Goal: Information Seeking & Learning: Learn about a topic

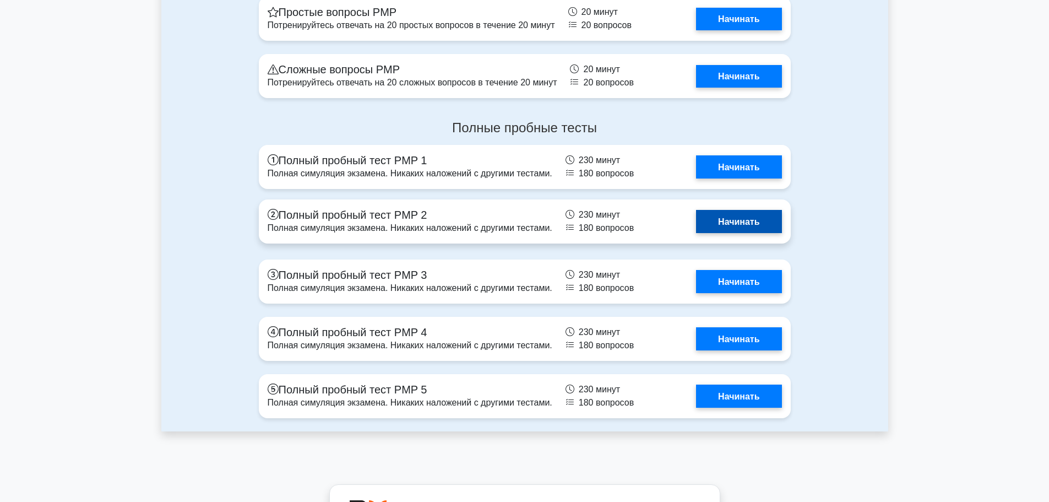
click at [742, 228] on link "Начинать" at bounding box center [738, 221] width 85 height 23
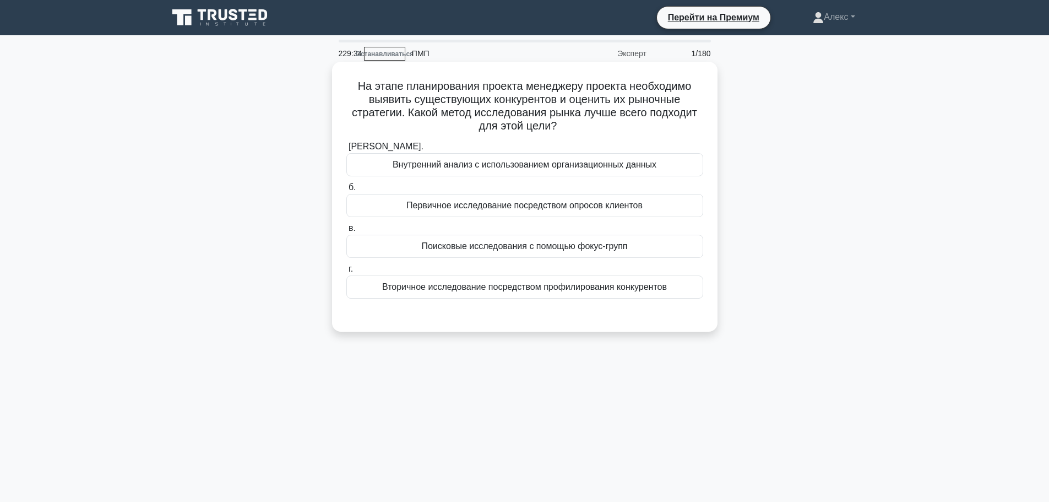
click at [508, 290] on font "Вторичное исследование посредством профилирования конкурентов" at bounding box center [524, 286] width 285 height 9
click at [346, 273] on input "г. Вторичное исследование посредством профилирования конкурентов" at bounding box center [346, 268] width 0 height 7
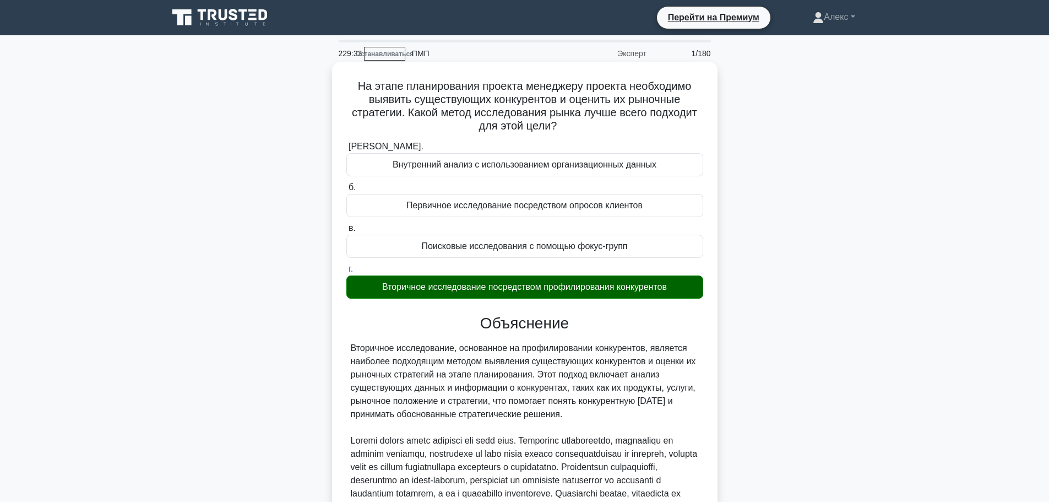
scroll to position [153, 0]
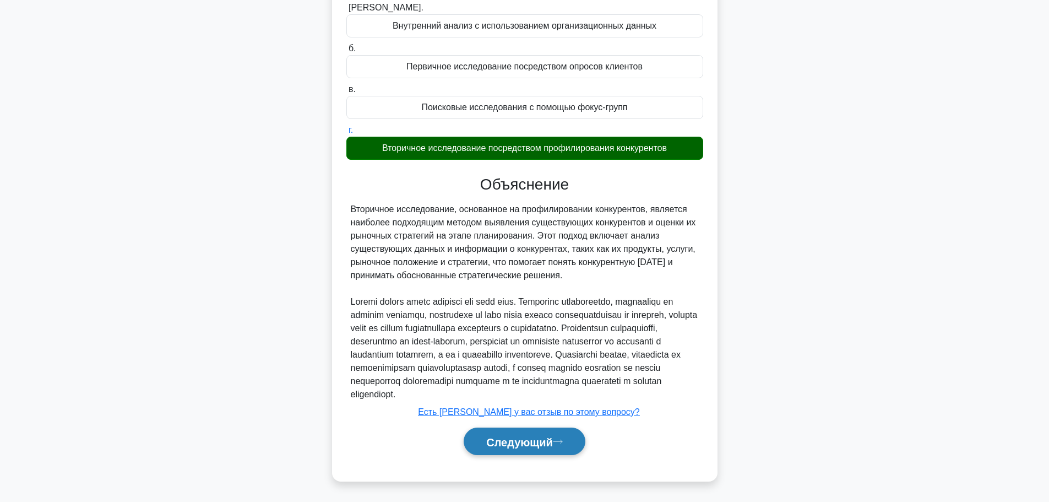
click at [527, 444] on font "Следующий" at bounding box center [519, 441] width 67 height 12
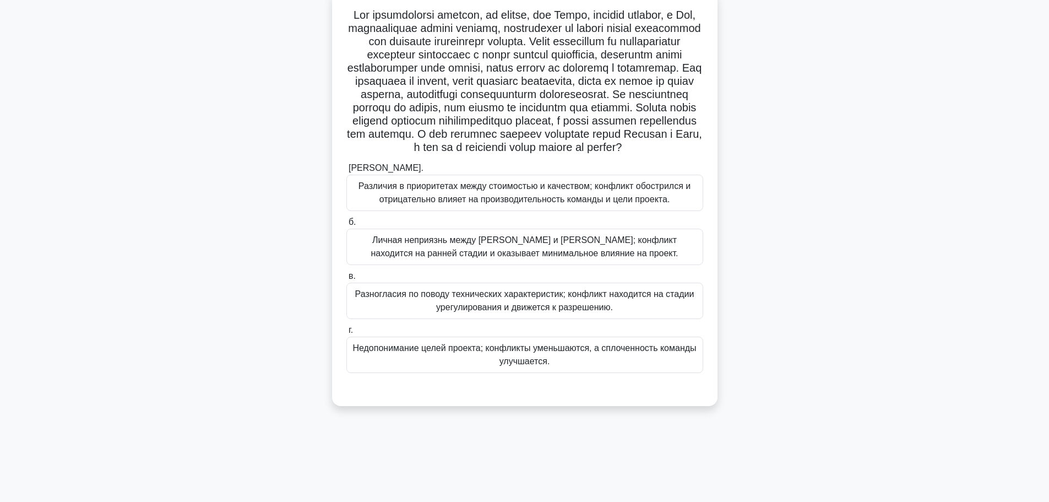
scroll to position [93, 0]
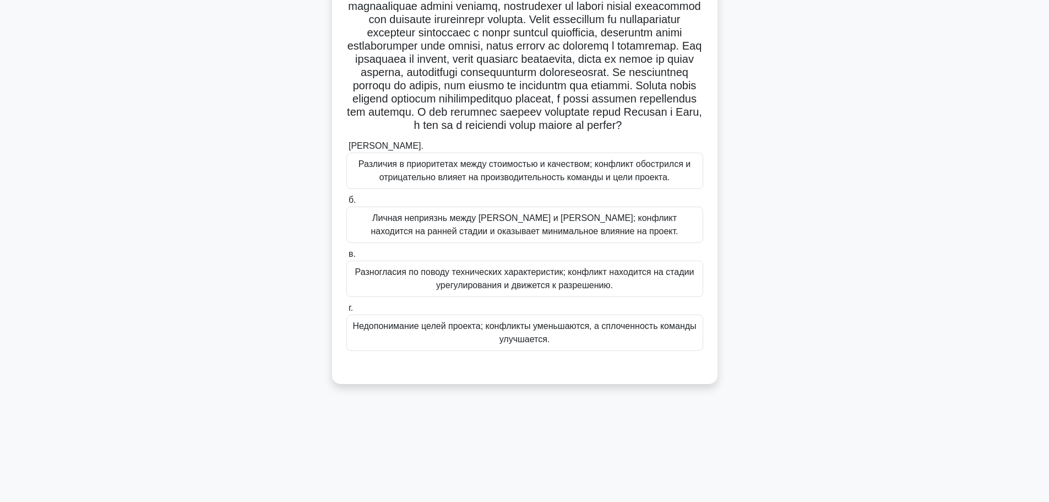
click at [544, 189] on div "Различия в приоритетах между стоимостью и качеством; конфликт обострился и отри…" at bounding box center [524, 170] width 357 height 36
click at [346, 150] on input "[PERSON_NAME]. Различия в приоритетах между стоимостью и качеством; конфликт об…" at bounding box center [346, 146] width 0 height 7
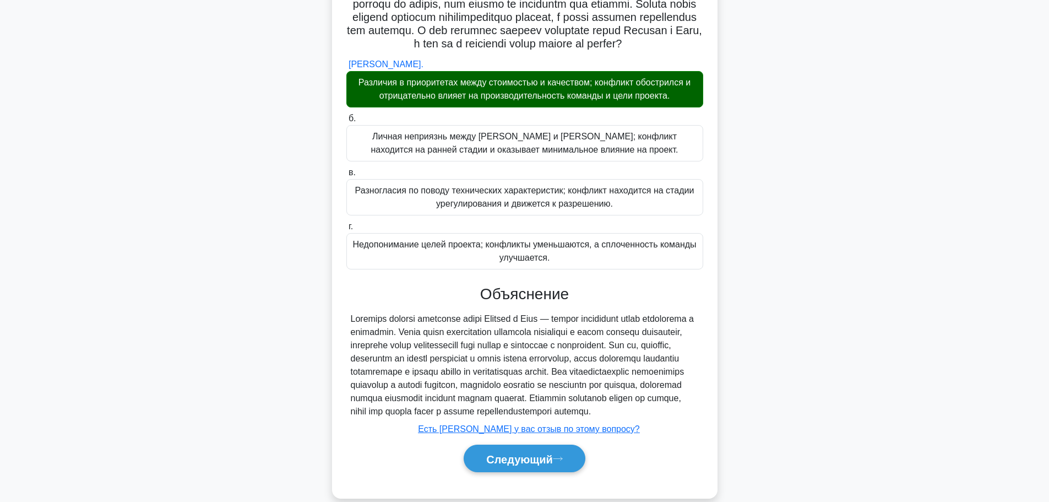
scroll to position [232, 0]
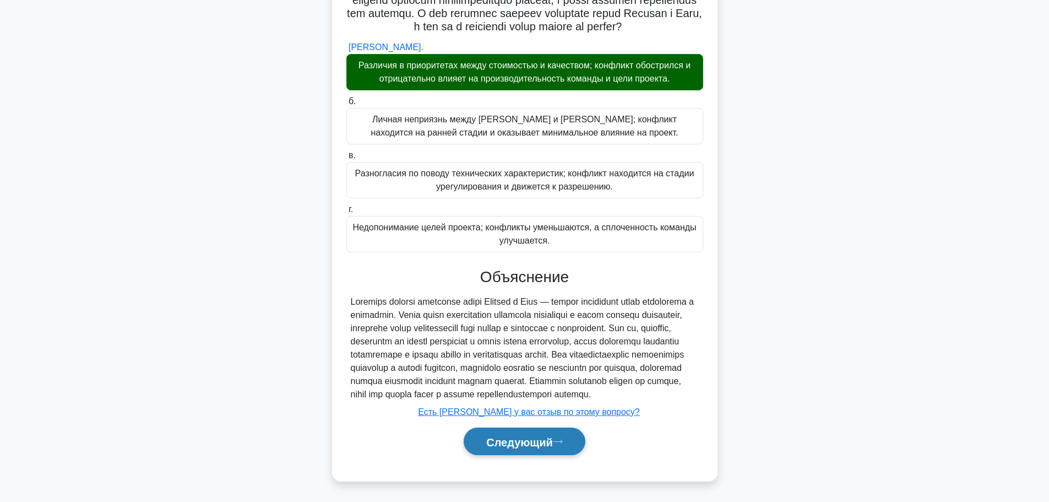
click at [522, 444] on font "Следующий" at bounding box center [519, 441] width 67 height 12
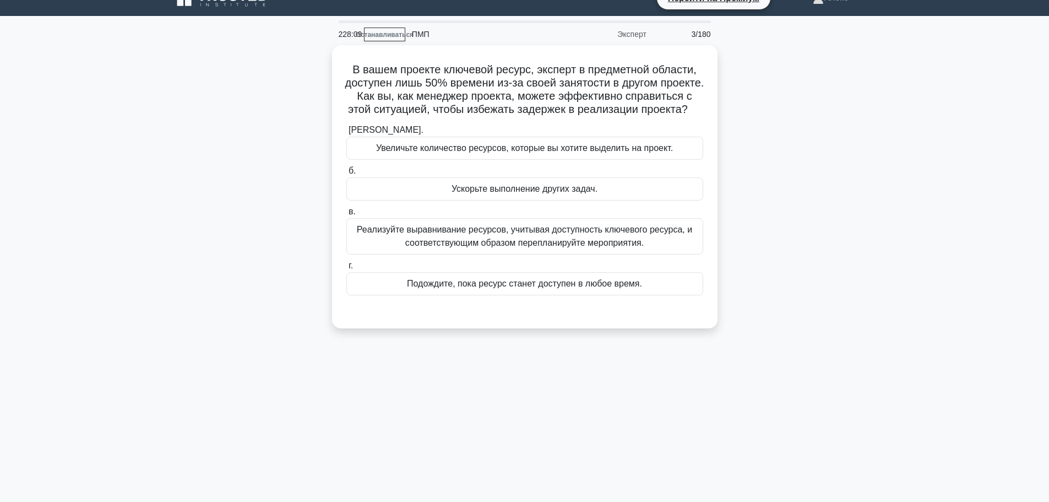
scroll to position [0, 0]
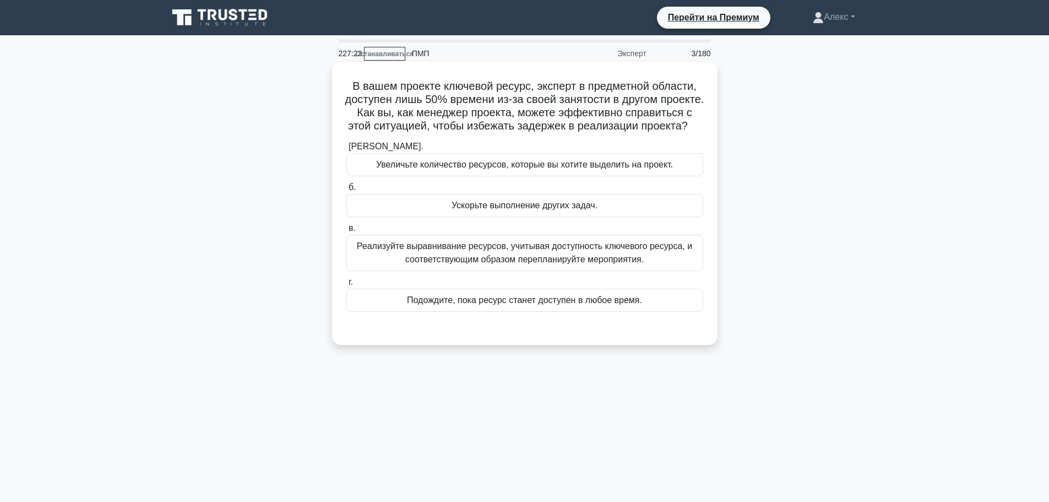
click at [565, 169] on font "Увеличьте количество ресурсов, которые вы хотите выделить на проект." at bounding box center [524, 164] width 297 height 9
click at [346, 150] on input "а. Увеличьте количество ресурсов, которые вы хотите выделить на проект." at bounding box center [346, 146] width 0 height 7
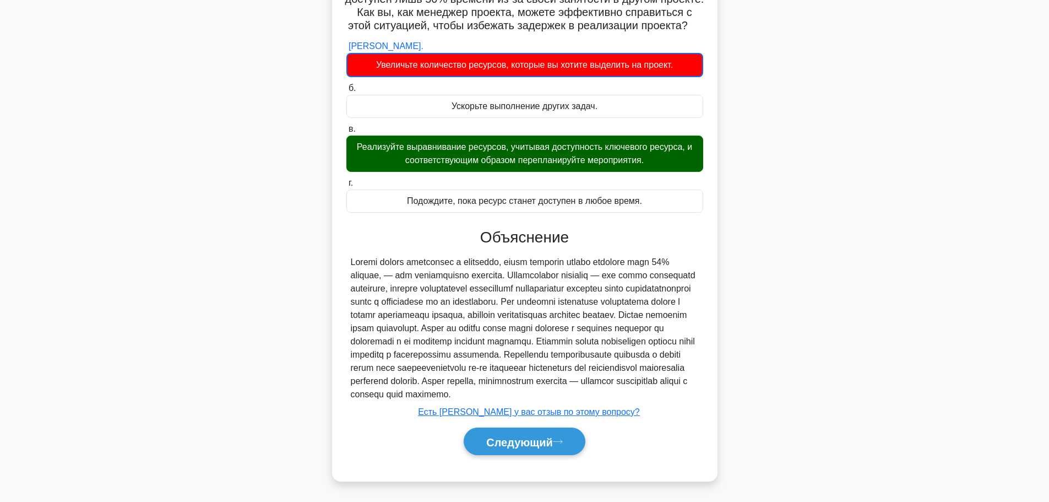
scroll to position [128, 0]
click at [503, 443] on font "Следующий" at bounding box center [519, 441] width 67 height 12
click at [550, 437] on font "Следующий" at bounding box center [519, 441] width 67 height 12
click at [529, 451] on button "Следующий" at bounding box center [525, 441] width 122 height 28
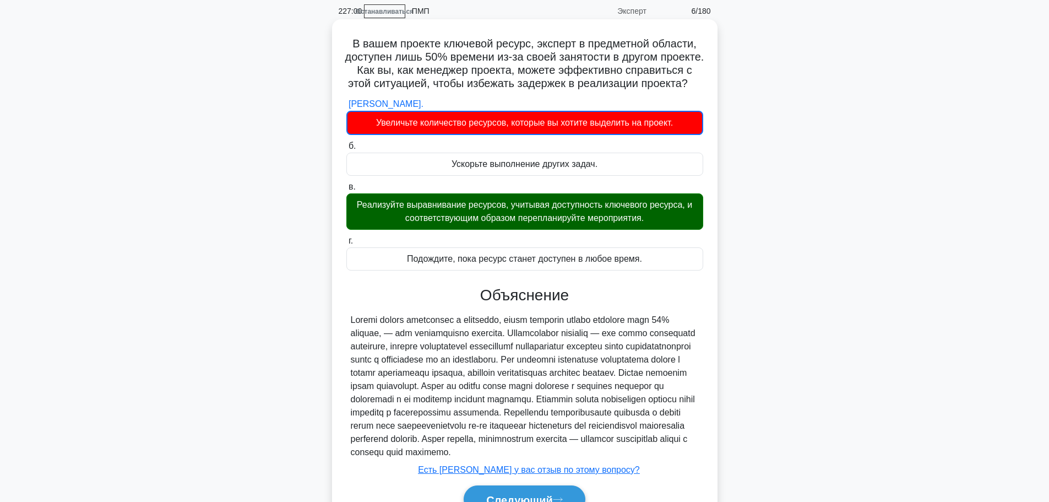
scroll to position [55, 0]
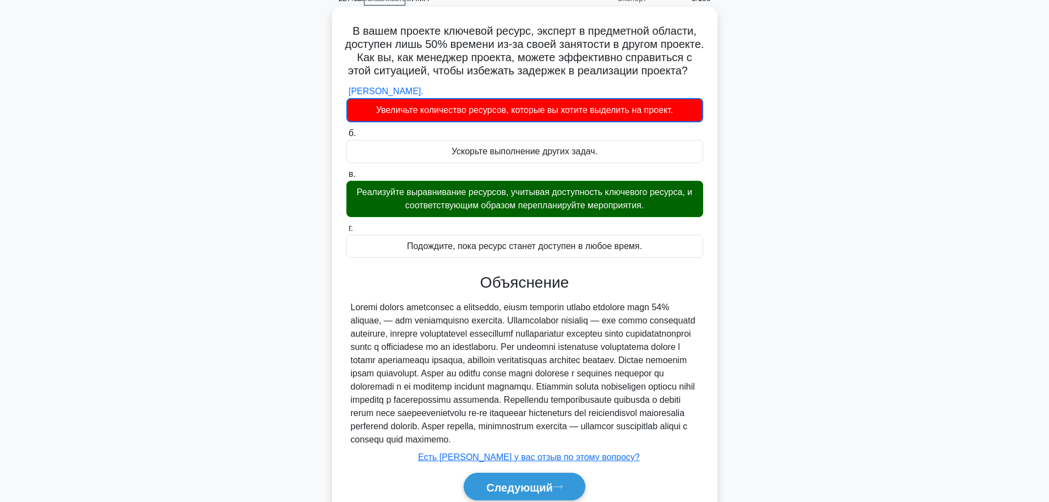
click at [536, 386] on font at bounding box center [523, 372] width 345 height 141
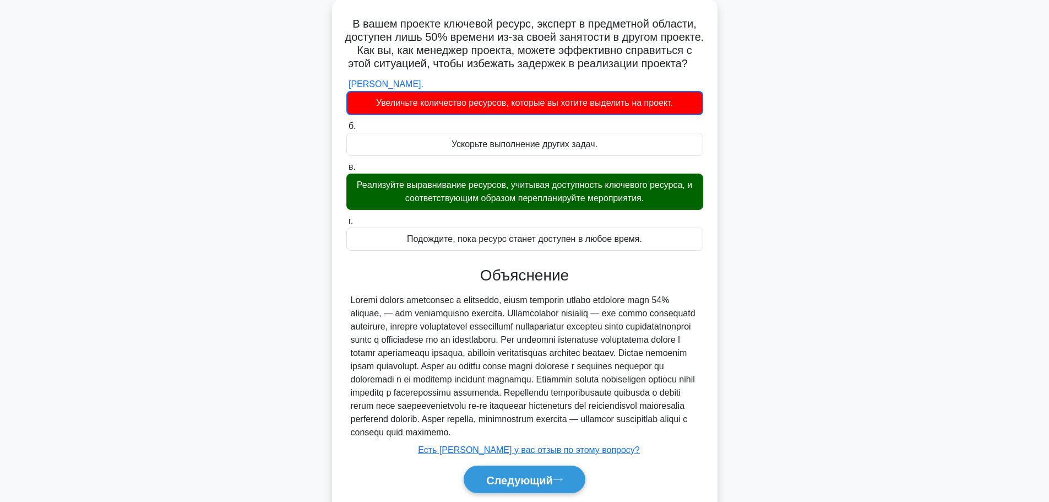
scroll to position [128, 0]
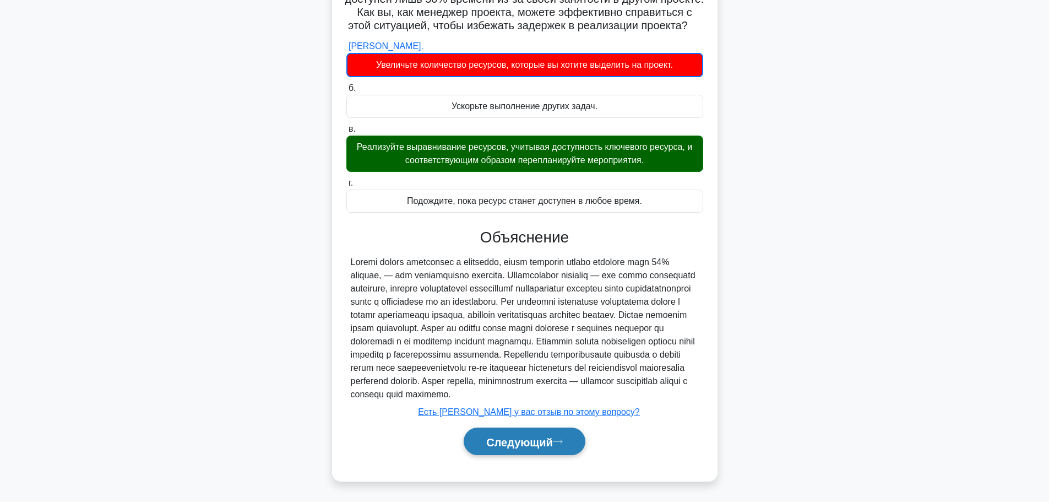
click at [547, 437] on font "Следующий" at bounding box center [519, 441] width 67 height 12
click at [537, 442] on font "Следующий" at bounding box center [519, 441] width 67 height 12
click at [547, 439] on font "Следующий" at bounding box center [519, 441] width 67 height 12
click at [548, 439] on font "Следующий" at bounding box center [519, 441] width 67 height 12
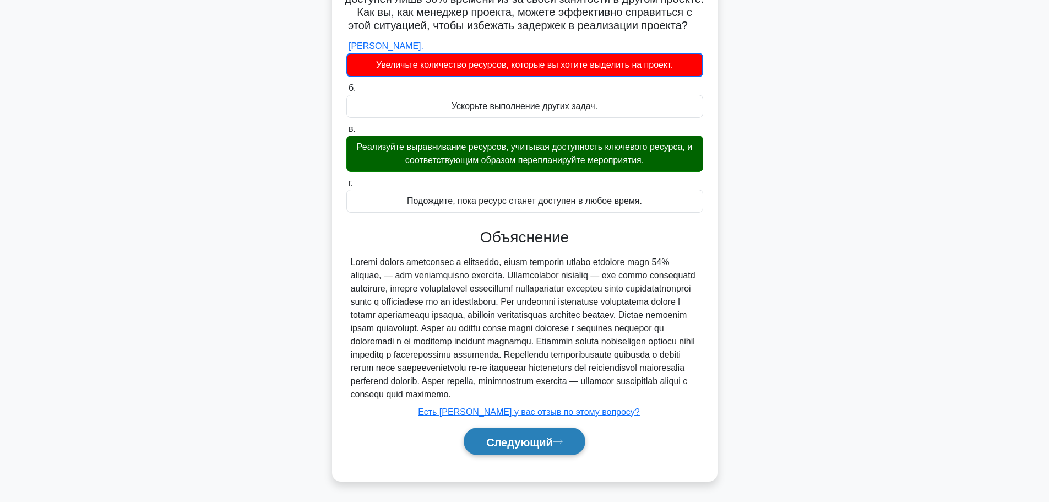
click at [548, 439] on font "Следующий" at bounding box center [519, 441] width 67 height 12
click at [546, 439] on font "Следующий" at bounding box center [519, 441] width 67 height 12
click at [495, 446] on font "Следующий" at bounding box center [519, 441] width 67 height 12
click at [492, 446] on font "Следующий" at bounding box center [519, 441] width 67 height 12
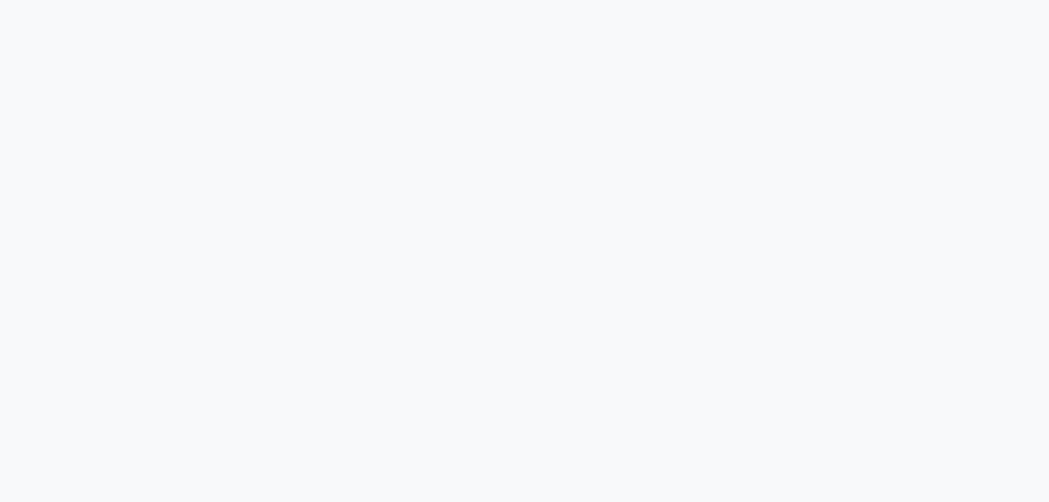
scroll to position [93, 0]
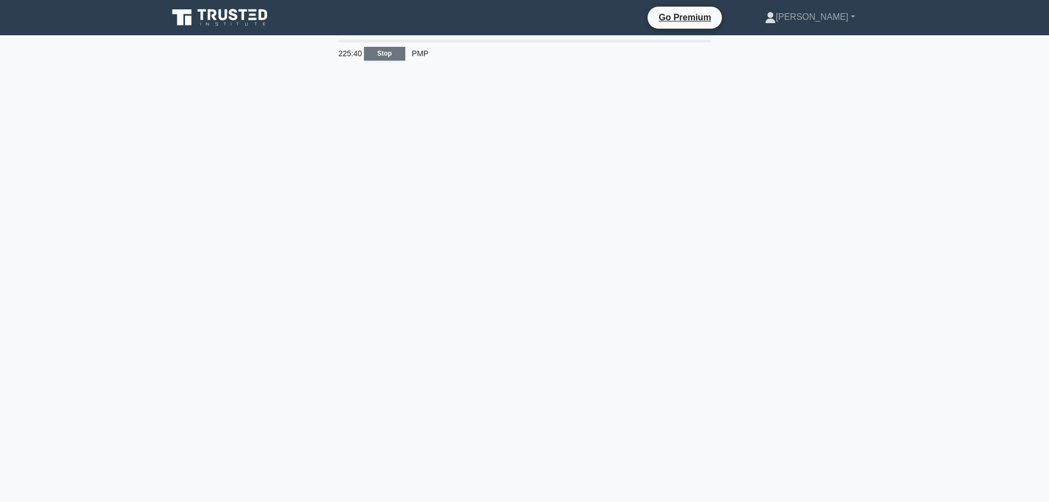
click at [382, 57] on link "Stop" at bounding box center [384, 54] width 41 height 14
click at [391, 56] on link "Stop" at bounding box center [384, 54] width 41 height 14
click at [210, 14] on icon at bounding box center [212, 14] width 9 height 11
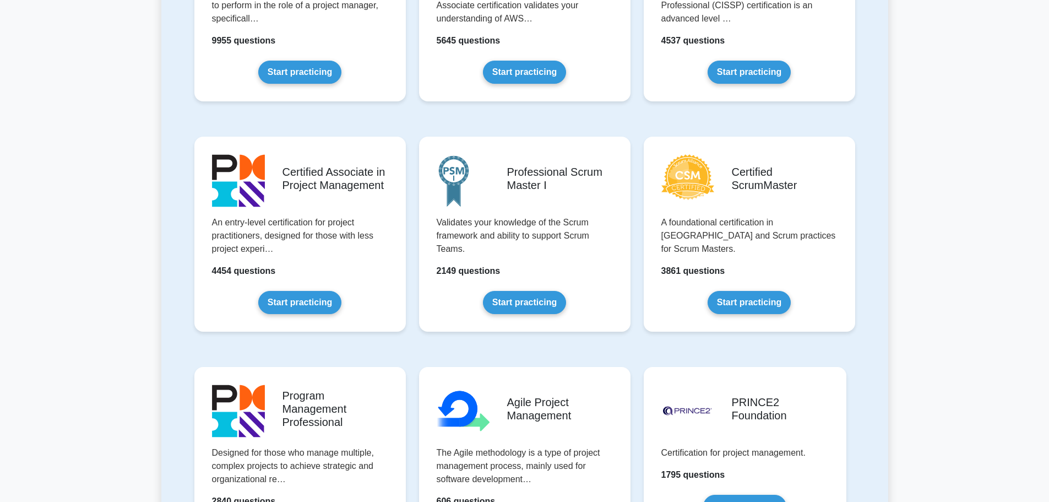
scroll to position [330, 0]
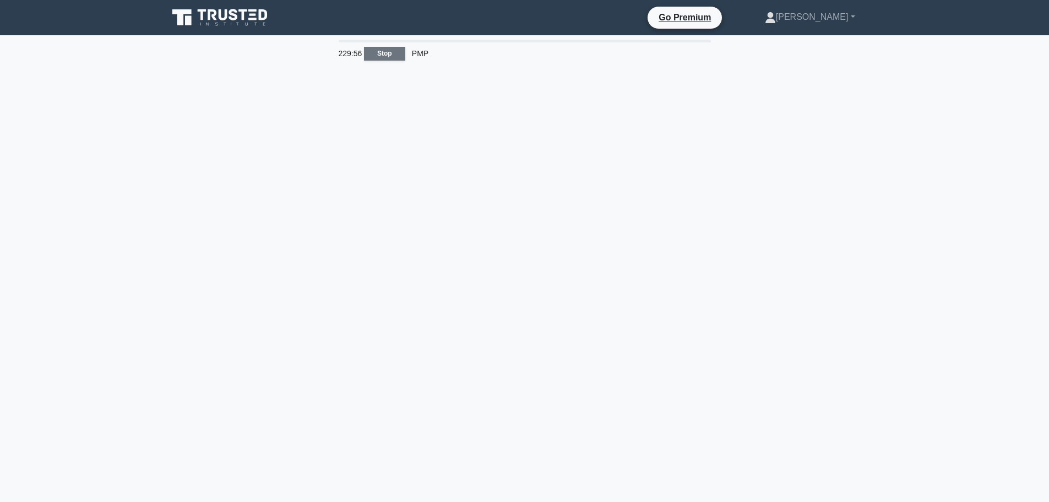
click at [388, 57] on link "Stop" at bounding box center [384, 54] width 41 height 14
click at [231, 10] on icon at bounding box center [221, 17] width 106 height 21
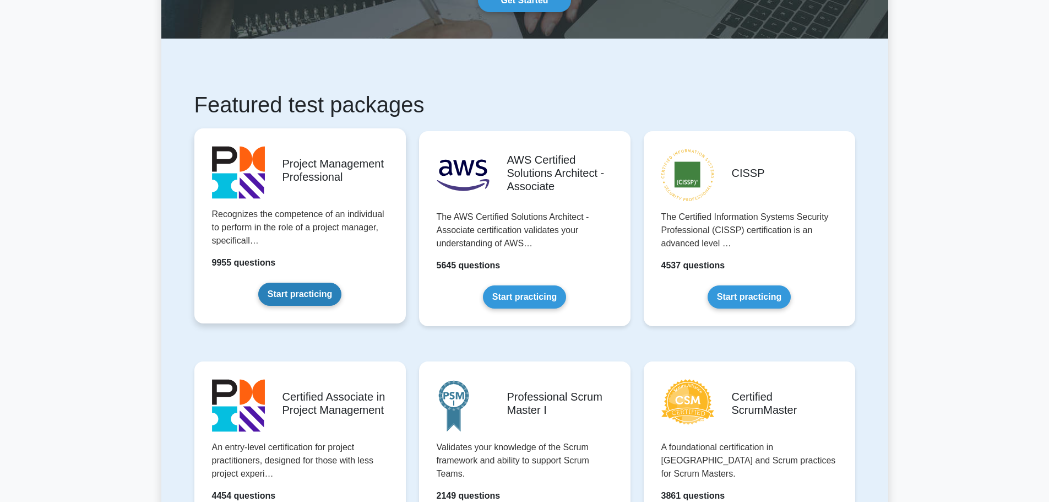
scroll to position [275, 0]
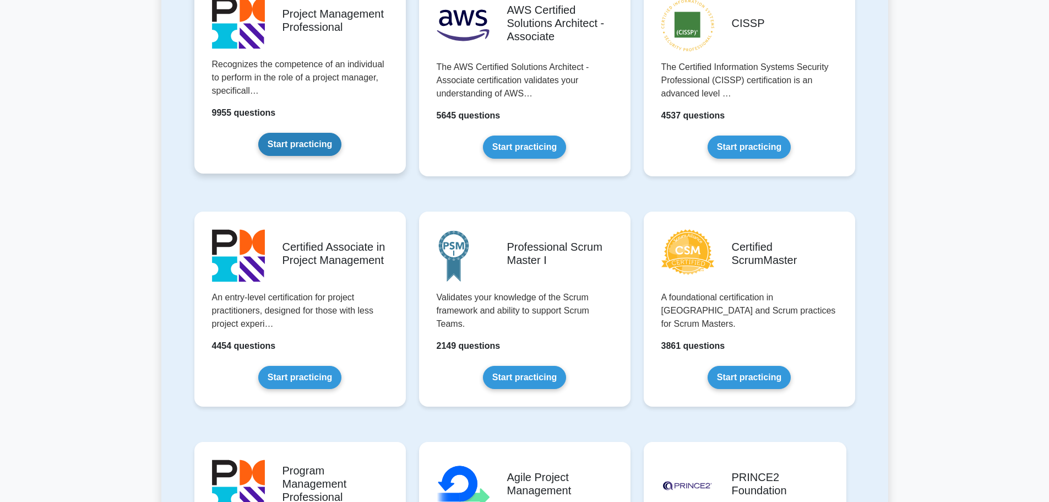
click at [297, 144] on link "Start practicing" at bounding box center [299, 144] width 83 height 23
click at [298, 144] on link "Start practicing" at bounding box center [299, 144] width 83 height 23
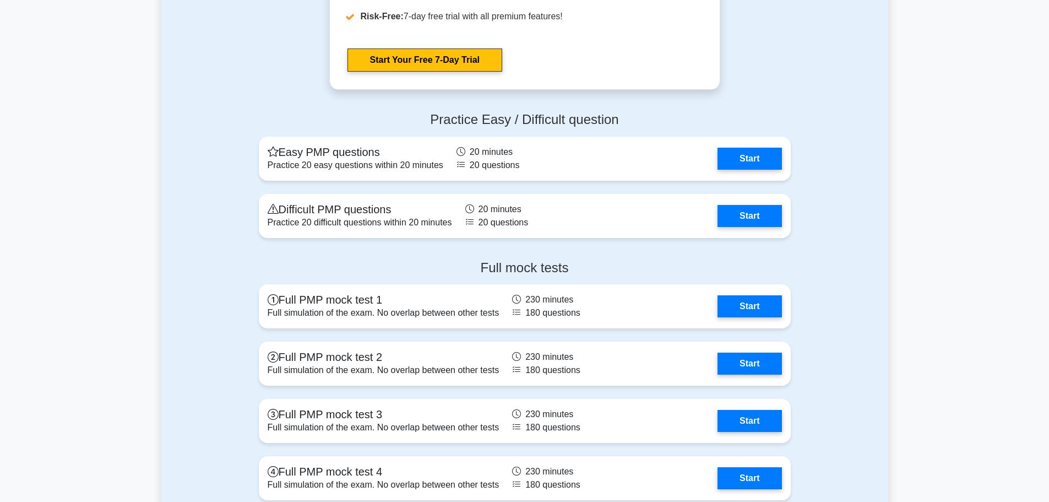
scroll to position [4239, 0]
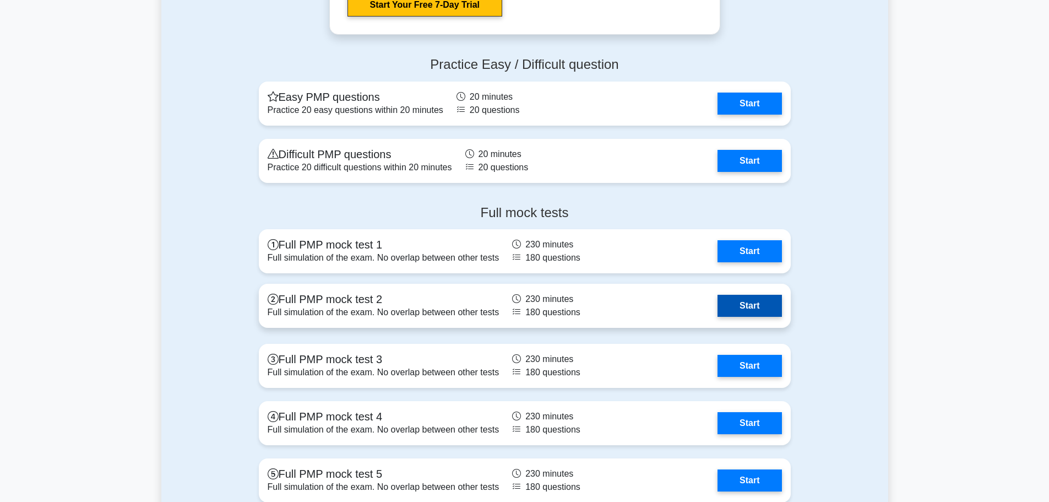
click at [750, 307] on link "Start" at bounding box center [749, 306] width 64 height 22
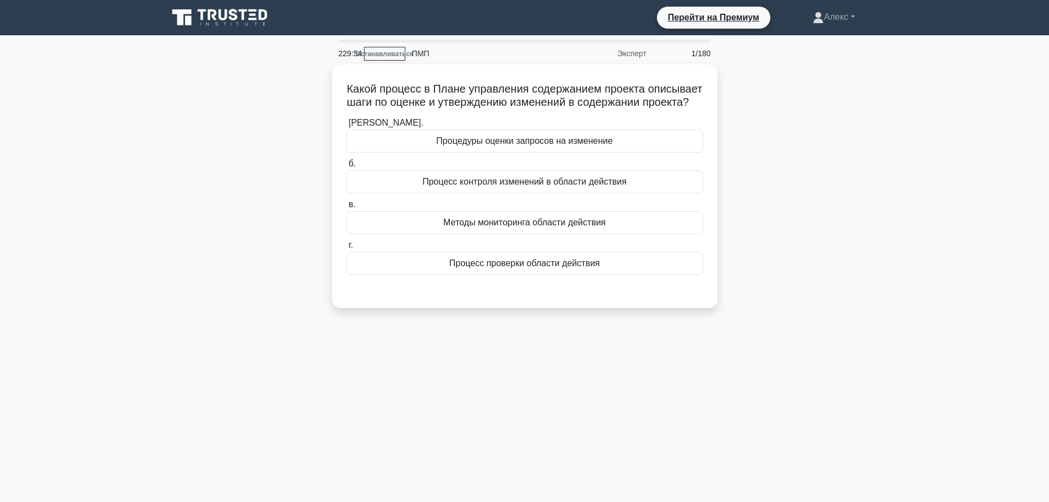
click at [755, 179] on div "Какой процесс в Плане управления содержанием проекта описывает шаги по оценке и…" at bounding box center [524, 192] width 727 height 257
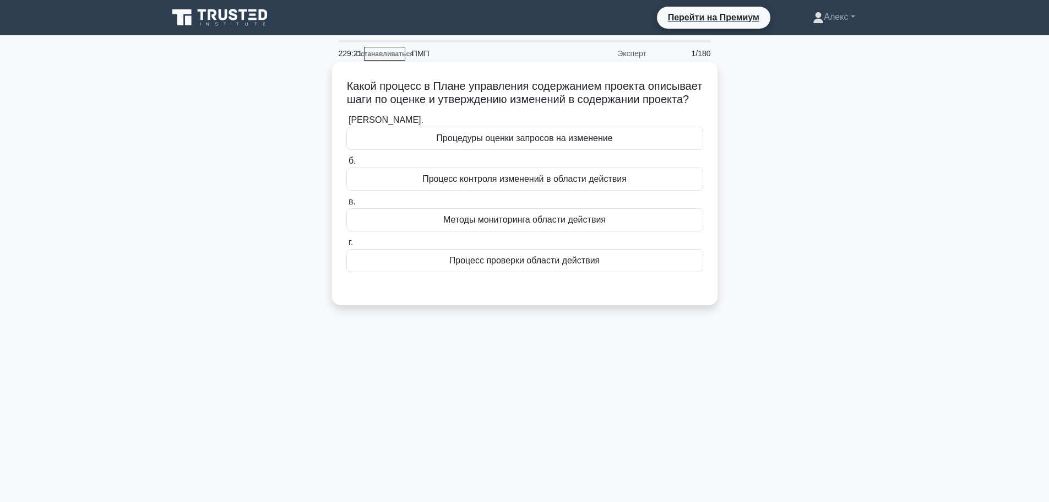
click at [642, 189] on div "Процесс контроля изменений в области действия" at bounding box center [524, 178] width 357 height 23
click at [346, 165] on input "б. Процесс контроля изменений в области действия" at bounding box center [346, 160] width 0 height 7
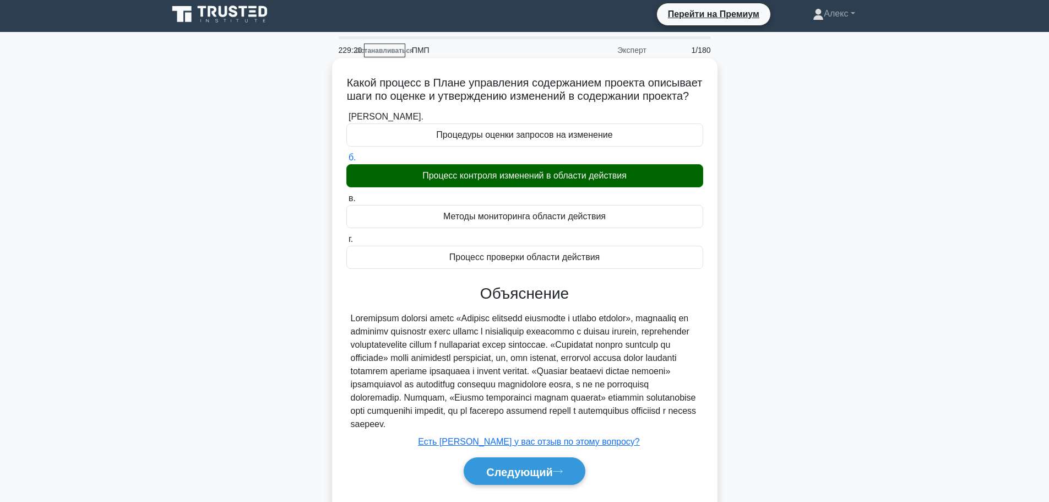
scroll to position [93, 0]
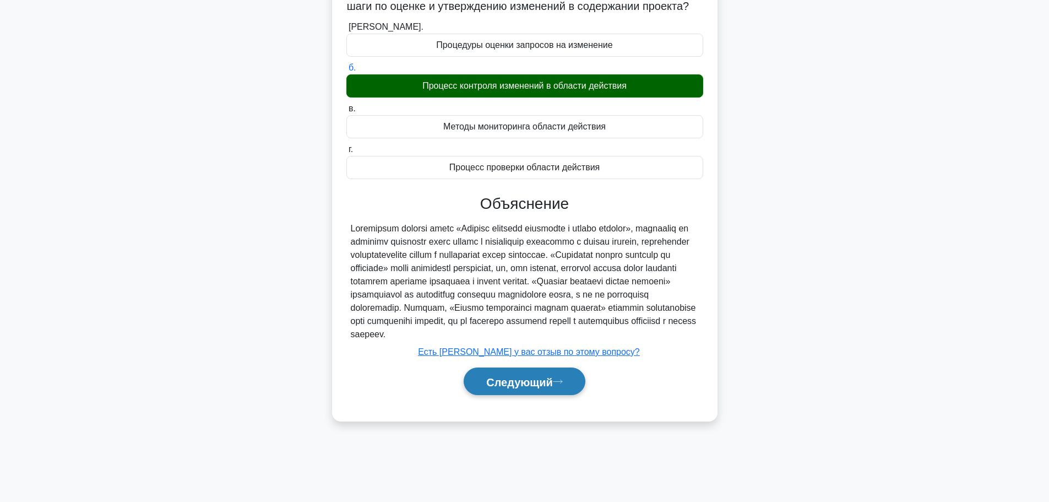
click at [517, 388] on font "Следующий" at bounding box center [519, 381] width 67 height 12
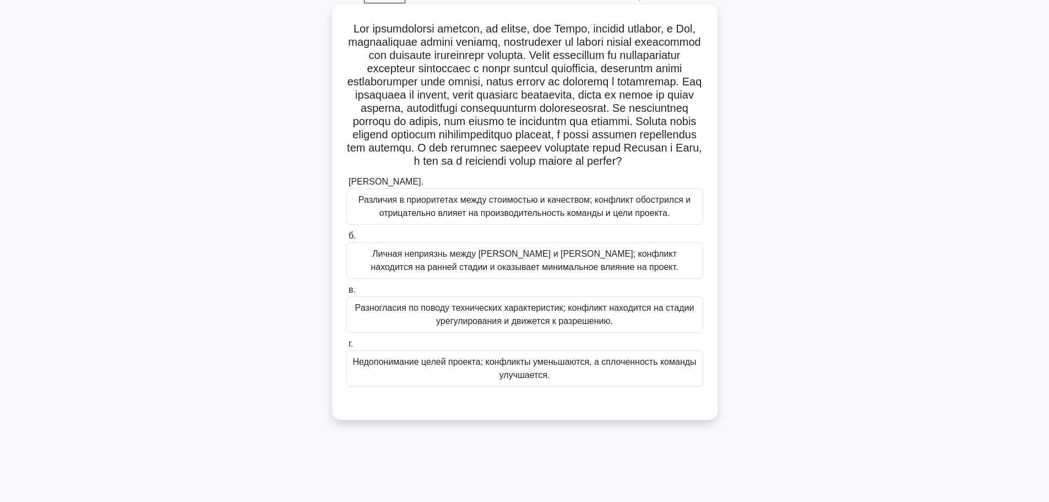
scroll to position [38, 0]
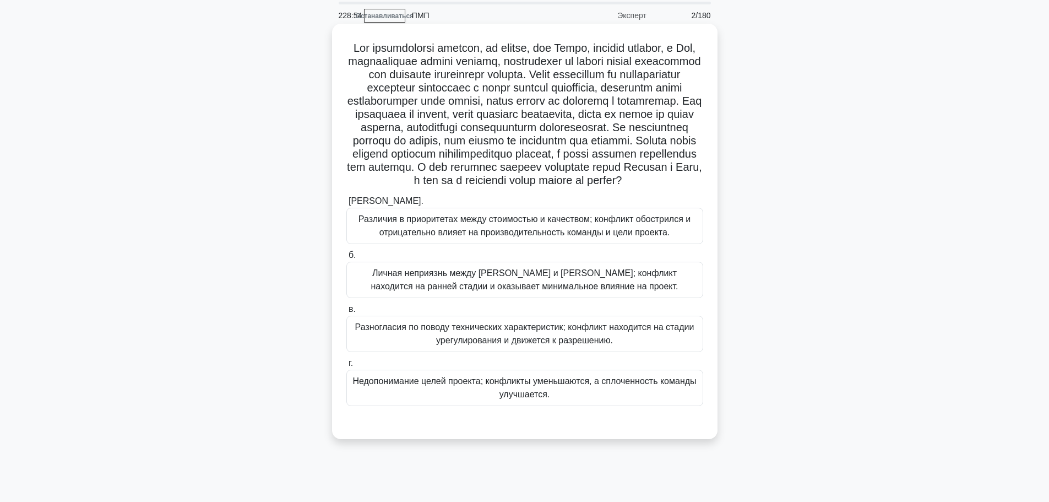
click at [470, 237] on font "Различия в приоритетах между стоимостью и качеством; конфликт обострился и отри…" at bounding box center [524, 225] width 332 height 23
click at [346, 205] on input "[PERSON_NAME]. Различия в приоритетах между стоимостью и качеством; конфликт об…" at bounding box center [346, 201] width 0 height 7
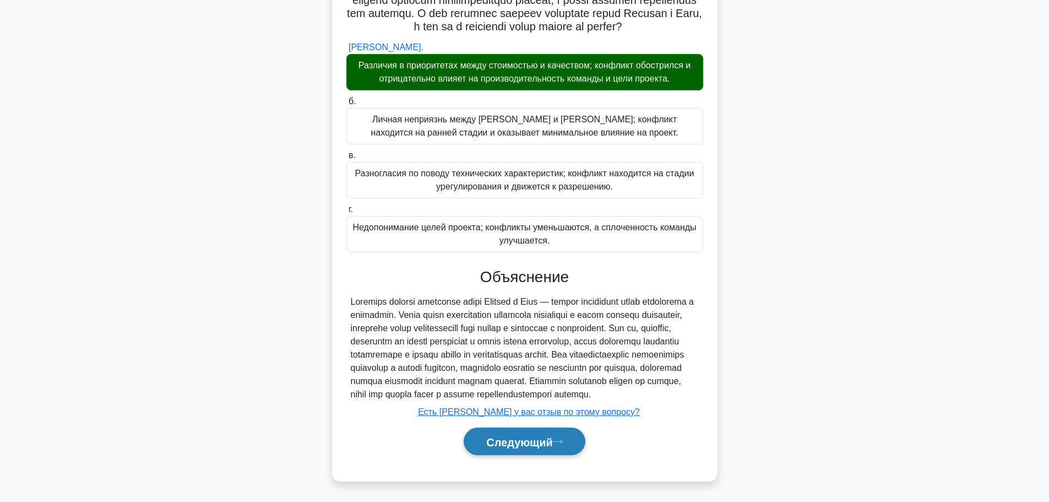
click at [569, 434] on button "Следующий" at bounding box center [525, 441] width 122 height 28
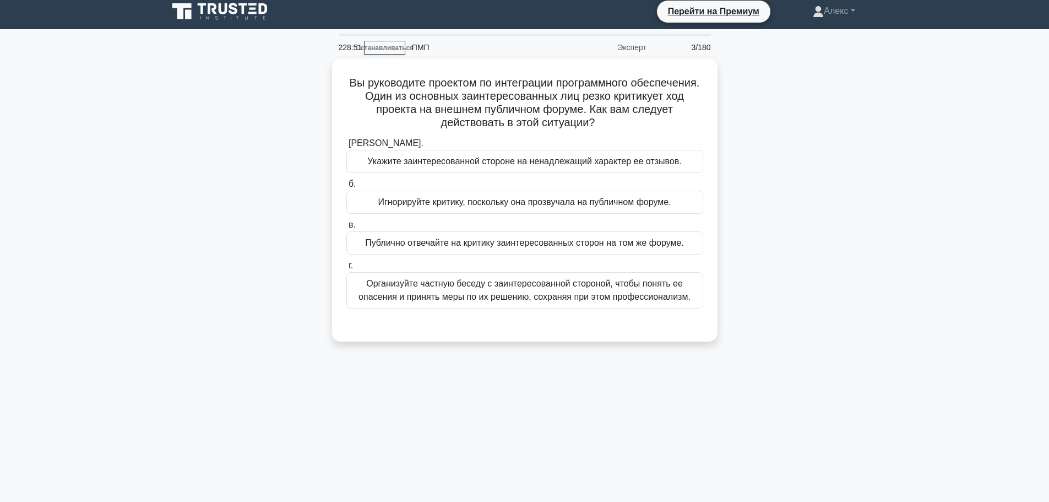
scroll to position [0, 0]
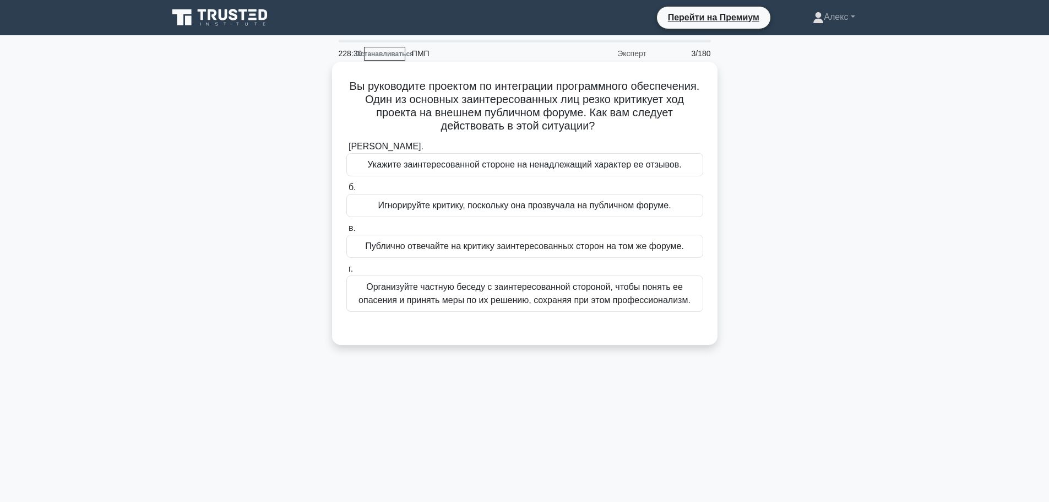
click at [569, 297] on font "Организуйте частную беседу с заинтересованной стороной, чтобы понять ее опасени…" at bounding box center [524, 293] width 332 height 23
click at [346, 273] on input "г. Организуйте частную беседу с заинтересованной стороной, чтобы понять ее опас…" at bounding box center [346, 268] width 0 height 7
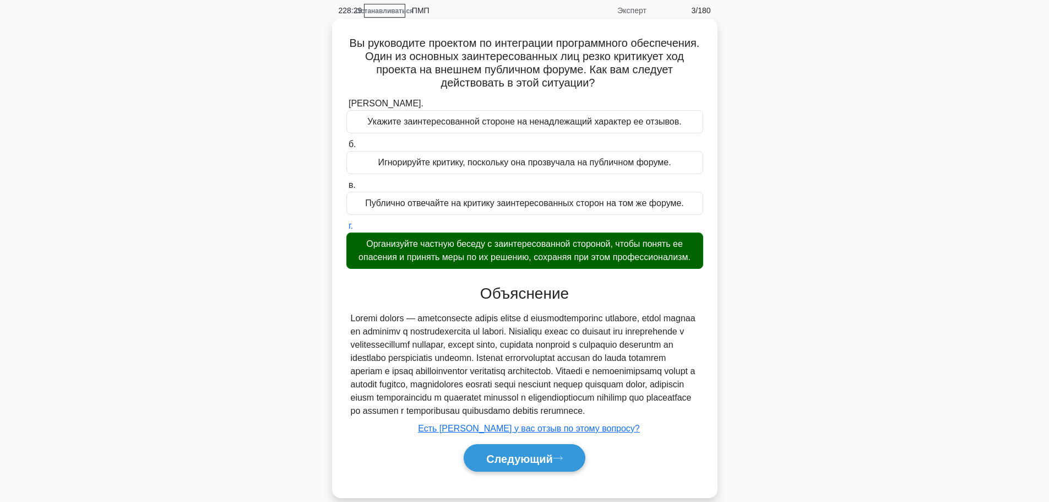
scroll to position [93, 0]
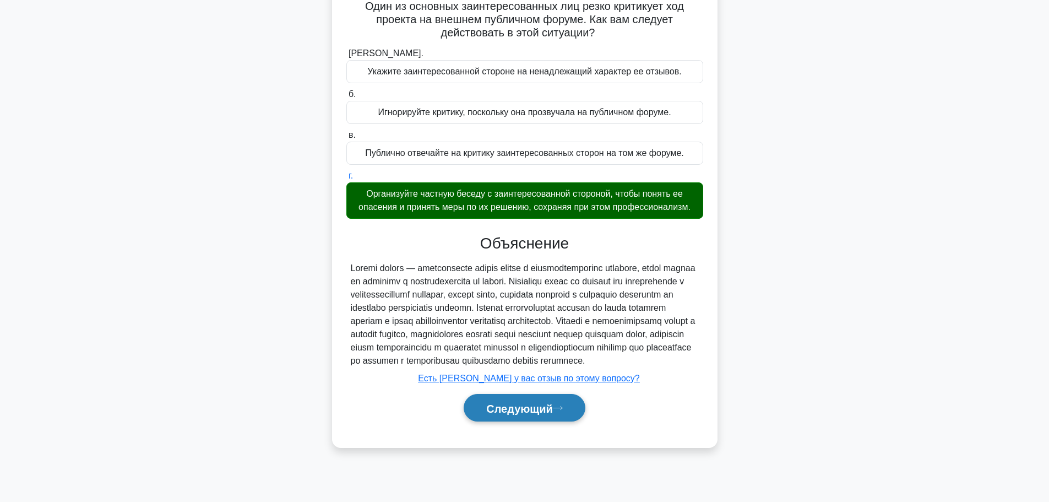
click at [525, 414] on font "Следующий" at bounding box center [519, 408] width 67 height 12
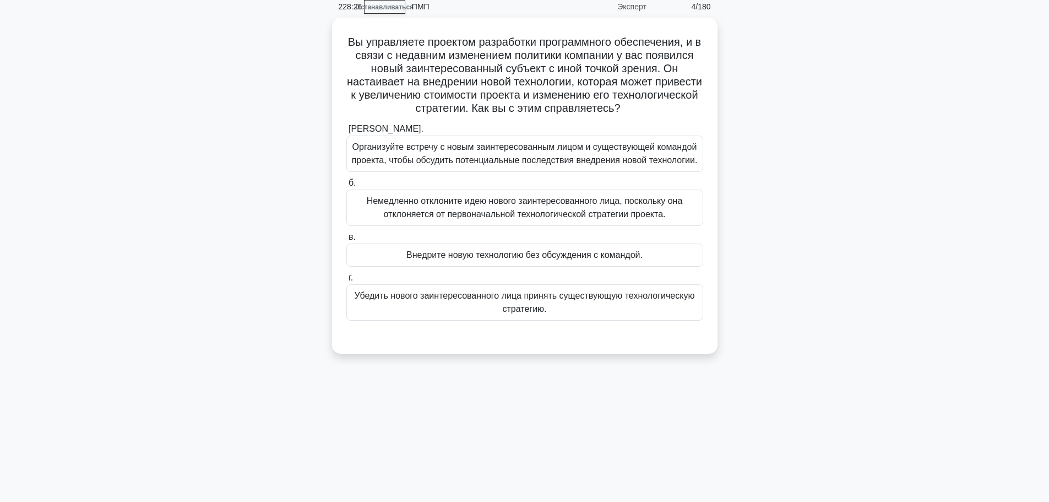
scroll to position [0, 0]
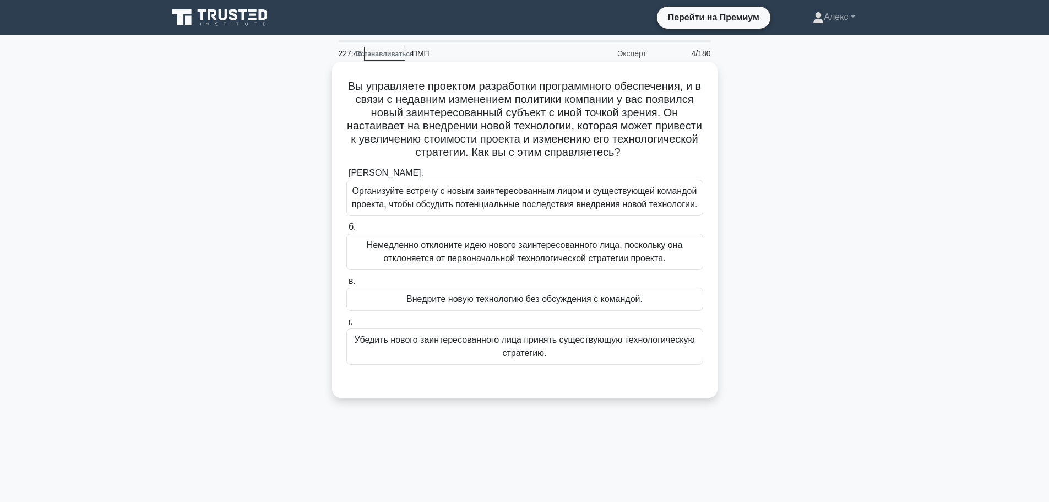
click at [519, 200] on font "Организуйте встречу с новым заинтересованным лицом и существующей командой прое…" at bounding box center [525, 197] width 346 height 23
click at [346, 177] on input "[PERSON_NAME]. Организуйте встречу с новым заинтересованным лицом и существующе…" at bounding box center [346, 173] width 0 height 7
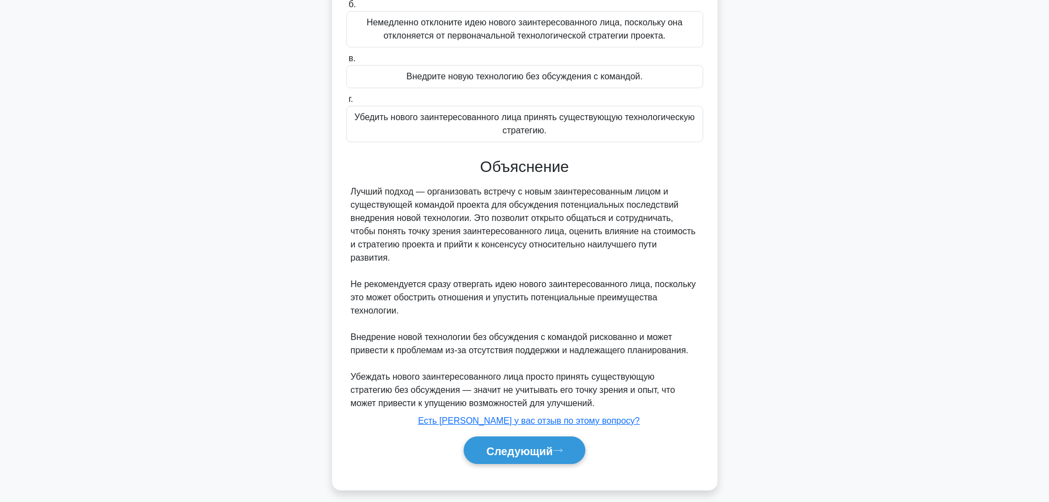
scroll to position [232, 0]
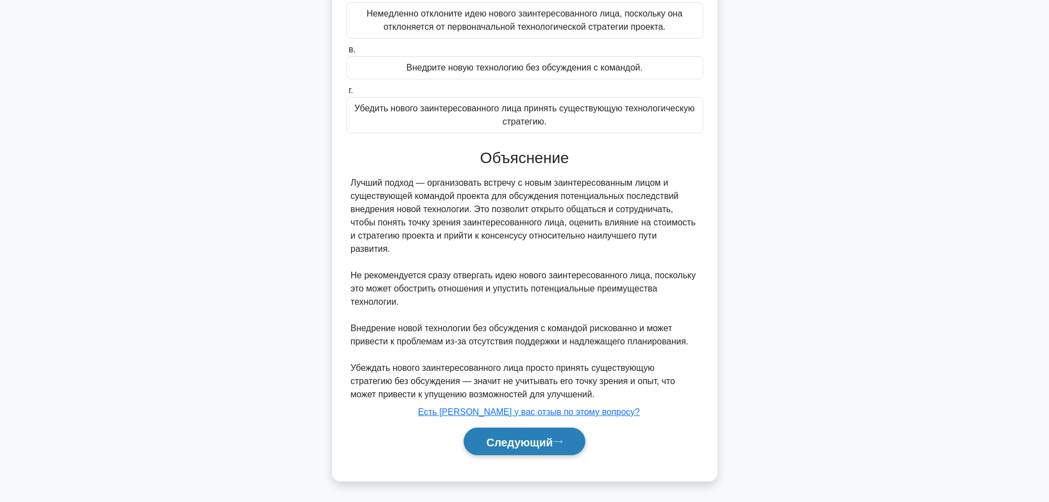
click at [511, 440] on font "Следующий" at bounding box center [519, 441] width 67 height 12
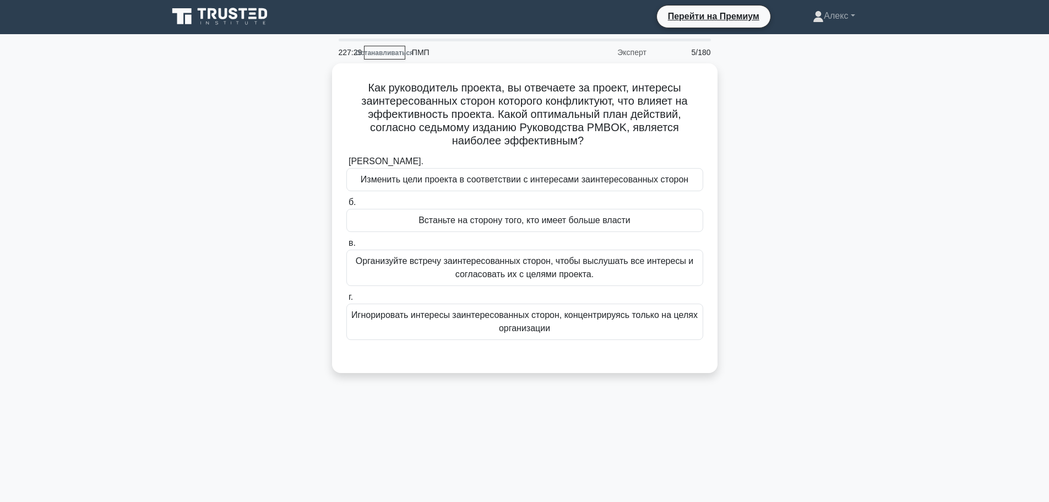
scroll to position [0, 0]
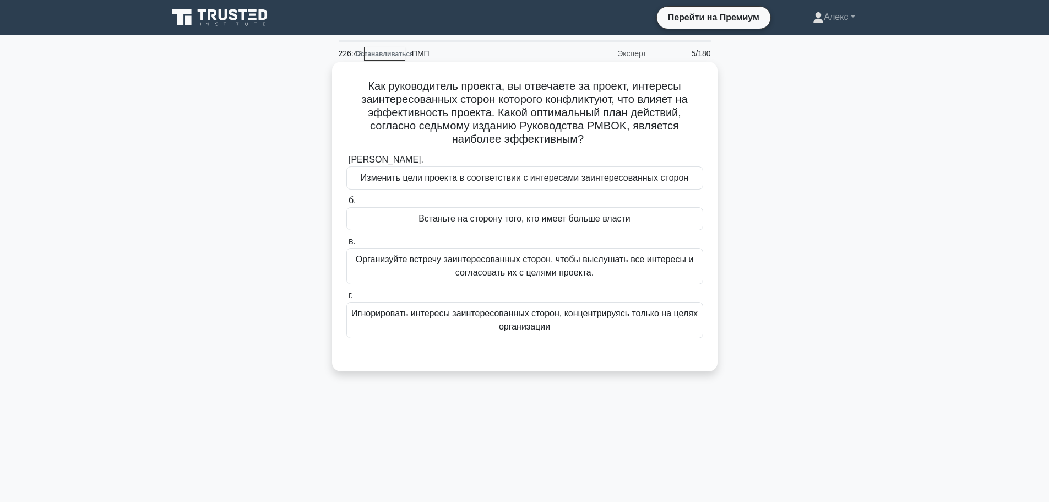
click at [650, 274] on font "Организуйте встречу заинтересованных сторон, чтобы выслушать все интересы и сог…" at bounding box center [524, 266] width 347 height 26
click at [346, 245] on input "в. Организуйте встречу заинтересованных сторон, чтобы выслушать все интересы и …" at bounding box center [346, 241] width 0 height 7
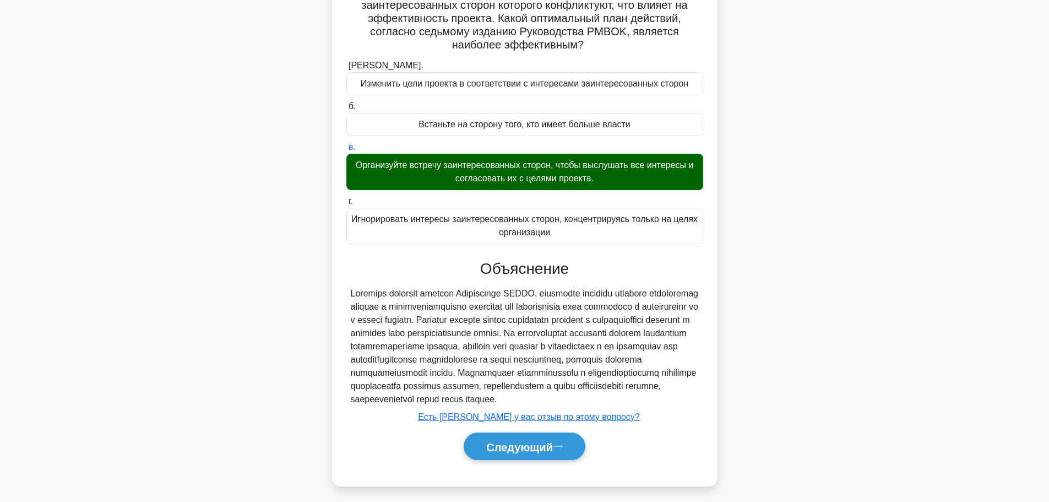
scroll to position [113, 0]
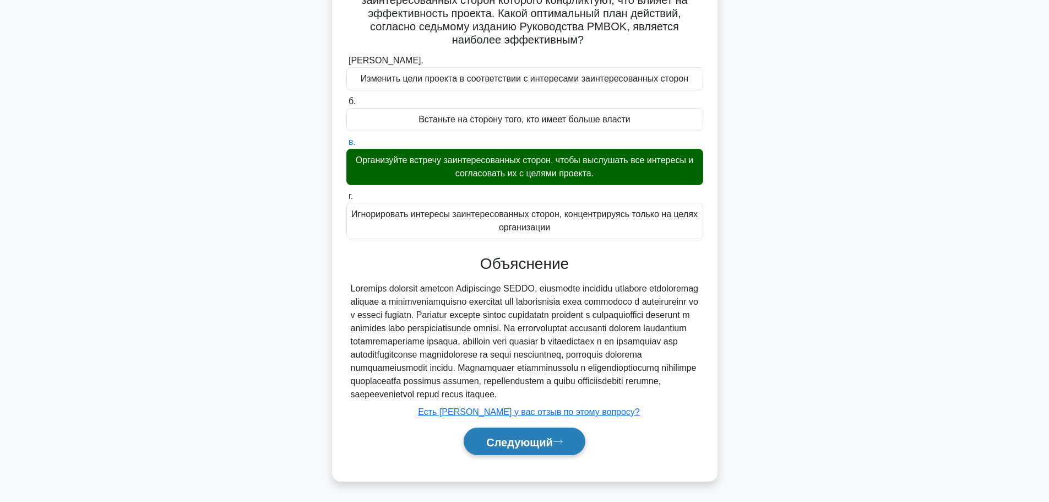
click at [553, 444] on font "Следующий" at bounding box center [519, 441] width 67 height 12
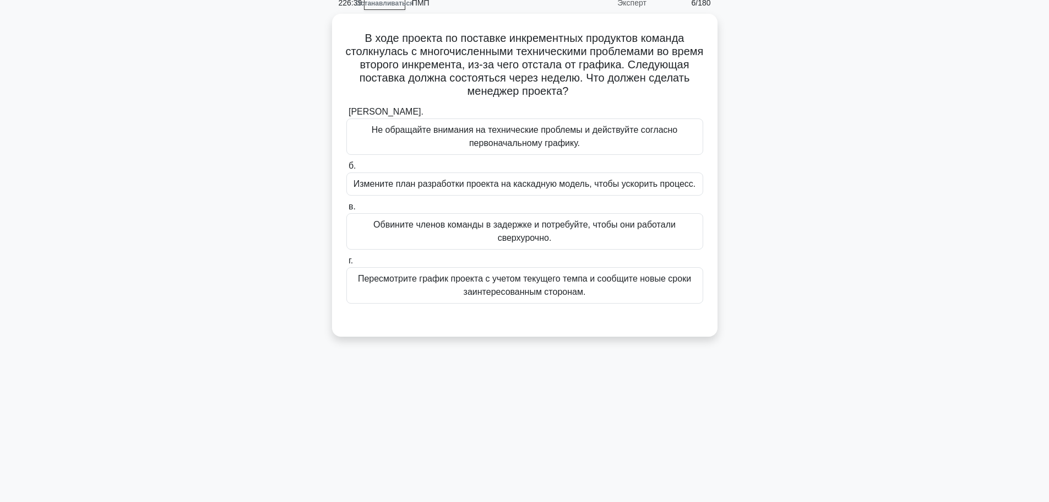
scroll to position [0, 0]
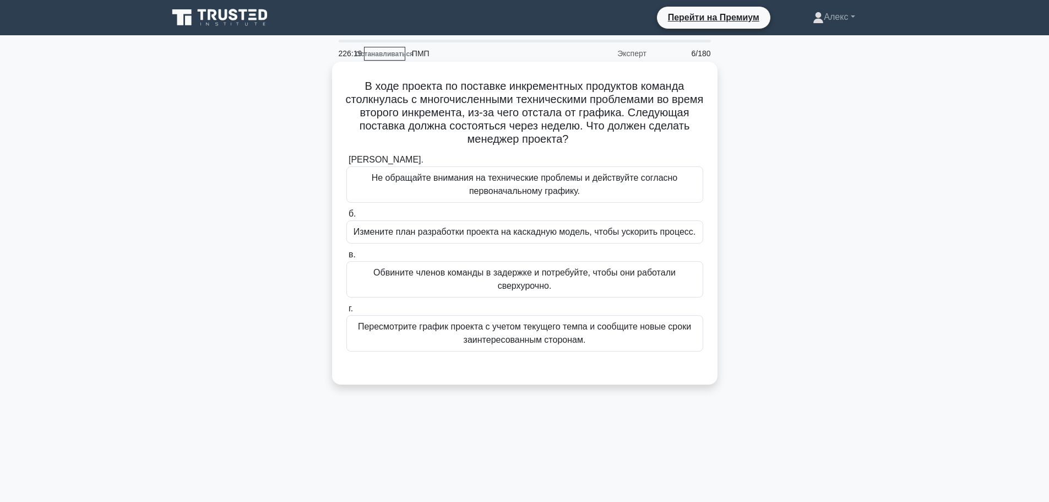
click at [570, 334] on font "Пересмотрите график проекта с учетом текущего темпа и сообщите новые сроки заин…" at bounding box center [524, 333] width 347 height 26
click at [346, 312] on input "г. Пересмотрите график проекта с учетом текущего темпа и сообщите новые сроки з…" at bounding box center [346, 308] width 0 height 7
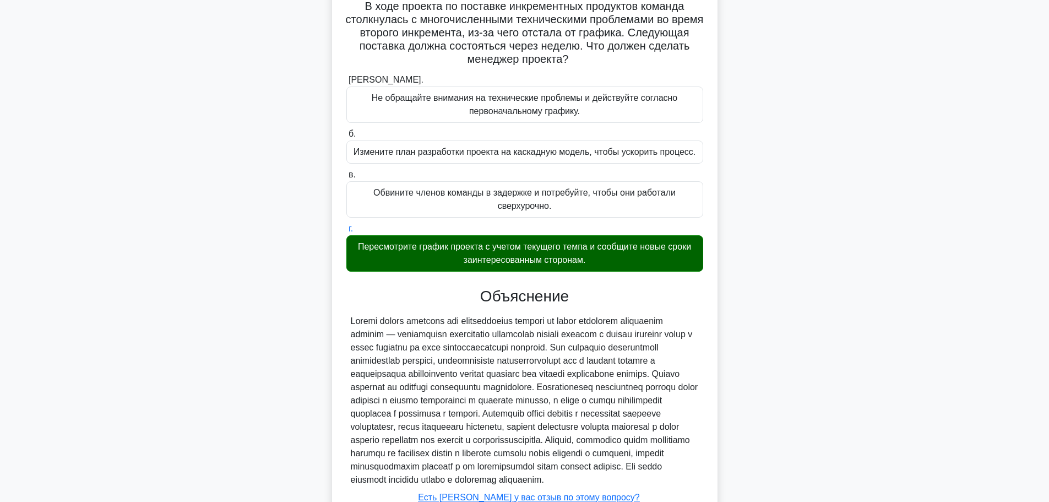
scroll to position [193, 0]
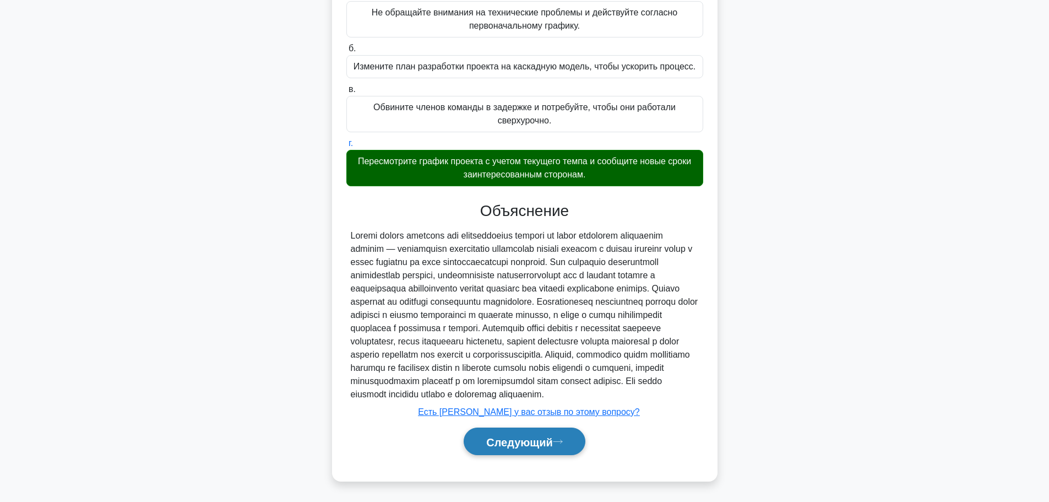
click at [536, 438] on font "Следующий" at bounding box center [519, 441] width 67 height 12
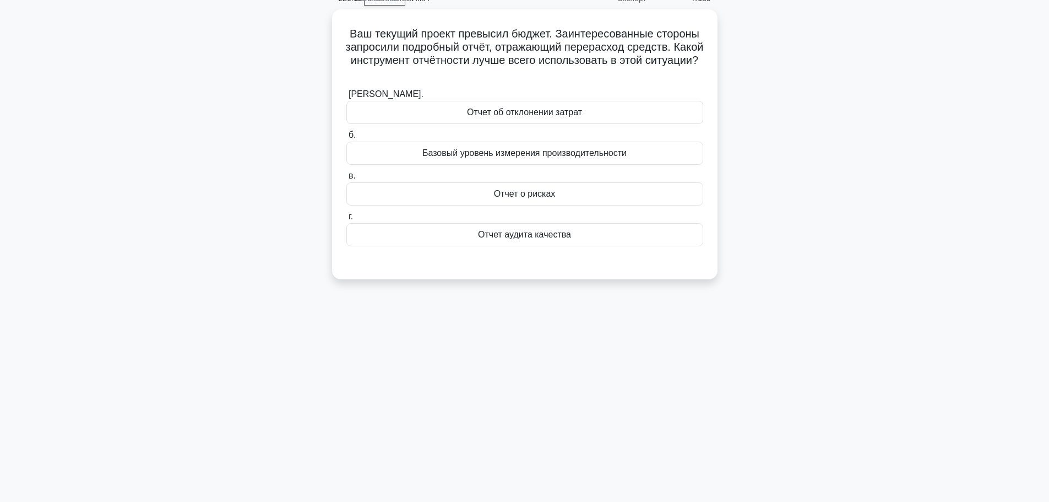
scroll to position [0, 0]
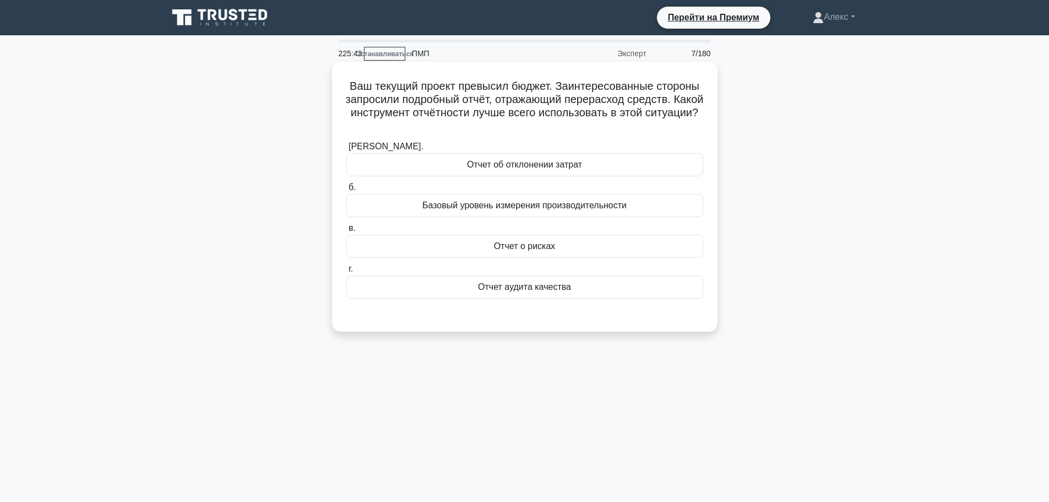
click at [650, 161] on div "Отчет об отклонении затрат" at bounding box center [524, 164] width 357 height 23
click at [346, 150] on input "[PERSON_NAME]. Отчет об отклонении затрат" at bounding box center [346, 146] width 0 height 7
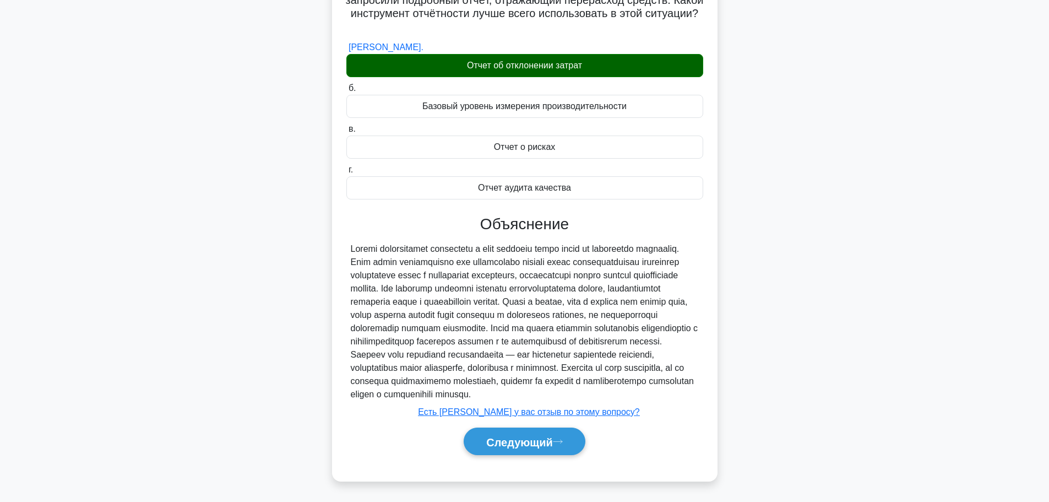
scroll to position [113, 0]
click at [533, 446] on font "Следующий" at bounding box center [519, 441] width 67 height 12
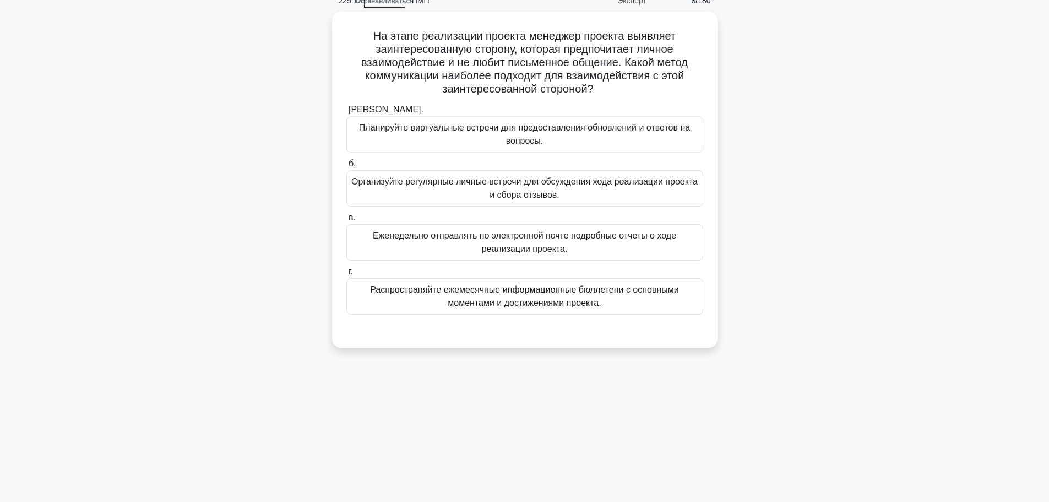
scroll to position [0, 0]
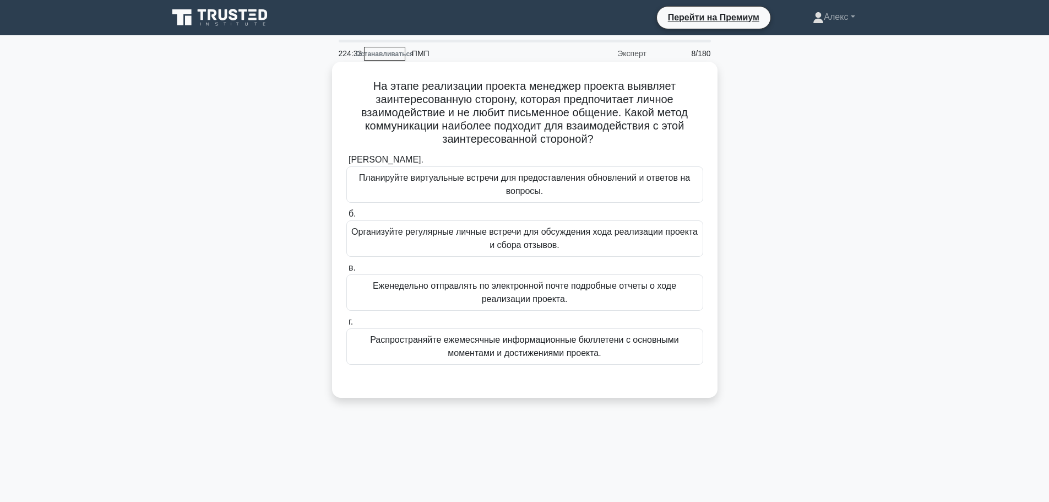
click at [572, 238] on font "Организуйте регулярные личные встречи для обсуждения хода реализации проекта и …" at bounding box center [524, 238] width 346 height 23
click at [346, 217] on input "б. Организуйте регулярные личные встречи для обсуждения хода реализации проекта…" at bounding box center [346, 213] width 0 height 7
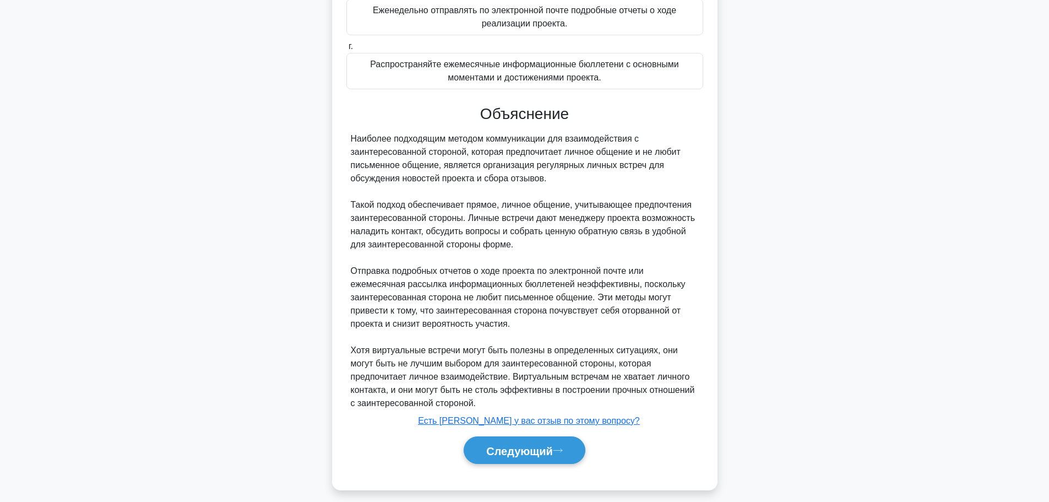
scroll to position [285, 0]
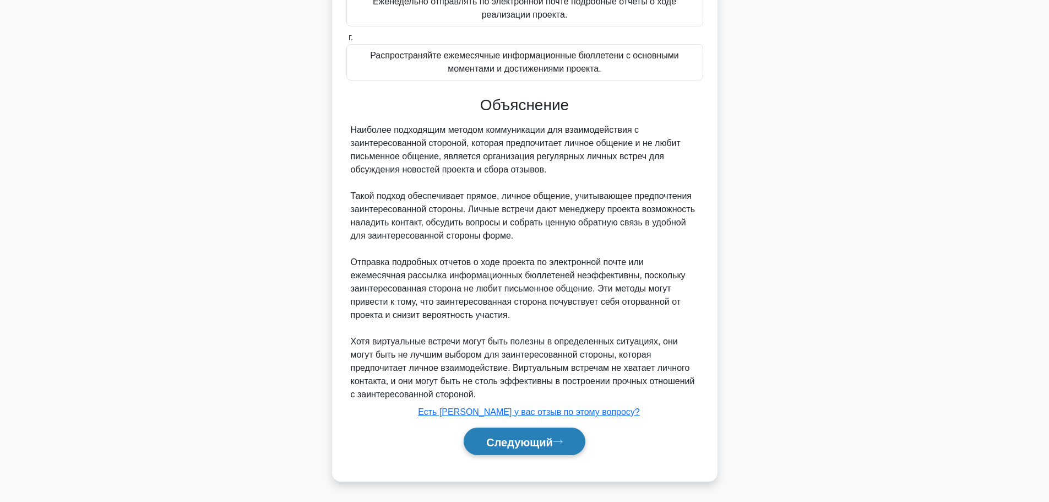
click at [538, 444] on font "Следующий" at bounding box center [519, 441] width 67 height 12
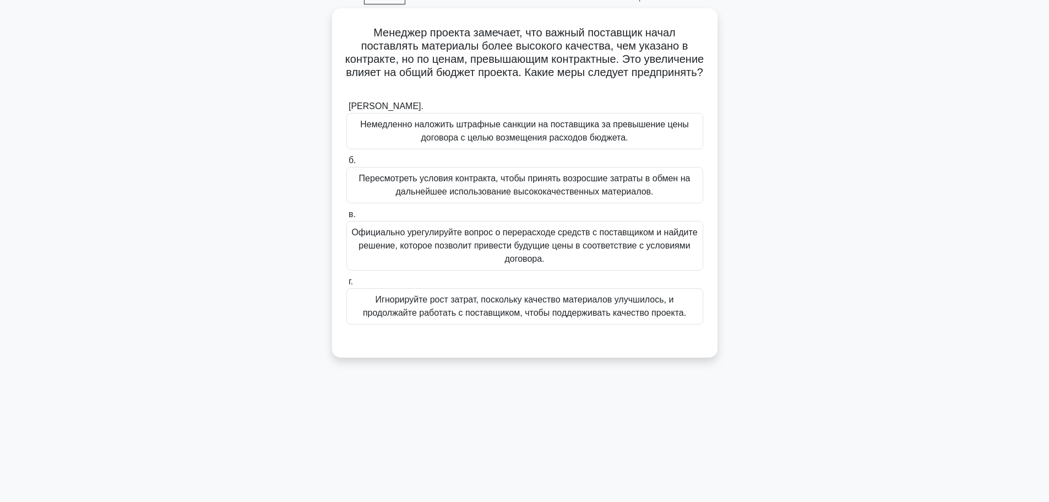
scroll to position [0, 0]
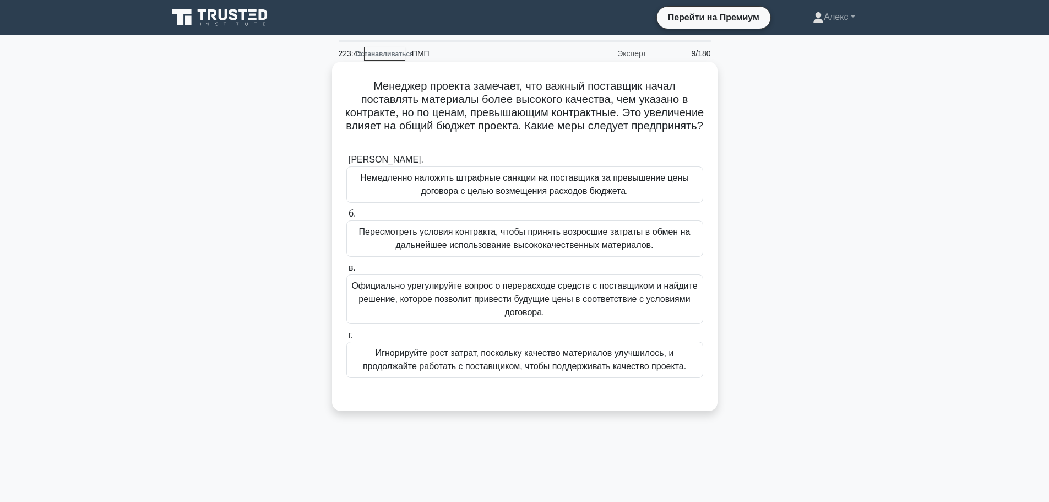
click at [490, 246] on font "Пересмотреть условия контракта, чтобы принять возросшие затраты в обмен на даль…" at bounding box center [524, 238] width 331 height 23
click at [346, 217] on input "б. Пересмотреть условия контракта, чтобы принять возросшие затраты в обмен на д…" at bounding box center [346, 213] width 0 height 7
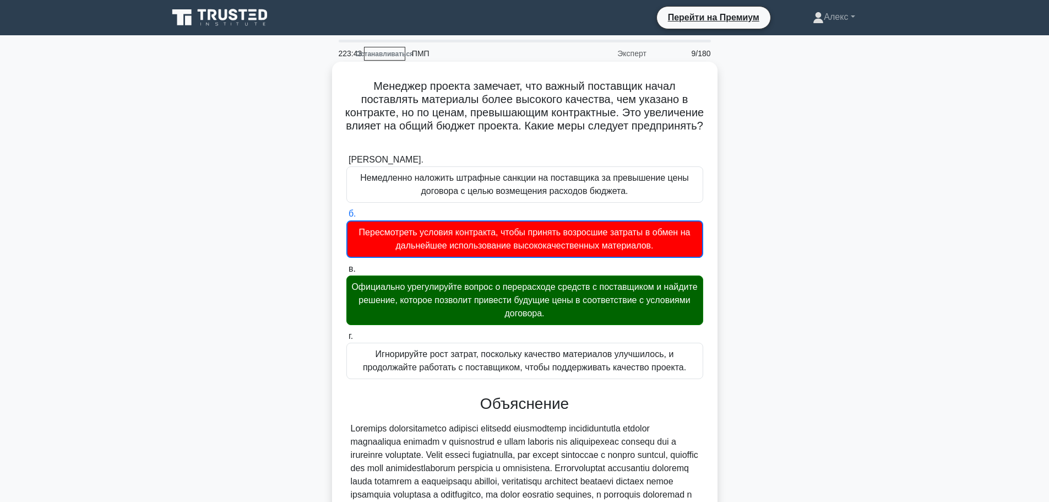
click at [473, 292] on font "Официально урегулируйте вопрос о перерасходе средств с поставщиком и найдите ре…" at bounding box center [524, 300] width 346 height 36
click at [346, 273] on input "в. Официально урегулируйте вопрос о перерасходе средств с поставщиком и найдите…" at bounding box center [346, 268] width 0 height 7
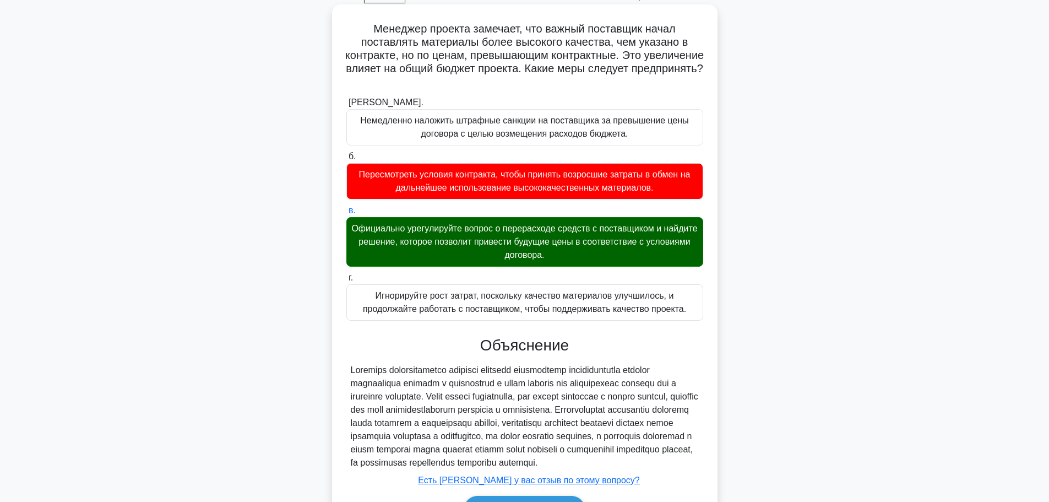
scroll to position [140, 0]
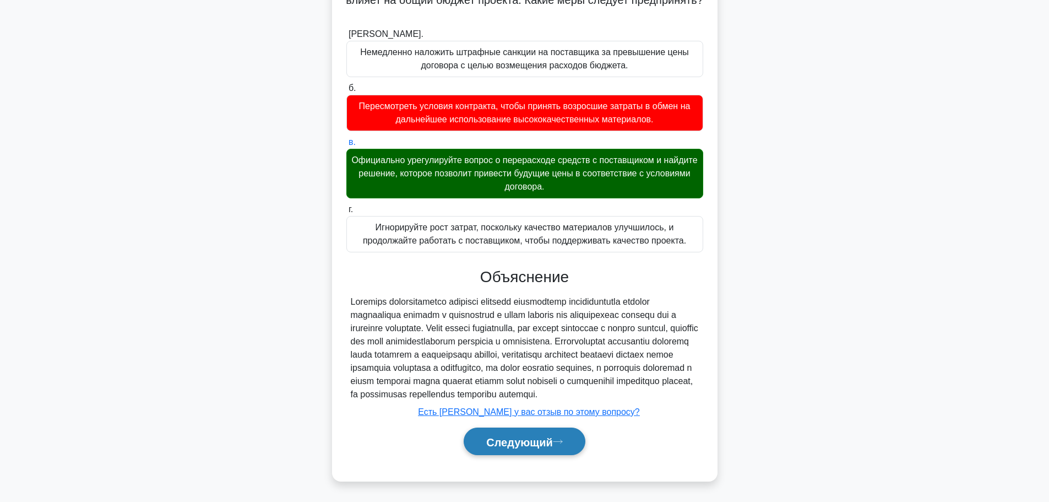
click at [535, 451] on button "Следующий" at bounding box center [525, 441] width 122 height 28
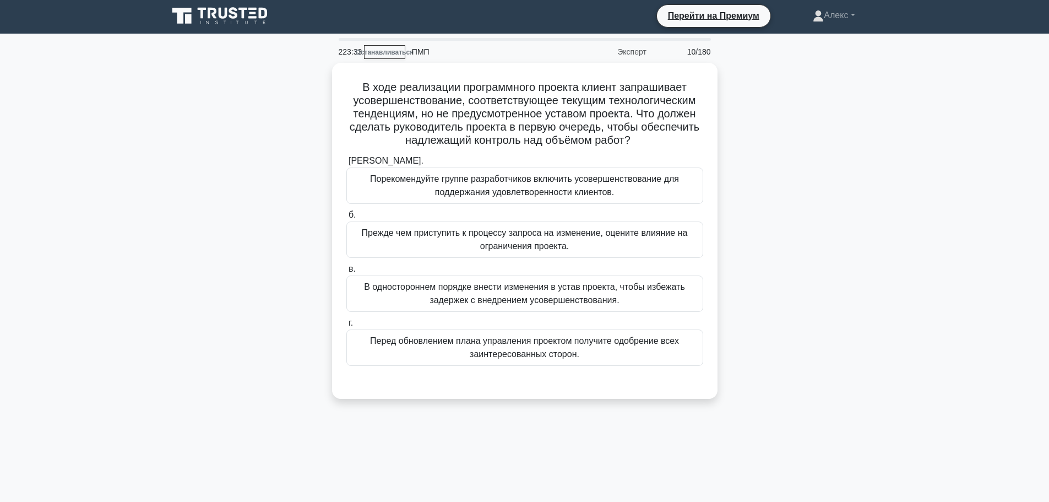
scroll to position [0, 0]
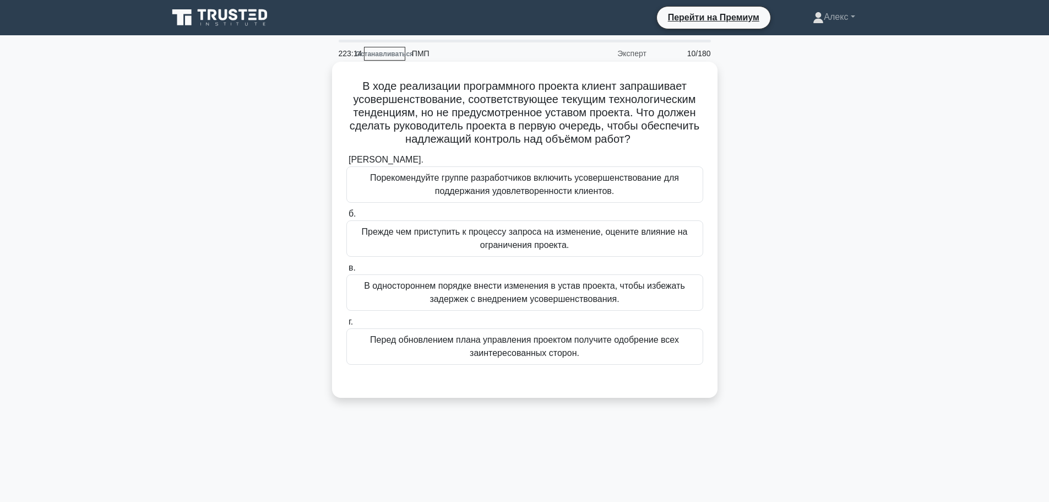
click at [656, 246] on font "Прежде чем приступить к процессу запроса на изменение, оцените влияние на огран…" at bounding box center [524, 238] width 347 height 26
click at [346, 217] on input "б. Прежде чем приступить к процессу запроса на изменение, оцените влияние на ог…" at bounding box center [346, 213] width 0 height 7
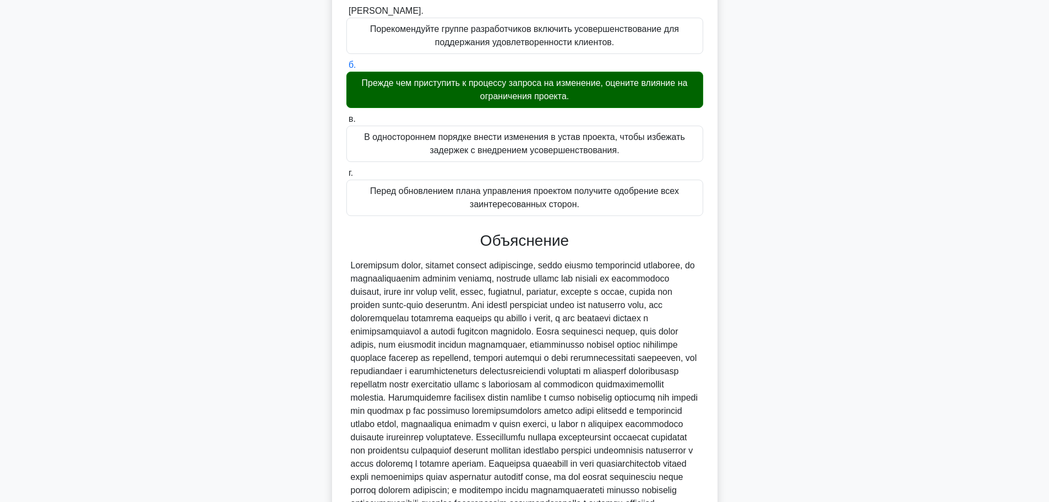
scroll to position [298, 0]
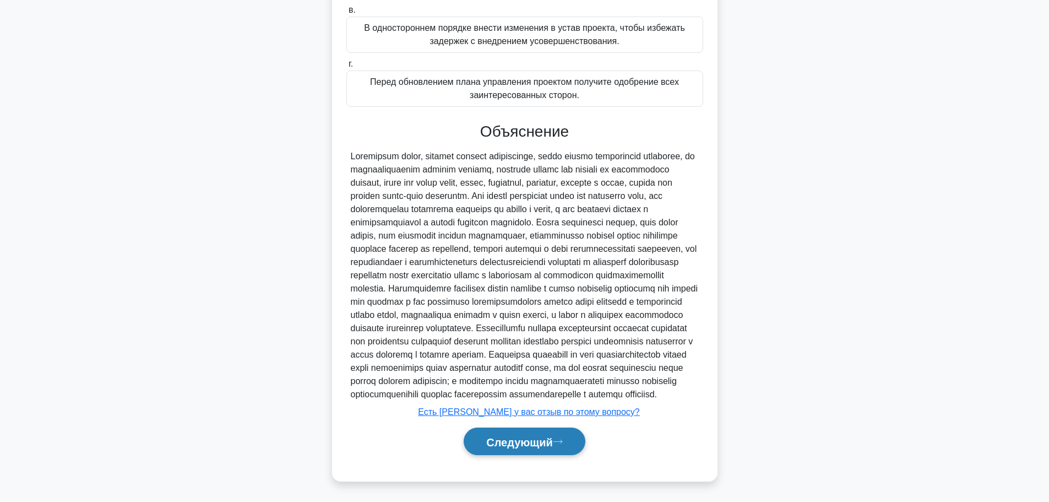
click at [533, 434] on button "Следующий" at bounding box center [525, 441] width 122 height 28
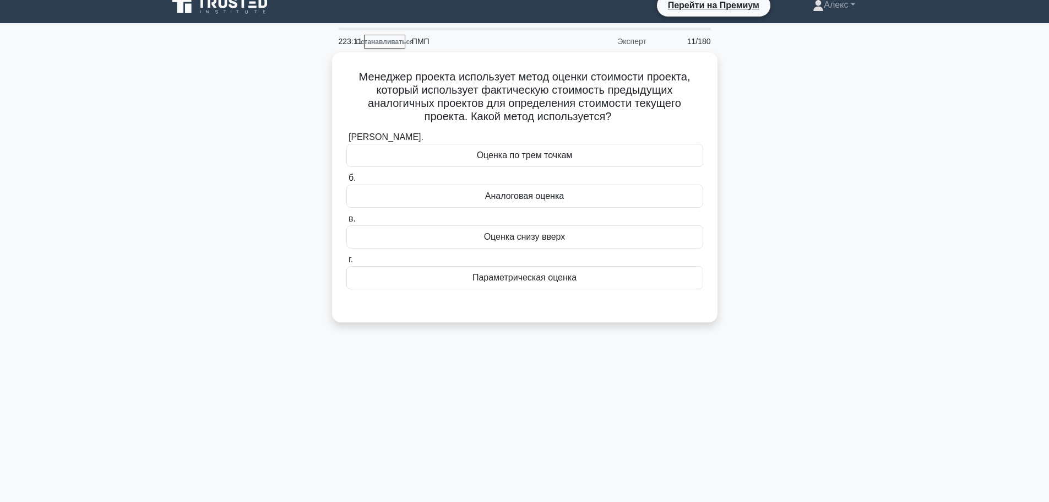
scroll to position [0, 0]
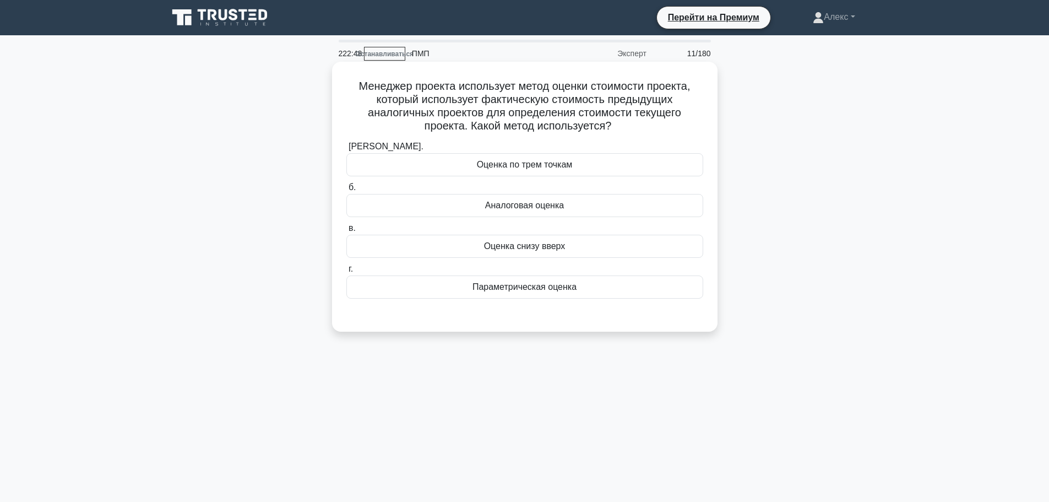
click at [592, 204] on div "Аналоговая оценка" at bounding box center [524, 205] width 357 height 23
click at [346, 191] on input "б. Аналоговая оценка" at bounding box center [346, 187] width 0 height 7
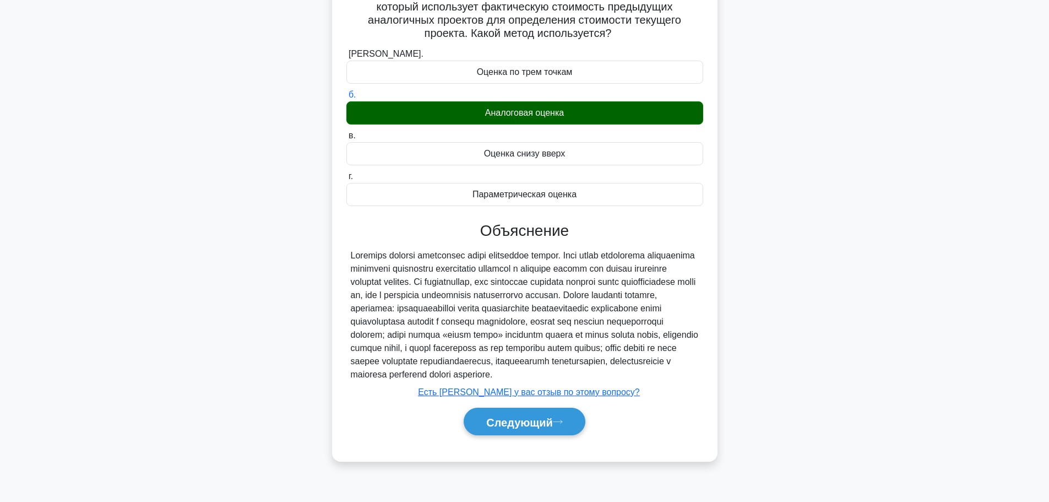
scroll to position [93, 0]
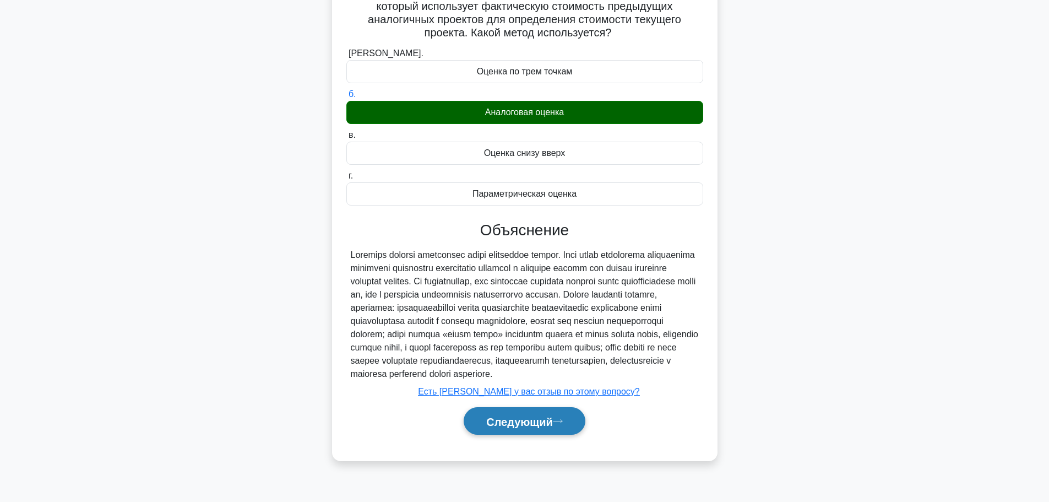
click at [507, 427] on font "Следующий" at bounding box center [519, 421] width 67 height 12
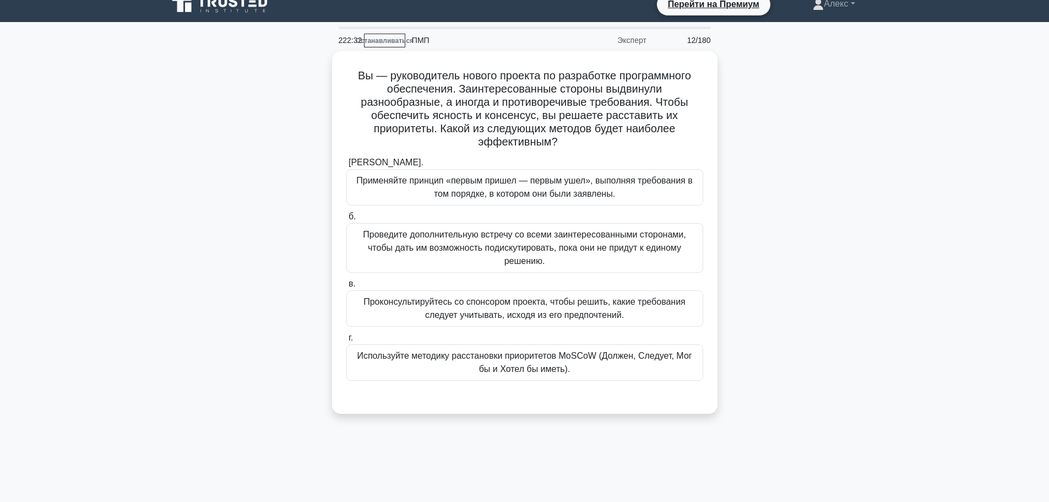
scroll to position [0, 0]
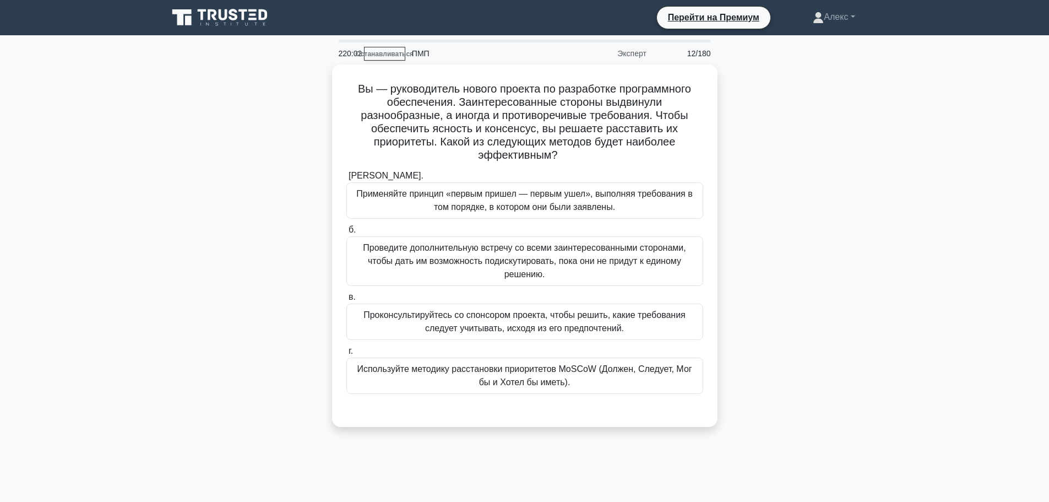
click at [836, 93] on div "Вы — руководитель нового проекта по разработке программного обеспечения. Заинте…" at bounding box center [524, 251] width 727 height 375
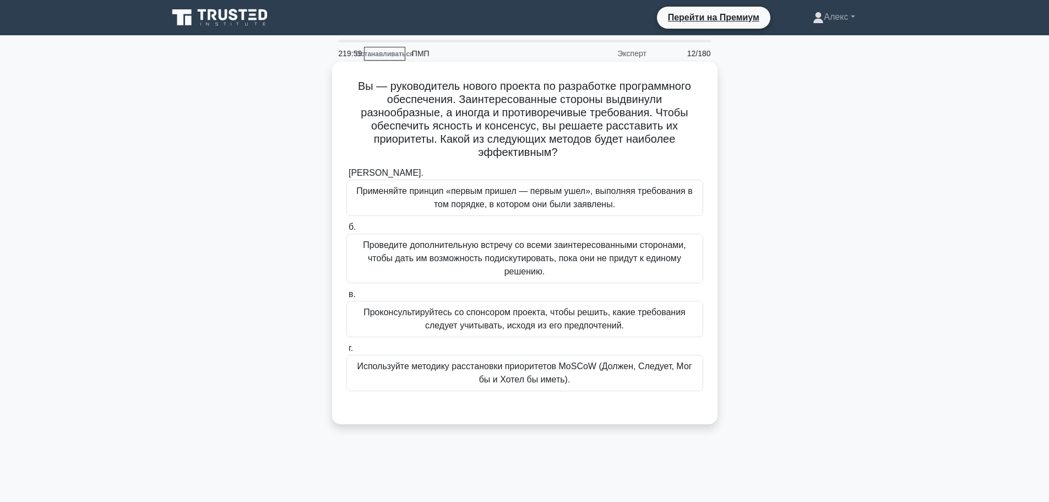
click at [601, 268] on font "Проведите дополнительную встречу со всеми заинтересованными сторонами, чтобы да…" at bounding box center [524, 258] width 347 height 40
click at [346, 231] on input "б. Проведите дополнительную встречу со всеми заинтересованными сторонами, чтобы…" at bounding box center [346, 227] width 0 height 7
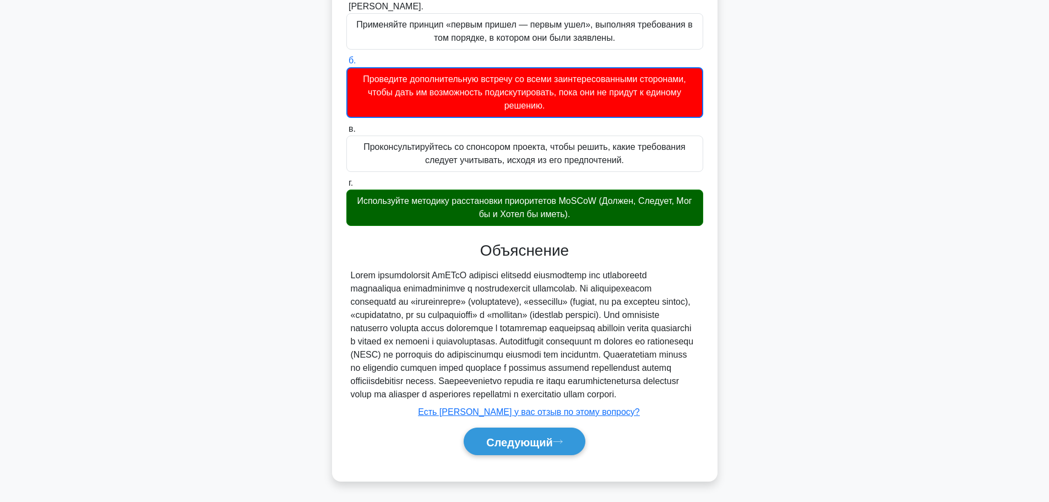
scroll to position [194, 0]
drag, startPoint x: 491, startPoint y: 393, endPoint x: 481, endPoint y: 308, distance: 85.4
click at [481, 308] on div at bounding box center [525, 335] width 348 height 132
click at [533, 446] on font "Следующий" at bounding box center [519, 441] width 67 height 12
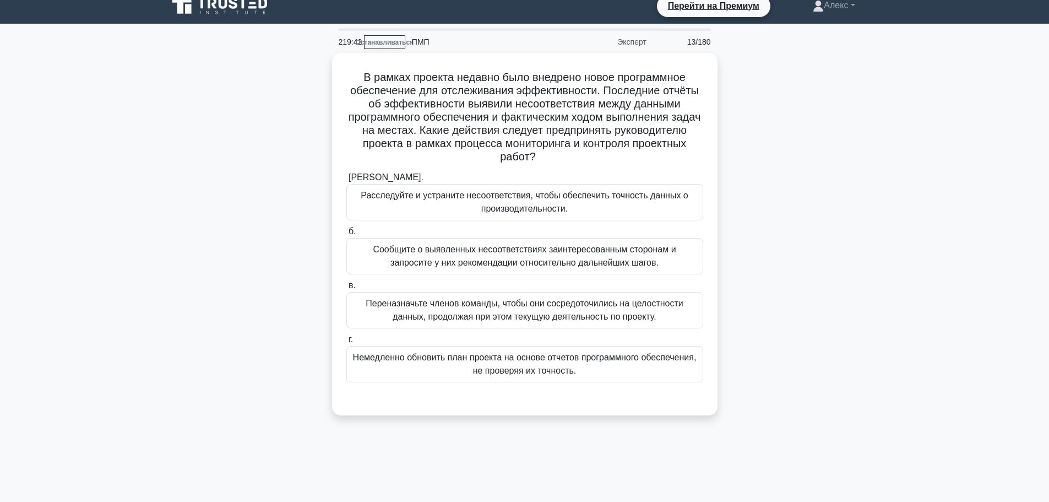
scroll to position [0, 0]
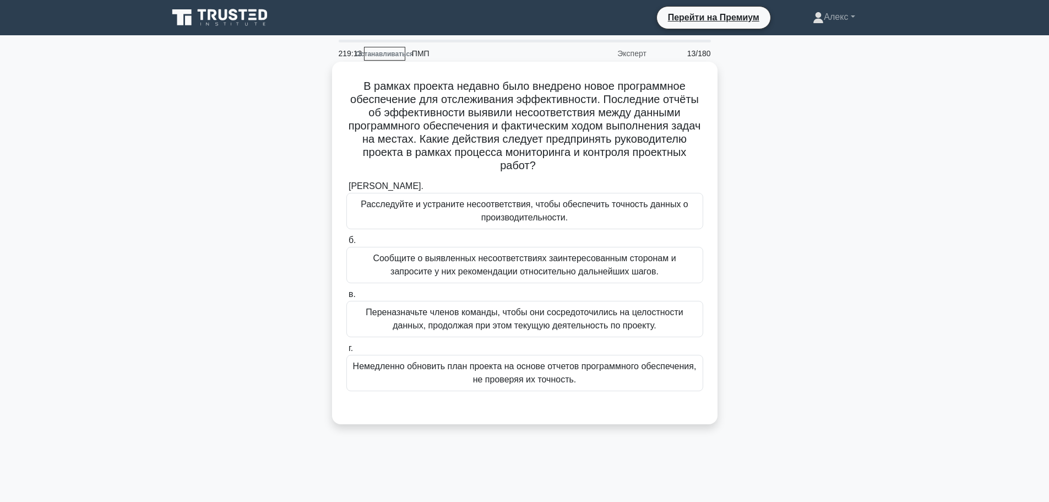
click at [568, 220] on font "Расследуйте и устраните несоответствия, чтобы обеспечить точность данных о прои…" at bounding box center [524, 211] width 347 height 26
click at [346, 190] on input "[PERSON_NAME]. Расследуйте и устраните несоответствия, чтобы обеспечить точност…" at bounding box center [346, 186] width 0 height 7
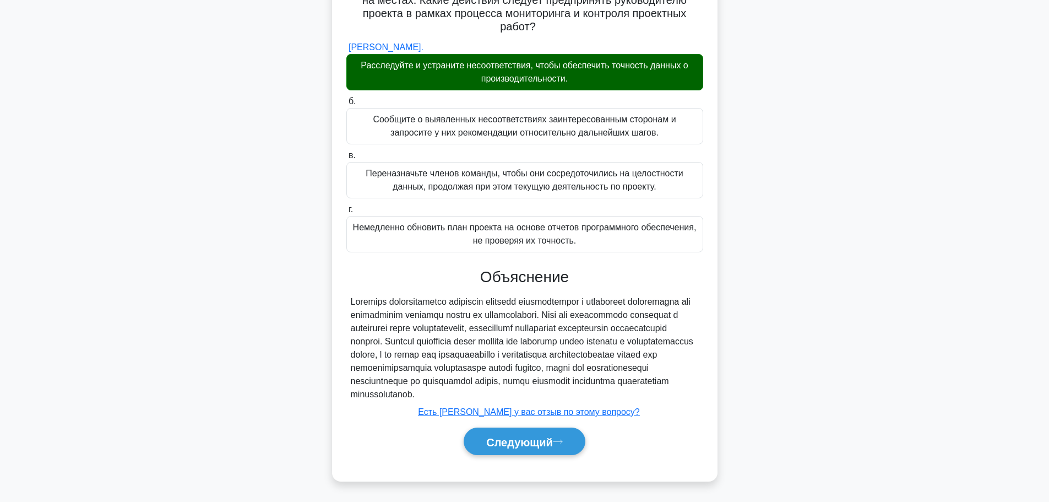
scroll to position [153, 0]
click at [525, 438] on font "Следующий" at bounding box center [519, 441] width 67 height 12
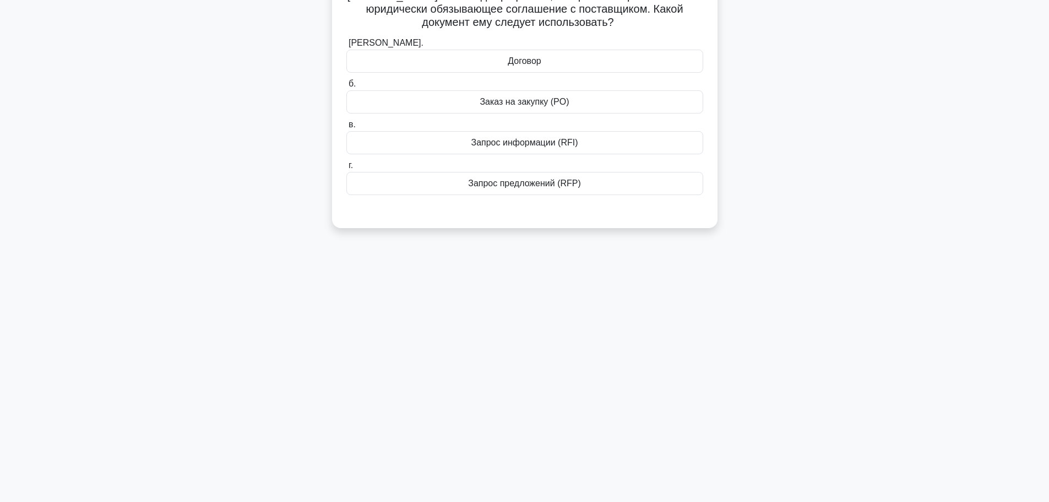
scroll to position [0, 0]
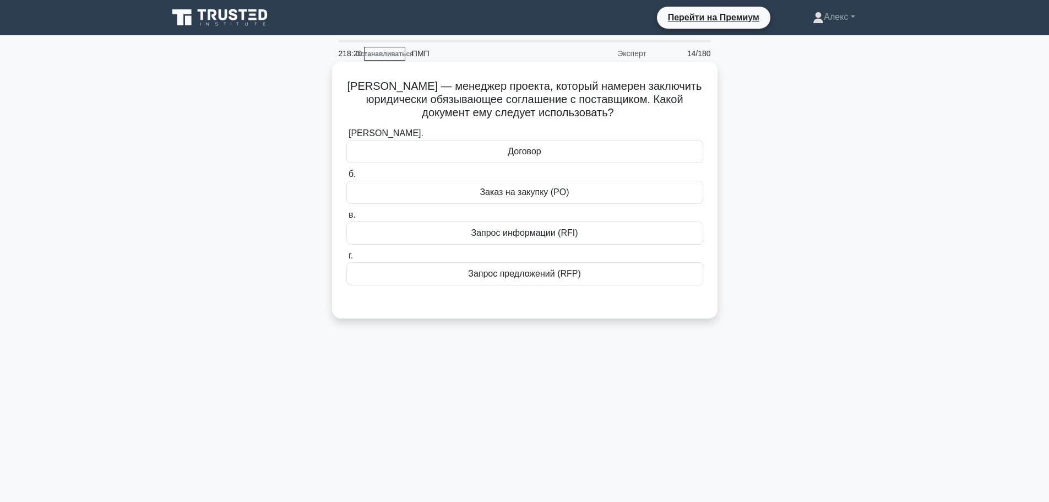
click at [584, 146] on div "Договор" at bounding box center [524, 151] width 357 height 23
click at [346, 137] on input "[PERSON_NAME]. Договор" at bounding box center [346, 133] width 0 height 7
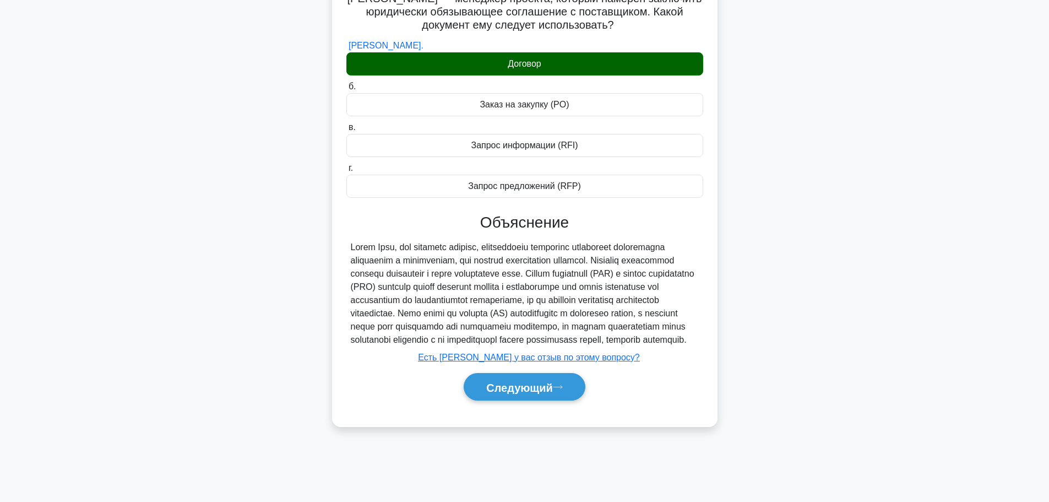
scroll to position [93, 0]
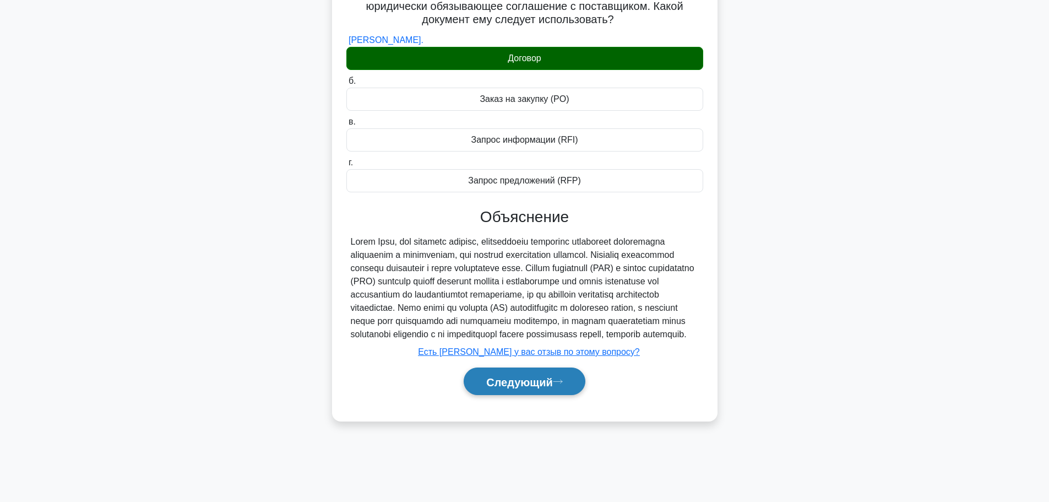
click at [526, 388] on font "Следующий" at bounding box center [519, 381] width 67 height 12
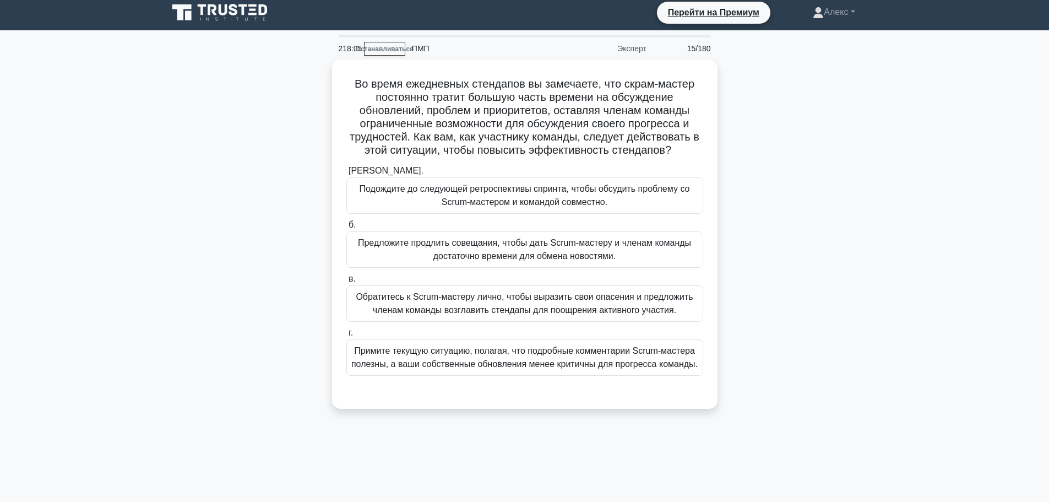
scroll to position [0, 0]
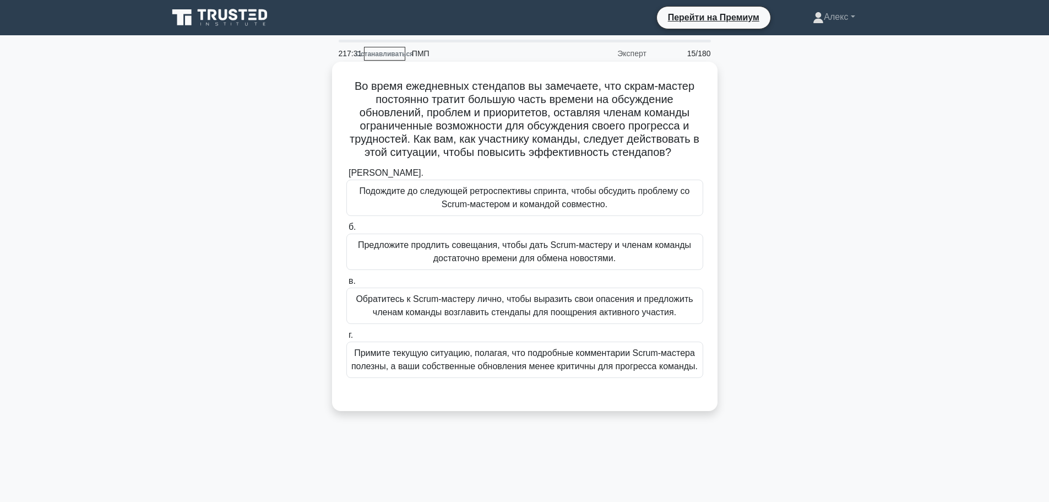
click at [600, 304] on font "Обратитесь к Scrum-мастеру лично, чтобы выразить свои опасения и предложить чле…" at bounding box center [524, 305] width 337 height 23
click at [346, 285] on input "в. Обратитесь к Scrum-мастеру лично, чтобы выразить свои опасения и предложить …" at bounding box center [346, 280] width 0 height 7
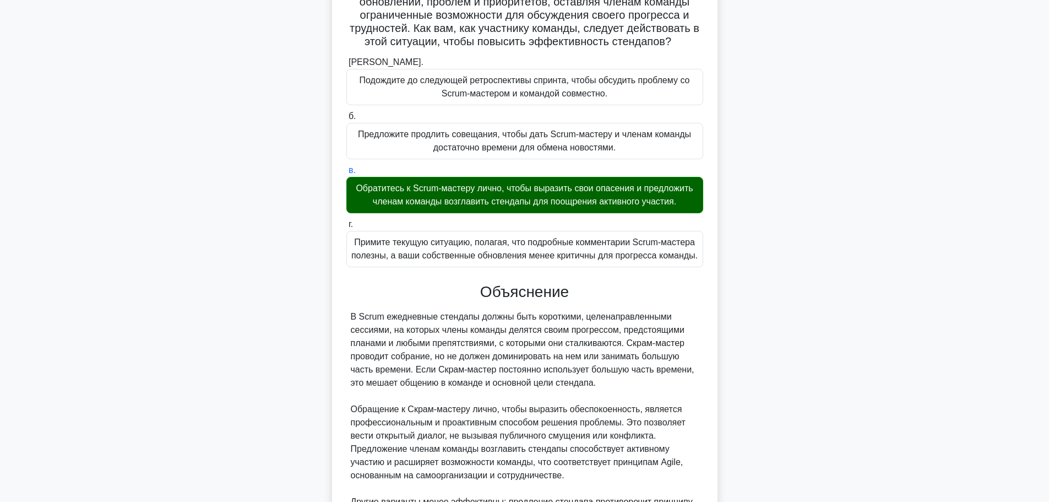
scroll to position [338, 0]
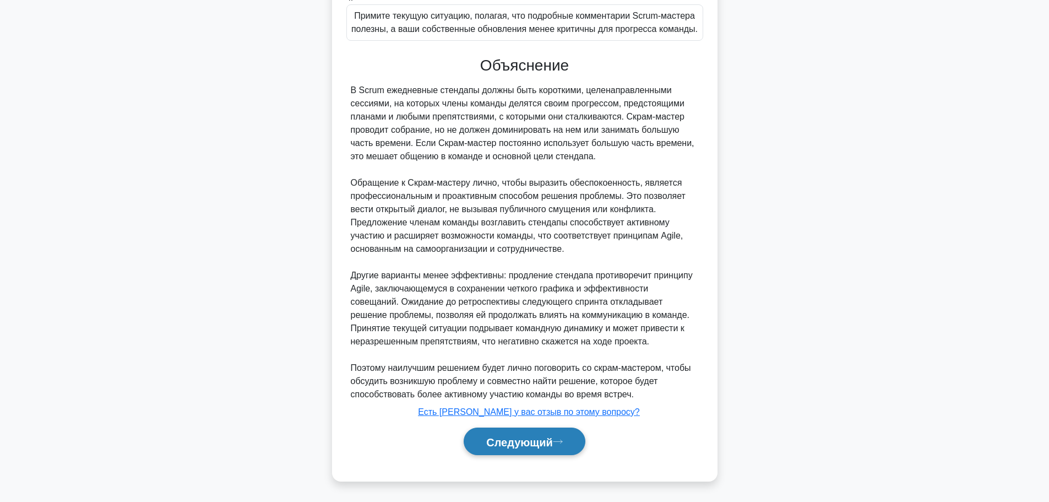
click at [509, 446] on font "Следующий" at bounding box center [519, 441] width 67 height 12
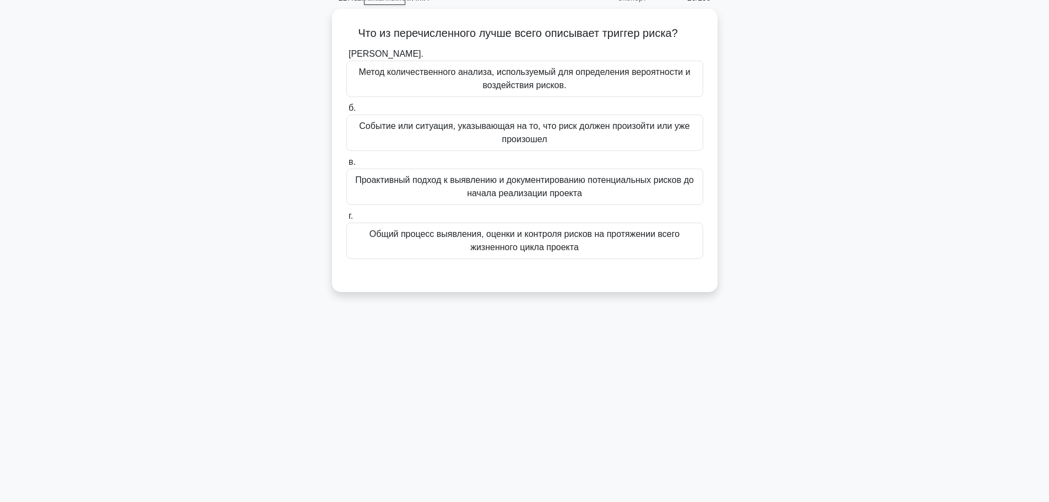
scroll to position [0, 0]
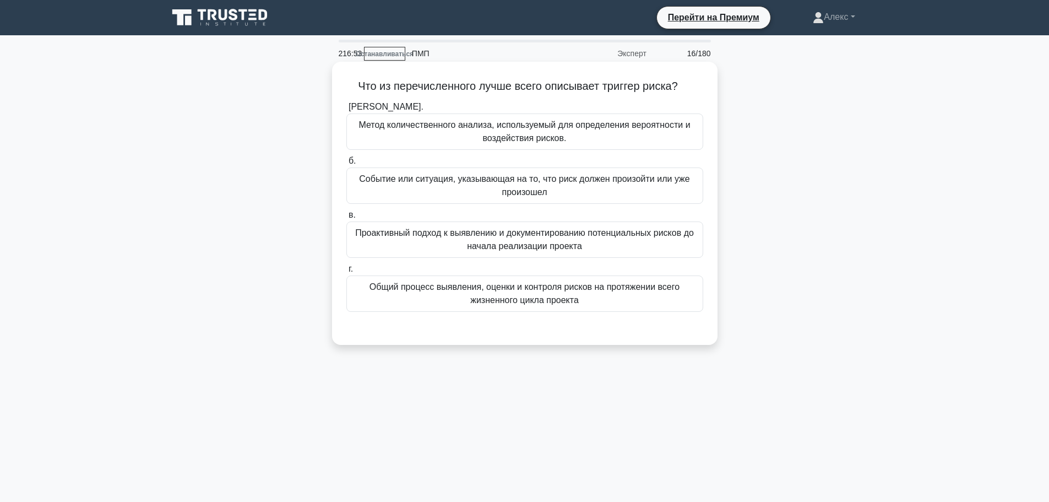
click at [564, 184] on font "Событие или ситуация, указывающая на то, что риск должен произойти или уже прои…" at bounding box center [524, 185] width 330 height 23
click at [346, 165] on input "б. Событие или ситуация, указывающая на то, что риск должен произойти или уже п…" at bounding box center [346, 160] width 0 height 7
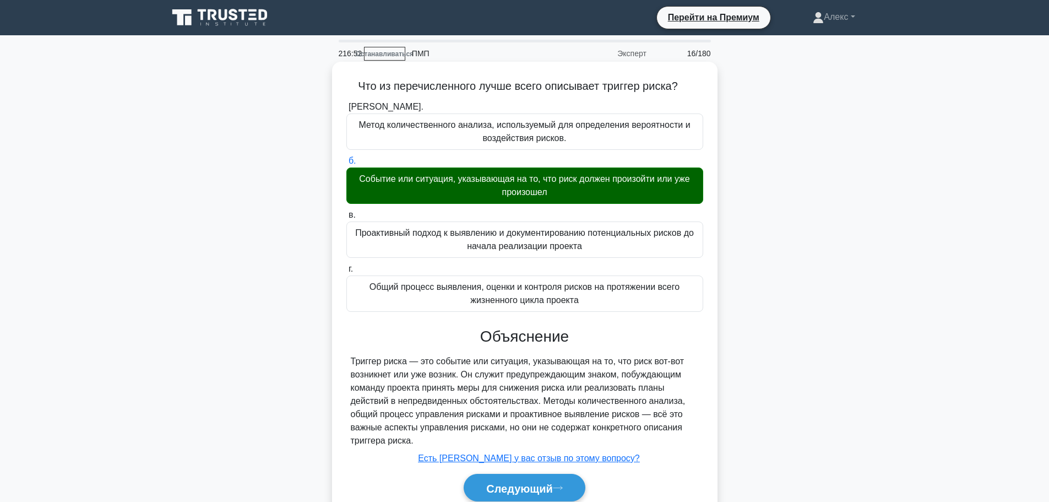
scroll to position [93, 0]
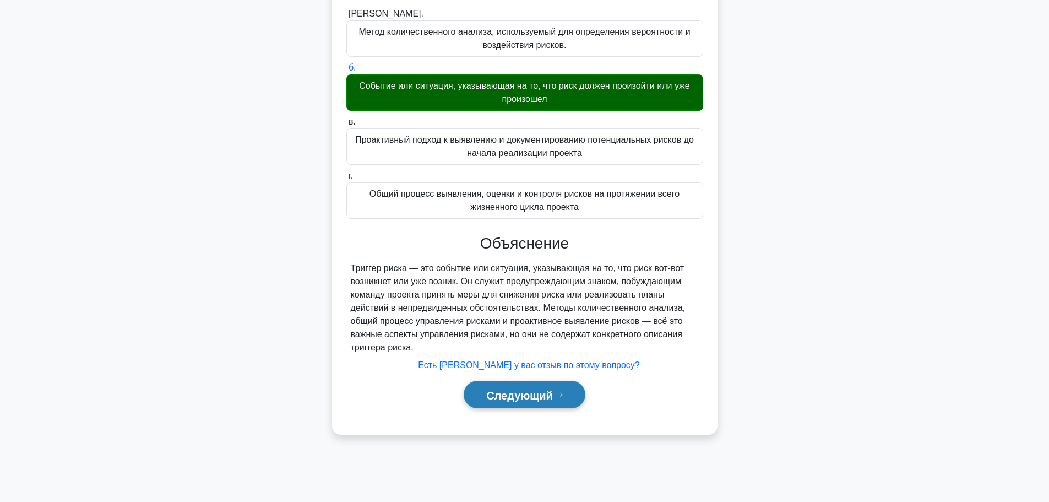
click at [532, 396] on font "Следующий" at bounding box center [519, 395] width 67 height 12
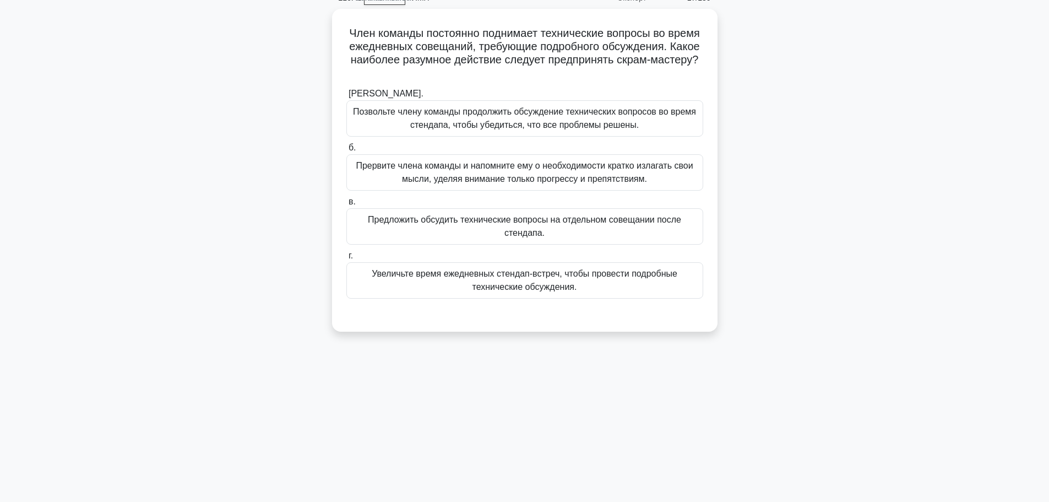
scroll to position [0, 0]
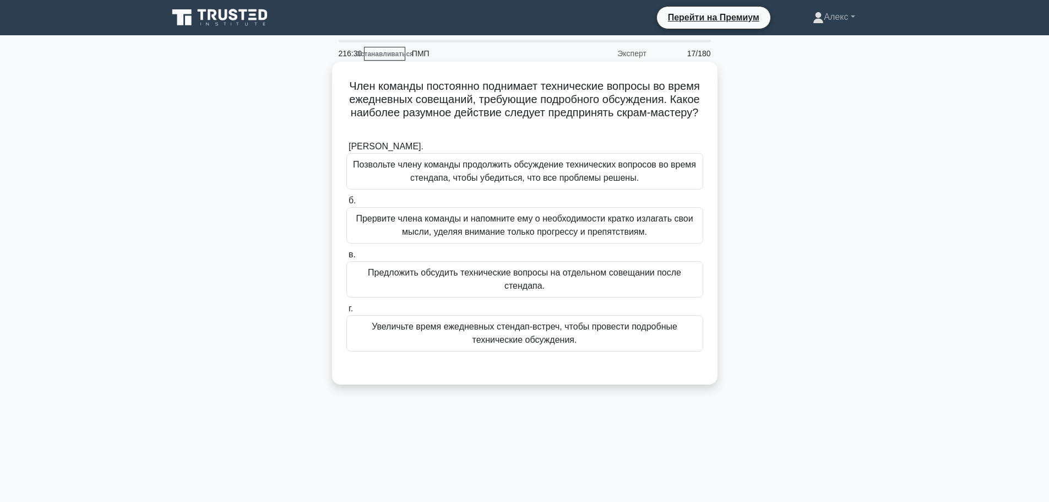
click at [602, 284] on font "Предложить обсудить технические вопросы на отдельном совещании после стендапа." at bounding box center [524, 279] width 347 height 26
click at [346, 258] on input "в. Предложить обсудить технические вопросы на отдельном совещании после стендап…" at bounding box center [346, 254] width 0 height 7
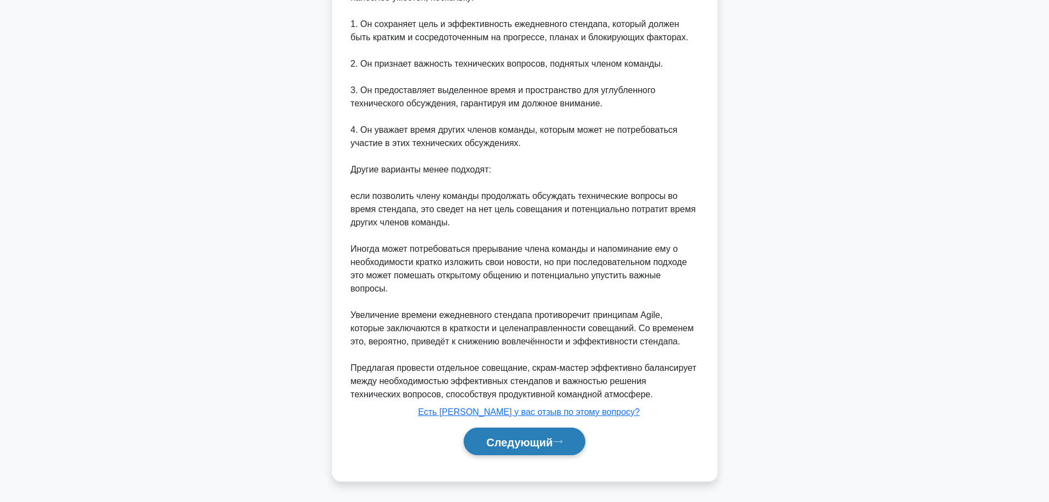
click at [540, 432] on button "Следующий" at bounding box center [525, 441] width 122 height 28
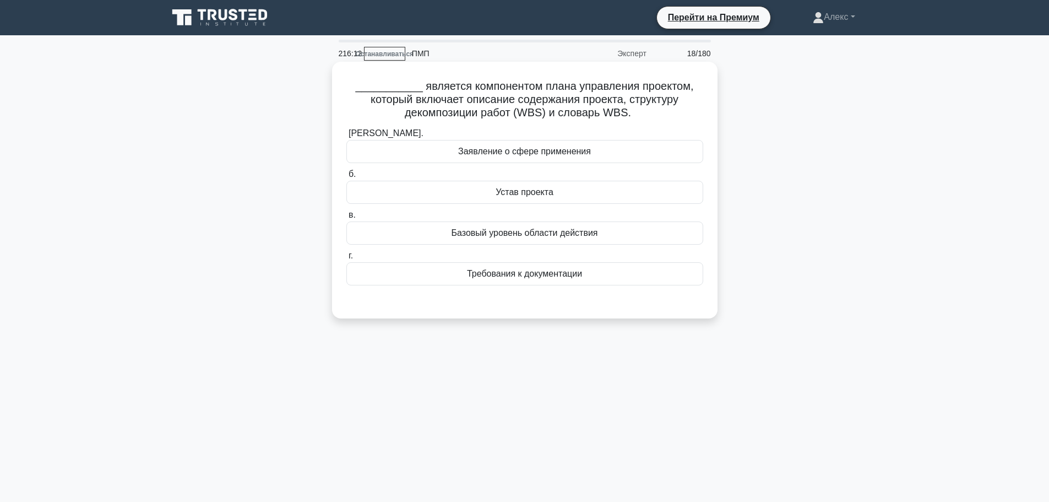
click at [570, 230] on font "Базовый уровень области действия" at bounding box center [524, 232] width 146 height 9
click at [346, 219] on input "в. Базовый уровень области действия" at bounding box center [346, 214] width 0 height 7
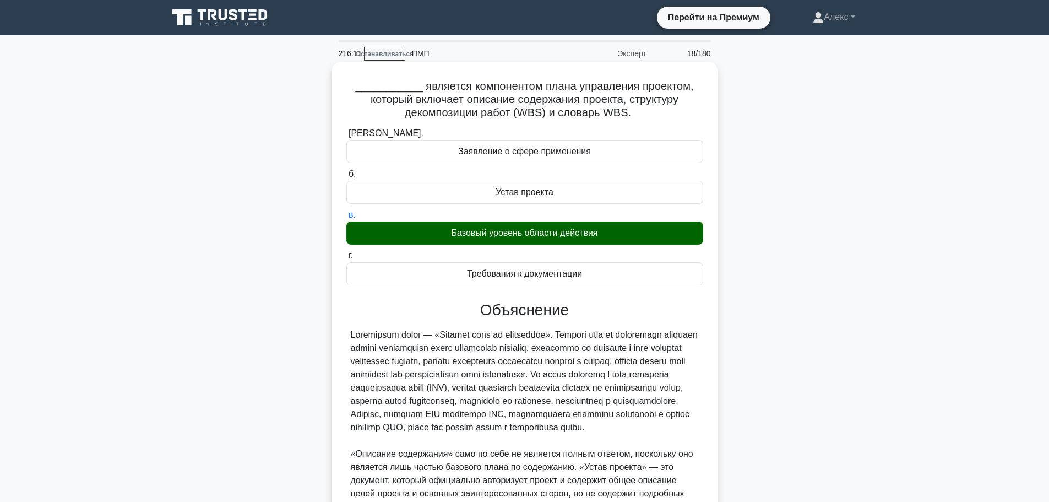
scroll to position [153, 0]
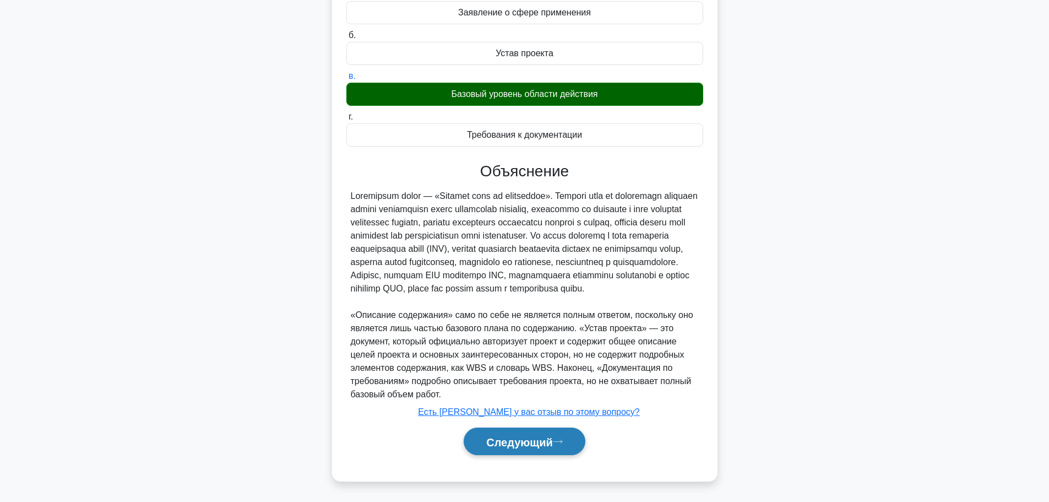
click at [532, 442] on font "Следующий" at bounding box center [519, 441] width 67 height 12
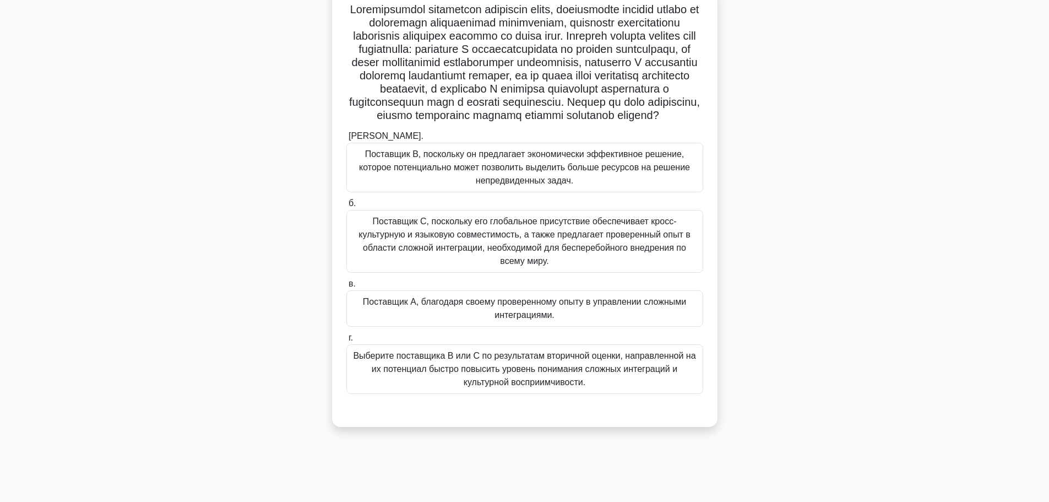
scroll to position [93, 0]
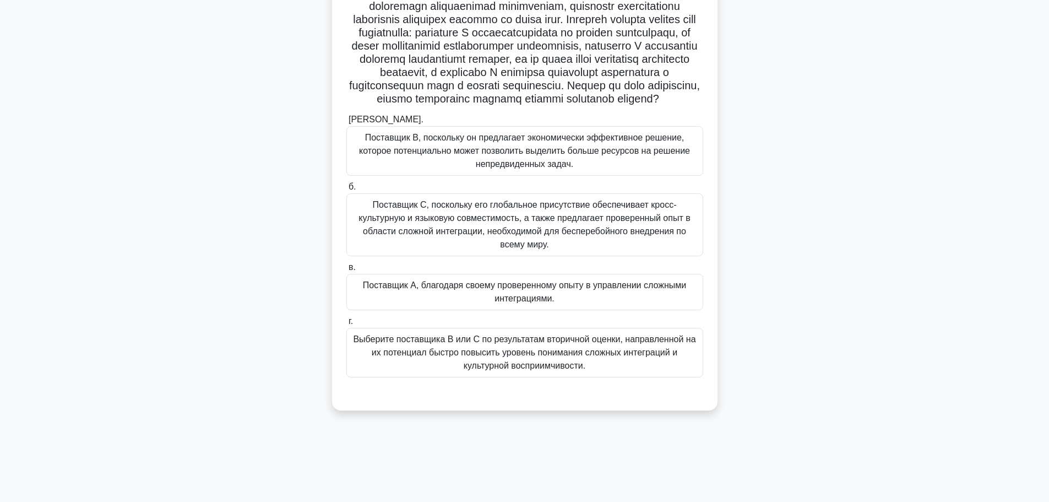
click at [603, 244] on font "Поставщик C, поскольку его глобальное присутствие обеспечивает кросс-культурную…" at bounding box center [523, 224] width 331 height 49
click at [346, 190] on input "б. Поставщик C, поскольку его глобальное присутствие обеспечивает кросс-культур…" at bounding box center [346, 186] width 0 height 7
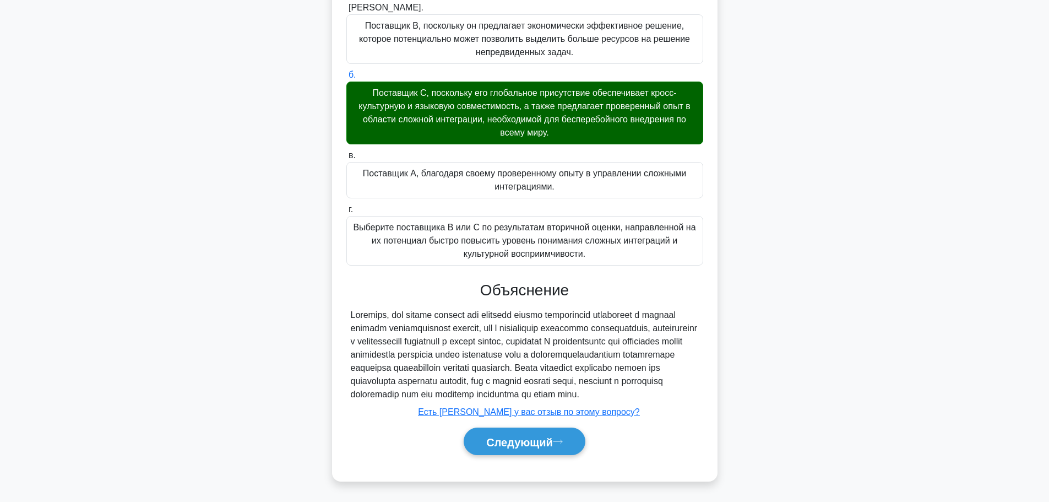
scroll to position [246, 0]
click at [537, 441] on font "Следующий" at bounding box center [519, 441] width 67 height 12
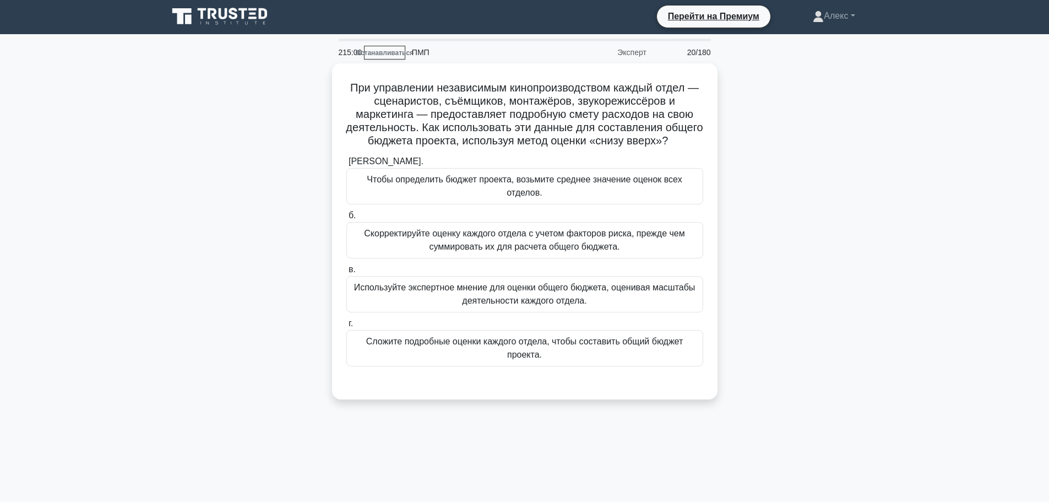
scroll to position [0, 0]
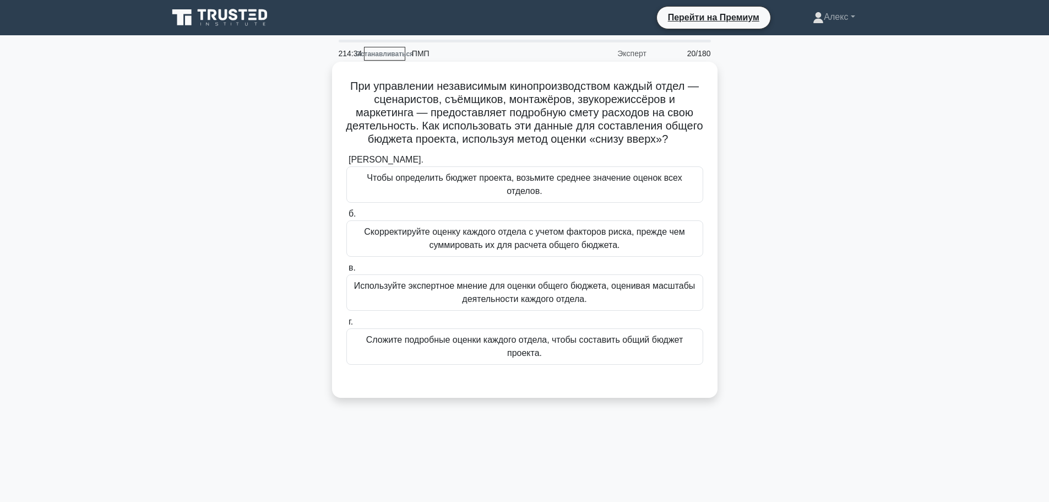
click at [598, 357] on font "Сложите подробные оценки каждого отдела, чтобы составить общий бюджет проекта." at bounding box center [524, 346] width 317 height 23
click at [346, 325] on input "г. Сложите подробные оценки каждого отдела, чтобы составить общий бюджет проект…" at bounding box center [346, 321] width 0 height 7
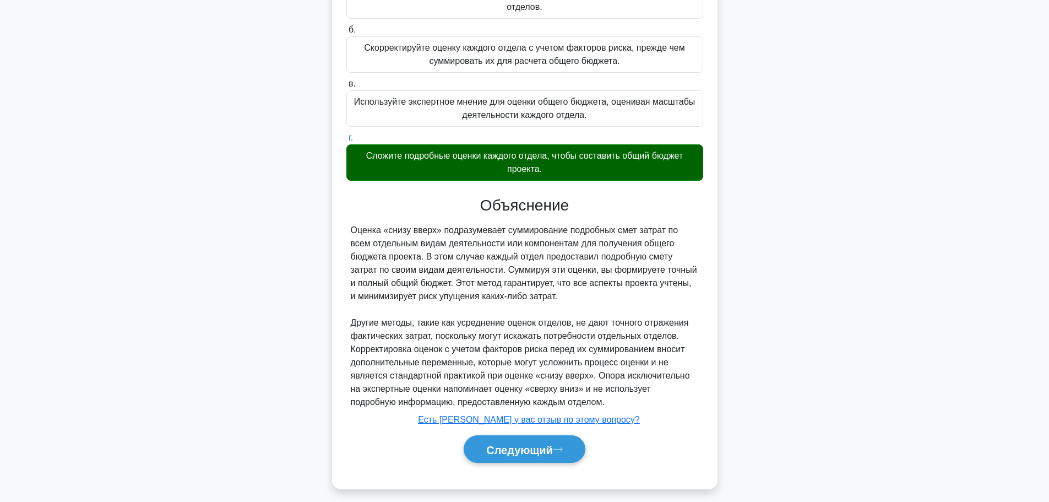
scroll to position [206, 0]
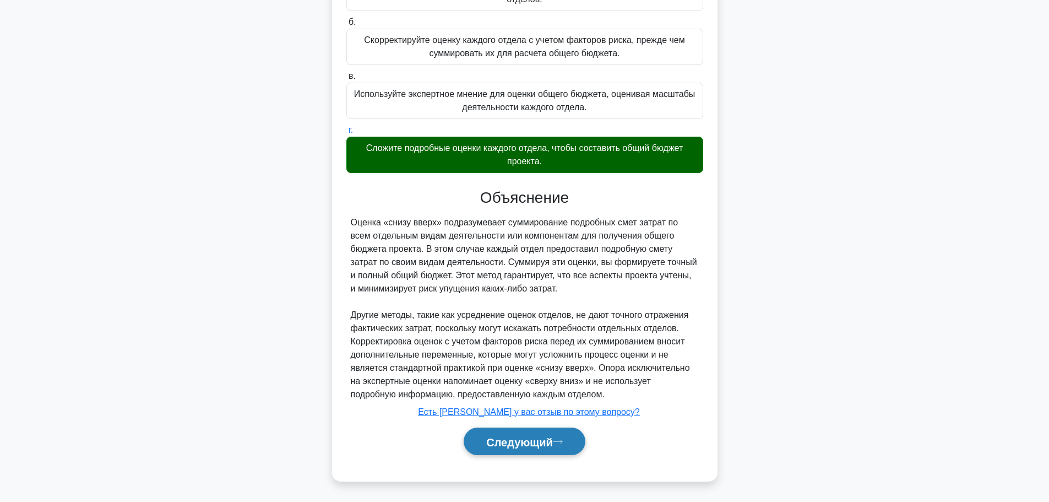
click at [548, 438] on font "Следующий" at bounding box center [519, 441] width 67 height 12
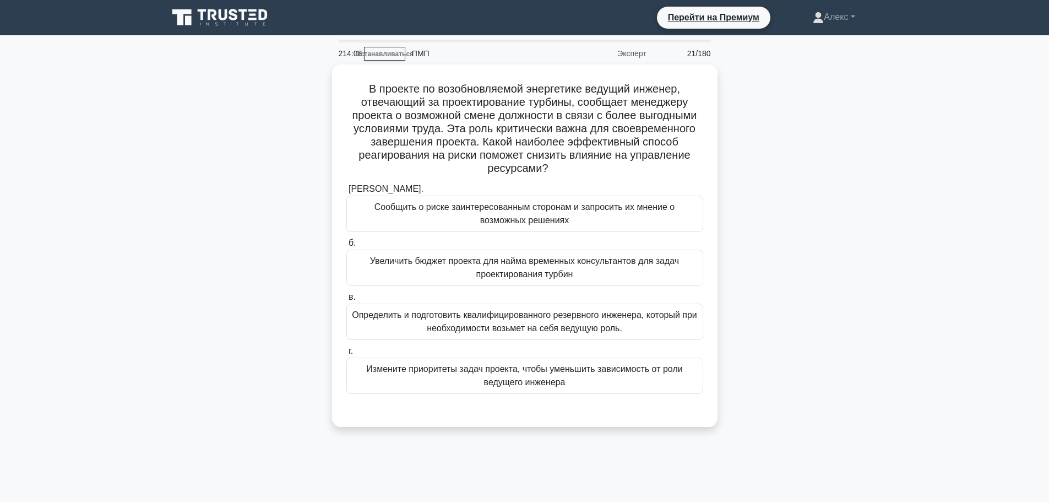
scroll to position [55, 0]
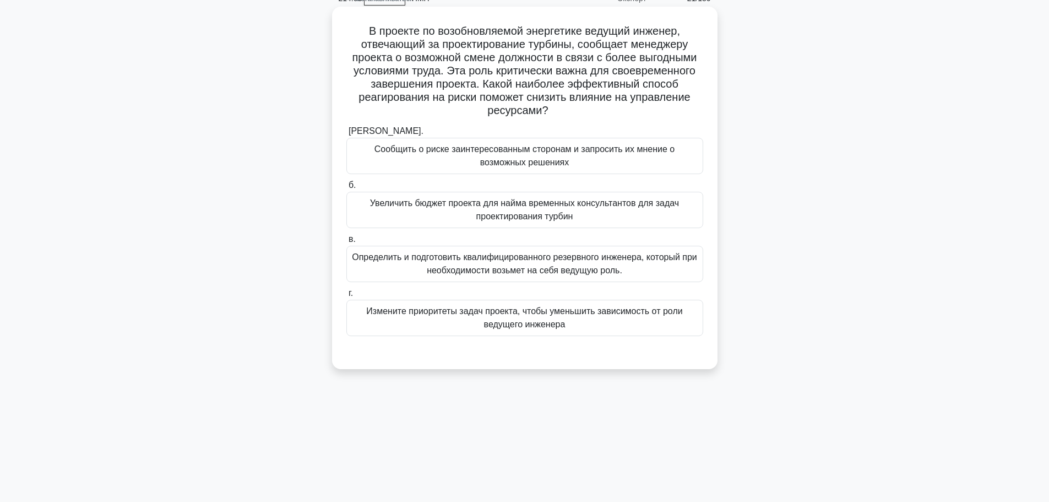
click at [628, 258] on font "Определить и подготовить квалифицированного резервного инженера, который при не…" at bounding box center [524, 263] width 345 height 23
click at [346, 243] on input "в. Определить и подготовить квалифицированного резервного инженера, который при…" at bounding box center [346, 239] width 0 height 7
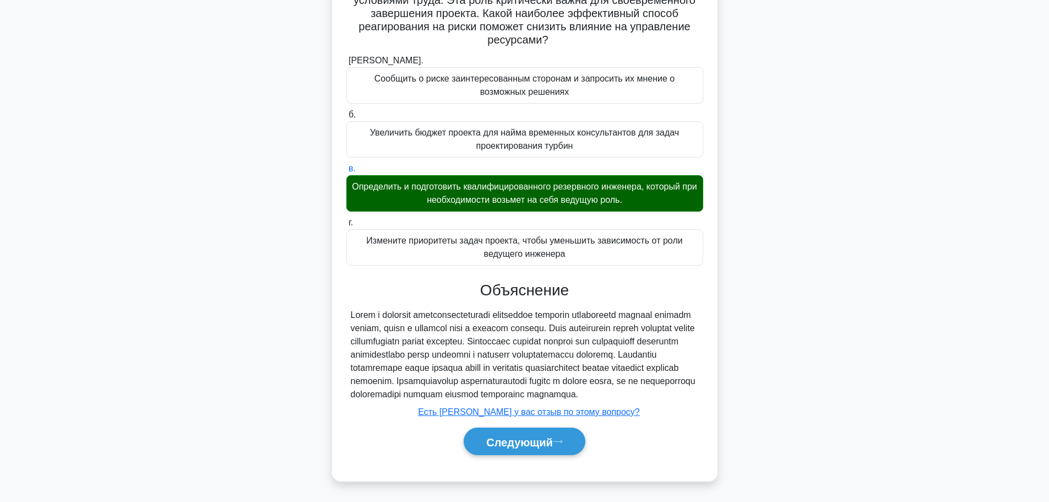
scroll to position [140, 0]
click at [559, 443] on icon at bounding box center [558, 441] width 10 height 6
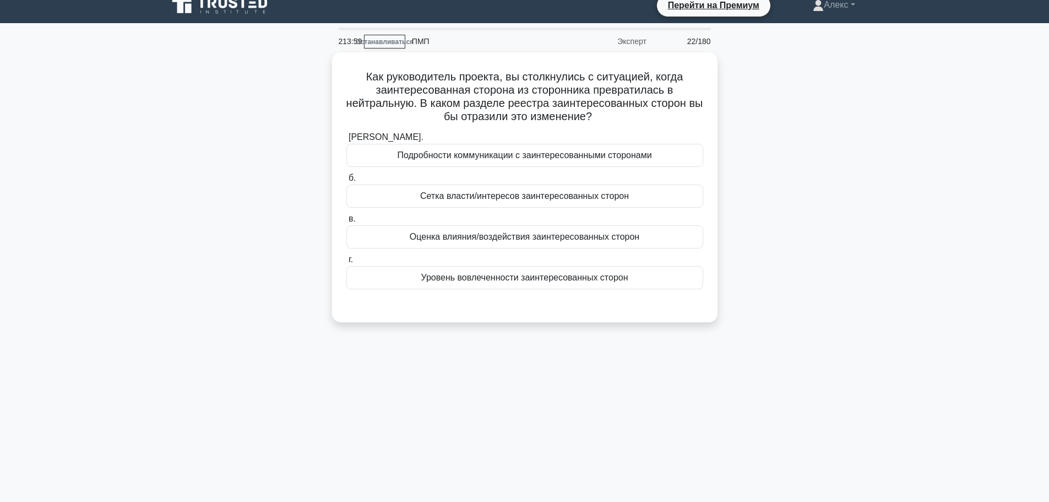
scroll to position [0, 0]
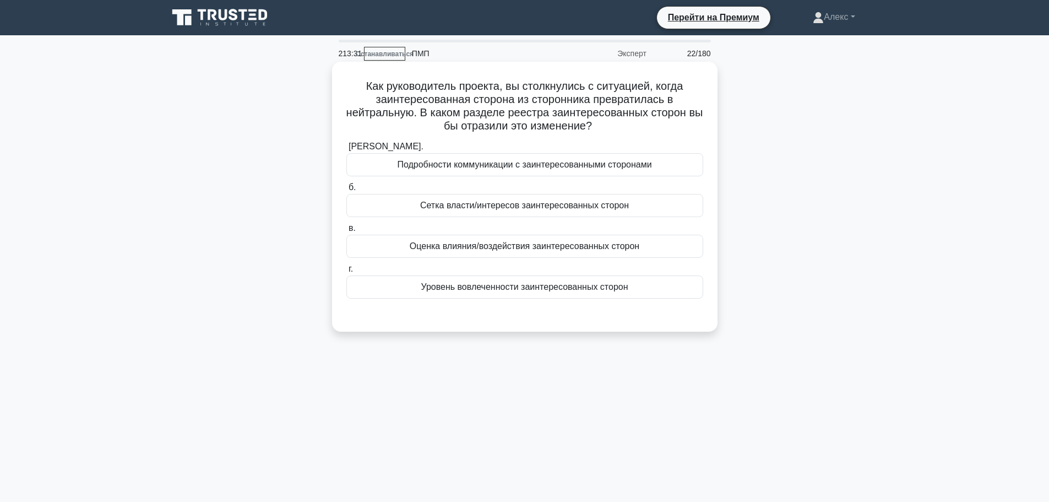
click at [646, 204] on div "Сетка власти/интересов заинтересованных сторон" at bounding box center [524, 205] width 357 height 23
click at [346, 191] on input "б. Сетка власти/интересов заинтересованных сторон" at bounding box center [346, 187] width 0 height 7
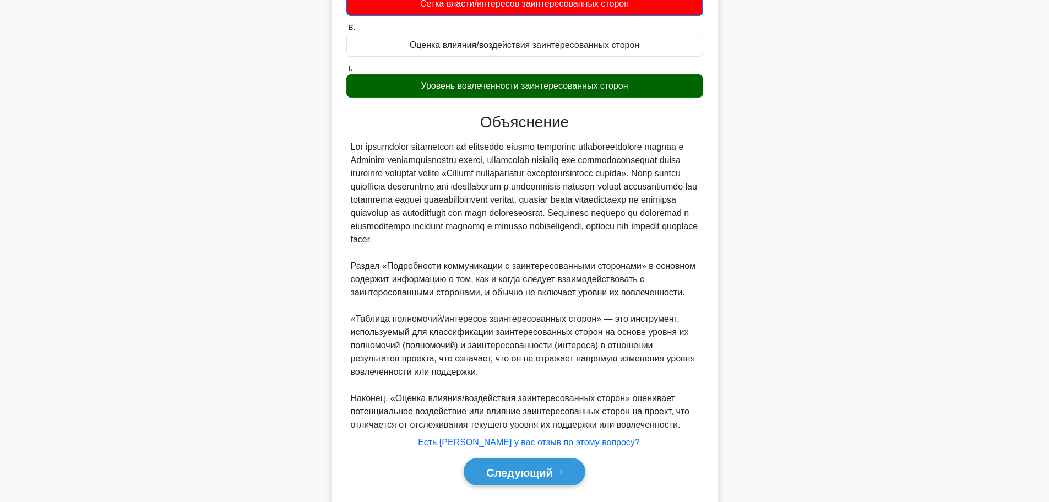
scroll to position [247, 0]
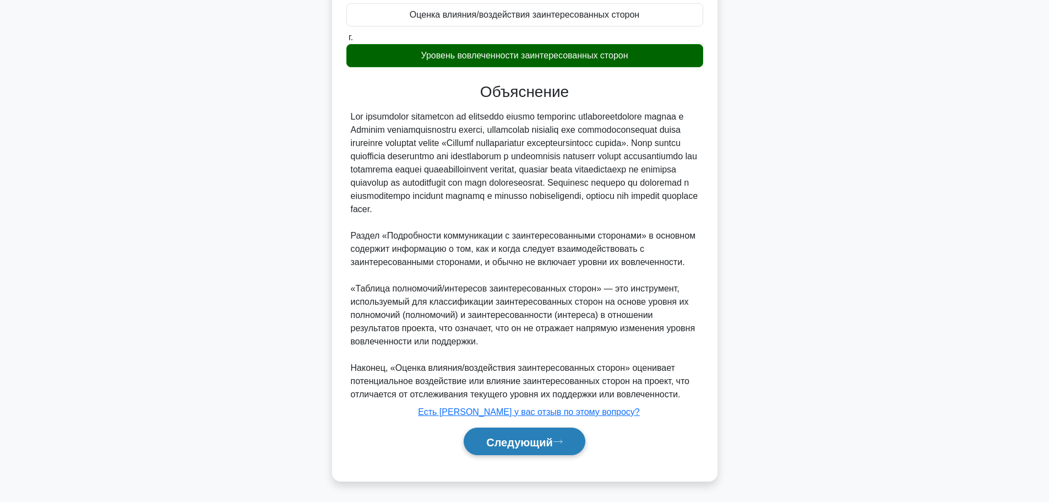
click at [529, 434] on button "Следующий" at bounding box center [525, 441] width 122 height 28
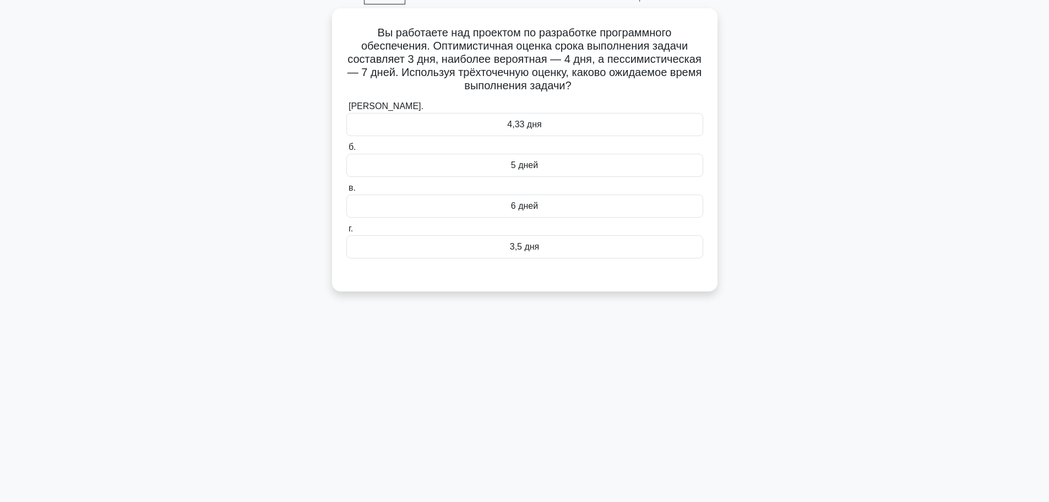
scroll to position [0, 0]
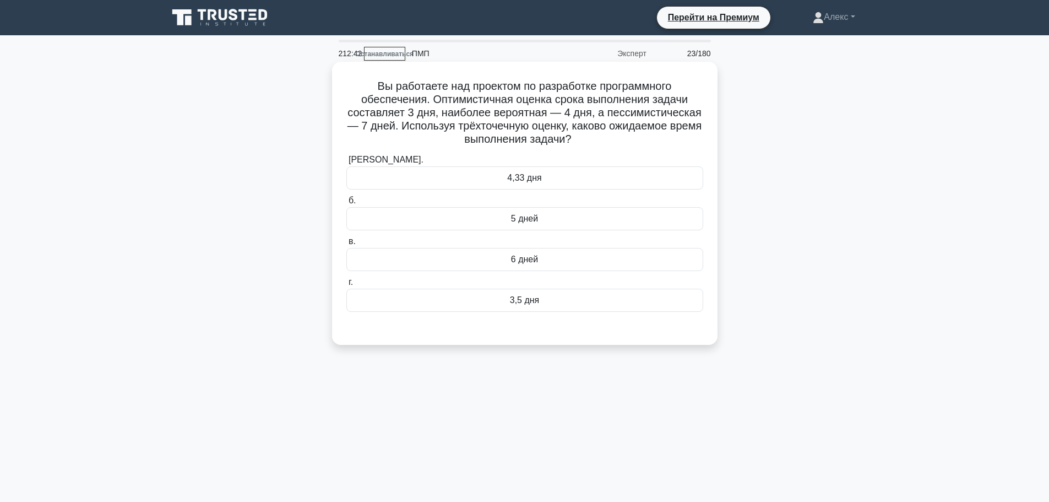
click at [586, 178] on div "4,33 дня" at bounding box center [524, 177] width 357 height 23
click at [346, 164] on input "[PERSON_NAME]. 4,33 дня" at bounding box center [346, 159] width 0 height 7
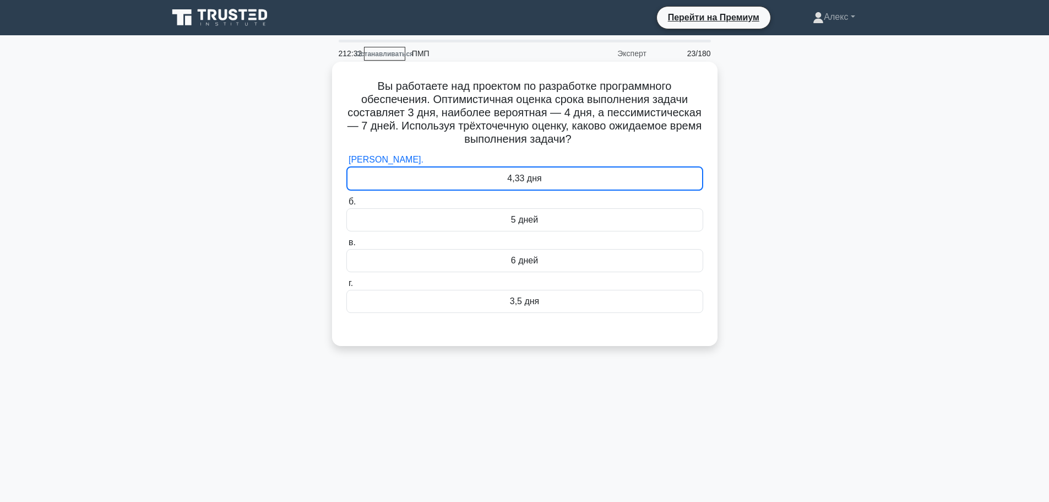
click at [620, 215] on div "5 дней" at bounding box center [524, 219] width 357 height 23
click at [346, 205] on input "б. 5 дней" at bounding box center [346, 201] width 0 height 7
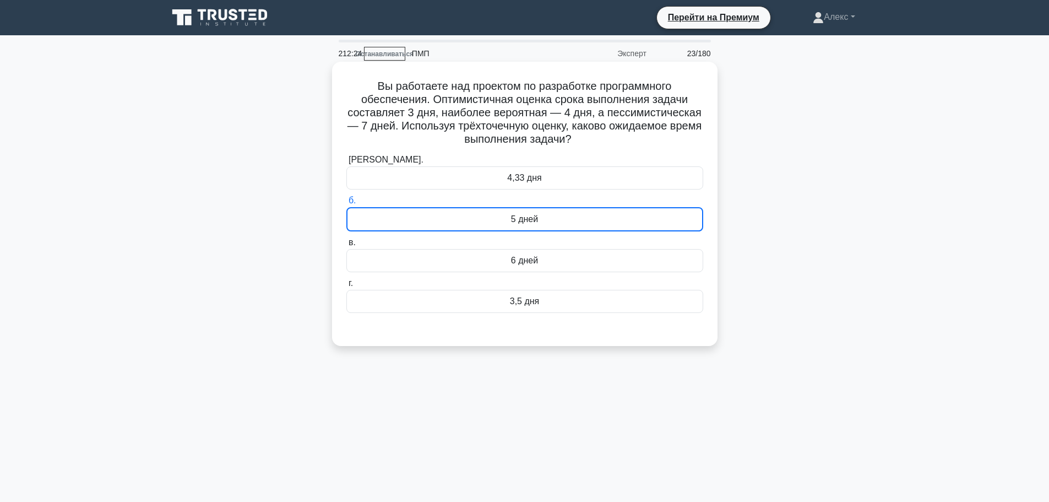
click at [580, 173] on div "4,33 дня" at bounding box center [524, 177] width 357 height 23
click at [346, 164] on input "[PERSON_NAME]. 4,33 дня" at bounding box center [346, 159] width 0 height 7
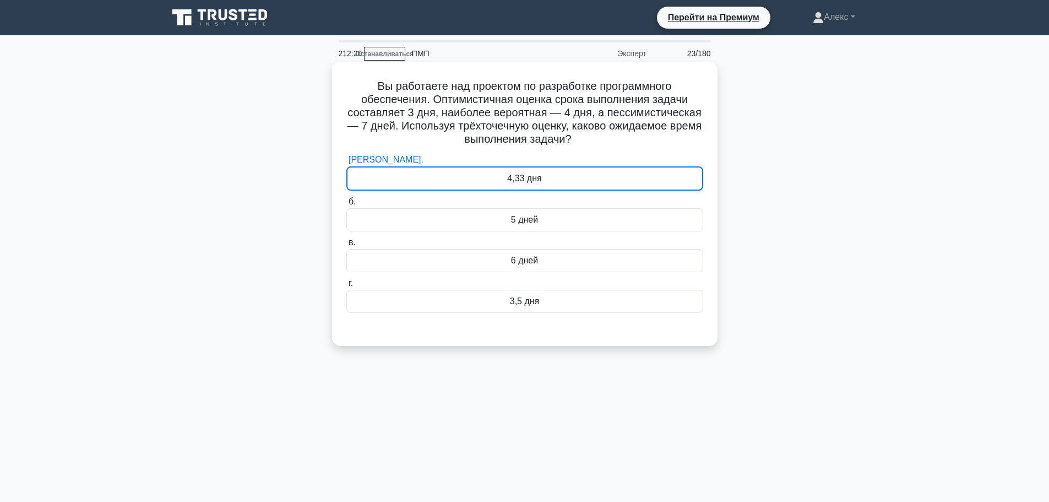
click at [579, 199] on label "б. 5 дней" at bounding box center [524, 213] width 357 height 36
click at [346, 199] on input "б. 5 дней" at bounding box center [346, 201] width 0 height 7
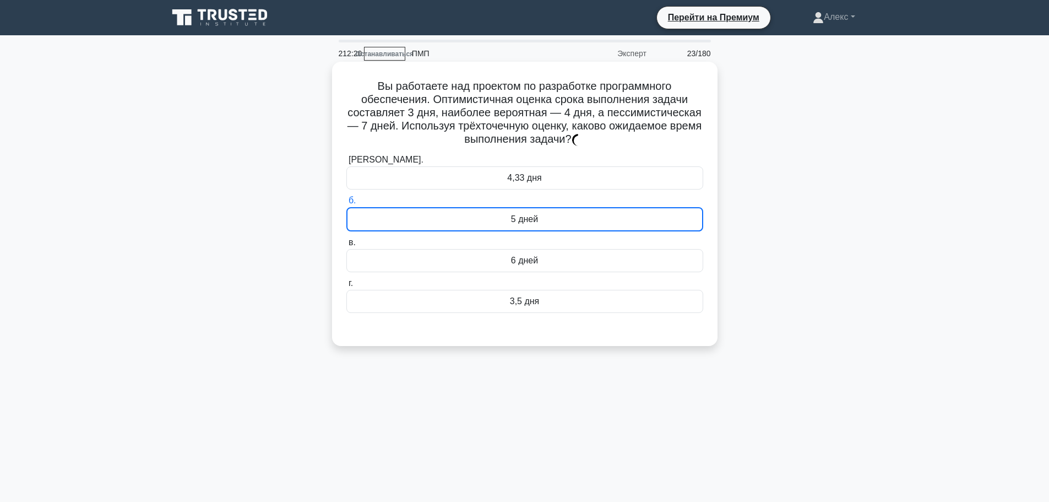
click at [583, 181] on div "4,33 дня" at bounding box center [524, 177] width 357 height 23
click at [346, 164] on input "[PERSON_NAME]. 4,33 дня" at bounding box center [346, 159] width 0 height 7
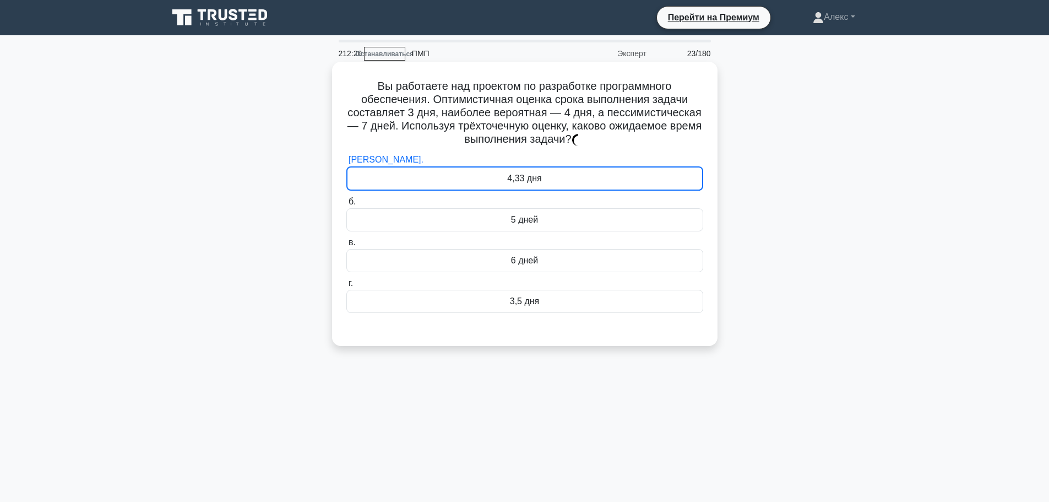
click at [583, 181] on div "4,33 дня" at bounding box center [524, 178] width 357 height 24
click at [346, 164] on input "[PERSON_NAME]. 4,33 дня" at bounding box center [346, 159] width 0 height 7
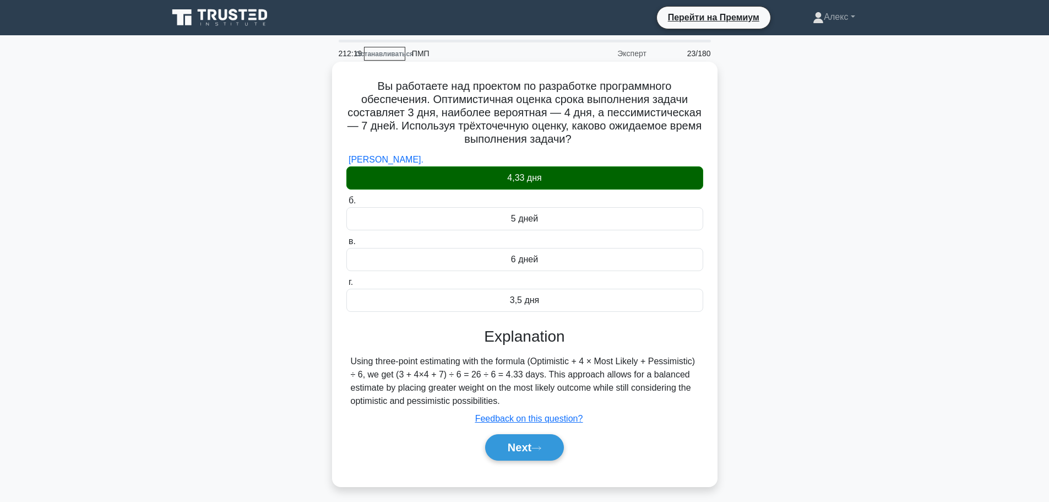
click at [583, 181] on div "4,33 дня" at bounding box center [524, 177] width 357 height 23
click at [346, 164] on input "[PERSON_NAME]. 4,33 дня" at bounding box center [346, 159] width 0 height 7
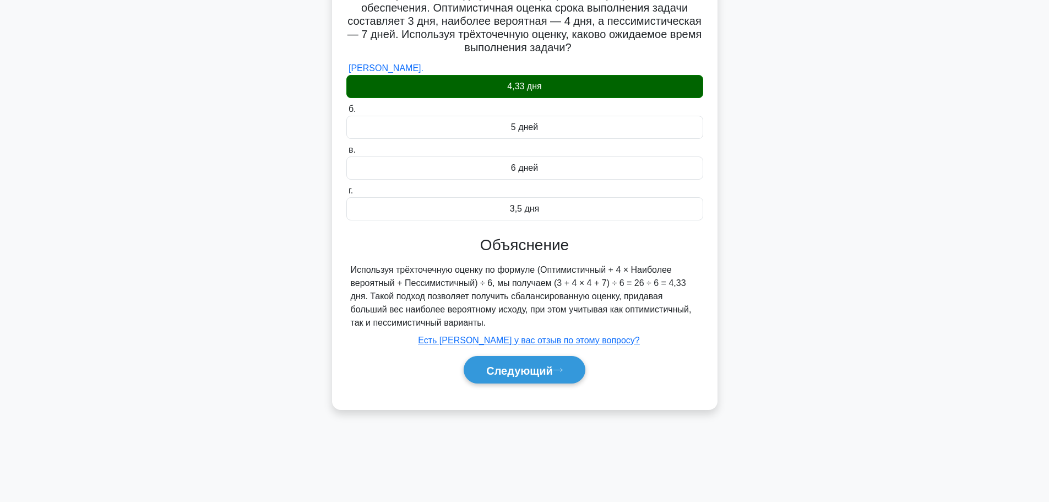
scroll to position [93, 0]
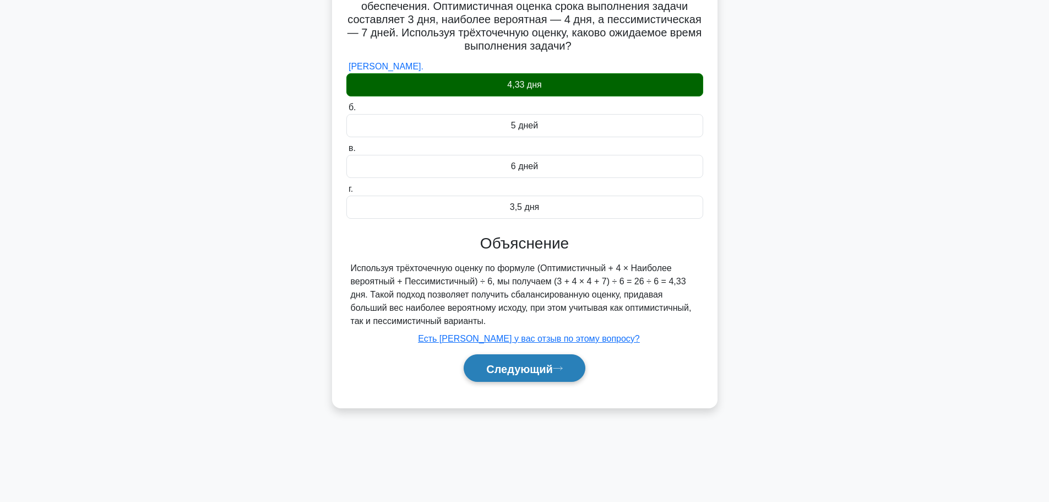
click at [552, 372] on font "Следующий" at bounding box center [519, 368] width 67 height 12
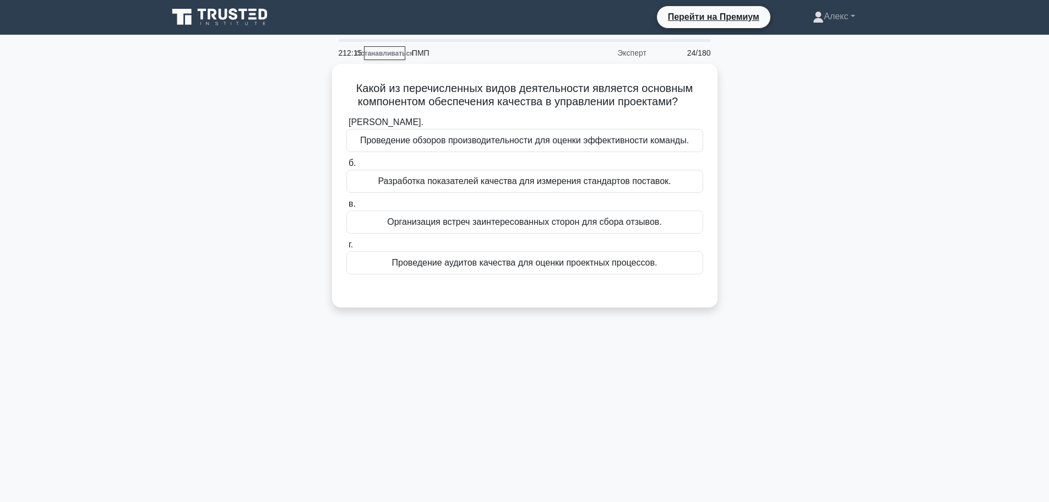
scroll to position [0, 0]
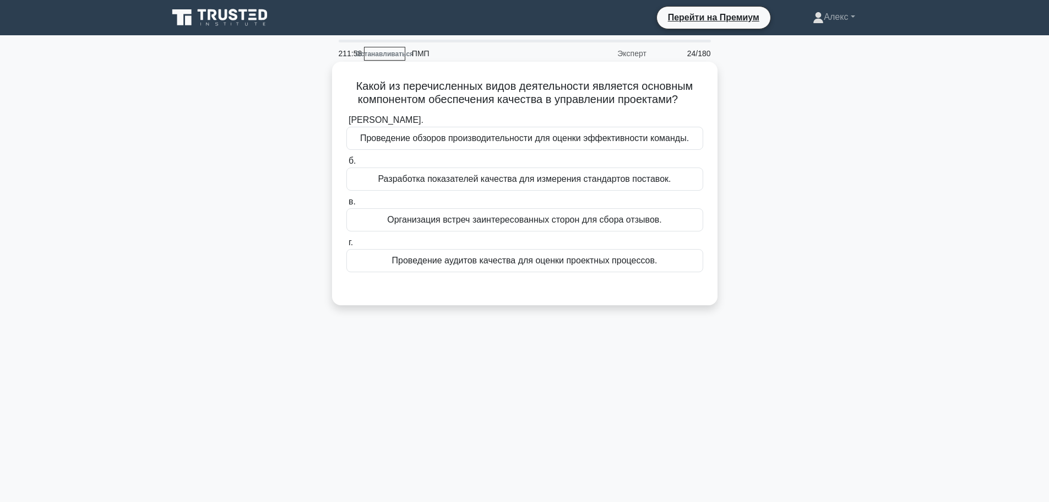
click at [580, 263] on font "Проведение аудитов качества для оценки проектных процессов." at bounding box center [524, 259] width 265 height 9
click at [346, 246] on input "г. Проведение аудитов качества для оценки проектных процессов." at bounding box center [346, 242] width 0 height 7
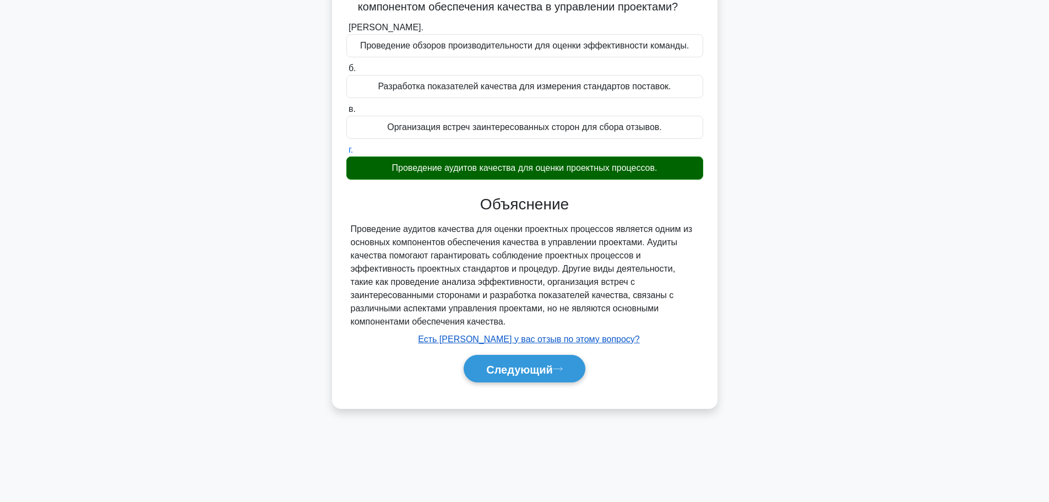
scroll to position [93, 0]
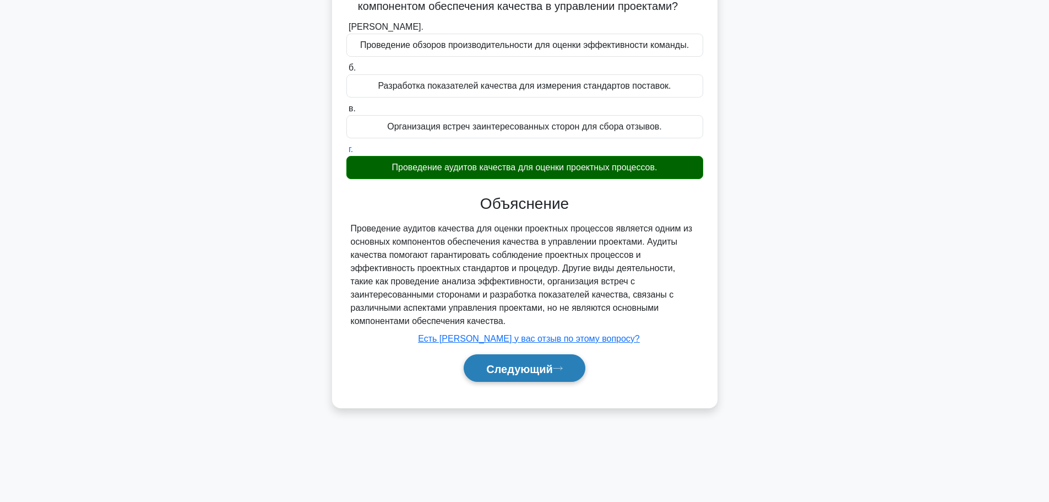
click at [522, 367] on font "Следующий" at bounding box center [519, 368] width 67 height 12
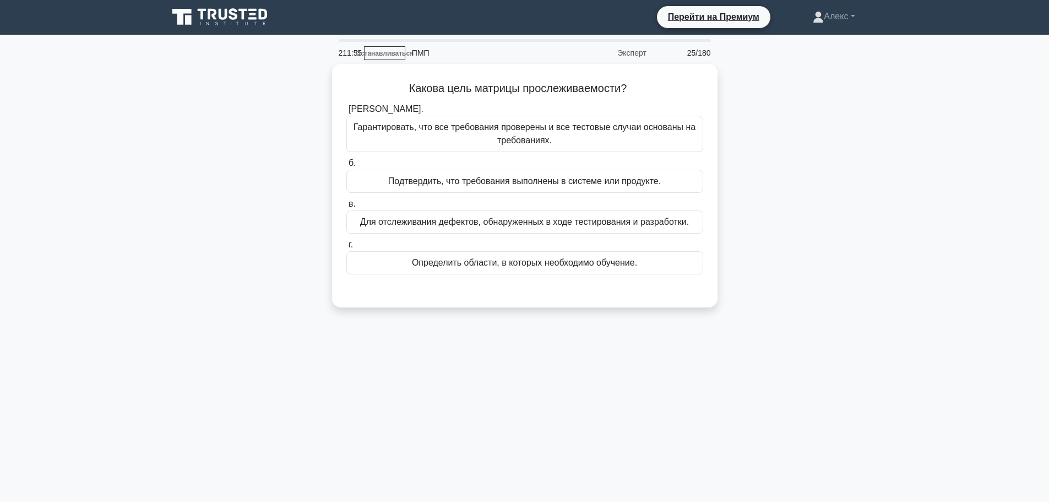
scroll to position [0, 0]
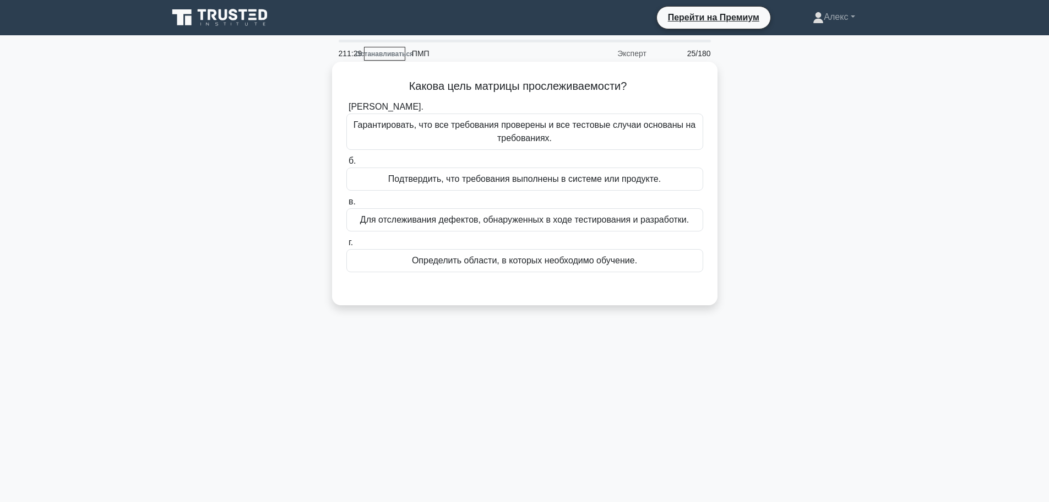
click at [622, 183] on font "Подтвердить, что требования выполнены в системе или продукте." at bounding box center [524, 178] width 273 height 9
click at [346, 165] on input "б. Подтвердить, что требования выполнены в системе или продукте." at bounding box center [346, 160] width 0 height 7
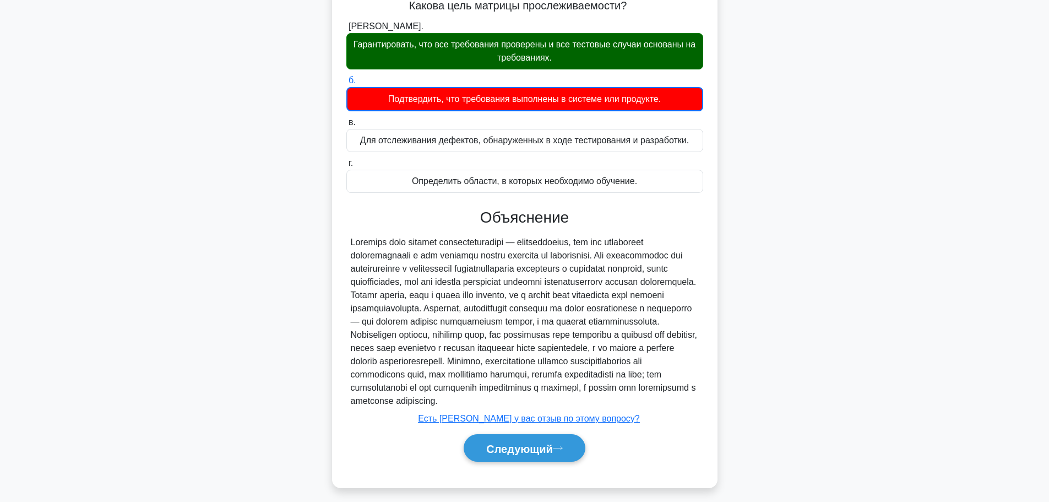
scroll to position [101, 0]
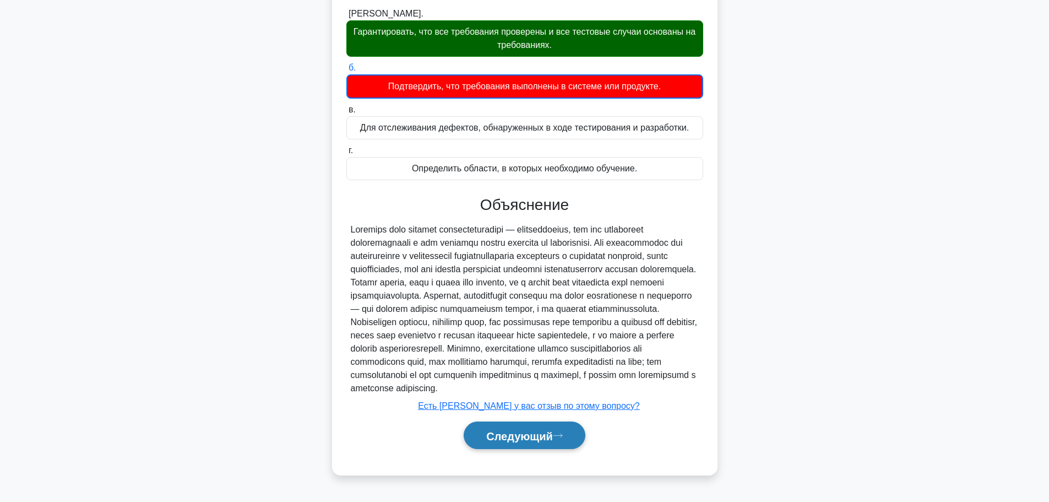
click at [530, 433] on button "Следующий" at bounding box center [525, 435] width 122 height 28
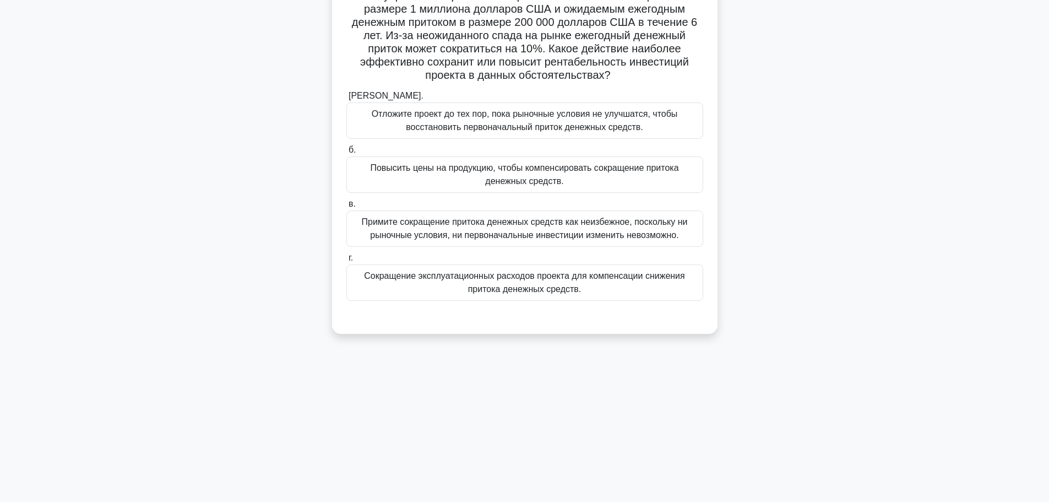
scroll to position [0, 0]
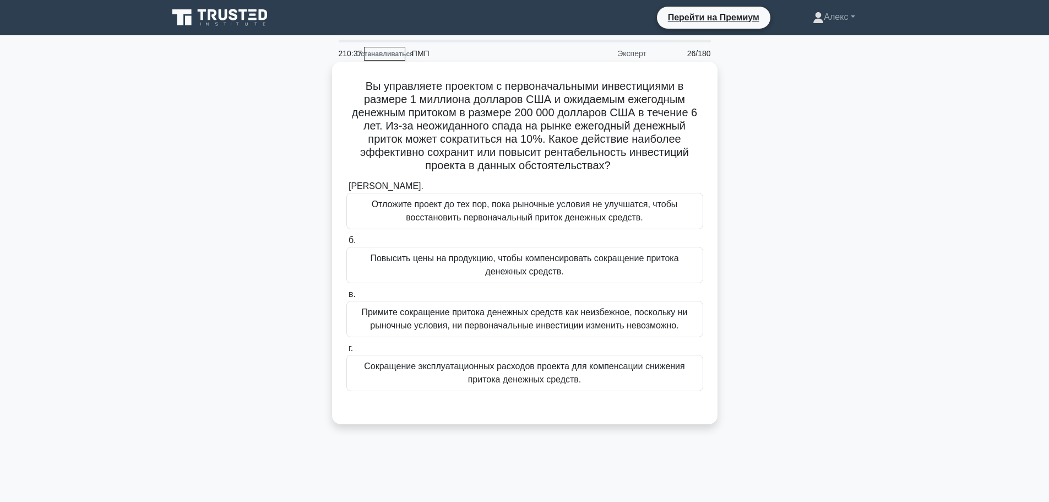
click at [542, 377] on font "Сокращение эксплуатационных расходов проекта для компенсации снижения притока д…" at bounding box center [524, 372] width 320 height 23
click at [346, 352] on input "г. Сокращение эксплуатационных расходов проекта для компенсации снижения приток…" at bounding box center [346, 348] width 0 height 7
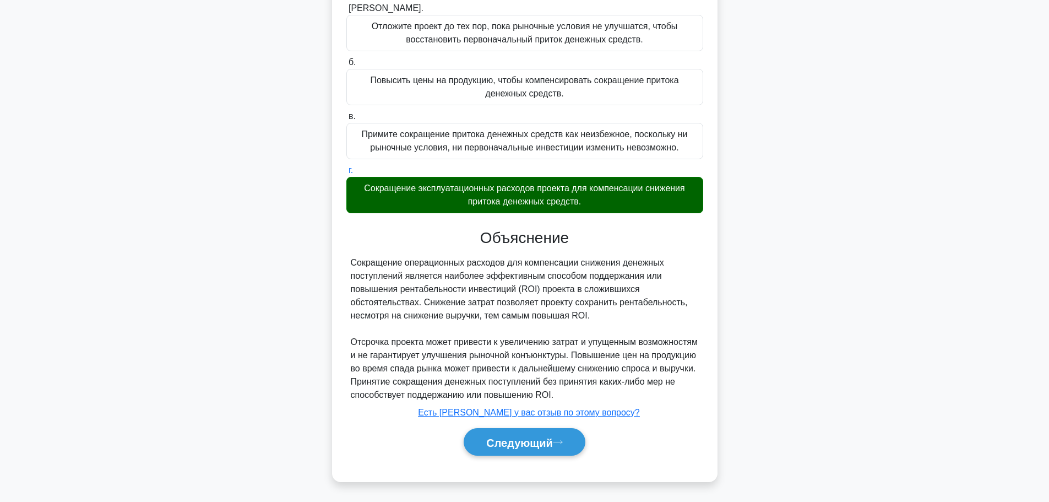
scroll to position [179, 0]
click at [517, 440] on font "Следующий" at bounding box center [519, 441] width 67 height 12
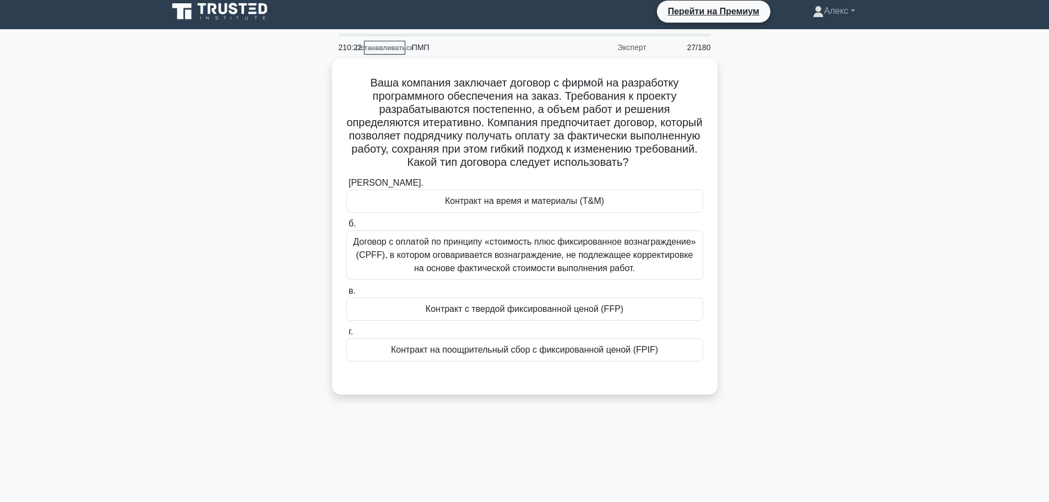
scroll to position [0, 0]
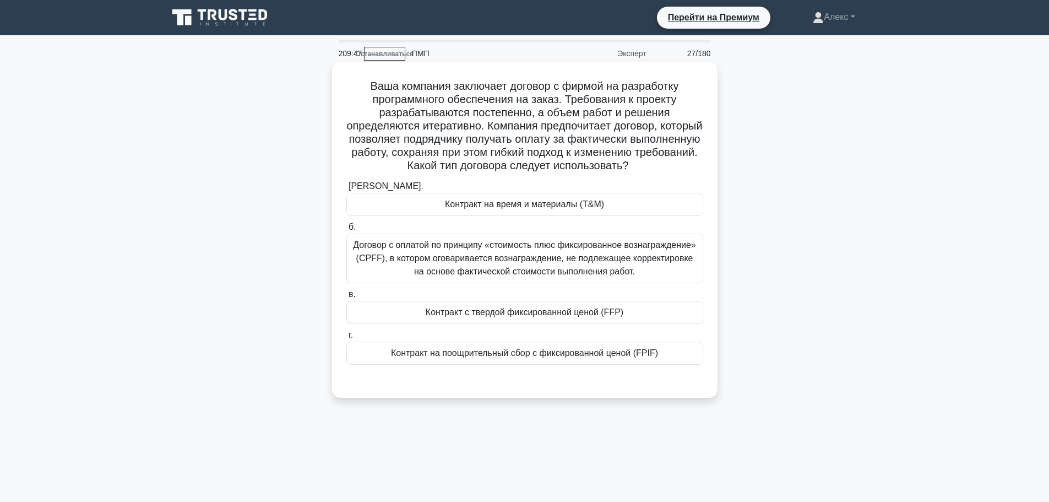
click at [567, 278] on font "Договор с оплатой по принципу «стоимость плюс фиксированное вознаграждение» (CP…" at bounding box center [524, 258] width 347 height 40
click at [346, 231] on input "б. Договор с оплатой по принципу «стоимость плюс фиксированное вознаграждение» …" at bounding box center [346, 227] width 0 height 7
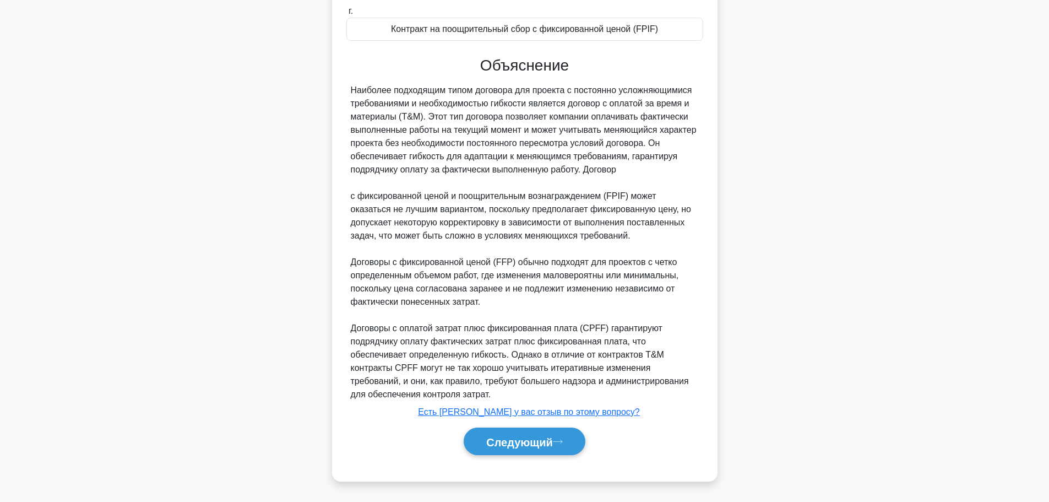
scroll to position [352, 0]
click at [507, 441] on font "Следующий" at bounding box center [519, 441] width 67 height 12
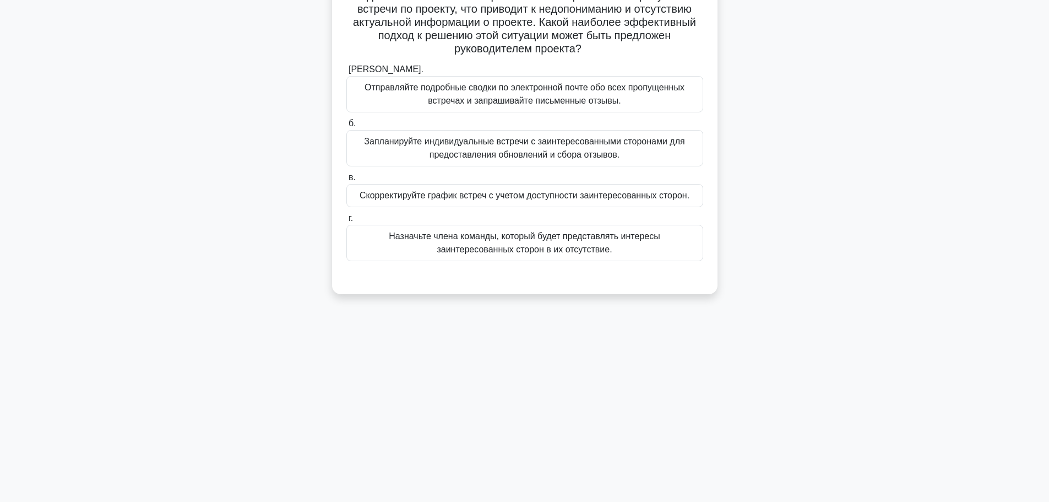
scroll to position [0, 0]
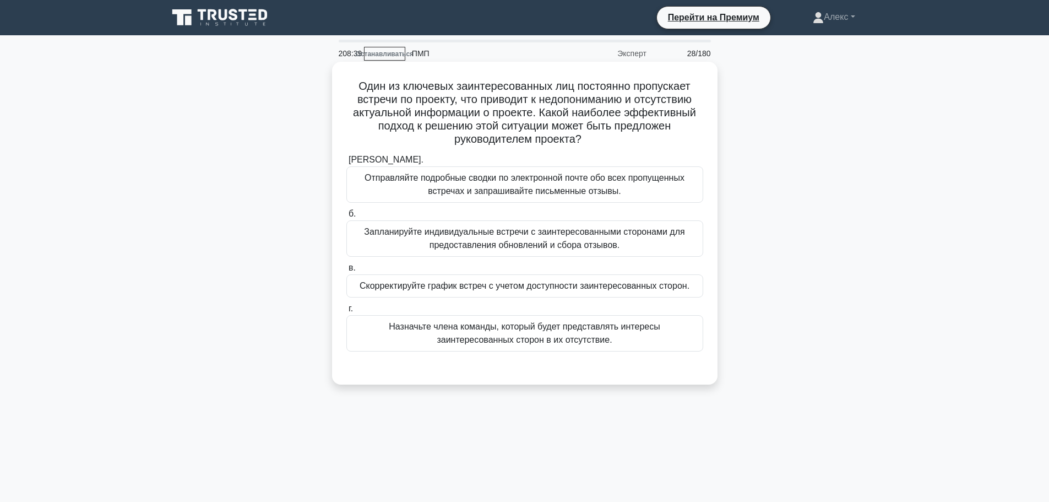
click at [568, 289] on font "Скорректируйте график встреч с учетом доступности заинтересованных сторон." at bounding box center [525, 285] width 330 height 9
click at [346, 271] on input "в. Скорректируйте график встреч с учетом доступности заинтересованных сторон." at bounding box center [346, 267] width 0 height 7
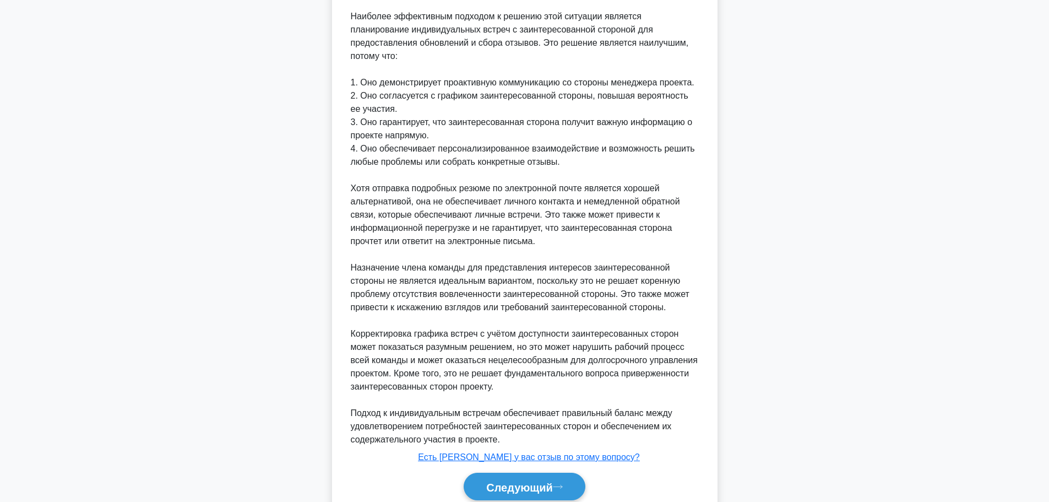
scroll to position [418, 0]
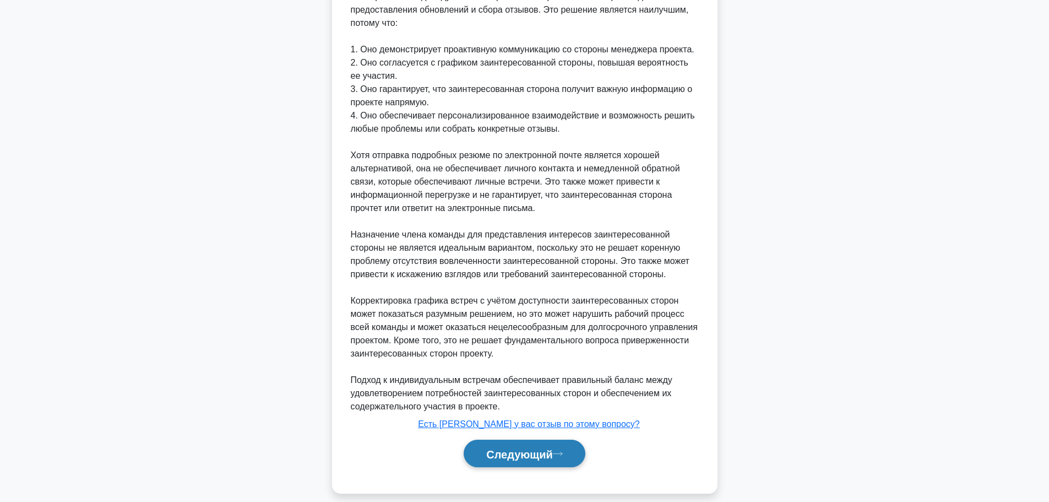
click at [528, 450] on button "Следующий" at bounding box center [525, 453] width 122 height 28
click at [529, 448] on font "Следующий" at bounding box center [519, 454] width 67 height 12
click at [531, 448] on font "Следующий" at bounding box center [519, 454] width 67 height 12
click at [549, 448] on font "Следующий" at bounding box center [519, 454] width 67 height 12
click at [562, 439] on button "Следующий" at bounding box center [525, 453] width 122 height 28
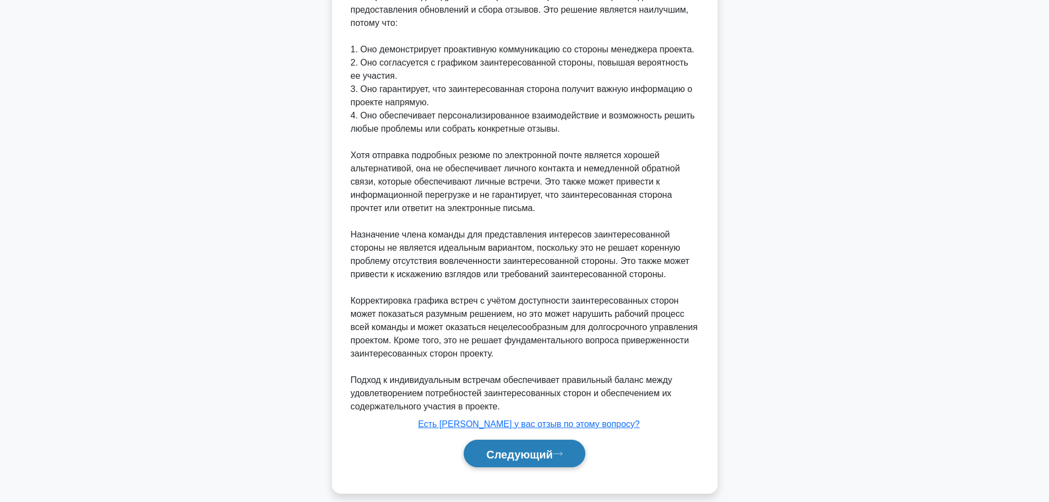
click at [563, 439] on button "Следующий" at bounding box center [525, 453] width 122 height 28
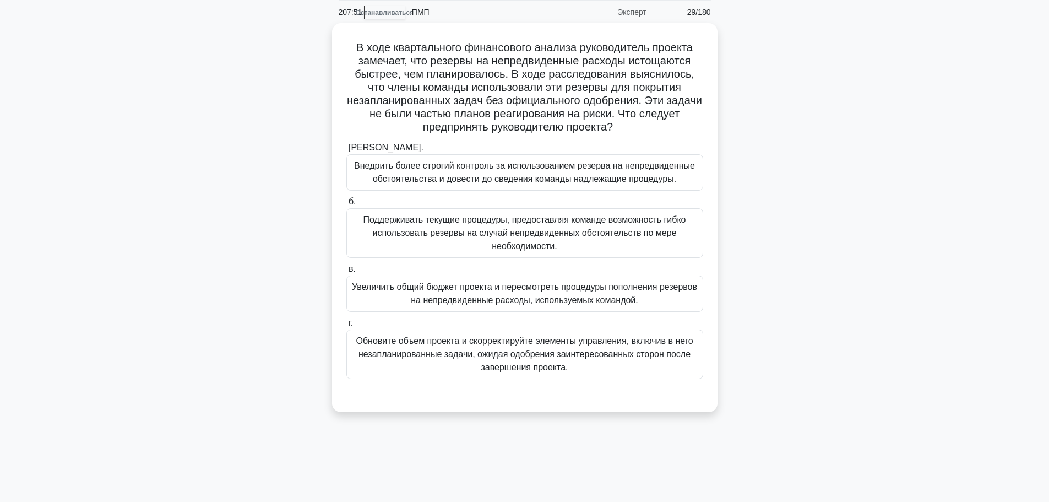
scroll to position [0, 0]
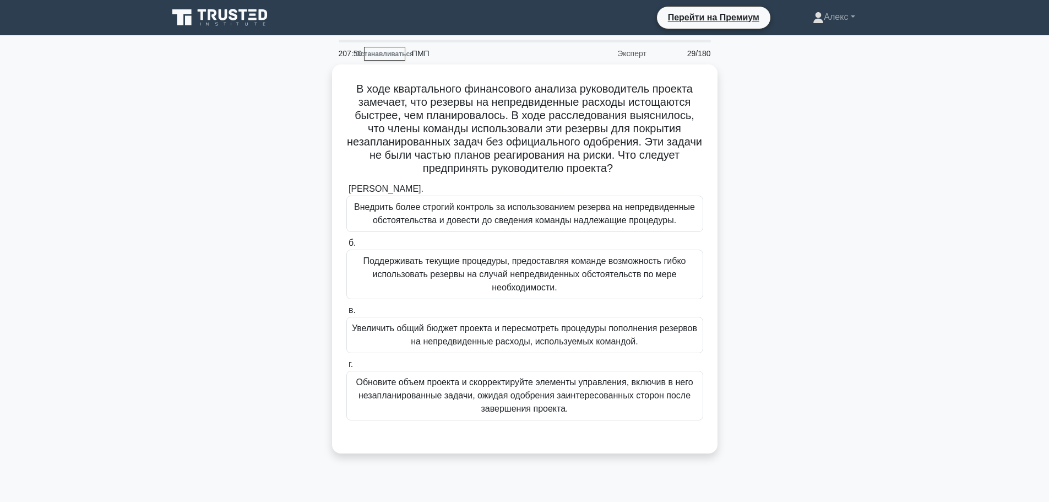
click at [788, 320] on div "В ходе квартального финансового анализа руководитель проекта замечает, что резе…" at bounding box center [524, 265] width 727 height 402
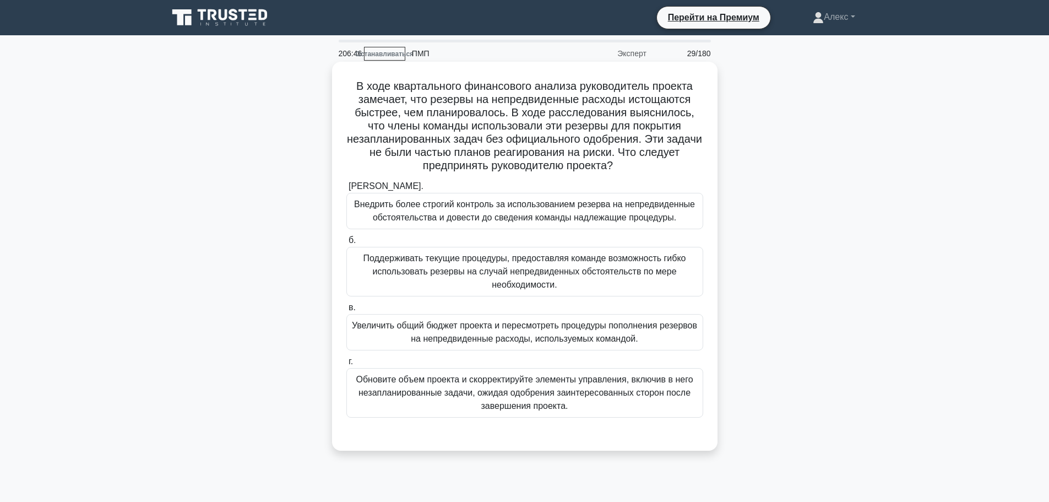
click at [611, 220] on font "Внедрить более строгий контроль за использованием резерва на непредвиденные обс…" at bounding box center [524, 210] width 341 height 23
click at [346, 190] on input "[PERSON_NAME]. Внедрить более строгий контроль за использованием резерва на неп…" at bounding box center [346, 186] width 0 height 7
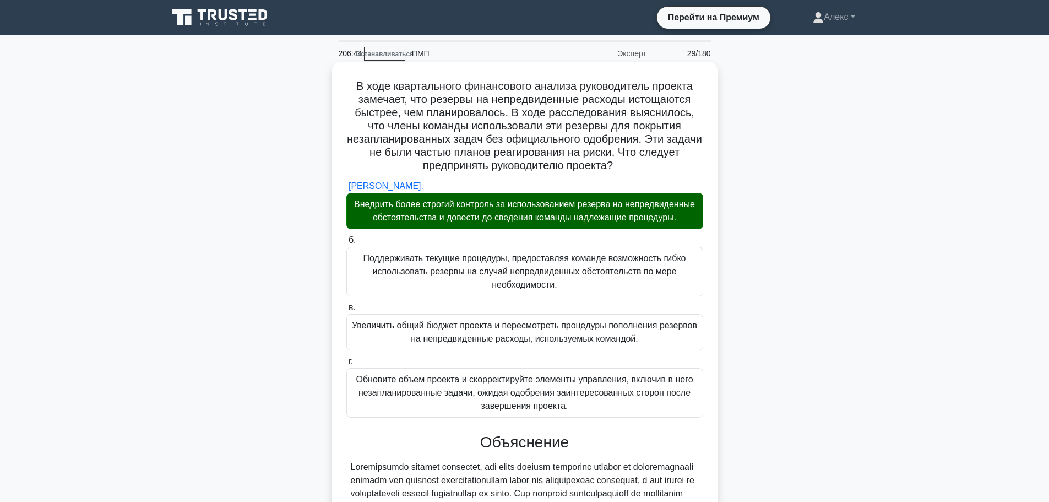
scroll to position [219, 0]
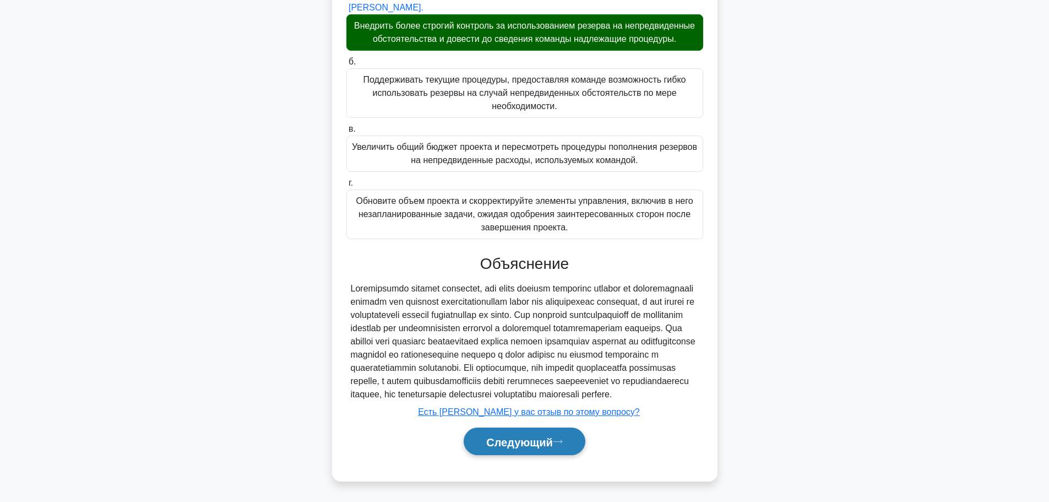
click at [518, 437] on font "Следующий" at bounding box center [519, 441] width 67 height 12
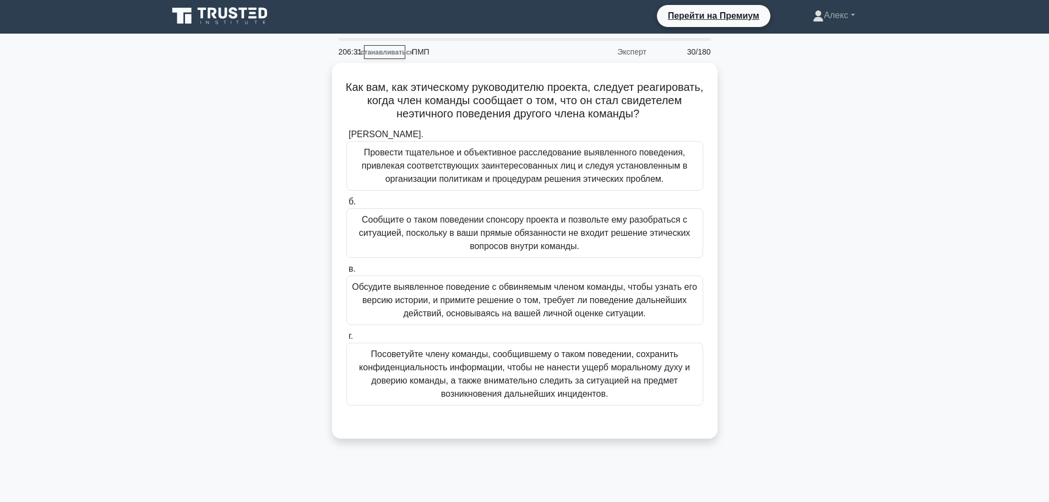
scroll to position [0, 0]
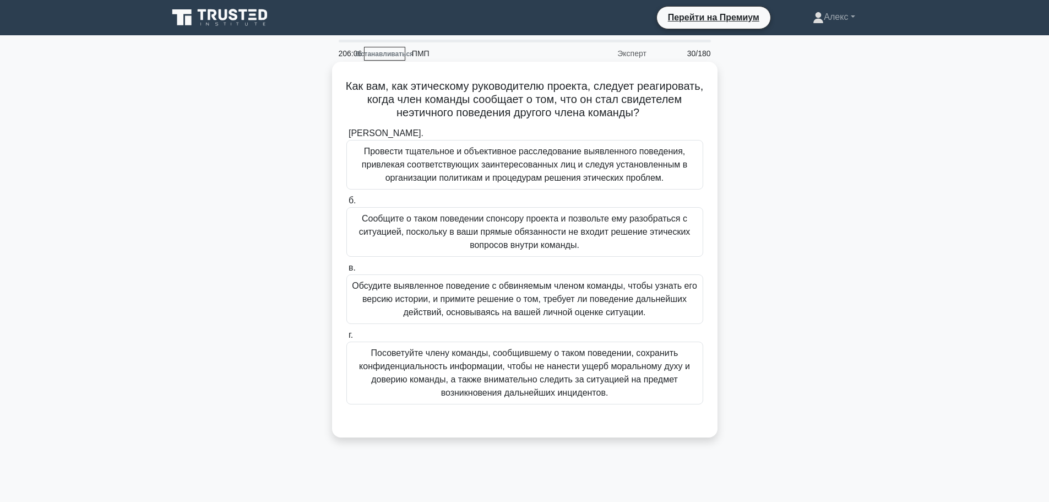
click at [668, 307] on font "Обсудите выявленное поведение с обвиняемым членом команды, чтобы узнать его вер…" at bounding box center [524, 299] width 347 height 40
click at [346, 271] on input "в. Обсудите выявленное поведение с обвиняемым членом команды, чтобы узнать его …" at bounding box center [346, 267] width 0 height 7
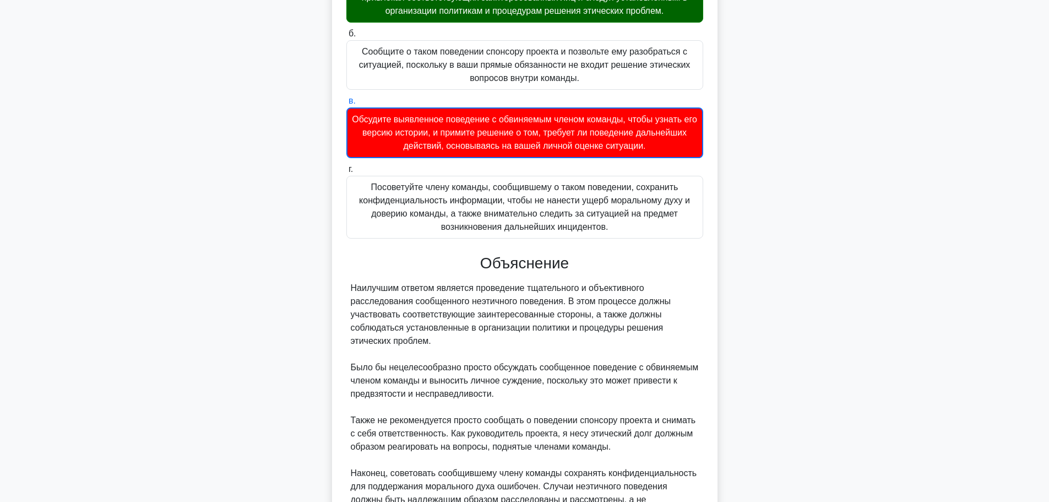
scroll to position [275, 0]
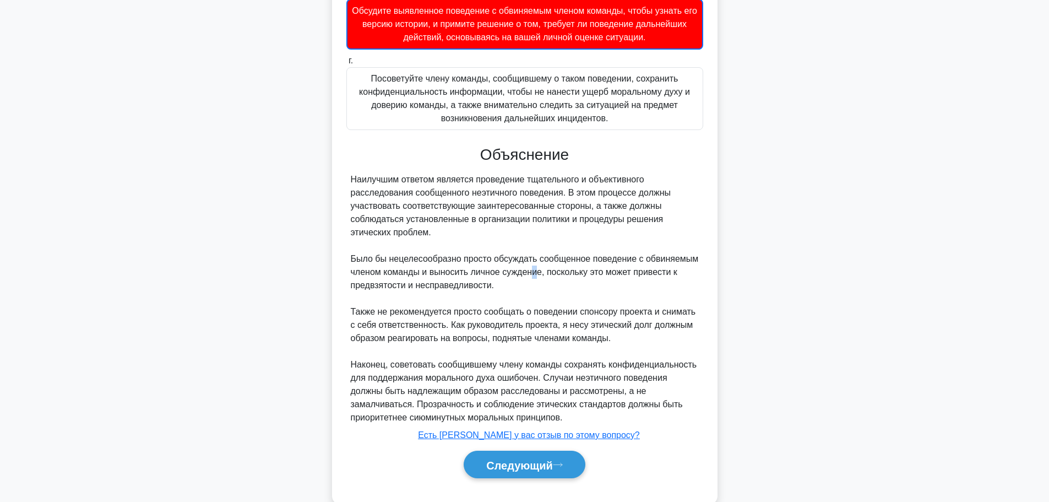
drag, startPoint x: 535, startPoint y: 279, endPoint x: 531, endPoint y: 269, distance: 10.8
click at [532, 273] on div "Наилучшим ответом является проведение тщательного и объективного расследования …" at bounding box center [525, 298] width 348 height 251
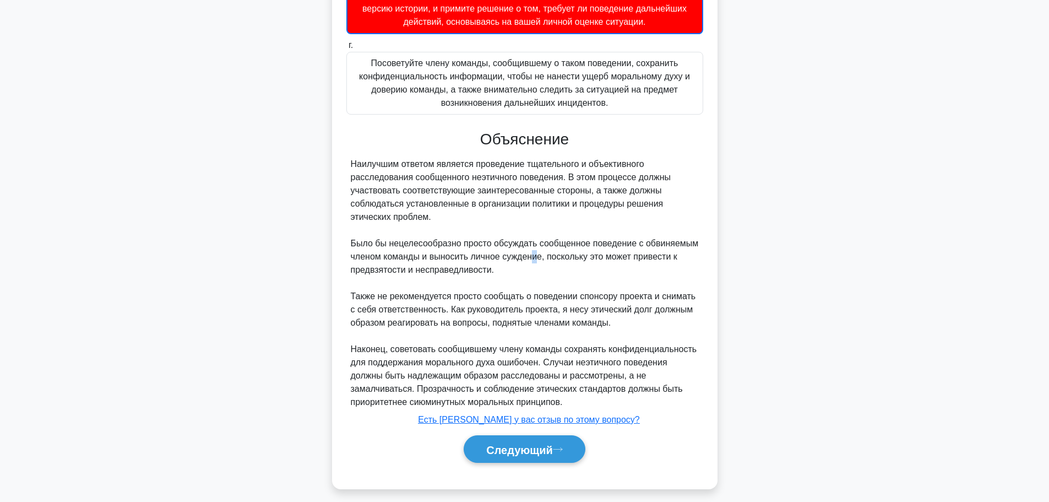
scroll to position [299, 0]
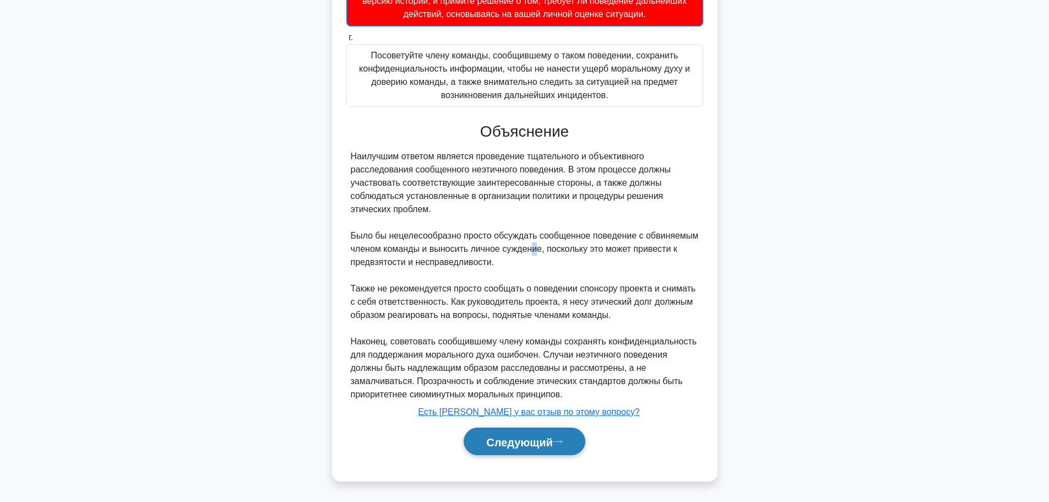
click at [537, 435] on font "Следующий" at bounding box center [519, 441] width 67 height 12
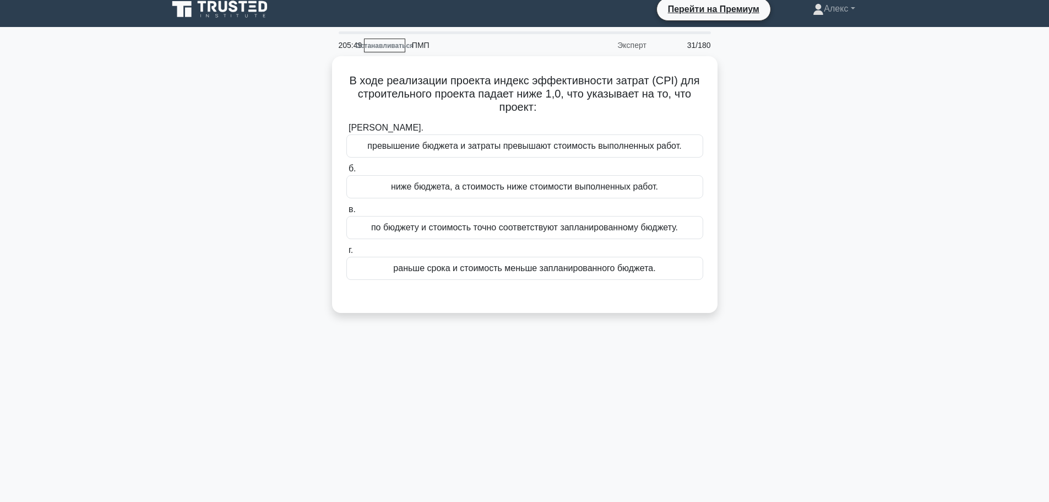
scroll to position [0, 0]
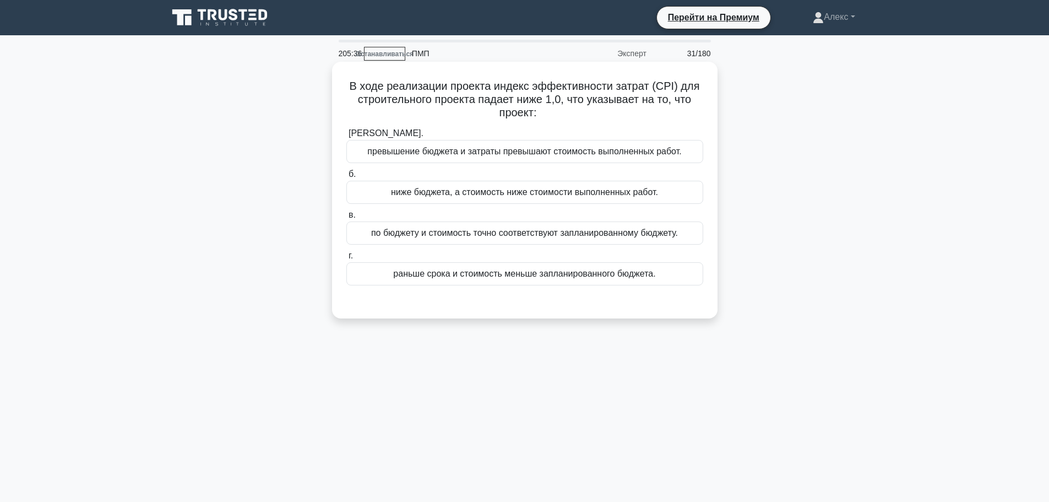
click at [444, 154] on font "превышение бюджета и затраты превышают стоимость выполненных работ." at bounding box center [524, 150] width 314 height 9
click at [346, 137] on input "[PERSON_NAME]. превышение бюджета и затраты превышают стоимость выполненных раб…" at bounding box center [346, 133] width 0 height 7
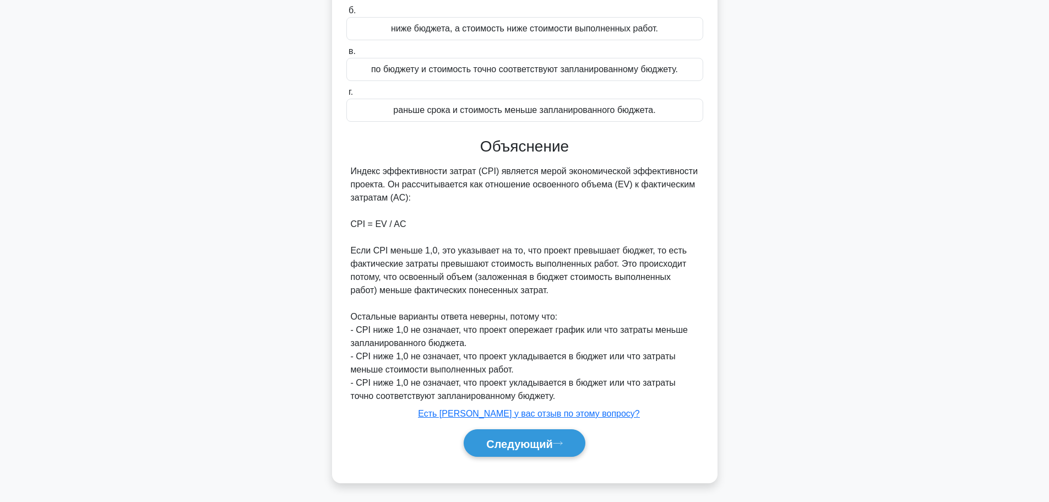
scroll to position [166, 0]
click at [538, 434] on button "Следующий" at bounding box center [525, 441] width 122 height 28
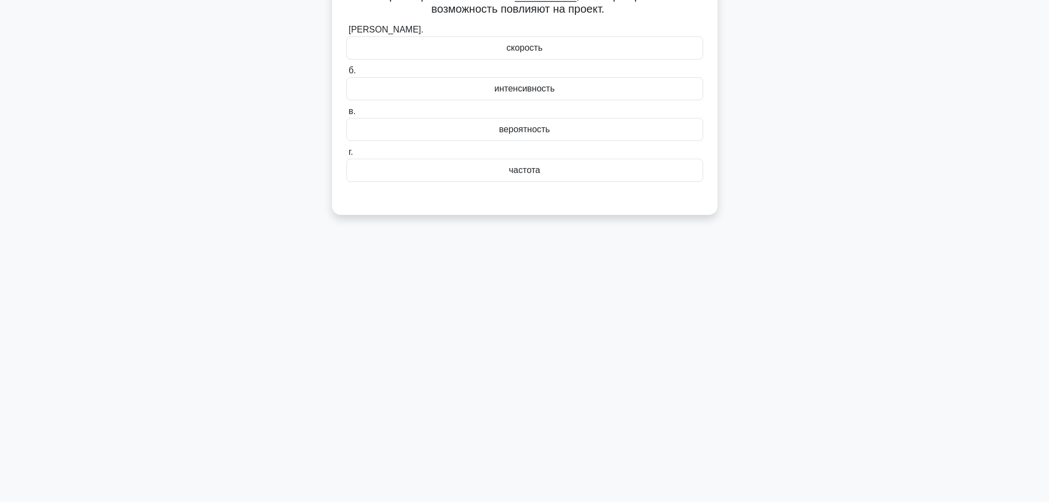
scroll to position [0, 0]
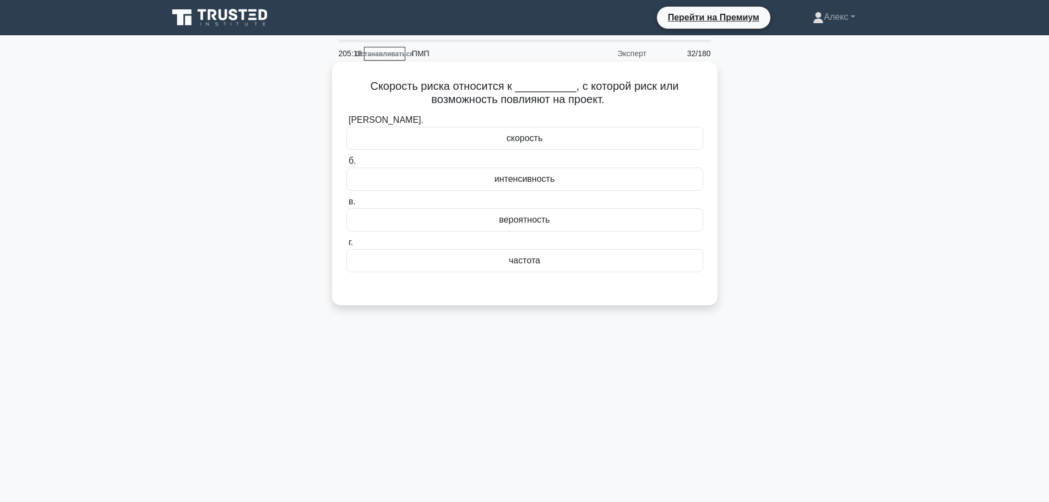
click at [578, 139] on div "скорость" at bounding box center [524, 138] width 357 height 23
click at [346, 124] on input "[PERSON_NAME]. скорость" at bounding box center [346, 120] width 0 height 7
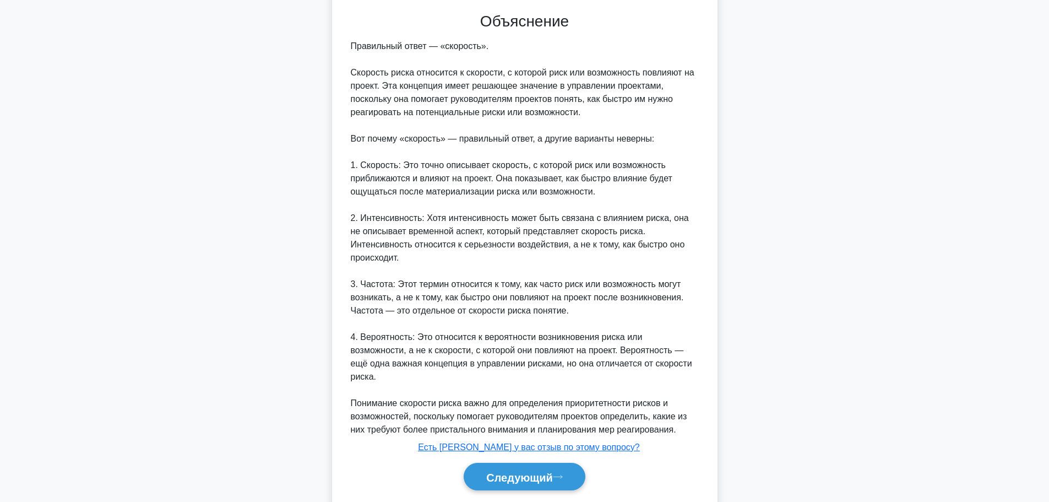
scroll to position [285, 0]
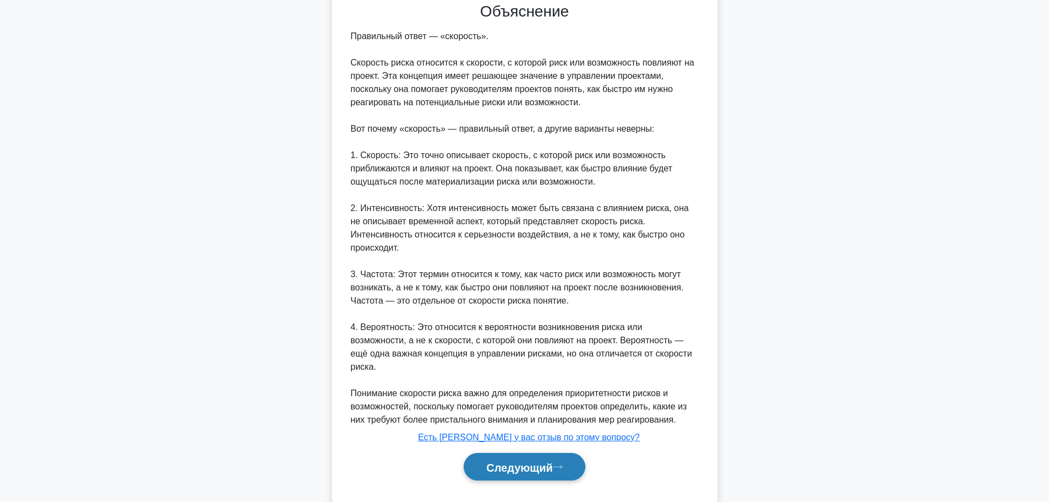
click at [533, 461] on font "Следующий" at bounding box center [519, 467] width 67 height 12
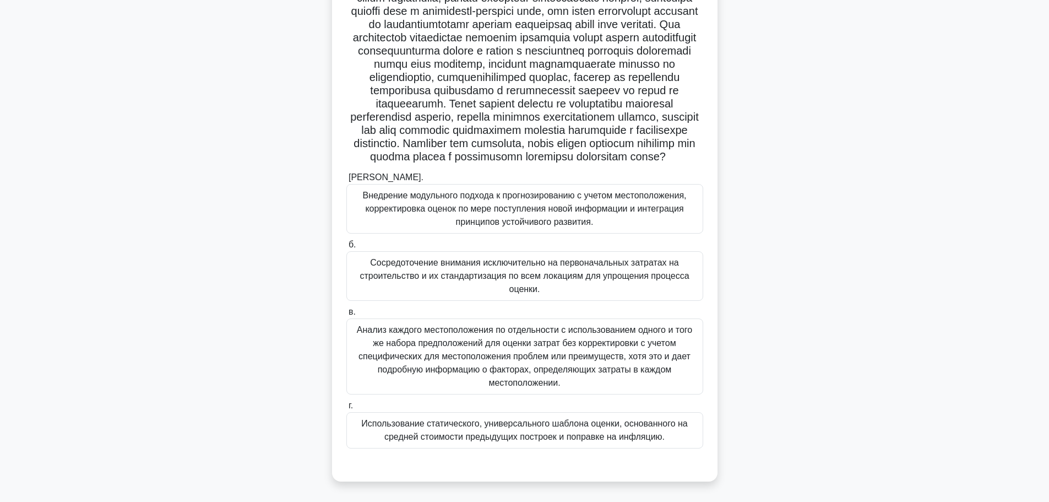
scroll to position [168, 0]
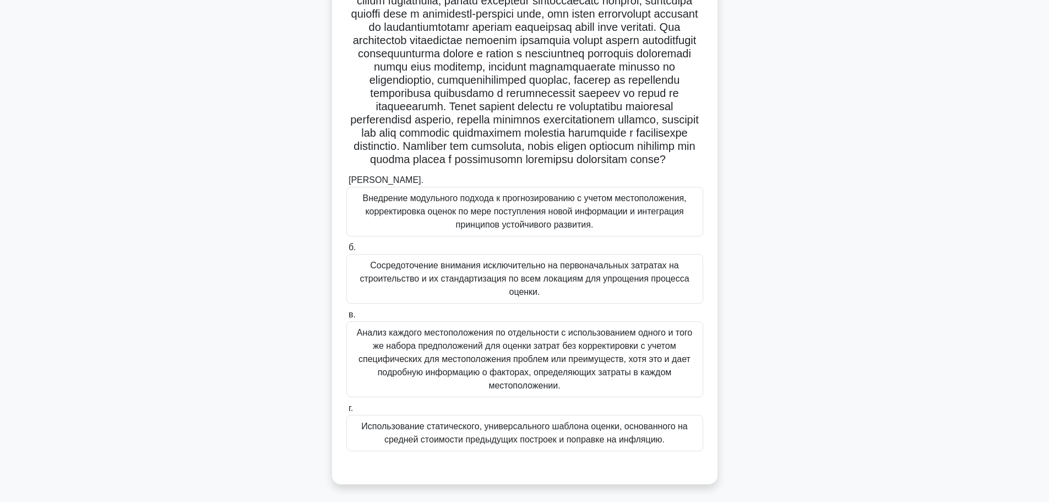
click at [769, 250] on div ".spinner_0XTQ{transform-origin:center;animation:spinner_y6GP .75s linear infini…" at bounding box center [524, 217] width 727 height 560
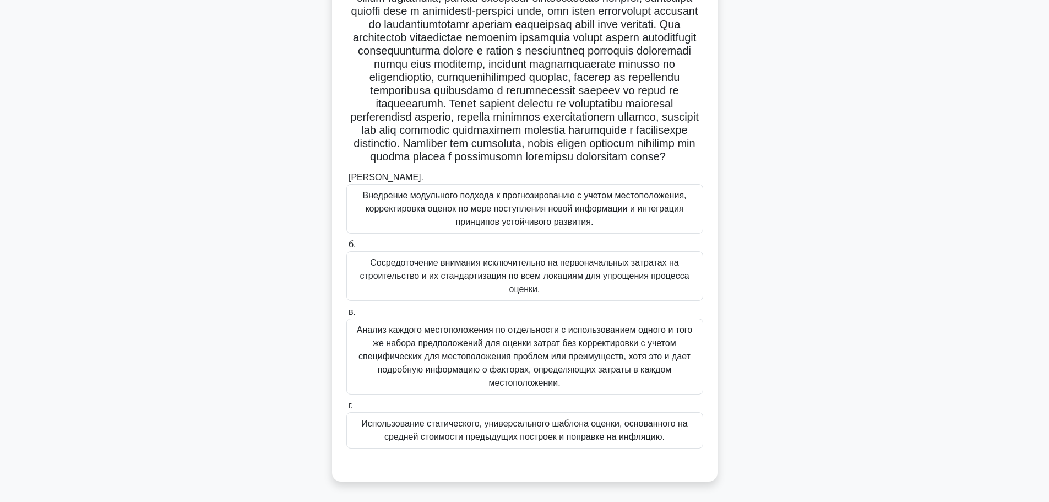
click at [657, 219] on font "Внедрение модульного подхода к прогнозированию с учетом местоположения, коррект…" at bounding box center [524, 209] width 347 height 40
click at [346, 181] on input "[PERSON_NAME]. Внедрение модульного подхода к прогнозированию с учетом местопол…" at bounding box center [346, 177] width 0 height 7
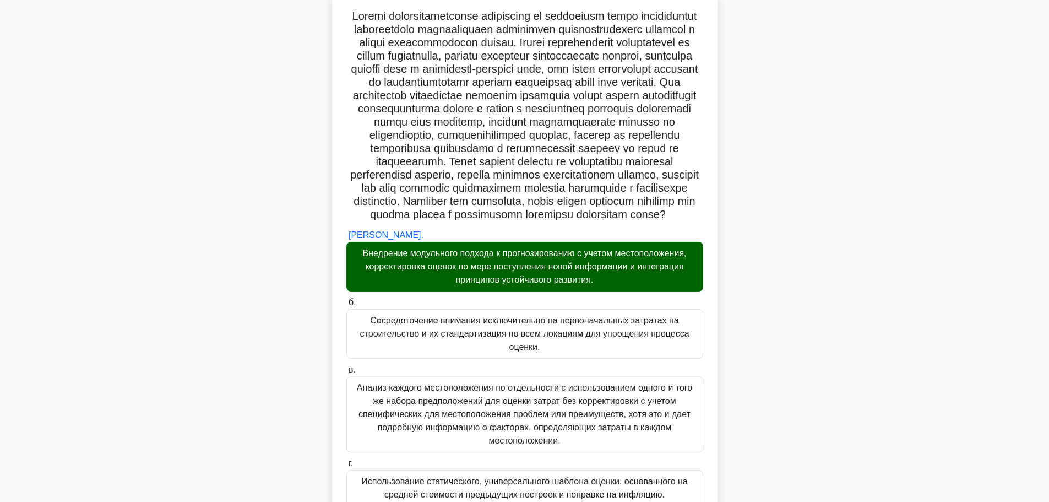
scroll to position [0, 0]
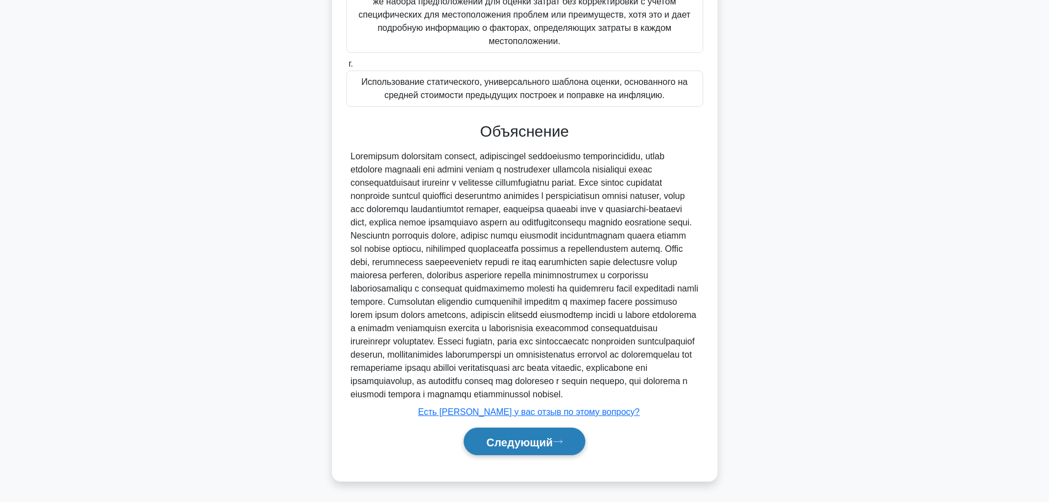
click at [509, 438] on font "Следующий" at bounding box center [519, 441] width 67 height 12
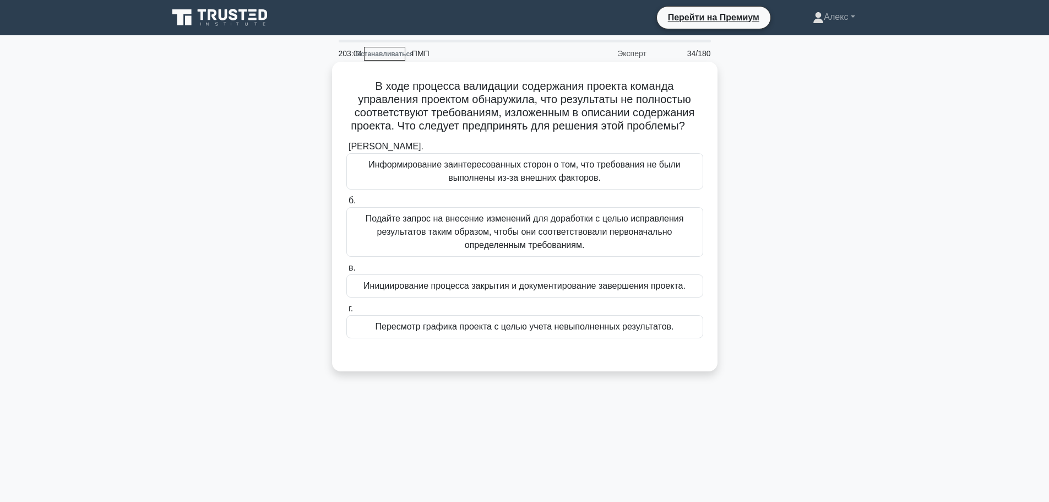
click at [596, 238] on font "Подайте запрос на внесение изменений для доработки с целью исправления результа…" at bounding box center [524, 232] width 347 height 40
click at [346, 204] on input "б. Подайте запрос на внесение изменений для доработки с целью исправления резул…" at bounding box center [346, 200] width 0 height 7
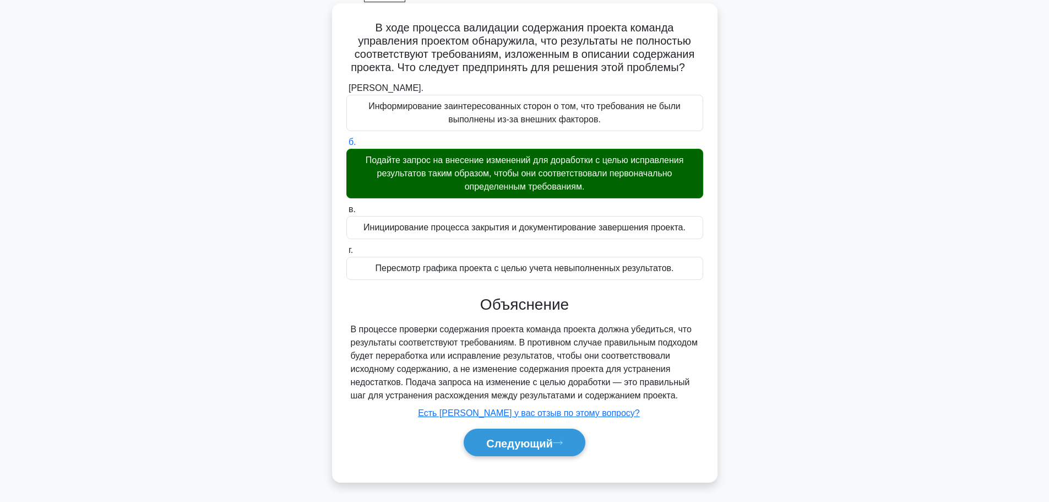
scroll to position [93, 0]
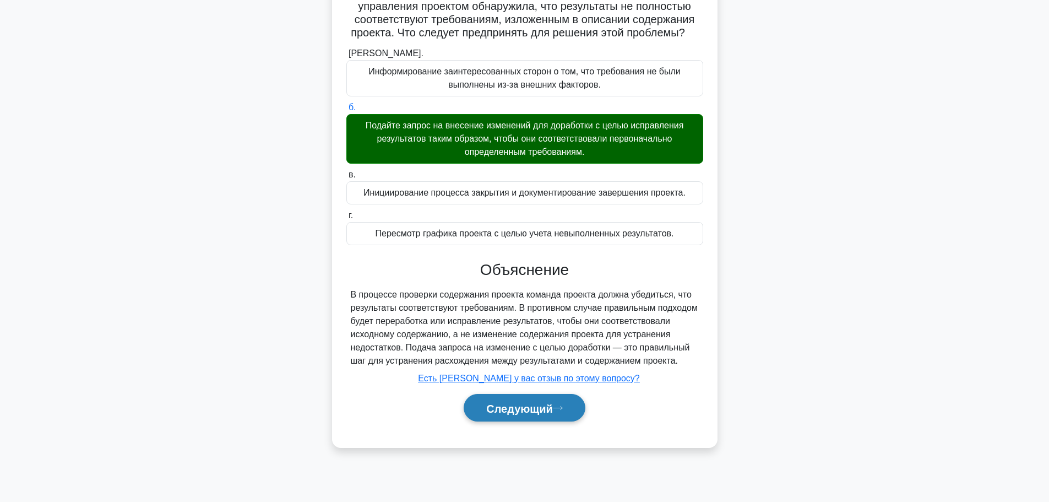
click at [514, 408] on font "Следующий" at bounding box center [519, 408] width 67 height 12
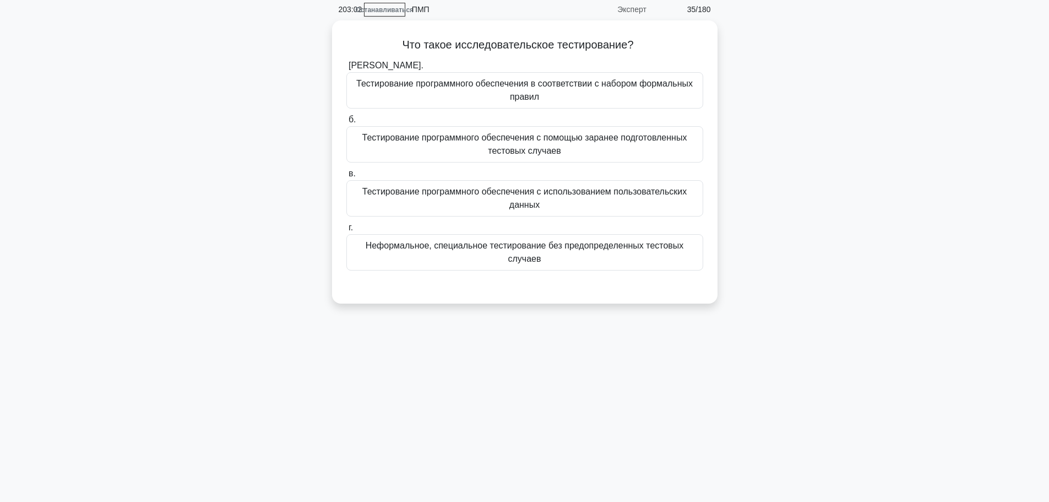
scroll to position [0, 0]
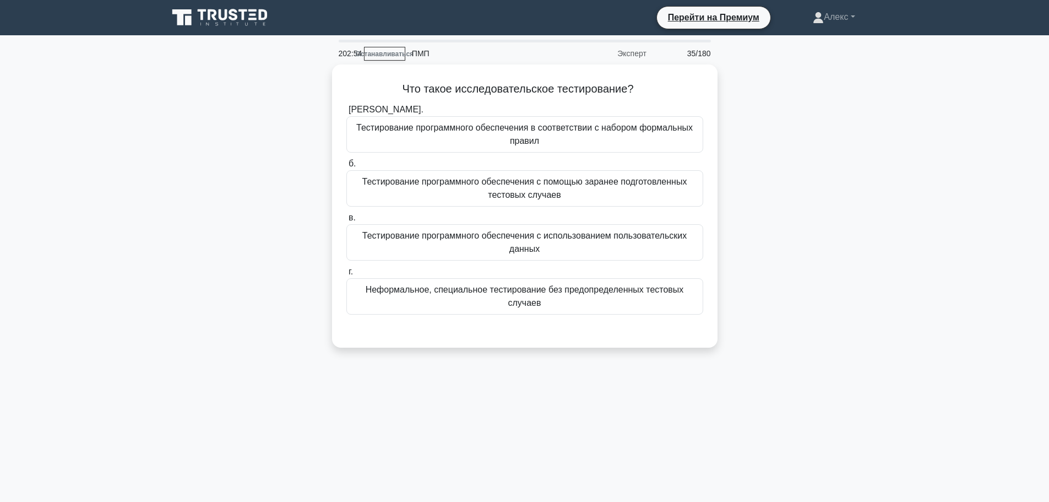
click at [818, 252] on div "Что такое исследовательское тестирование? .spinner_0XTQ{transform-origin:center…" at bounding box center [524, 212] width 727 height 296
click at [623, 289] on font "Неформальное, специальное тестирование без предопределенных тестовых случаев" at bounding box center [525, 293] width 318 height 23
click at [346, 273] on input "г. Неформальное, специальное тестирование без предопределенных тестовых случаев" at bounding box center [346, 268] width 0 height 7
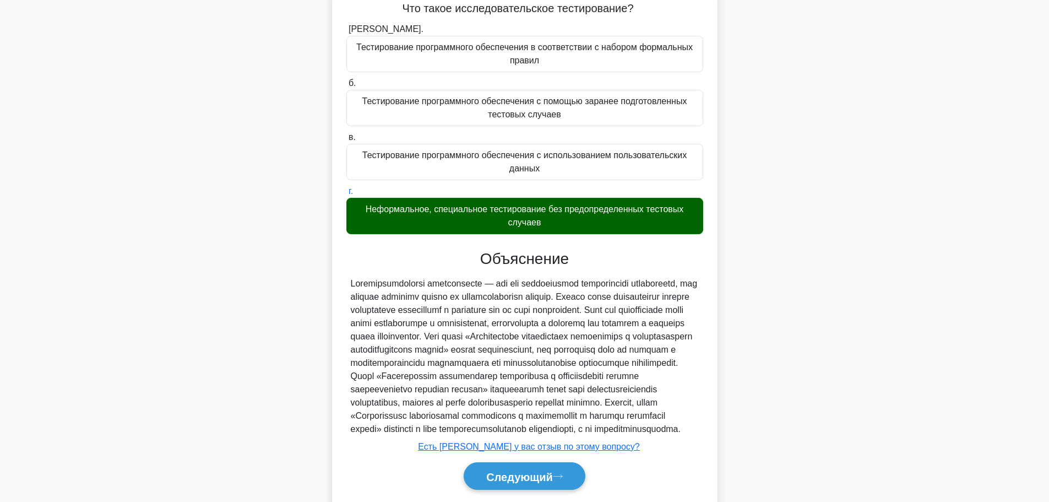
scroll to position [140, 0]
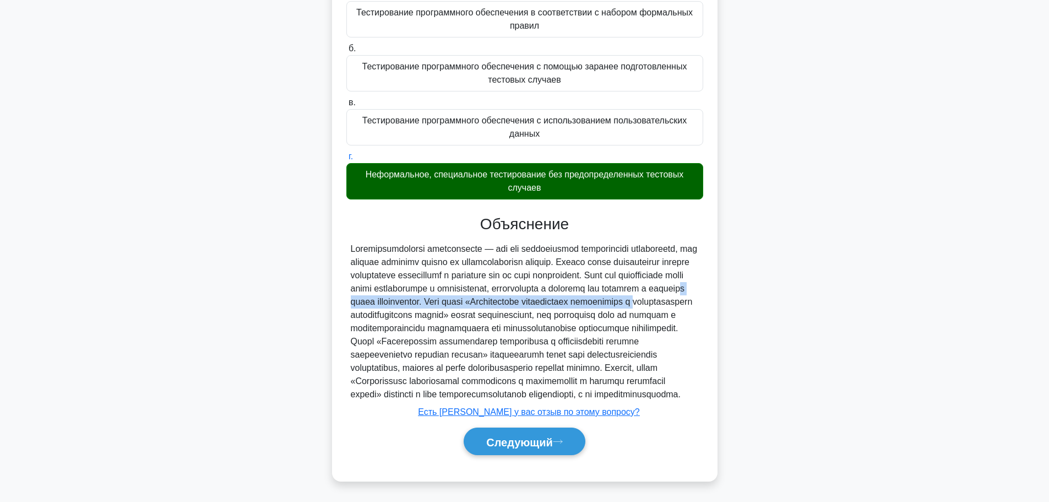
drag, startPoint x: 487, startPoint y: 286, endPoint x: 478, endPoint y: 248, distance: 38.9
click at [482, 264] on font at bounding box center [524, 321] width 347 height 155
click at [476, 244] on font at bounding box center [524, 321] width 347 height 155
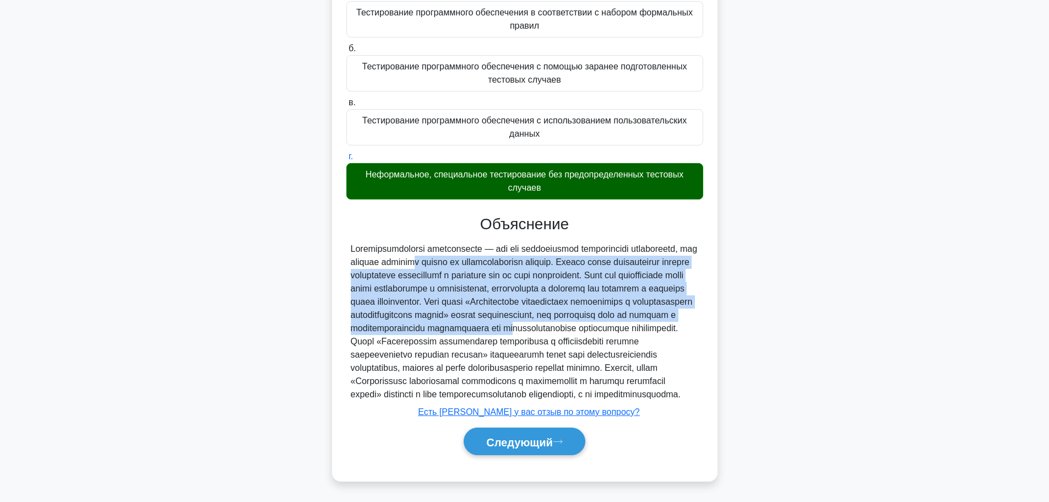
drag, startPoint x: 445, startPoint y: 315, endPoint x: 420, endPoint y: 236, distance: 83.4
click at [420, 244] on font at bounding box center [524, 321] width 347 height 155
click at [538, 444] on font "Следующий" at bounding box center [519, 441] width 67 height 12
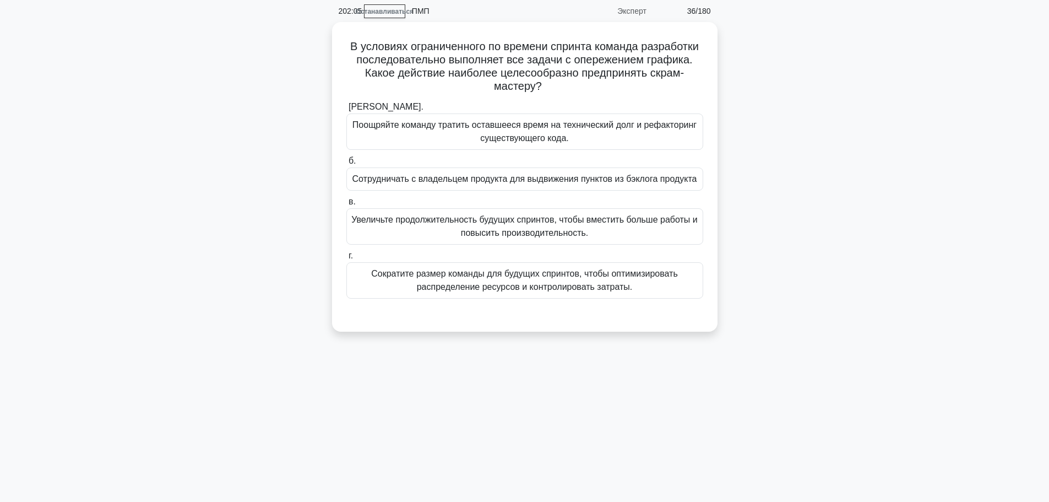
scroll to position [0, 0]
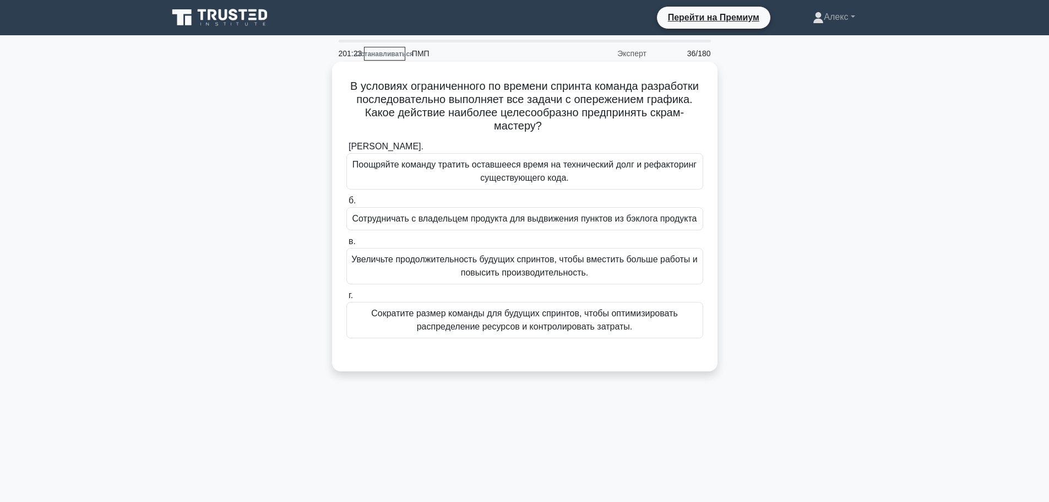
click at [620, 219] on font "Сотрудничать с владельцем продукта для выдвижения пунктов из бэклога продукта" at bounding box center [524, 218] width 345 height 9
click at [346, 204] on input "б. Сотрудничать с владельцем продукта для выдвижения пунктов из бэклога продукта" at bounding box center [346, 200] width 0 height 7
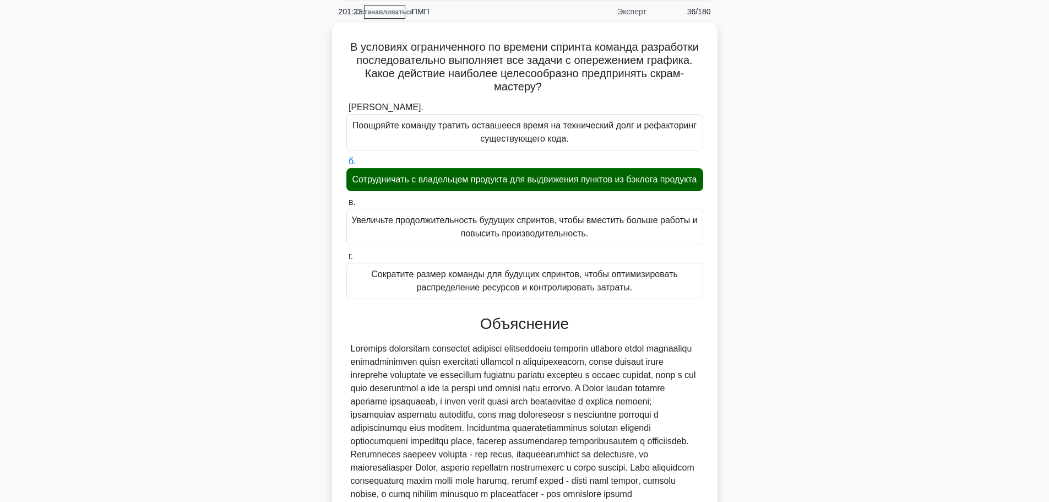
scroll to position [179, 0]
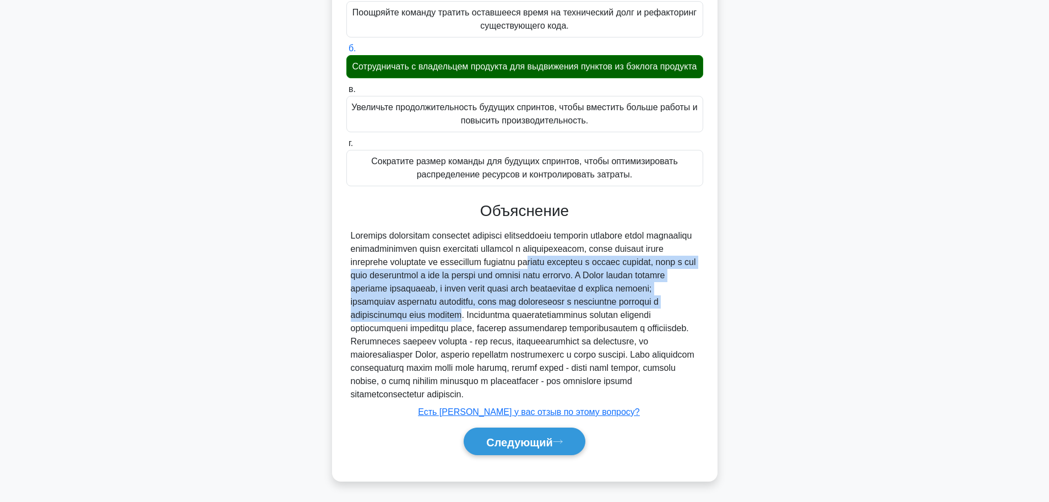
drag, startPoint x: 545, startPoint y: 293, endPoint x: 545, endPoint y: 249, distance: 44.6
click at [545, 249] on font at bounding box center [523, 315] width 345 height 168
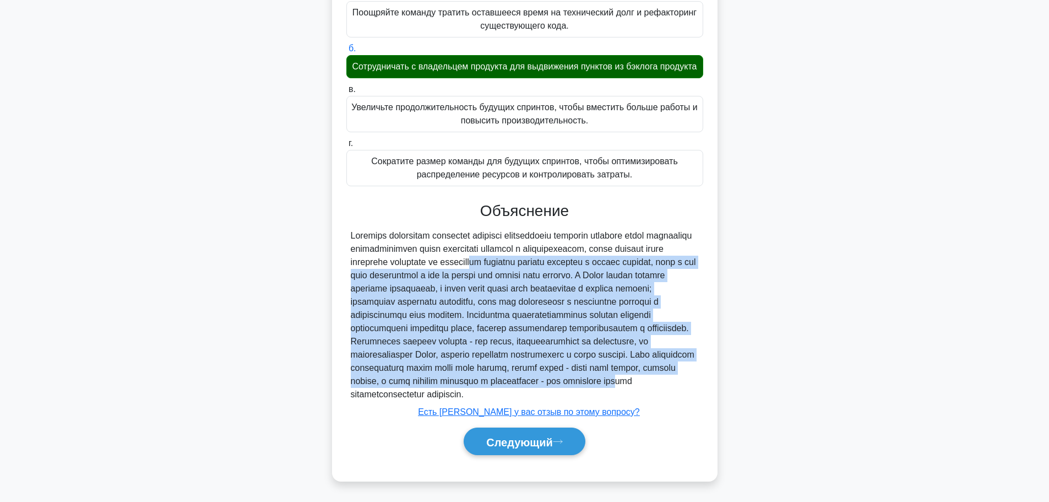
drag, startPoint x: 494, startPoint y: 374, endPoint x: 477, endPoint y: 249, distance: 126.7
click at [477, 249] on font at bounding box center [523, 315] width 345 height 168
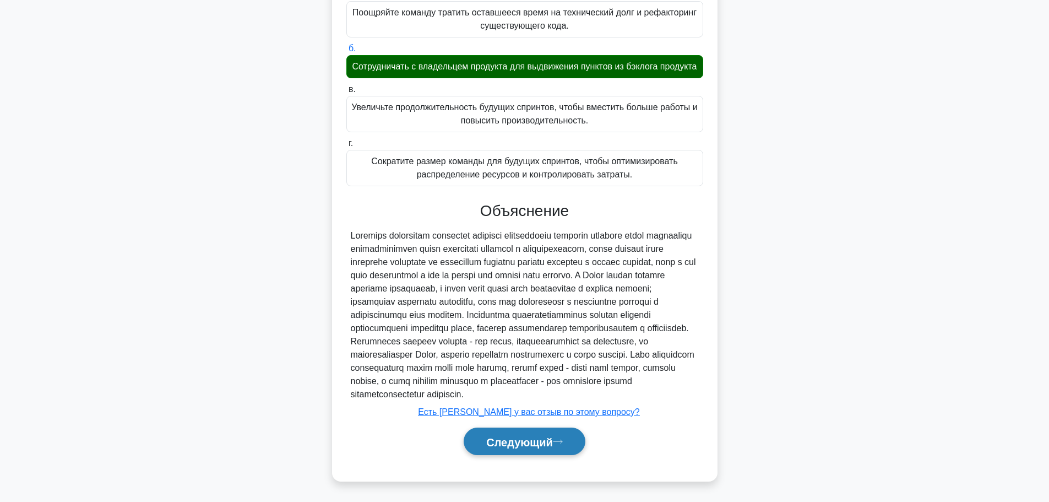
click at [535, 446] on font "Следующий" at bounding box center [519, 441] width 67 height 12
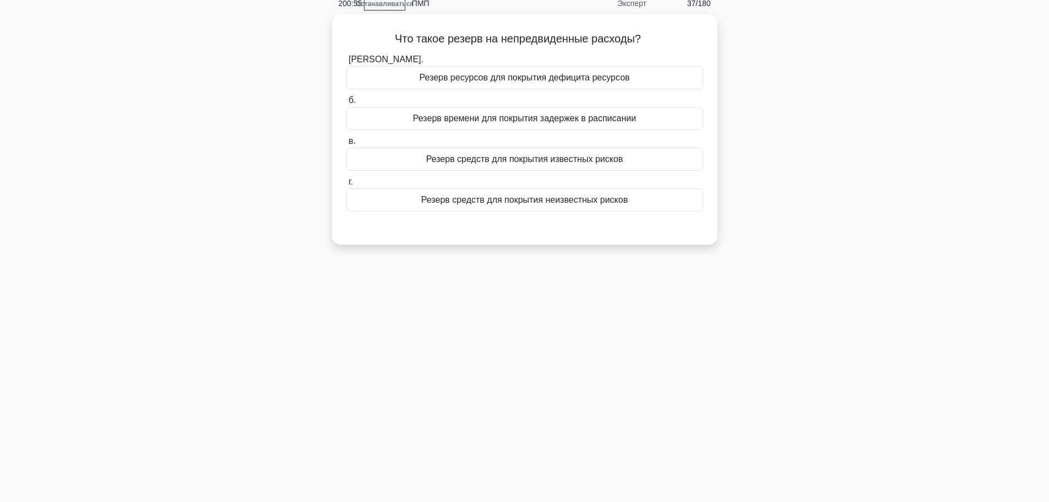
scroll to position [0, 0]
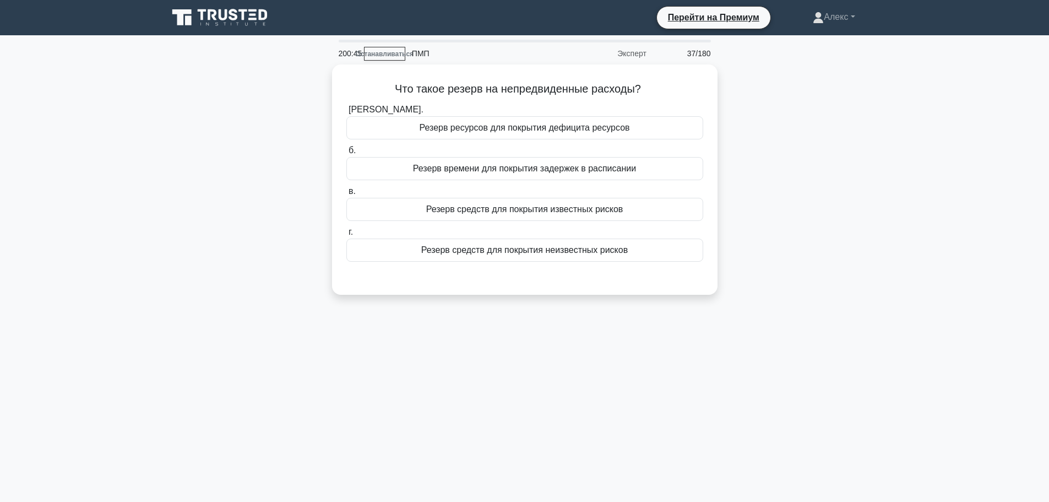
click at [831, 279] on div "Что такое резерв на непредвиденные расходы? .spinner_0XTQ{transform-origin:cent…" at bounding box center [524, 185] width 727 height 243
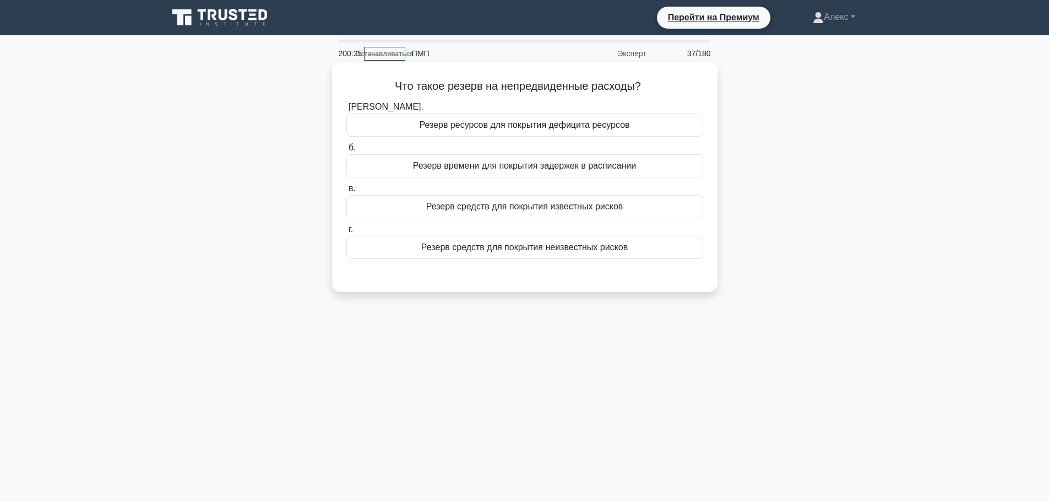
click at [573, 207] on font "Резерв средств для покрытия известных рисков" at bounding box center [524, 205] width 197 height 9
click at [346, 192] on input "в. Резерв средств для покрытия известных рисков" at bounding box center [346, 188] width 0 height 7
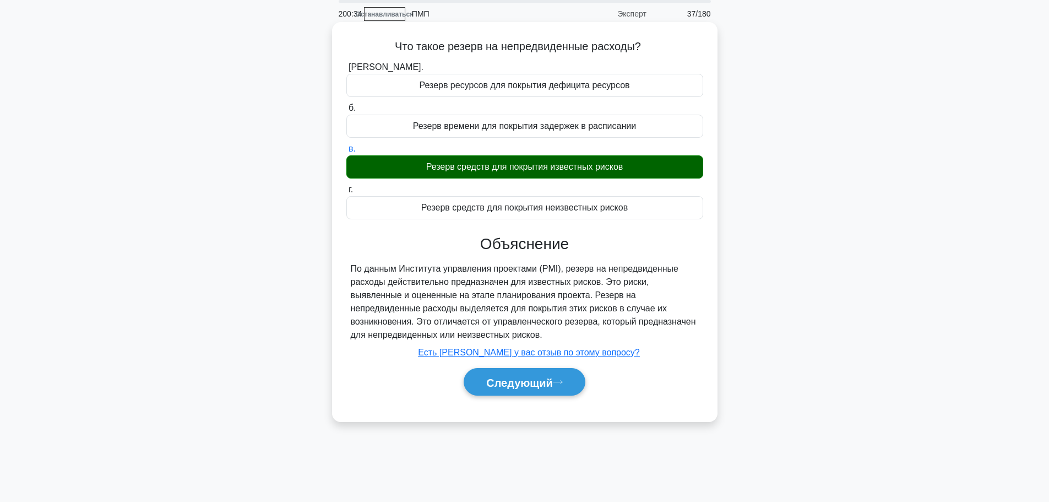
scroll to position [93, 0]
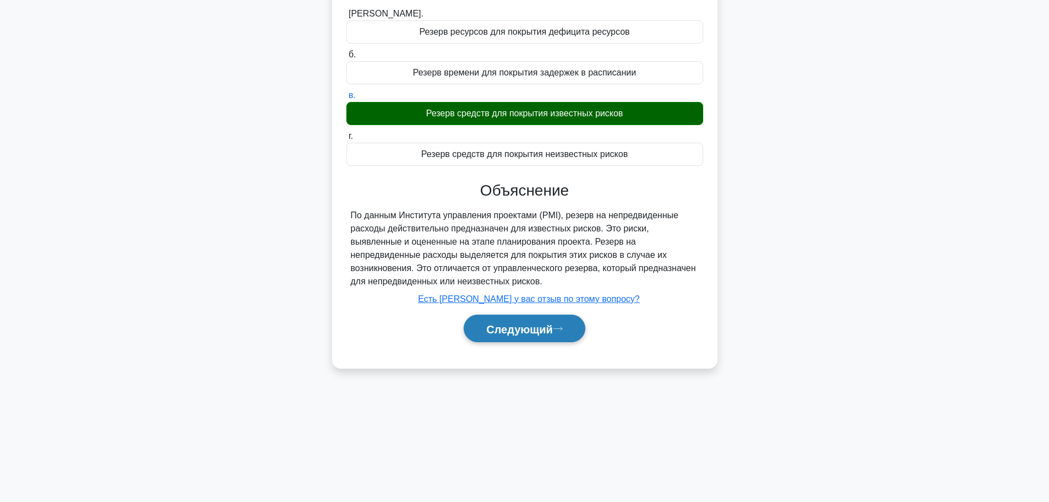
click at [536, 325] on font "Следующий" at bounding box center [519, 329] width 67 height 12
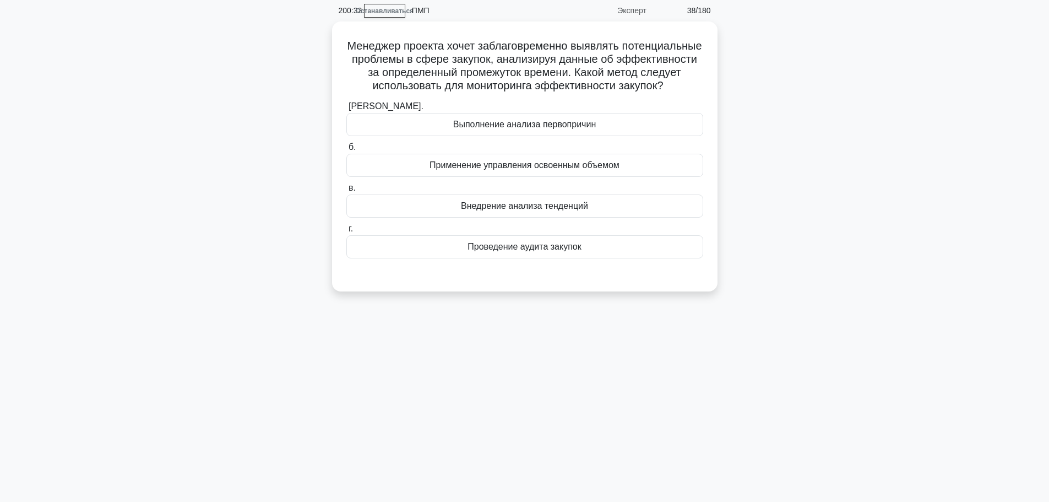
scroll to position [0, 0]
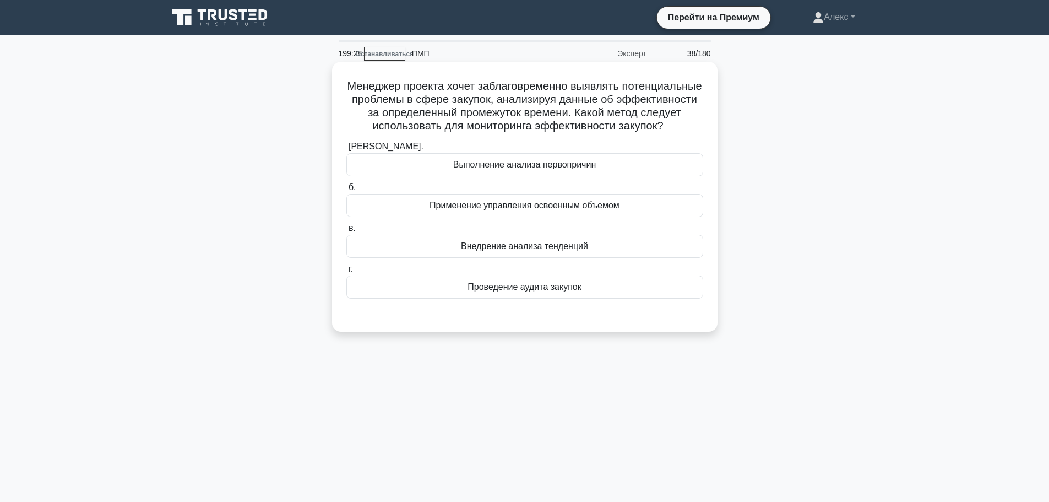
click at [574, 252] on div "Внедрение анализа тенденций" at bounding box center [524, 246] width 357 height 23
click at [346, 232] on input "в. Внедрение анализа тенденций" at bounding box center [346, 228] width 0 height 7
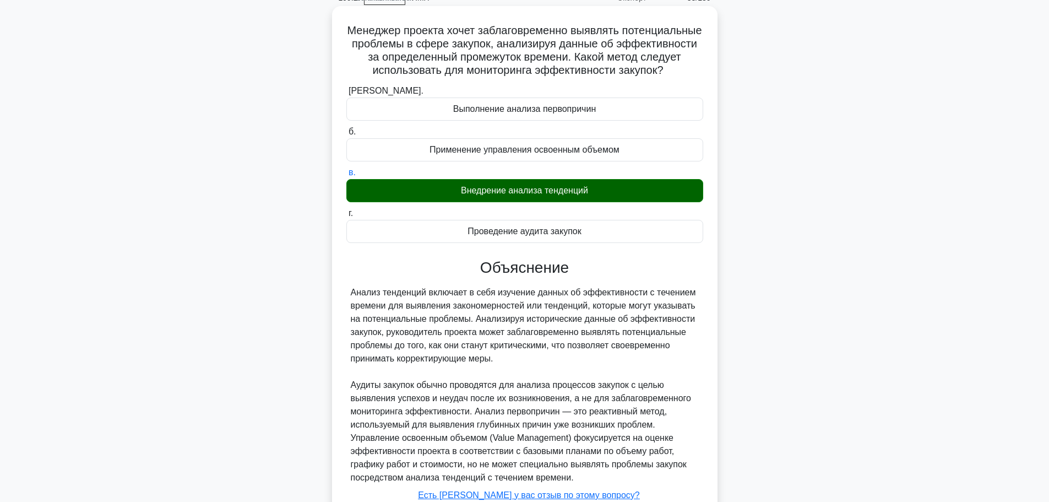
scroll to position [153, 0]
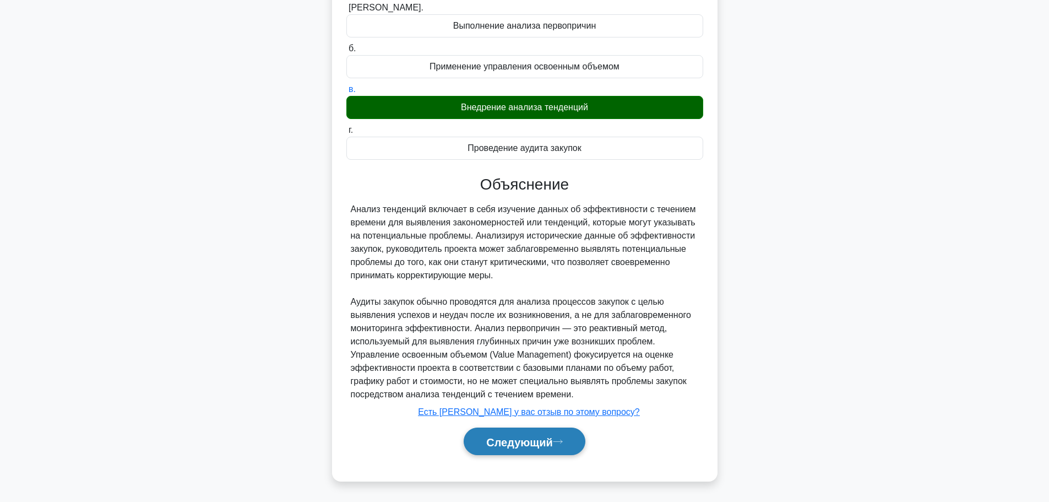
click at [538, 439] on font "Следующий" at bounding box center [519, 441] width 67 height 12
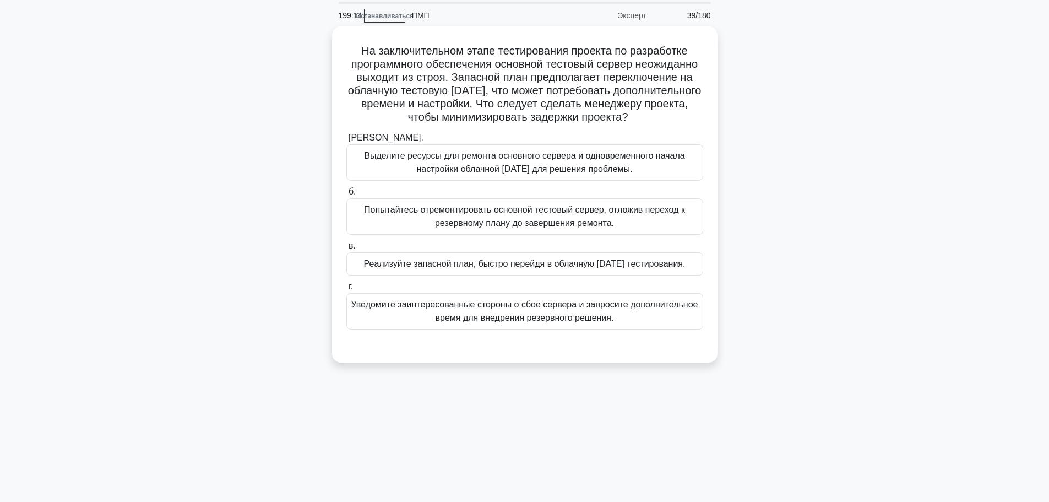
scroll to position [0, 0]
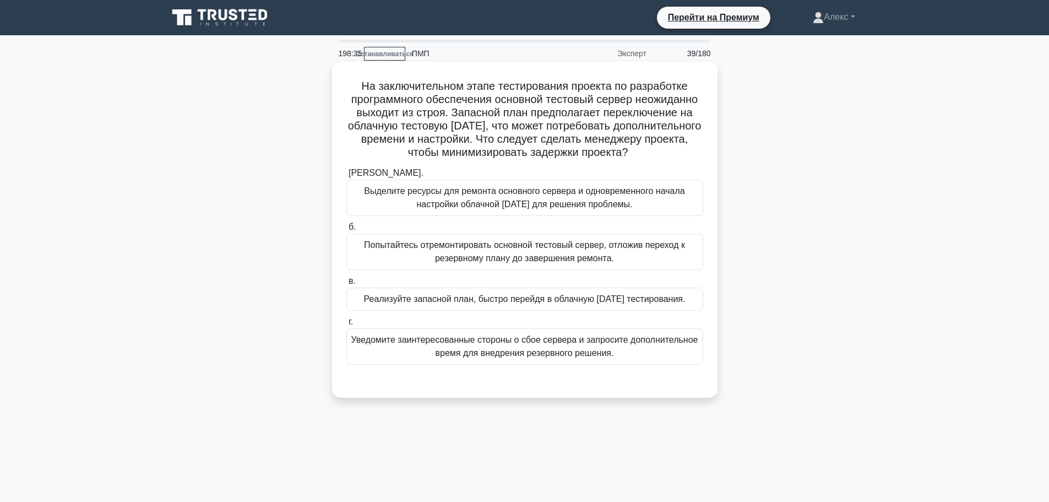
click at [628, 303] on font "Реализуйте запасной план, быстро перейдя в облачную [DATE] тестирования." at bounding box center [525, 298] width 322 height 9
click at [346, 285] on input "в. Реализуйте запасной план, быстро перейдя в облачную [DATE] тестирования." at bounding box center [346, 280] width 0 height 7
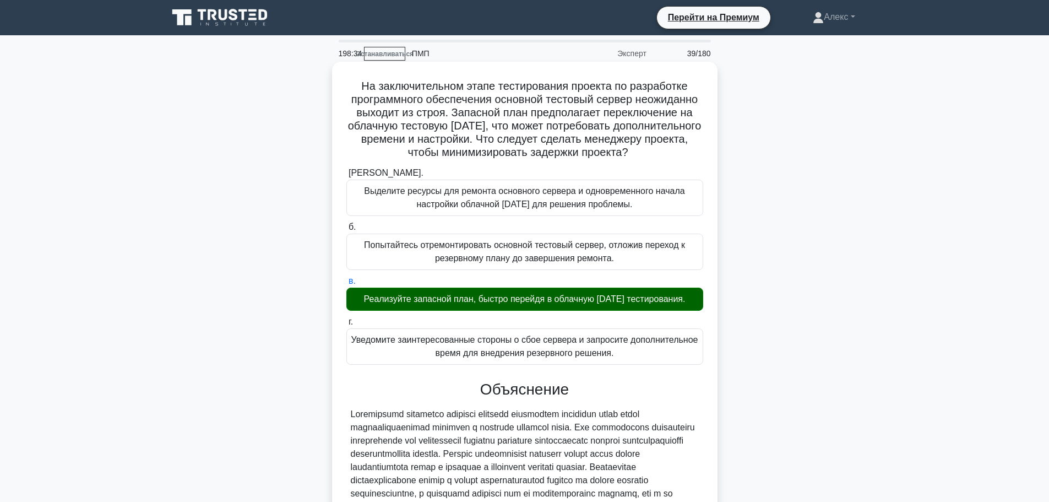
scroll to position [153, 0]
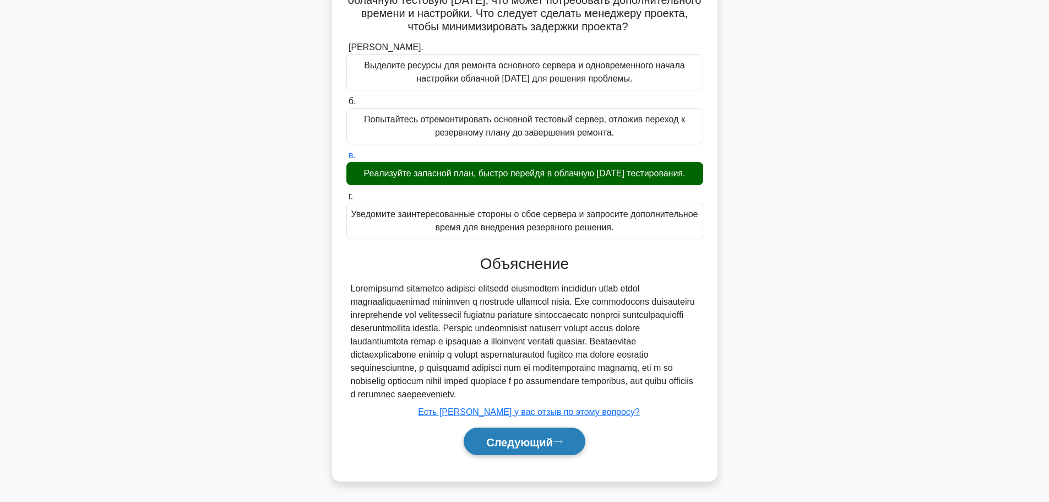
click at [542, 443] on font "Следующий" at bounding box center [519, 441] width 67 height 12
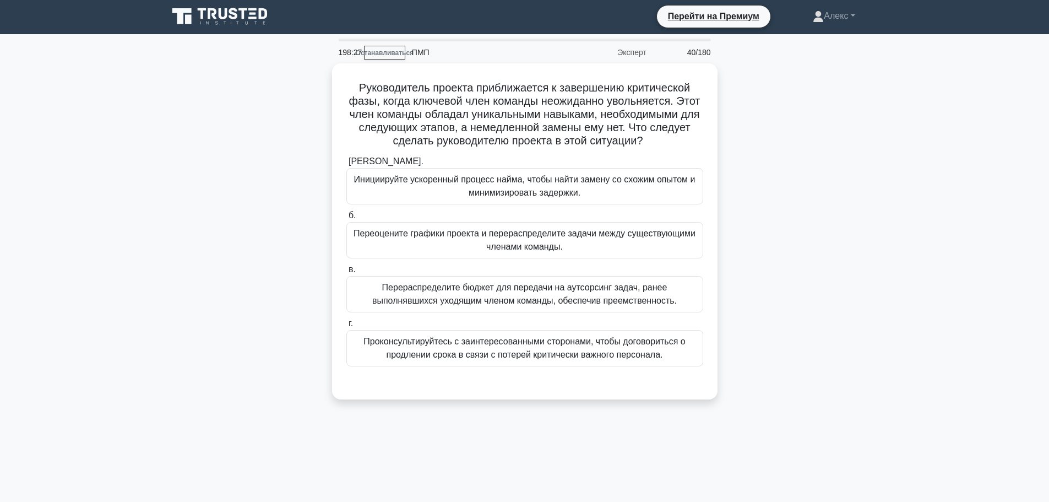
scroll to position [0, 0]
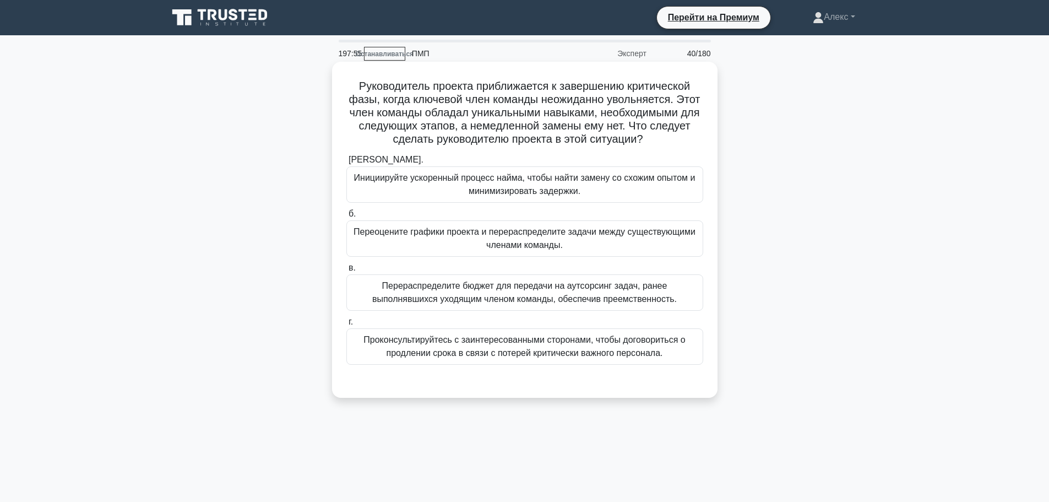
click at [587, 239] on font "Переоцените графики проекта и перераспределите задачи между существующими члена…" at bounding box center [524, 238] width 347 height 26
click at [346, 217] on input "б. Переоцените графики проекта и перераспределите задачи между существующими чл…" at bounding box center [346, 213] width 0 height 7
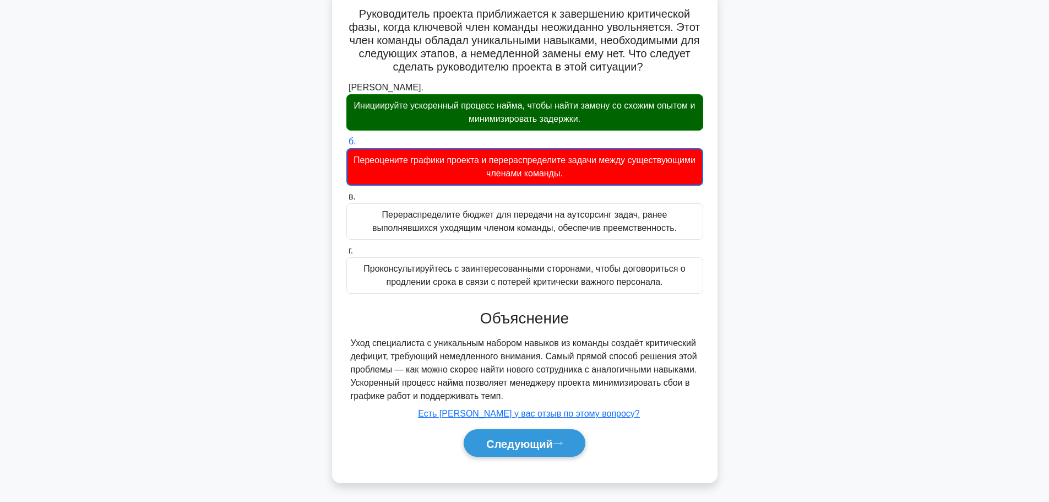
scroll to position [93, 0]
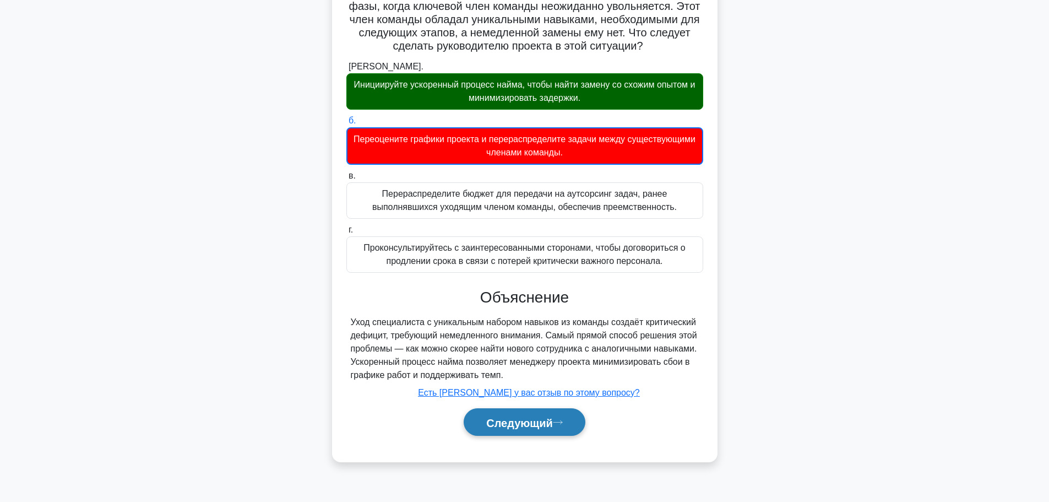
click at [514, 424] on font "Следующий" at bounding box center [519, 422] width 67 height 12
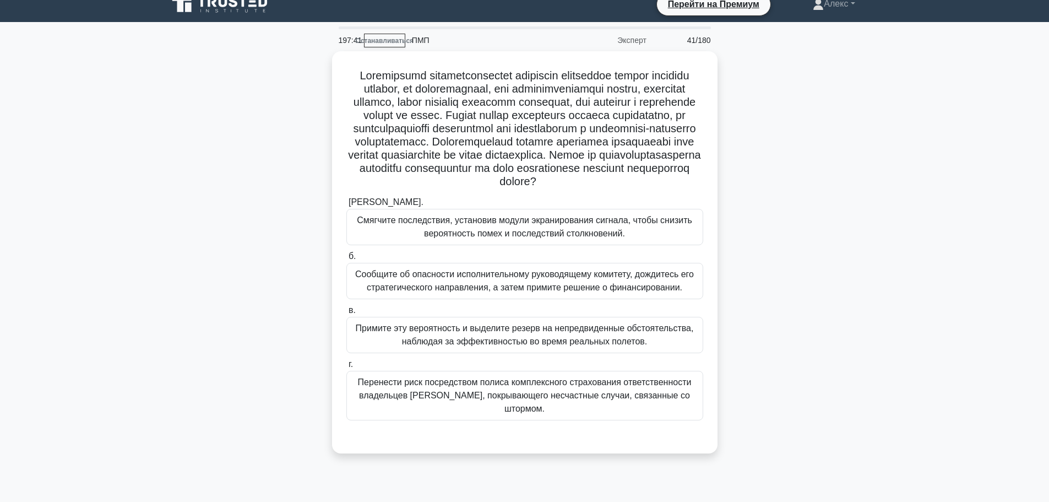
scroll to position [0, 0]
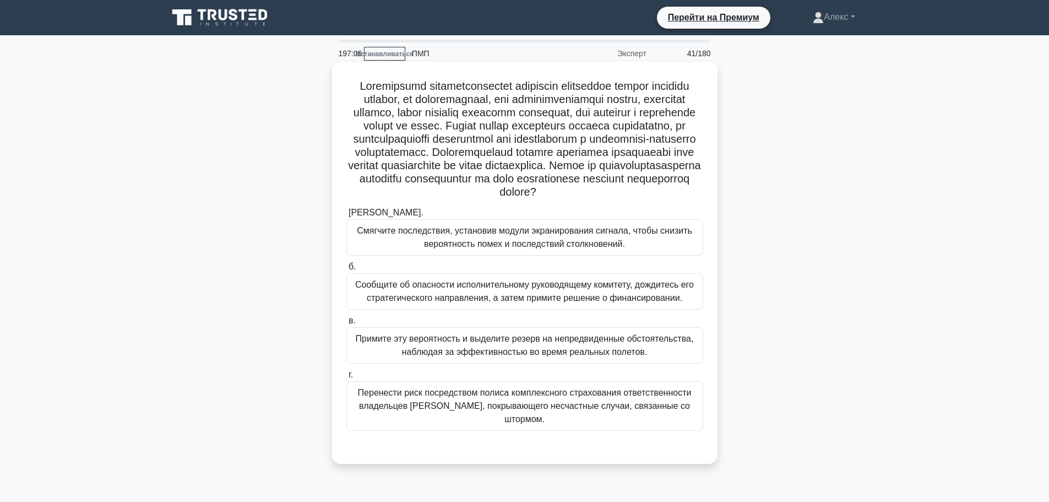
click at [581, 243] on font "Смягчите последствия, установив модули экранирования сигнала, чтобы снизить вер…" at bounding box center [524, 237] width 335 height 23
click at [346, 216] on input "[PERSON_NAME]. Смягчите последствия, установив модули экранирования сигнала, чт…" at bounding box center [346, 212] width 0 height 7
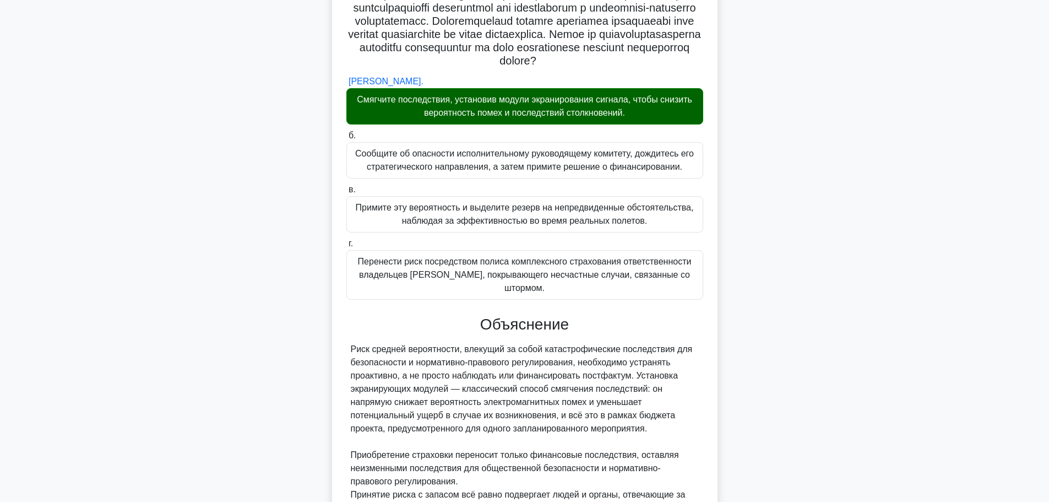
scroll to position [325, 0]
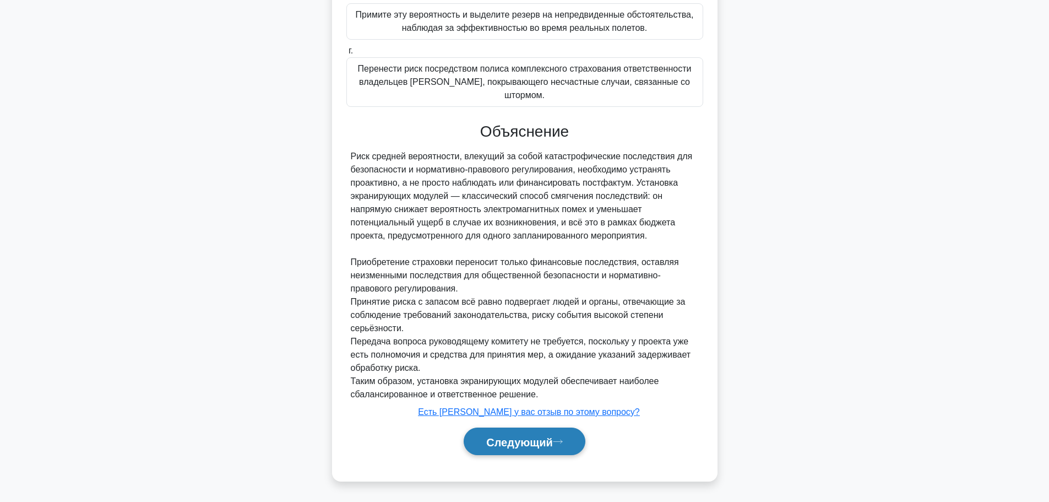
click at [512, 439] on font "Следующий" at bounding box center [519, 441] width 67 height 12
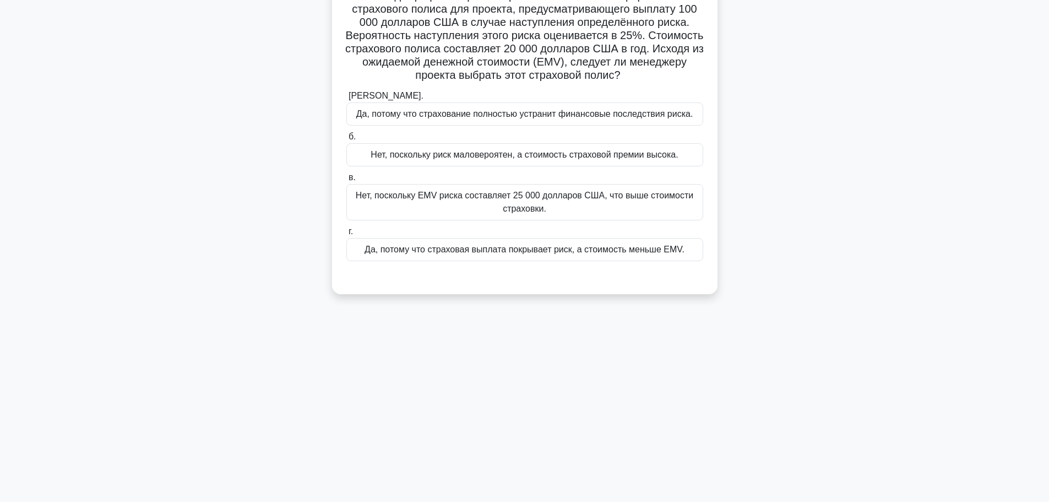
scroll to position [0, 0]
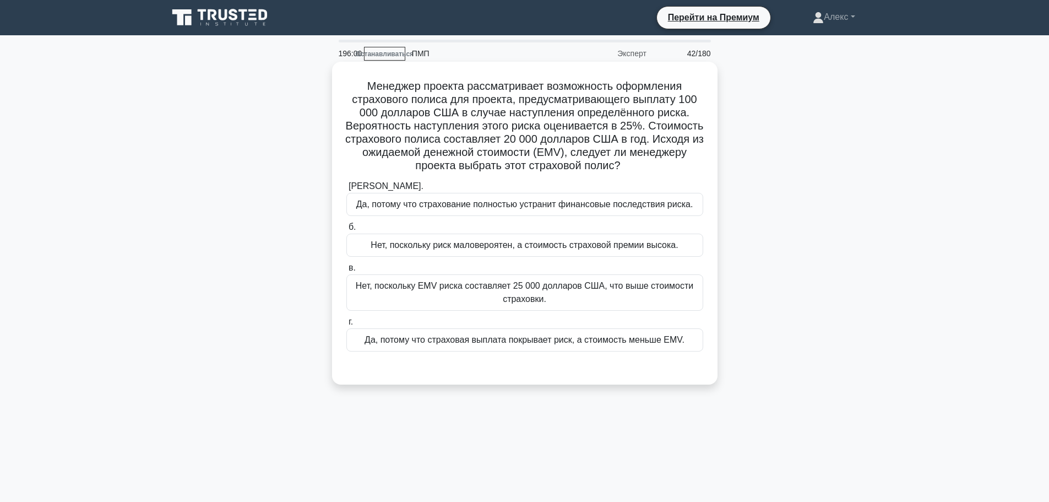
click at [549, 331] on div "Да, потому что страховая выплата покрывает риск, а стоимость меньше EMV." at bounding box center [524, 339] width 357 height 23
click at [346, 325] on input "г. Да, потому что страховая выплата покрывает риск, а стоимость меньше EMV." at bounding box center [346, 321] width 0 height 7
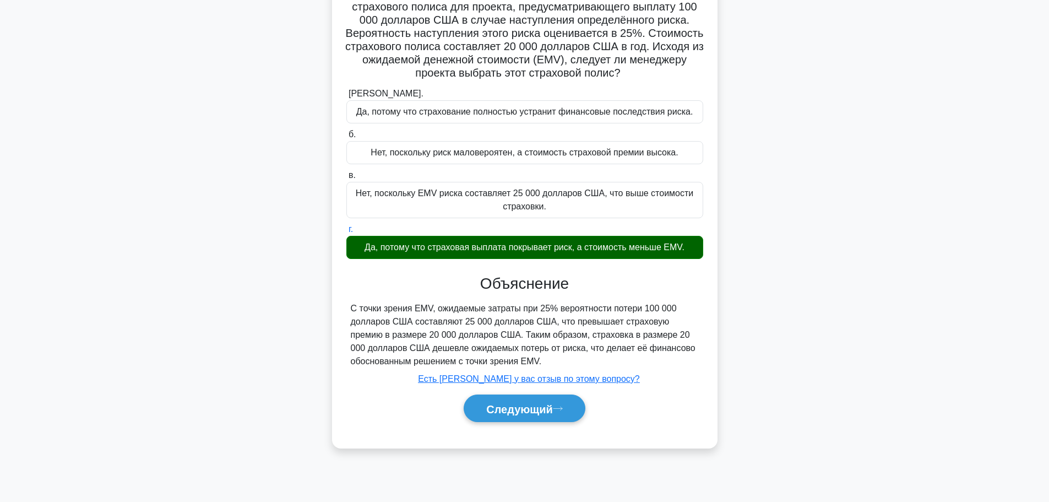
scroll to position [93, 0]
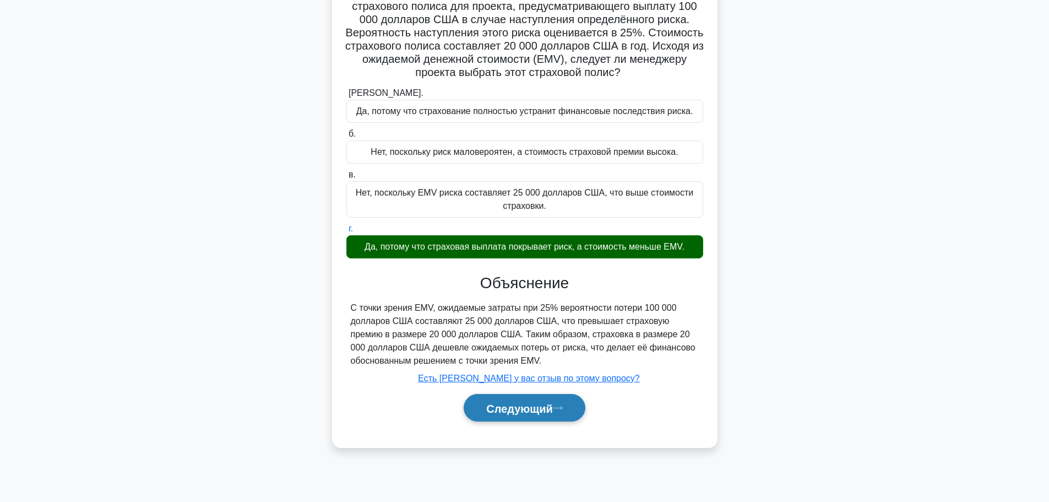
click at [486, 402] on font "Следующий" at bounding box center [519, 407] width 67 height 12
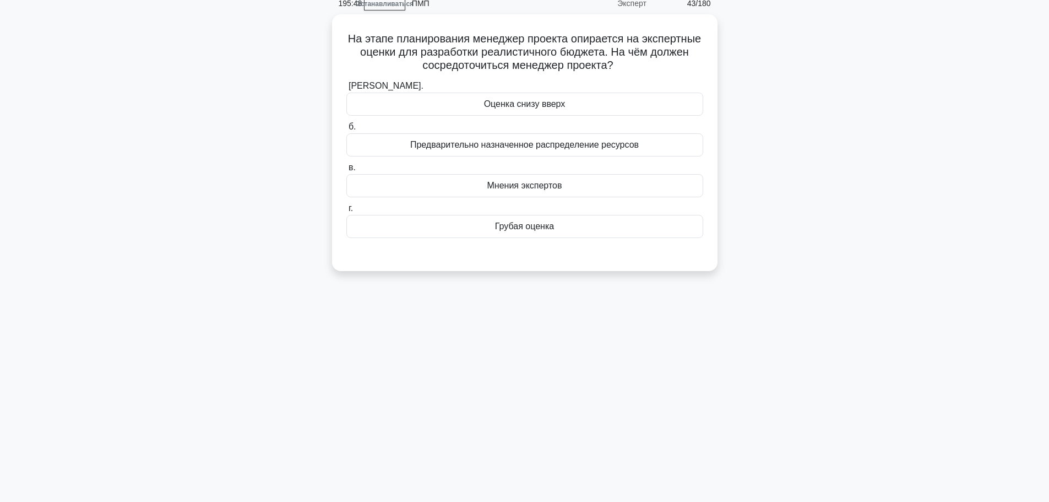
scroll to position [0, 0]
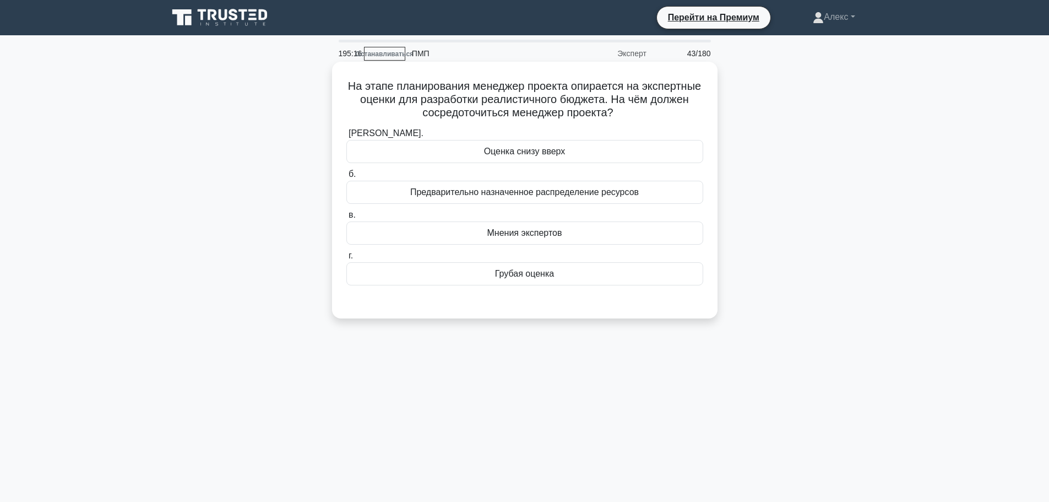
click at [590, 148] on div "Оценка снизу вверх" at bounding box center [524, 151] width 357 height 23
click at [346, 137] on input "[PERSON_NAME]. Оценка снизу вверх" at bounding box center [346, 133] width 0 height 7
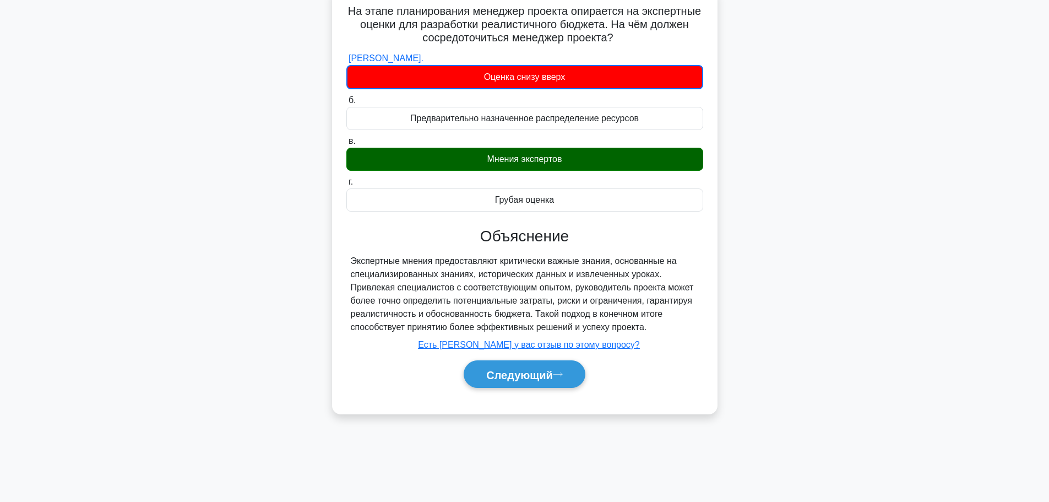
scroll to position [93, 0]
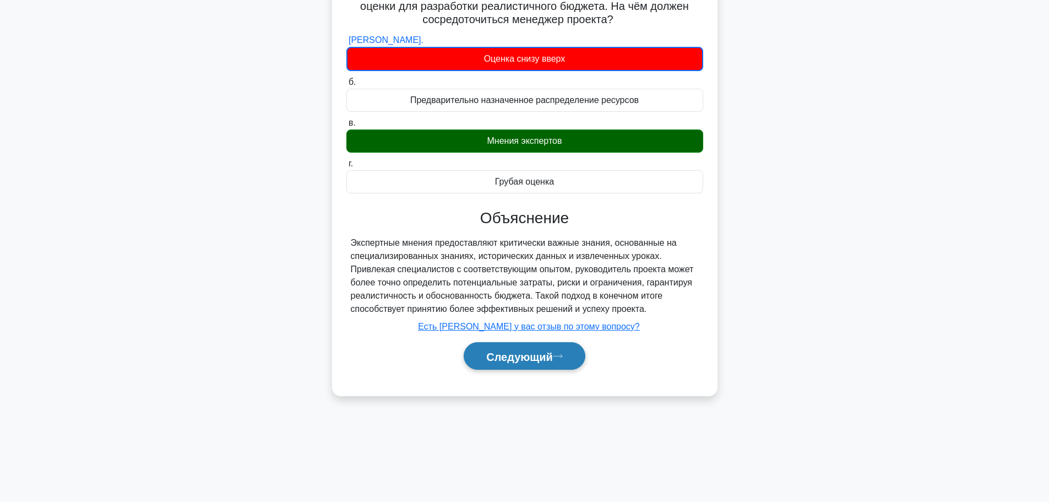
click at [549, 365] on button "Следующий" at bounding box center [525, 356] width 122 height 28
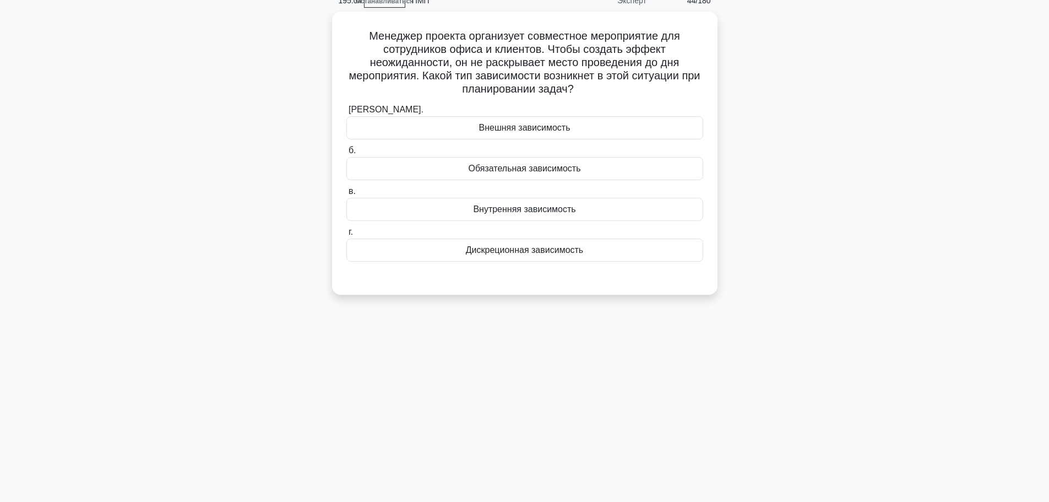
scroll to position [0, 0]
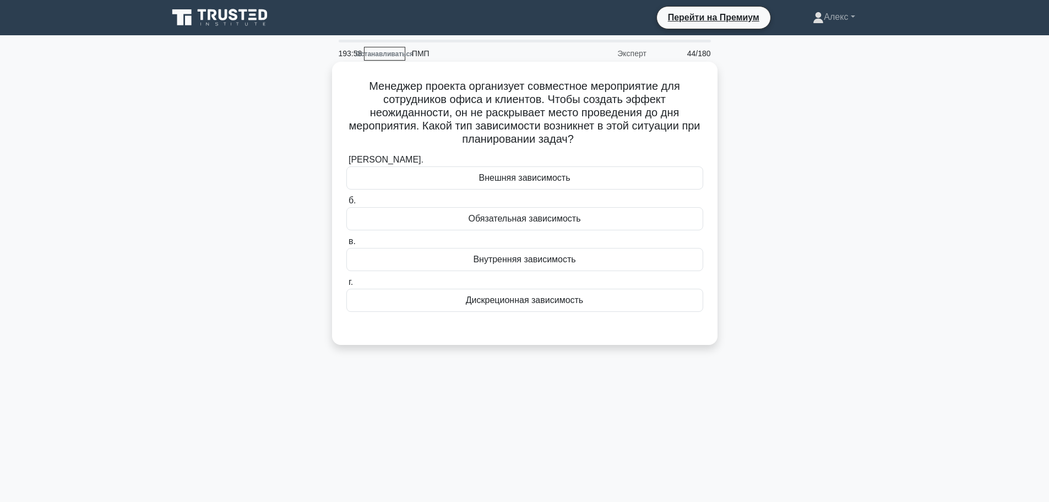
click at [597, 229] on div "Обязательная зависимость" at bounding box center [524, 218] width 357 height 23
click at [346, 204] on input "б. Обязательная зависимость" at bounding box center [346, 200] width 0 height 7
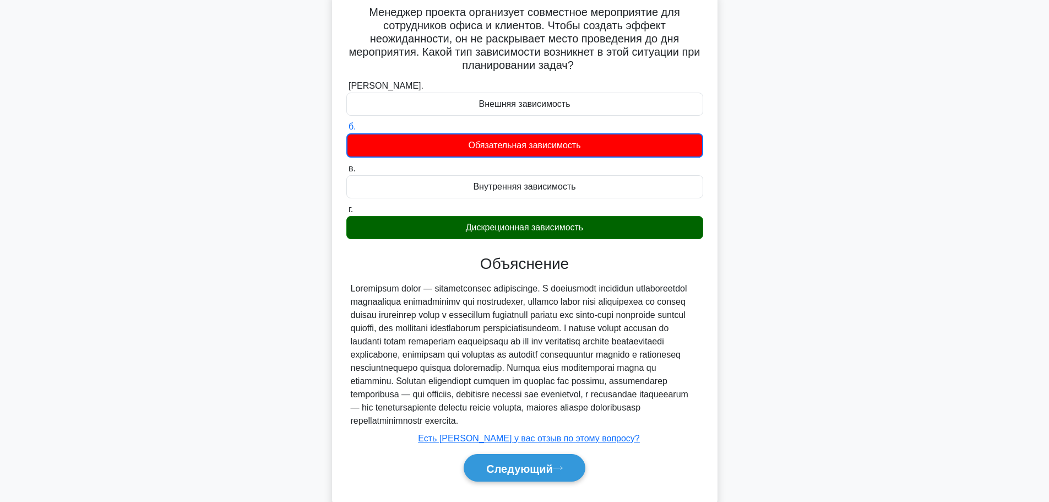
scroll to position [115, 0]
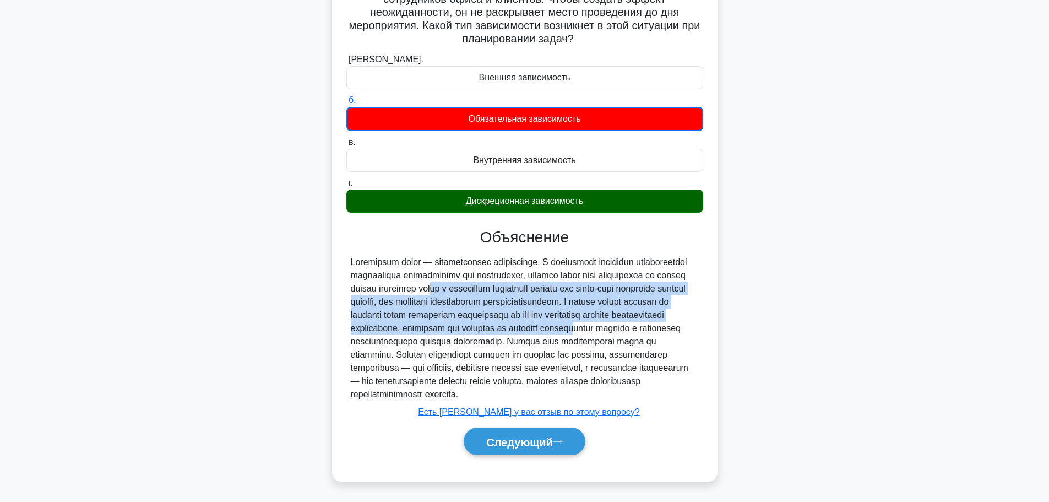
drag, startPoint x: 464, startPoint y: 322, endPoint x: 464, endPoint y: 275, distance: 46.2
click at [464, 275] on font at bounding box center [519, 327] width 337 height 141
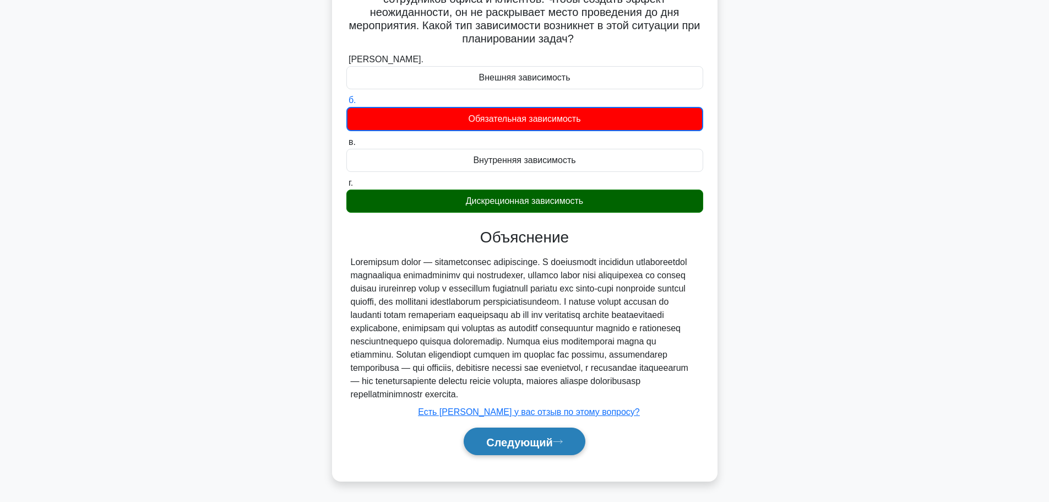
click at [525, 445] on font "Следующий" at bounding box center [519, 441] width 67 height 12
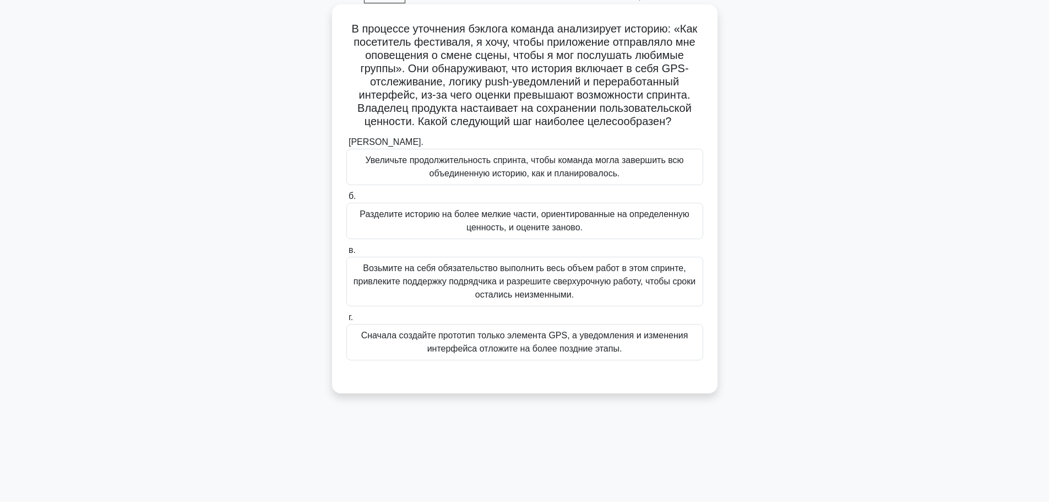
scroll to position [0, 0]
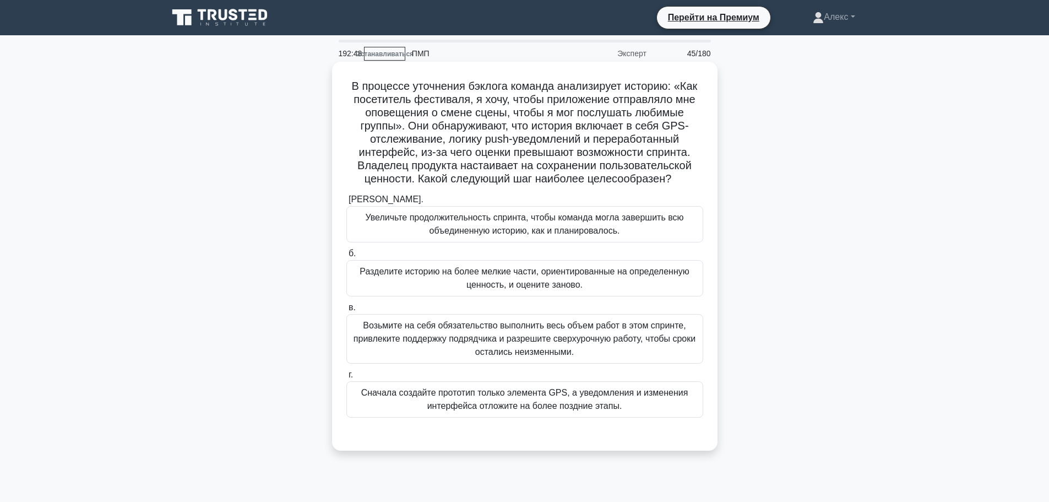
click at [453, 280] on font "Разделите историю на более мелкие части, ориентированные на определенную ценнос…" at bounding box center [524, 278] width 347 height 26
click at [346, 257] on input "б. Разделите историю на более мелкие части, ориентированные на определенную цен…" at bounding box center [346, 253] width 0 height 7
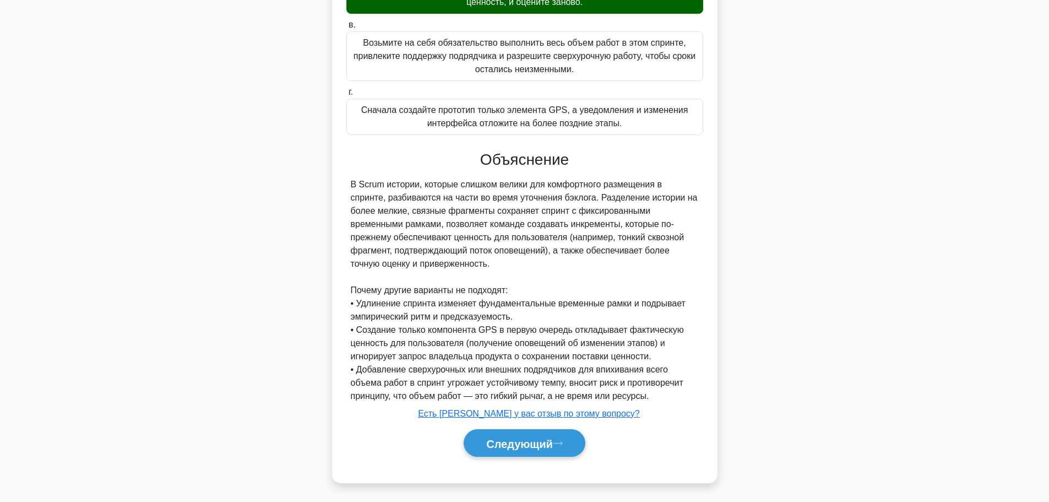
scroll to position [285, 0]
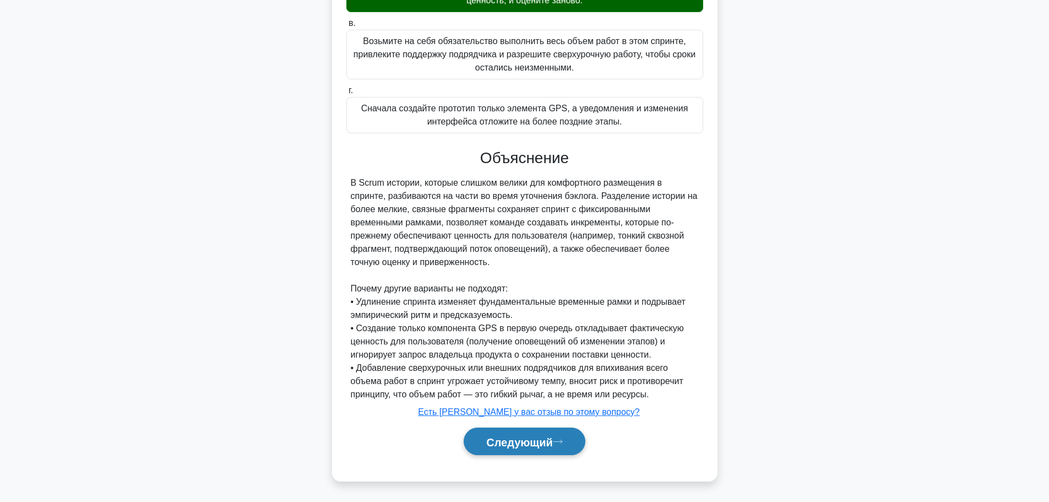
click at [561, 435] on button "Следующий" at bounding box center [525, 441] width 122 height 28
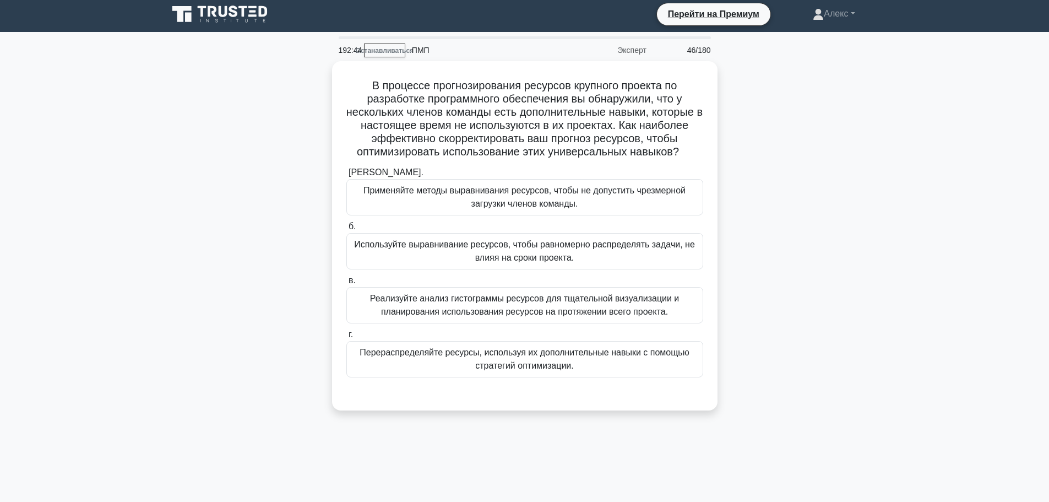
scroll to position [0, 0]
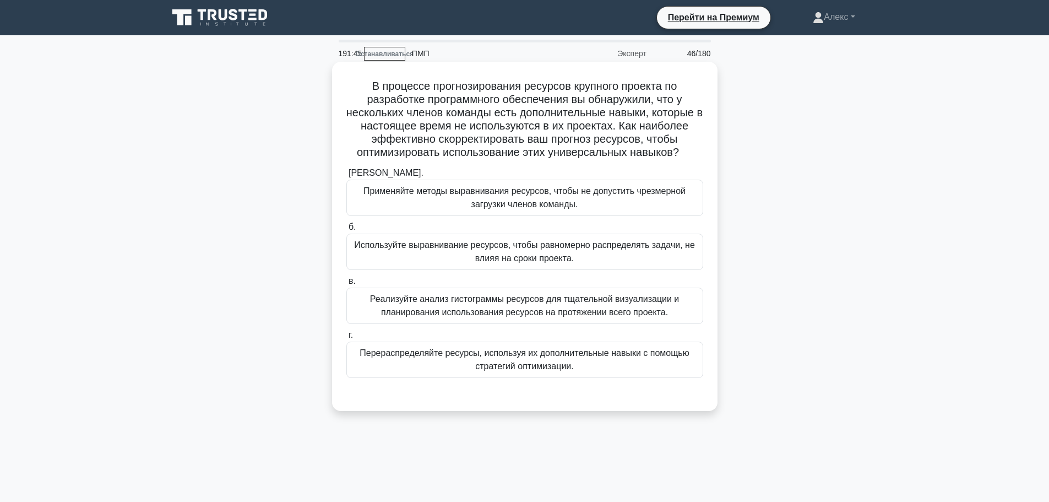
click at [440, 314] on font "Реализуйте анализ гистограммы ресурсов для тщательной визуализации и планирован…" at bounding box center [524, 305] width 309 height 23
click at [346, 285] on input "в. Реализуйте анализ гистограммы ресурсов для тщательной визуализации и планиро…" at bounding box center [346, 280] width 0 height 7
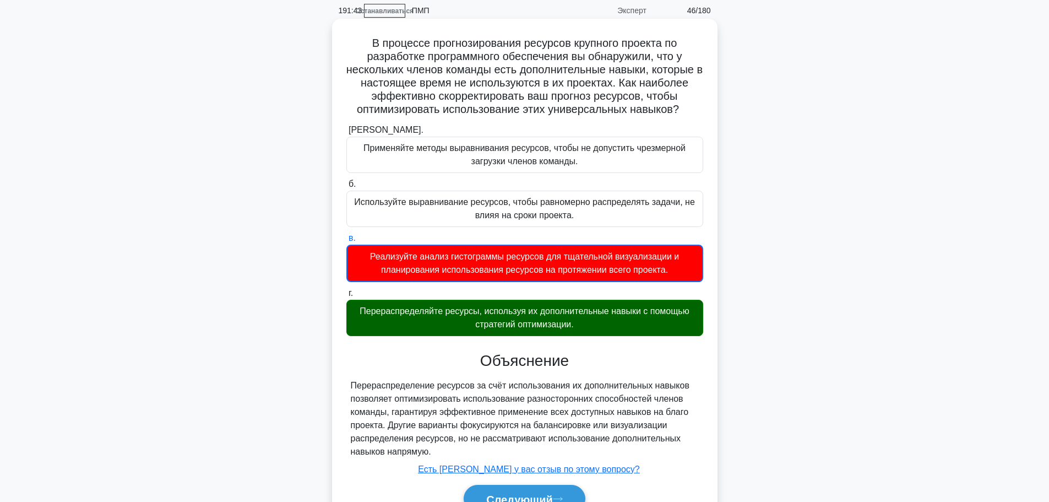
scroll to position [101, 0]
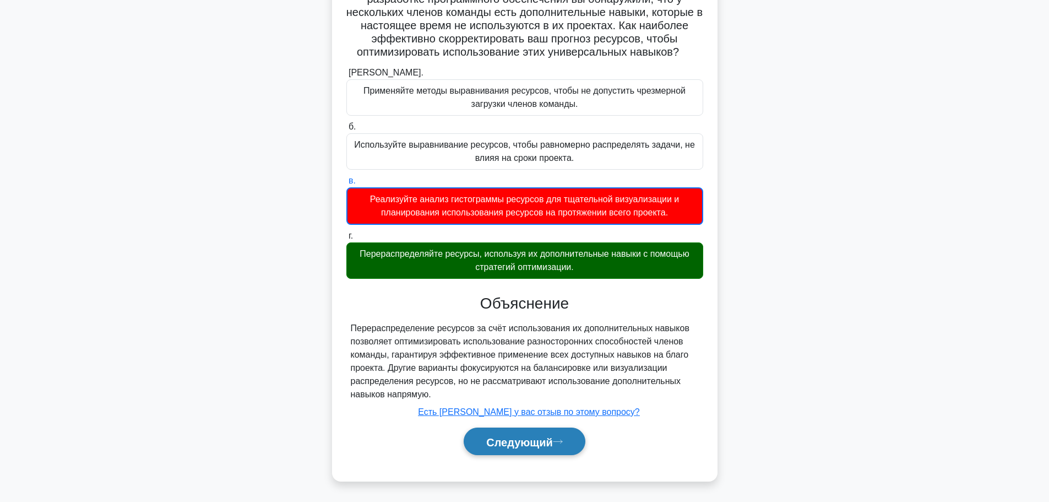
click at [509, 440] on font "Следующий" at bounding box center [519, 441] width 67 height 12
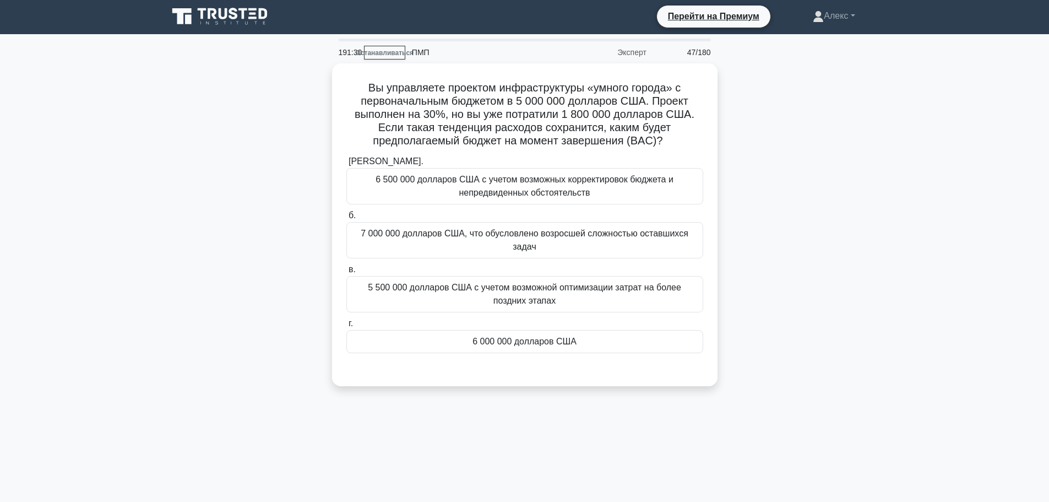
scroll to position [0, 0]
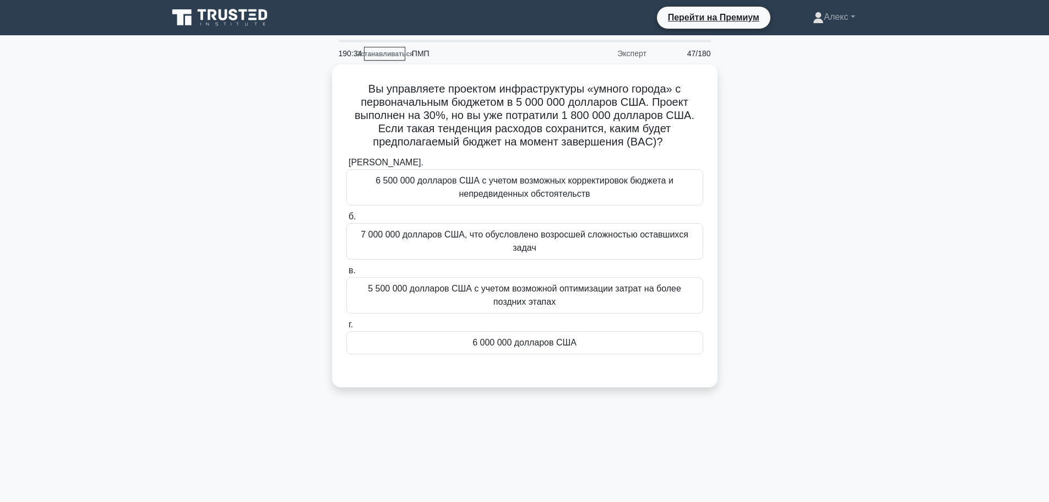
click at [855, 211] on div "Вы управляете проектом инфраструктуры «умного города» с первоначальным бюджетом…" at bounding box center [524, 232] width 727 height 336
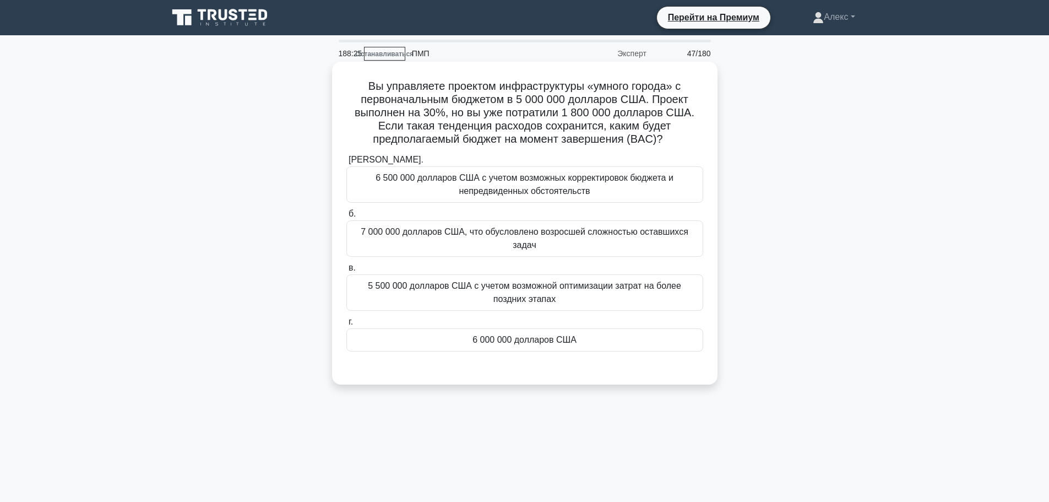
drag, startPoint x: 510, startPoint y: 337, endPoint x: 532, endPoint y: 339, distance: 22.7
click at [510, 337] on font "6 000 000 долларов США" at bounding box center [524, 339] width 104 height 9
click at [346, 325] on input "г. 6 000 000 долларов США" at bounding box center [346, 321] width 0 height 7
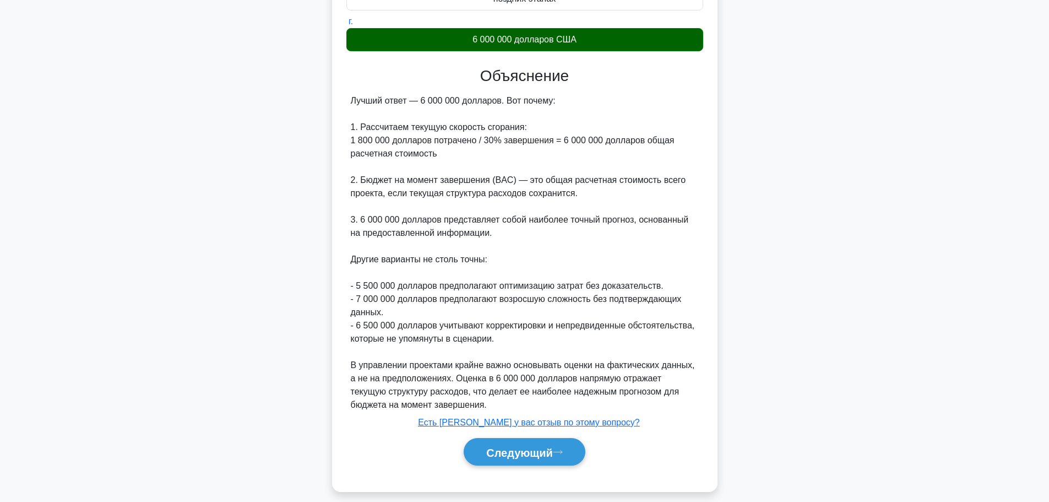
scroll to position [312, 0]
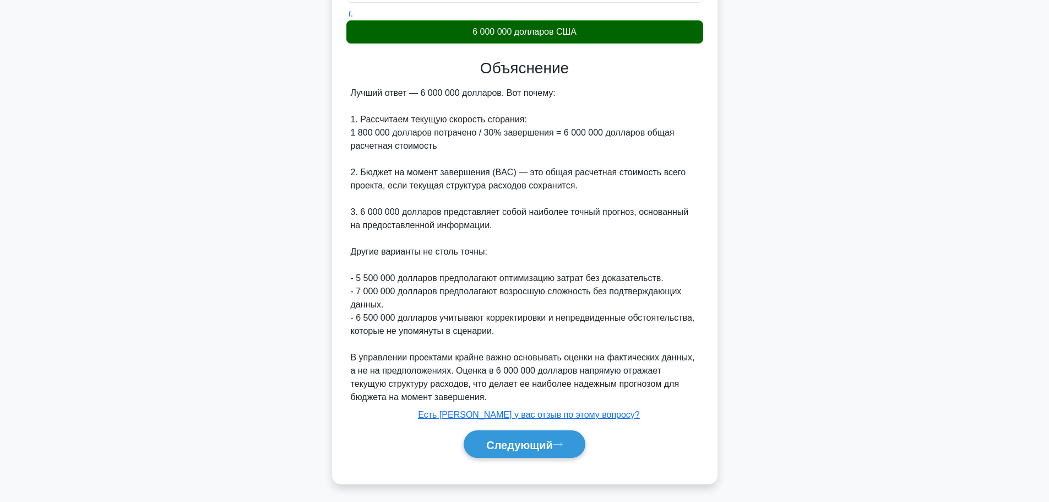
click at [823, 175] on div "Вы управляете проектом инфраструктуры «умного города» с первоначальным бюджетом…" at bounding box center [524, 125] width 727 height 743
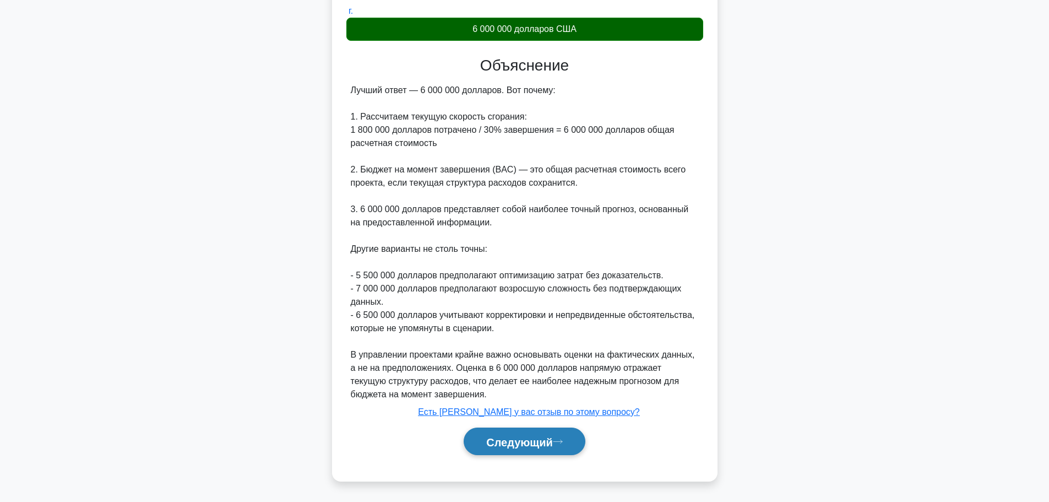
click at [541, 439] on font "Следующий" at bounding box center [519, 441] width 67 height 12
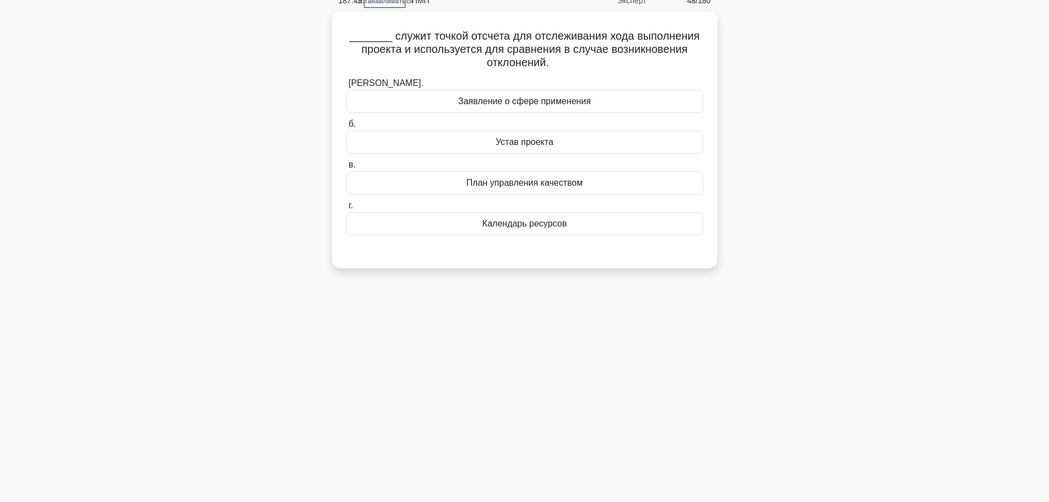
scroll to position [0, 0]
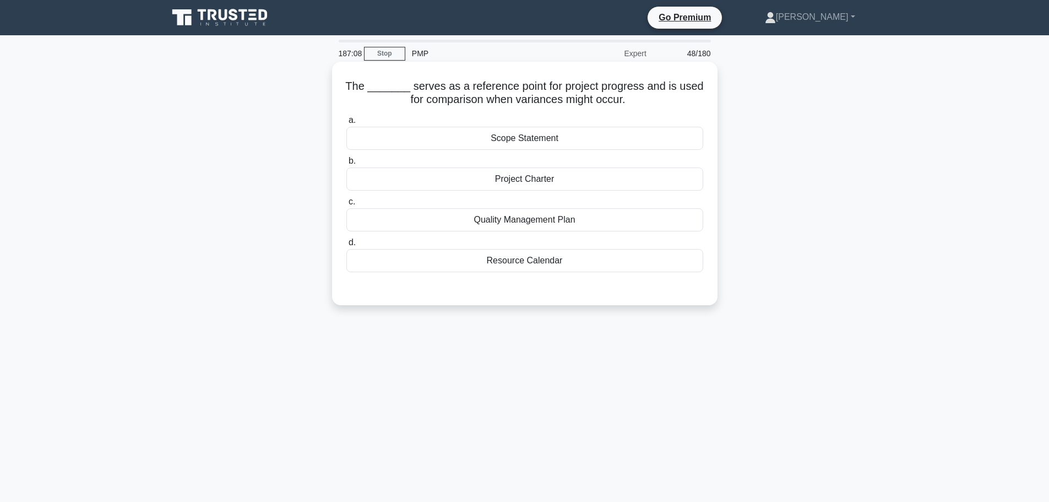
click at [610, 136] on div "Scope Statement" at bounding box center [524, 138] width 357 height 23
click at [346, 124] on input "a. Scope Statement" at bounding box center [346, 120] width 0 height 7
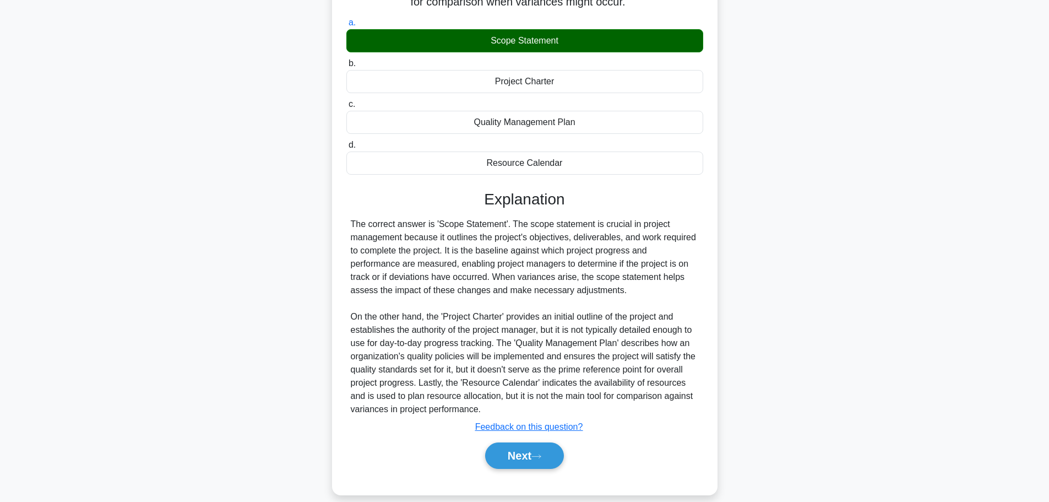
scroll to position [112, 0]
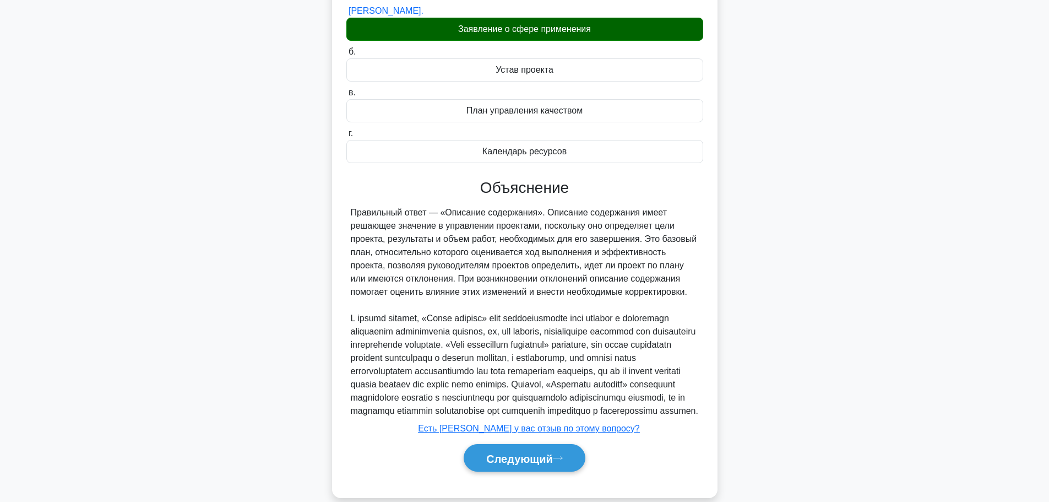
click at [755, 243] on div "_______ служит точкой отсчета для отслеживания хода выполнения проекта и исполь…" at bounding box center [524, 224] width 727 height 571
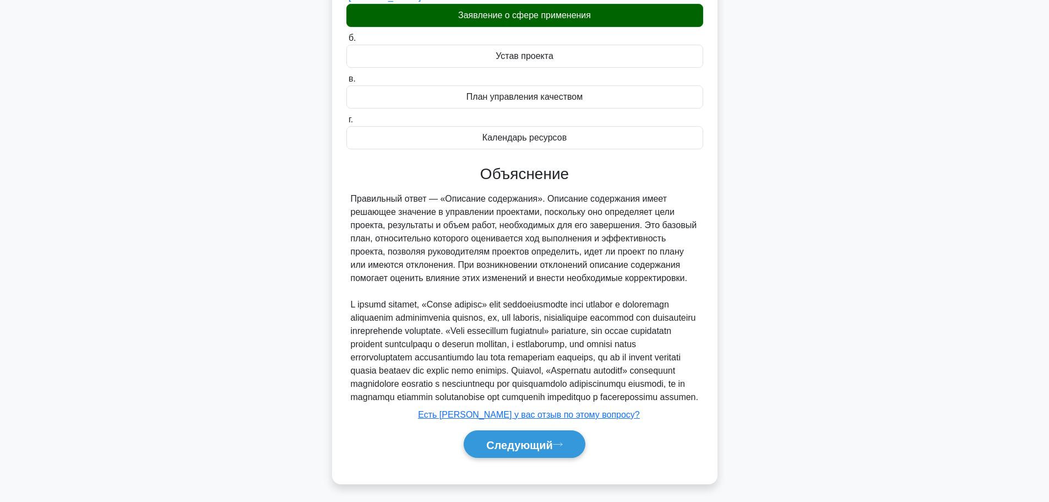
scroll to position [153, 0]
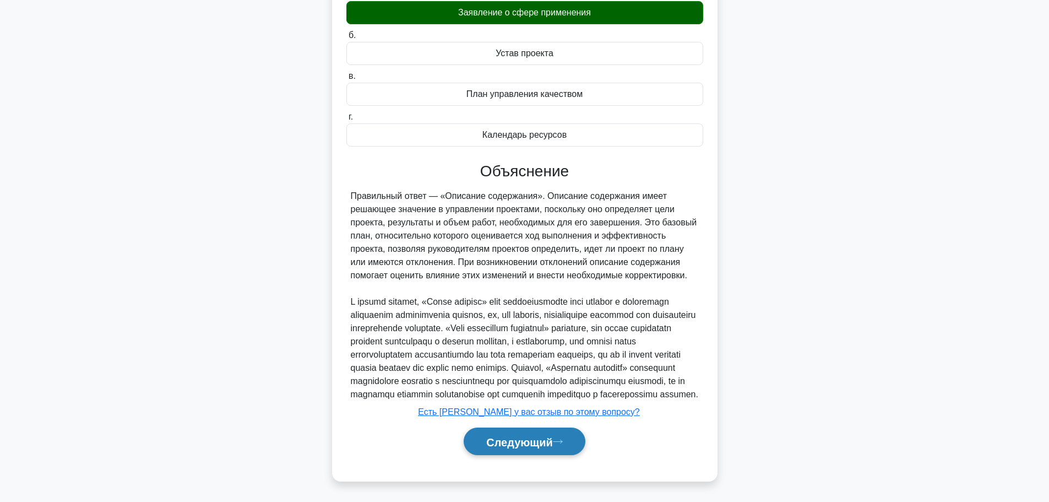
click at [537, 437] on font "Следующий" at bounding box center [519, 441] width 67 height 12
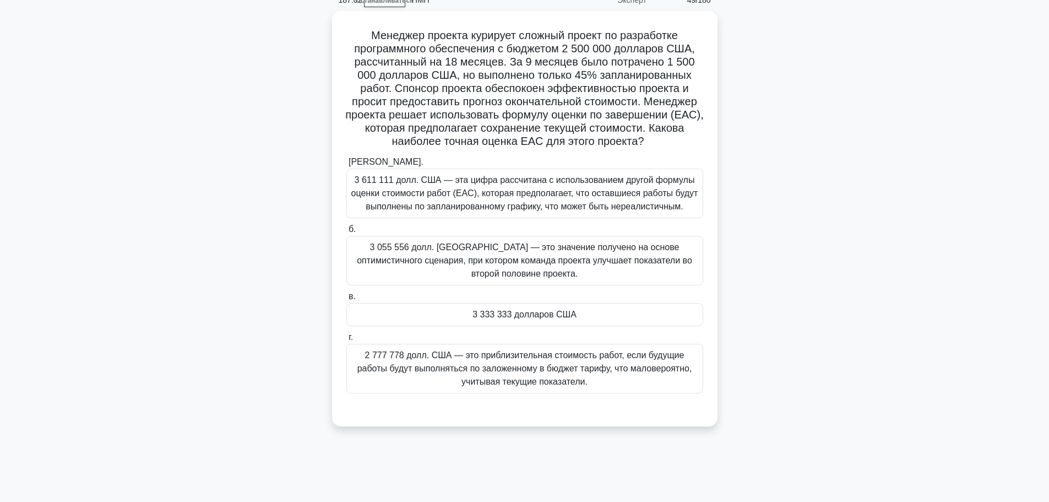
scroll to position [0, 0]
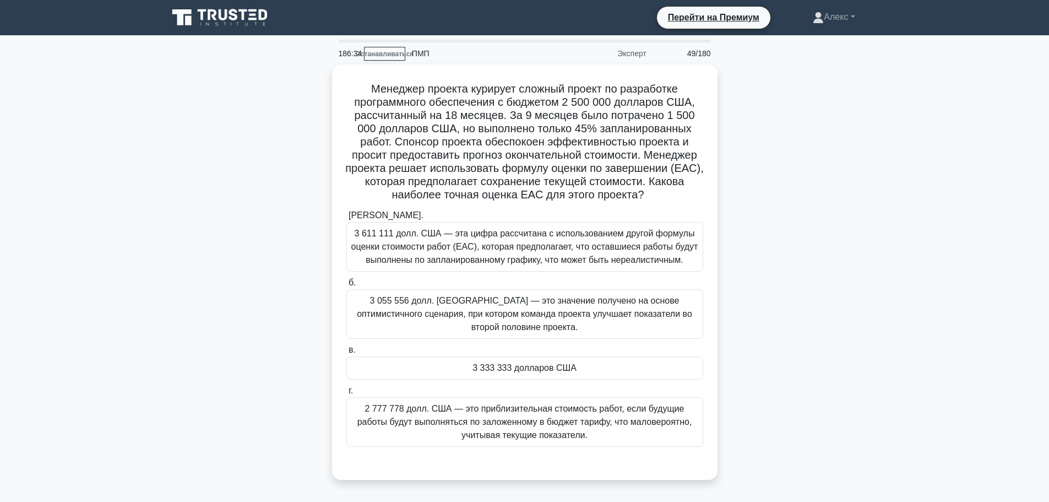
click at [753, 342] on div "Менеджер проекта курирует сложный проект по разработке программного обеспечения…" at bounding box center [524, 278] width 727 height 428
click at [759, 96] on div "Менеджер проекта курирует сложный проект по разработке программного обеспечения…" at bounding box center [524, 278] width 727 height 428
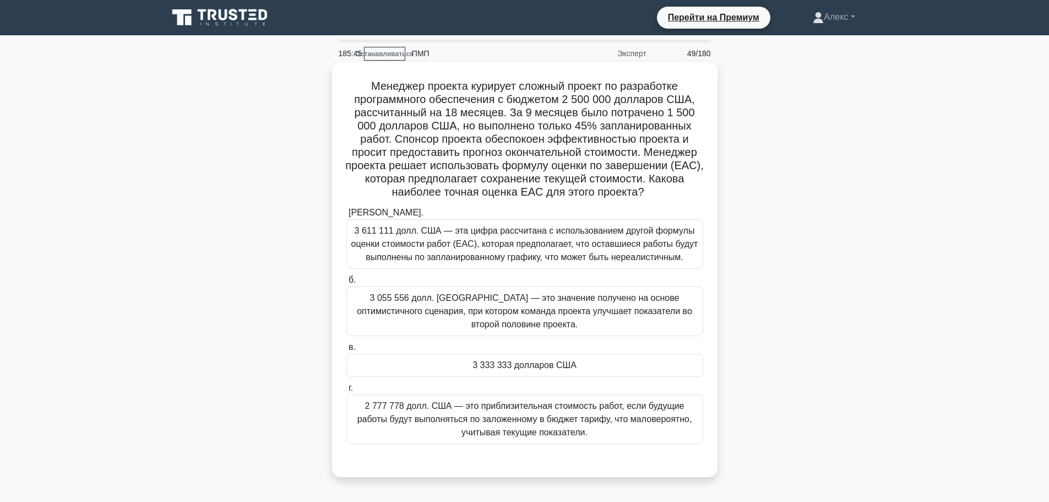
drag, startPoint x: 624, startPoint y: 183, endPoint x: 358, endPoint y: 91, distance: 281.9
click at [358, 91] on h5 "Менеджер проекта курирует сложный проект по разработке программного обеспечения…" at bounding box center [524, 139] width 359 height 120
click at [473, 353] on div "3 333 333 долларов США" at bounding box center [524, 364] width 357 height 23
click at [346, 350] on input "в. 3 333 333 долларов США" at bounding box center [346, 347] width 0 height 7
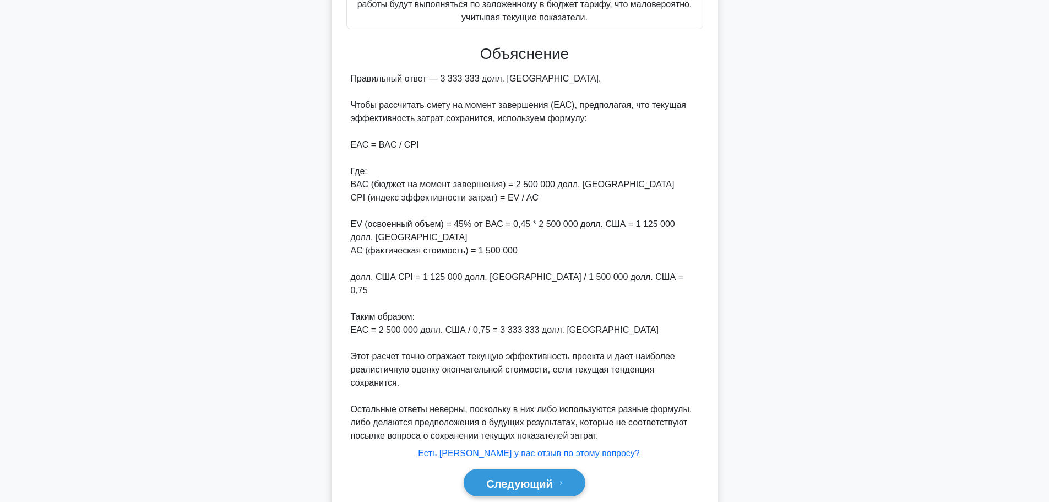
scroll to position [431, 0]
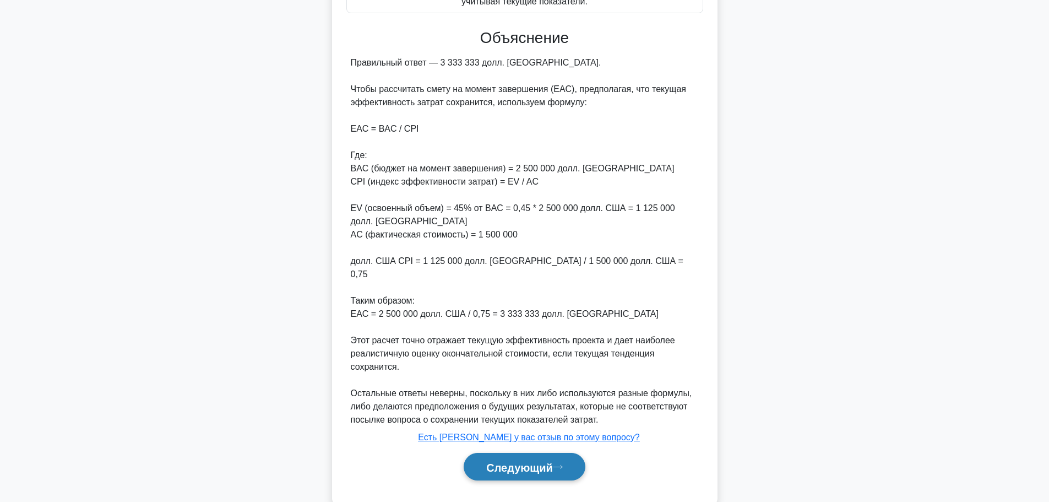
click at [521, 453] on button "Следующий" at bounding box center [525, 467] width 122 height 28
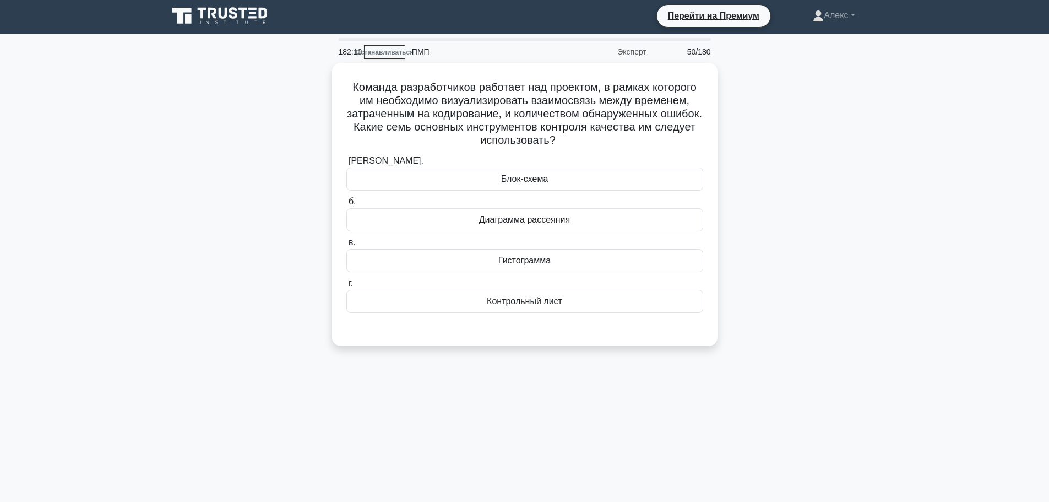
scroll to position [0, 0]
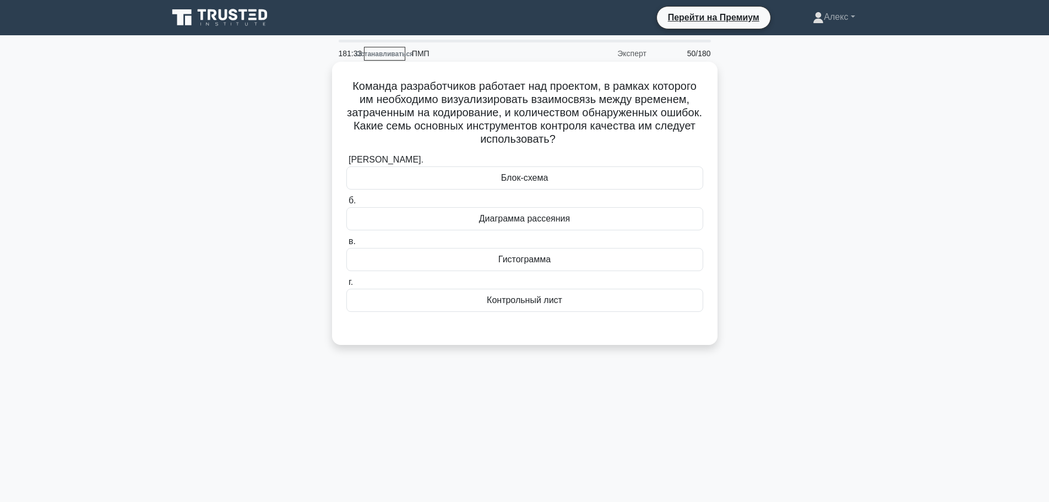
click at [622, 220] on div "Диаграмма рассеяния" at bounding box center [524, 218] width 357 height 23
click at [346, 204] on input "б. Диаграмма рассеяния" at bounding box center [346, 200] width 0 height 7
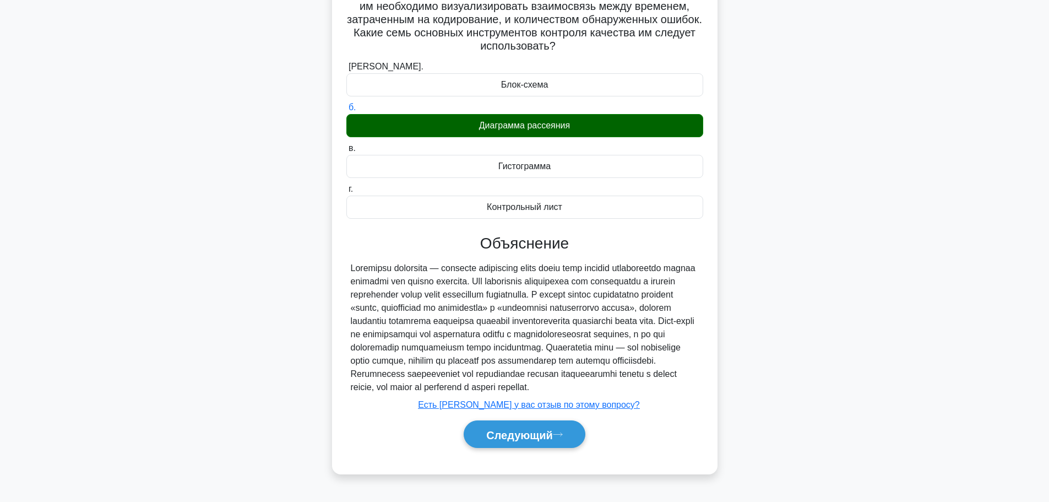
scroll to position [100, 0]
click at [533, 448] on button "Следующий" at bounding box center [525, 434] width 122 height 28
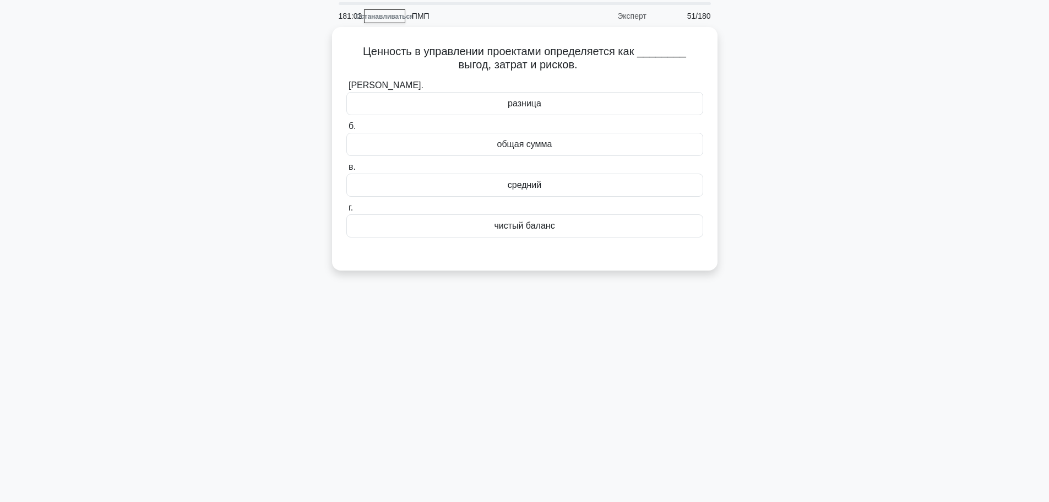
scroll to position [0, 0]
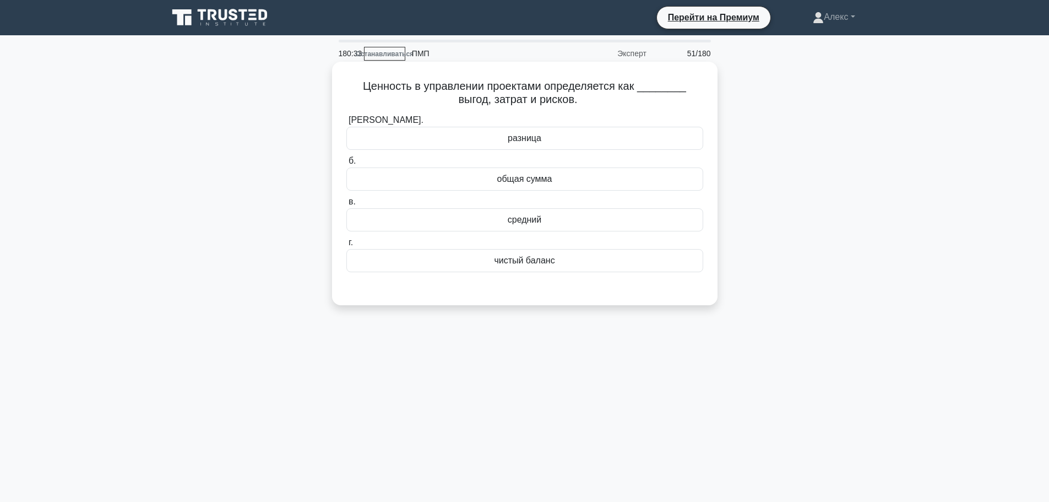
click at [541, 179] on font "общая сумма" at bounding box center [524, 178] width 55 height 9
click at [346, 165] on input "б. общая сумма" at bounding box center [346, 160] width 0 height 7
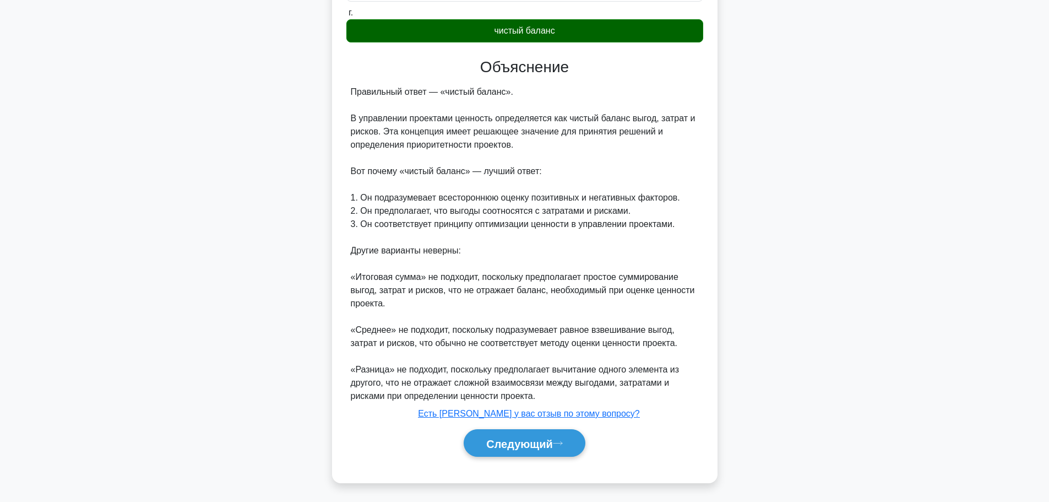
scroll to position [233, 0]
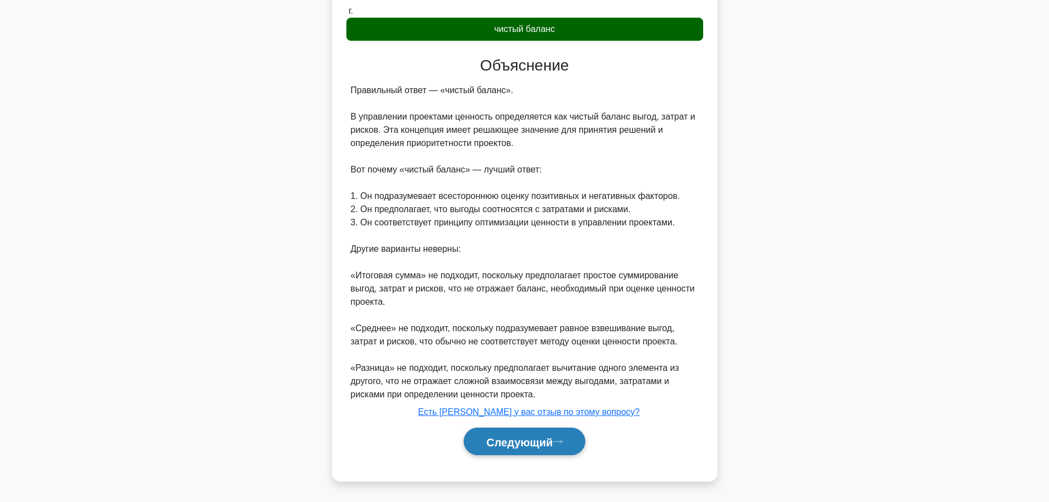
click at [522, 448] on button "Следующий" at bounding box center [525, 441] width 122 height 28
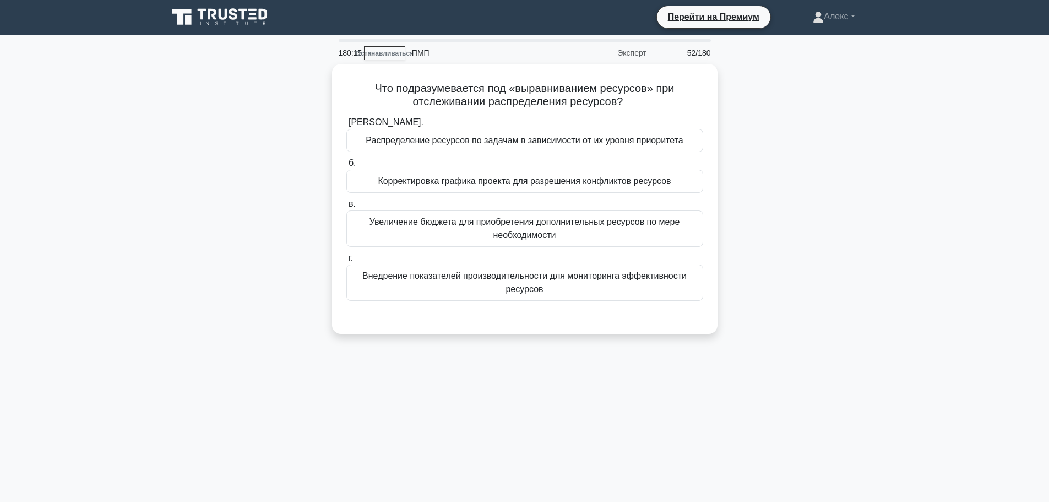
scroll to position [0, 0]
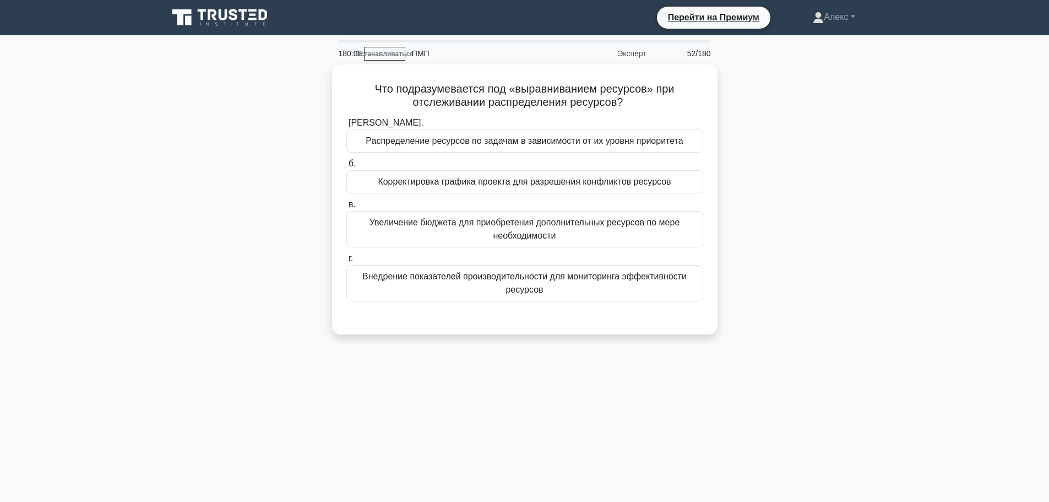
click at [872, 232] on div "Что подразумевается под «выравниванием ресурсов» при отслеживании распределения…" at bounding box center [524, 205] width 727 height 283
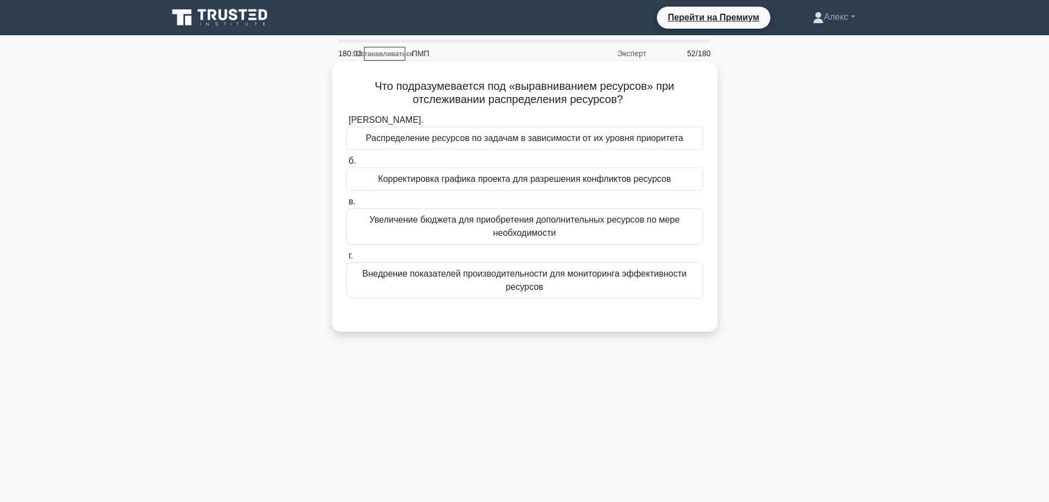
click at [662, 180] on font "Корректировка графика проекта для разрешения конфликтов ресурсов" at bounding box center [524, 178] width 293 height 9
click at [346, 165] on input "б. Корректировка графика проекта для разрешения конфликтов ресурсов" at bounding box center [346, 160] width 0 height 7
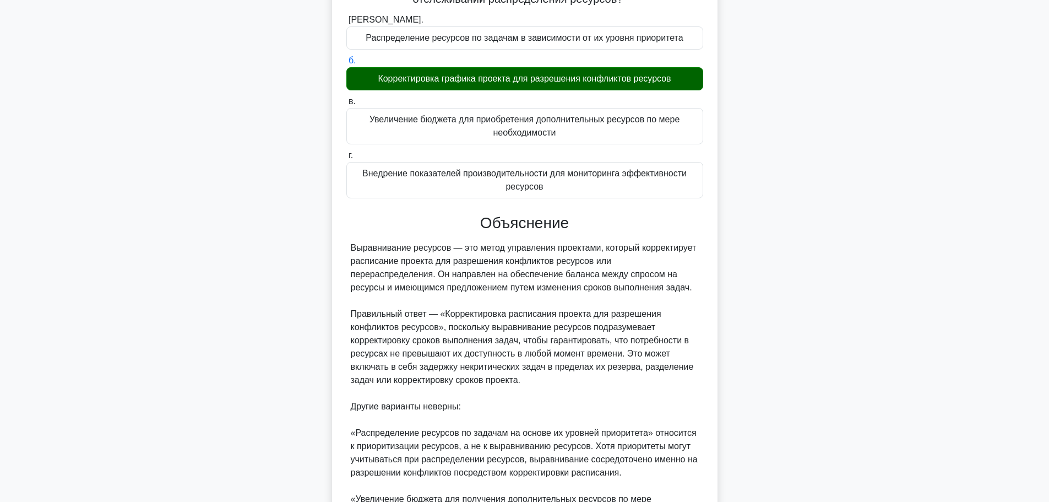
scroll to position [312, 0]
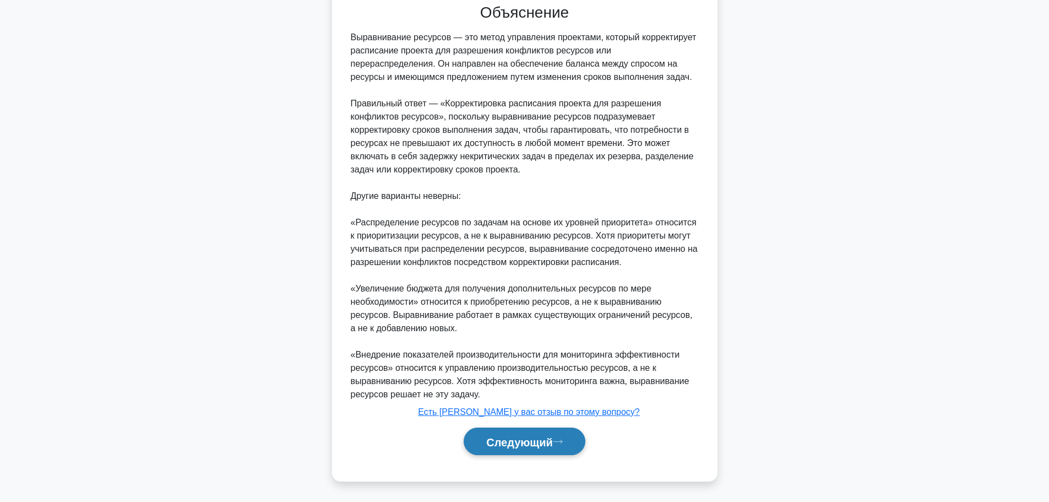
click at [514, 442] on font "Следующий" at bounding box center [519, 441] width 67 height 12
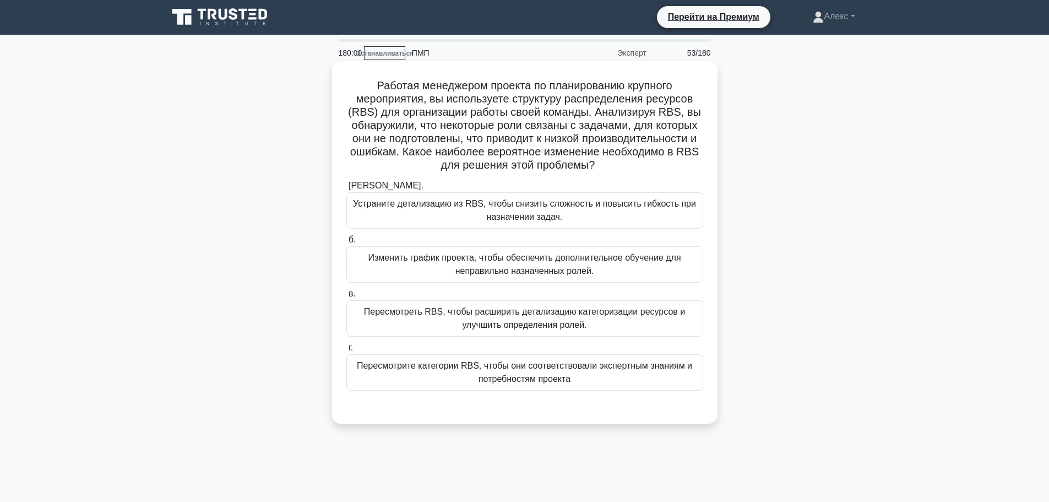
scroll to position [0, 0]
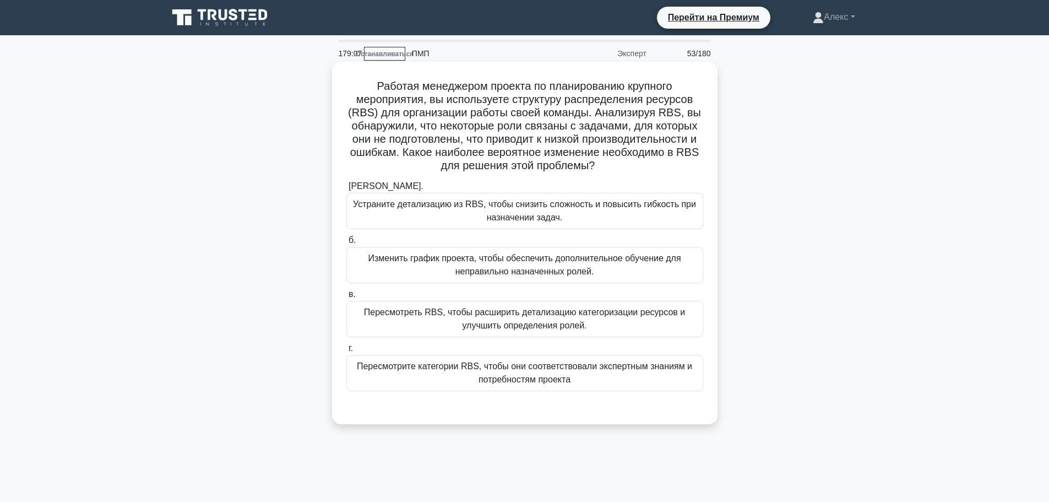
click at [656, 320] on font "Пересмотреть RBS, чтобы расширить детализацию категоризации ресурсов и улучшить…" at bounding box center [524, 319] width 347 height 26
click at [346, 298] on input "в. Пересмотреть RBS, чтобы расширить детализацию категоризации ресурсов и улучш…" at bounding box center [346, 294] width 0 height 7
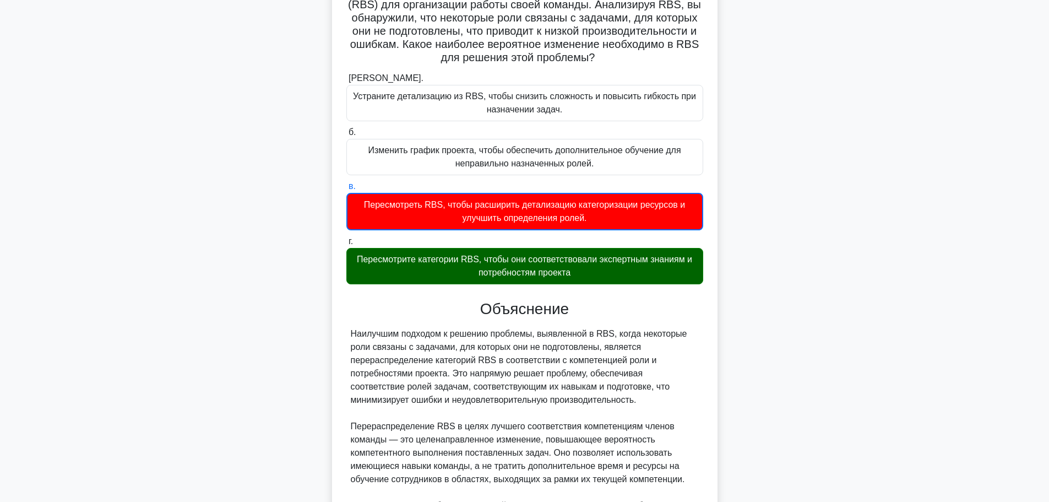
scroll to position [299, 0]
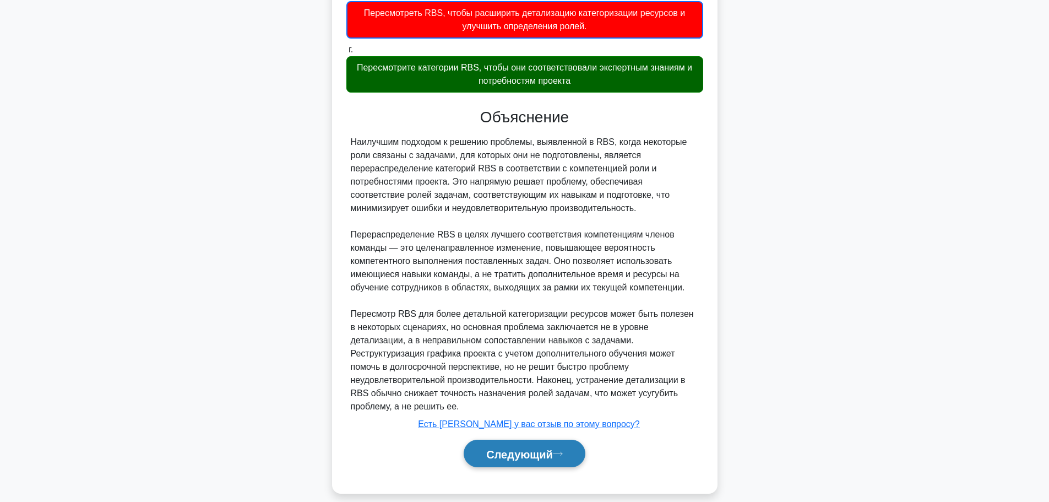
click at [544, 448] on font "Следующий" at bounding box center [519, 454] width 67 height 12
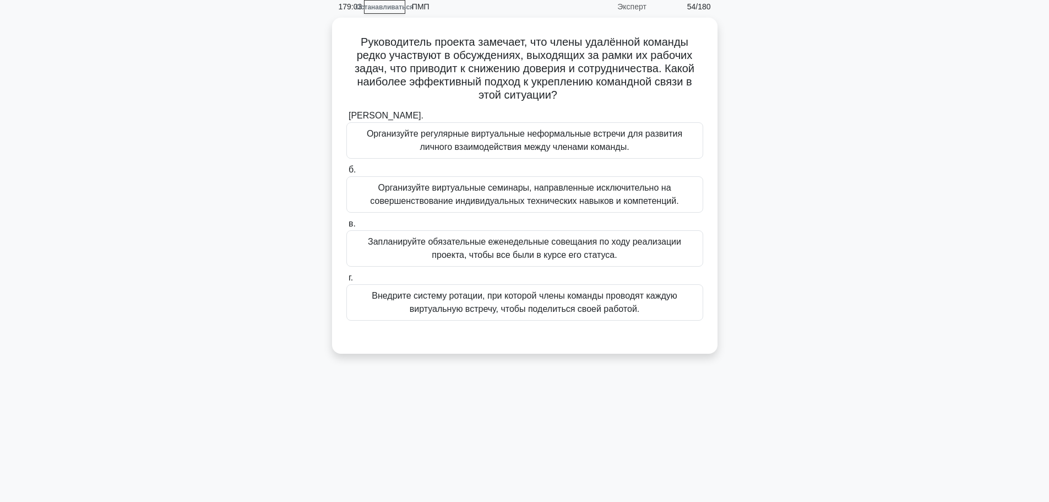
scroll to position [0, 0]
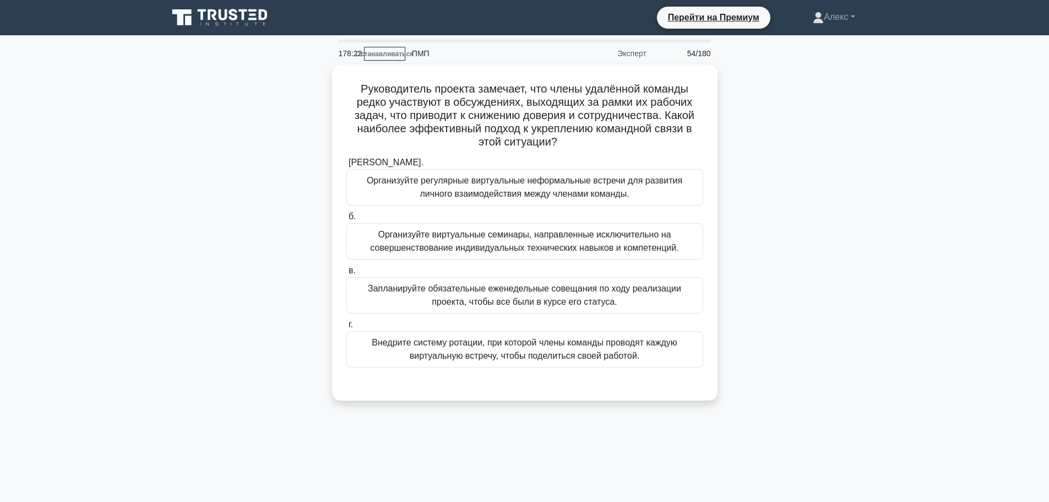
click at [884, 122] on div "Руководитель проекта замечает, что члены удалённой команды редко участвуют в об…" at bounding box center [524, 238] width 727 height 349
click at [870, 197] on div "Руководитель проекта замечает, что члены удалённой команды редко участвуют в об…" at bounding box center [524, 238] width 727 height 349
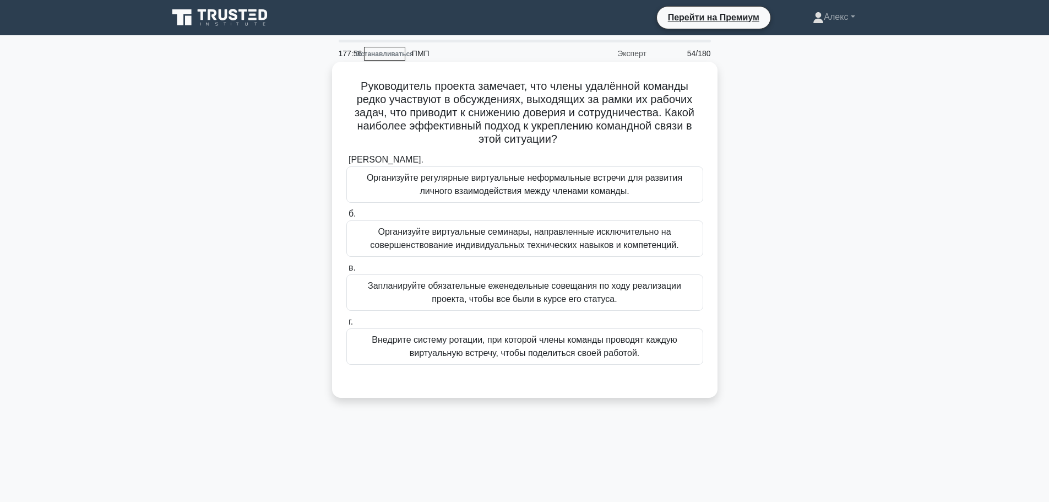
click at [612, 190] on font "Организуйте регулярные виртуальные неформальные встречи для развития личного вз…" at bounding box center [524, 184] width 347 height 26
click at [346, 164] on input "[PERSON_NAME]. Организуйте регулярные виртуальные неформальные встречи для разв…" at bounding box center [346, 159] width 0 height 7
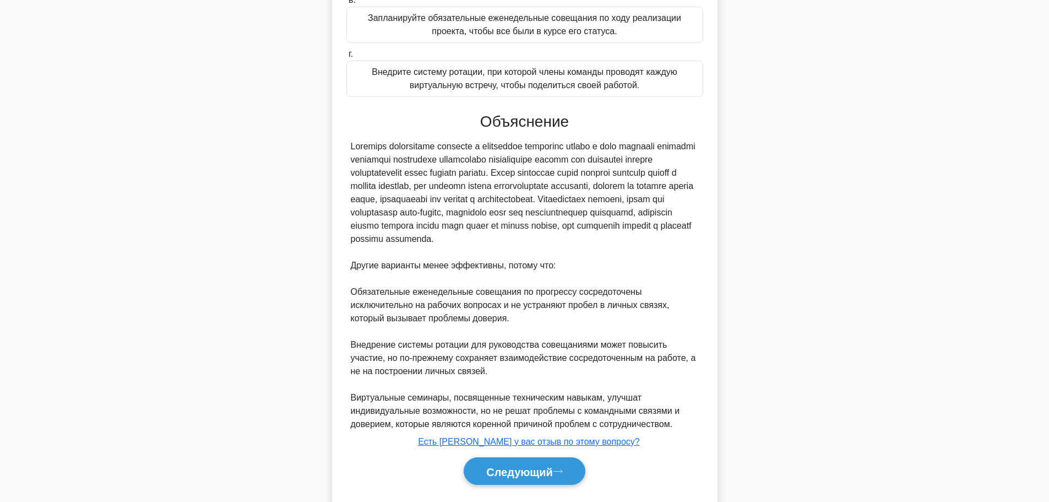
scroll to position [312, 0]
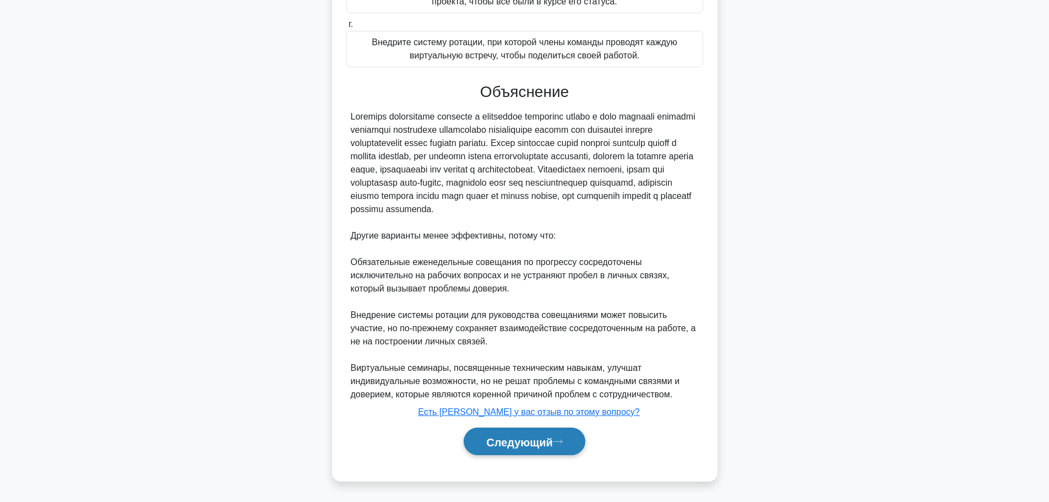
click at [503, 442] on font "Следующий" at bounding box center [519, 441] width 67 height 12
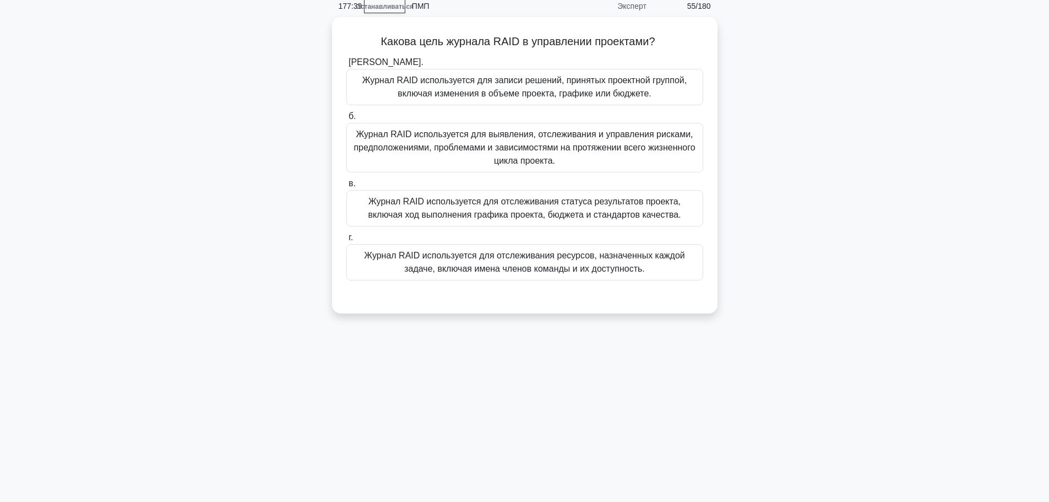
scroll to position [0, 0]
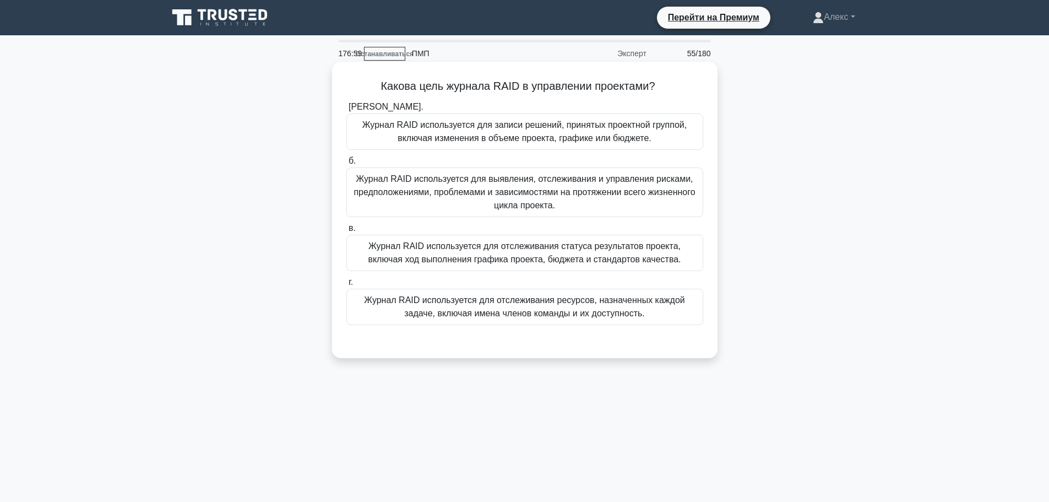
click at [543, 198] on font "Журнал RAID используется для выявления, отслеживания и управления рисками, пред…" at bounding box center [523, 192] width 341 height 36
click at [346, 165] on input "б. Журнал RAID используется для выявления, отслеживания и управления рисками, п…" at bounding box center [346, 160] width 0 height 7
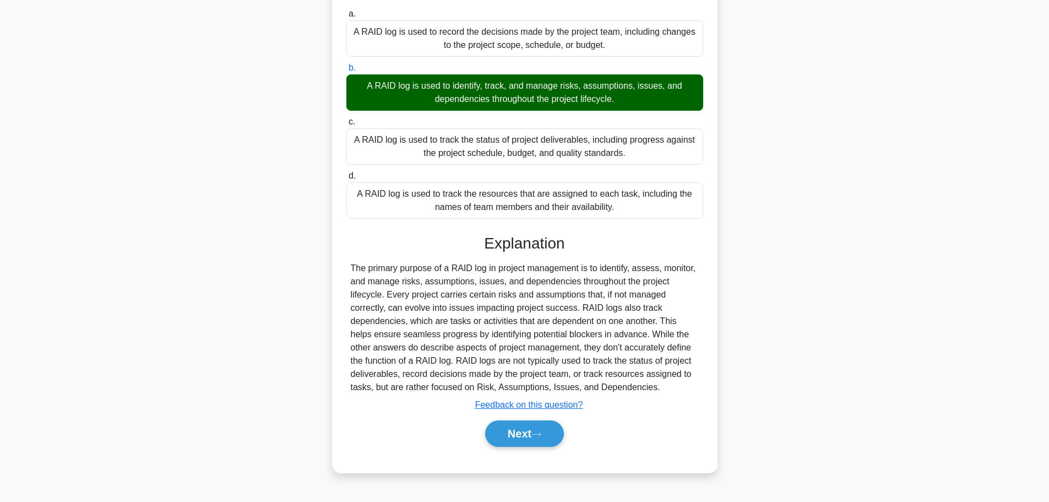
scroll to position [140, 0]
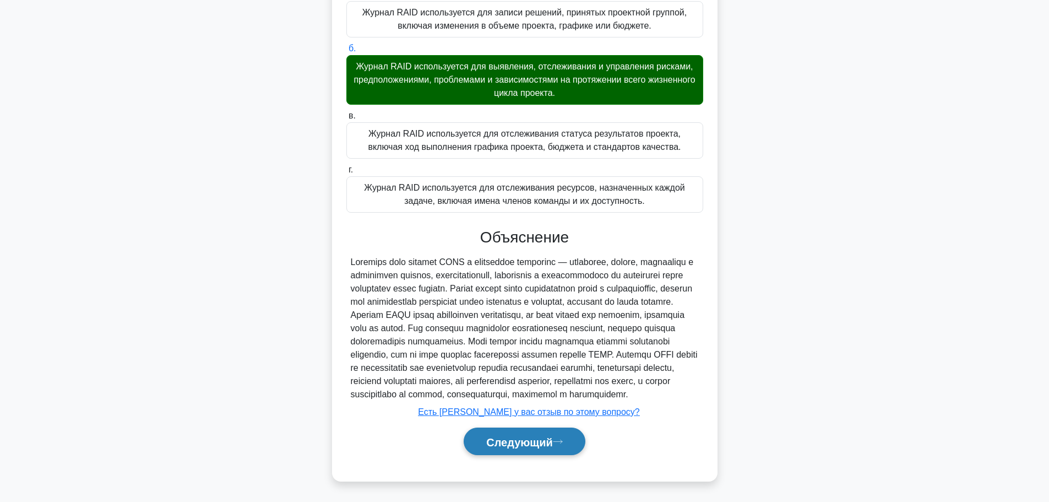
click at [541, 449] on button "Следующий" at bounding box center [525, 441] width 122 height 28
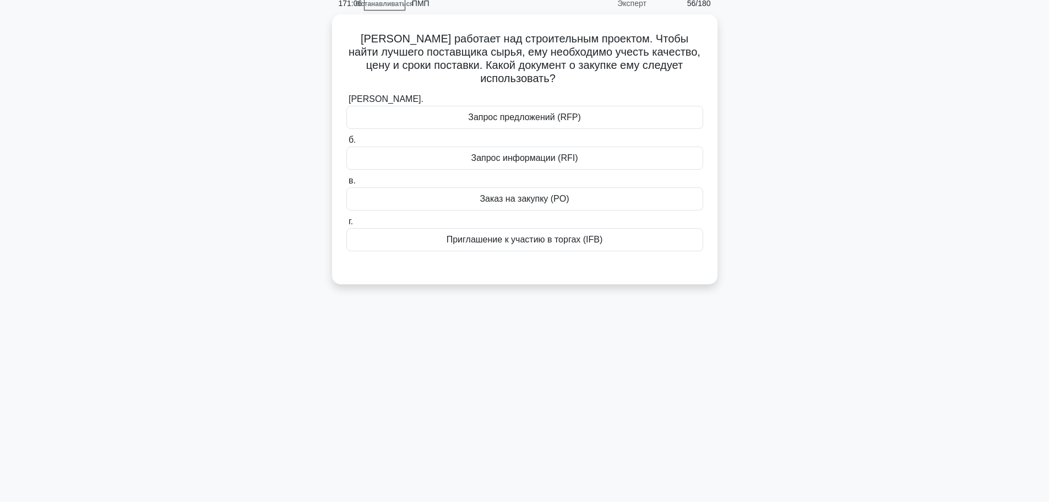
scroll to position [0, 0]
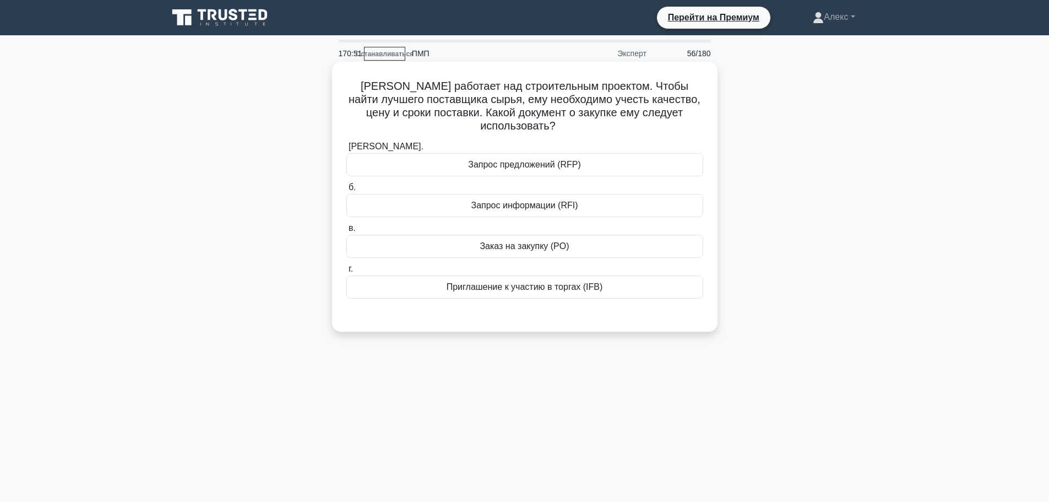
click at [616, 162] on div "Запрос предложений (RFP)" at bounding box center [524, 164] width 357 height 23
click at [346, 150] on input "[PERSON_NAME]. Запрос предложений (RFP)" at bounding box center [346, 146] width 0 height 7
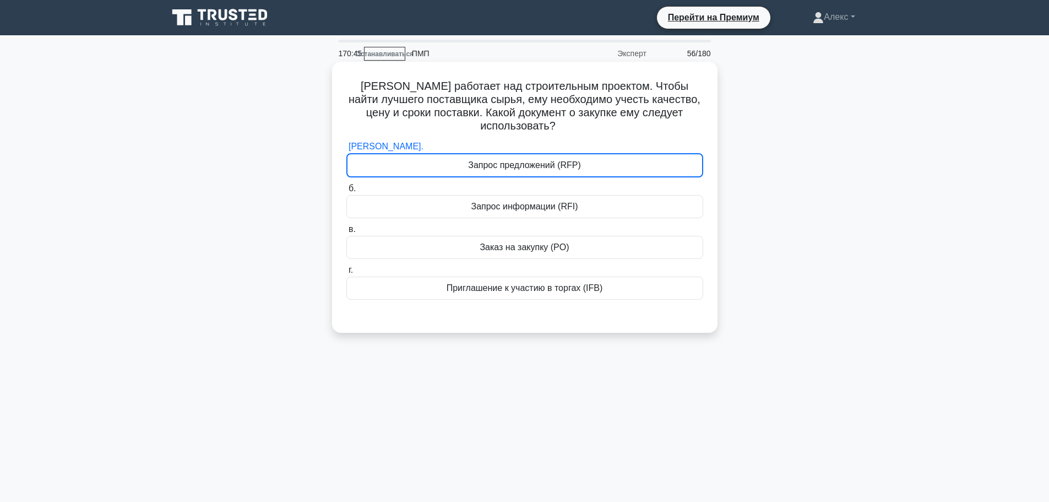
click at [483, 160] on font "Запрос предложений (RFP)" at bounding box center [524, 164] width 113 height 9
click at [346, 150] on input "[PERSON_NAME]. Запрос предложений (RFP)" at bounding box center [346, 146] width 0 height 7
click at [484, 160] on font "Запрос предложений (RFP)" at bounding box center [524, 164] width 113 height 9
click at [346, 150] on input "[PERSON_NAME]. Запрос предложений (RFP)" at bounding box center [346, 146] width 0 height 7
click at [484, 160] on font "Запрос предложений (RFP)" at bounding box center [524, 164] width 113 height 9
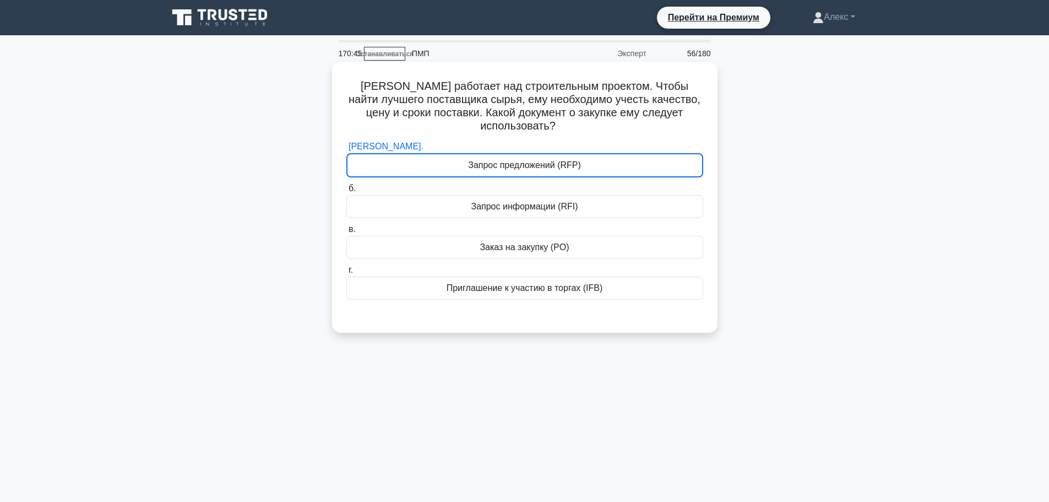
click at [346, 150] on input "[PERSON_NAME]. Запрос предложений (RFP)" at bounding box center [346, 146] width 0 height 7
click at [498, 108] on font "[PERSON_NAME] работает над строительным проектом. Чтобы найти лучшего поставщик…" at bounding box center [524, 106] width 352 height 52
click at [471, 169] on div "[PERSON_NAME]. Запрос предложений (RFP) б. Запрос информации (RFI) в. г." at bounding box center [525, 220] width 370 height 164
click at [476, 160] on font "Запрос предложений (RFP)" at bounding box center [524, 164] width 113 height 9
click at [346, 150] on input "[PERSON_NAME]. Запрос предложений (RFP)" at bounding box center [346, 146] width 0 height 7
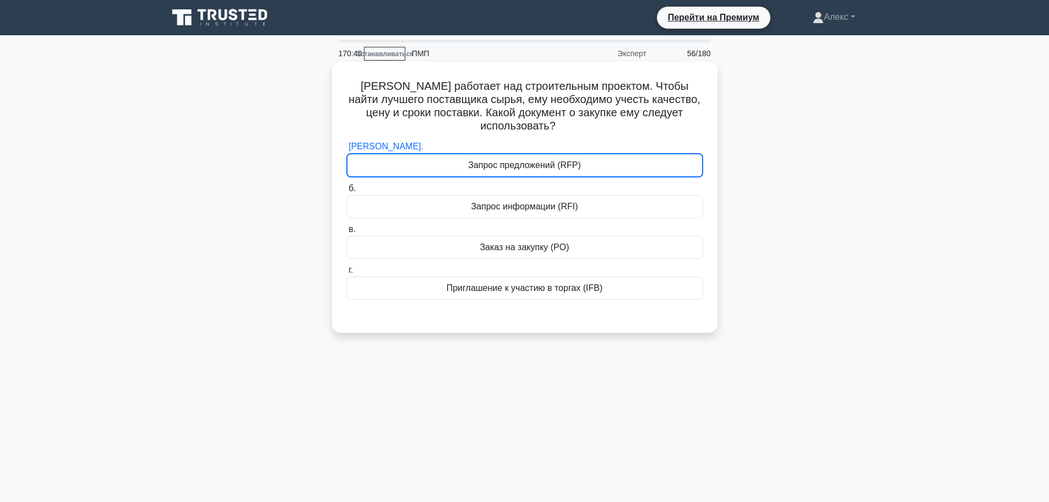
drag, startPoint x: 556, startPoint y: 198, endPoint x: 562, endPoint y: 155, distance: 43.4
click at [556, 201] on font "Запрос информации (RFI)" at bounding box center [524, 205] width 107 height 9
click at [346, 192] on input "б. Запрос информации (RFI)" at bounding box center [346, 188] width 0 height 7
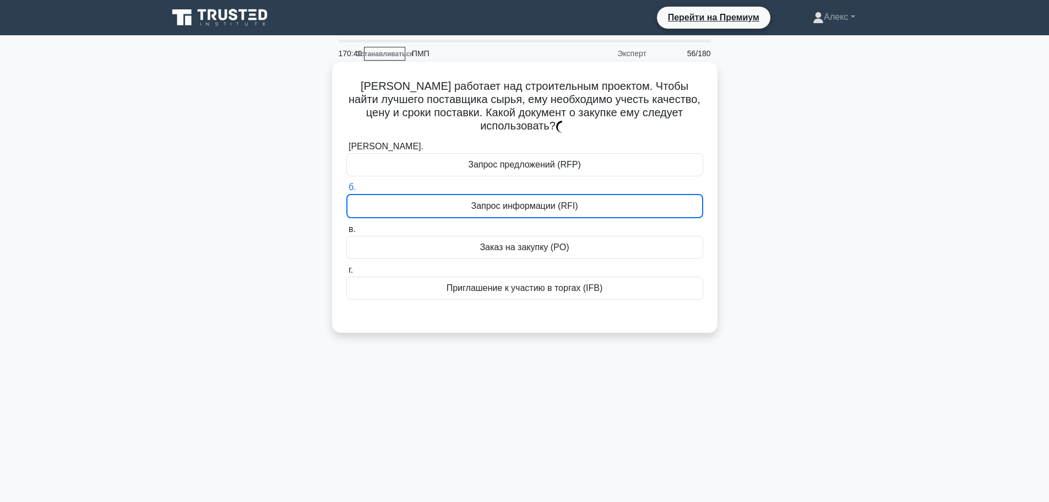
click at [564, 160] on font "Запрос предложений (RFP)" at bounding box center [524, 164] width 113 height 9
click at [346, 150] on input "[PERSON_NAME]. Запрос предложений (RFP)" at bounding box center [346, 146] width 0 height 7
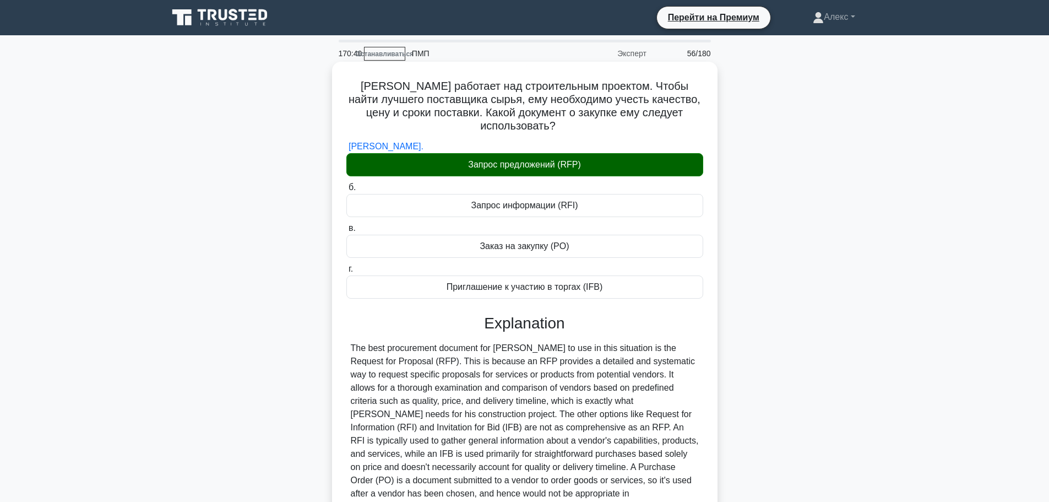
click at [564, 160] on font "Запрос предложений (RFP)" at bounding box center [524, 164] width 113 height 9
click at [346, 150] on input "[PERSON_NAME]. Запрос предложений (RFP)" at bounding box center [346, 146] width 0 height 7
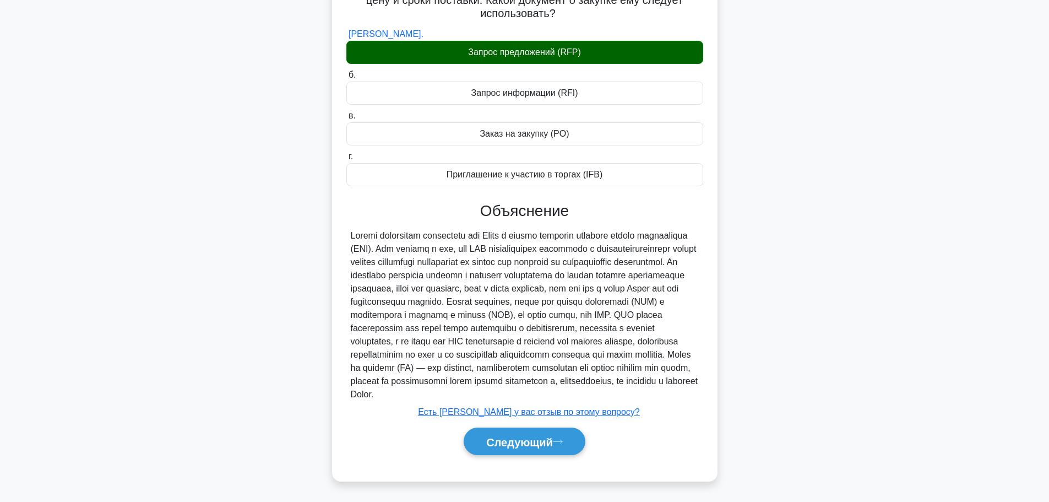
scroll to position [113, 0]
click at [540, 439] on font "Следующий" at bounding box center [519, 441] width 67 height 12
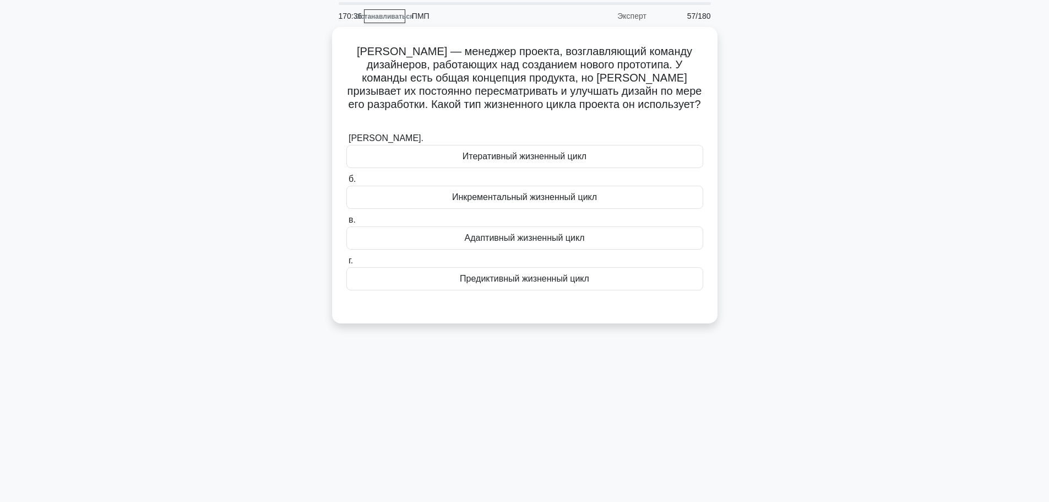
scroll to position [0, 0]
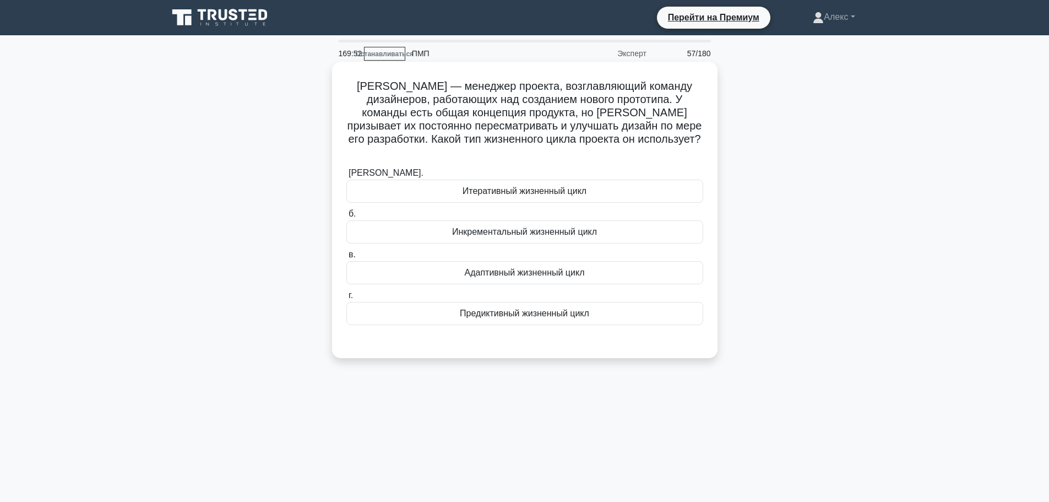
click at [579, 268] on font "Адаптивный жизненный цикл" at bounding box center [525, 272] width 120 height 9
click at [346, 258] on input "в. Адаптивный жизненный цикл" at bounding box center [346, 254] width 0 height 7
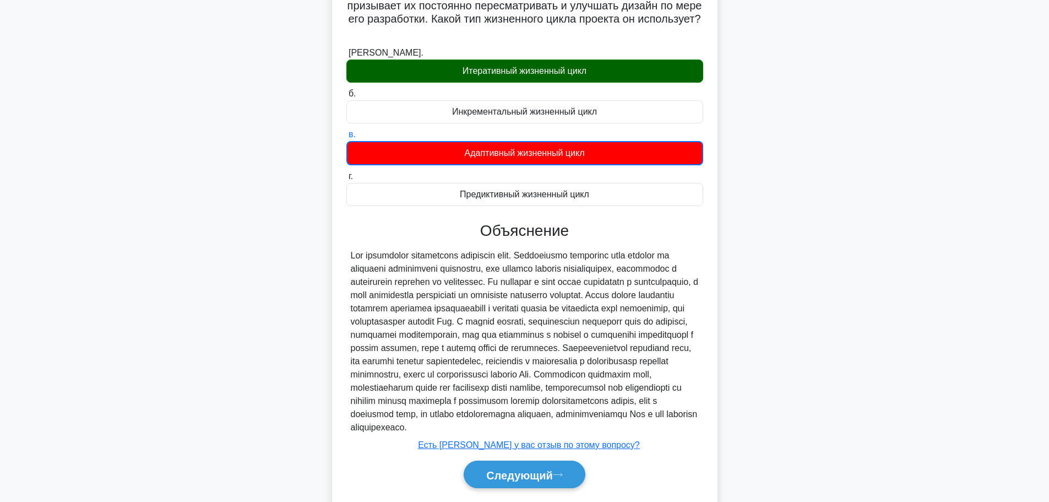
scroll to position [167, 0]
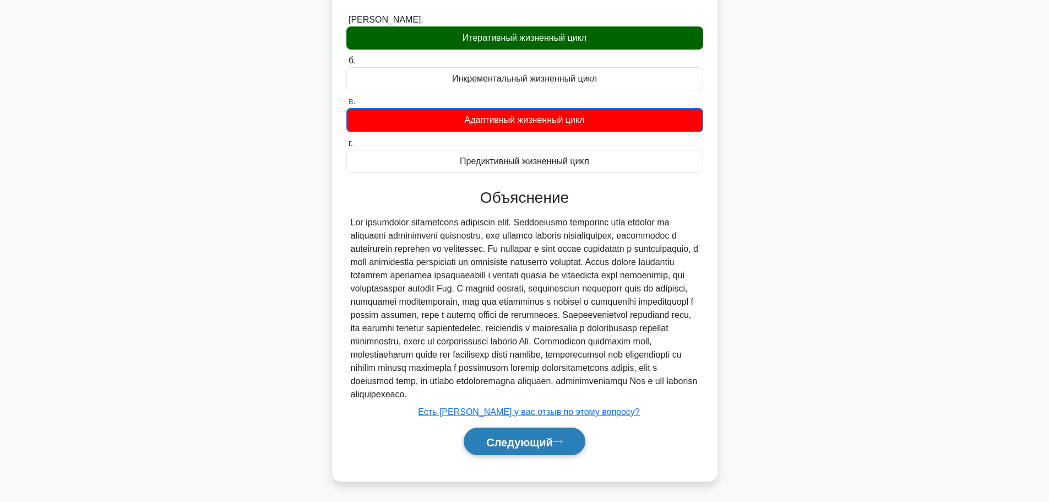
click at [515, 445] on font "Следующий" at bounding box center [519, 441] width 67 height 12
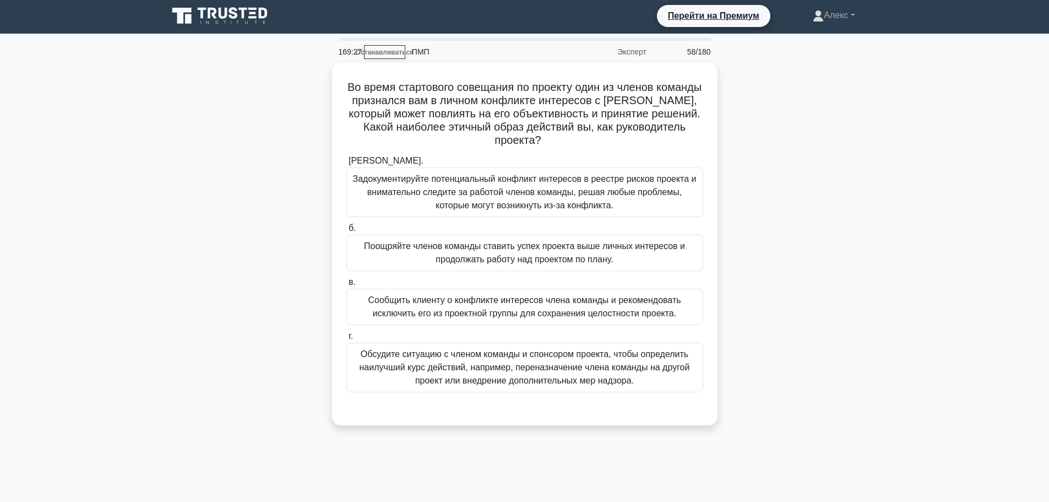
scroll to position [0, 0]
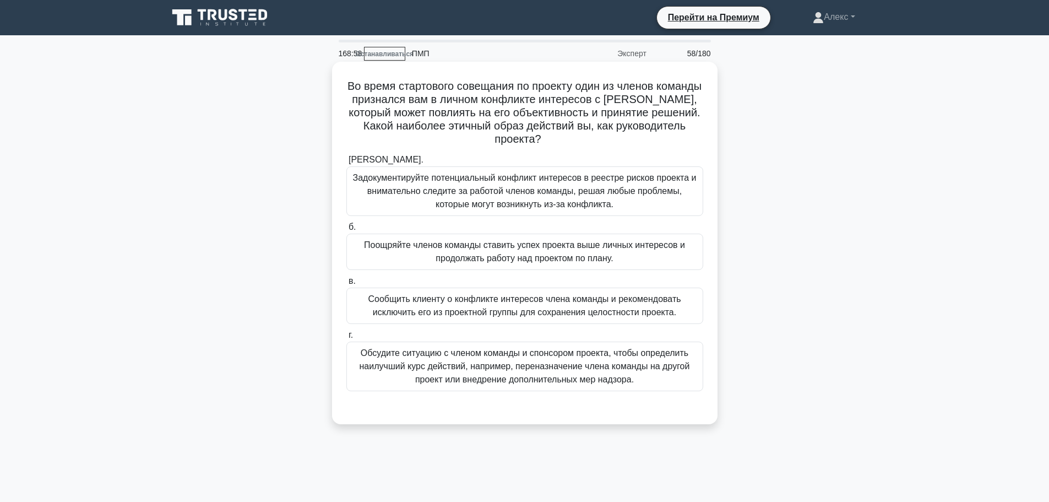
click at [630, 207] on font "Задокументируйте потенциальный конфликт интересов в реестре рисков проекта и вн…" at bounding box center [524, 191] width 347 height 40
click at [346, 164] on input "[PERSON_NAME]. Задокументируйте потенциальный конфликт интересов в реестре риск…" at bounding box center [346, 159] width 0 height 7
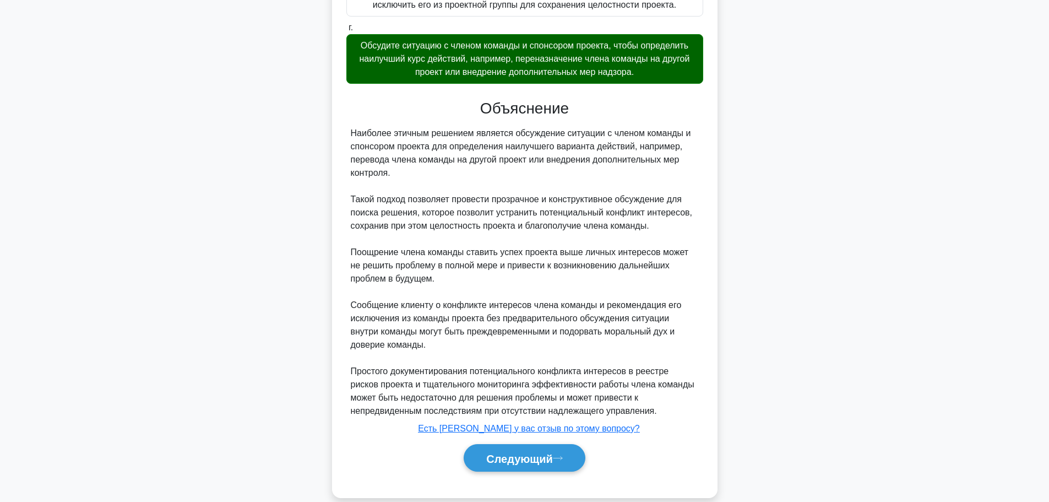
scroll to position [326, 0]
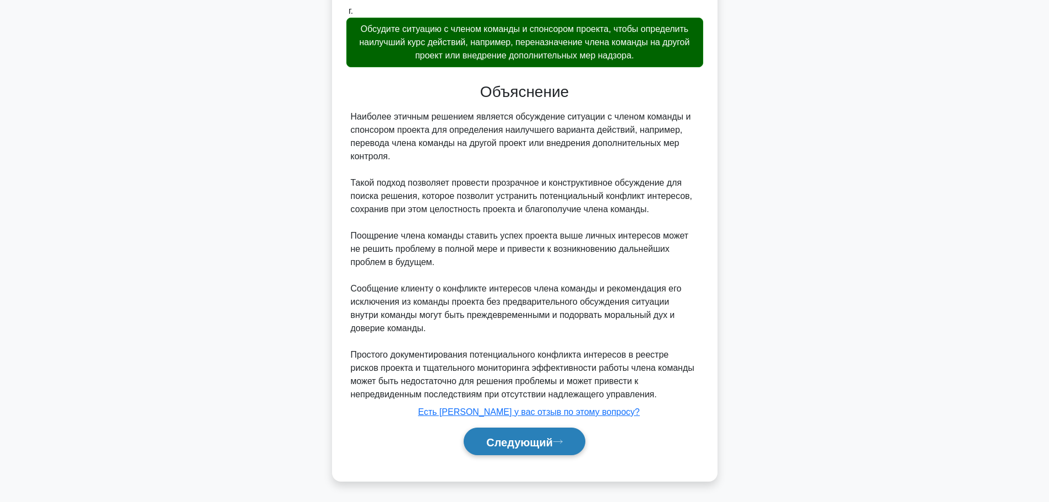
click at [564, 430] on button "Следующий" at bounding box center [525, 441] width 122 height 28
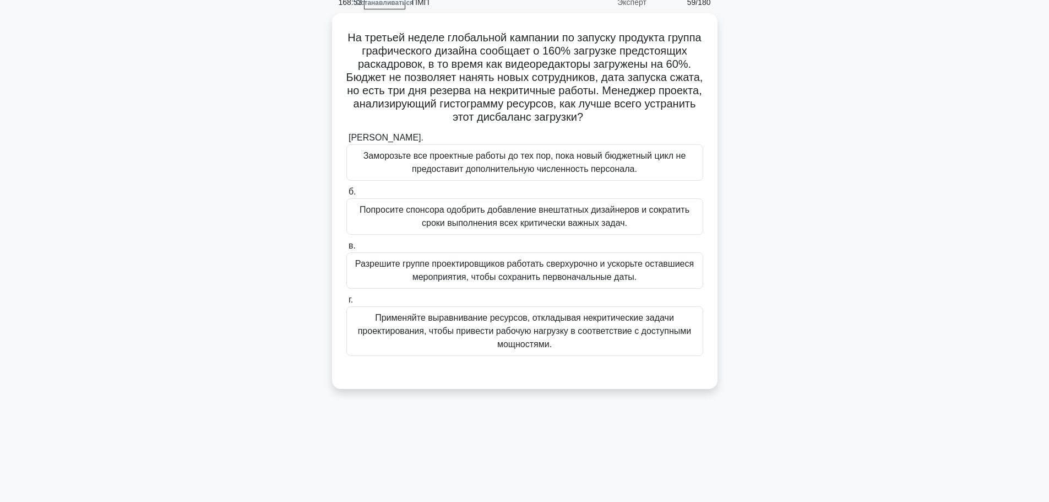
scroll to position [0, 0]
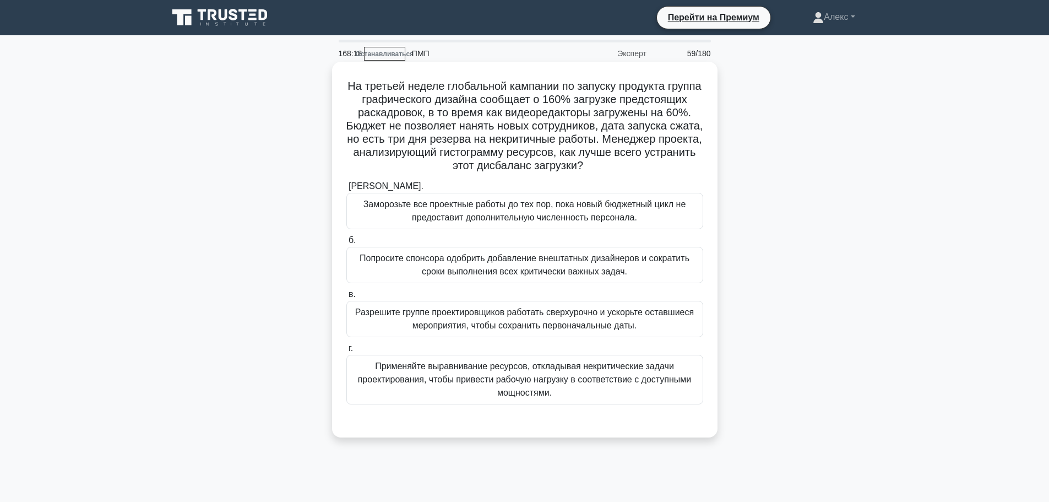
click at [565, 399] on font "Применяйте выравнивание ресурсов, откладывая некритические задачи проектировани…" at bounding box center [524, 380] width 347 height 40
click at [346, 352] on input "г. Применяйте выравнивание ресурсов, откладывая некритические задачи проектиров…" at bounding box center [346, 348] width 0 height 7
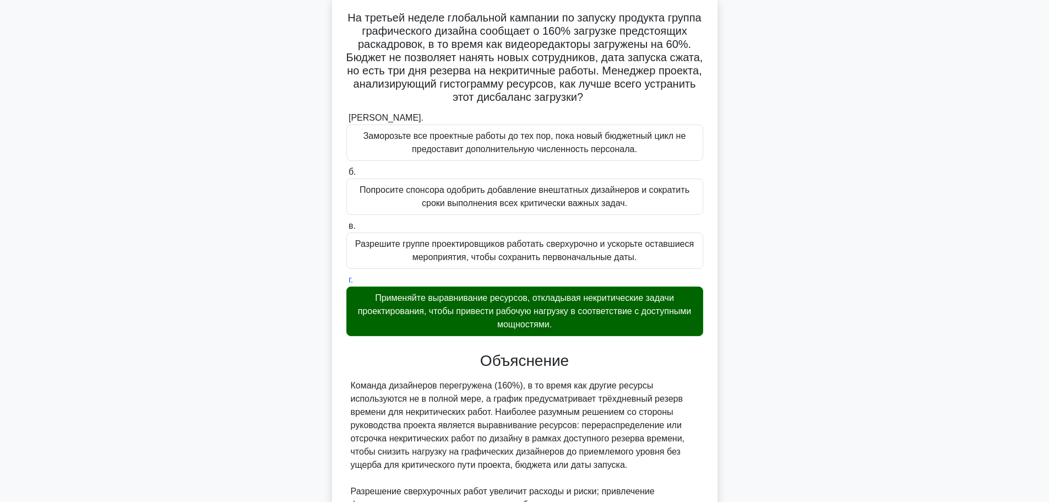
scroll to position [206, 0]
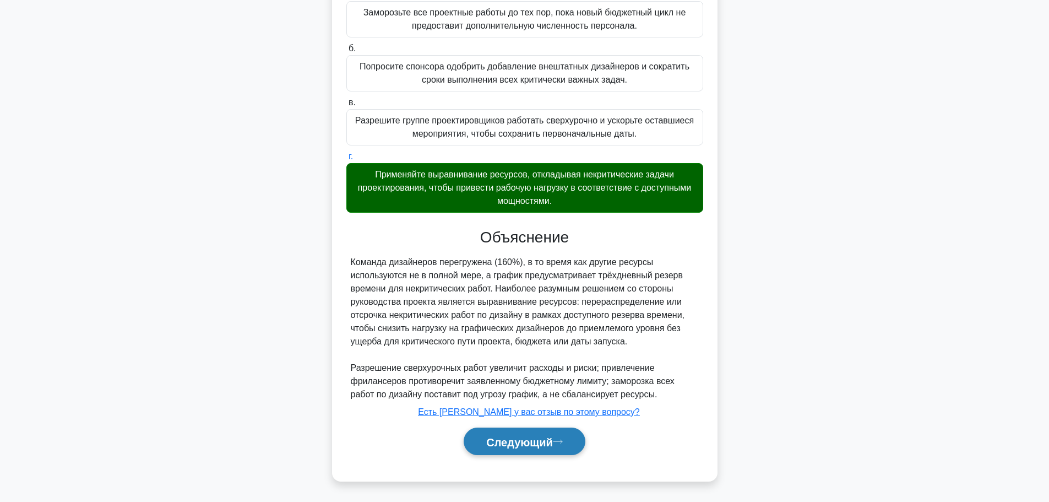
click at [531, 453] on button "Следующий" at bounding box center [525, 441] width 122 height 28
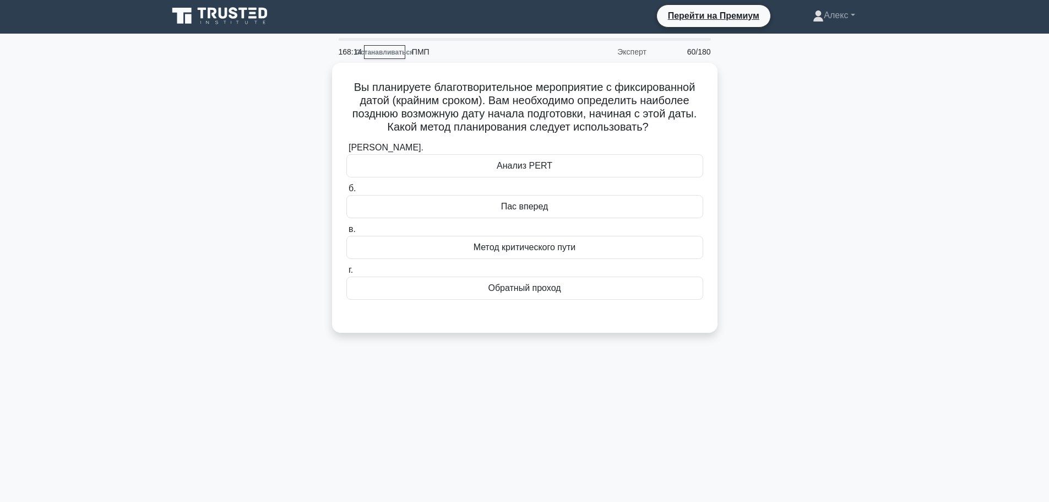
scroll to position [0, 0]
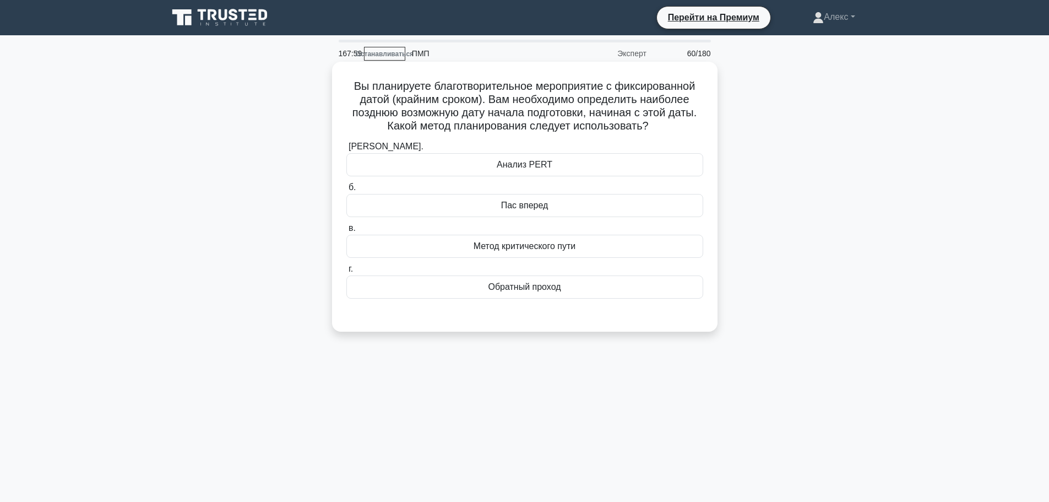
click at [547, 274] on label "г. Обратный проход" at bounding box center [524, 280] width 357 height 36
click at [346, 273] on input "г. Обратный проход" at bounding box center [346, 268] width 0 height 7
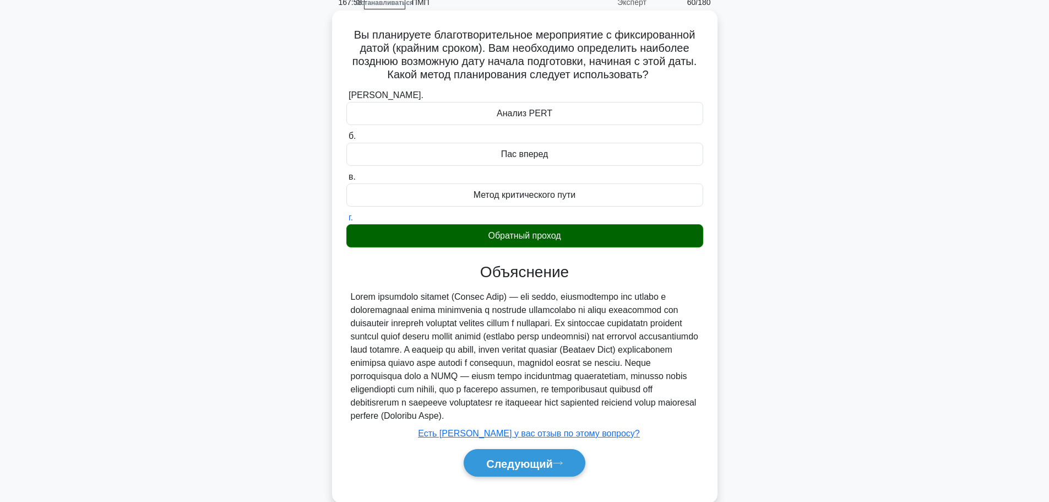
scroll to position [93, 0]
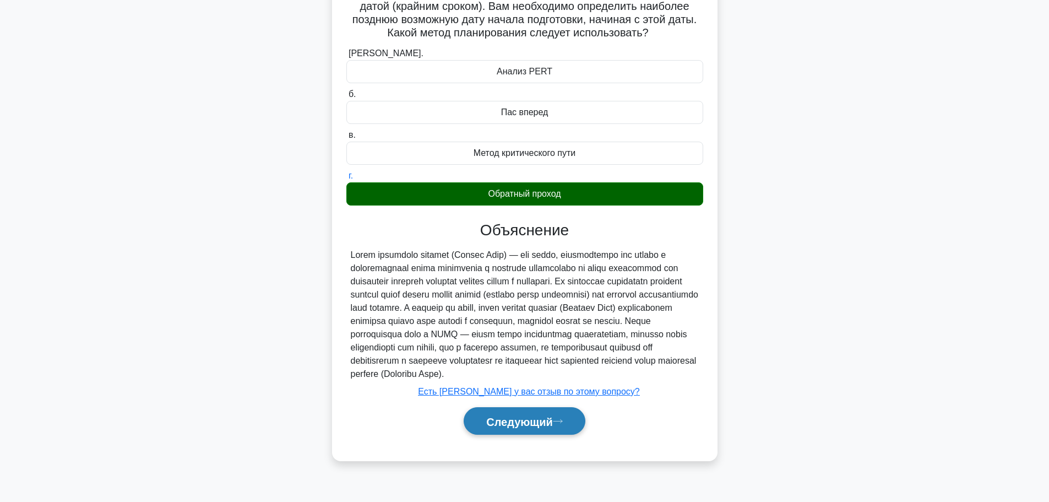
click at [522, 427] on font "Следующий" at bounding box center [519, 421] width 67 height 12
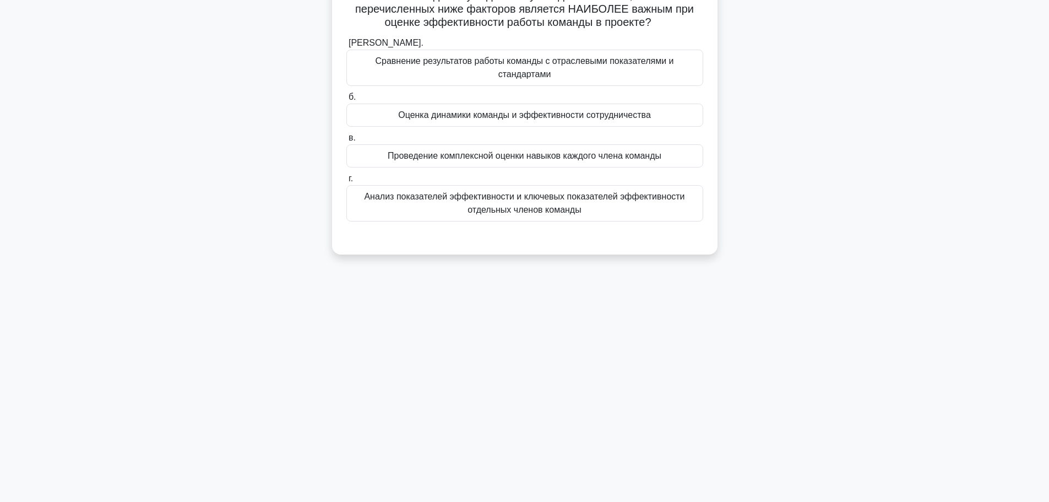
scroll to position [0, 0]
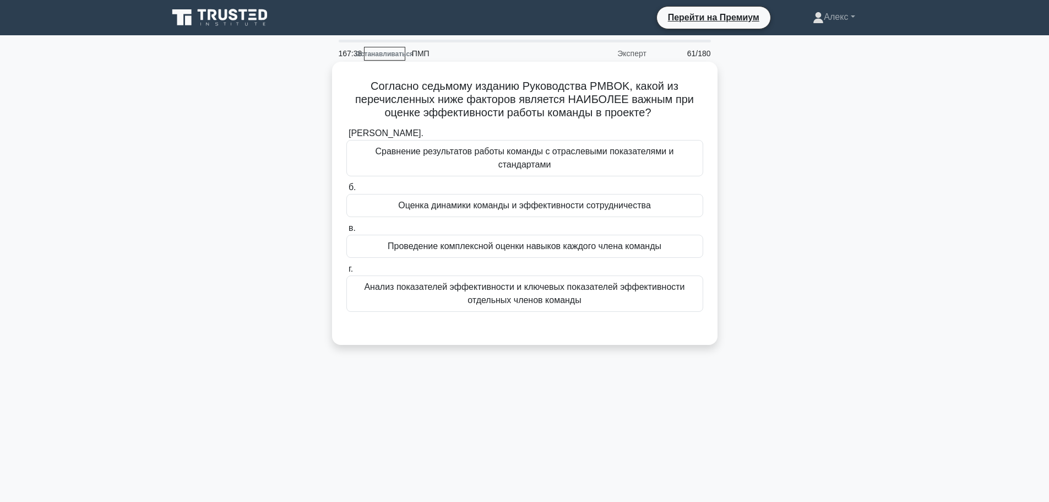
click at [630, 204] on font "Оценка динамики команды и эффективности сотрудничества" at bounding box center [524, 204] width 253 height 9
click at [346, 191] on input "б. Оценка динамики команды и эффективности сотрудничества" at bounding box center [346, 187] width 0 height 7
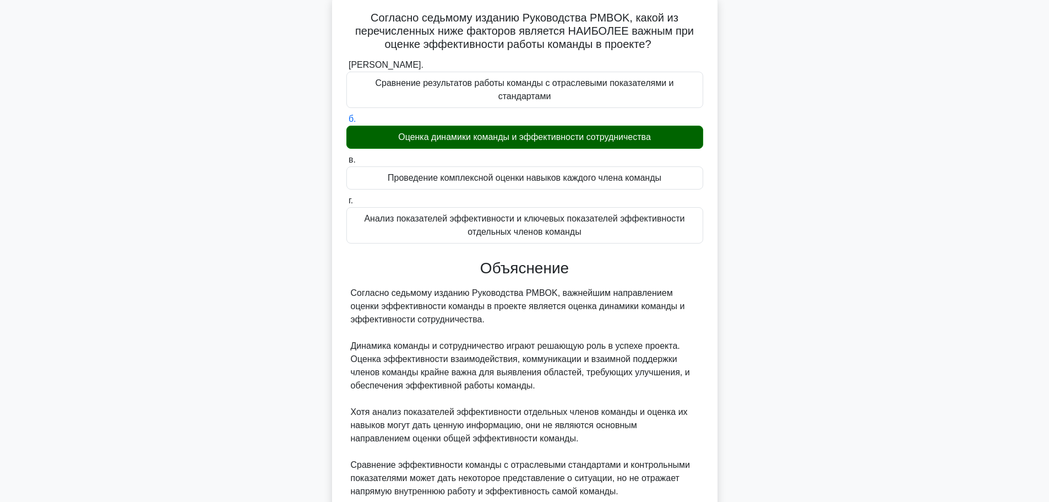
scroll to position [166, 0]
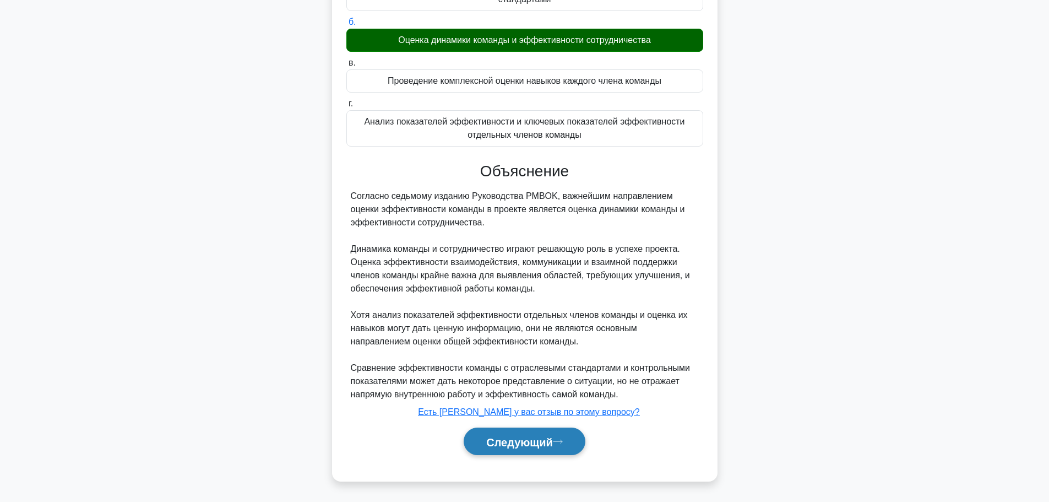
click at [539, 448] on button "Следующий" at bounding box center [525, 441] width 122 height 28
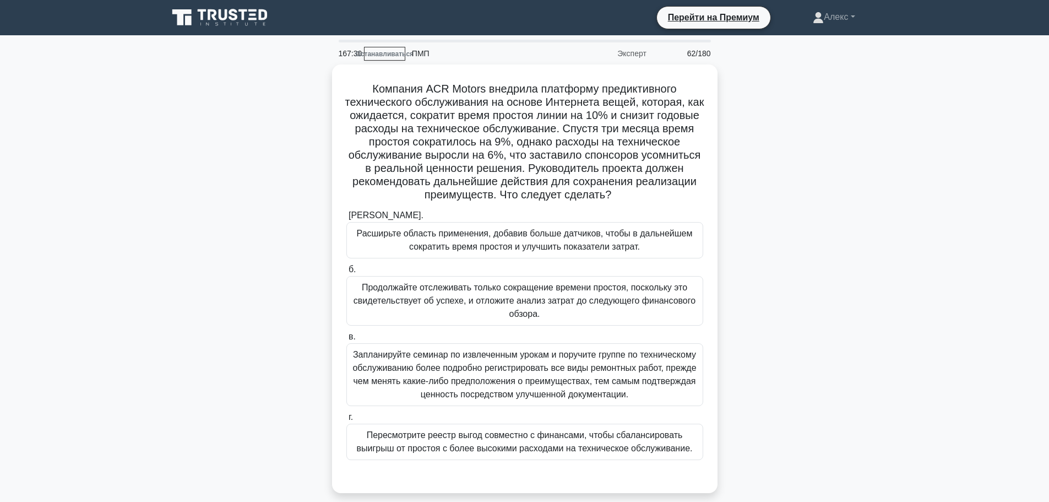
scroll to position [55, 0]
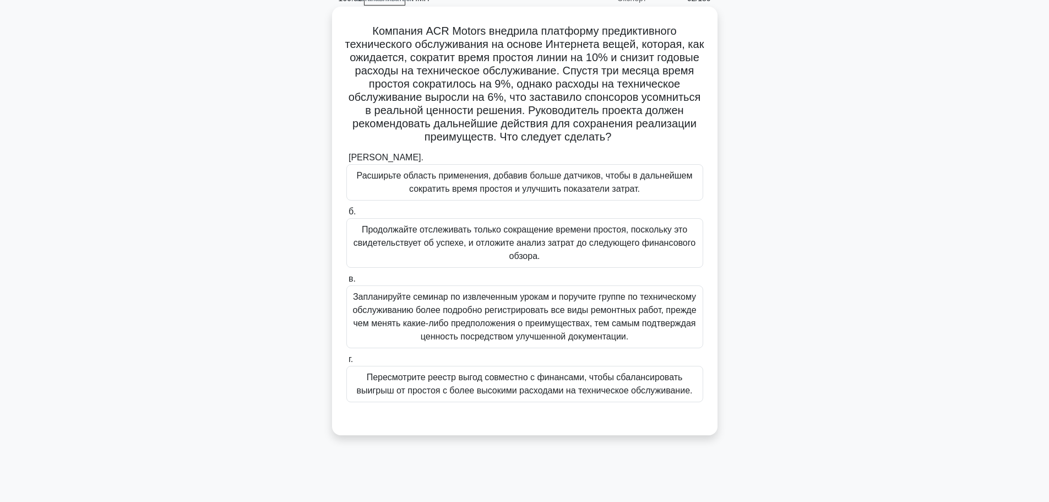
click at [633, 395] on font "Пересмотрите реестр выгод совместно с финансами, чтобы сбалансировать выигрыш о…" at bounding box center [525, 383] width 336 height 23
click at [346, 363] on input "г. Пересмотрите реестр выгод совместно с финансами, чтобы сбалансировать выигры…" at bounding box center [346, 359] width 0 height 7
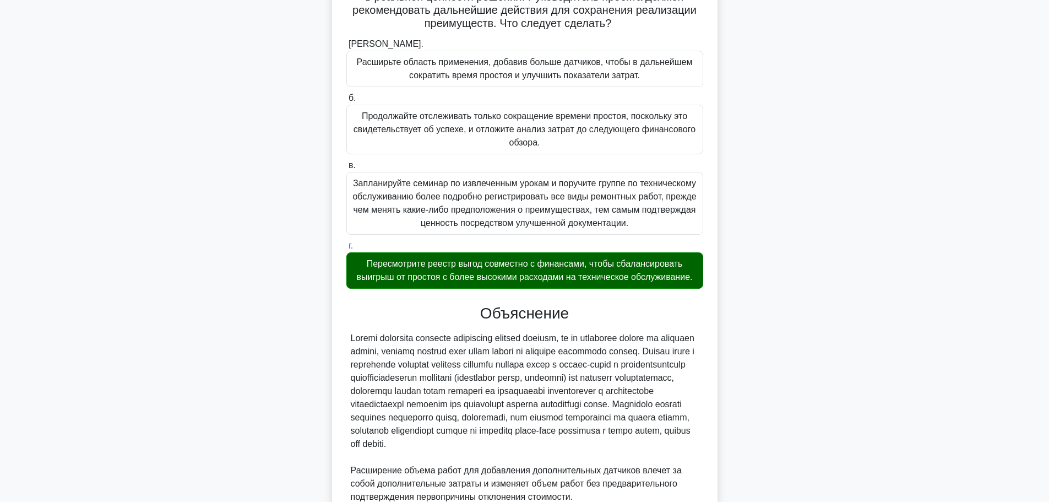
scroll to position [378, 0]
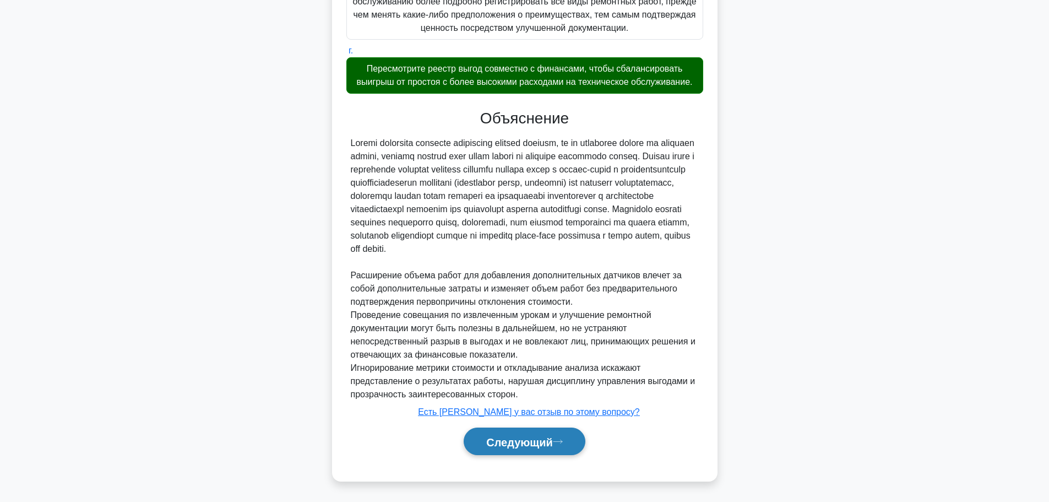
click at [517, 445] on font "Следующий" at bounding box center [519, 441] width 67 height 12
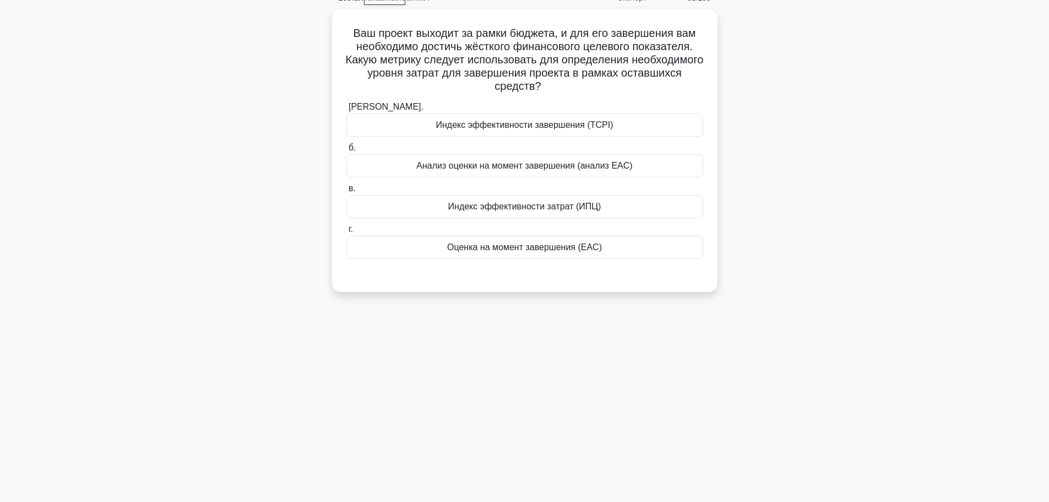
scroll to position [0, 0]
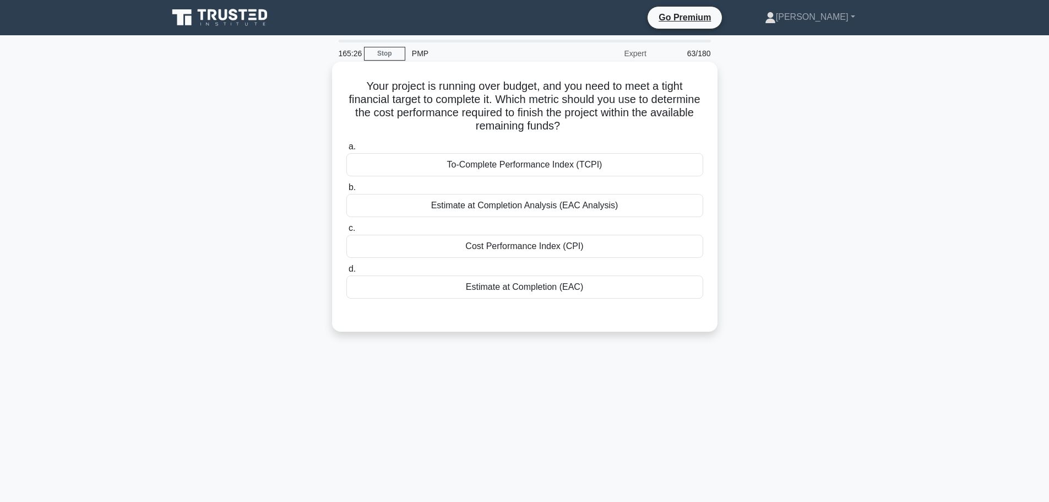
click at [550, 281] on div "Estimate at Completion (EAC)" at bounding box center [524, 286] width 357 height 23
click at [346, 273] on input "d. Estimate at Completion (EAC)" at bounding box center [346, 268] width 0 height 7
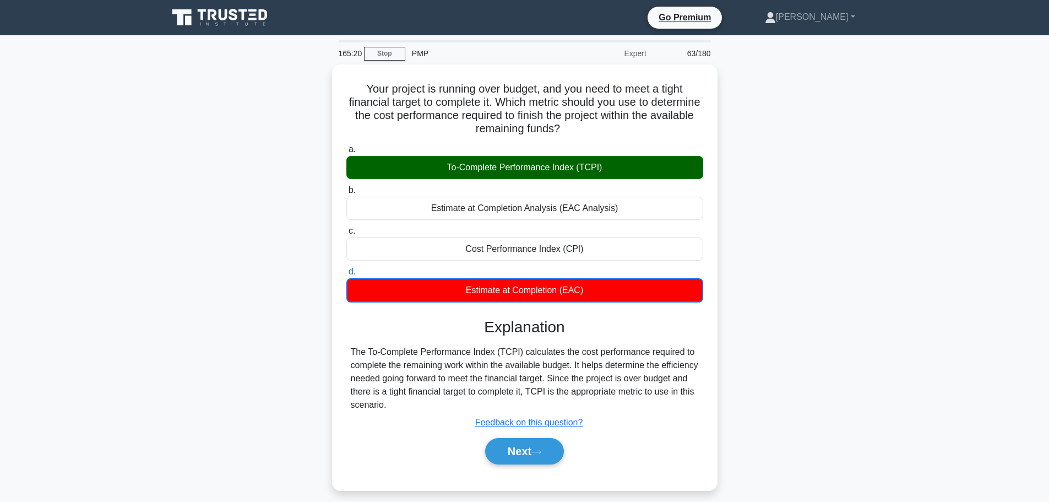
drag, startPoint x: 951, startPoint y: 133, endPoint x: 940, endPoint y: 81, distance: 52.8
click at [951, 133] on main "165:20 Stop PMP Expert 63/180 Your project is running over budget, and you need…" at bounding box center [524, 314] width 1049 height 559
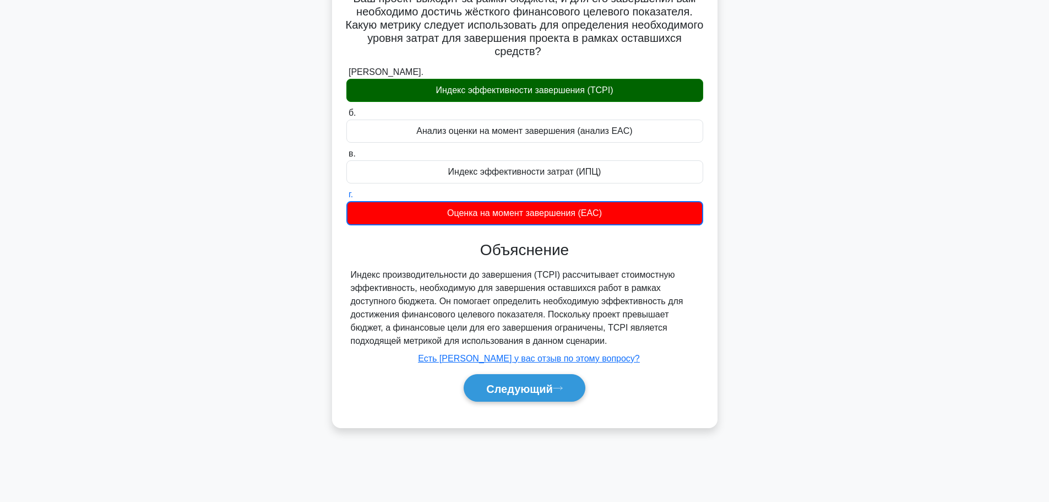
scroll to position [93, 0]
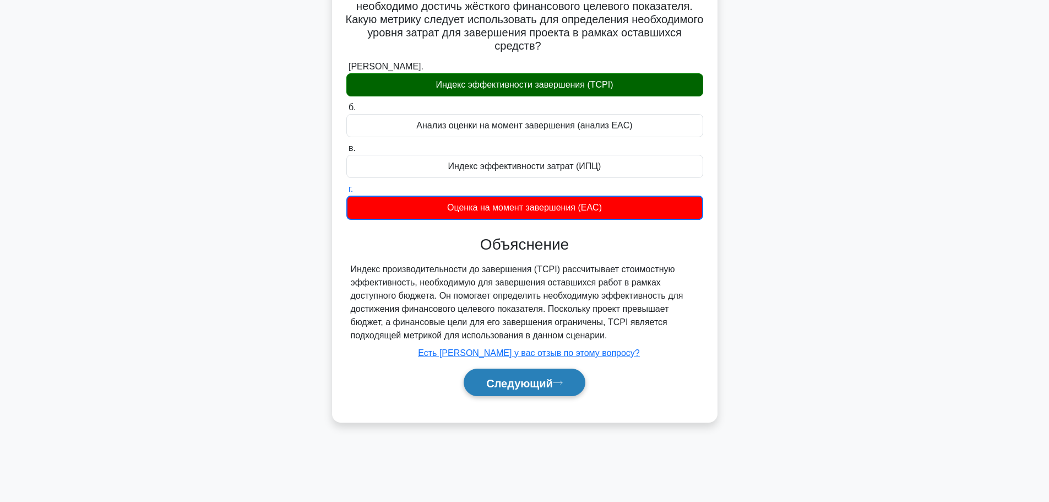
click at [522, 382] on font "Следующий" at bounding box center [519, 383] width 67 height 12
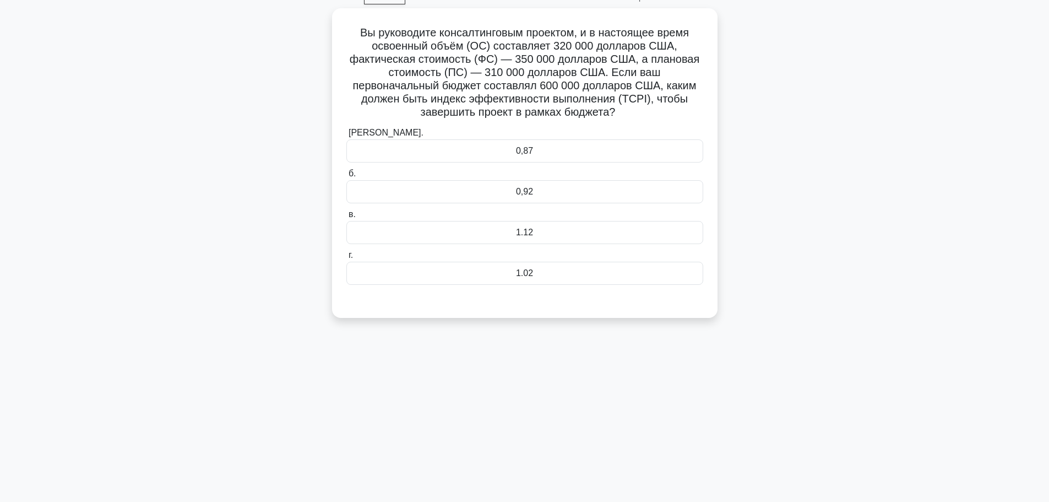
scroll to position [0, 0]
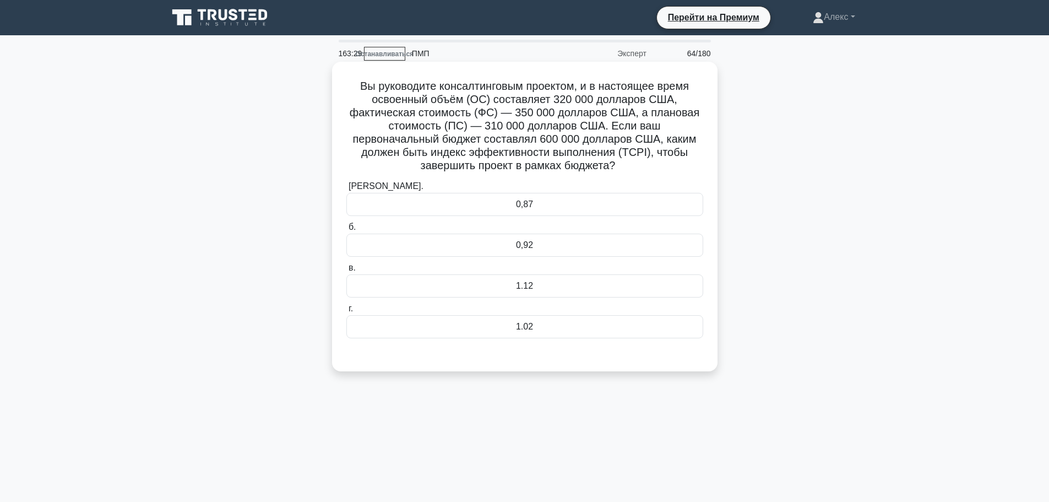
click at [521, 287] on font "1.12" at bounding box center [524, 285] width 17 height 9
click at [346, 271] on input "в. 1.12" at bounding box center [346, 267] width 0 height 7
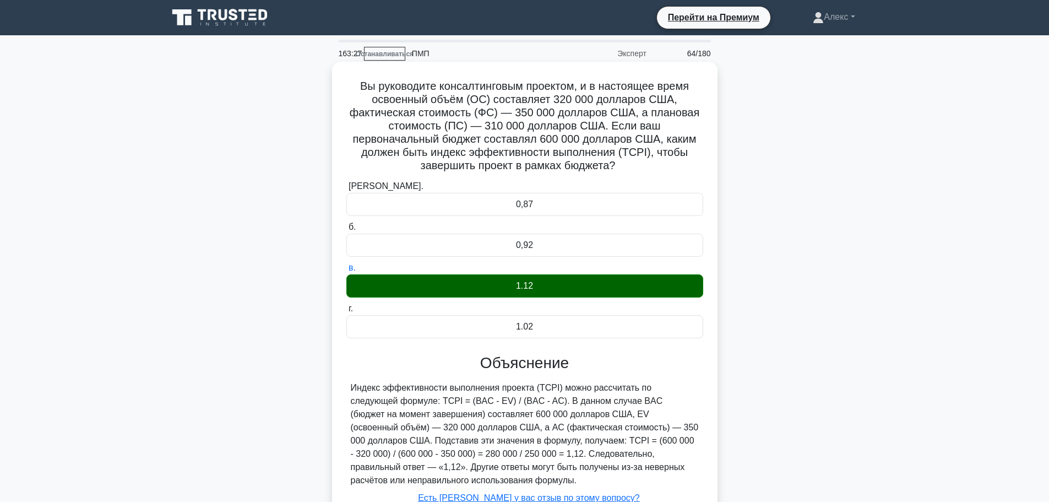
scroll to position [93, 0]
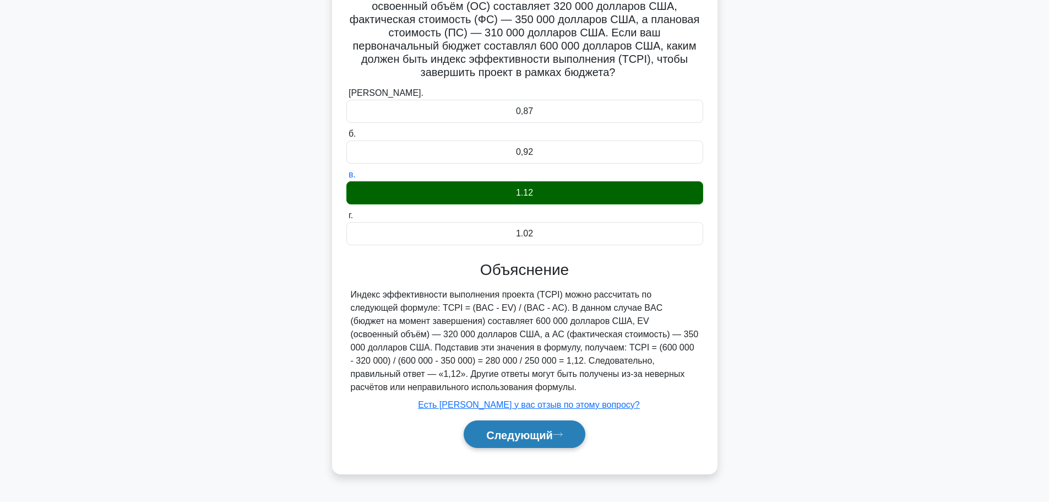
click at [522, 437] on font "Следующий" at bounding box center [519, 434] width 67 height 12
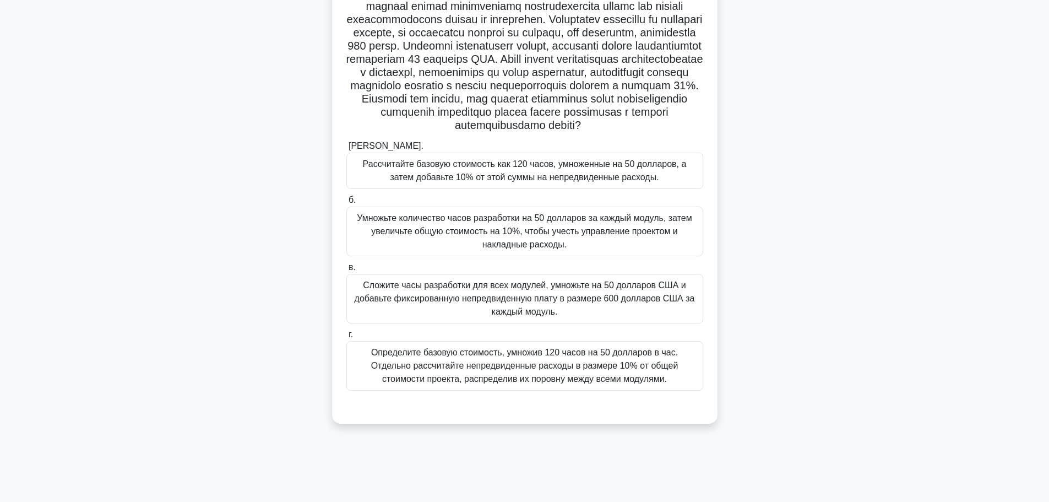
click at [406, 182] on font "Рассчитайте базовую стоимость как 120 часов, умноженные на 50 долларов, а затем…" at bounding box center [525, 170] width 324 height 23
click at [346, 150] on input "[PERSON_NAME]. Рассчитайте базовую стоимость как 120 часов, умноженные на 50 до…" at bounding box center [346, 146] width 0 height 7
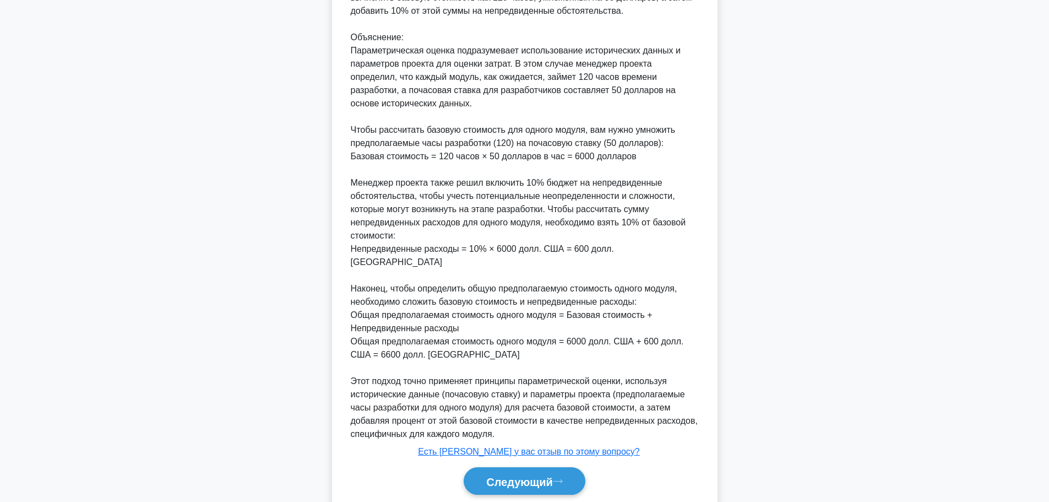
scroll to position [629, 0]
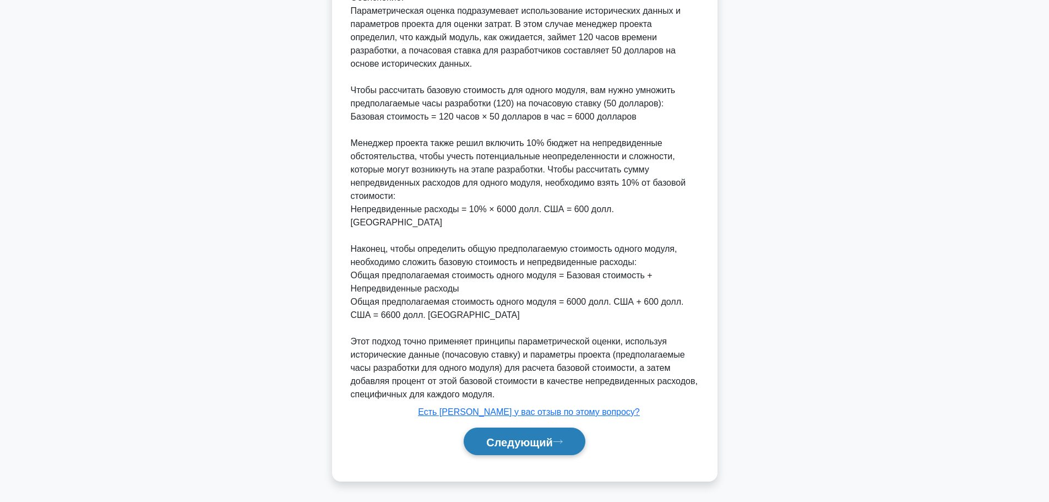
click at [493, 436] on font "Следующий" at bounding box center [519, 441] width 67 height 12
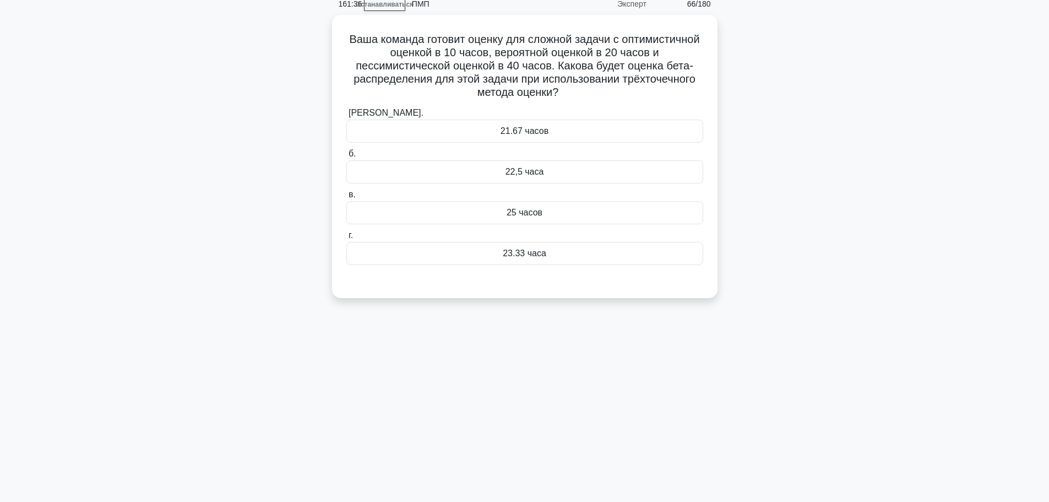
scroll to position [0, 0]
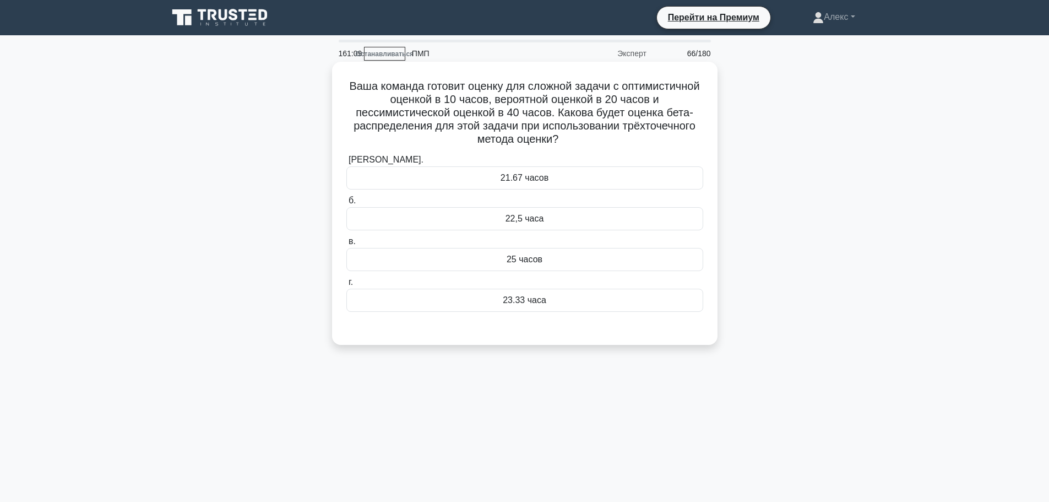
drag, startPoint x: 535, startPoint y: 167, endPoint x: 521, endPoint y: 177, distance: 16.5
click at [534, 167] on div "21.67 часов" at bounding box center [524, 177] width 357 height 23
click at [346, 164] on input "[PERSON_NAME]. 21.67 часов" at bounding box center [346, 159] width 0 height 7
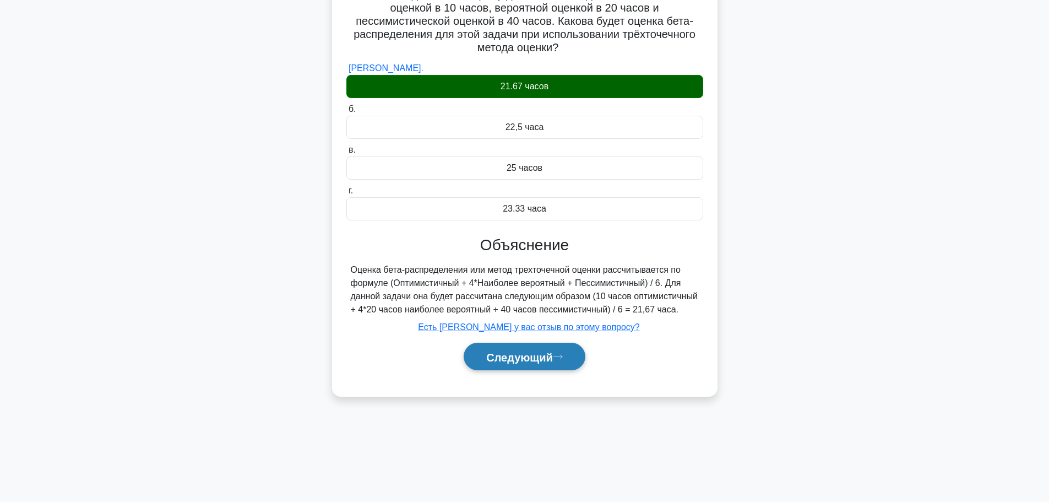
scroll to position [93, 0]
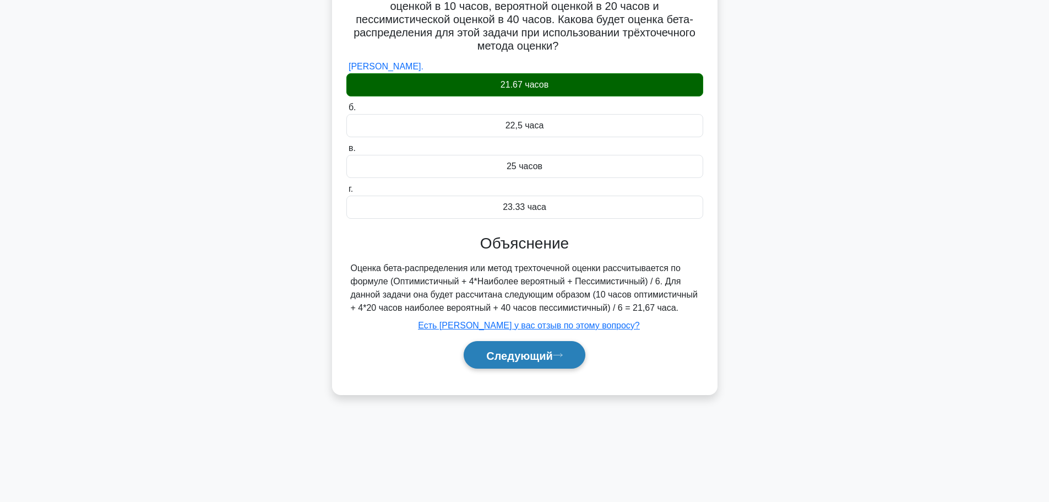
click at [526, 366] on button "Следующий" at bounding box center [525, 355] width 122 height 28
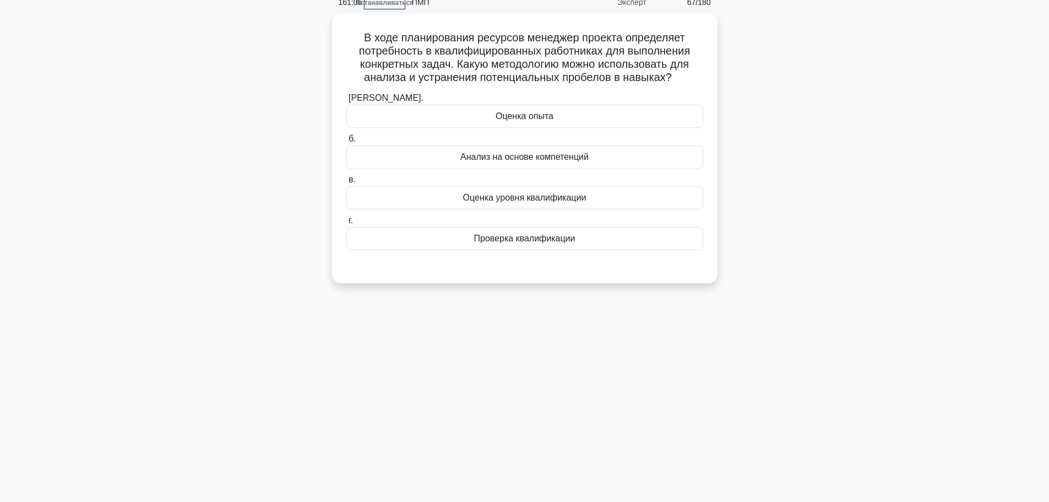
scroll to position [0, 0]
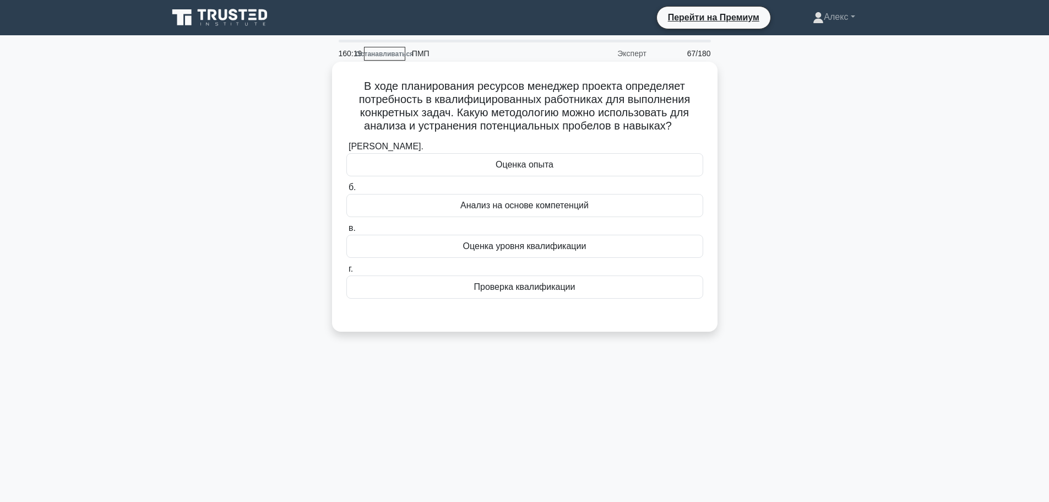
click at [604, 258] on div "Оценка уровня квалификации" at bounding box center [524, 246] width 357 height 23
click at [346, 232] on input "в. Оценка уровня квалификации" at bounding box center [346, 228] width 0 height 7
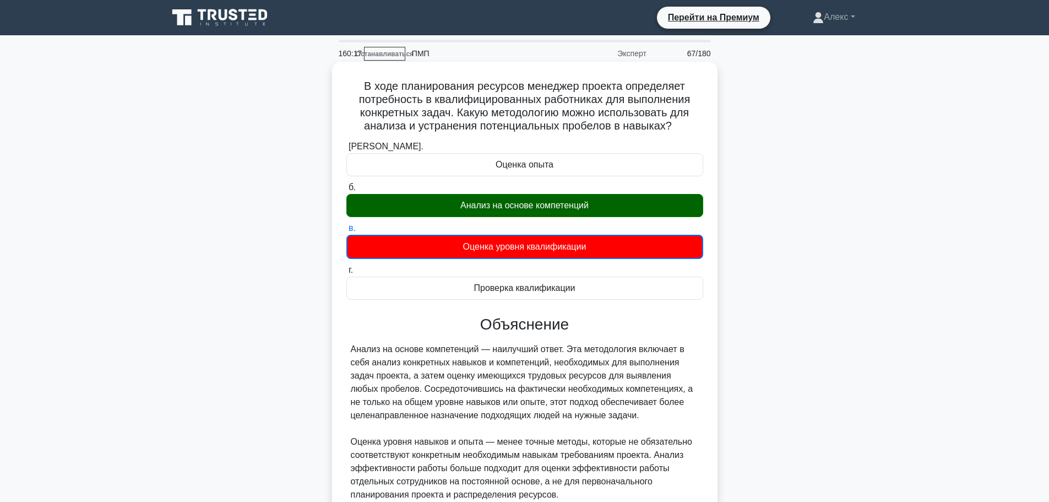
scroll to position [101, 0]
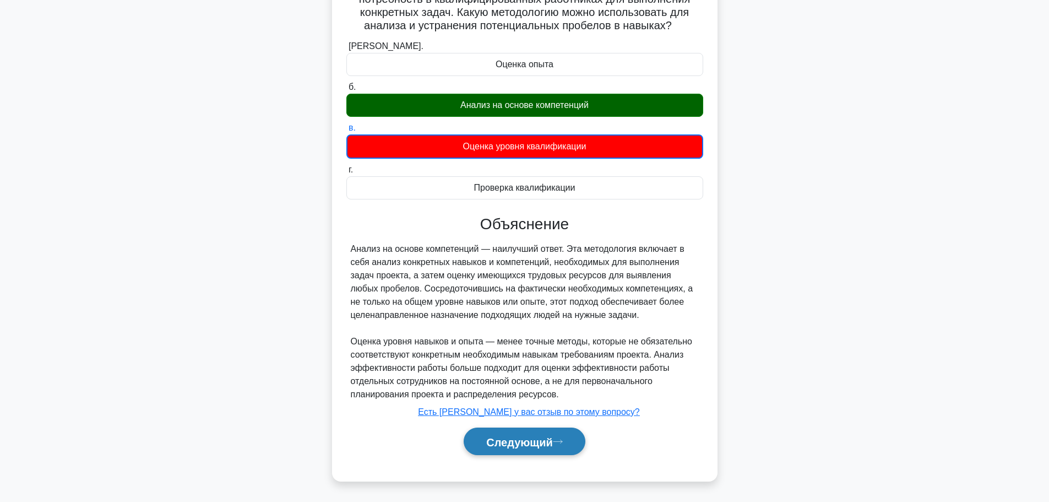
click at [522, 440] on font "Следующий" at bounding box center [519, 441] width 67 height 12
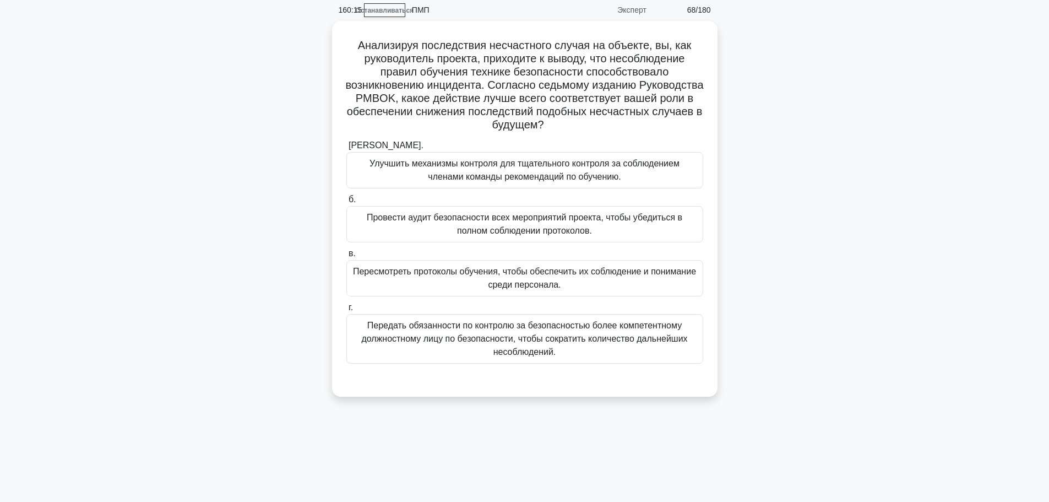
scroll to position [0, 0]
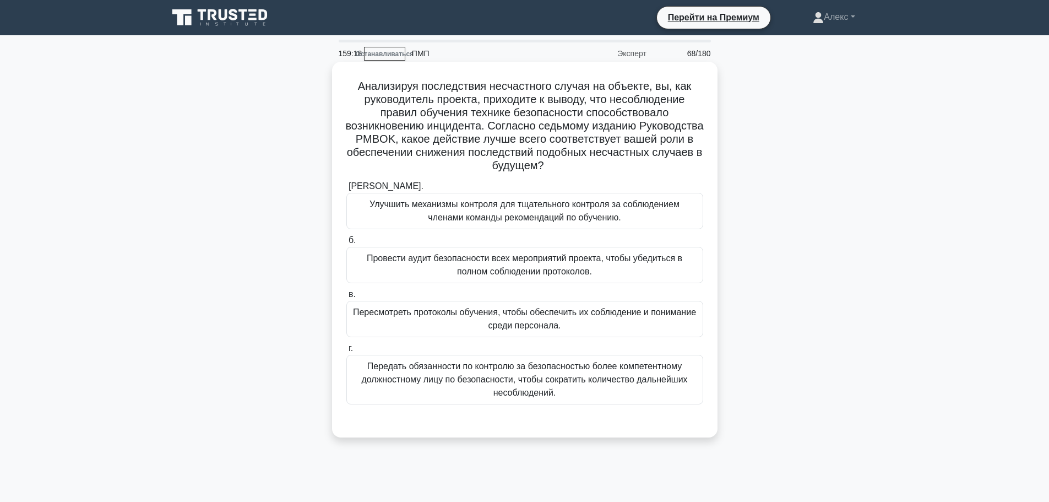
click at [540, 324] on font "Пересмотреть протоколы обучения, чтобы обеспечить их соблюдение и понимание сре…" at bounding box center [524, 318] width 343 height 23
click at [346, 298] on input "в. Пересмотреть протоколы обучения, чтобы обеспечить их соблюдение и понимание …" at bounding box center [346, 294] width 0 height 7
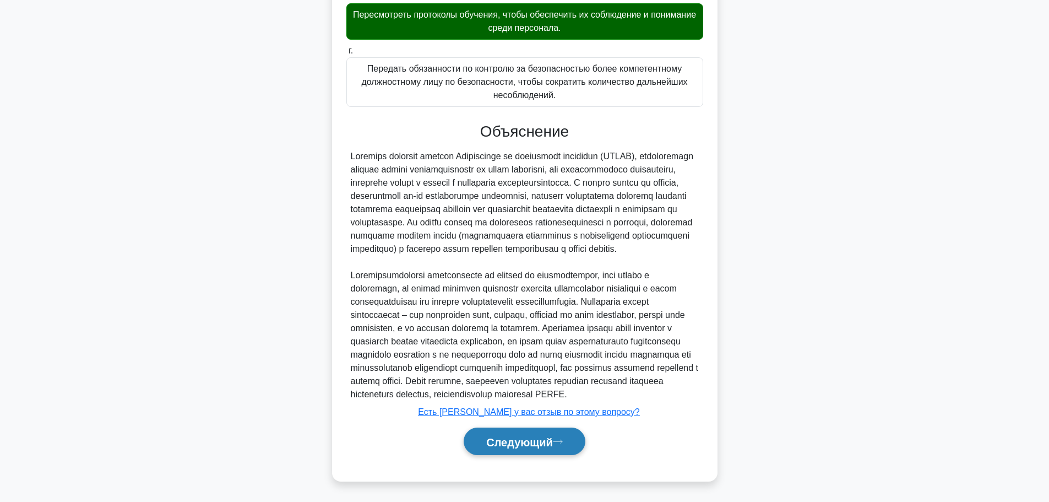
click at [535, 435] on font "Следующий" at bounding box center [519, 441] width 67 height 12
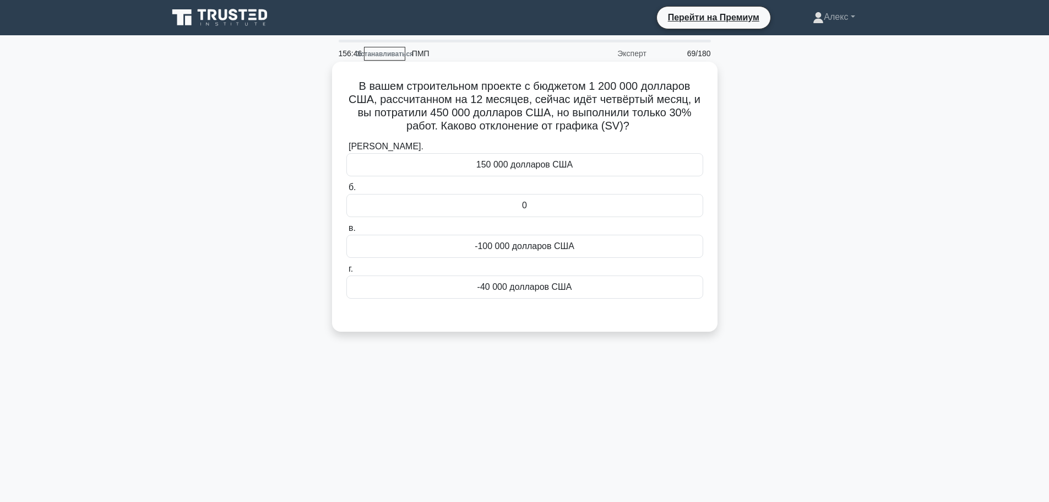
click at [508, 279] on div "-40 000 долларов США" at bounding box center [524, 286] width 357 height 23
click at [346, 273] on input "г. -40 000 долларов США" at bounding box center [346, 268] width 0 height 7
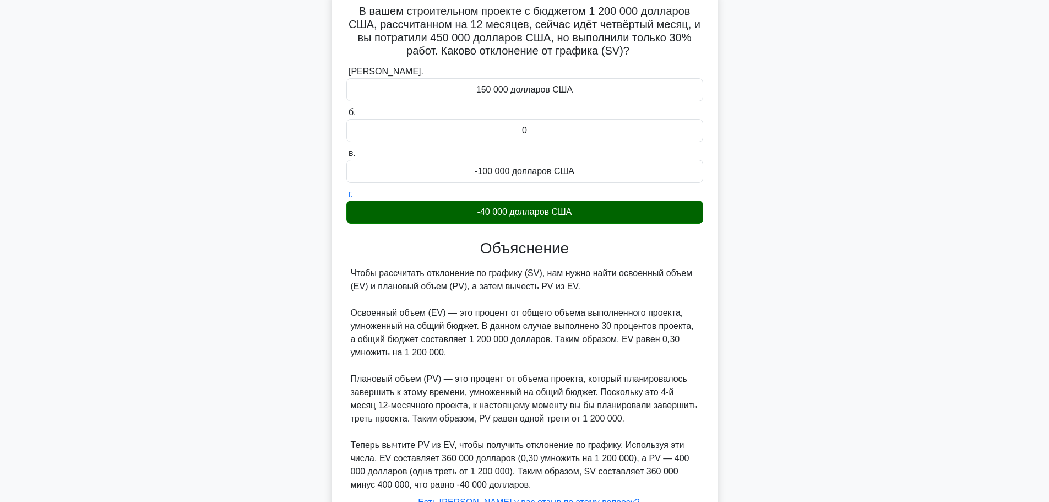
scroll to position [166, 0]
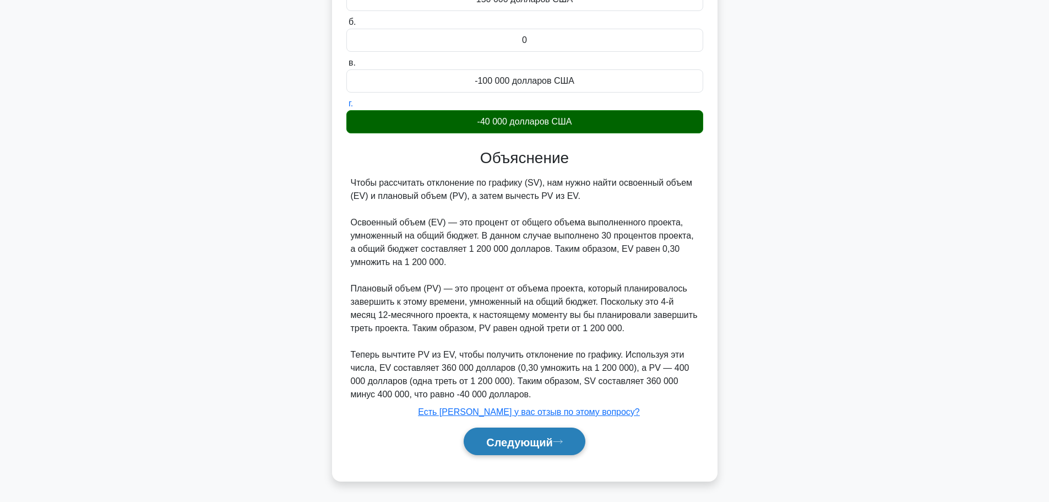
click at [544, 440] on font "Следующий" at bounding box center [519, 441] width 67 height 12
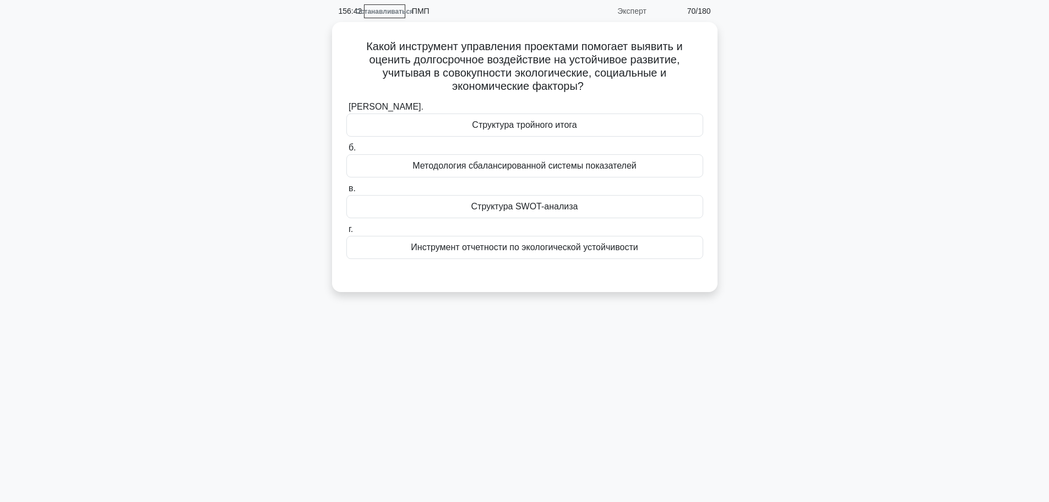
scroll to position [0, 0]
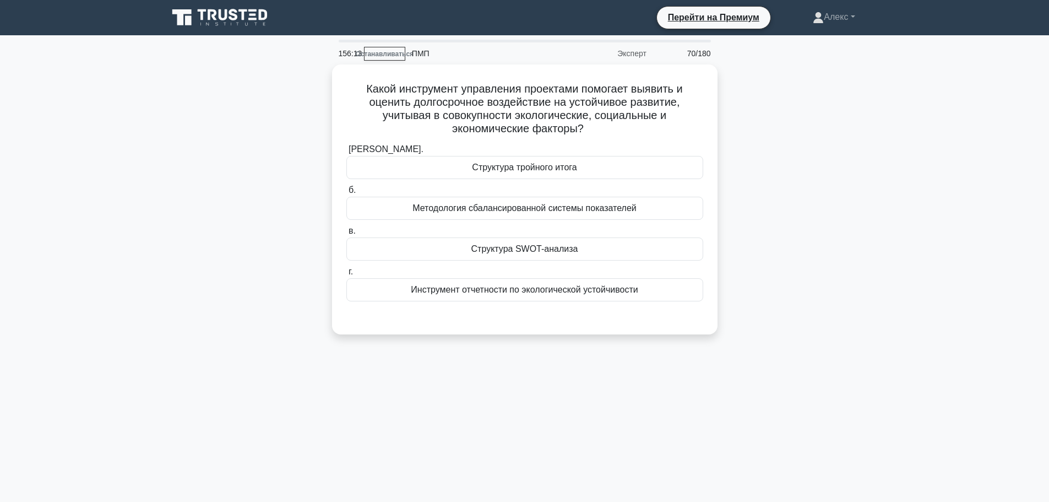
drag, startPoint x: 884, startPoint y: 108, endPoint x: 886, endPoint y: 95, distance: 12.9
click at [884, 107] on div "Какой инструмент управления проектами помогает выявить и оценить долгосрочное в…" at bounding box center [524, 205] width 727 height 283
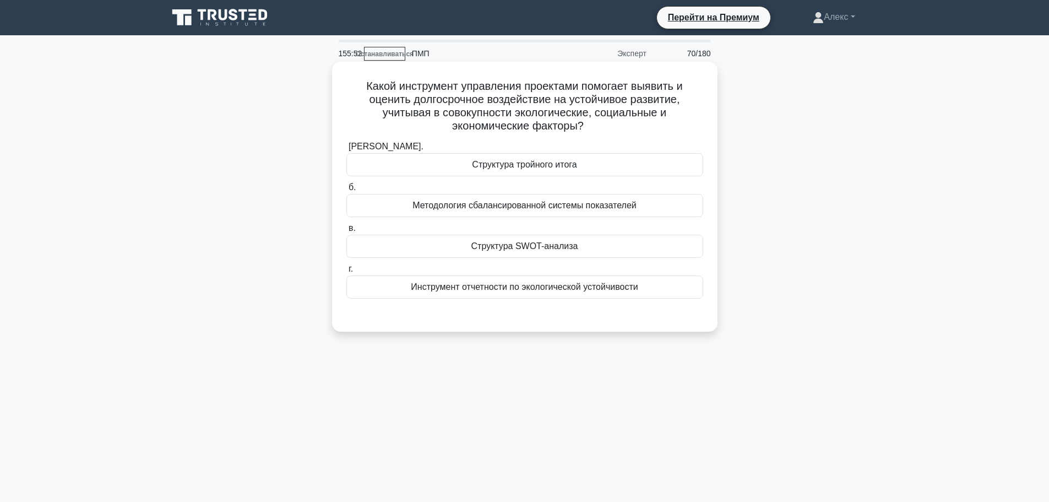
click at [524, 293] on font "Инструмент отчетности по экологической устойчивости" at bounding box center [524, 286] width 227 height 13
click at [346, 273] on input "г. Инструмент отчетности по экологической устойчивости" at bounding box center [346, 268] width 0 height 7
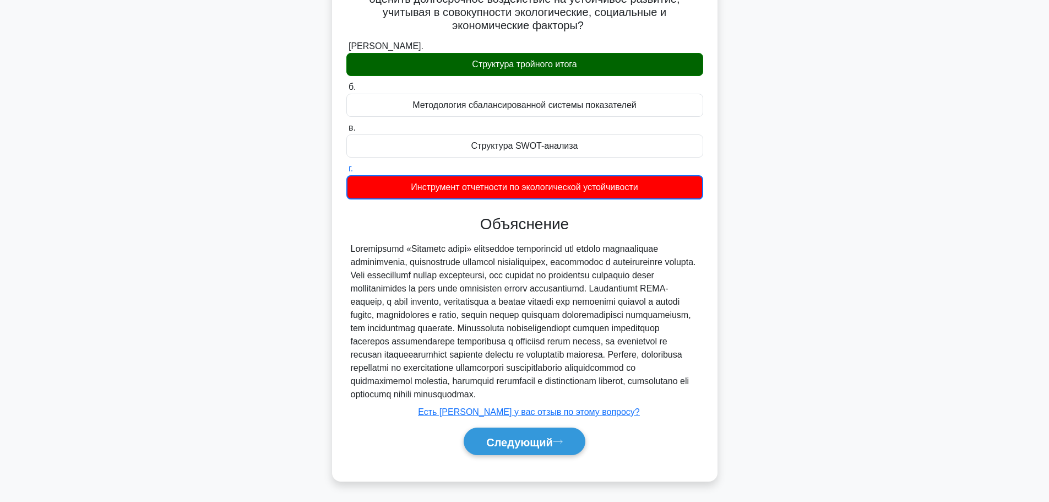
scroll to position [115, 0]
click at [521, 446] on font "Следующий" at bounding box center [519, 441] width 67 height 12
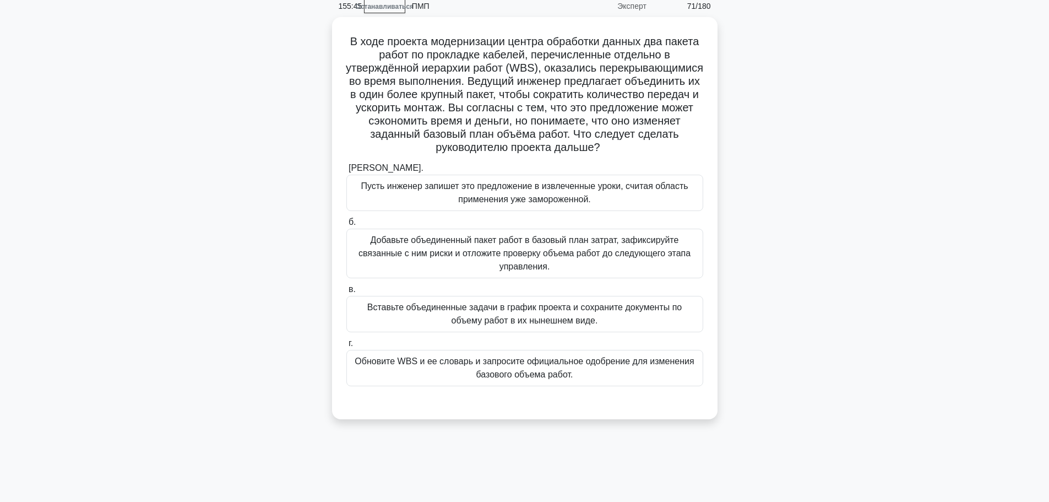
scroll to position [0, 0]
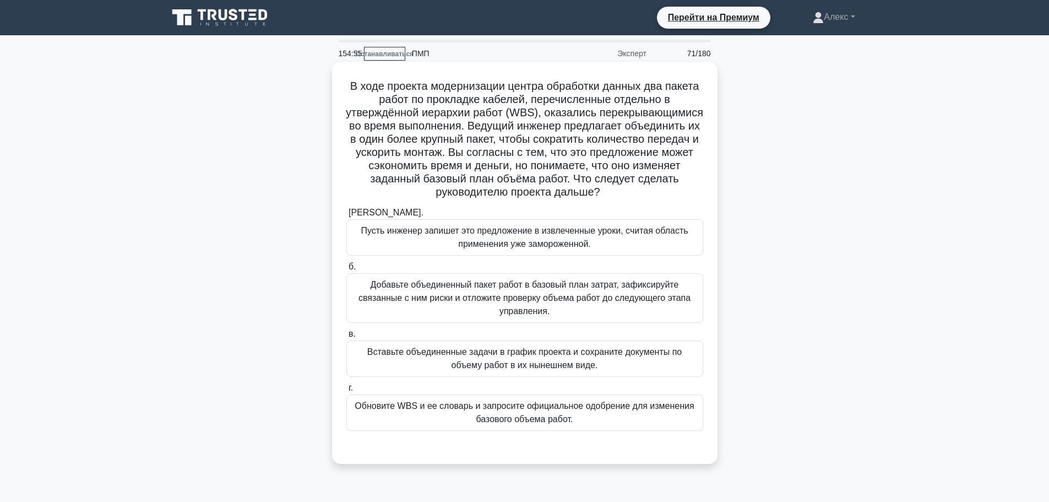
click at [567, 412] on font "Обновите WBS и ее словарь и запросите официальное одобрение для изменения базов…" at bounding box center [524, 412] width 339 height 23
click at [346, 391] on input "г. Обновите WBS и ее словарь и запросите официальное одобрение для изменения ба…" at bounding box center [346, 387] width 0 height 7
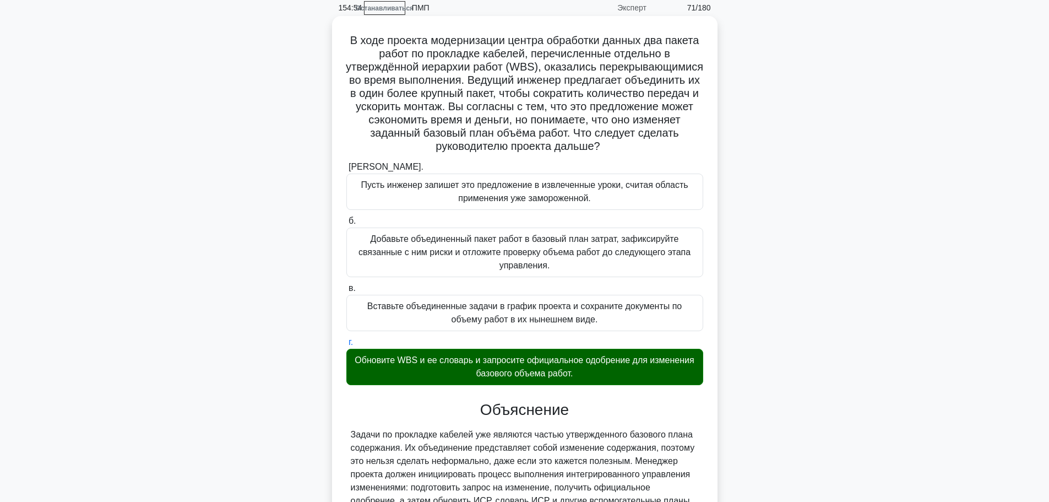
scroll to position [298, 0]
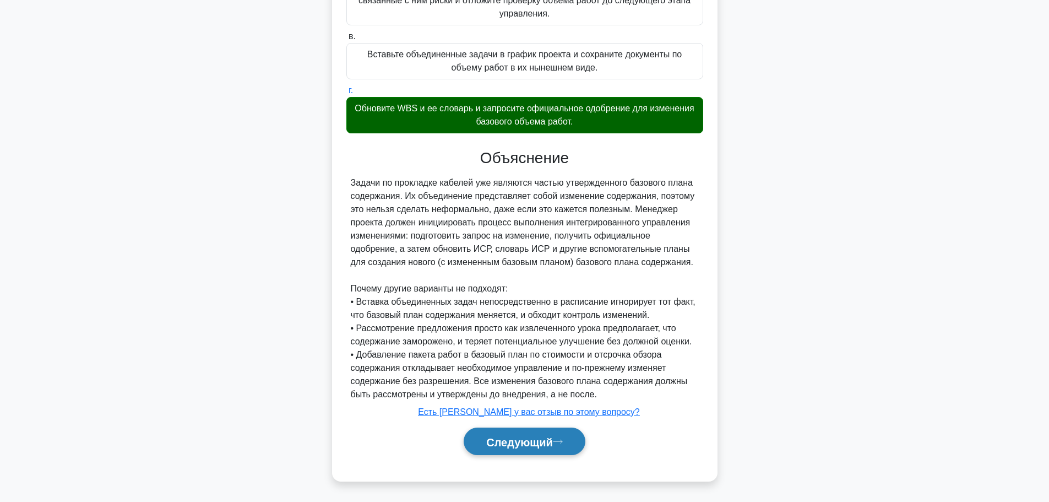
click at [552, 435] on font "Следующий" at bounding box center [519, 441] width 67 height 12
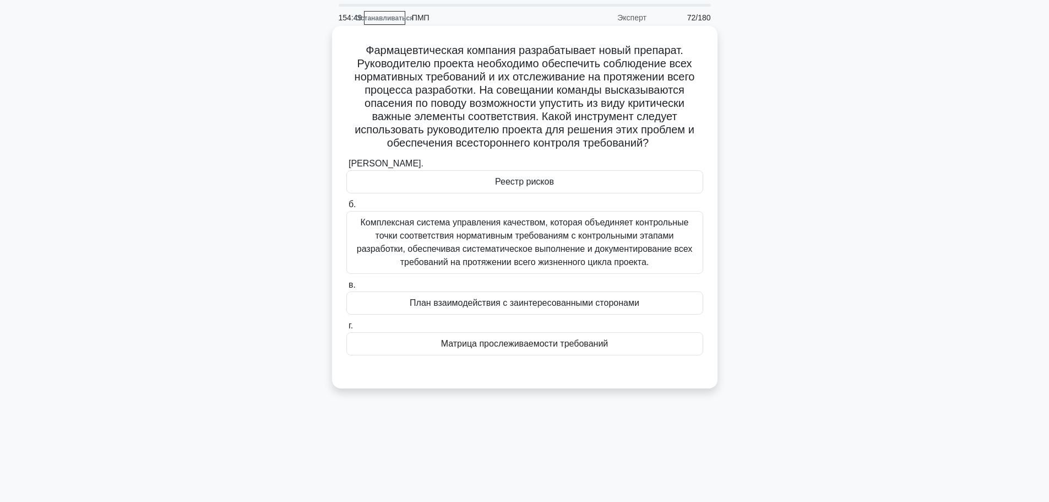
scroll to position [55, 0]
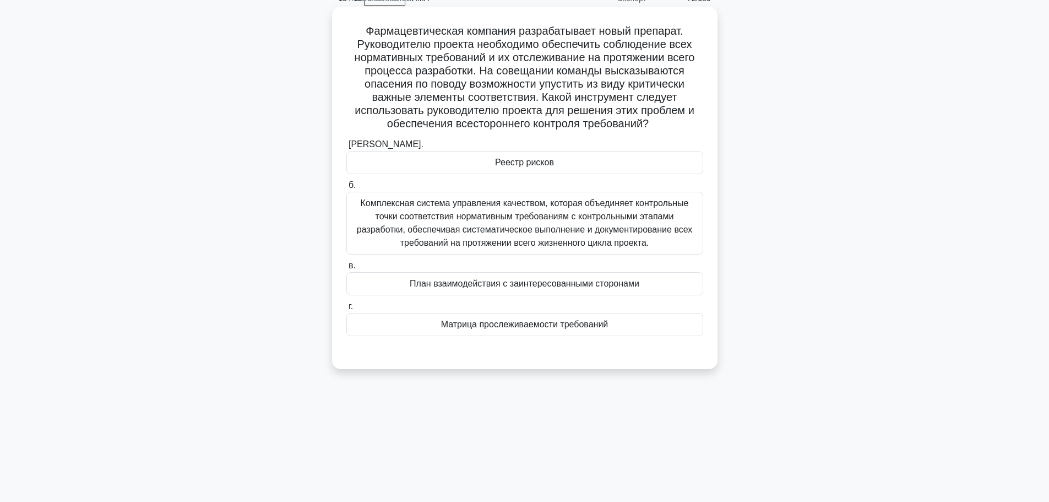
click at [532, 329] on font "Матрица прослеживаемости требований" at bounding box center [524, 323] width 167 height 9
click at [346, 310] on input "г. Матрица прослеживаемости требований" at bounding box center [346, 306] width 0 height 7
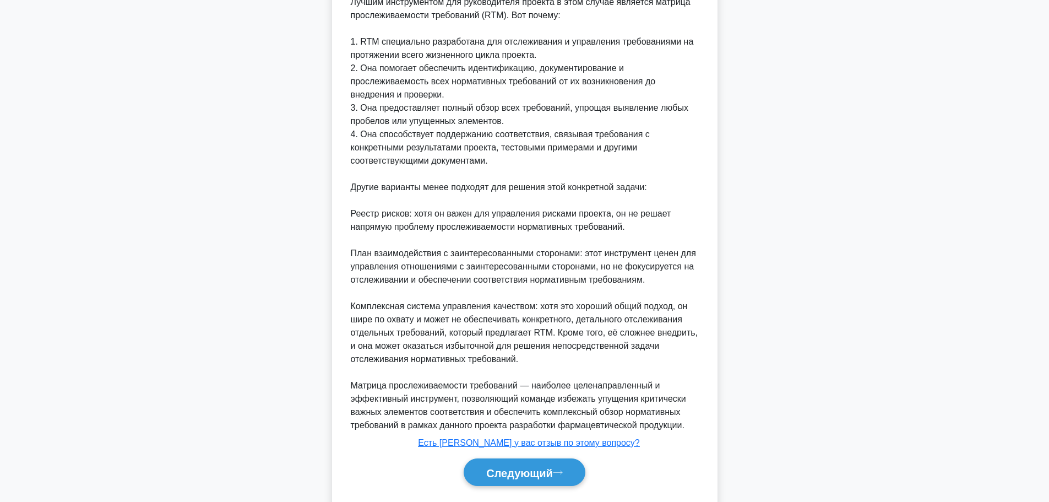
scroll to position [440, 0]
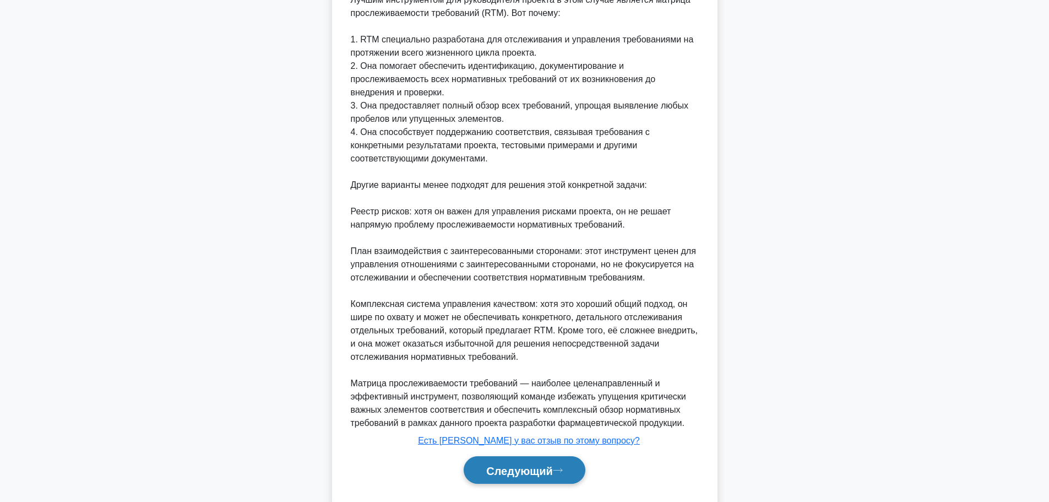
click at [511, 464] on button "Следующий" at bounding box center [525, 470] width 122 height 28
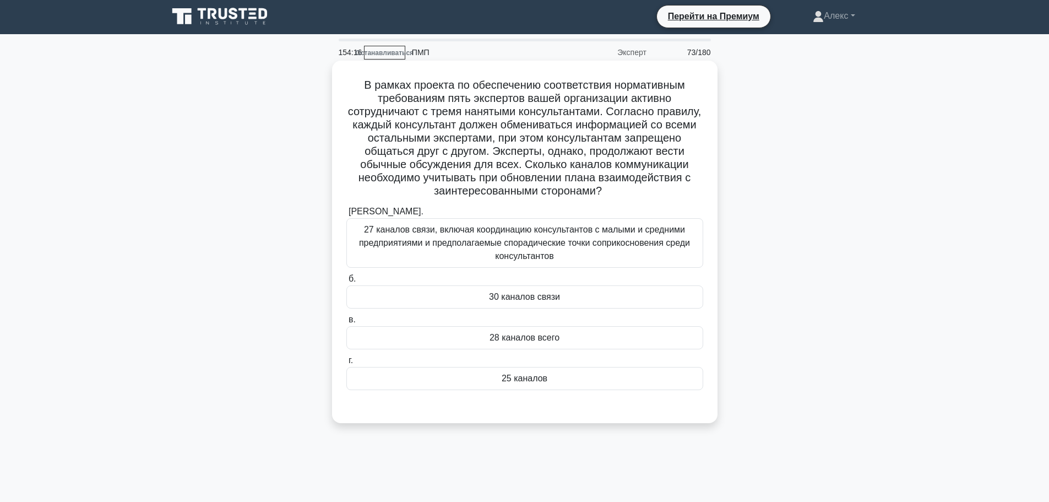
scroll to position [0, 0]
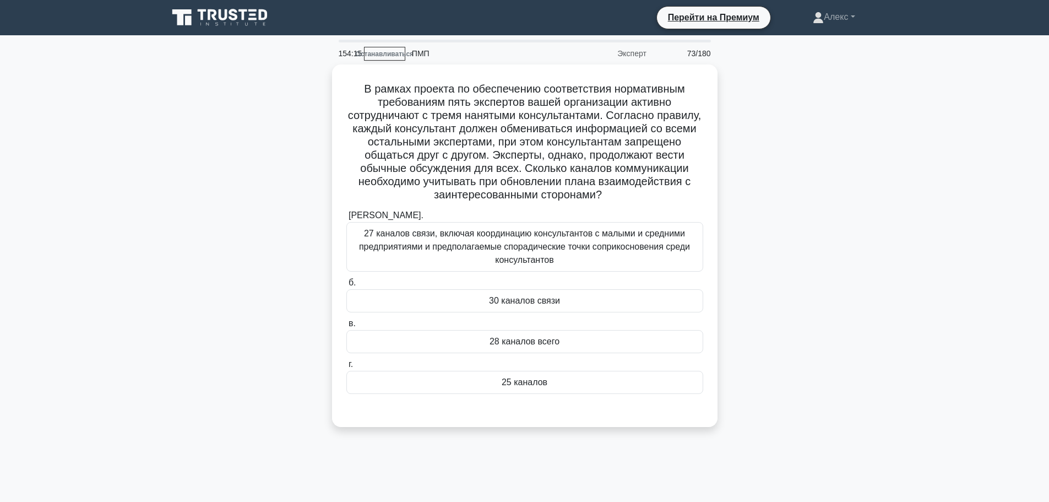
click at [506, 440] on div "В рамках проекта по обеспечению соответствия нормативным требованиям пять экспе…" at bounding box center [524, 251] width 727 height 375
click at [550, 297] on font "30 каналов связи" at bounding box center [524, 297] width 71 height 9
click at [346, 284] on input "б. 30 каналов связи" at bounding box center [346, 279] width 0 height 7
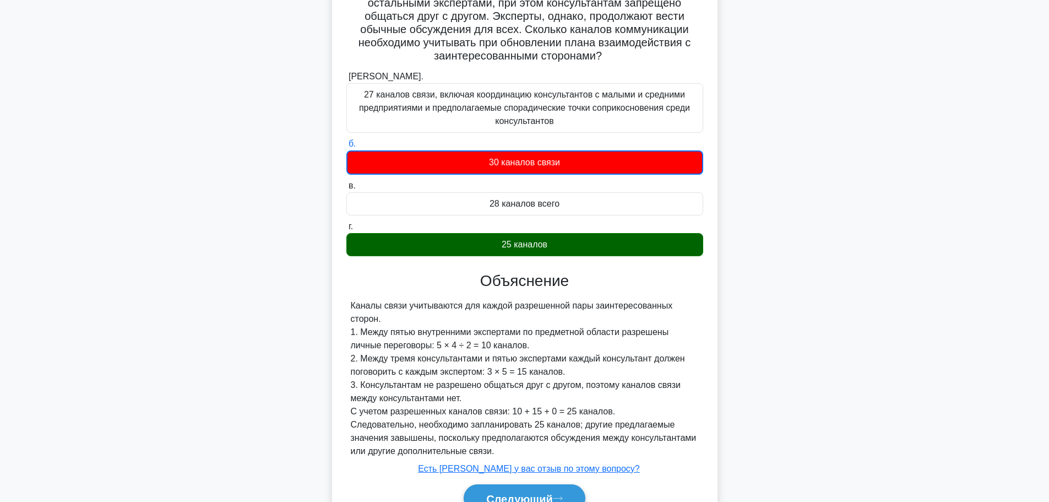
scroll to position [194, 0]
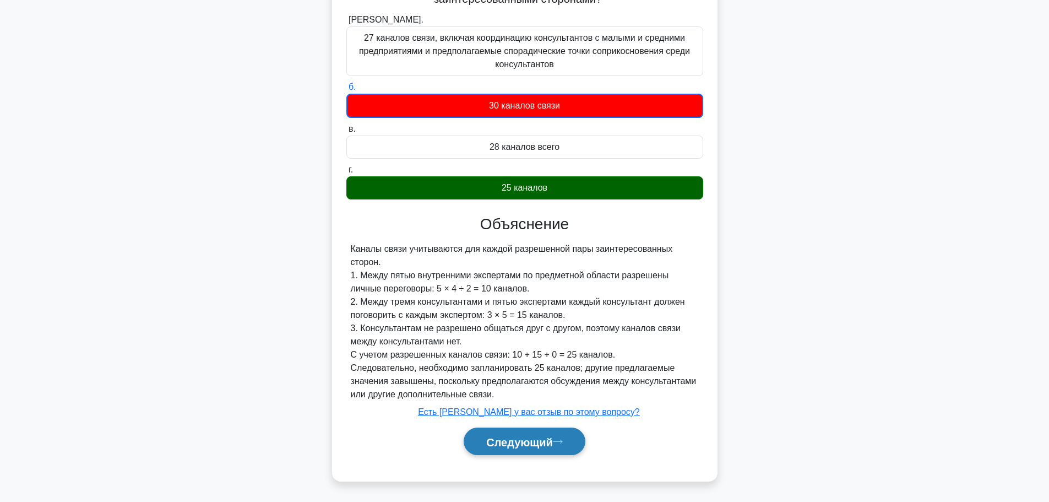
click at [547, 440] on font "Следующий" at bounding box center [519, 441] width 67 height 12
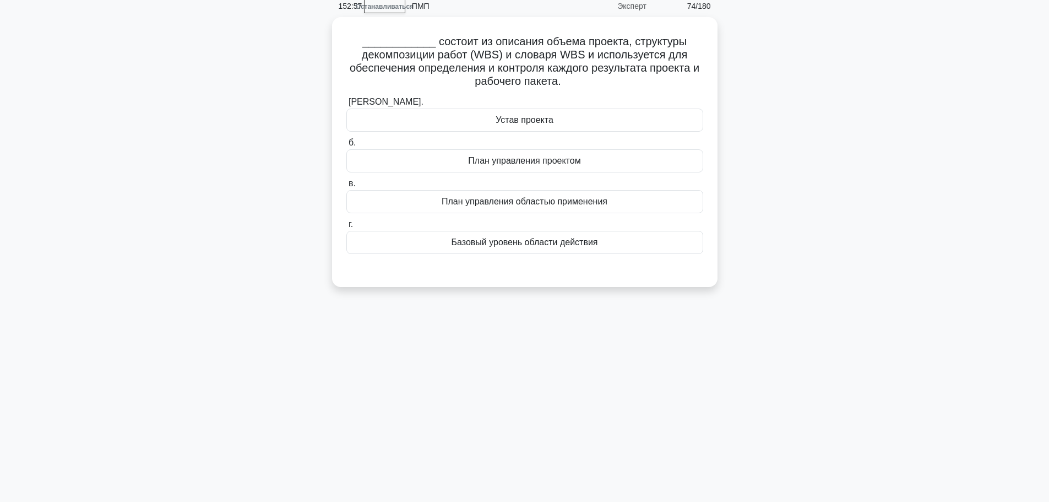
scroll to position [0, 0]
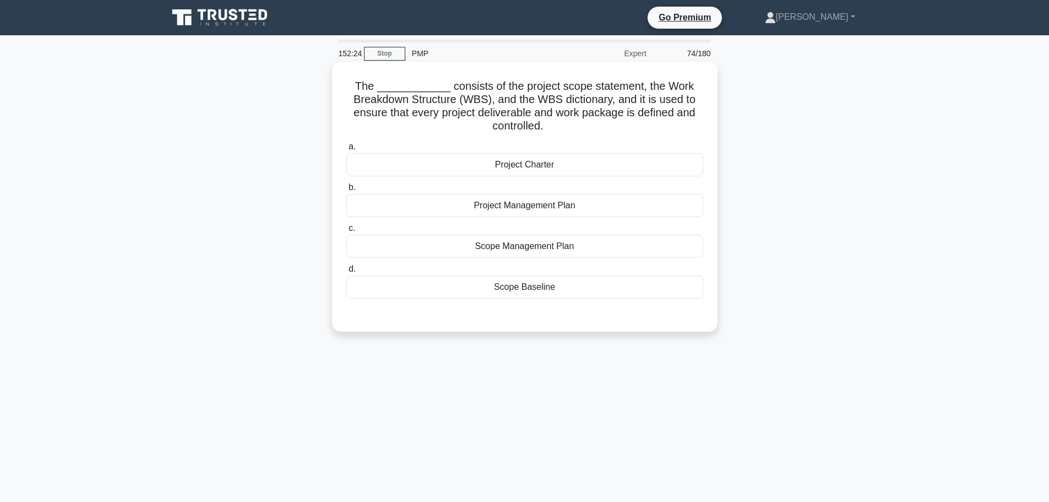
click at [564, 294] on div "Scope Baseline" at bounding box center [524, 286] width 357 height 23
click at [346, 273] on input "d. Scope Baseline" at bounding box center [346, 268] width 0 height 7
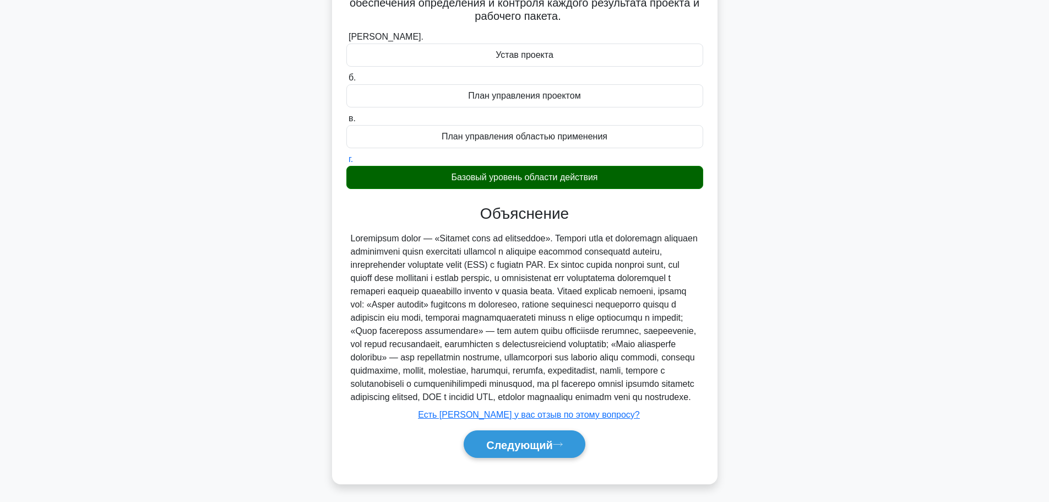
scroll to position [140, 0]
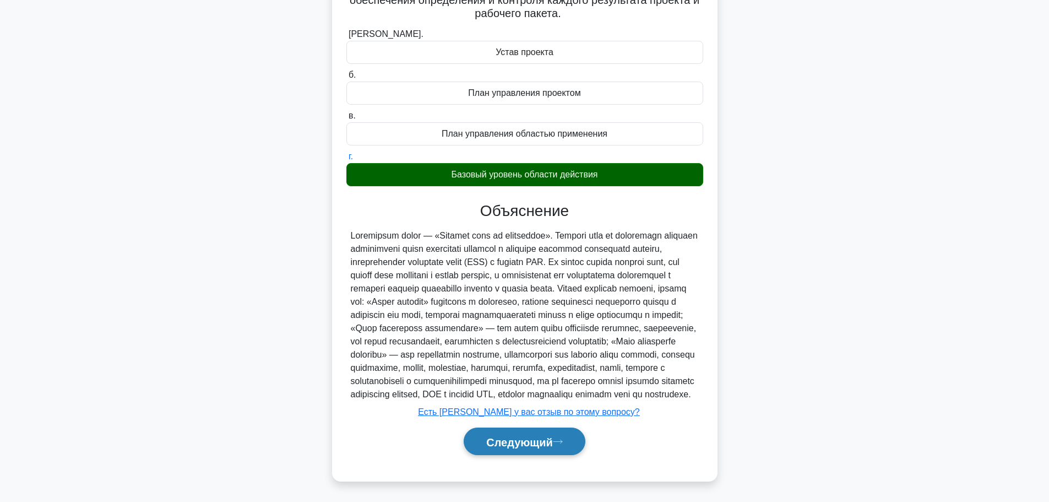
click at [513, 444] on font "Следующий" at bounding box center [519, 441] width 67 height 12
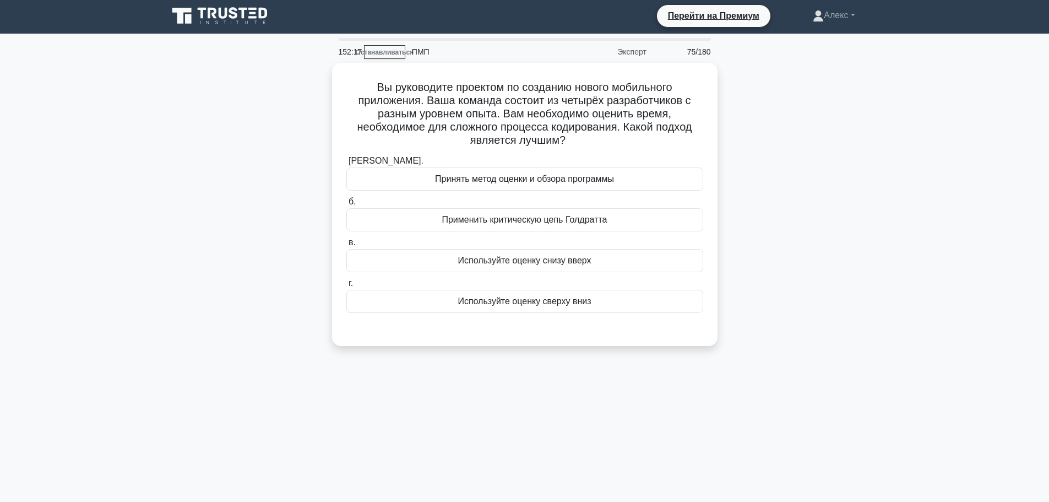
scroll to position [0, 0]
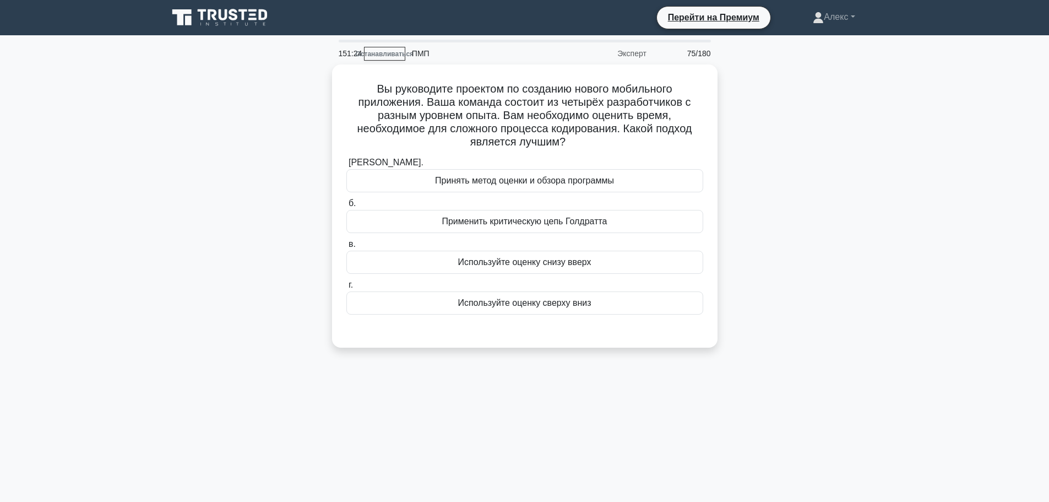
click at [851, 179] on div "Вы руководите проектом по созданию нового мобильного приложения. Ваша команда с…" at bounding box center [524, 212] width 727 height 296
click at [892, 258] on main "151:15 Останавливаться ПМП Эксперт 75/180 .spinner_0XTQ{transform-origin:center…" at bounding box center [524, 314] width 1049 height 559
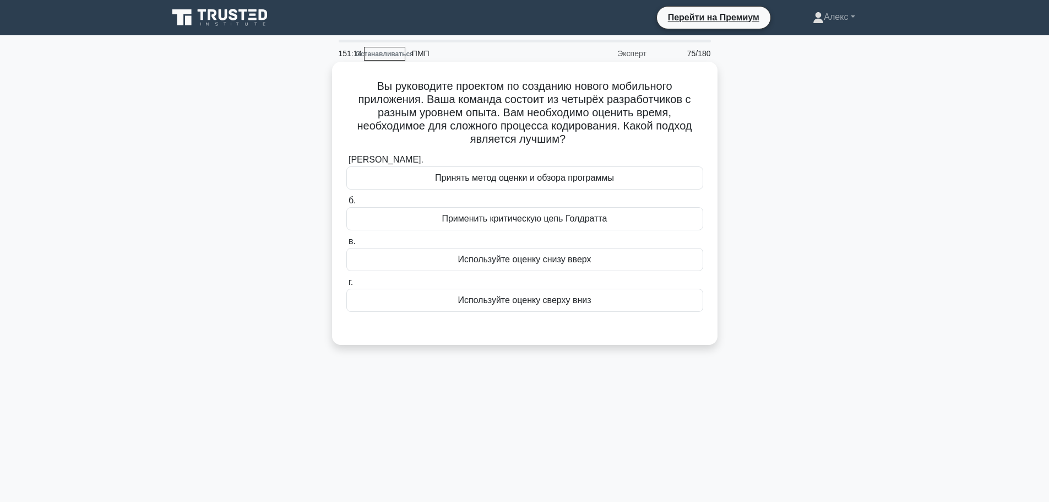
click at [594, 268] on div "Используйте оценку снизу вверх" at bounding box center [524, 259] width 357 height 23
click at [346, 245] on input "в. Используйте оценку снизу вверх" at bounding box center [346, 241] width 0 height 7
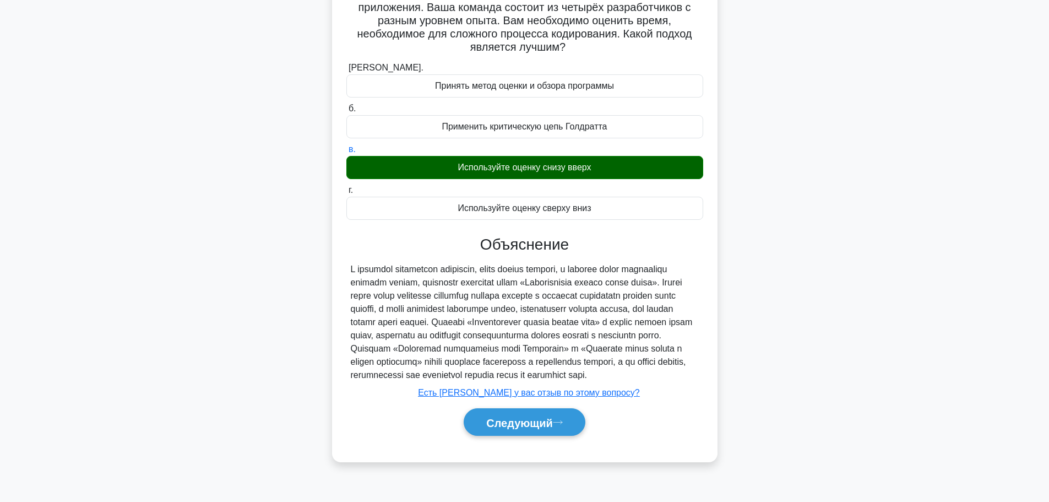
scroll to position [93, 0]
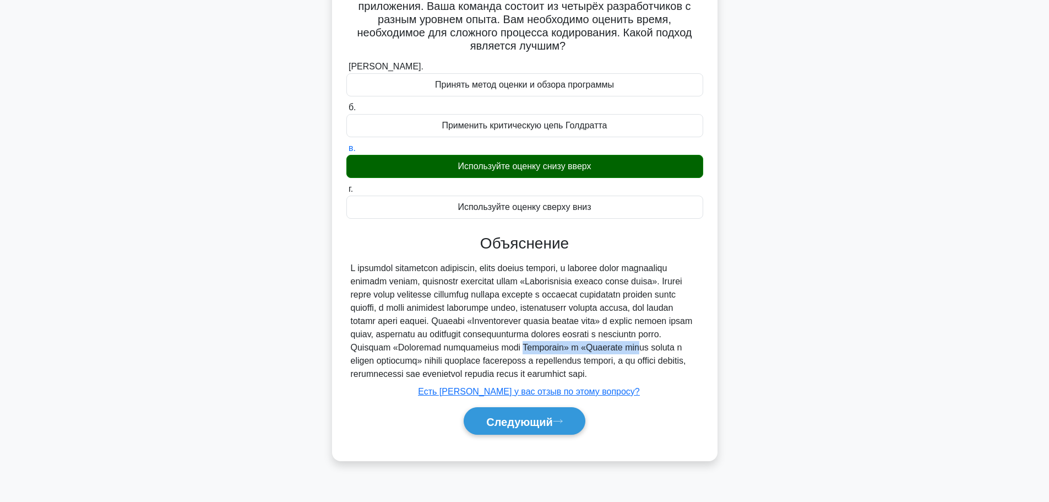
drag, startPoint x: 405, startPoint y: 361, endPoint x: 516, endPoint y: 362, distance: 111.8
click at [519, 363] on font at bounding box center [522, 320] width 342 height 115
click at [541, 427] on font "Следующий" at bounding box center [519, 421] width 67 height 12
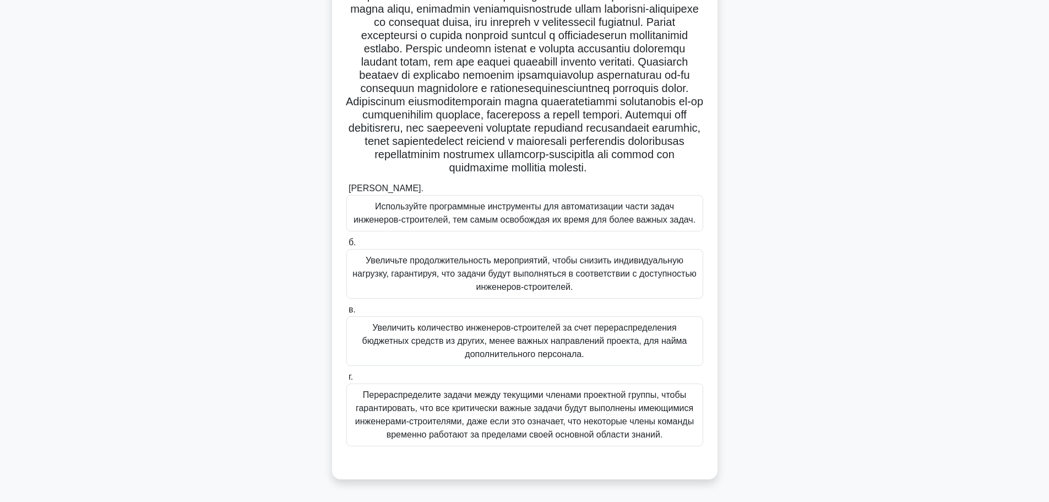
scroll to position [115, 0]
click at [825, 154] on div ".spinner_0XTQ{transform-origin:center;animation:spinner_y6GP .75s linear infini…" at bounding box center [524, 231] width 727 height 521
click at [890, 152] on main "148:28 Останавливаться ПМП Эксперт 76/180 .spinner_0XTQ{transform-origin:center…" at bounding box center [524, 221] width 1049 height 559
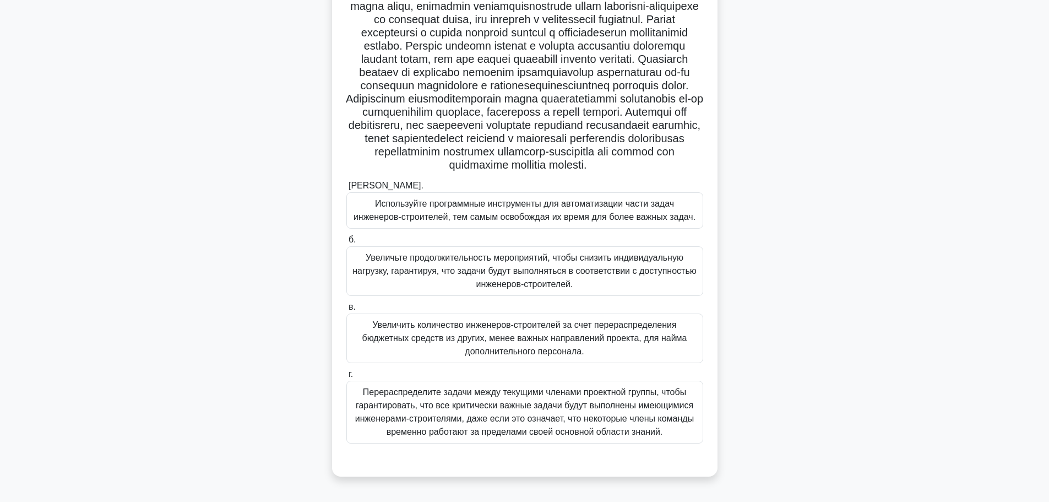
click at [543, 276] on font "Увеличьте продолжительность мероприятий, чтобы снизить индивидуальную нагрузку,…" at bounding box center [524, 271] width 344 height 36
click at [346, 243] on input "б. Увеличьте продолжительность мероприятий, чтобы снизить индивидуальную нагруз…" at bounding box center [346, 239] width 0 height 7
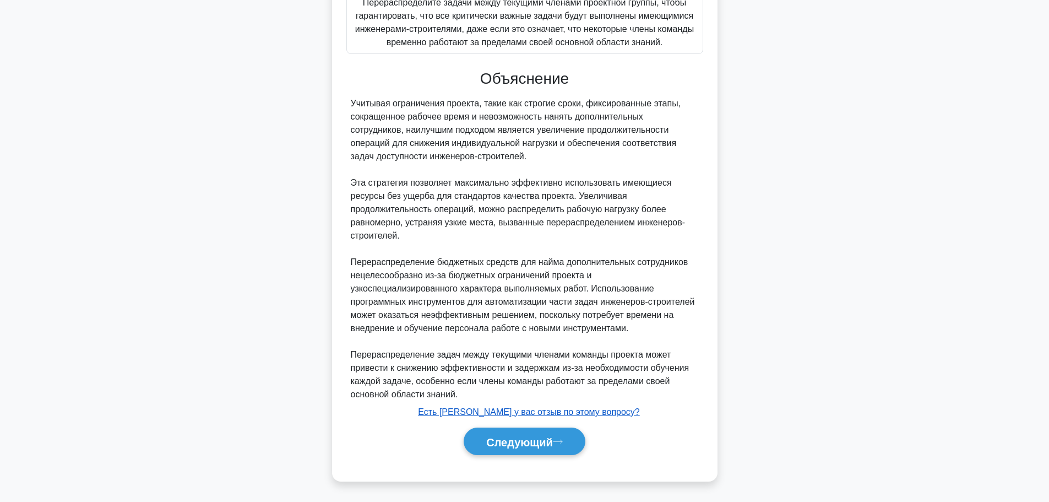
scroll to position [510, 0]
click at [543, 439] on font "Следующий" at bounding box center [519, 441] width 67 height 12
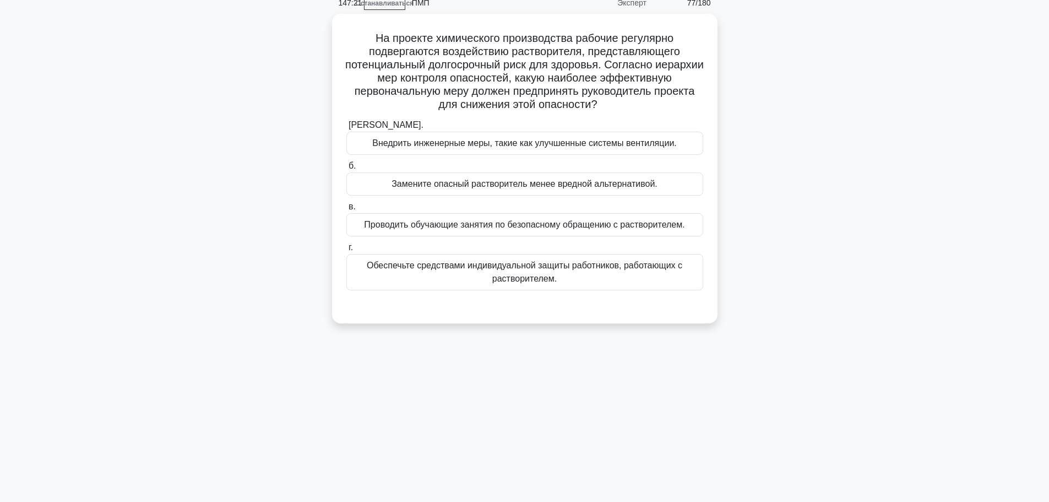
scroll to position [0, 0]
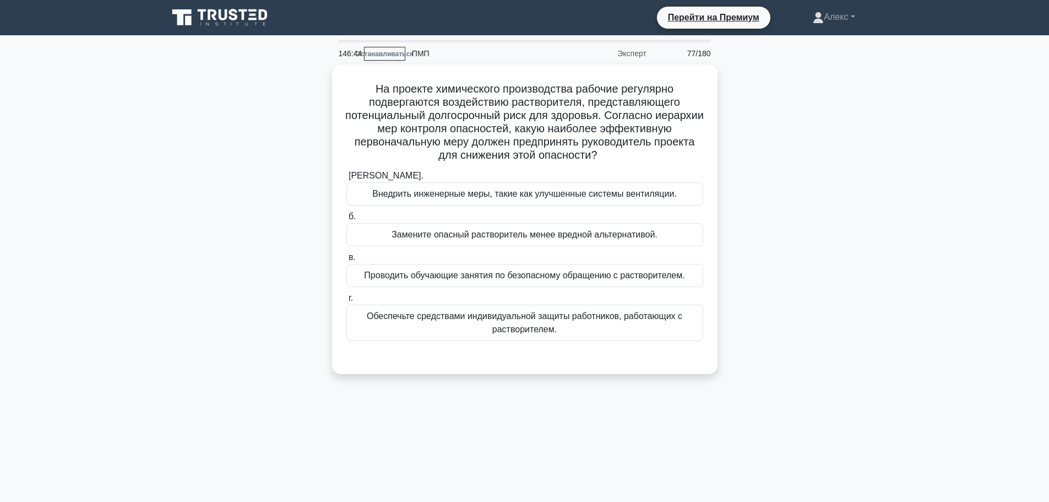
click at [135, 339] on main "146:44 Останавливаться ПМП Эксперт 77/180 .spinner_0XTQ{transform-origin:center…" at bounding box center [524, 314] width 1049 height 559
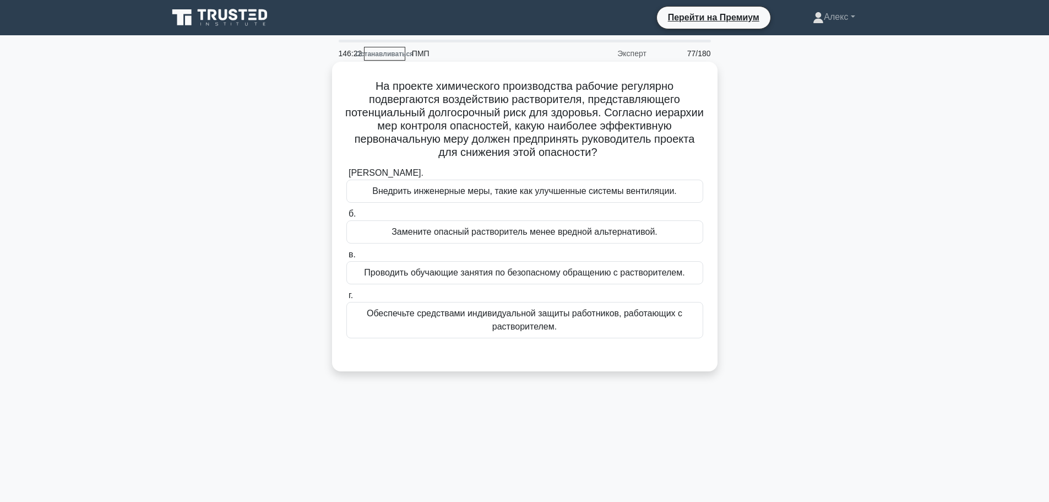
click at [508, 315] on font "Обеспечьте средствами индивидуальной защиты работников, работающих с растворите…" at bounding box center [524, 319] width 315 height 23
click at [346, 299] on input "г. Обеспечьте средствами индивидуальной защиты работников, работающих с раствор…" at bounding box center [346, 295] width 0 height 7
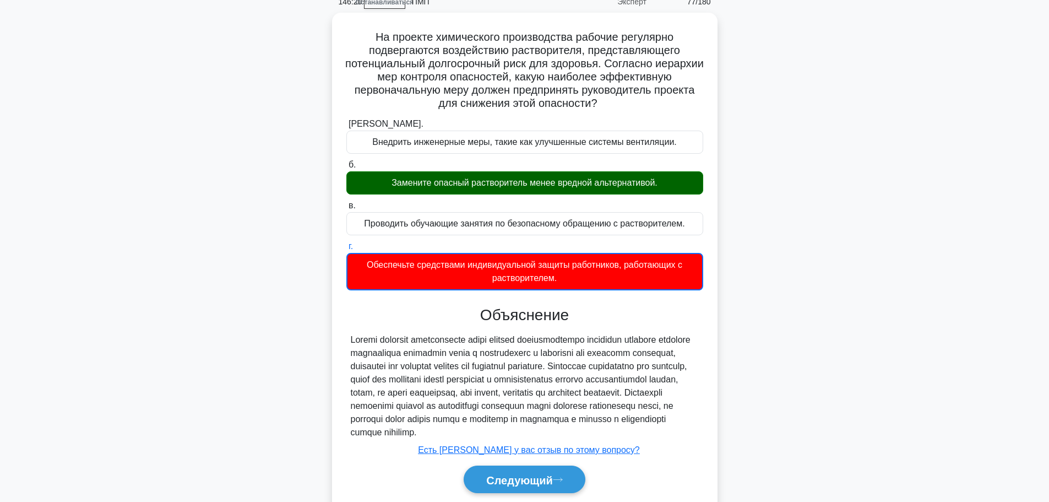
scroll to position [101, 0]
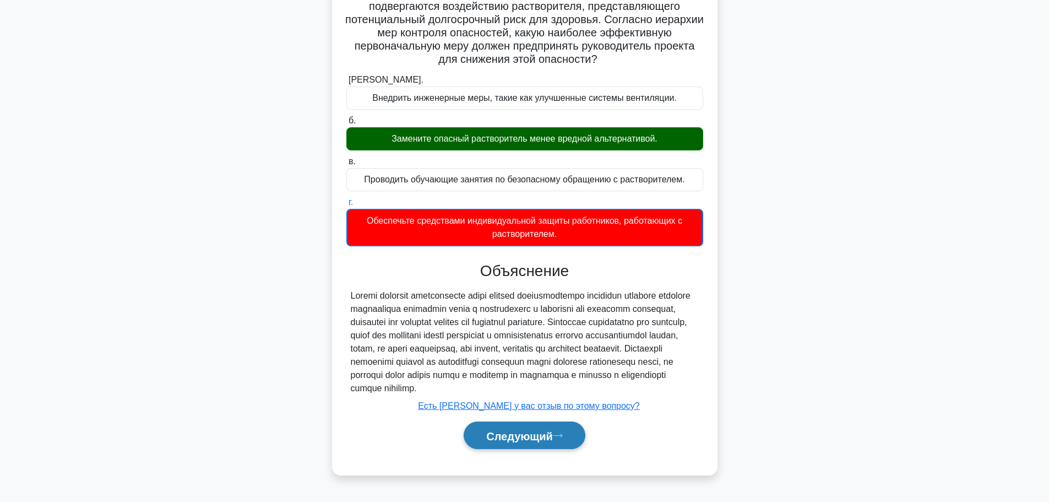
click at [500, 432] on button "Следующий" at bounding box center [525, 435] width 122 height 28
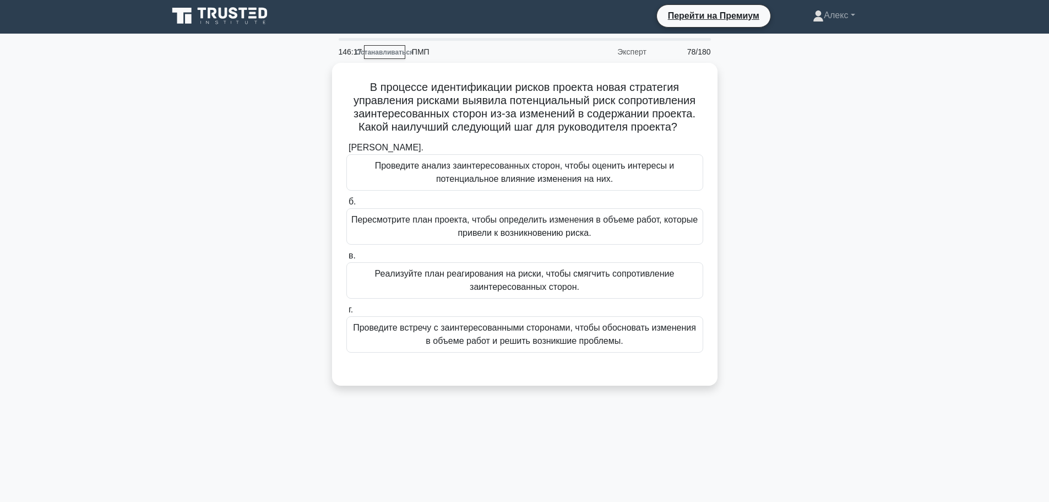
scroll to position [0, 0]
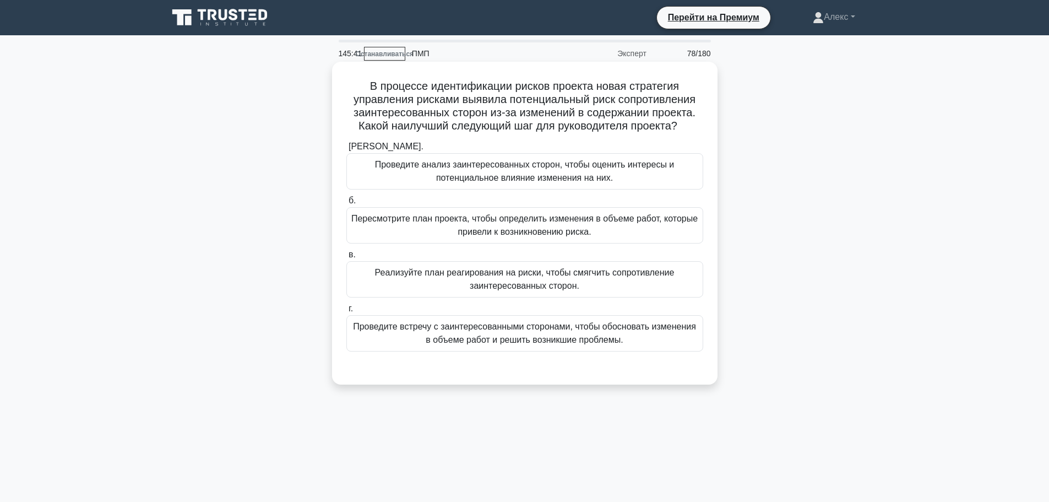
click at [549, 175] on font "Проведите анализ заинтересованных сторон, чтобы оценить интересы и потенциально…" at bounding box center [524, 171] width 299 height 23
click at [346, 150] on input "[PERSON_NAME]. Проведите анализ заинтересованных сторон, чтобы оценить интересы…" at bounding box center [346, 146] width 0 height 7
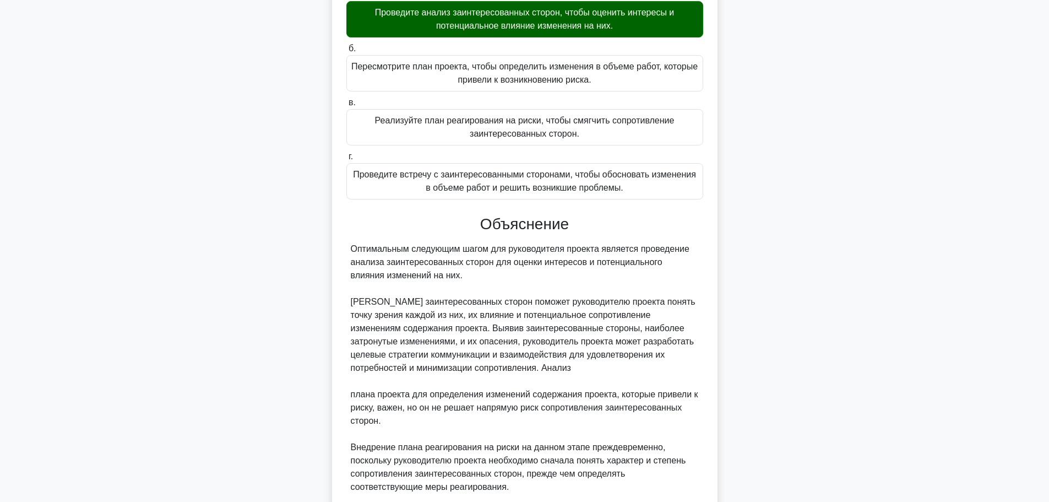
scroll to position [325, 0]
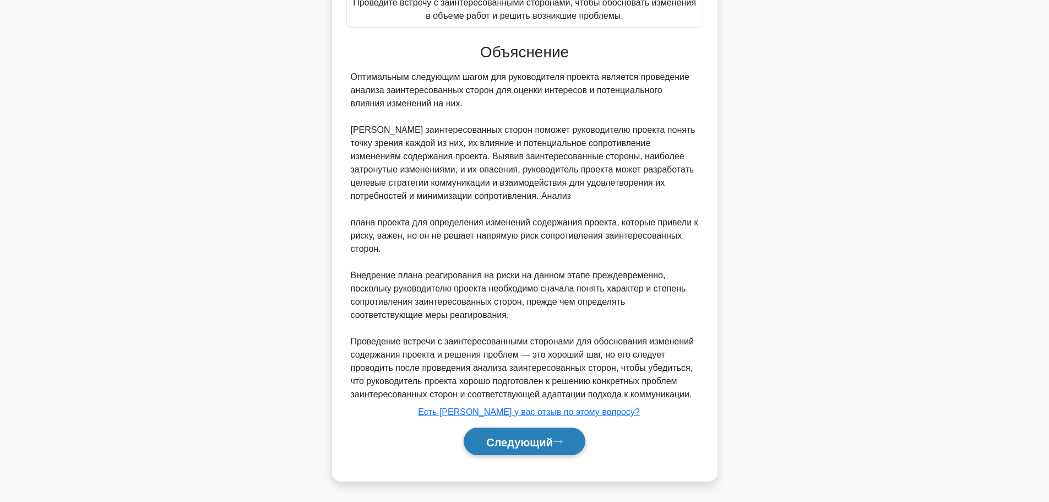
click at [515, 435] on font "Следующий" at bounding box center [519, 441] width 67 height 12
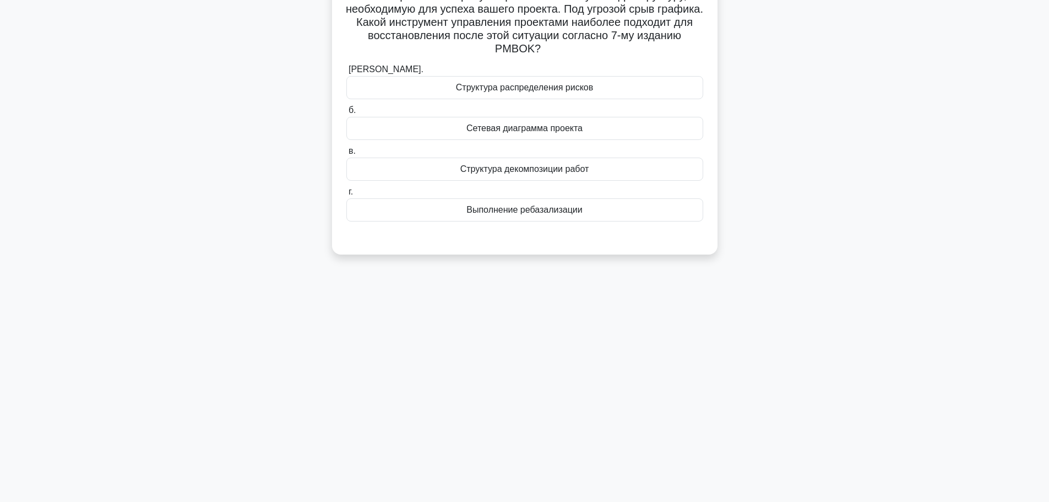
scroll to position [0, 0]
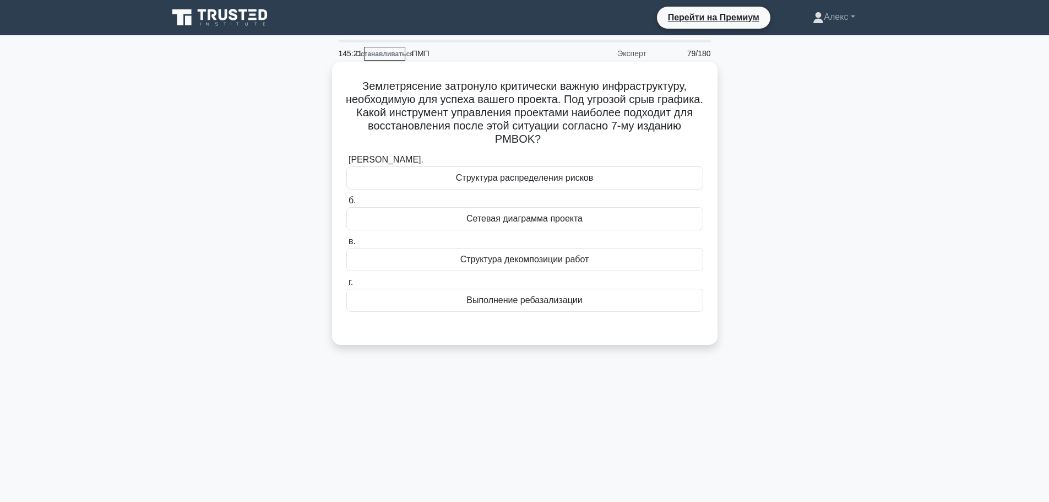
click at [520, 308] on div "Выполнение ребазализации" at bounding box center [524, 299] width 357 height 23
click at [346, 286] on input "г. Выполнение ребазализации" at bounding box center [346, 282] width 0 height 7
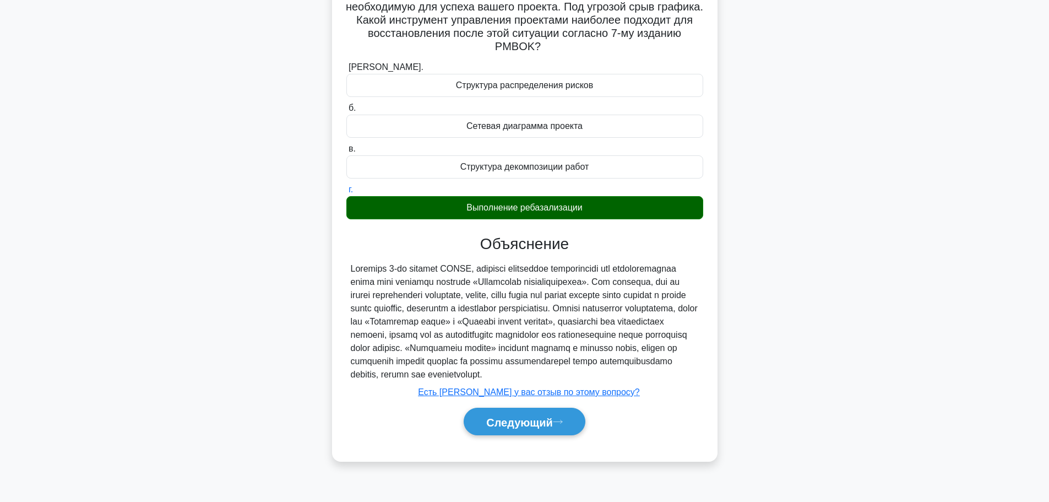
scroll to position [93, 0]
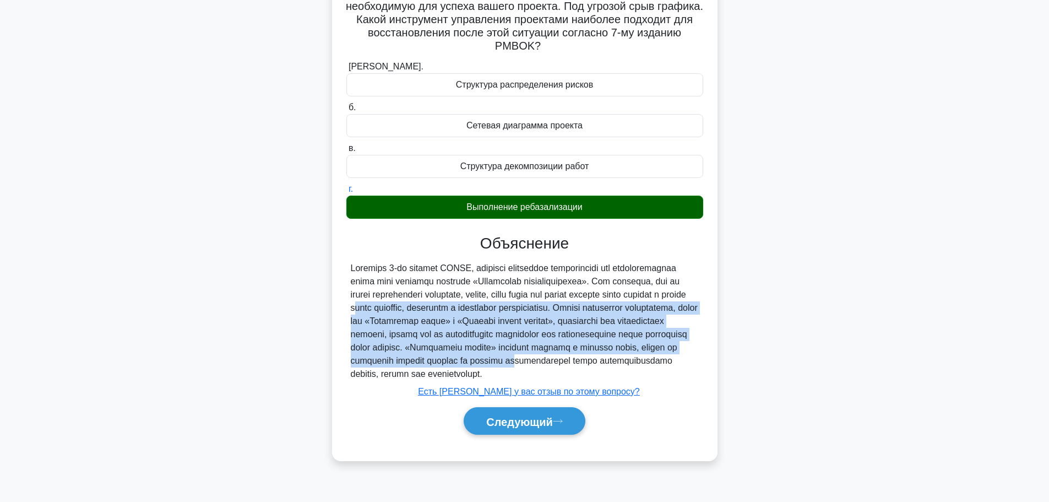
drag, startPoint x: 408, startPoint y: 380, endPoint x: 421, endPoint y: 310, distance: 71.1
click at [421, 310] on font at bounding box center [524, 320] width 347 height 115
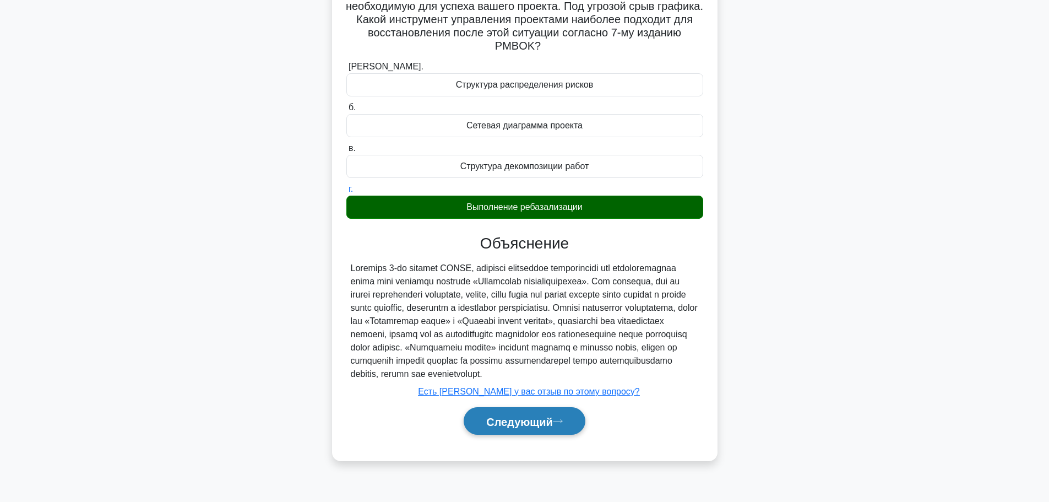
click at [488, 427] on font "Следующий" at bounding box center [519, 421] width 67 height 12
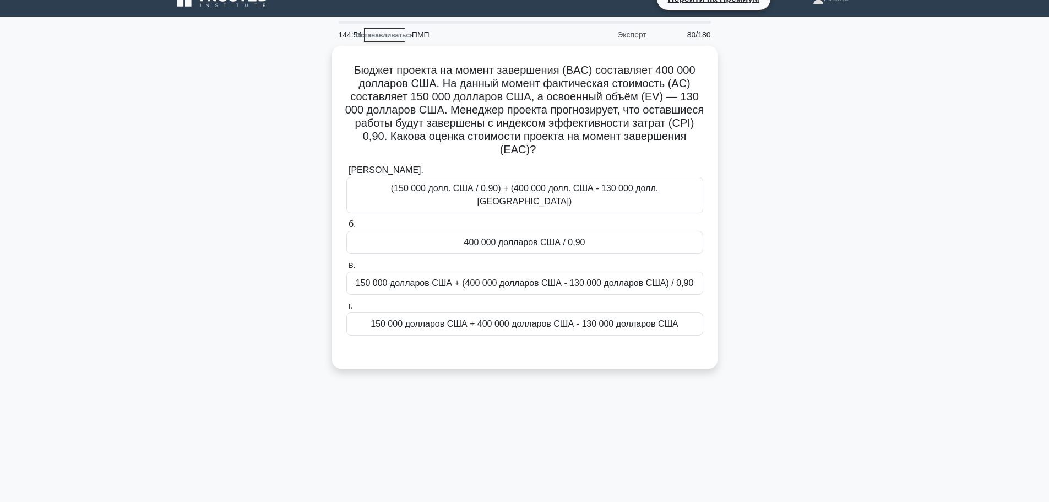
scroll to position [0, 0]
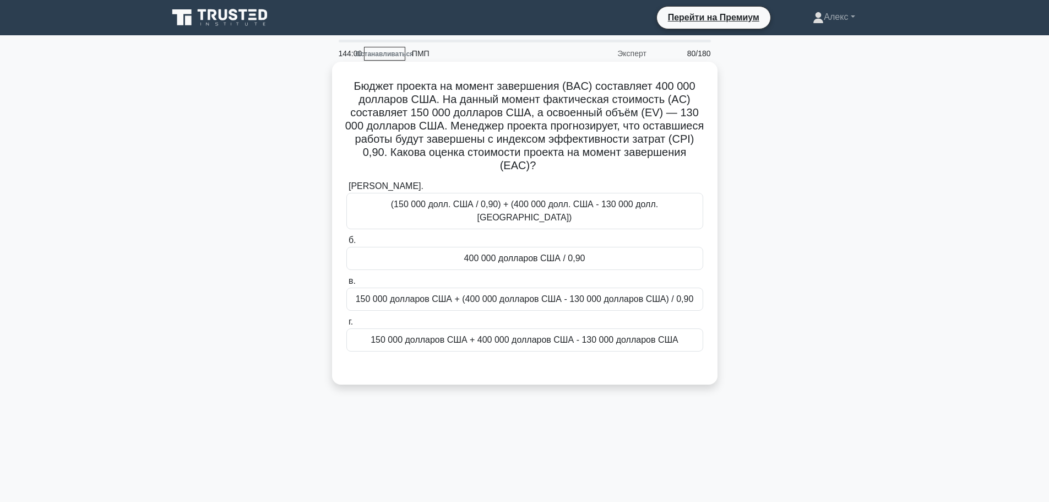
click at [504, 252] on font "400 000 долларов США / 0,90" at bounding box center [524, 258] width 121 height 13
click at [346, 244] on input "б. 400 000 долларов США / 0,90" at bounding box center [346, 240] width 0 height 7
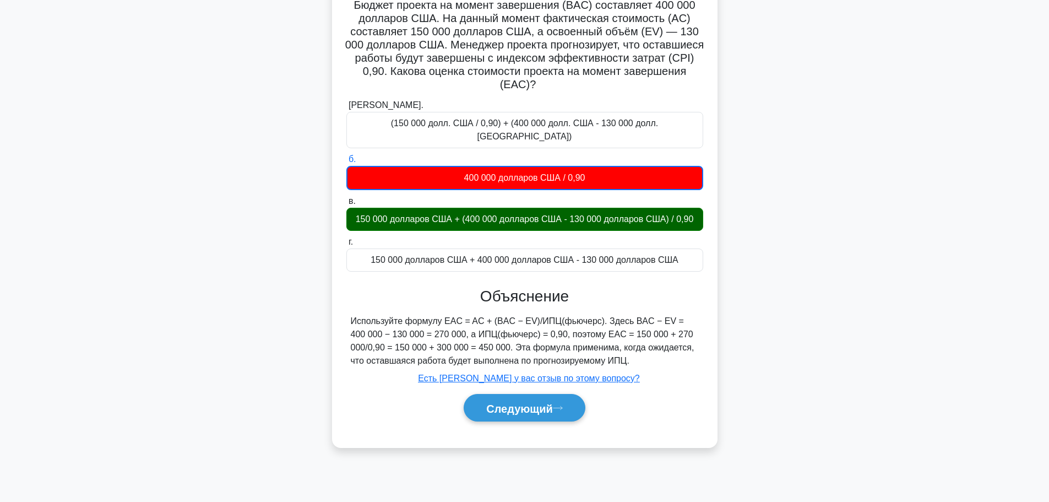
scroll to position [93, 0]
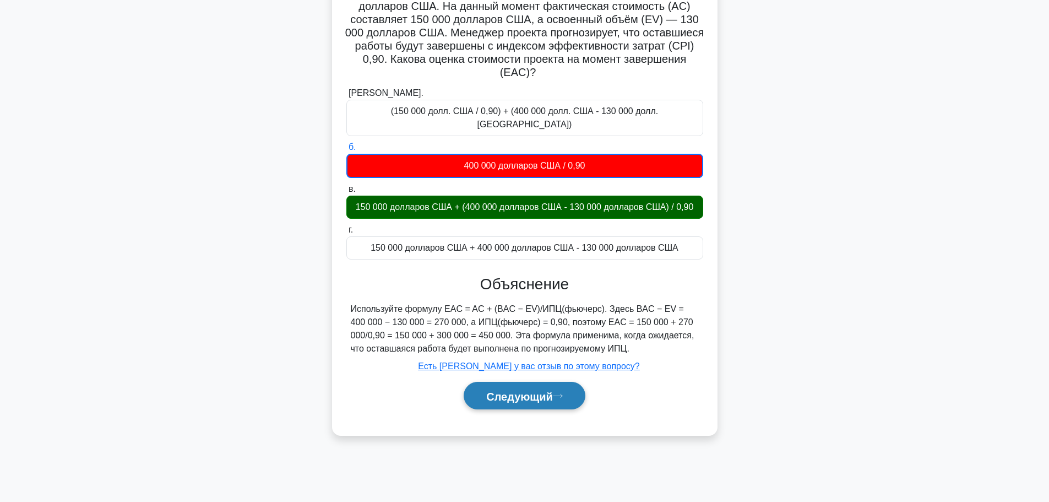
click at [572, 386] on button "Следующий" at bounding box center [525, 396] width 122 height 28
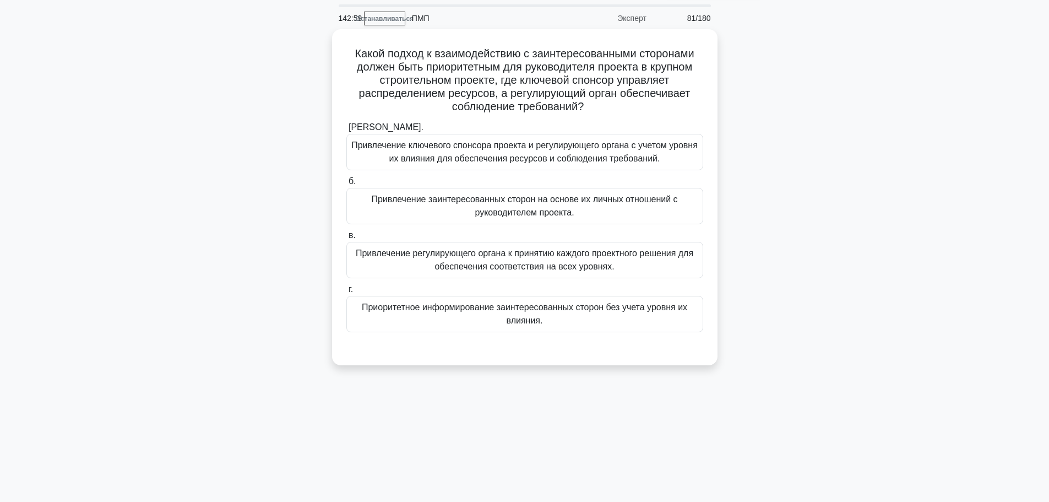
scroll to position [55, 0]
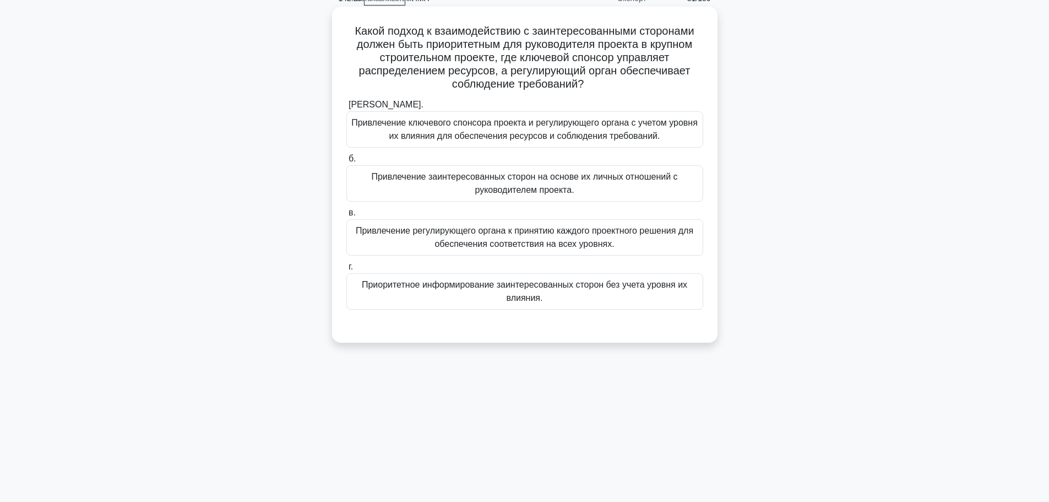
click at [580, 295] on font "Приоритетное информирование заинтересованных сторон без учета уровня их влияния." at bounding box center [524, 291] width 347 height 26
click at [346, 270] on input "г. Приоритетное информирование заинтересованных сторон без учета уровня их влия…" at bounding box center [346, 266] width 0 height 7
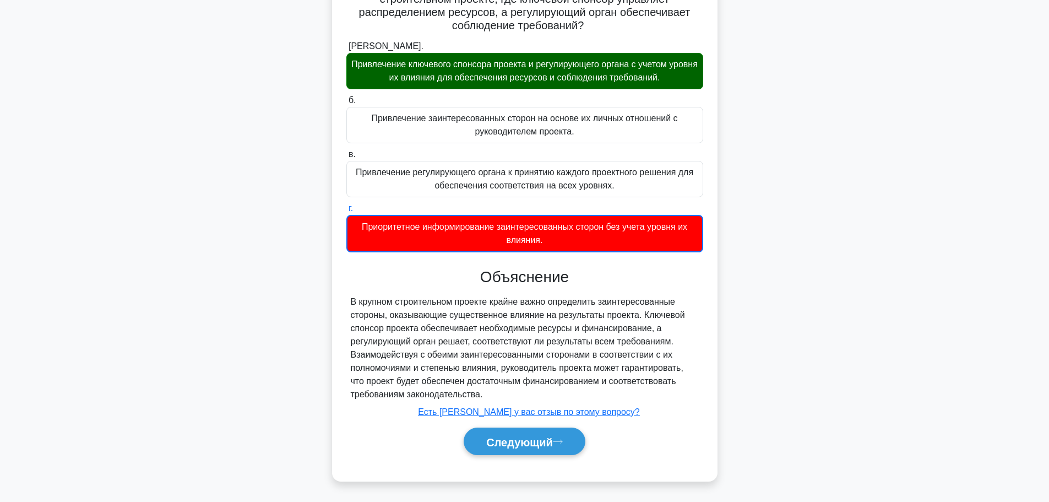
scroll to position [115, 0]
click at [515, 443] on font "Следующий" at bounding box center [519, 441] width 67 height 12
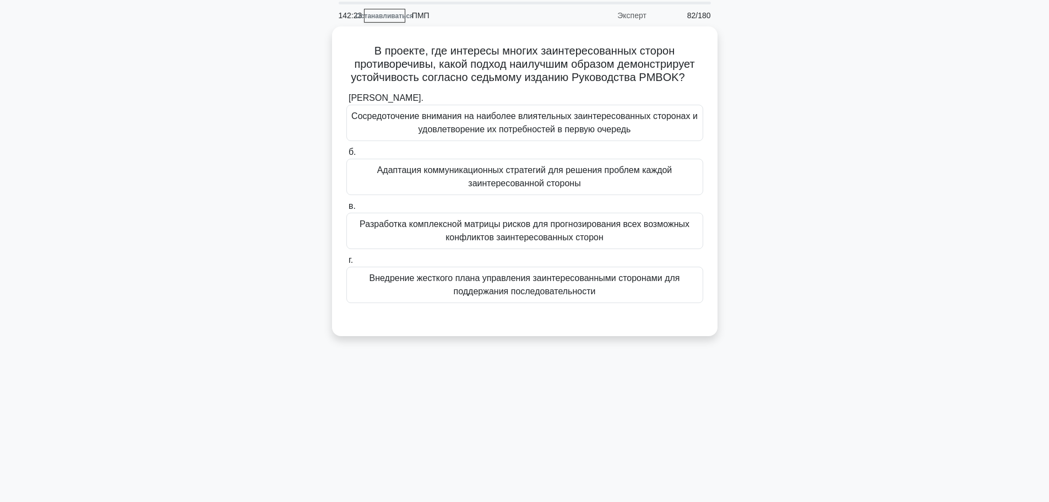
scroll to position [0, 0]
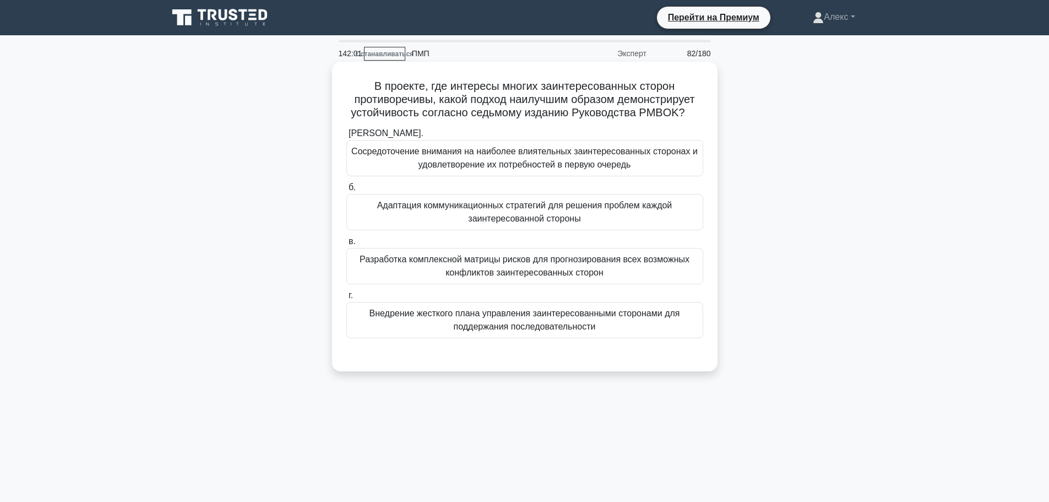
click at [583, 216] on font "Адаптация коммуникационных стратегий для решения проблем каждой заинтересованно…" at bounding box center [524, 212] width 347 height 26
click at [346, 191] on input "б. Адаптация коммуникационных стратегий для решения проблем каждой заинтересова…" at bounding box center [346, 187] width 0 height 7
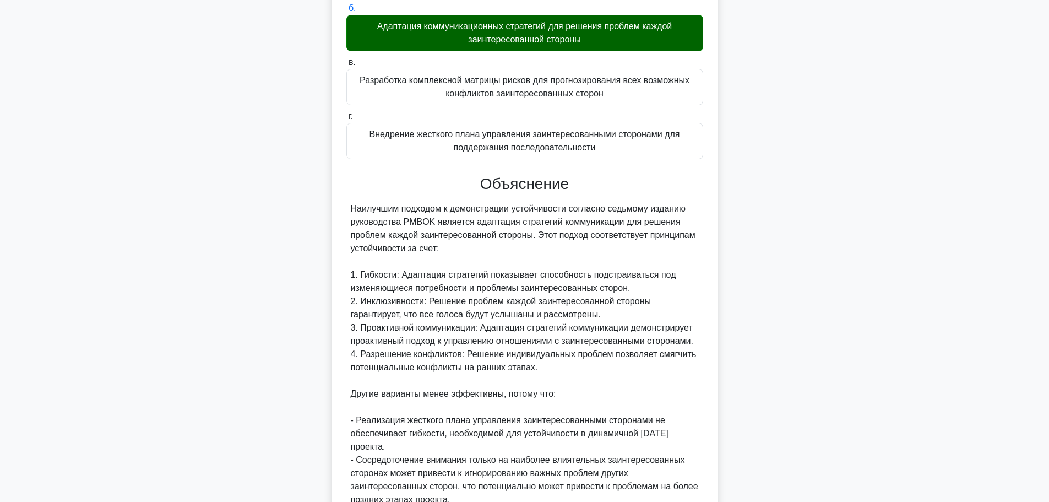
scroll to position [385, 0]
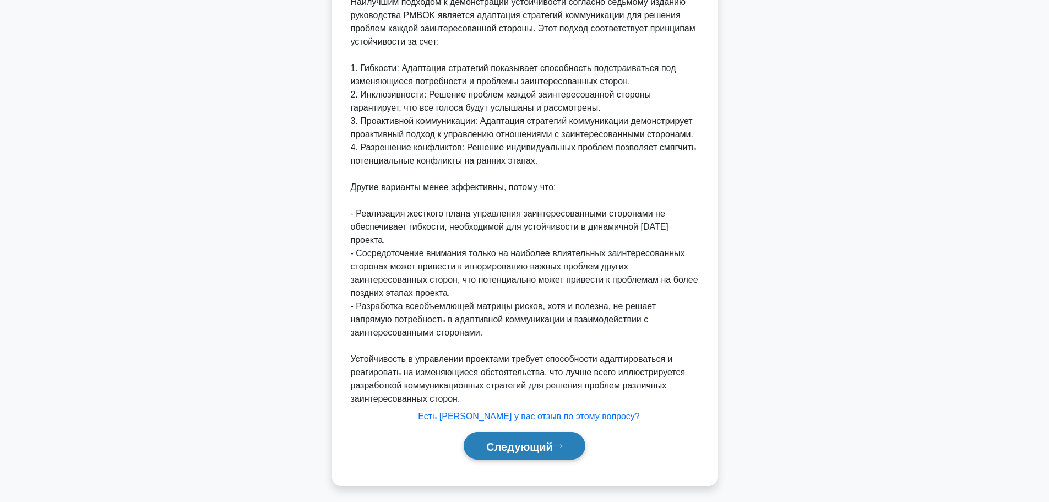
click at [532, 456] on button "Следующий" at bounding box center [525, 446] width 122 height 28
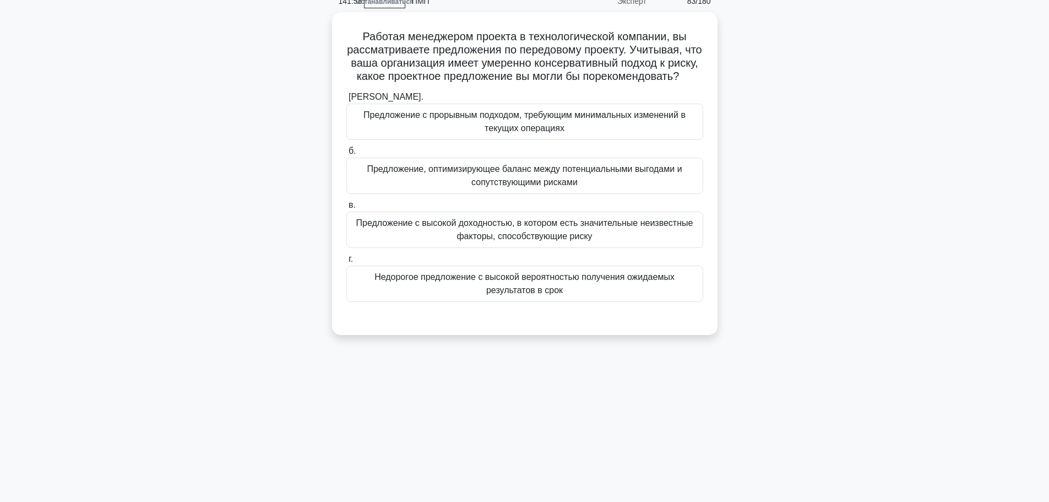
scroll to position [0, 0]
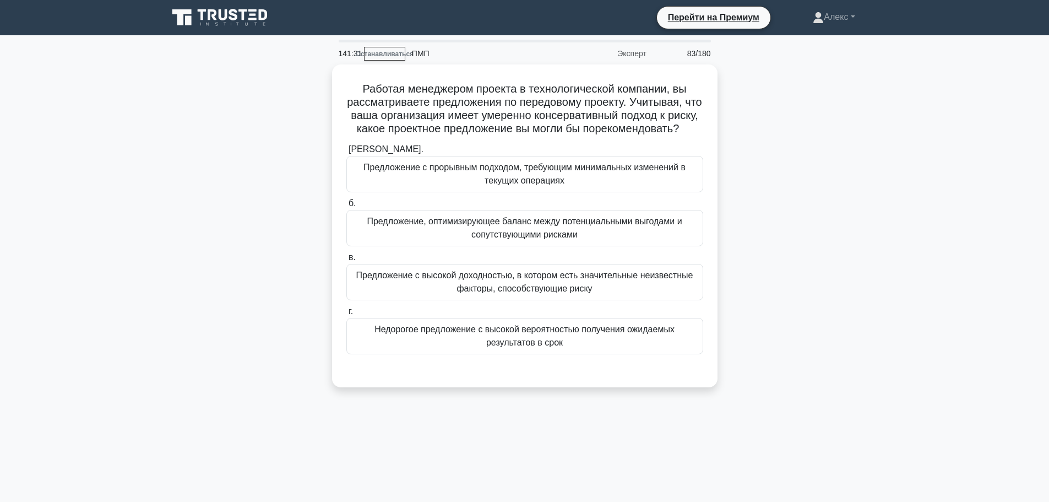
click at [765, 311] on div "Работая менеджером проекта в технологической компании, вы рассматриваете предло…" at bounding box center [524, 232] width 727 height 336
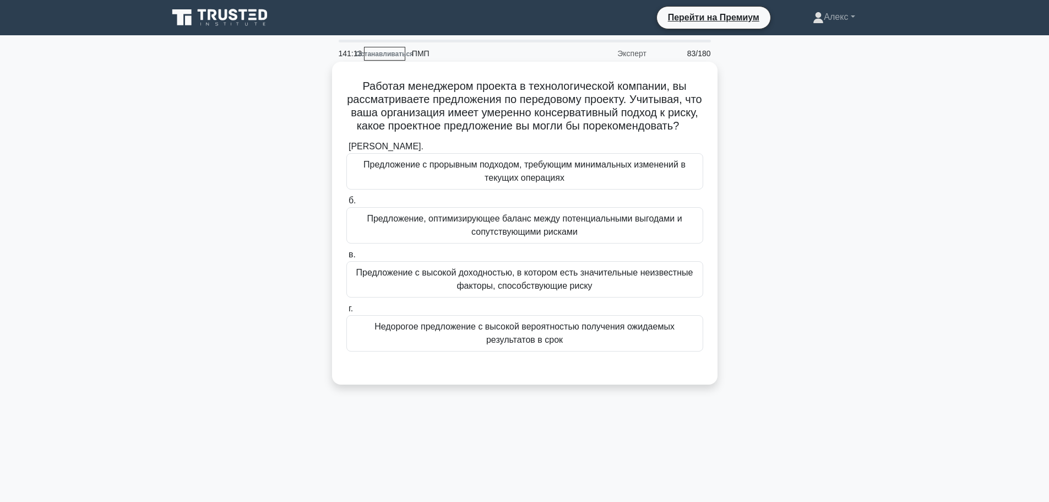
click at [616, 339] on font "Недорогое предложение с высокой вероятностью получения ожидаемых результатов в …" at bounding box center [524, 333] width 300 height 23
click at [346, 312] on input "г. Недорогое предложение с высокой вероятностью получения ожидаемых результатов…" at bounding box center [346, 308] width 0 height 7
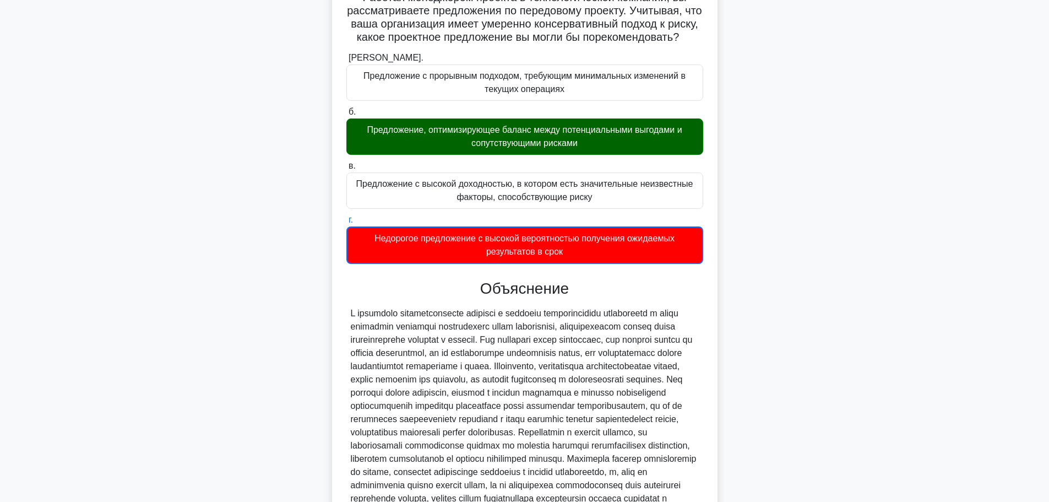
scroll to position [220, 0]
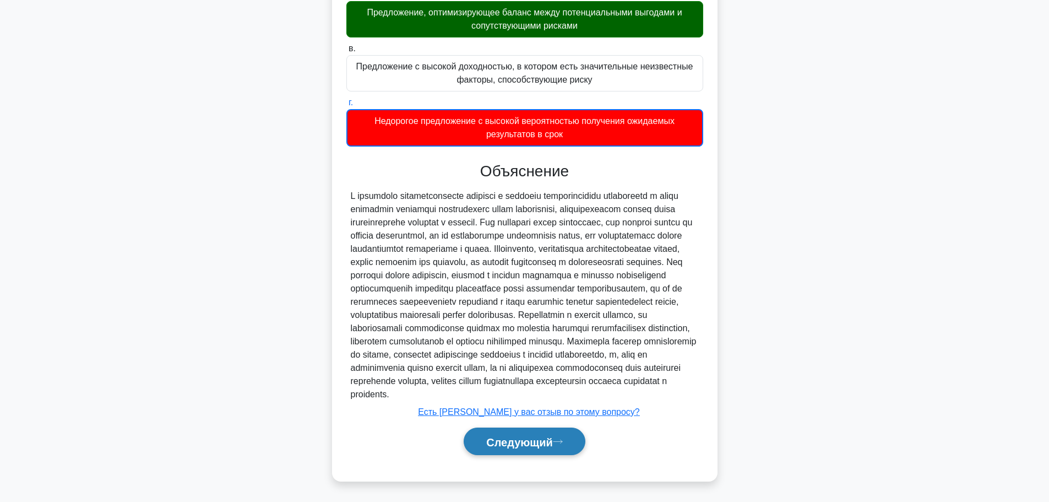
click at [571, 455] on button "Следующий" at bounding box center [525, 441] width 122 height 28
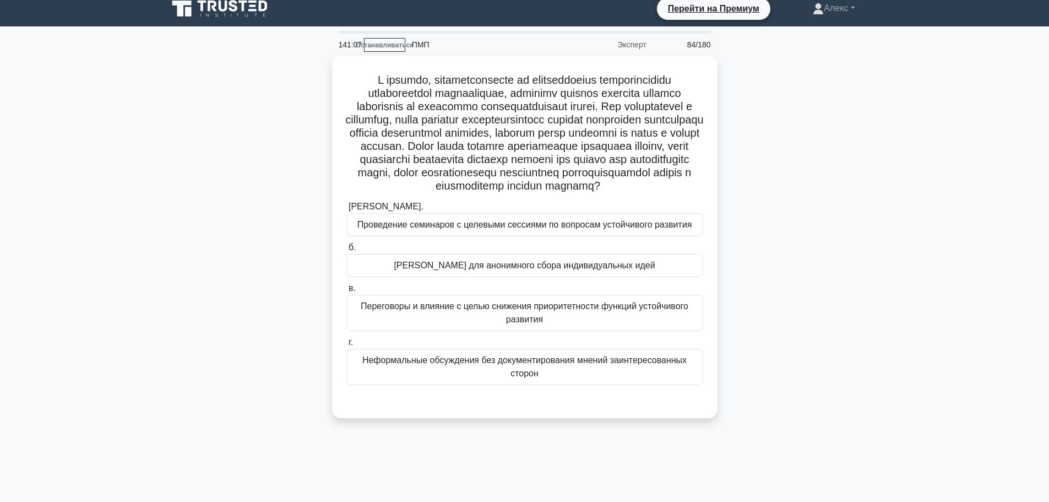
scroll to position [0, 0]
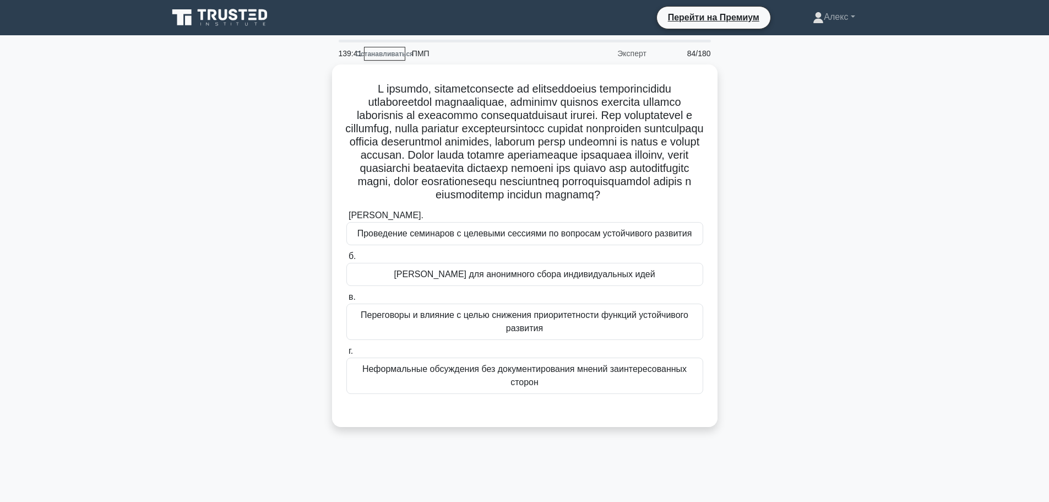
click at [933, 346] on main "139:41 Останавливаться ПМП Эксперт 84/180 .spinner_0XTQ{transform-origin:center…" at bounding box center [524, 314] width 1049 height 559
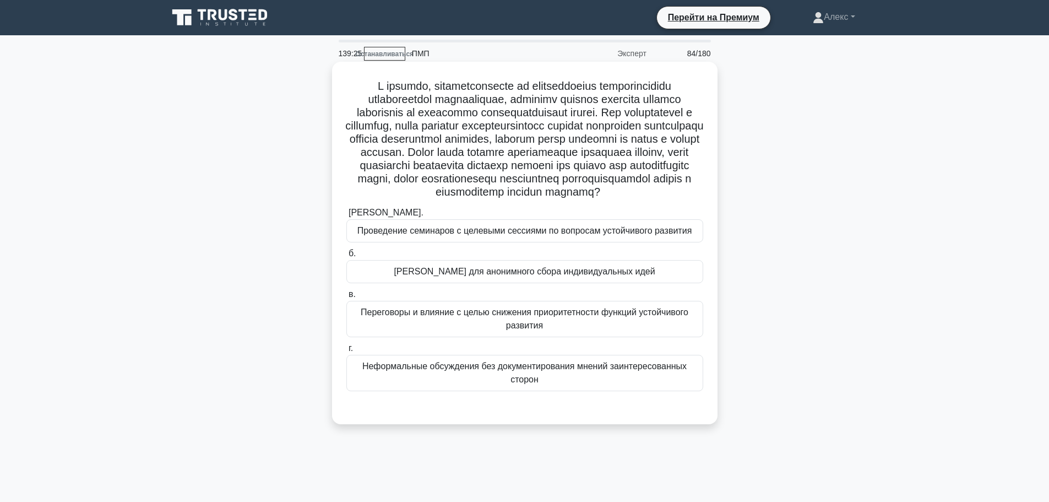
click at [531, 276] on font "[PERSON_NAME] для анонимного сбора индивидуальных идей" at bounding box center [524, 270] width 261 height 9
click at [346, 257] on input "б. Метод [PERSON_NAME] для анонимного сбора индивидуальных идей" at bounding box center [346, 253] width 0 height 7
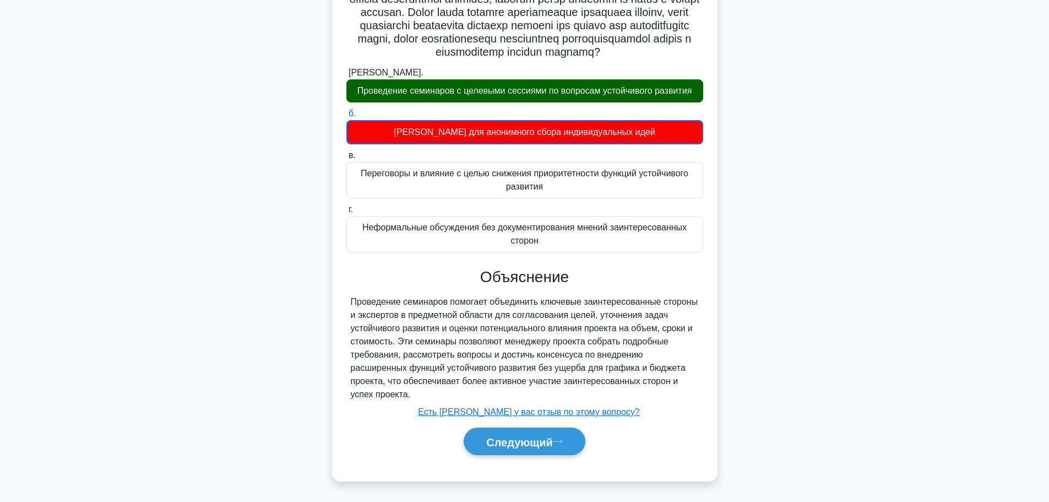
scroll to position [154, 0]
click at [543, 445] on font "Следующий" at bounding box center [519, 441] width 67 height 12
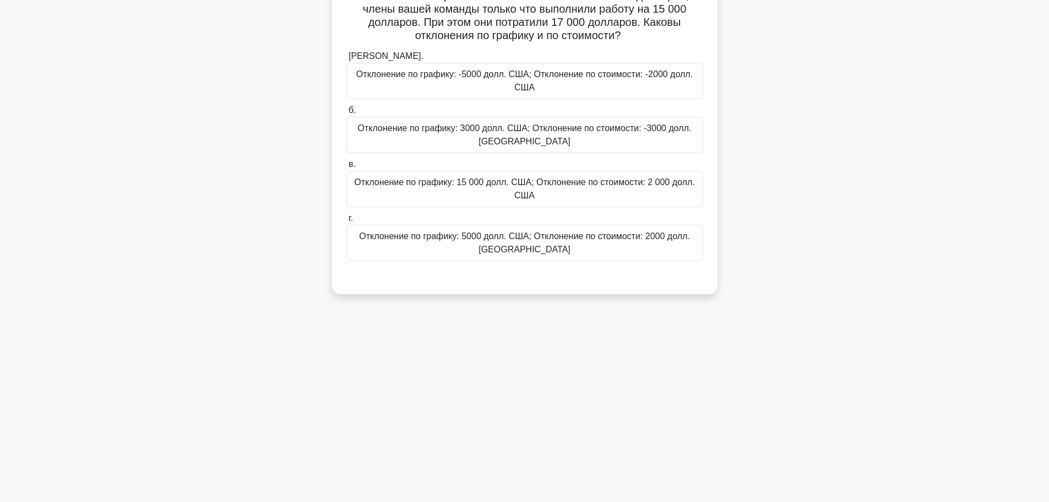
scroll to position [0, 0]
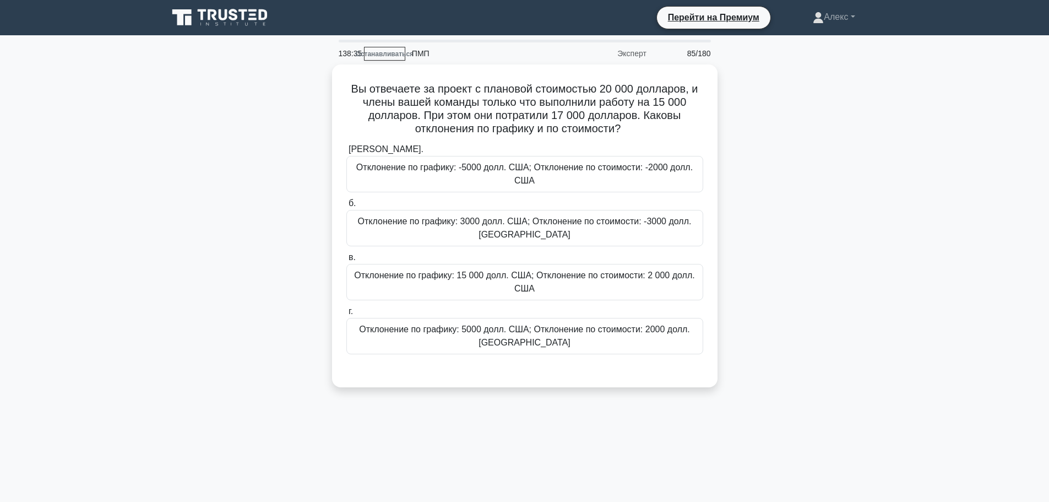
click at [829, 184] on div "Вы отвечаете за проект с плановой стоимостью 20 000 долларов, и члены вашей ком…" at bounding box center [524, 232] width 727 height 336
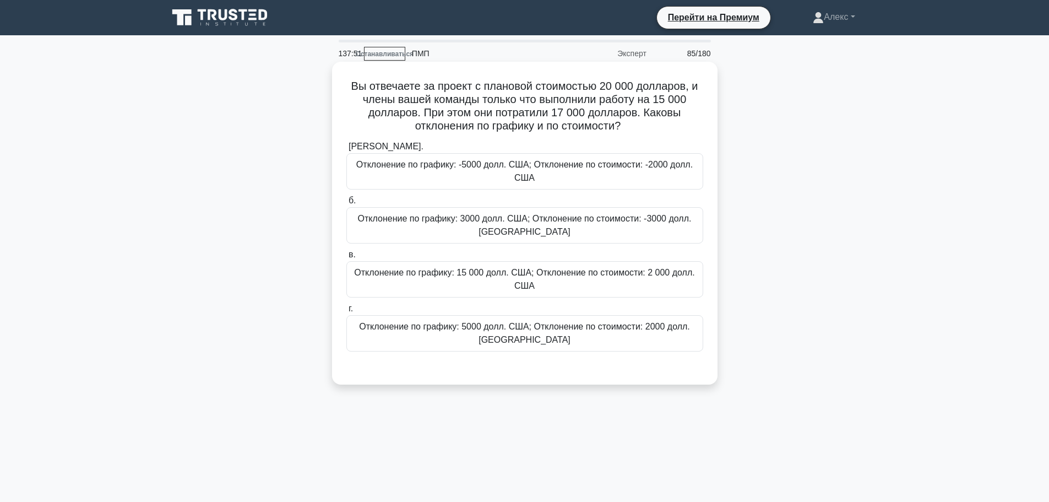
click at [443, 184] on font "Отклонение по графику: -5000 долл. США; Отклонение по стоимости: -2000 долл. США" at bounding box center [524, 171] width 347 height 26
click at [346, 150] on input "[PERSON_NAME]. Отклонение по графику: -5000 долл. США; Отклонение по стоимости:…" at bounding box center [346, 146] width 0 height 7
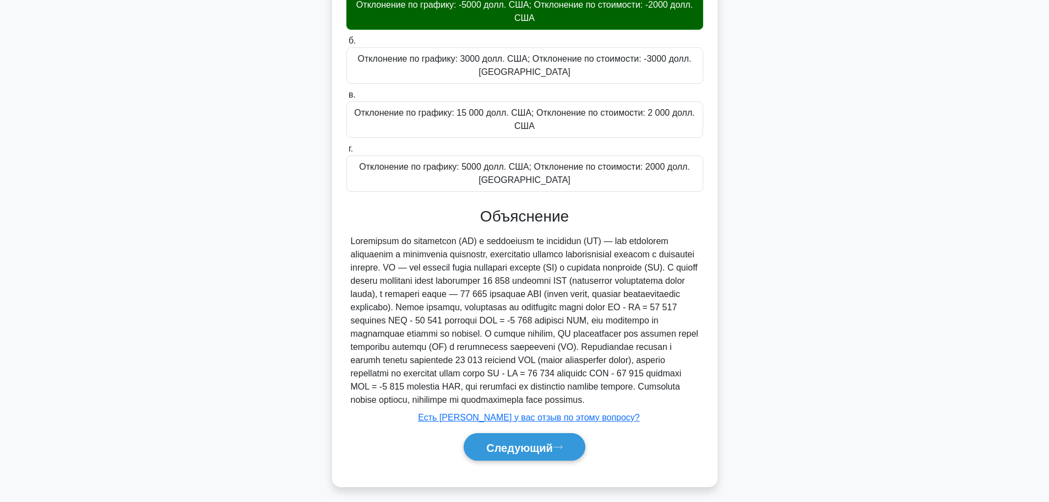
scroll to position [166, 0]
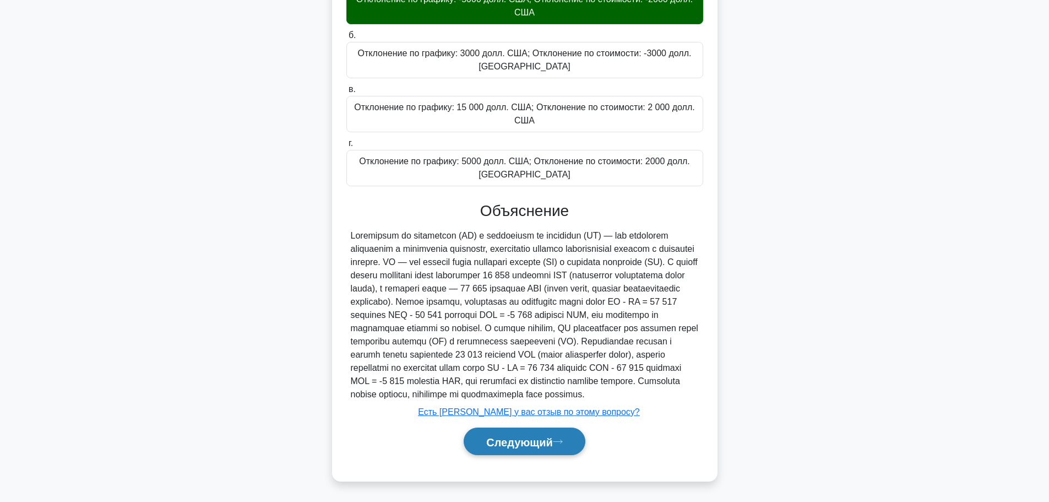
click at [516, 444] on font "Следующий" at bounding box center [519, 441] width 67 height 12
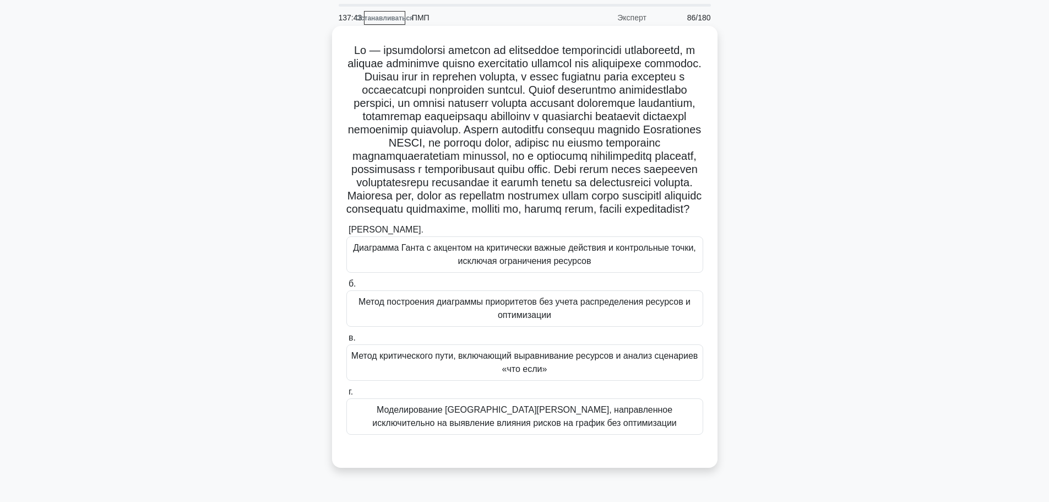
scroll to position [55, 0]
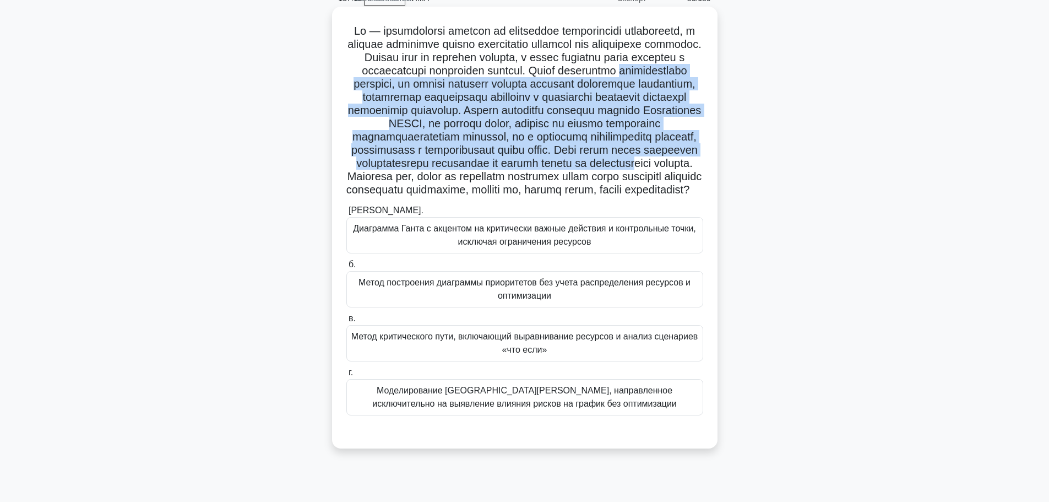
drag, startPoint x: 515, startPoint y: 166, endPoint x: 500, endPoint y: 79, distance: 88.2
click at [500, 79] on font at bounding box center [524, 110] width 356 height 171
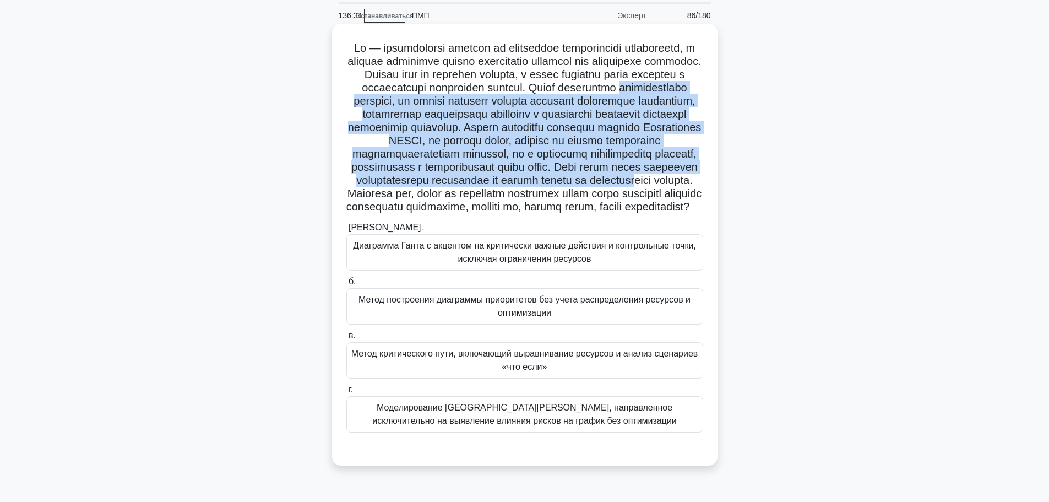
scroll to position [93, 0]
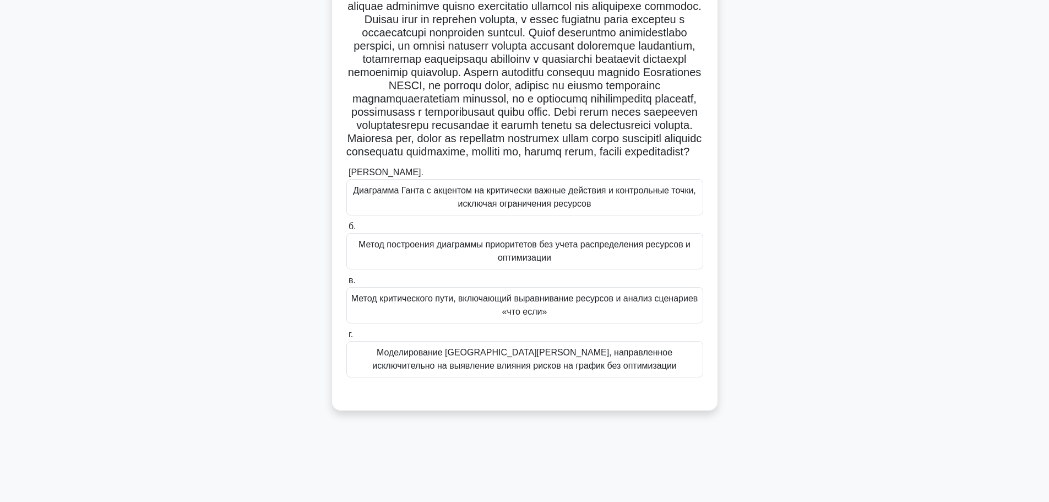
click at [493, 316] on font "Метод критического пути, включающий выравнивание ресурсов и анализ сценариев «ч…" at bounding box center [524, 304] width 347 height 23
click at [346, 284] on input "в. Метод критического пути, включающий выравнивание ресурсов и анализ сценариев…" at bounding box center [346, 280] width 0 height 7
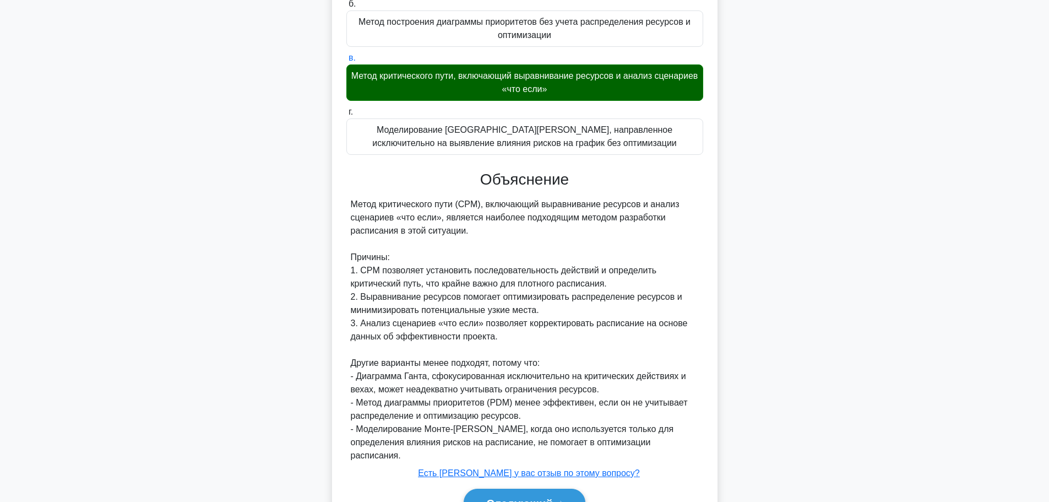
scroll to position [391, 0]
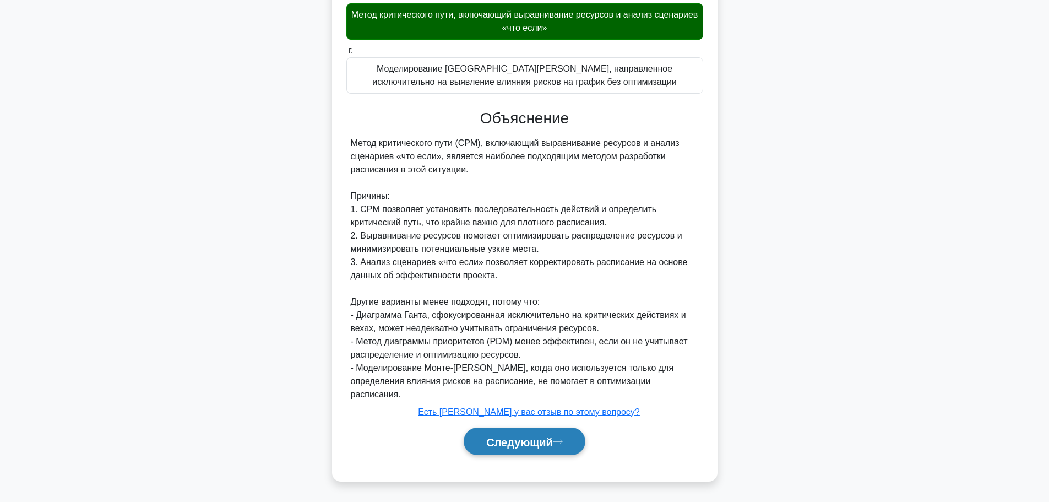
click at [569, 452] on button "Следующий" at bounding box center [525, 441] width 122 height 28
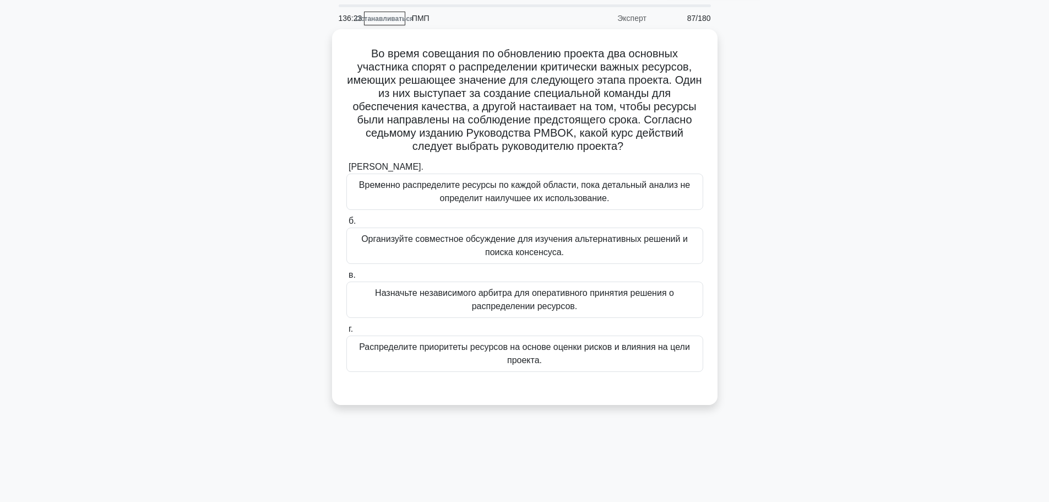
scroll to position [55, 0]
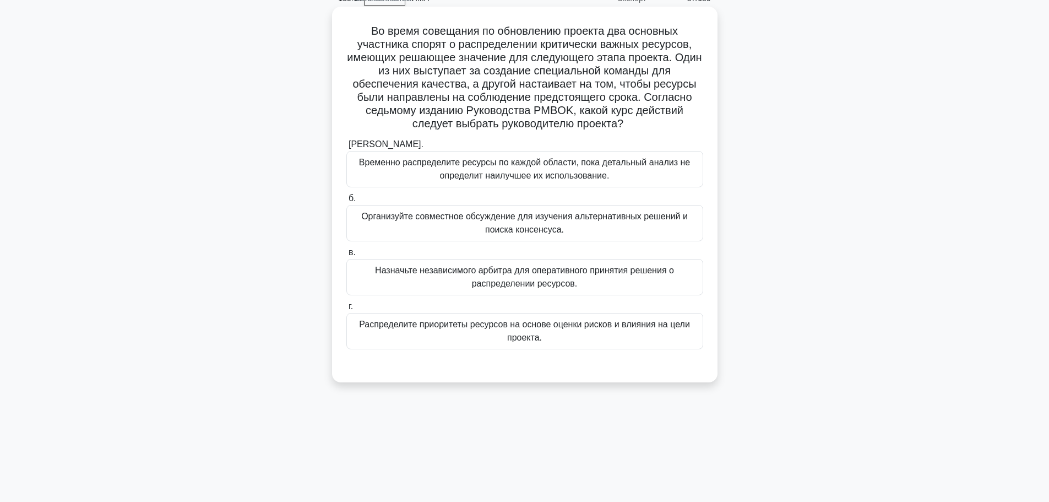
click at [583, 340] on font "Распределите приоритеты ресурсов на основе оценки рисков и влияния на цели прое…" at bounding box center [524, 331] width 347 height 26
click at [346, 310] on input "г. Распределите приоритеты ресурсов на основе оценки рисков и влияния на цели п…" at bounding box center [346, 306] width 0 height 7
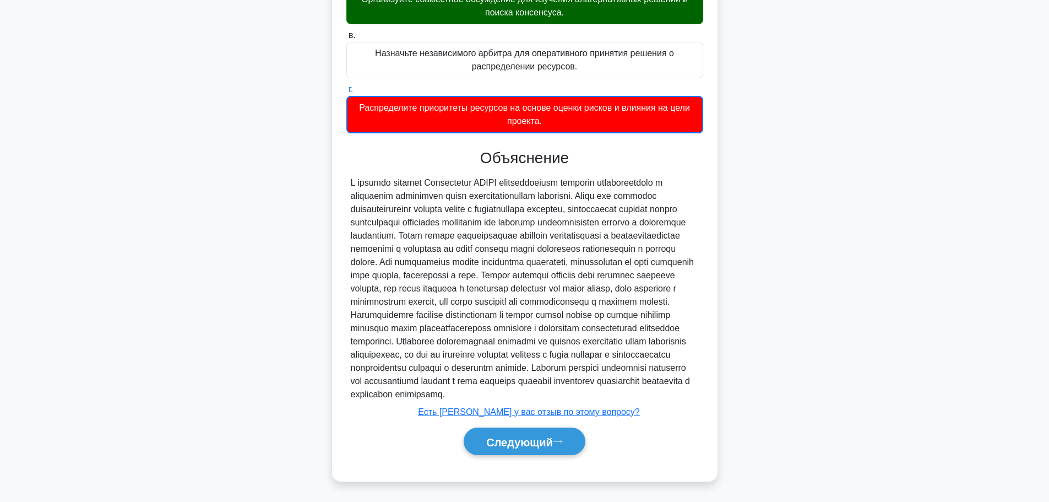
scroll to position [299, 0]
click at [522, 444] on font "Следующий" at bounding box center [519, 441] width 67 height 12
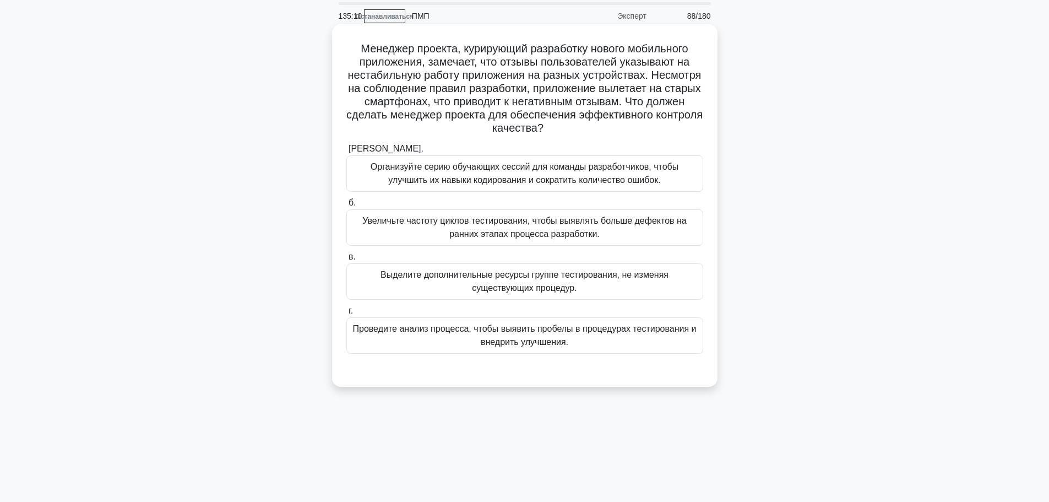
scroll to position [0, 0]
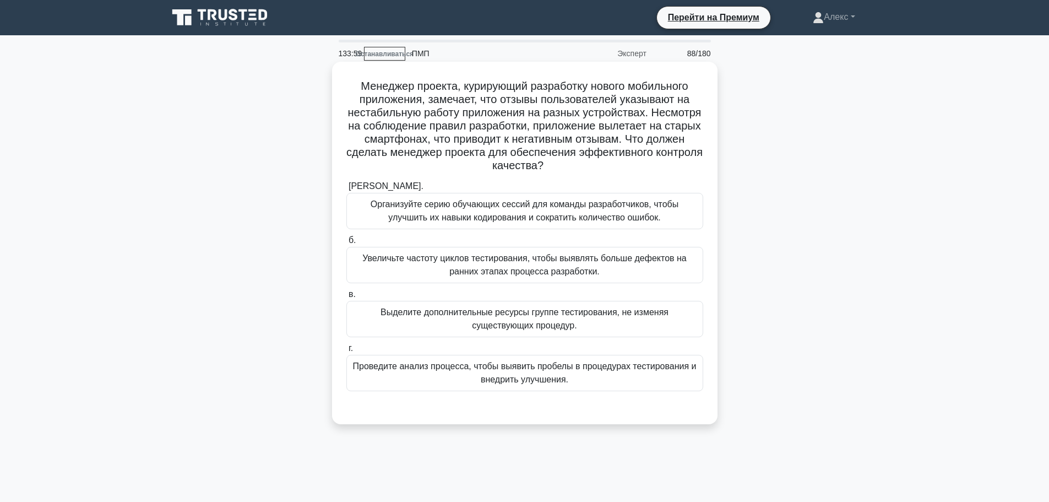
click at [576, 378] on font "Проведите анализ процесса, чтобы выявить пробелы в процедурах тестирования и вн…" at bounding box center [524, 373] width 347 height 26
click at [346, 352] on input "г. Проведите анализ процесса, чтобы выявить пробелы в процедурах тестирования и…" at bounding box center [346, 348] width 0 height 7
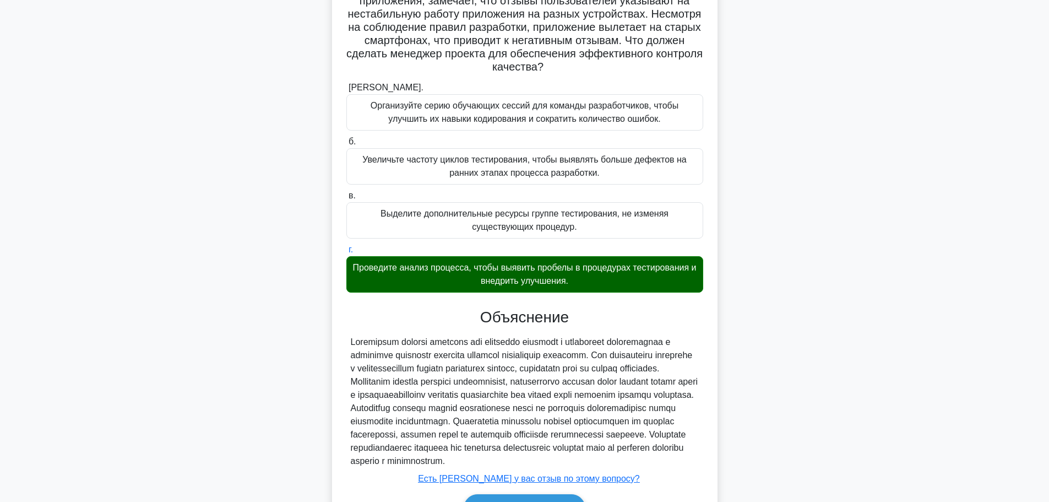
scroll to position [179, 0]
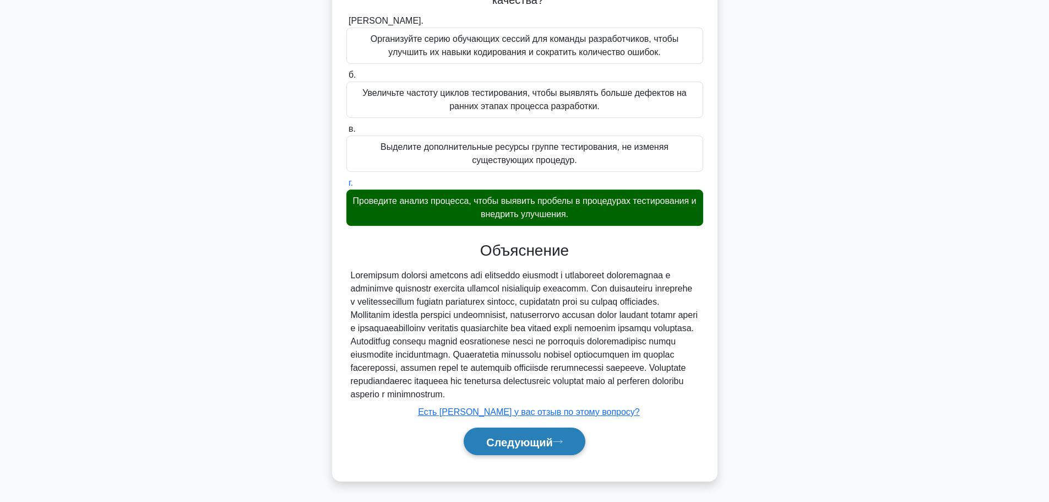
click at [518, 434] on button "Следующий" at bounding box center [525, 441] width 122 height 28
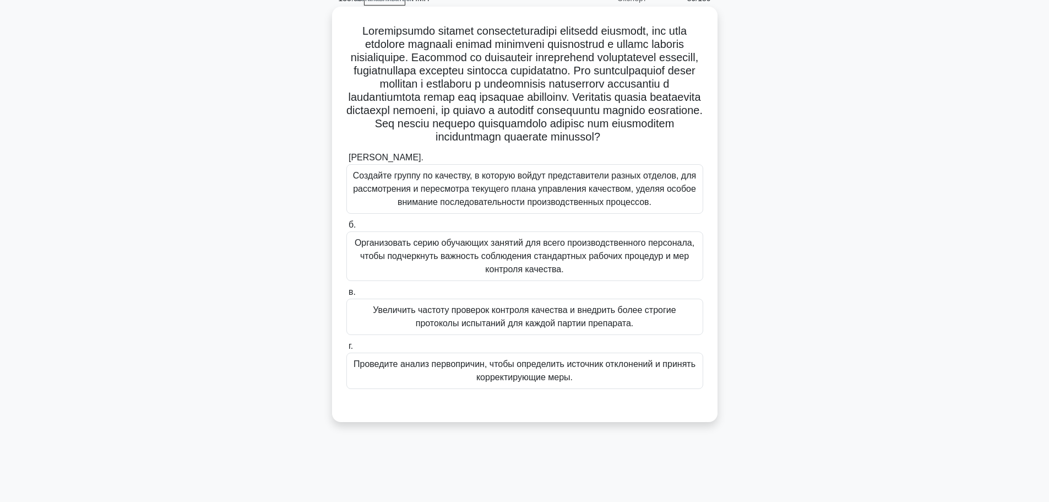
scroll to position [93, 0]
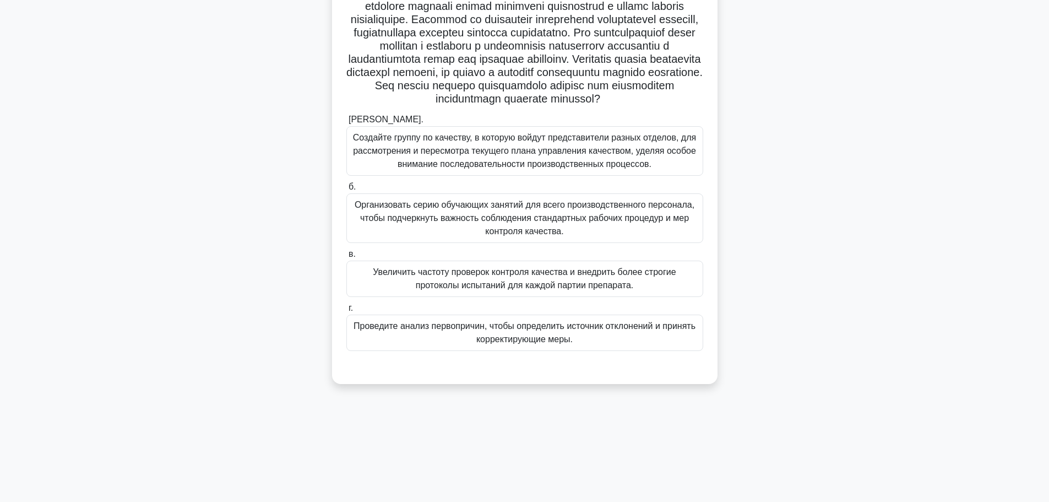
click at [493, 344] on font "Проведите анализ первопричин, чтобы определить источник отклонений и принять ко…" at bounding box center [524, 332] width 342 height 23
click at [346, 312] on input "г. Проведите анализ первопричин, чтобы определить источник отклонений и принять…" at bounding box center [346, 307] width 0 height 7
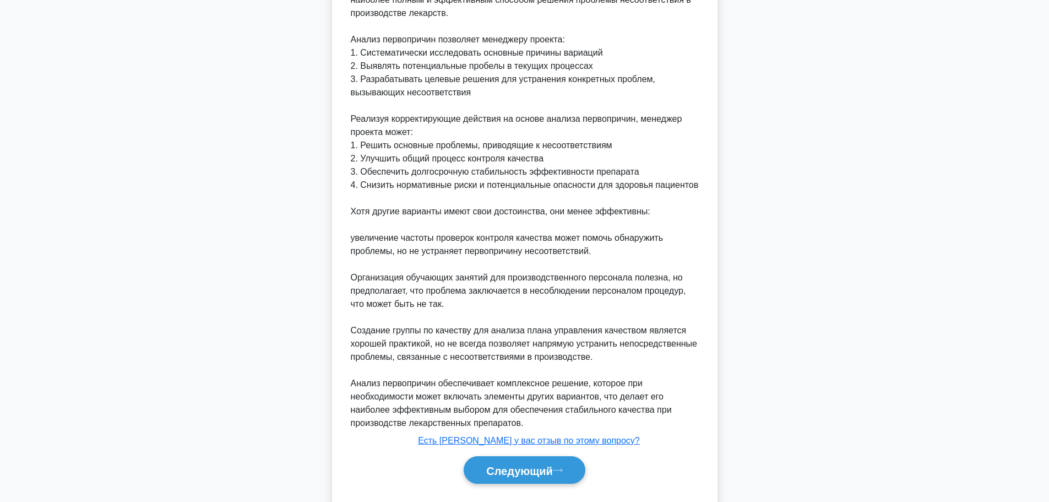
scroll to position [563, 0]
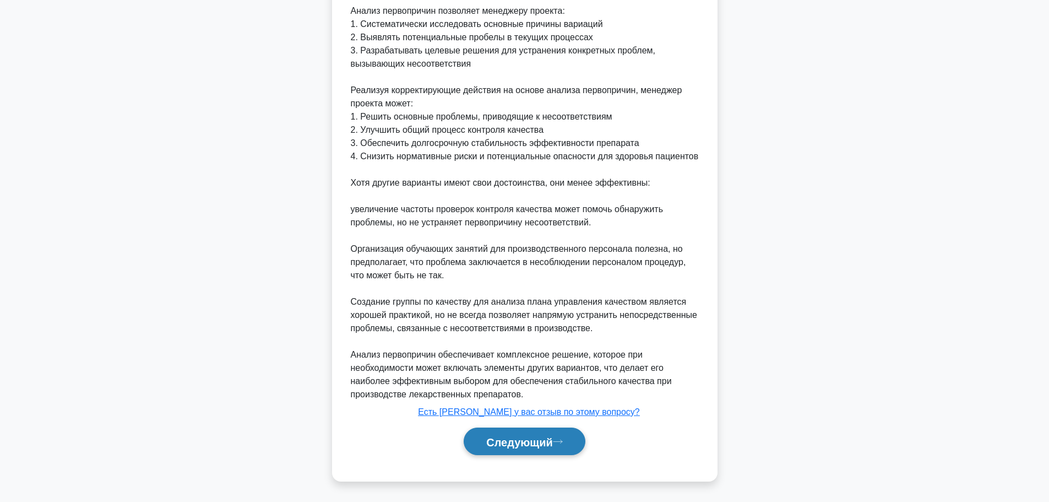
click at [510, 440] on font "Следующий" at bounding box center [519, 441] width 67 height 12
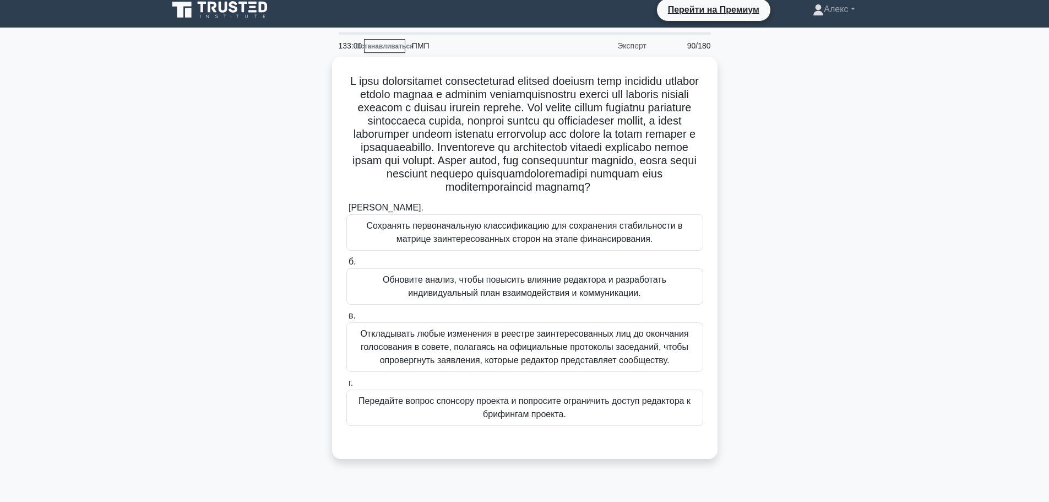
scroll to position [0, 0]
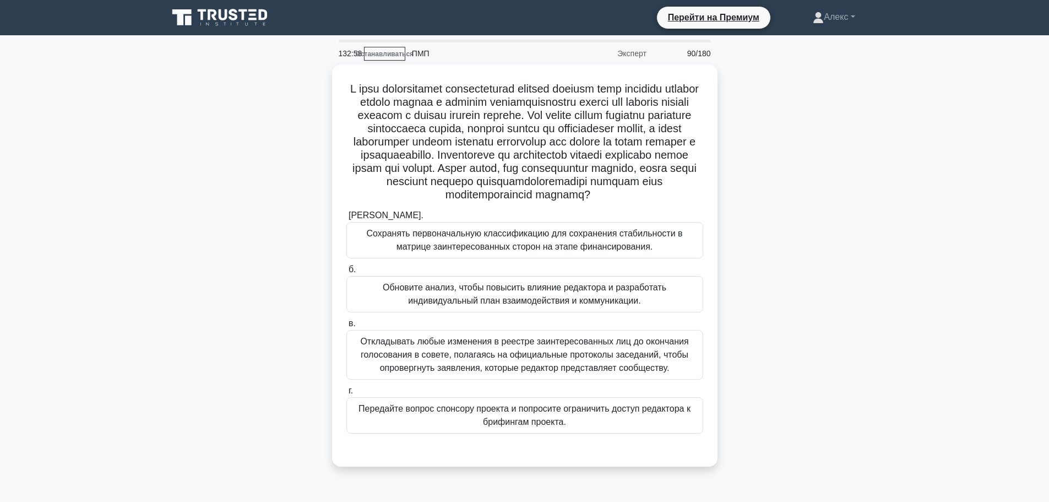
click at [799, 356] on div ".spinner_0XTQ{transform-origin:center;animation:spinner_y6GP .75s linear infini…" at bounding box center [524, 271] width 727 height 415
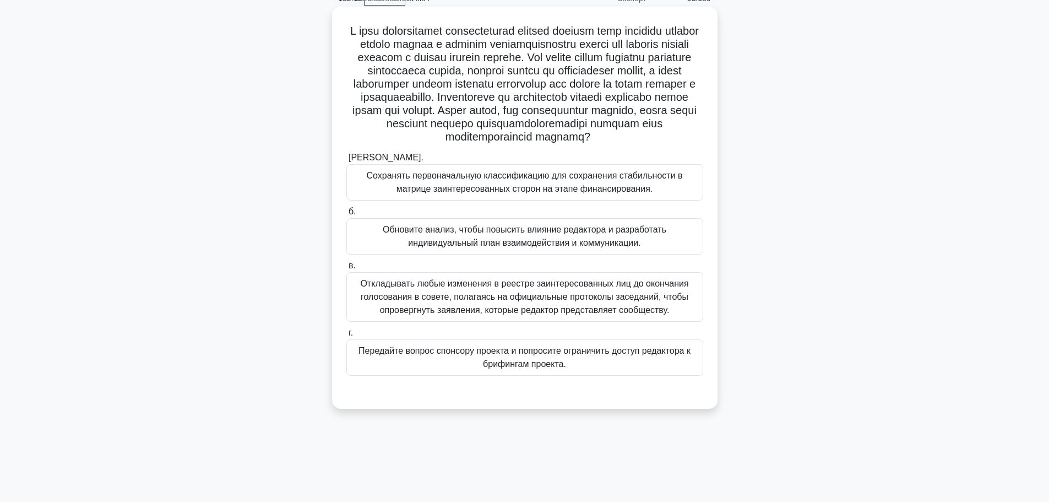
click at [652, 249] on font "Обновите анализ, чтобы повысить влияние редактора и разработать индивидуальный …" at bounding box center [524, 236] width 347 height 26
click at [346, 215] on input "б. Обновите анализ, чтобы повысить влияние редактора и разработать индивидуальн…" at bounding box center [346, 211] width 0 height 7
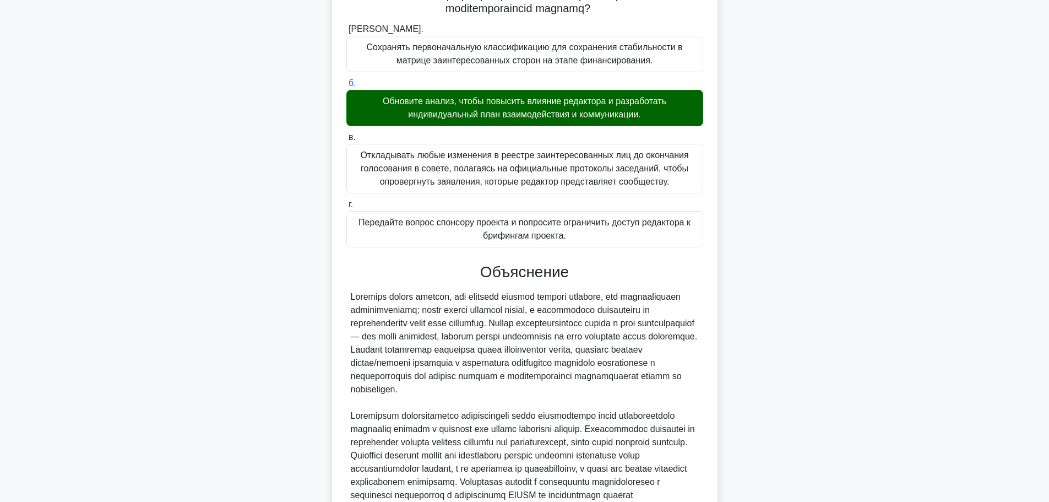
scroll to position [325, 0]
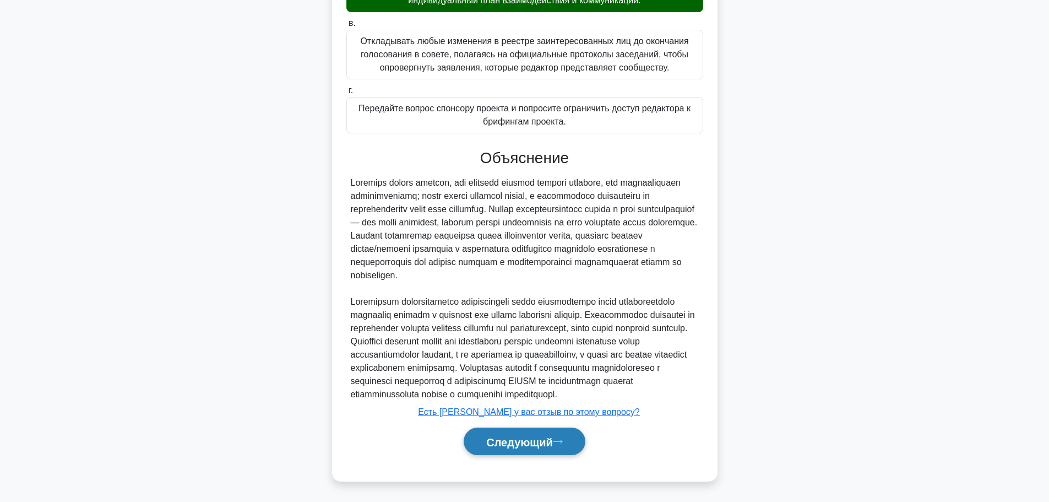
click at [536, 435] on font "Следующий" at bounding box center [519, 441] width 67 height 12
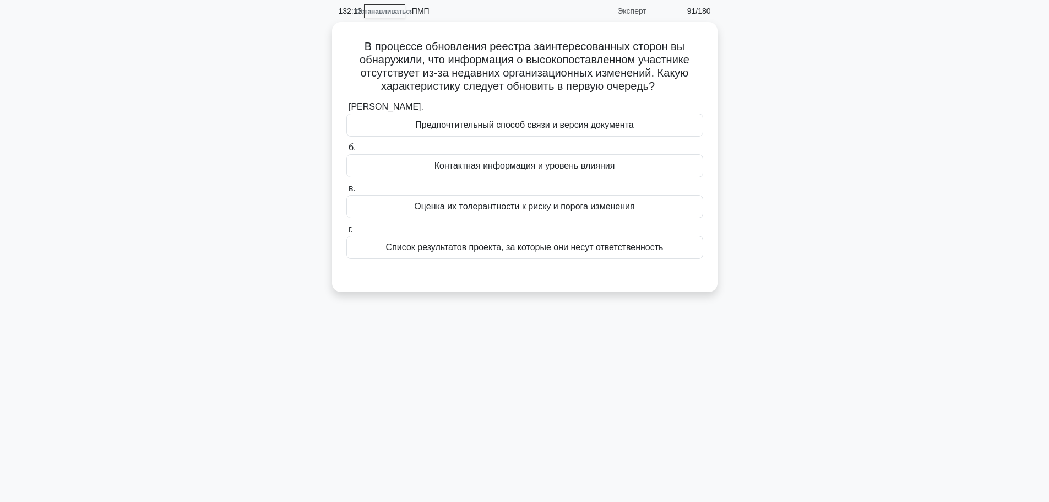
scroll to position [0, 0]
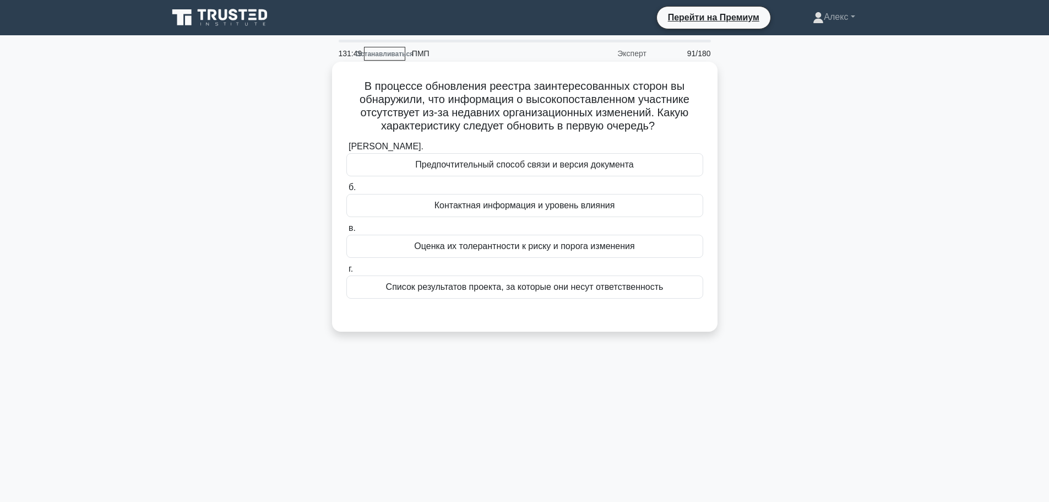
click at [608, 201] on font "Контактная информация и уровень влияния" at bounding box center [524, 204] width 181 height 9
click at [346, 191] on input "б. Контактная информация и уровень влияния" at bounding box center [346, 187] width 0 height 7
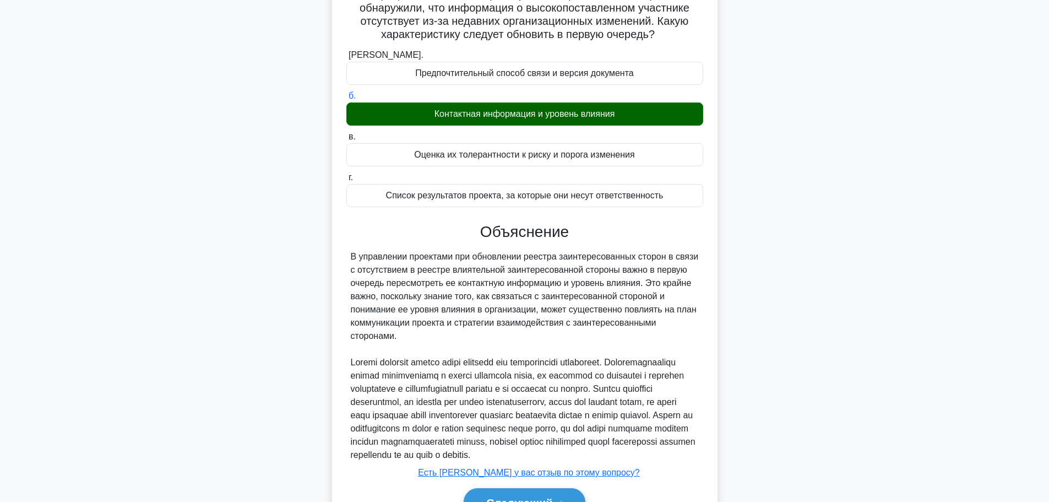
scroll to position [166, 0]
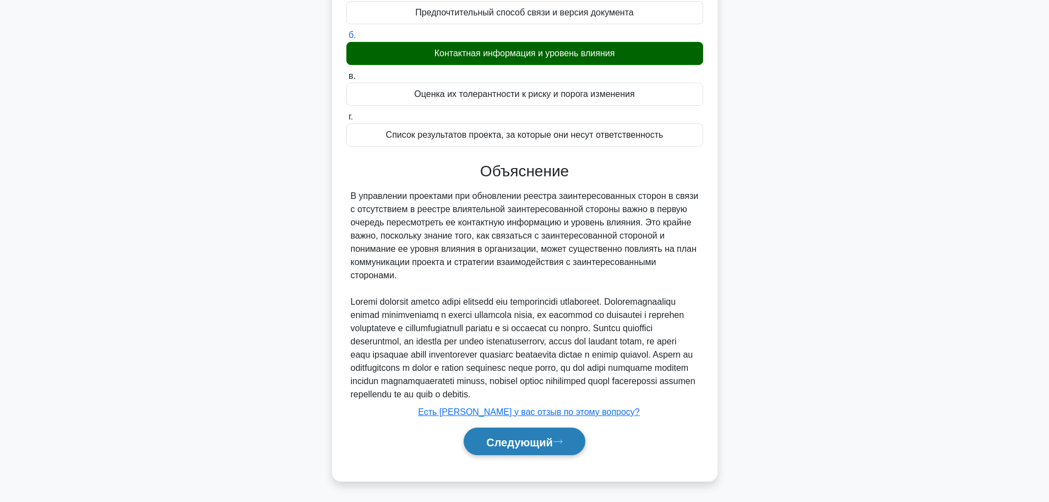
click at [529, 434] on button "Следующий" at bounding box center [525, 441] width 122 height 28
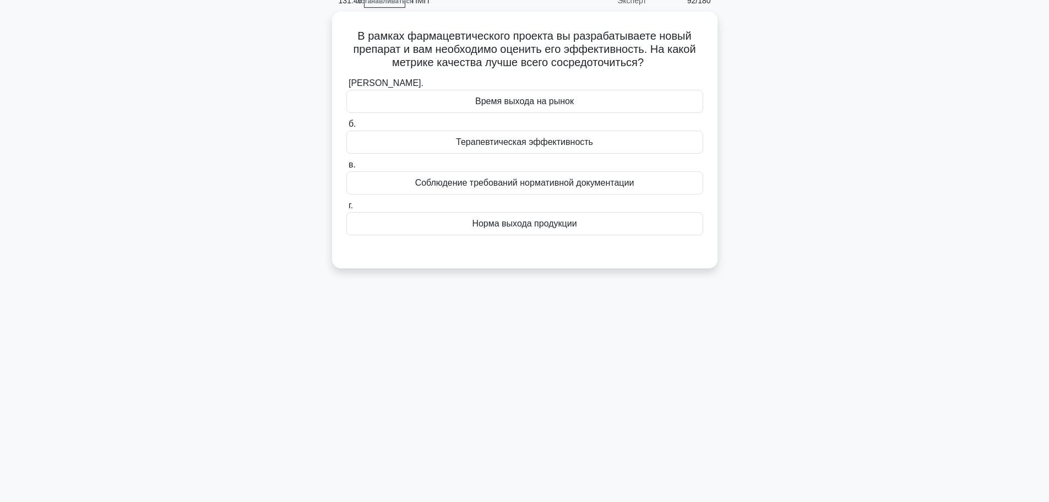
scroll to position [0, 0]
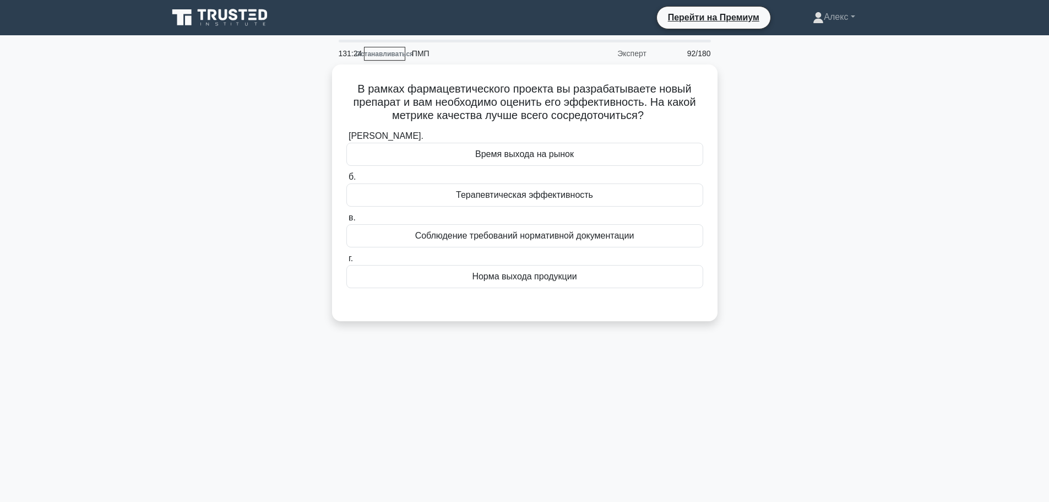
click at [816, 197] on div "В рамках фармацевтического проекта вы разрабатываете новый препарат и вам необх…" at bounding box center [524, 199] width 727 height 270
click at [600, 189] on div "Терапевтическая эффективность" at bounding box center [524, 192] width 357 height 23
click at [346, 178] on input "б. Терапевтическая эффективность" at bounding box center [346, 174] width 0 height 7
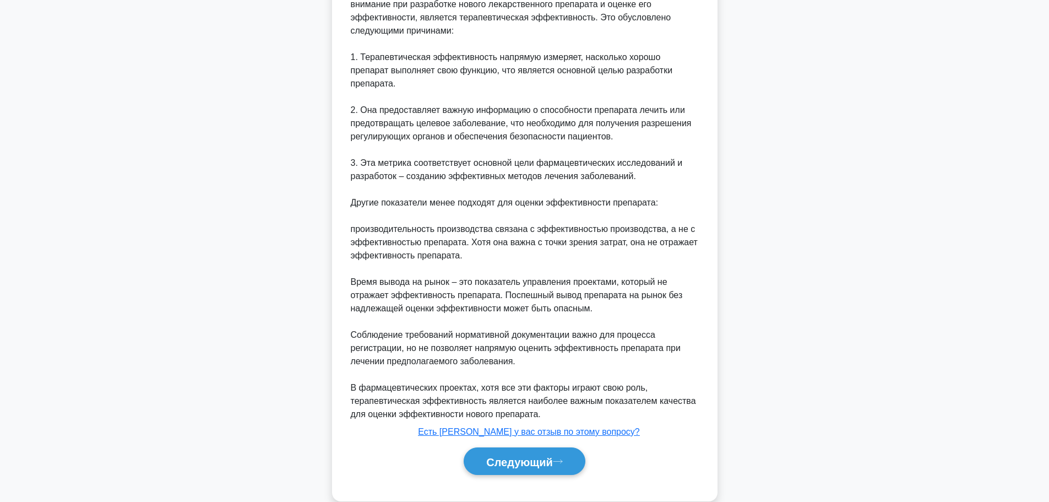
scroll to position [351, 0]
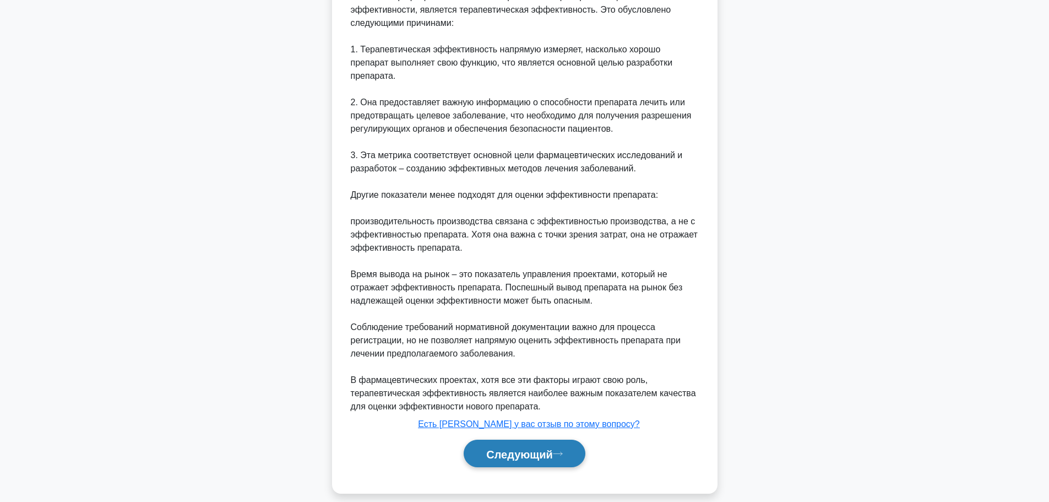
click at [529, 450] on button "Следующий" at bounding box center [525, 453] width 122 height 28
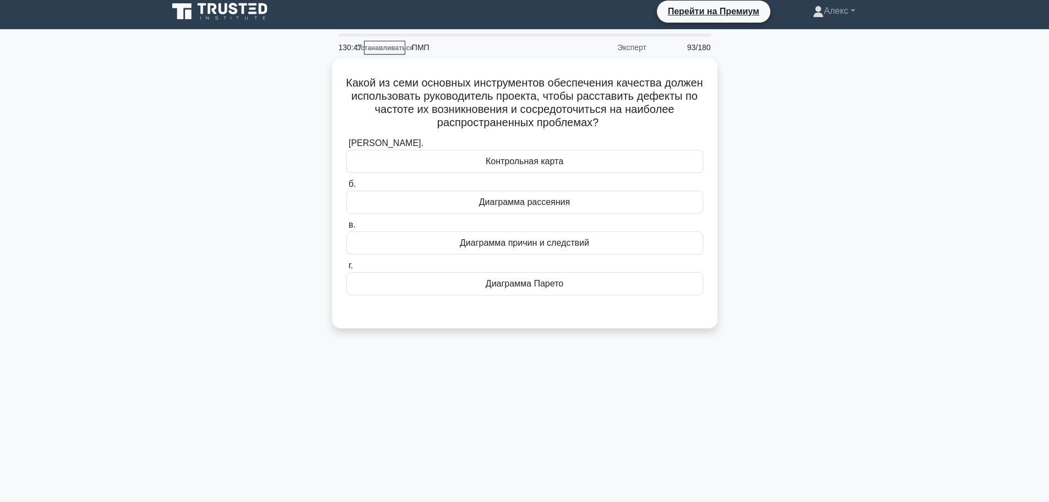
scroll to position [0, 0]
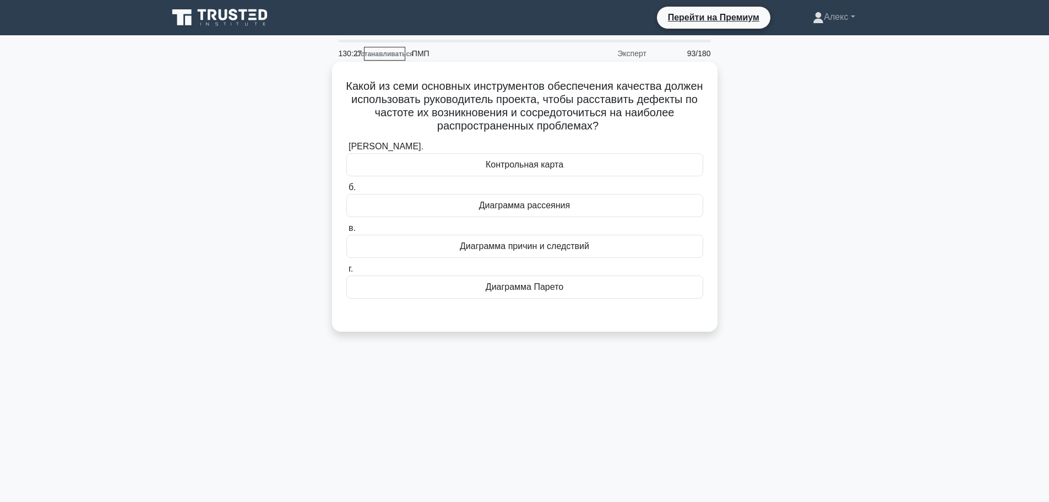
click at [546, 290] on font "Диаграмма Парето" at bounding box center [525, 286] width 78 height 9
click at [346, 273] on input "г. Диаграмма Парето" at bounding box center [346, 268] width 0 height 7
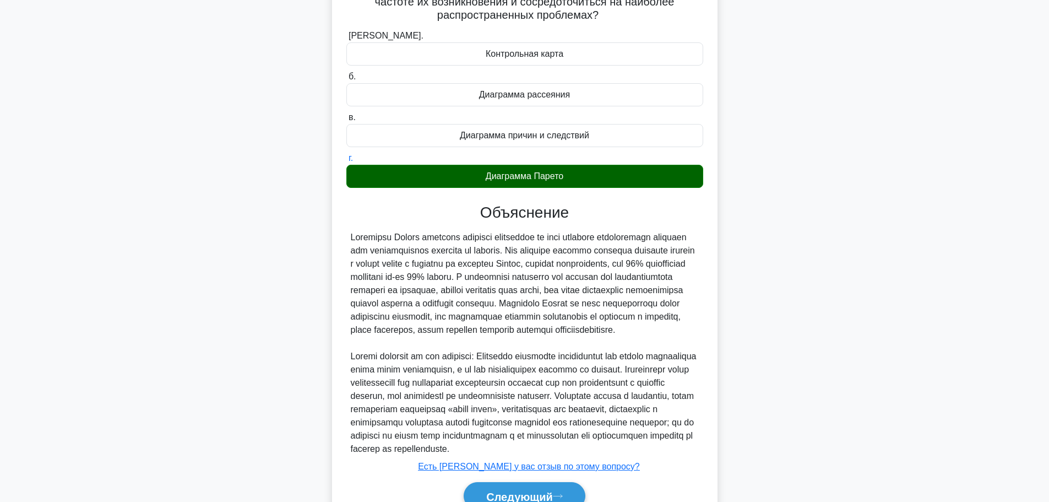
scroll to position [193, 0]
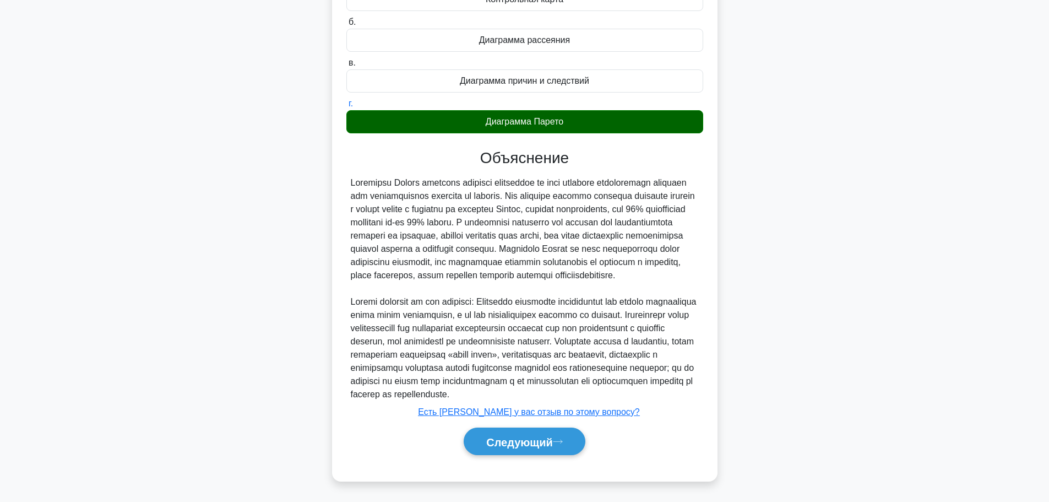
click at [526, 456] on div "Следующий" at bounding box center [524, 441] width 357 height 37
click at [533, 445] on font "Следующий" at bounding box center [519, 441] width 67 height 12
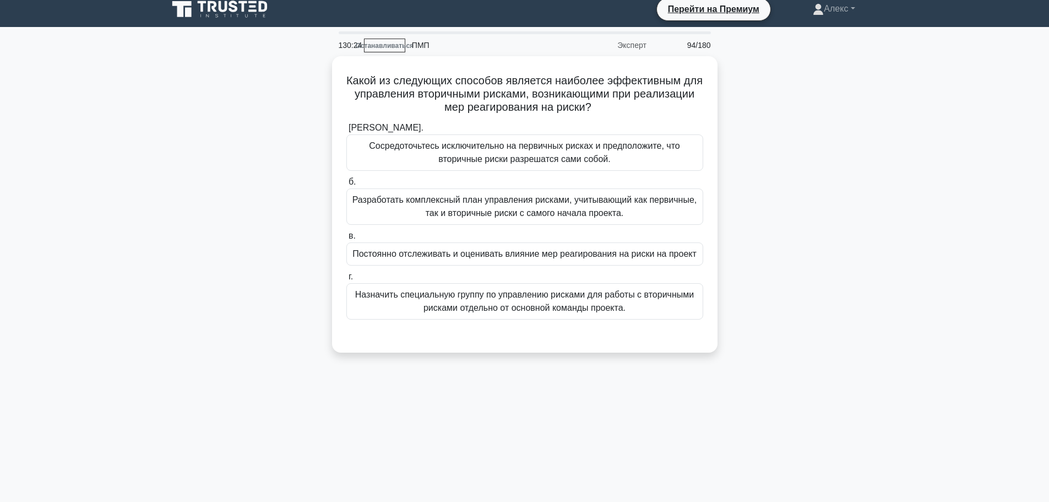
scroll to position [0, 0]
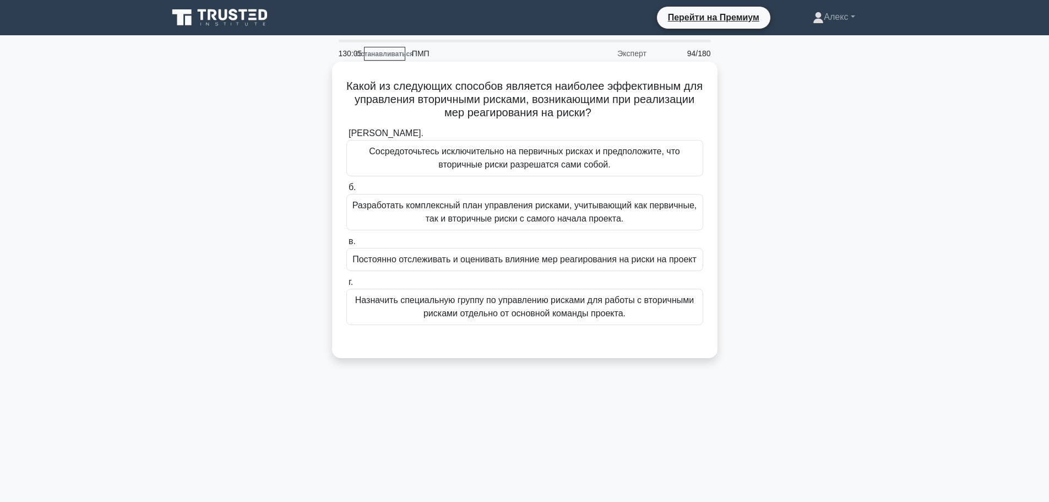
click at [688, 268] on div "Постоянно отслеживать и оценивать влияние мер реагирования на риски на проект" at bounding box center [524, 259] width 357 height 23
click at [346, 245] on input "в. Постоянно отслеживать и оценивать влияние мер реагирования на риски на проект" at bounding box center [346, 241] width 0 height 7
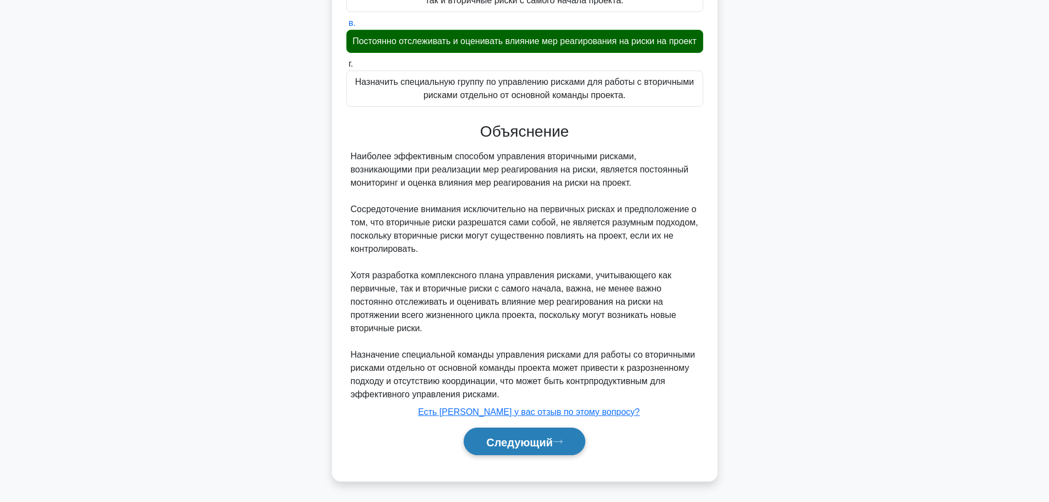
click at [546, 439] on font "Следующий" at bounding box center [519, 441] width 67 height 12
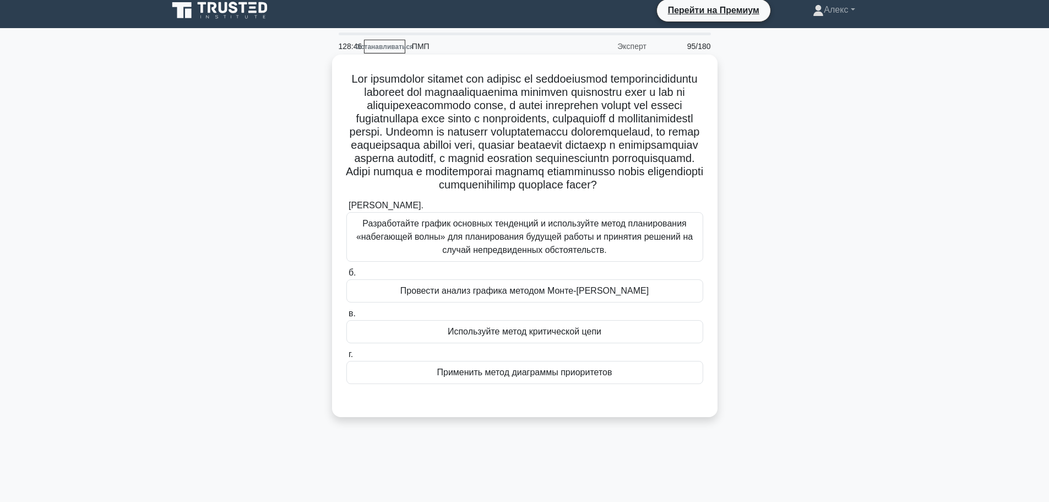
scroll to position [55, 0]
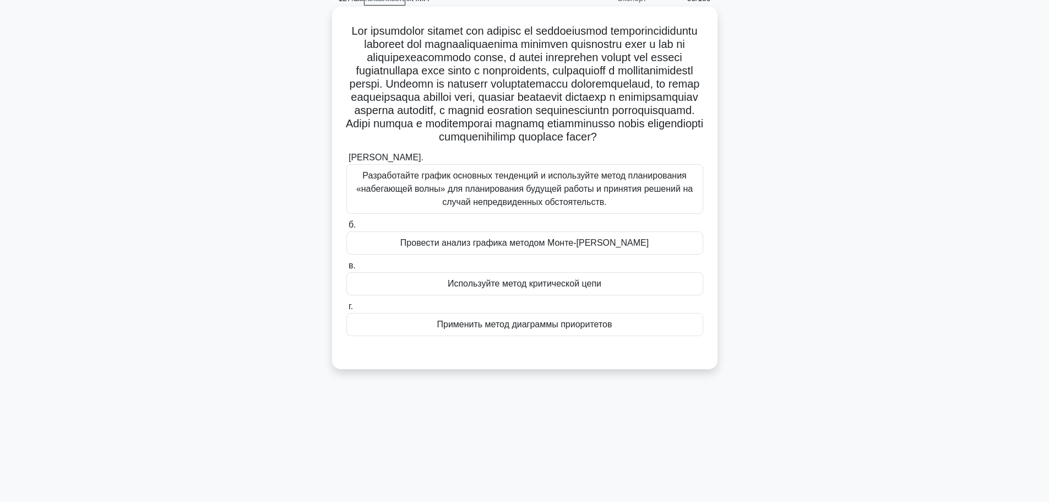
click at [580, 206] on font "Разработайте график основных тенденций и используйте метод планирования «набега…" at bounding box center [524, 189] width 336 height 36
click at [626, 206] on font "Разработайте график основных тенденций и используйте метод планирования «набега…" at bounding box center [524, 189] width 336 height 36
click at [346, 161] on input "[PERSON_NAME]. Разработайте график основных тенденций и используйте метод плани…" at bounding box center [346, 157] width 0 height 7
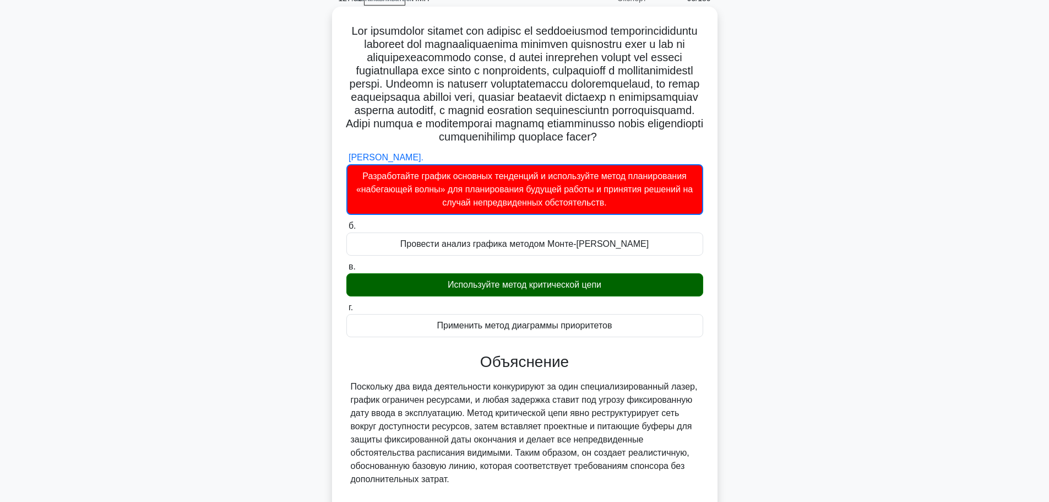
click at [608, 296] on div "Используйте метод критической цепи" at bounding box center [524, 284] width 357 height 23
click at [346, 270] on input "в. Используйте метод критической цепи" at bounding box center [346, 266] width 0 height 7
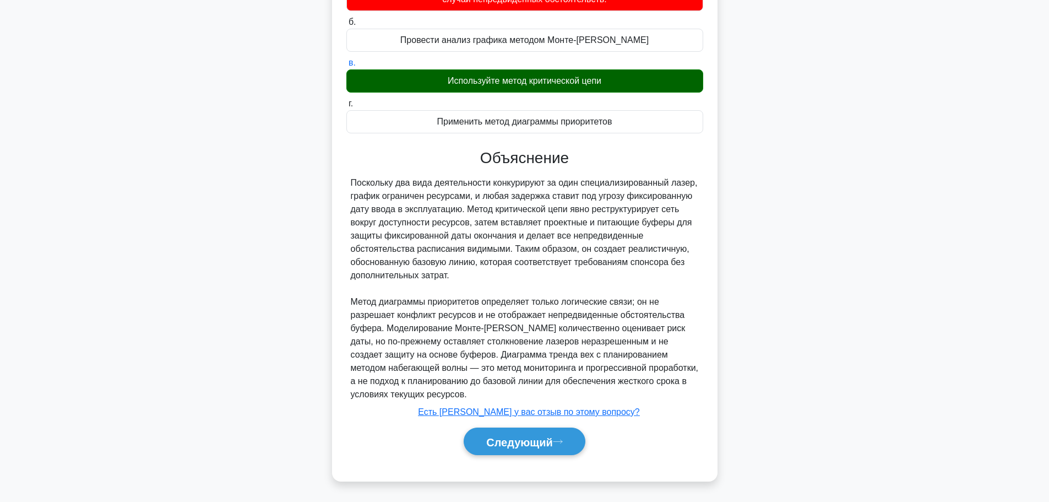
scroll to position [285, 0]
click at [541, 448] on button "Следующий" at bounding box center [525, 441] width 122 height 28
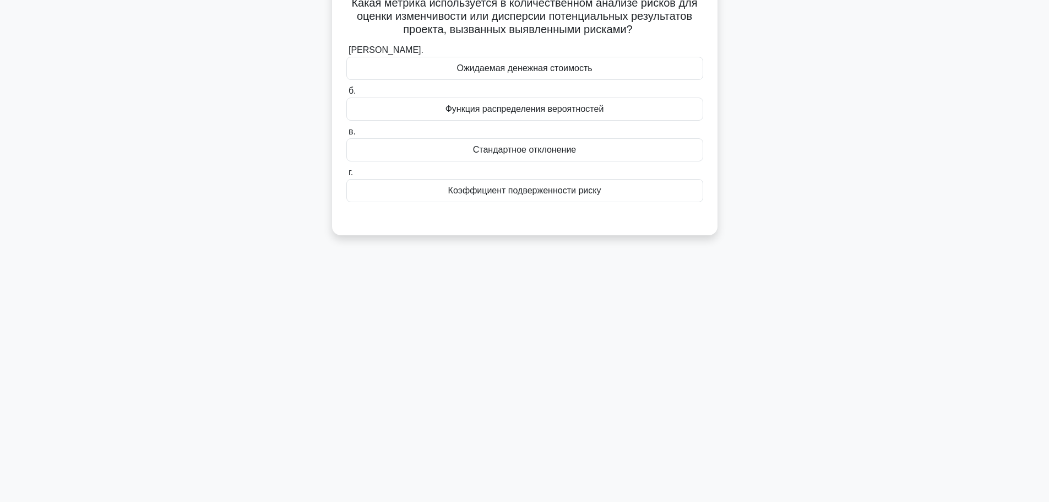
scroll to position [0, 0]
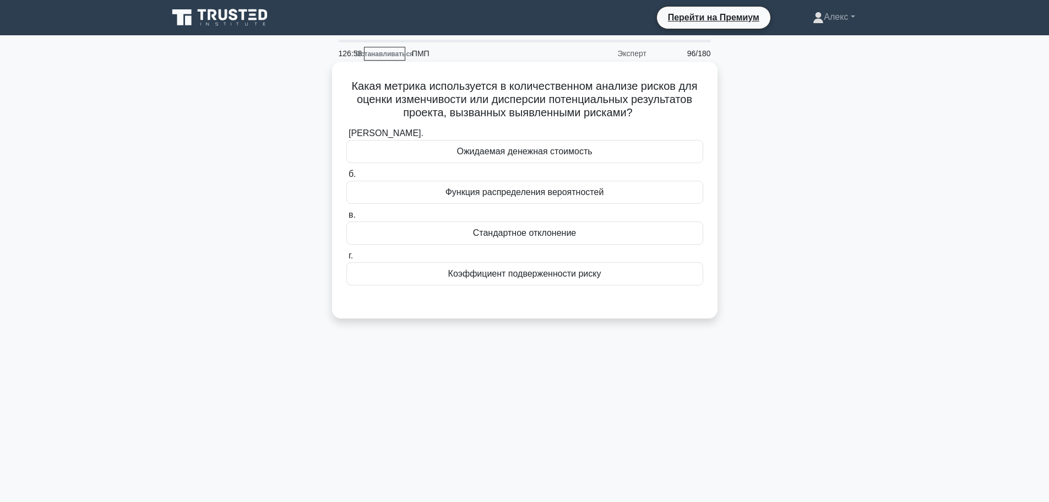
click at [567, 244] on div "Стандартное отклонение" at bounding box center [524, 232] width 357 height 23
click at [346, 219] on input "в. Стандартное отклонение" at bounding box center [346, 214] width 0 height 7
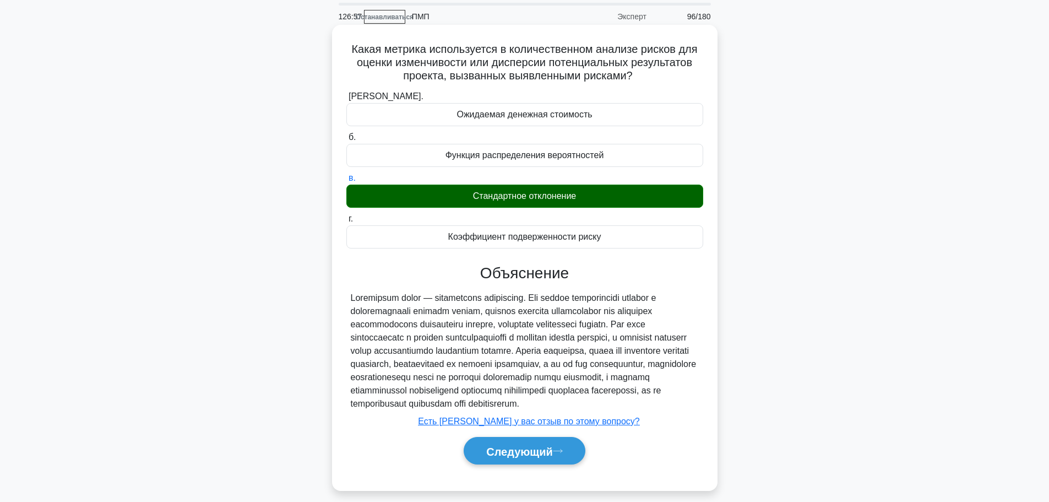
scroll to position [93, 0]
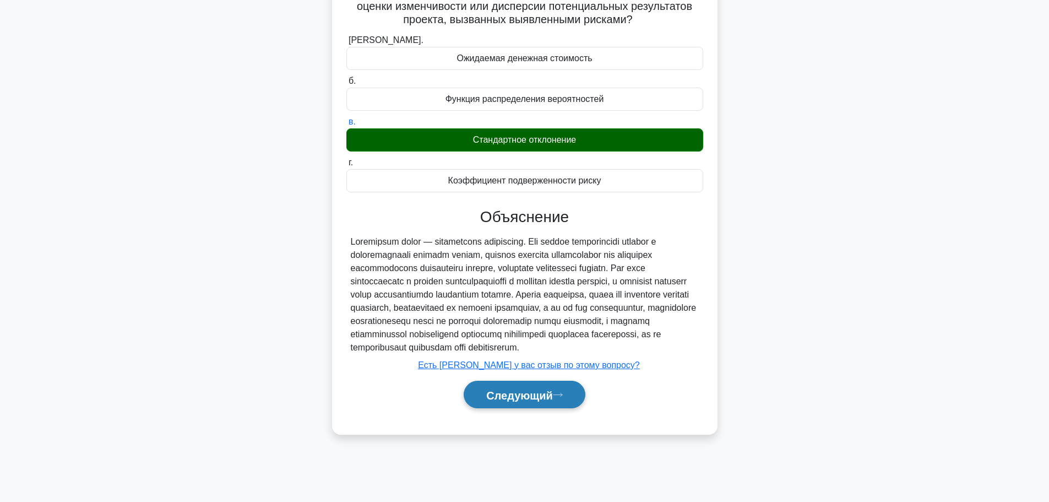
click at [537, 401] on font "Следующий" at bounding box center [519, 395] width 67 height 12
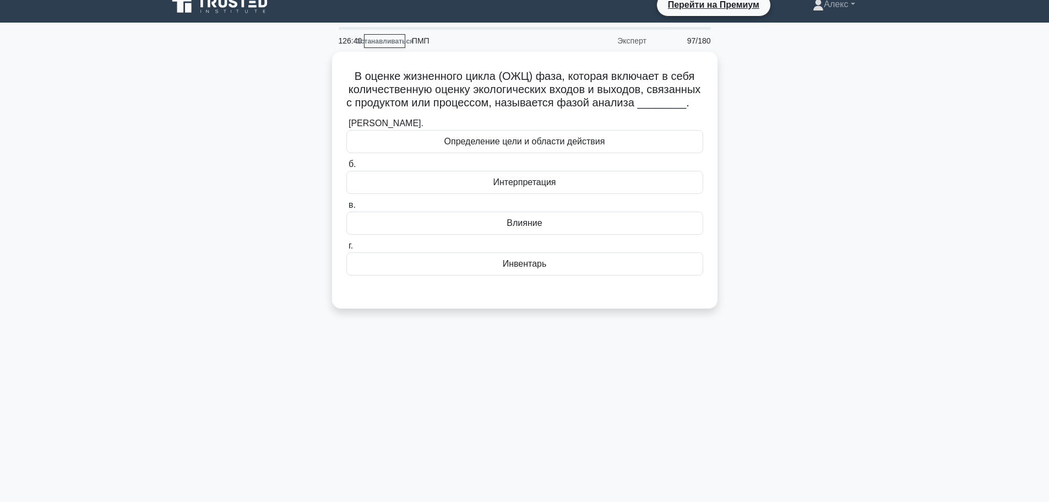
scroll to position [0, 0]
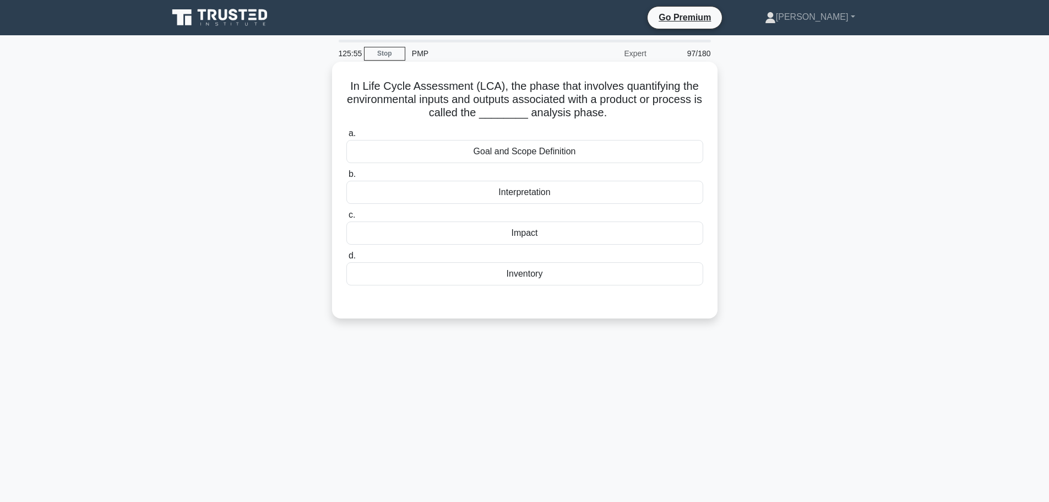
click at [551, 231] on div "Impact" at bounding box center [524, 232] width 357 height 23
click at [346, 219] on input "c. Impact" at bounding box center [346, 214] width 0 height 7
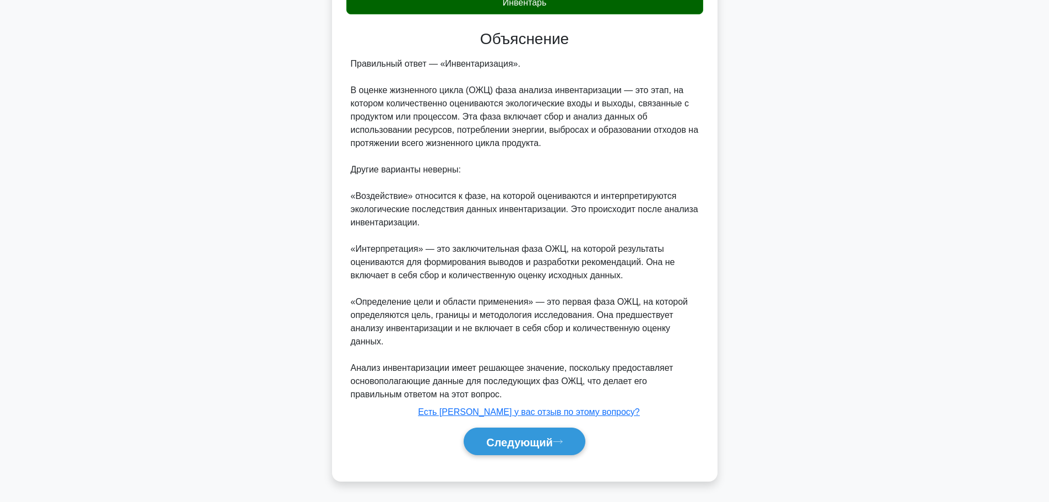
scroll to position [286, 0]
click at [495, 443] on font "Следующий" at bounding box center [519, 441] width 67 height 12
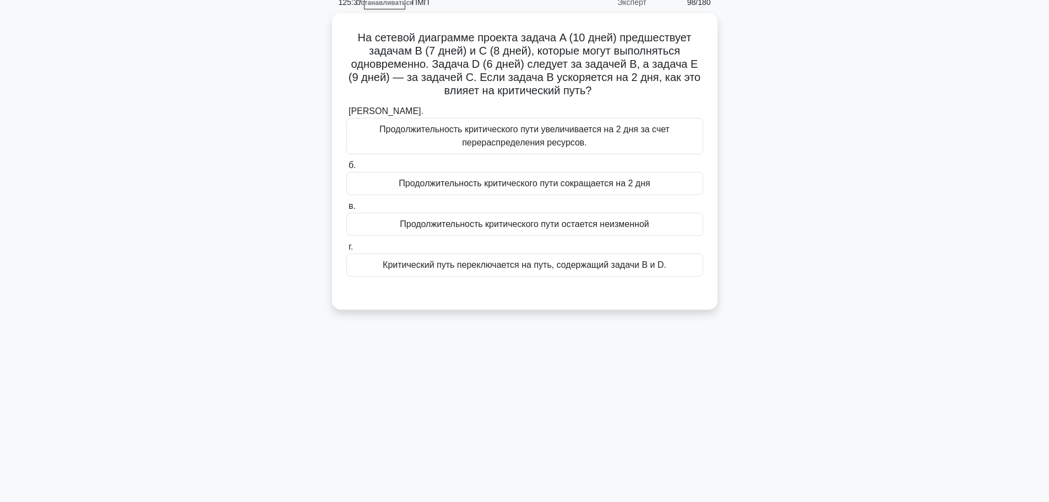
scroll to position [0, 0]
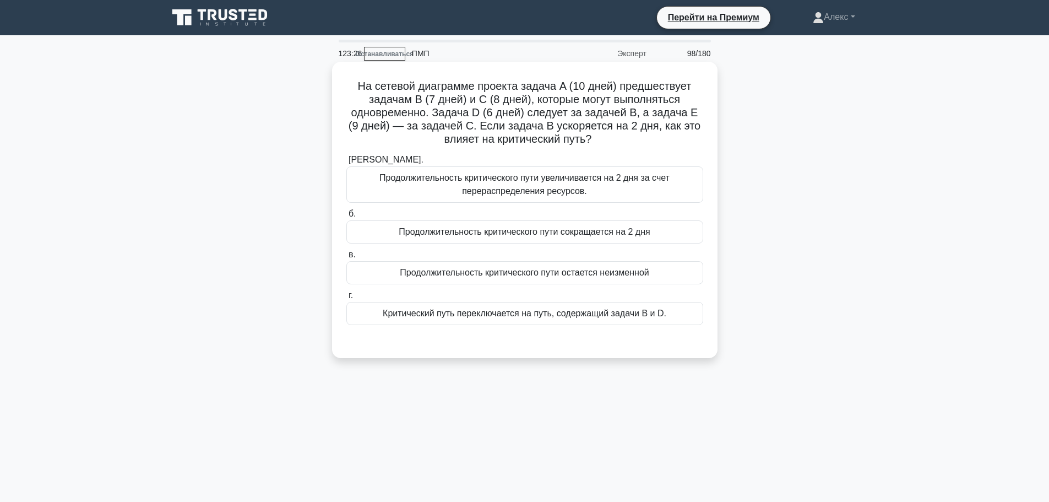
click at [606, 277] on font "Продолжительность критического пути остается неизменной" at bounding box center [524, 272] width 249 height 9
click at [346, 258] on input "в. Продолжительность критического пути остается неизменной" at bounding box center [346, 254] width 0 height 7
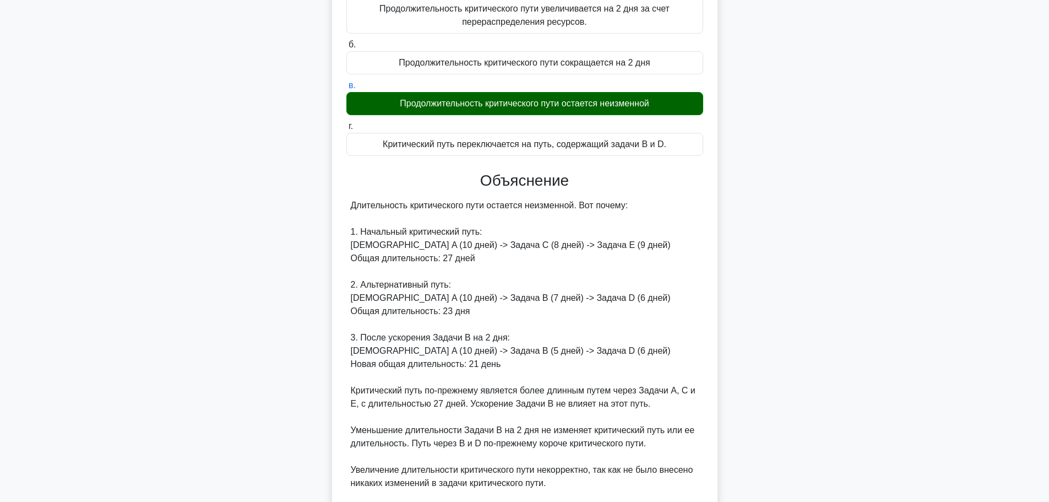
scroll to position [298, 0]
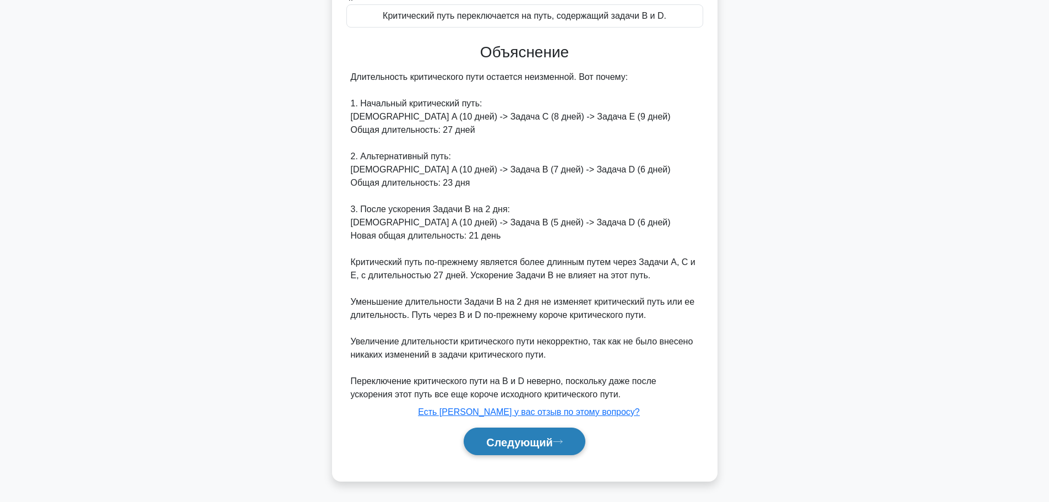
click at [519, 437] on font "Следующий" at bounding box center [519, 441] width 67 height 12
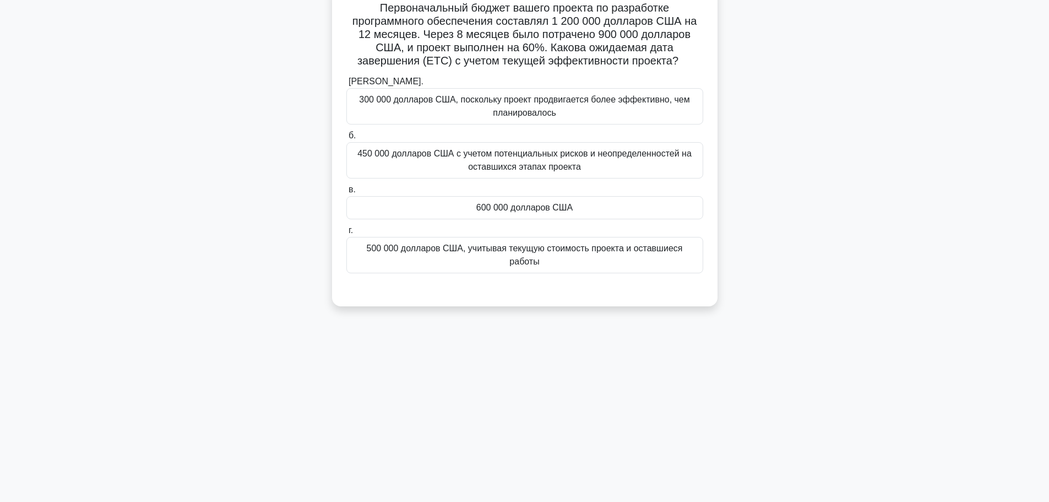
scroll to position [0, 0]
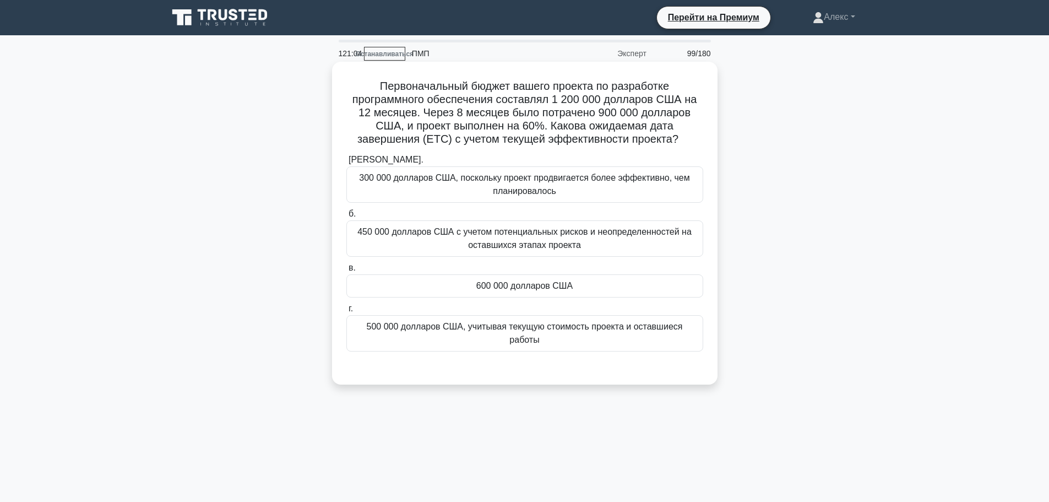
click at [516, 290] on font "600 000 долларов США" at bounding box center [524, 285] width 96 height 9
click at [346, 271] on input "в. 600 000 долларов США" at bounding box center [346, 267] width 0 height 7
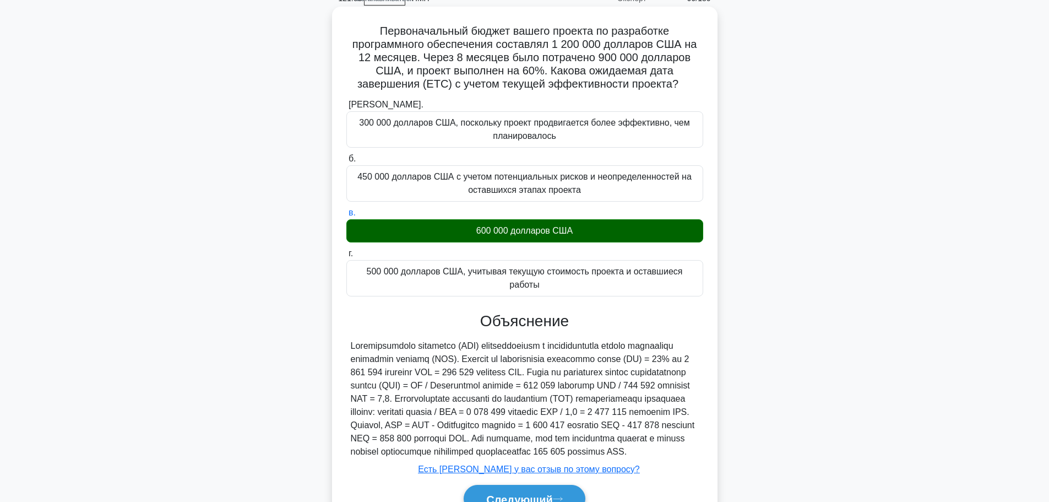
scroll to position [113, 0]
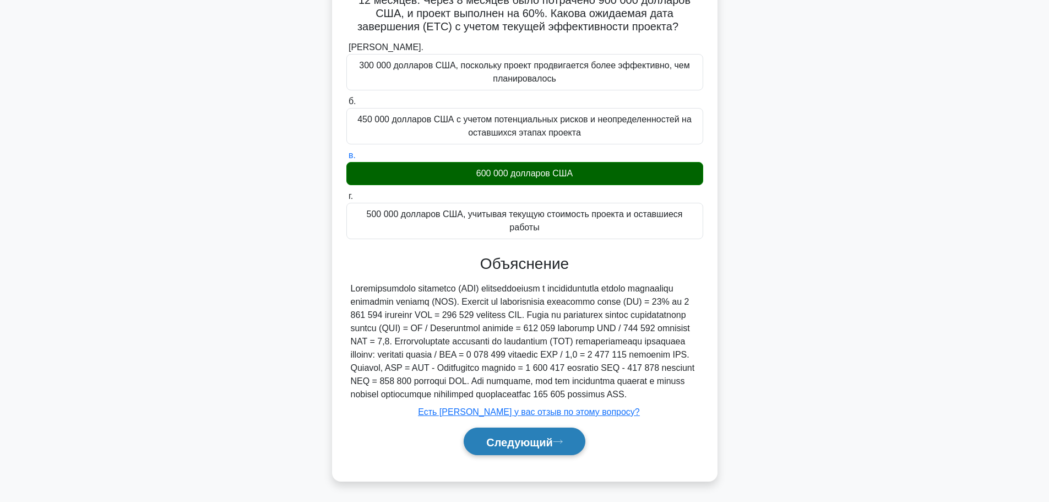
click at [533, 432] on button "Следующий" at bounding box center [525, 441] width 122 height 28
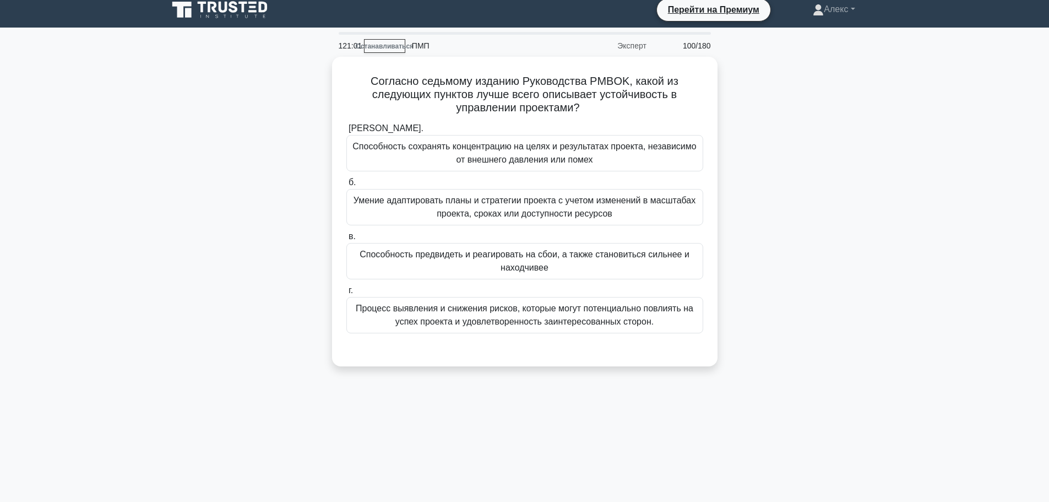
scroll to position [0, 0]
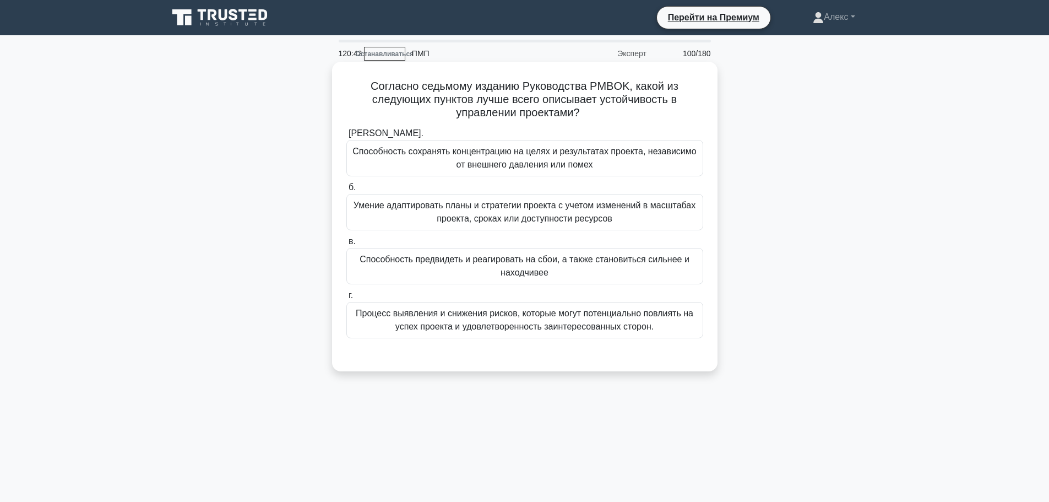
click at [536, 208] on font "Умение адаптировать планы и стратегии проекта с учетом изменений в масштабах пр…" at bounding box center [524, 211] width 342 height 23
click at [346, 191] on input "б. Умение адаптировать планы и стратегии проекта с учетом изменений в масштабах…" at bounding box center [346, 187] width 0 height 7
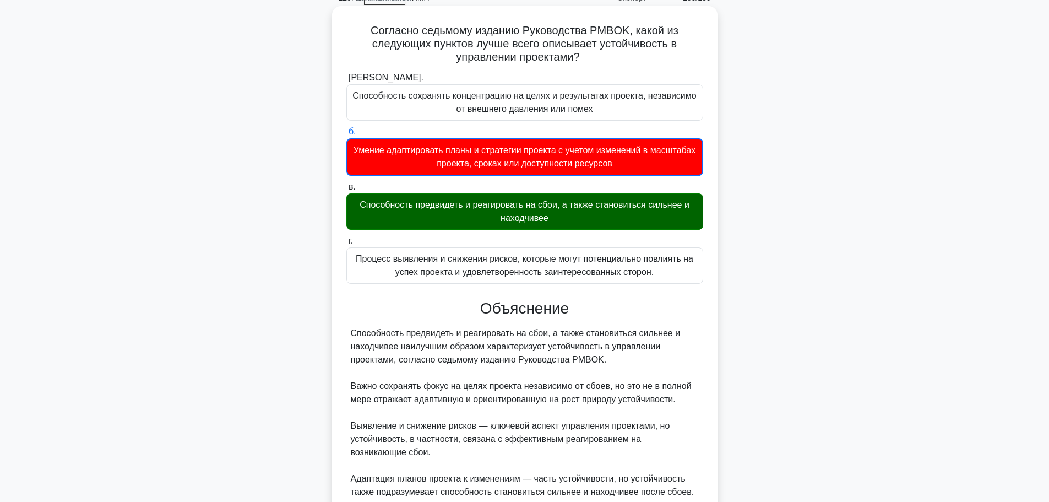
scroll to position [154, 0]
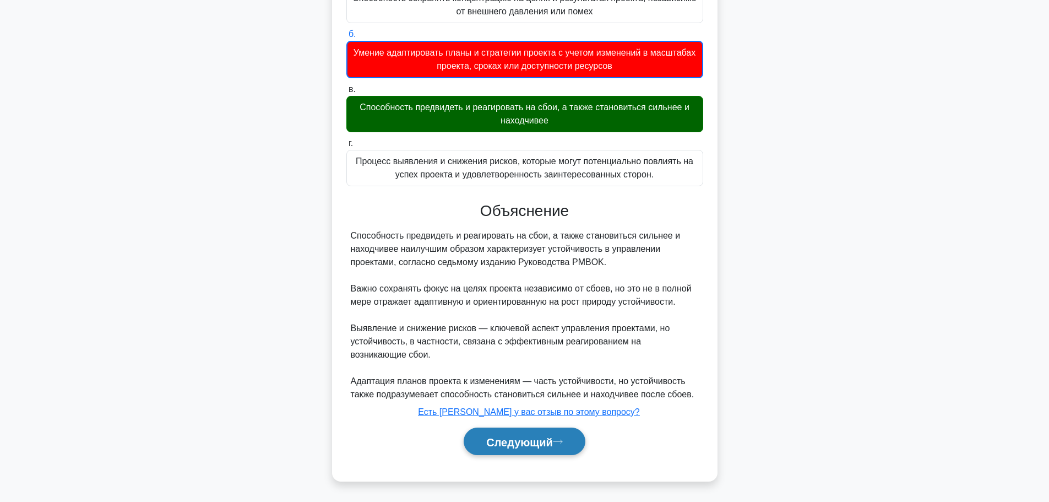
click at [530, 448] on button "Следующий" at bounding box center [525, 441] width 122 height 28
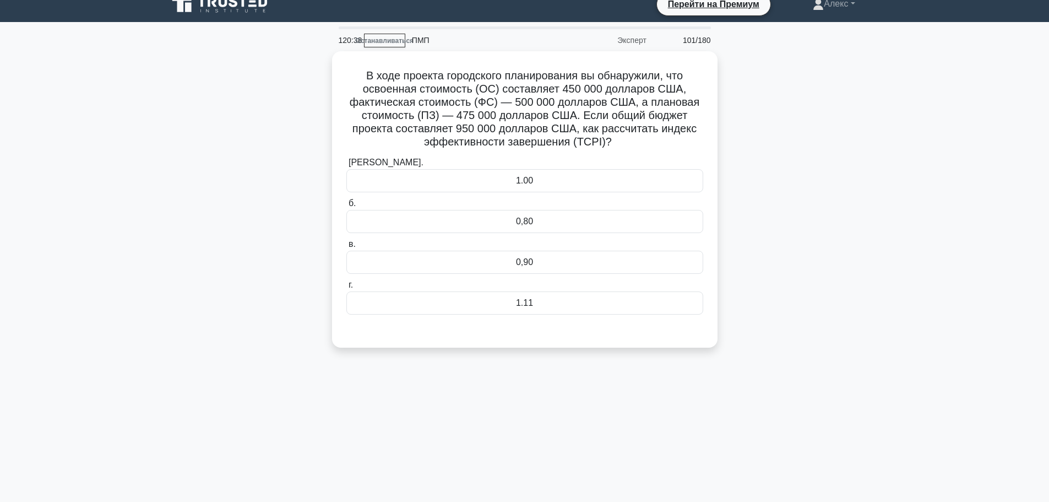
scroll to position [0, 0]
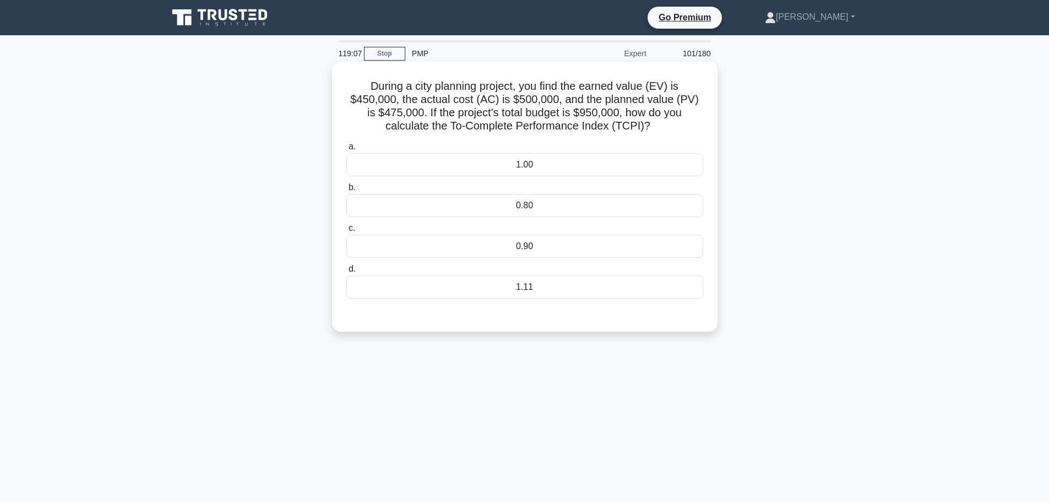
click at [520, 288] on div "1.11" at bounding box center [524, 286] width 357 height 23
click at [346, 273] on input "d. 1.11" at bounding box center [346, 268] width 0 height 7
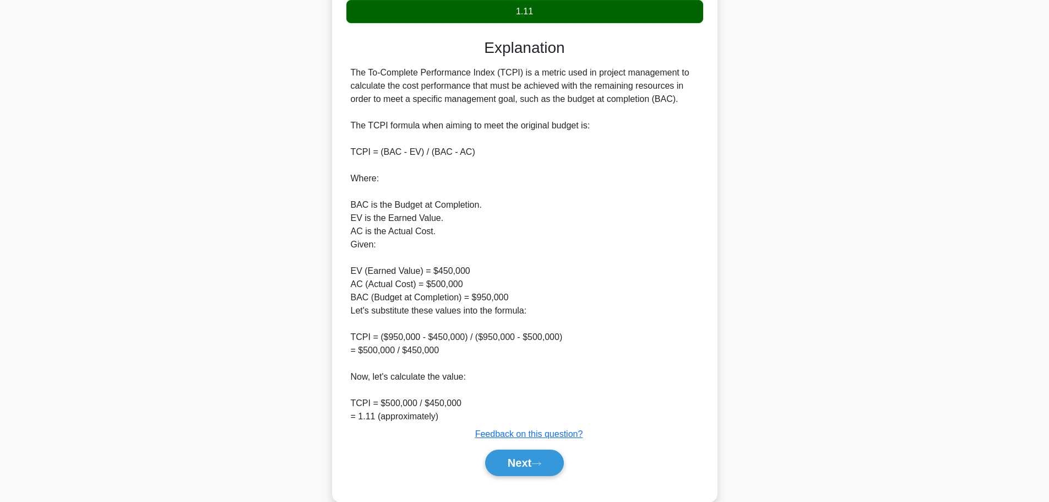
scroll to position [297, 0]
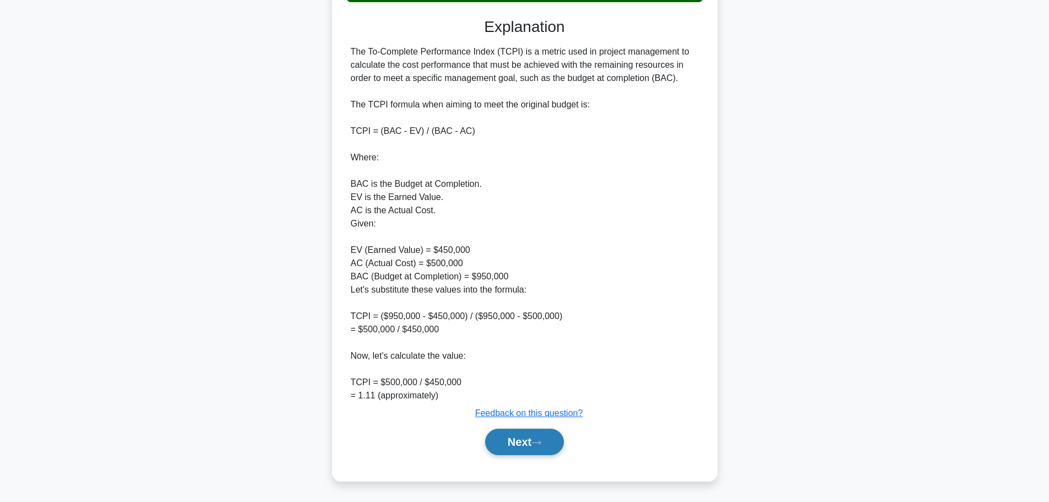
click at [504, 440] on button "Next" at bounding box center [524, 441] width 79 height 26
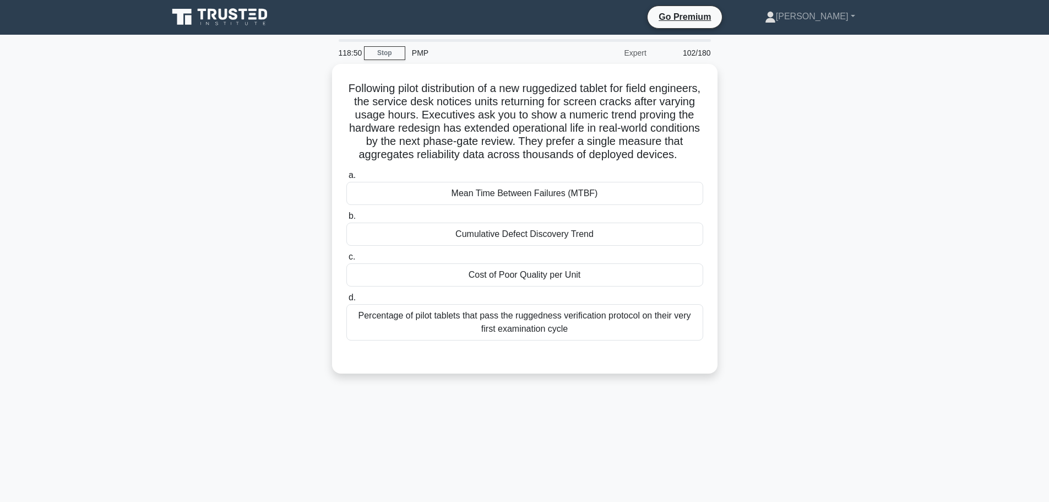
scroll to position [0, 0]
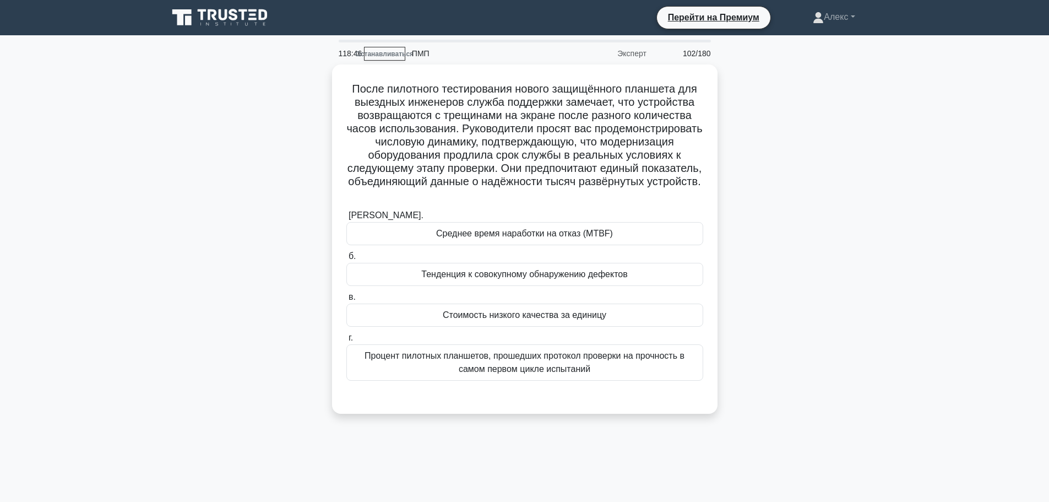
click at [814, 140] on div "После пилотного тестирования нового защищённого планшета для выездных инженеров…" at bounding box center [524, 245] width 727 height 362
click at [878, 256] on div "После пилотного тестирования нового защищённого планшета для выездных инженеров…" at bounding box center [524, 245] width 727 height 362
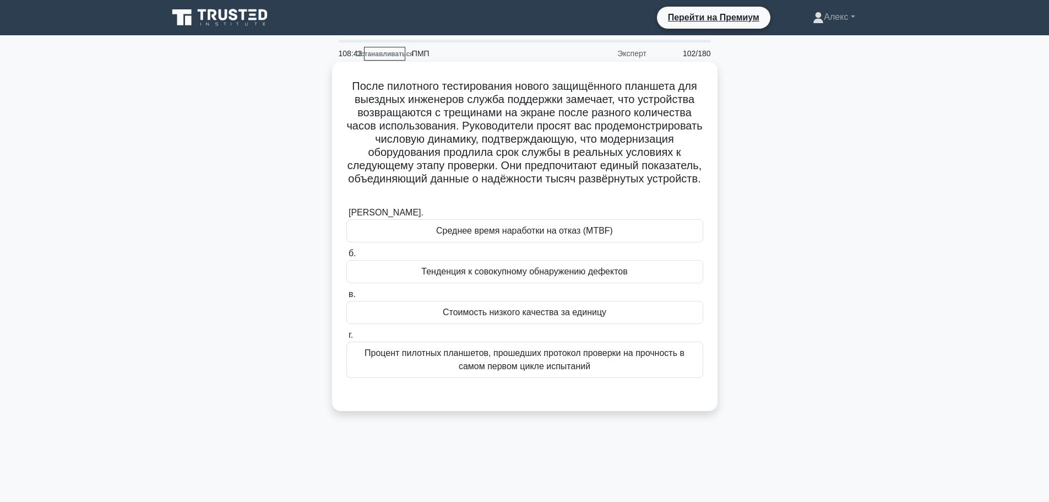
click at [653, 237] on div "Среднее время наработки на отказ (MTBF)" at bounding box center [524, 230] width 357 height 23
click at [346, 216] on input "[PERSON_NAME]. Среднее время наработки на отказ (MTBF)" at bounding box center [346, 212] width 0 height 7
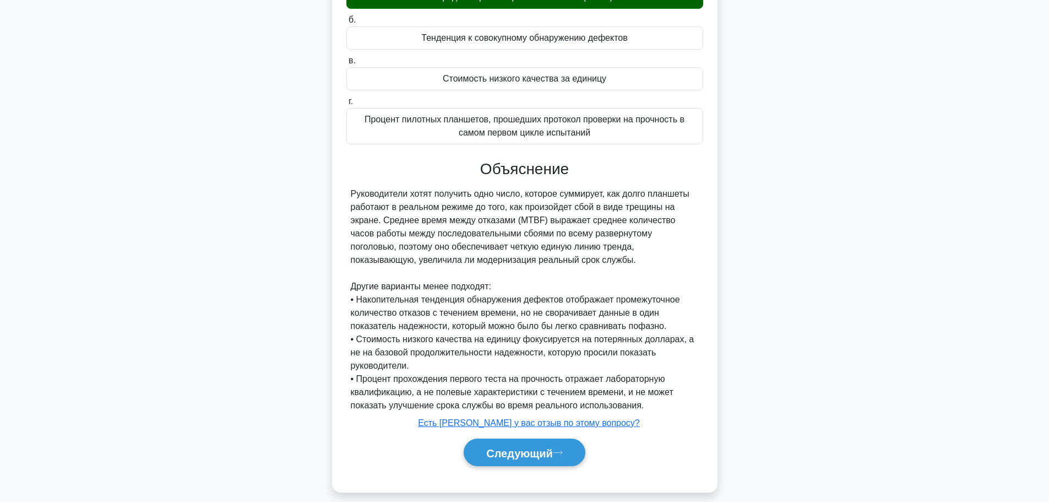
scroll to position [246, 0]
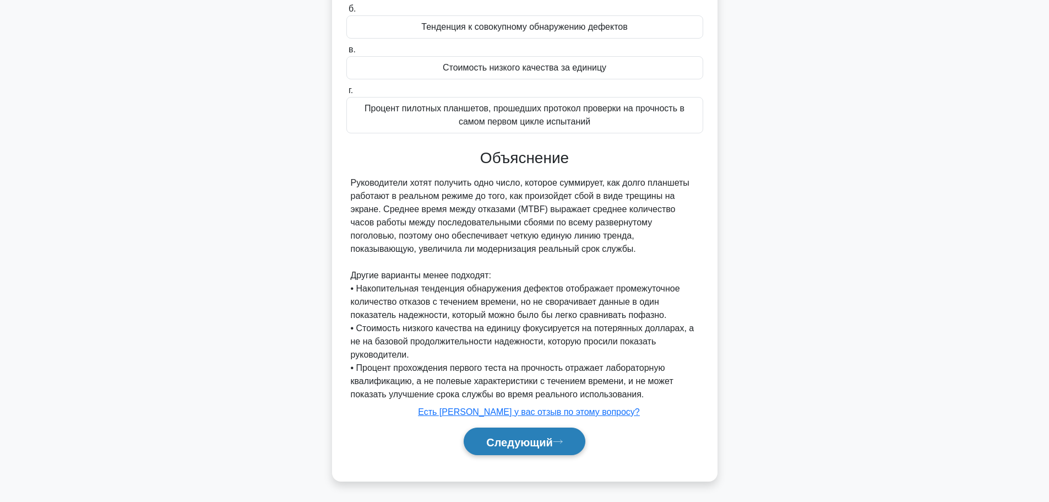
click at [507, 440] on font "Следующий" at bounding box center [519, 441] width 67 height 12
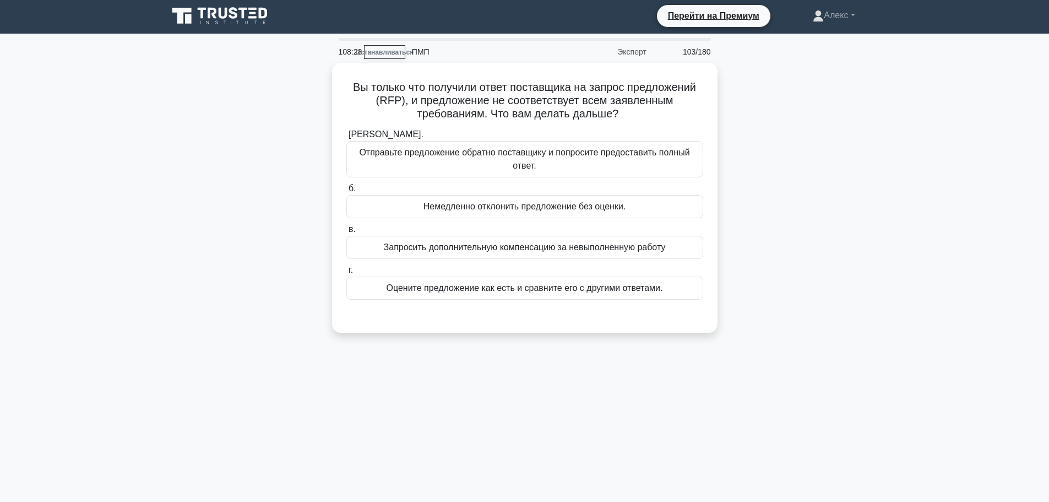
scroll to position [0, 0]
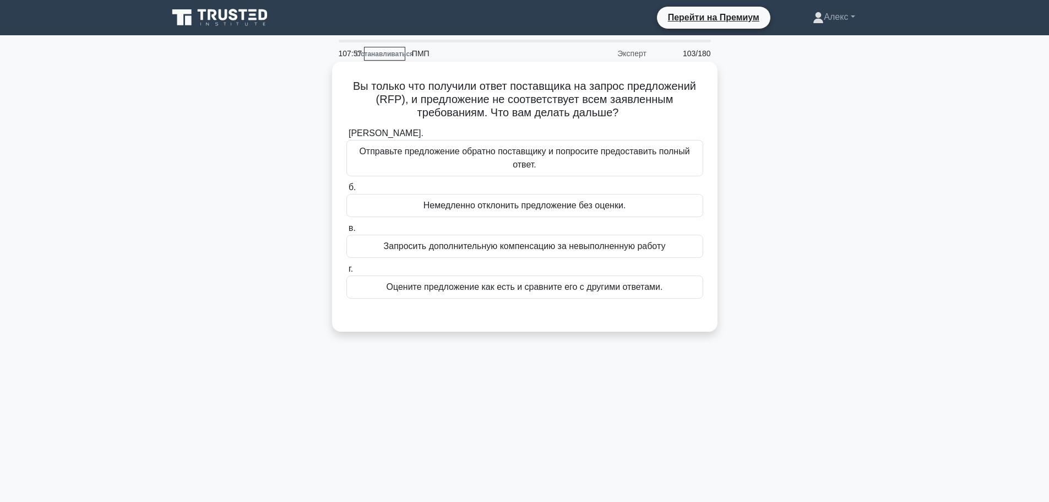
click at [608, 285] on font "Оцените предложение как есть и сравните его с другими ответами." at bounding box center [524, 286] width 276 height 9
click at [346, 273] on input "г. Оцените предложение как есть и сравните его с другими ответами." at bounding box center [346, 268] width 0 height 7
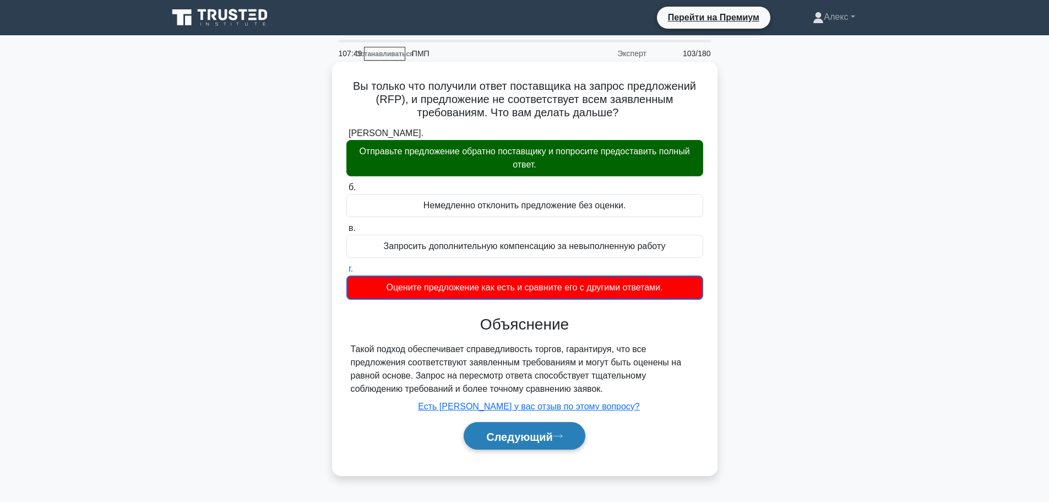
click at [490, 435] on font "Следующий" at bounding box center [519, 436] width 67 height 12
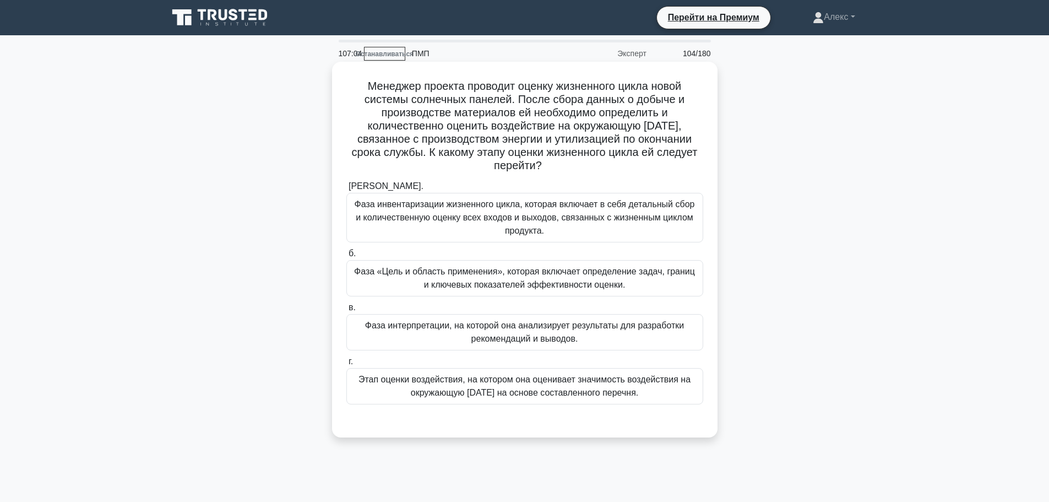
click at [508, 404] on div "Этап оценки воздействия, на котором она оценивает значимость воздействия на окр…" at bounding box center [524, 386] width 357 height 36
click at [346, 365] on input "г. Этап оценки воздействия, на котором она оценивает значимость воздействия на …" at bounding box center [346, 361] width 0 height 7
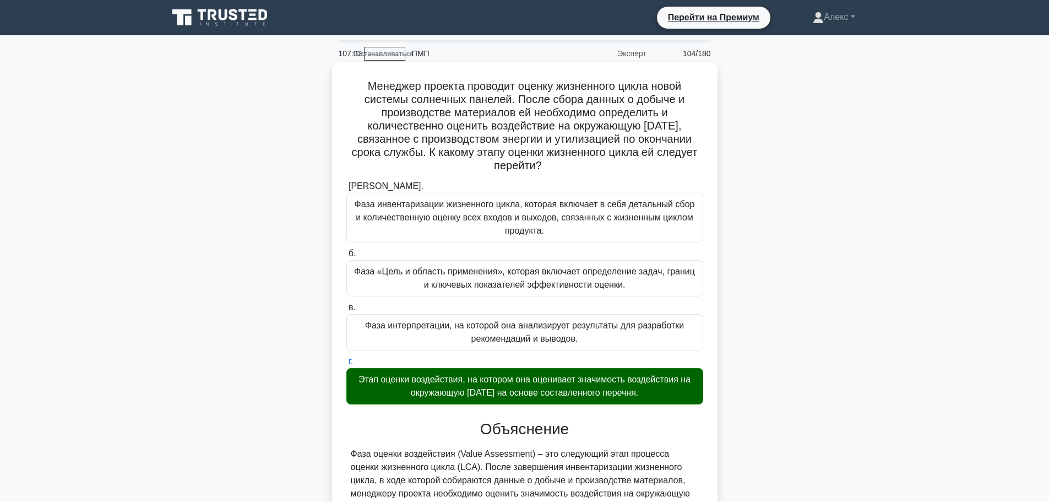
scroll to position [219, 0]
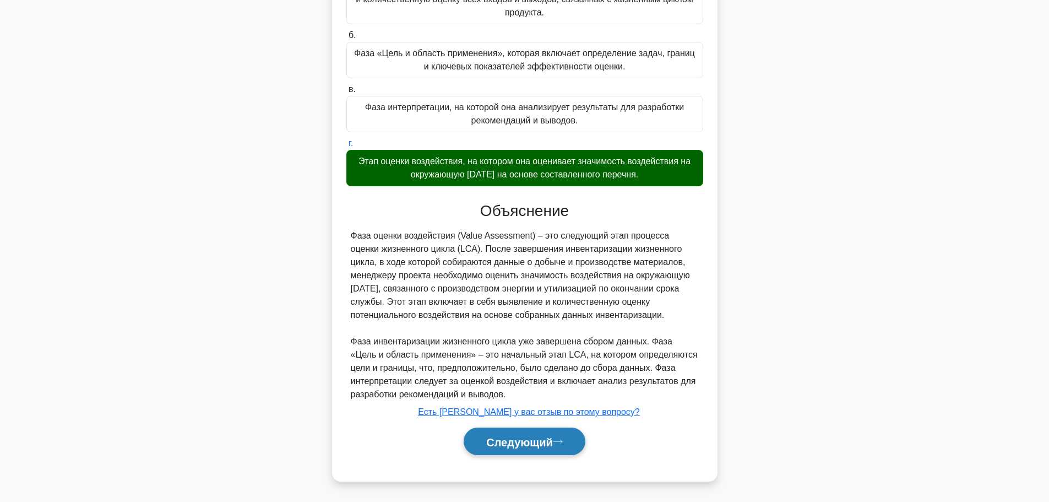
click at [492, 442] on font "Следующий" at bounding box center [519, 441] width 67 height 12
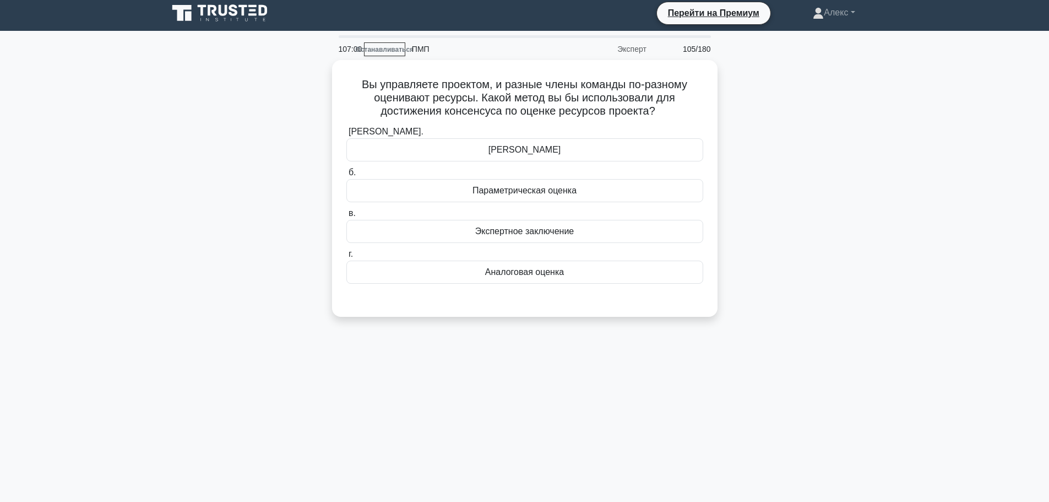
scroll to position [0, 0]
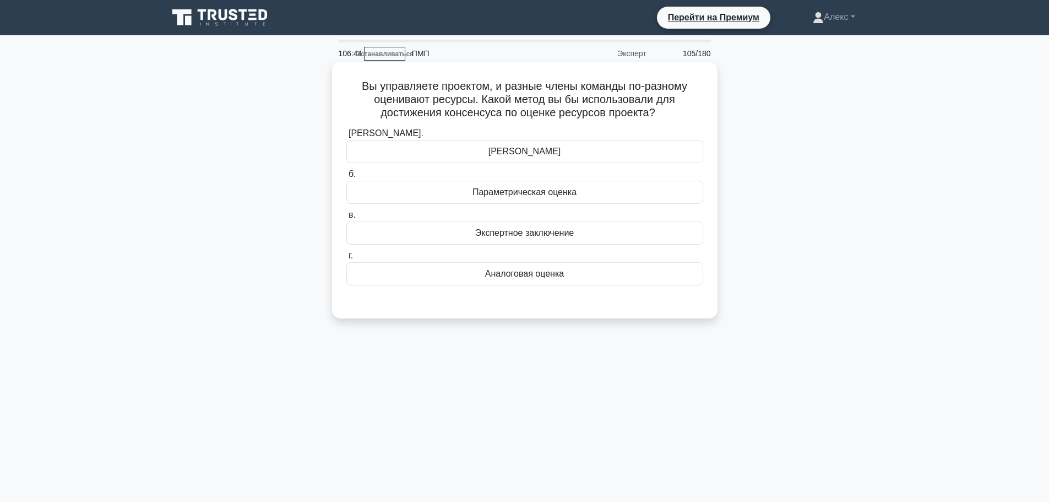
click at [509, 151] on font "[PERSON_NAME]" at bounding box center [524, 150] width 73 height 9
click at [346, 137] on input "[PERSON_NAME]. [PERSON_NAME]" at bounding box center [346, 133] width 0 height 7
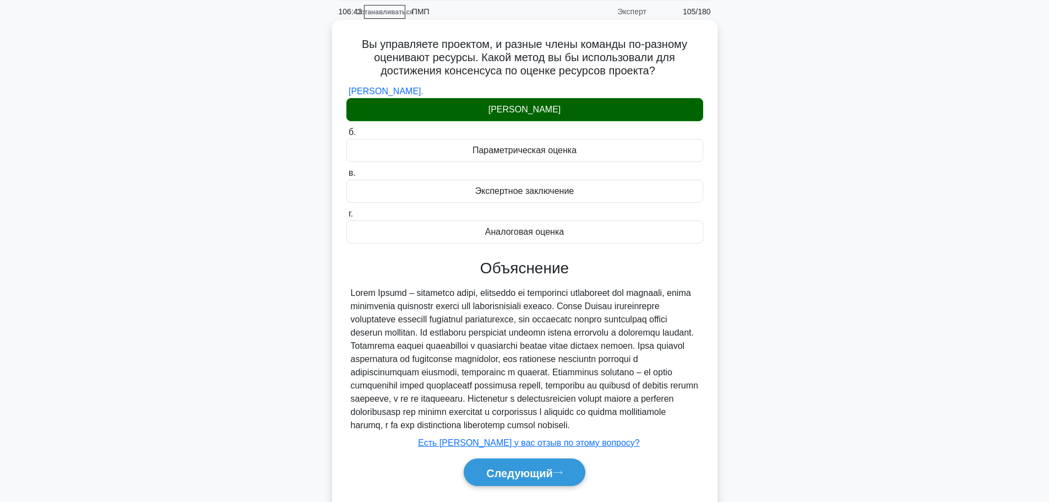
scroll to position [93, 0]
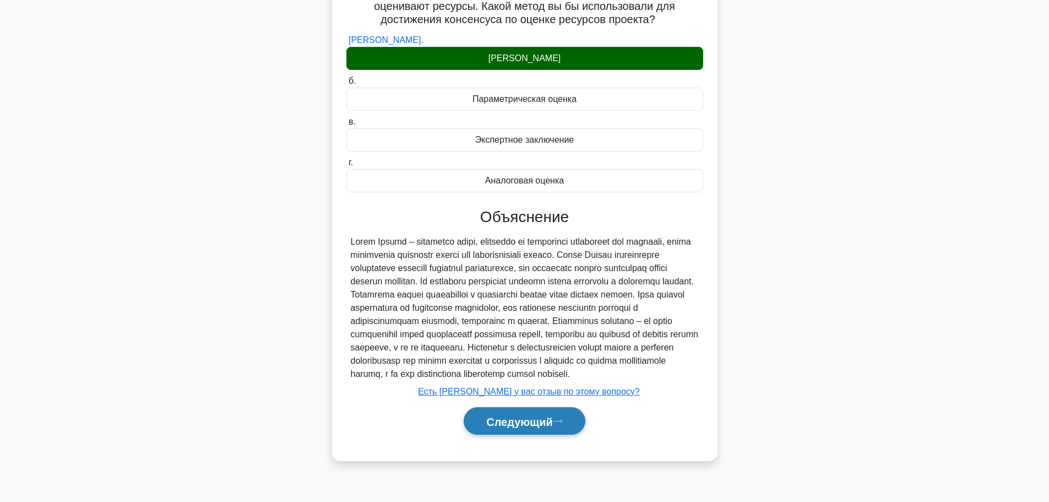
click at [519, 427] on font "Следующий" at bounding box center [519, 421] width 67 height 12
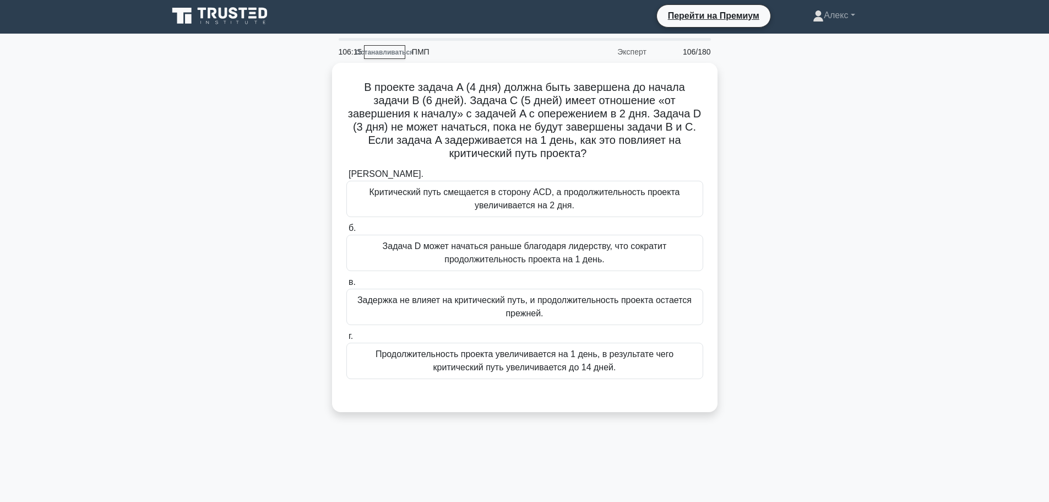
scroll to position [0, 0]
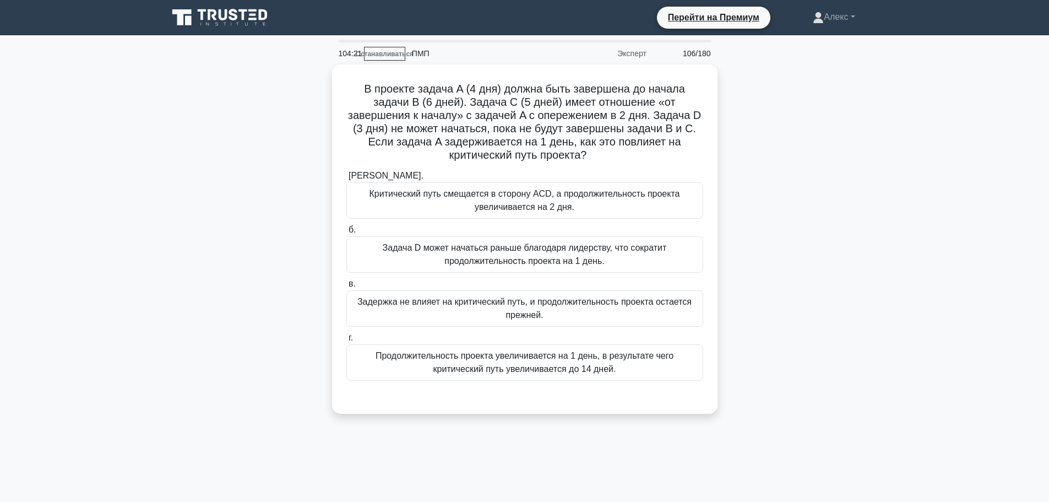
click at [873, 226] on div "В проекте задача A (4 дня) должна быть завершена до начала задачи B (6 дней). З…" at bounding box center [524, 245] width 727 height 362
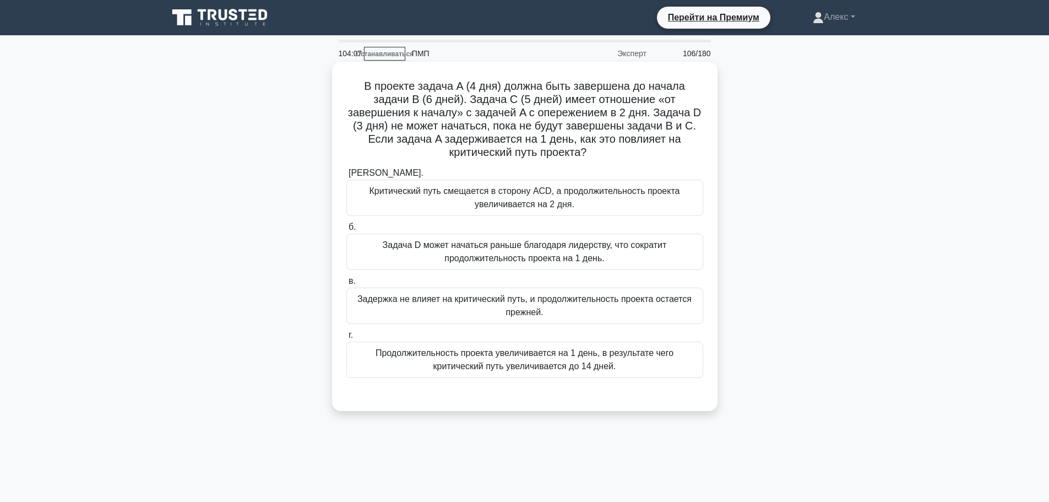
click at [505, 365] on font "Продолжительность проекта увеличивается на 1 день, в результате чего критически…" at bounding box center [524, 359] width 298 height 23
click at [346, 339] on input "г. Продолжительность проекта увеличивается на 1 день, в результате чего критиче…" at bounding box center [346, 334] width 0 height 7
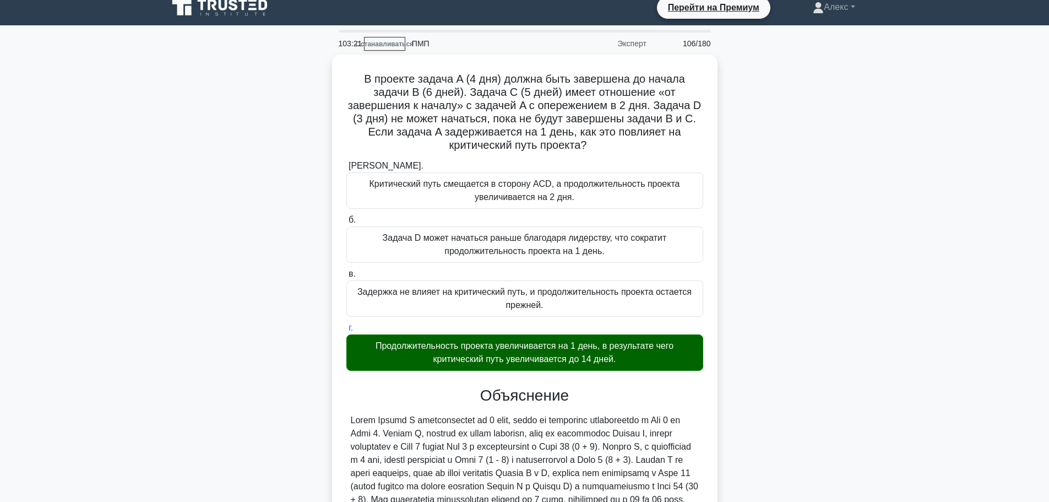
scroll to position [140, 0]
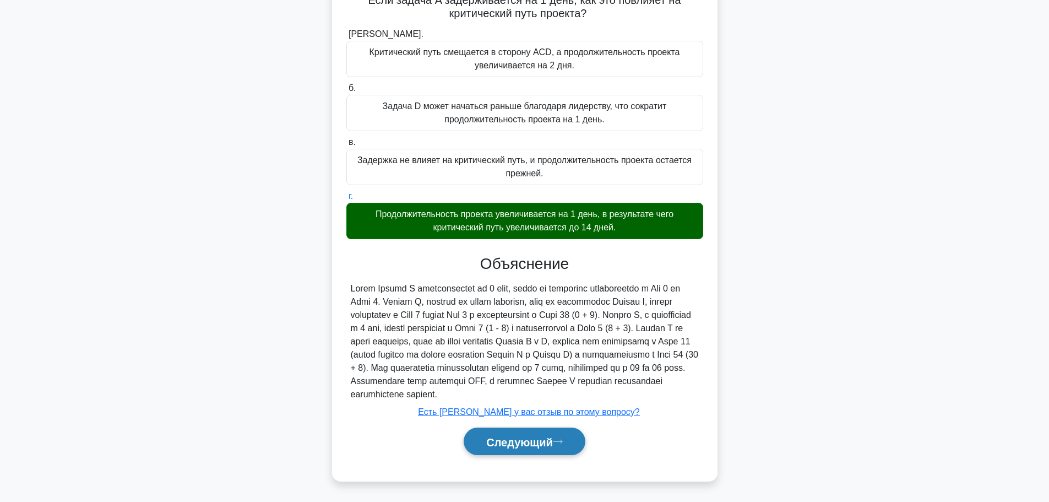
click at [503, 438] on font "Следующий" at bounding box center [519, 441] width 67 height 12
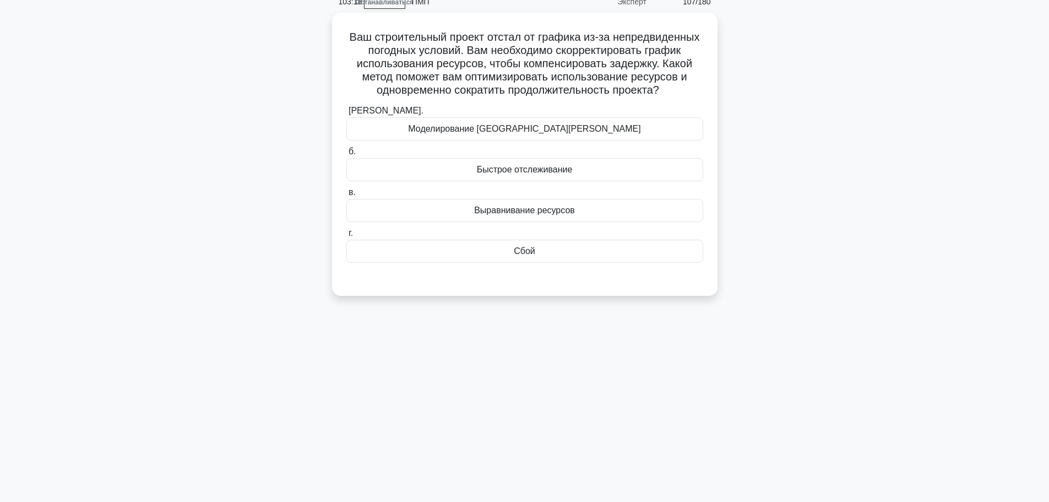
scroll to position [0, 0]
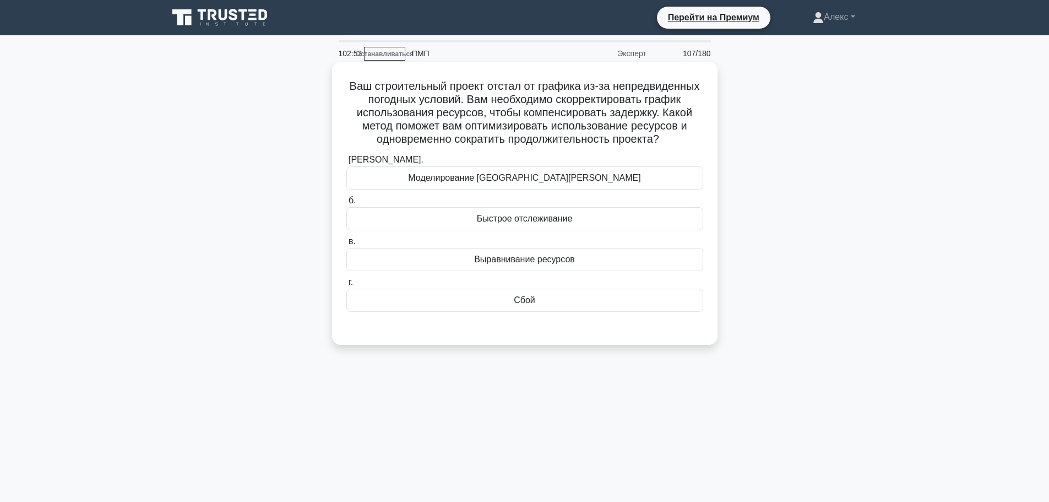
click at [564, 220] on font "Быстрое отслеживание" at bounding box center [525, 218] width 96 height 9
click at [560, 214] on font "Быстрое отслеживание" at bounding box center [525, 218] width 96 height 9
click at [346, 204] on input "б. Быстрое отслеживание" at bounding box center [346, 200] width 0 height 7
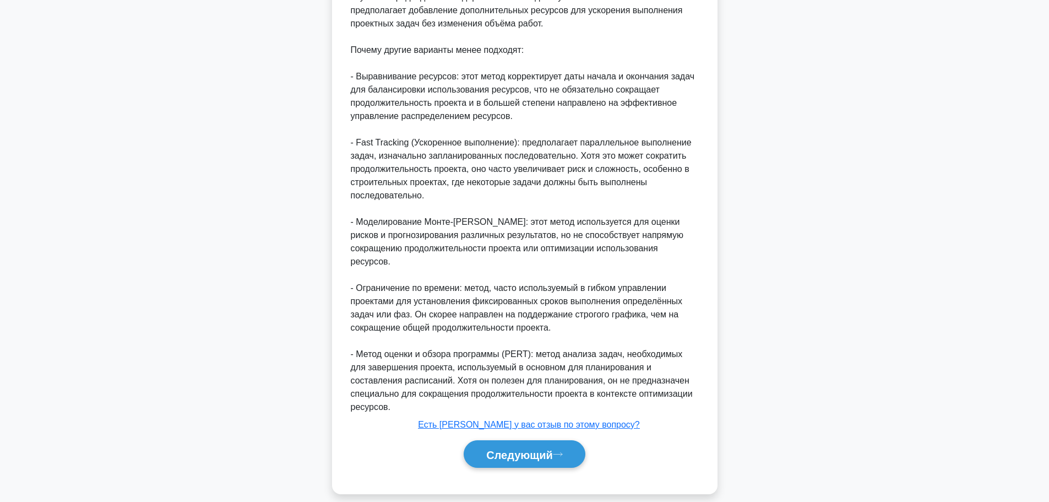
scroll to position [484, 0]
click at [528, 448] on font "Следующий" at bounding box center [519, 454] width 67 height 12
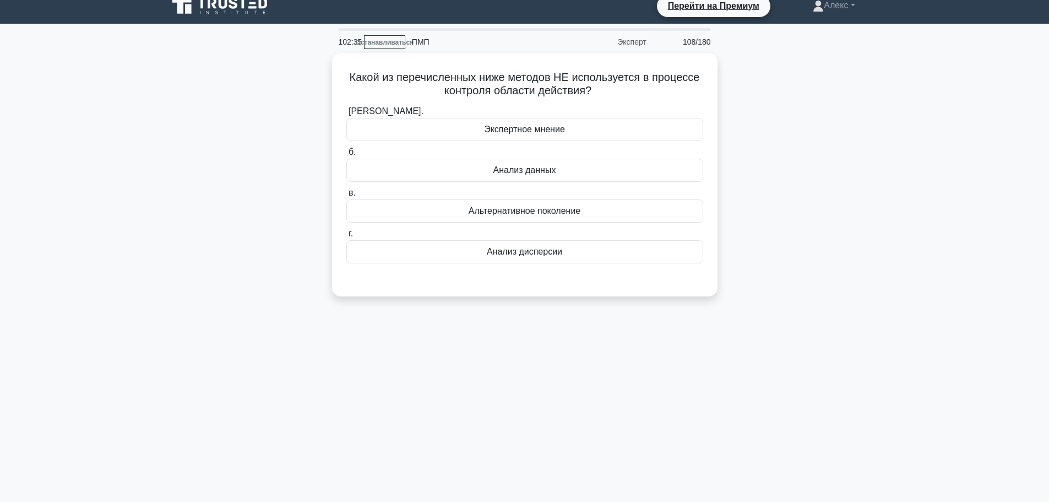
scroll to position [0, 0]
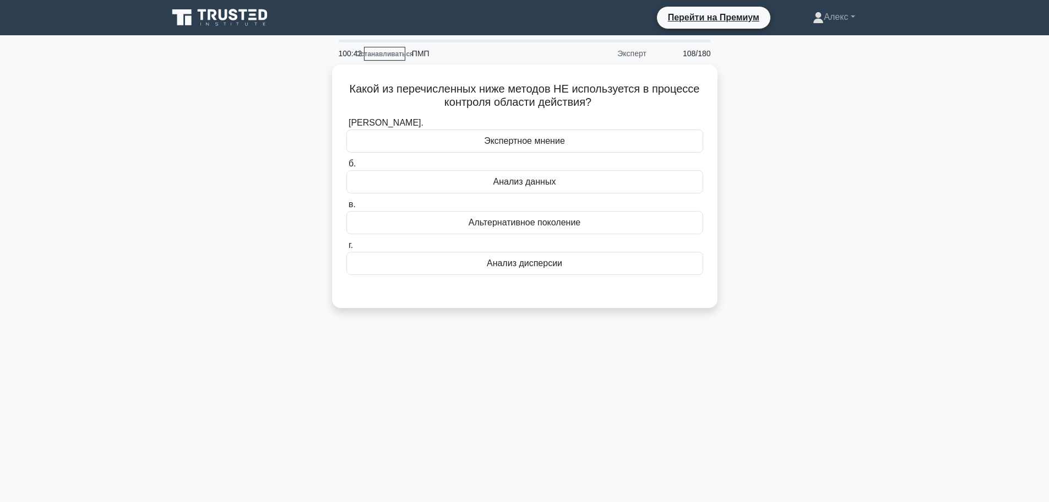
click at [837, 340] on div "100:42 Останавливаться ПМП Эксперт 108/180 Какой из перечисленных ниже методов …" at bounding box center [524, 315] width 727 height 551
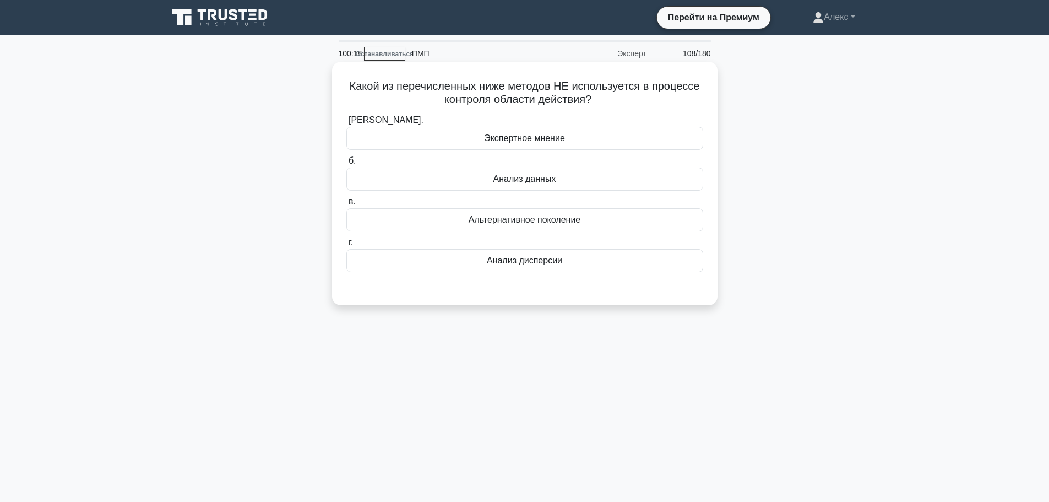
click at [626, 205] on label "в. Альтернативное поколение" at bounding box center [524, 213] width 357 height 36
click at [346, 205] on input "в. Альтернативное поколение" at bounding box center [346, 201] width 0 height 7
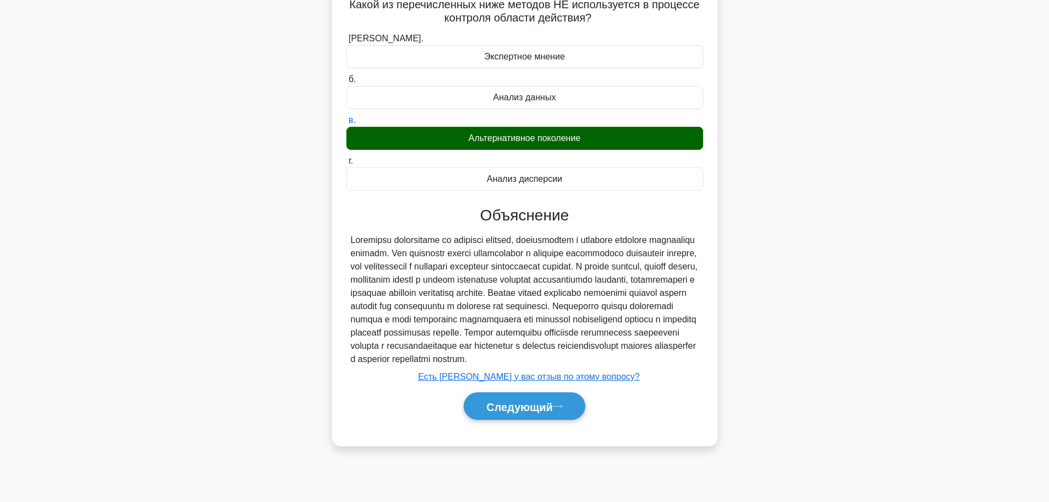
scroll to position [93, 0]
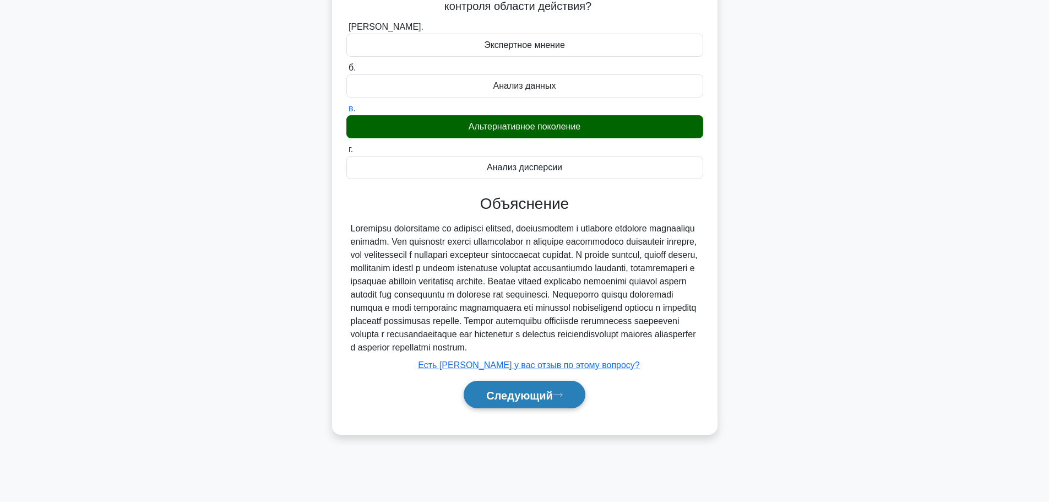
click at [537, 408] on button "Следующий" at bounding box center [525, 394] width 122 height 28
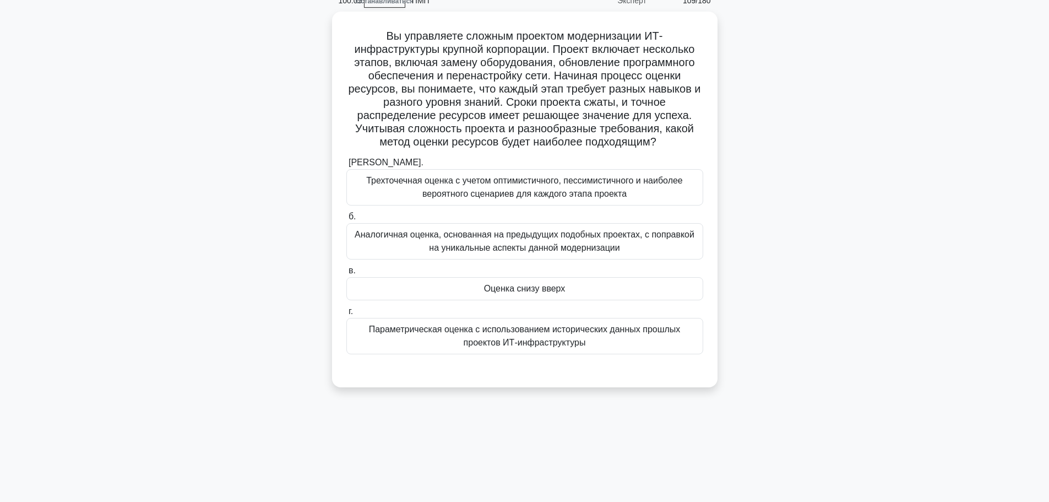
scroll to position [0, 0]
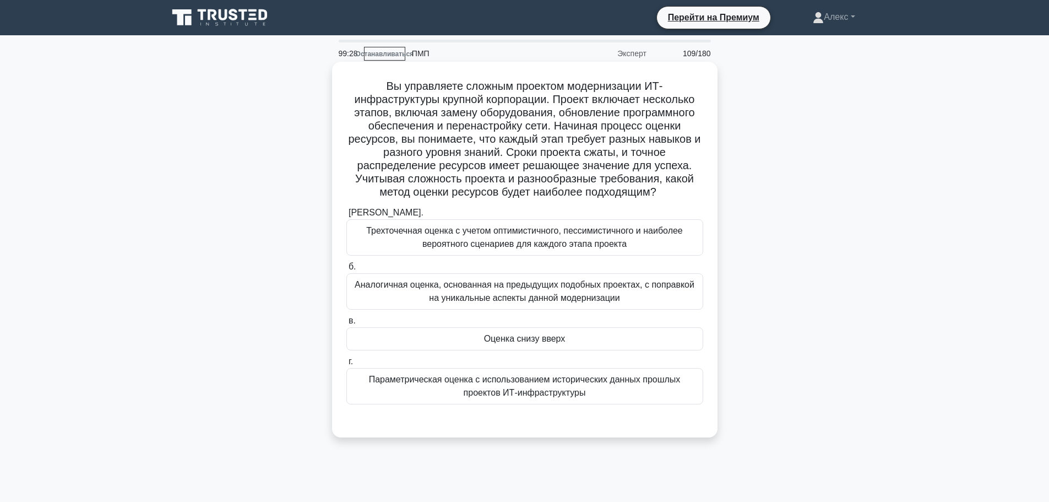
click at [534, 335] on font "Оценка снизу вверх" at bounding box center [524, 338] width 81 height 9
click at [346, 324] on input "в. Оценка снизу вверх" at bounding box center [346, 320] width 0 height 7
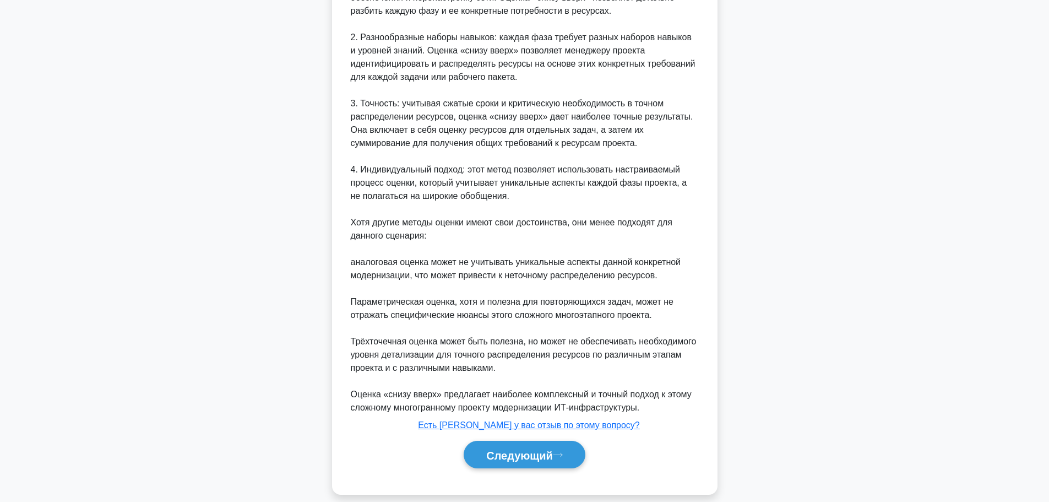
scroll to position [536, 0]
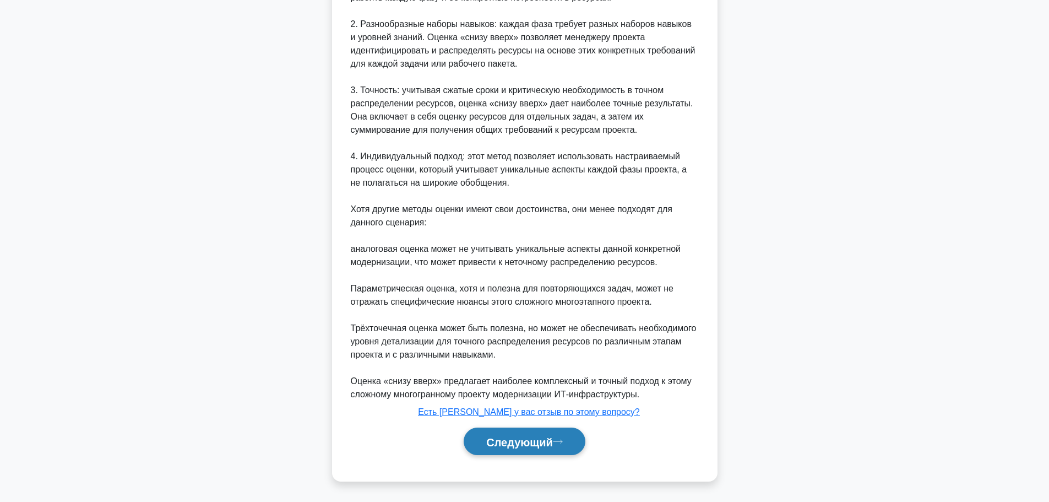
click at [553, 444] on font "Следующий" at bounding box center [519, 441] width 67 height 12
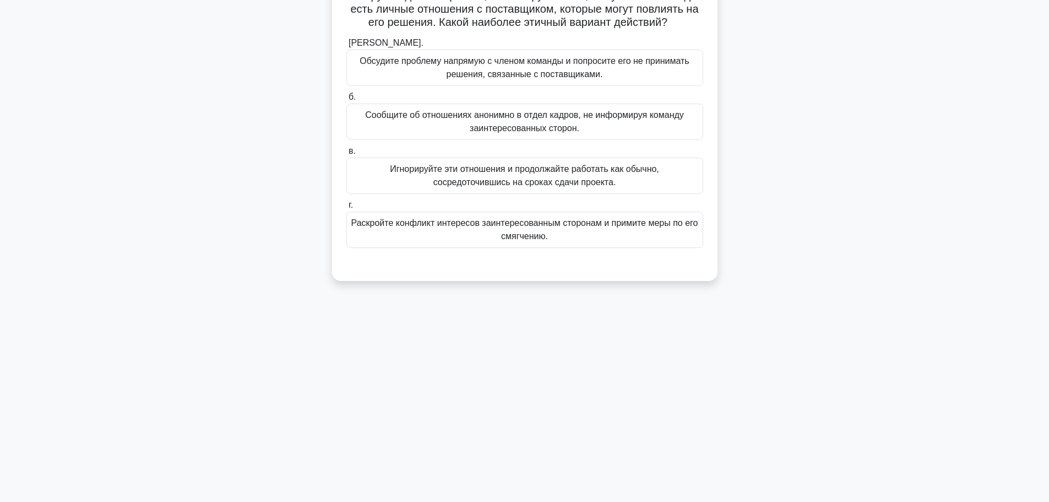
scroll to position [0, 0]
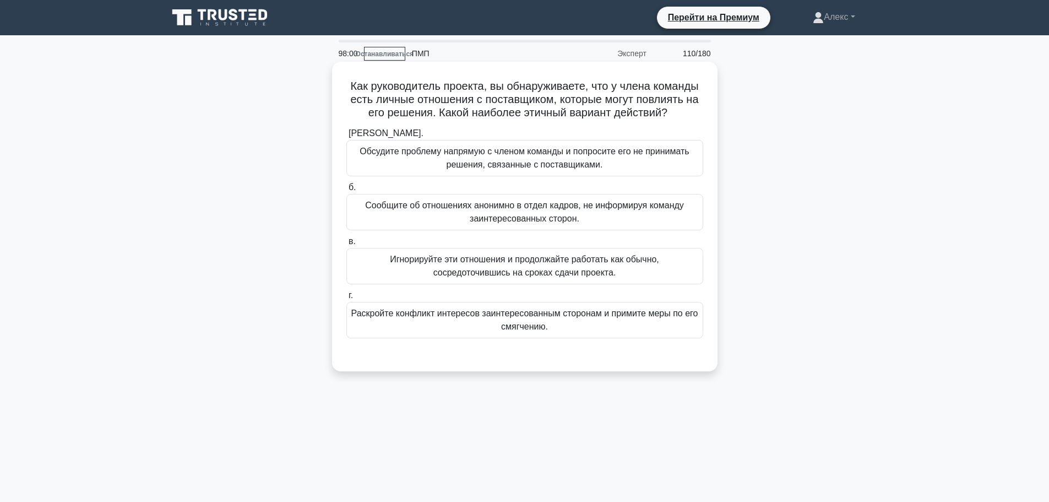
click at [478, 328] on font "Раскройте конфликт интересов заинтересованным сторонам и примите меры по его см…" at bounding box center [524, 320] width 347 height 26
click at [346, 299] on input "г. Раскройте конфликт интересов заинтересованным сторонам и примите меры по его…" at bounding box center [346, 295] width 0 height 7
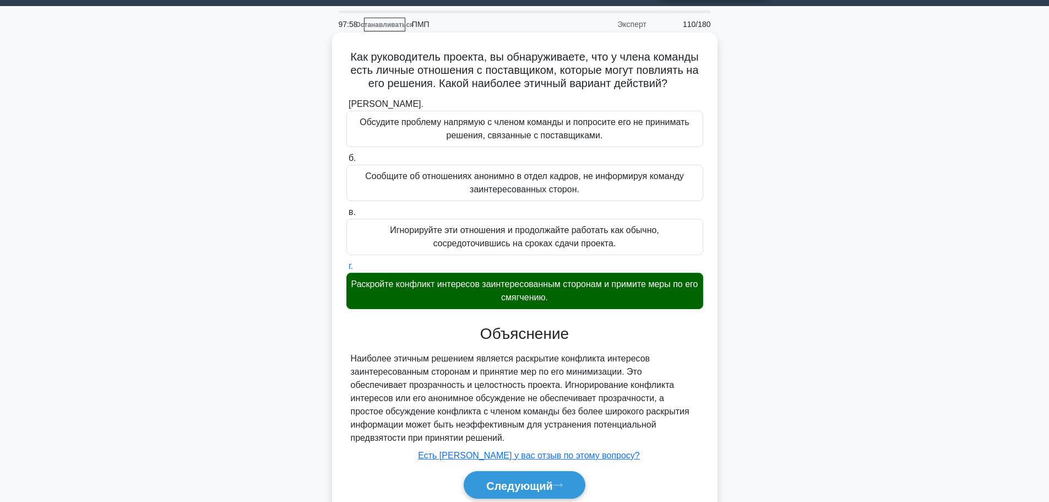
scroll to position [93, 0]
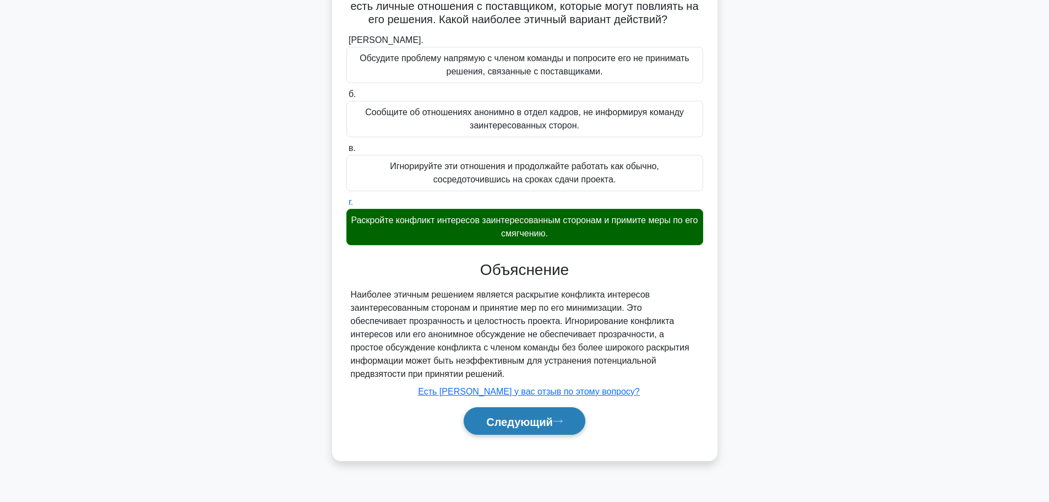
click at [533, 424] on font "Следующий" at bounding box center [519, 421] width 67 height 12
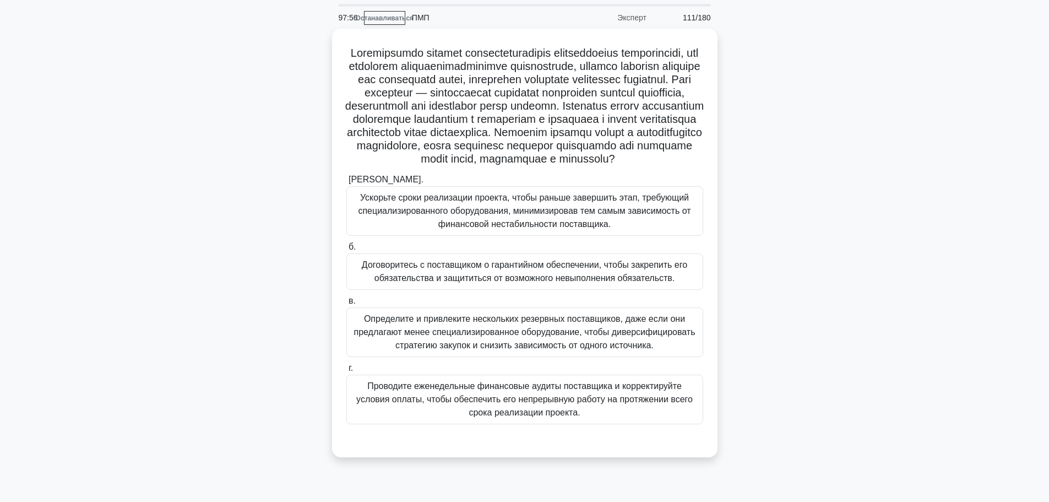
scroll to position [55, 0]
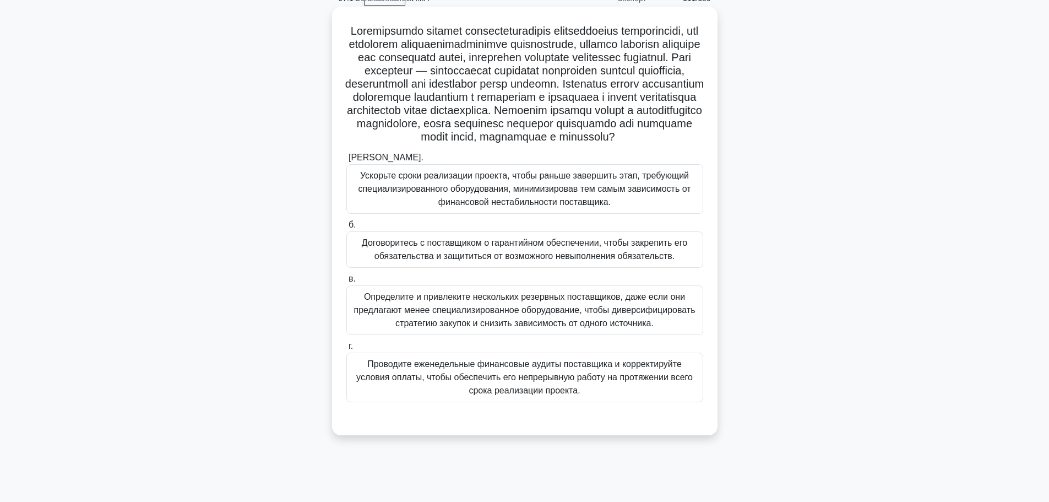
click at [585, 395] on font "Проводите еженедельные финансовые аудиты поставщика и корректируйте условия опл…" at bounding box center [524, 377] width 336 height 36
click at [346, 350] on input "г. Проводите еженедельные финансовые аудиты поставщика и корректируйте условия …" at bounding box center [346, 345] width 0 height 7
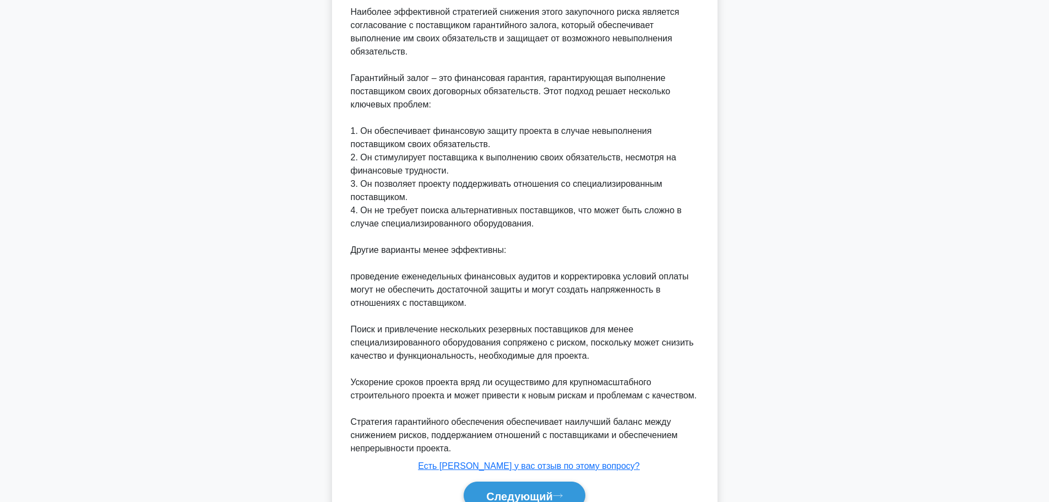
scroll to position [551, 0]
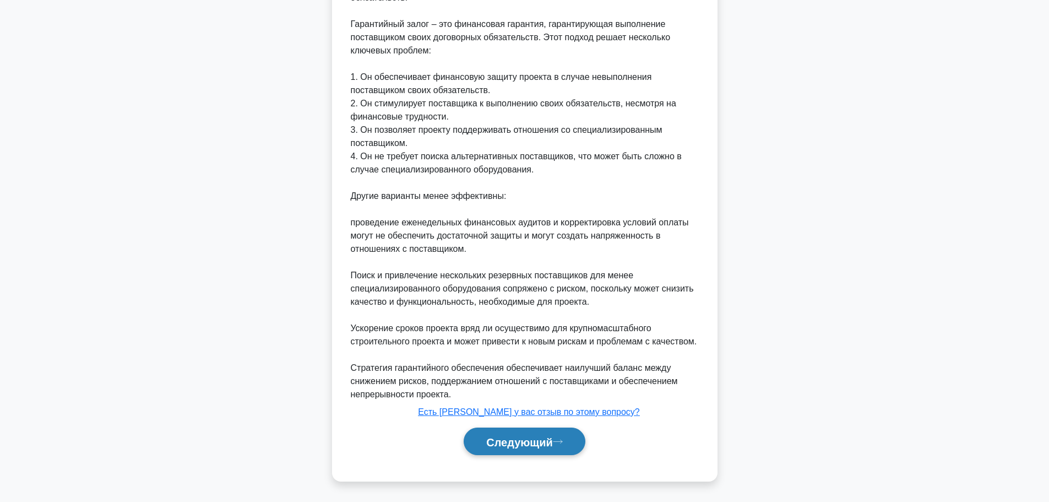
click at [519, 448] on font "Следующий" at bounding box center [519, 441] width 67 height 12
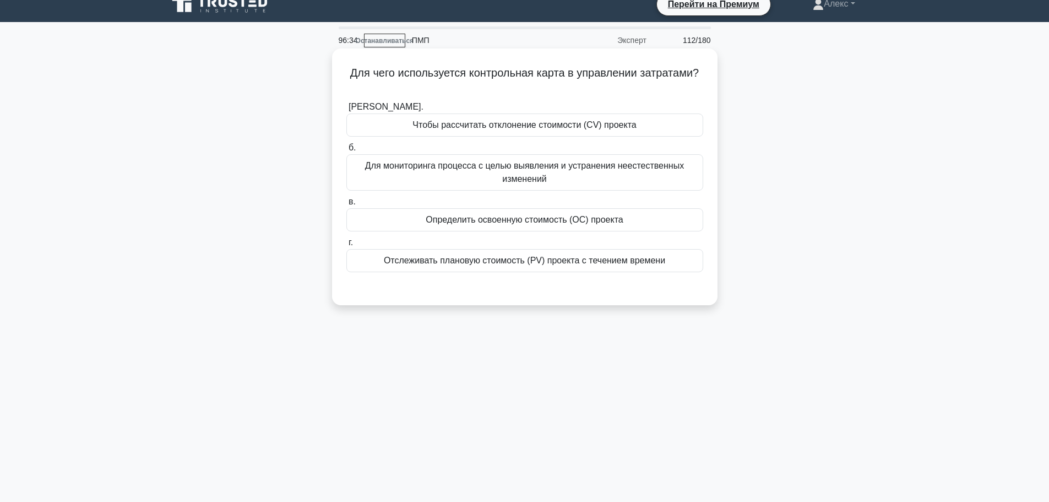
scroll to position [0, 0]
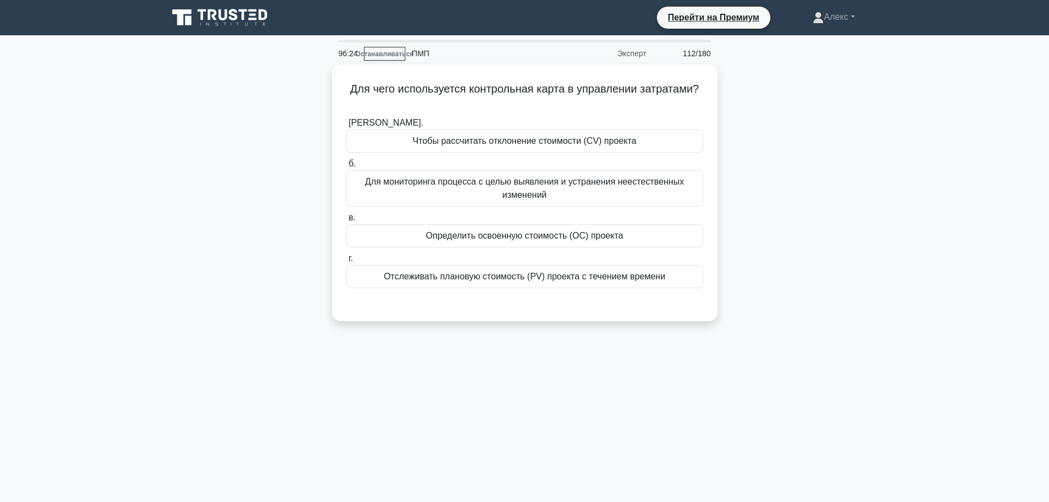
click at [890, 222] on main "96:24 Останавливаться ПМП Эксперт 112/180 Для чего используется контрольная кар…" at bounding box center [524, 314] width 1049 height 559
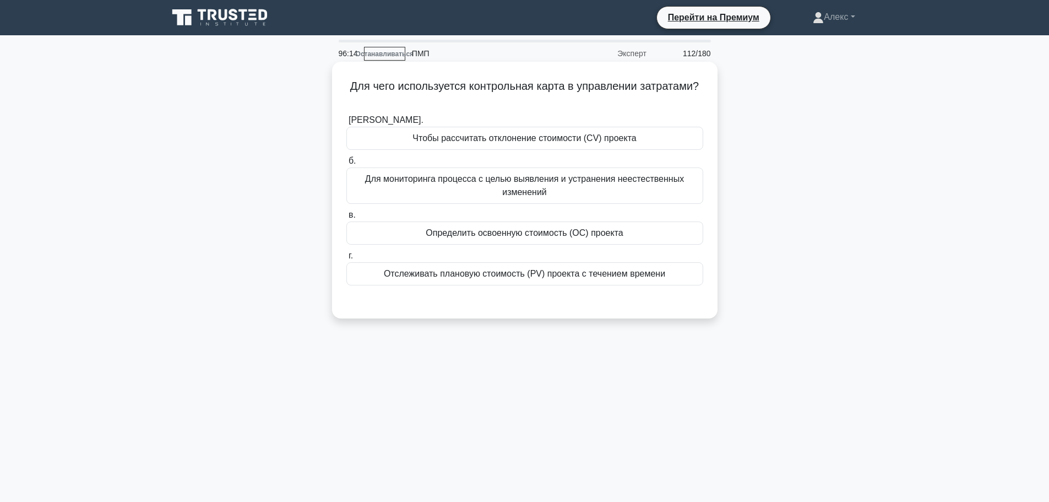
click at [663, 178] on font "Для мониторинга процесса с целью выявления и устранения неестественных изменений" at bounding box center [524, 185] width 319 height 23
click at [346, 165] on input "б. Для мониторинга процесса с целью выявления и устранения неестественных измен…" at bounding box center [346, 160] width 0 height 7
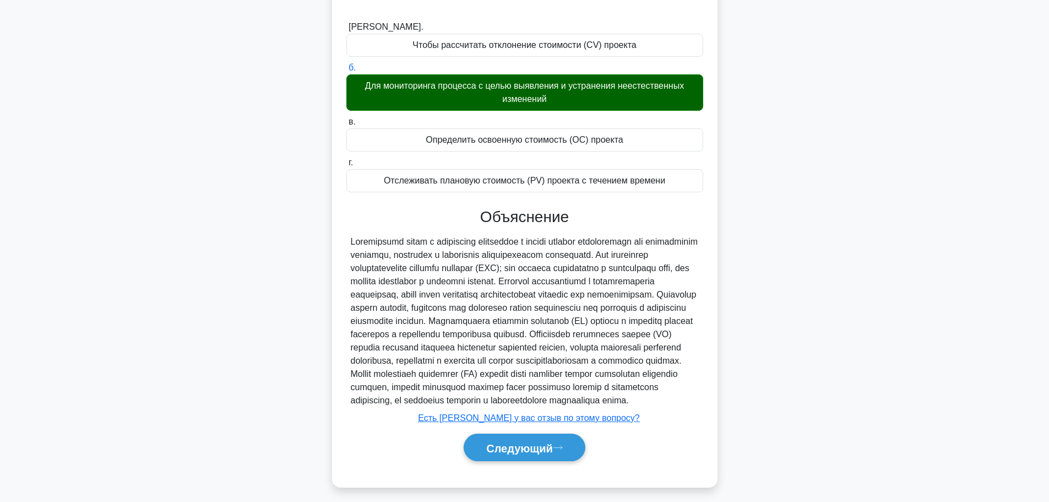
scroll to position [110, 0]
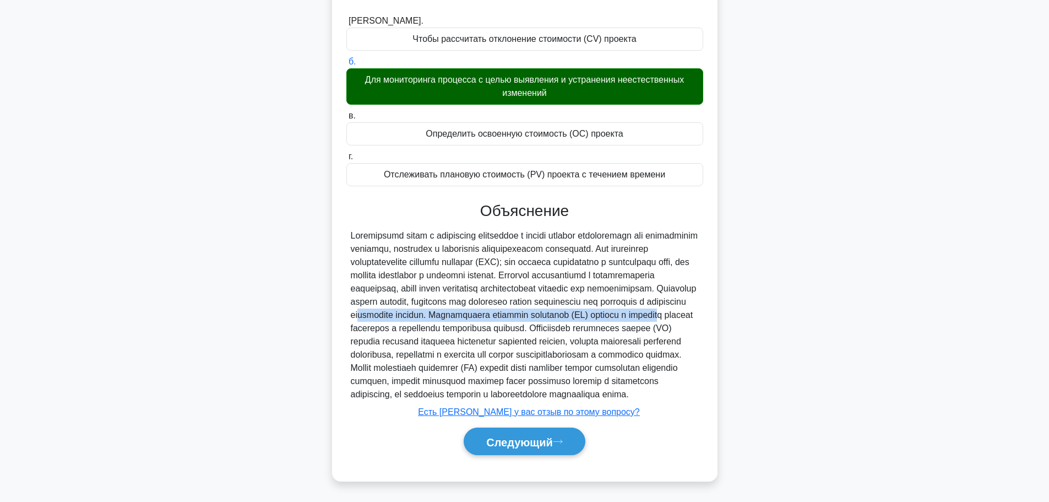
drag, startPoint x: 604, startPoint y: 313, endPoint x: 604, endPoint y: 306, distance: 7.2
click at [604, 309] on font at bounding box center [524, 315] width 347 height 168
click at [541, 448] on font "Следующий" at bounding box center [519, 441] width 67 height 12
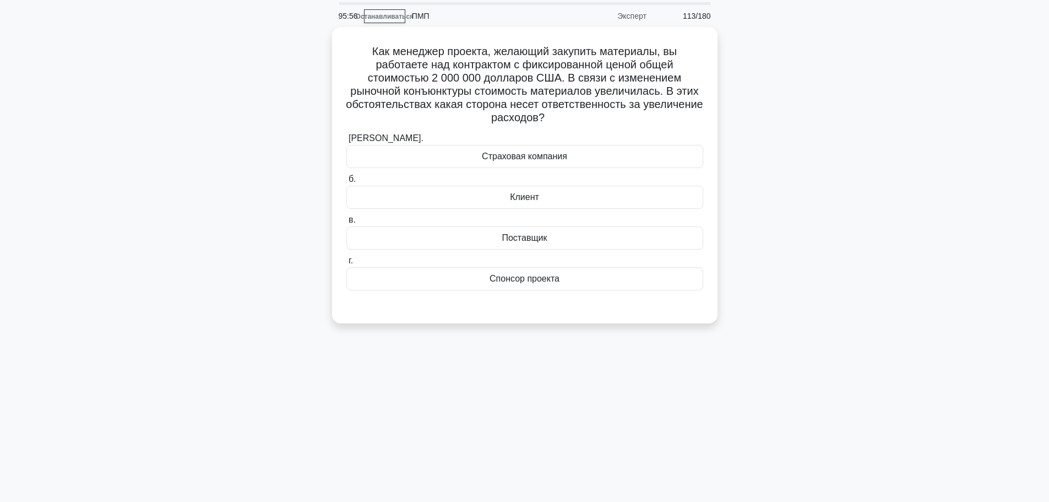
scroll to position [0, 0]
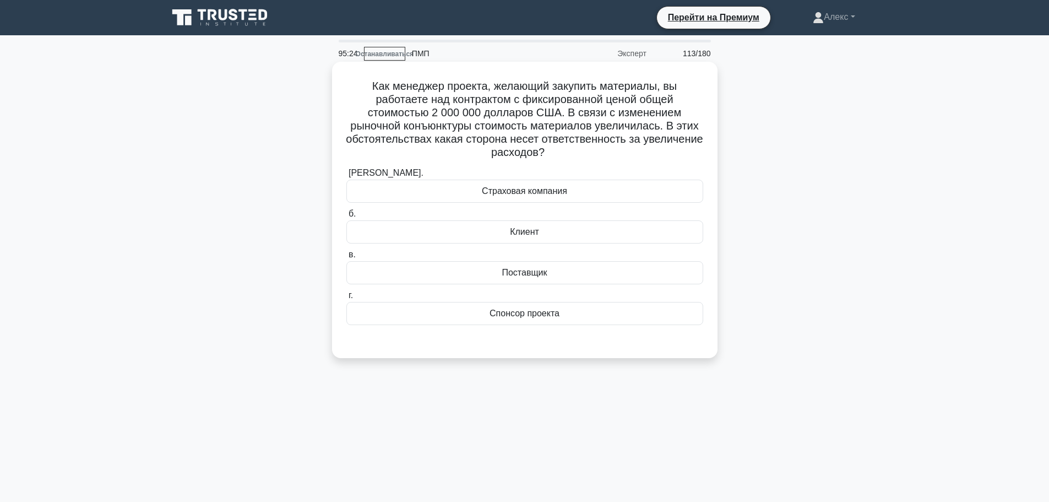
click at [613, 275] on div "Поставщик" at bounding box center [524, 272] width 357 height 23
click at [346, 258] on input "в. Поставщик" at bounding box center [346, 254] width 0 height 7
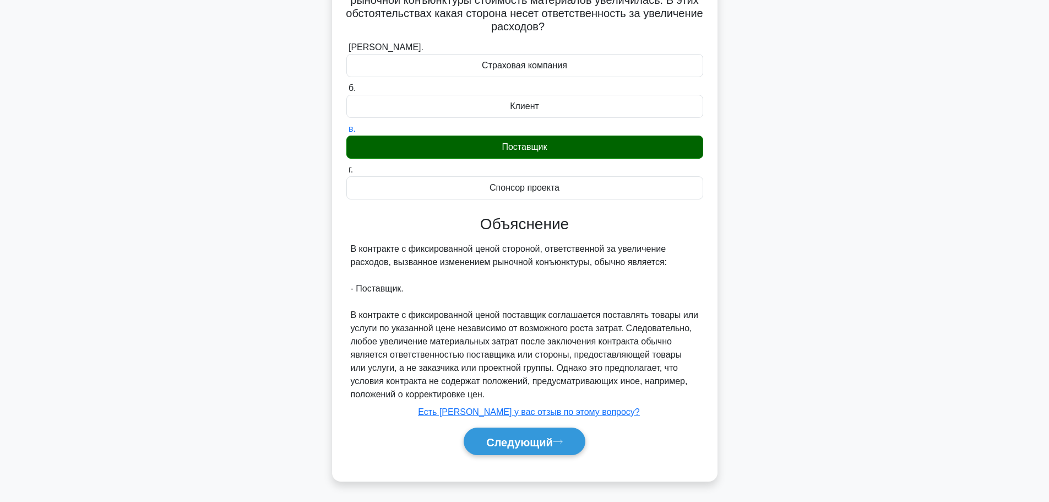
scroll to position [127, 0]
drag, startPoint x: 531, startPoint y: 356, endPoint x: 525, endPoint y: 339, distance: 17.4
click at [529, 352] on font "В контракте с фиксированной ценой поставщик соглашается поставлять товары или у…" at bounding box center [524, 354] width 347 height 89
click at [520, 322] on font "В контракте с фиксированной ценой поставщик соглашается поставлять товары или у…" at bounding box center [524, 354] width 347 height 89
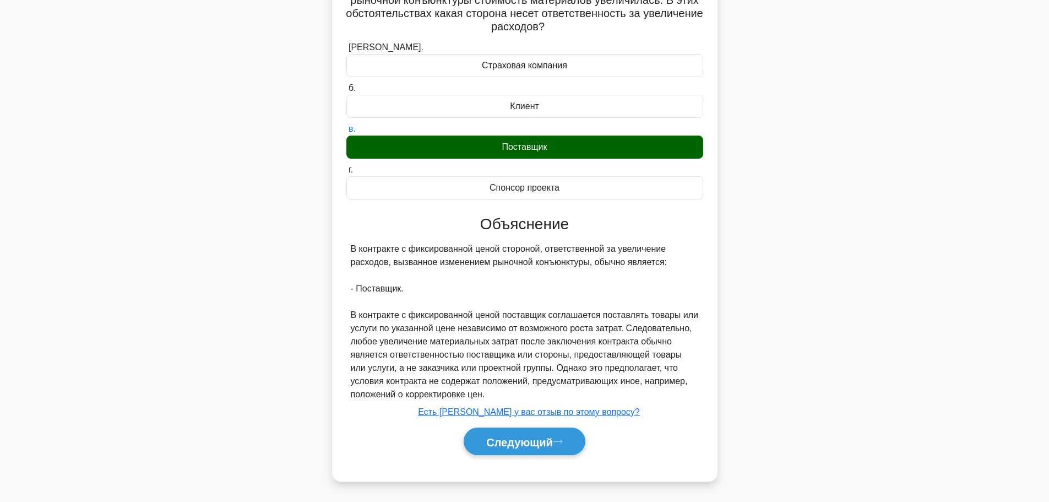
click at [531, 370] on font "В контракте с фиксированной ценой поставщик соглашается поставлять товары или у…" at bounding box center [524, 354] width 347 height 89
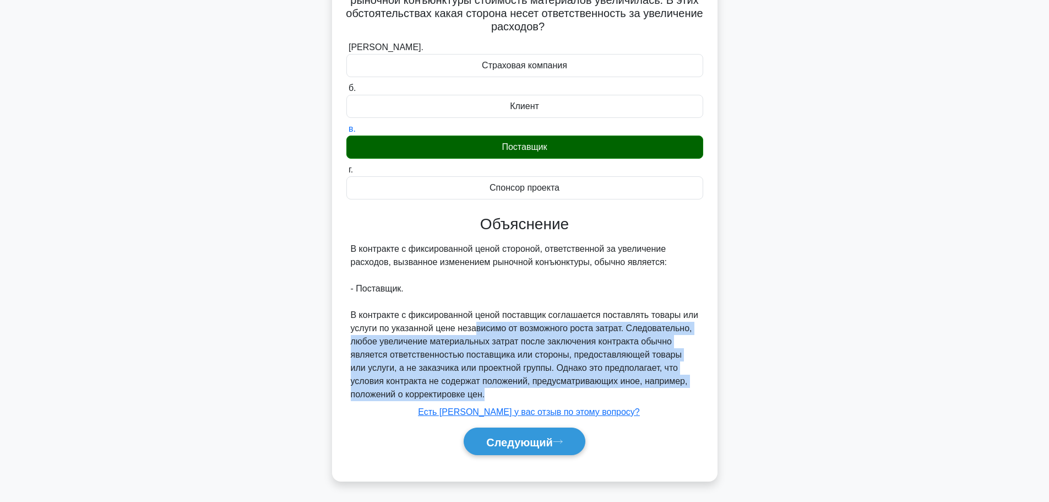
drag, startPoint x: 495, startPoint y: 389, endPoint x: 476, endPoint y: 330, distance: 61.3
click at [476, 330] on div "В контракте с фиксированной ценой стороной, ответственной за увеличение расходо…" at bounding box center [525, 321] width 348 height 159
click at [476, 330] on font "В контракте с фиксированной ценой поставщик соглашается поставлять товары или у…" at bounding box center [524, 354] width 347 height 89
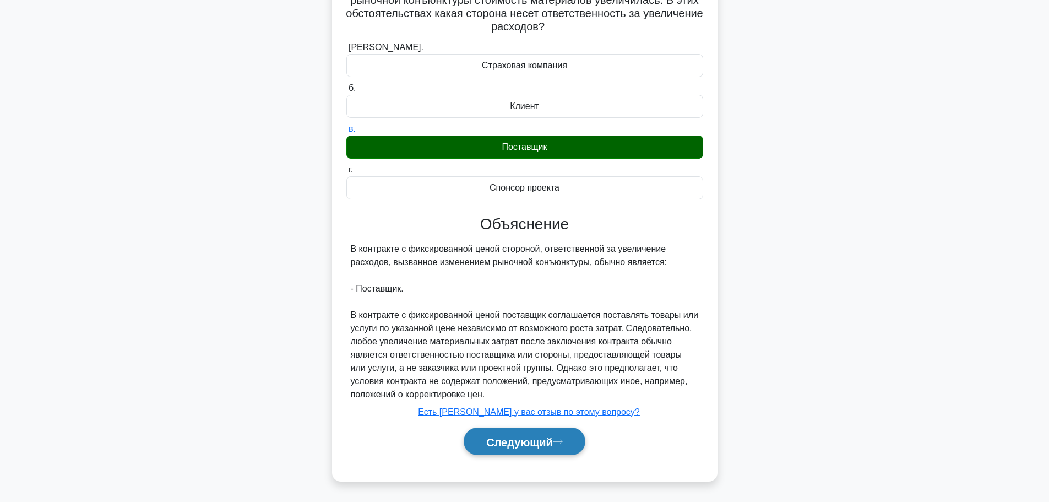
click at [510, 440] on font "Следующий" at bounding box center [519, 441] width 67 height 12
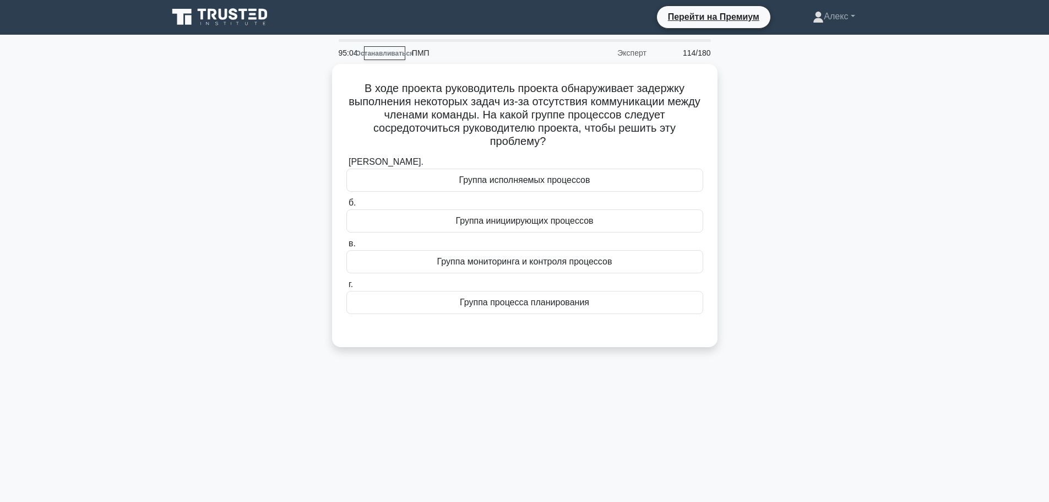
scroll to position [0, 0]
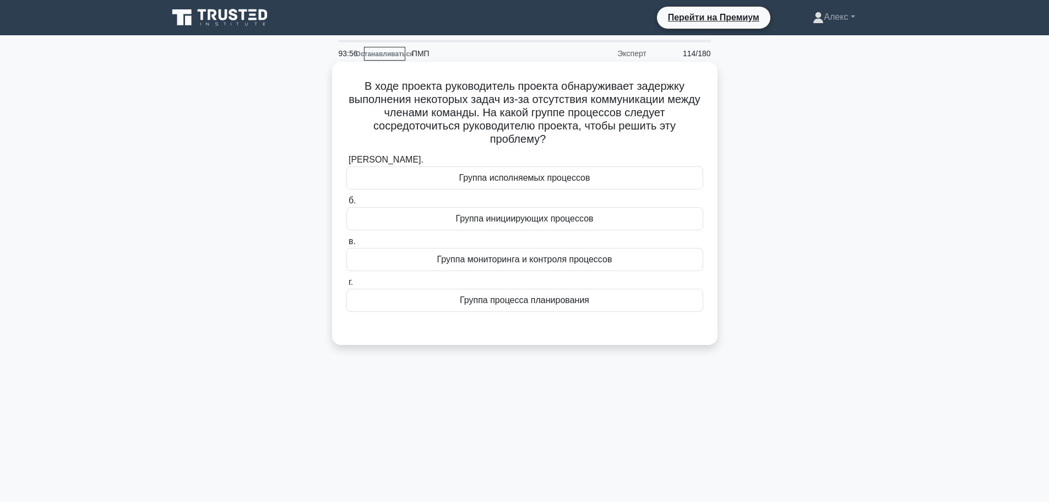
click at [578, 176] on font "Группа исполняемых процессов" at bounding box center [524, 177] width 131 height 9
click at [346, 164] on input "[PERSON_NAME]. Группа исполняемых процессов" at bounding box center [346, 159] width 0 height 7
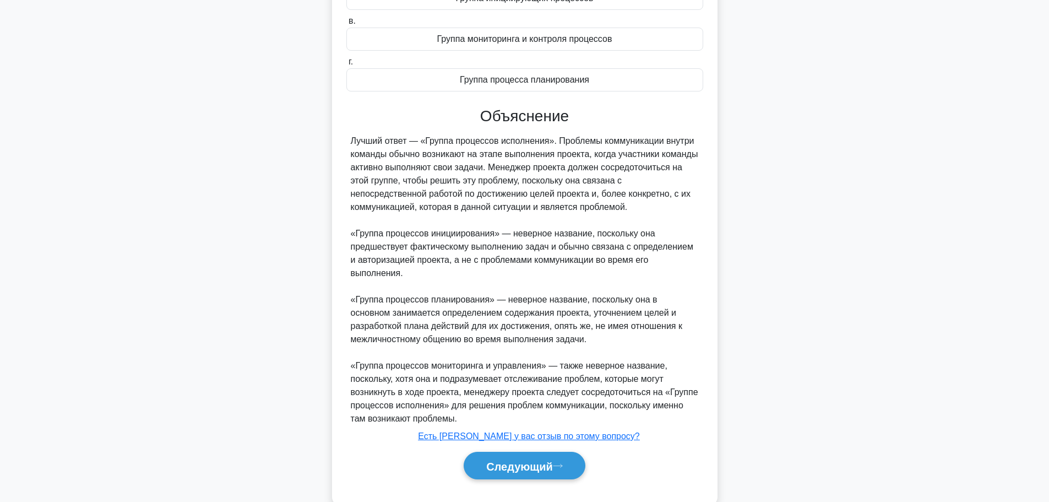
scroll to position [232, 0]
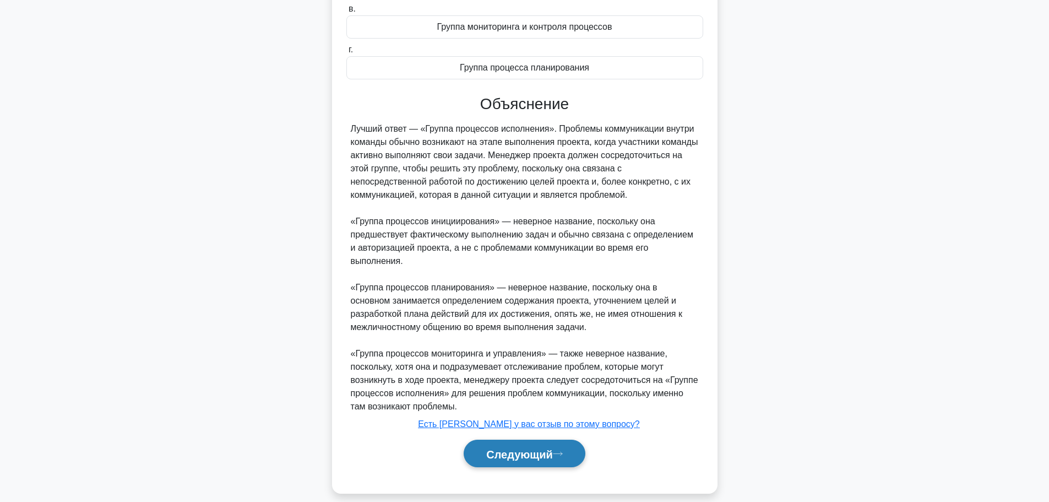
click at [533, 448] on font "Следующий" at bounding box center [519, 454] width 67 height 12
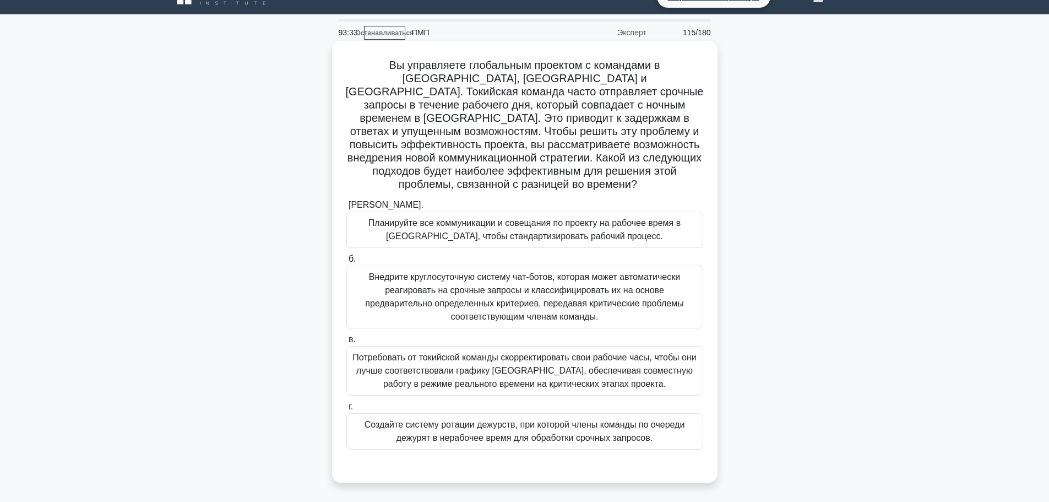
scroll to position [55, 0]
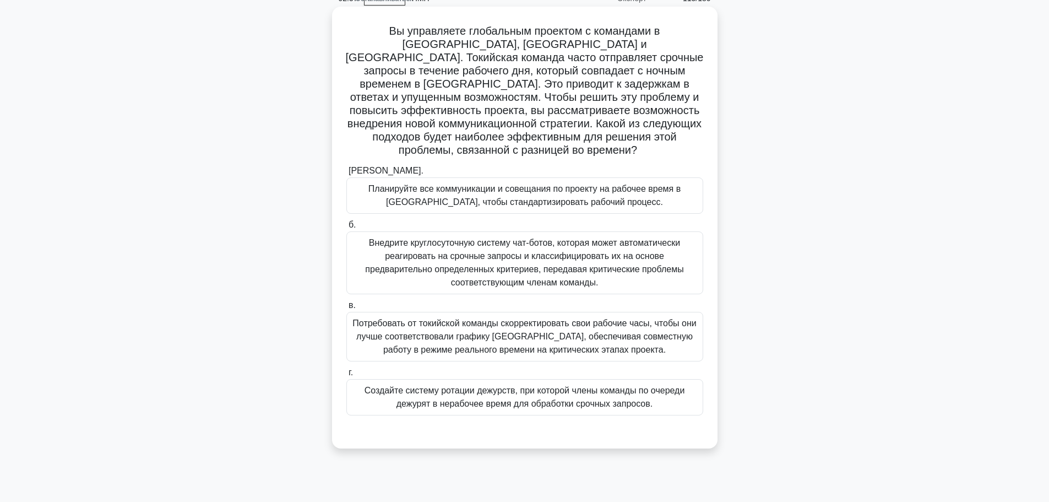
click at [568, 385] on font "Создайте систему ротации дежурств, при которой члены команды по очереди дежурят…" at bounding box center [524, 396] width 320 height 23
click at [346, 376] on input "г. Создайте систему ротации дежурств, при которой члены команды по очереди дежу…" at bounding box center [346, 372] width 0 height 7
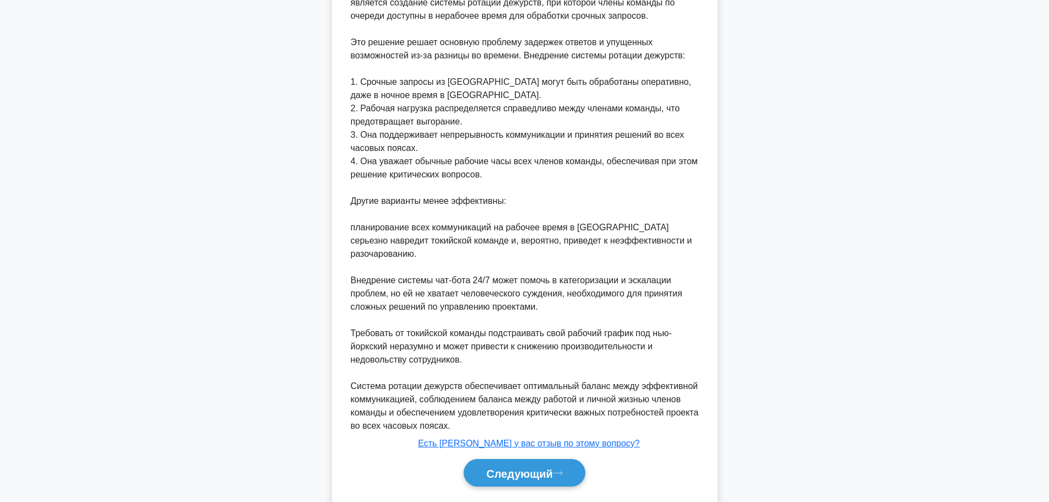
scroll to position [549, 0]
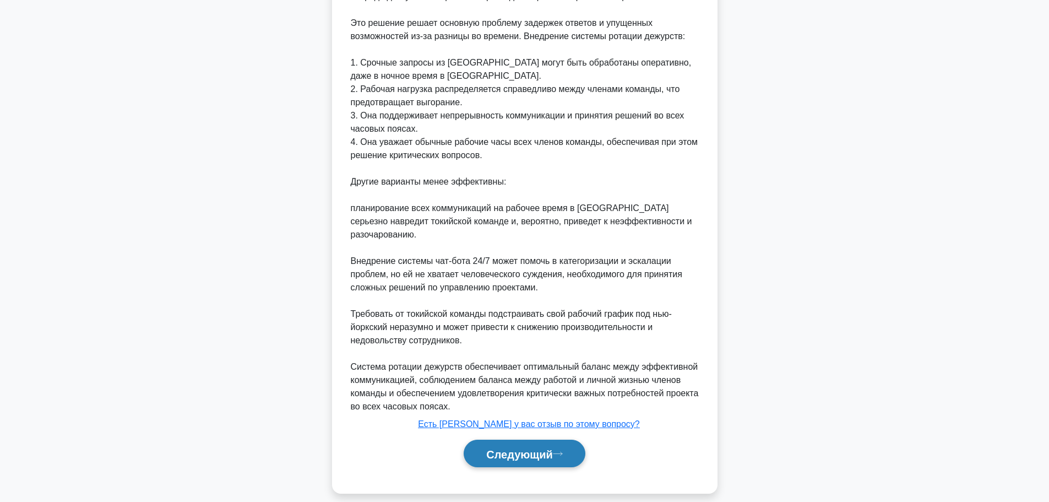
click at [525, 448] on font "Следующий" at bounding box center [519, 454] width 67 height 12
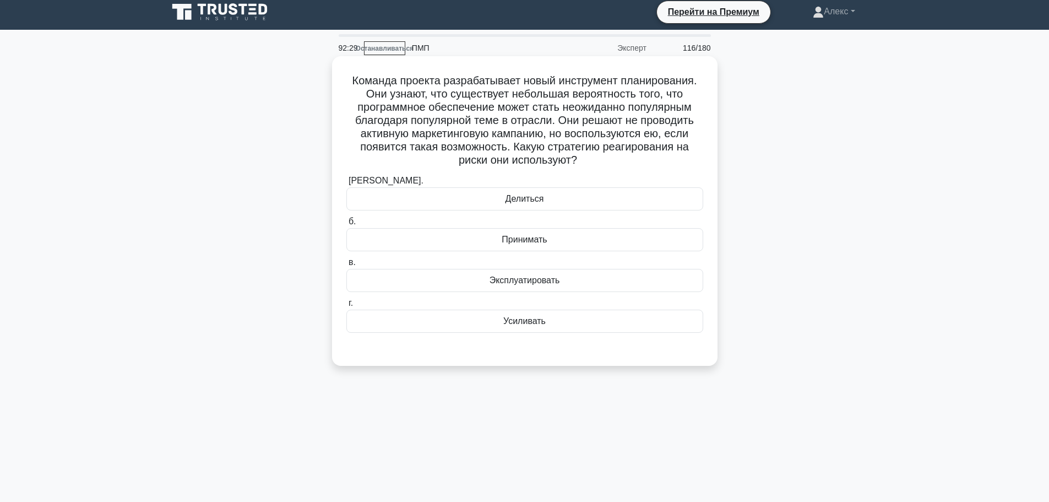
scroll to position [0, 0]
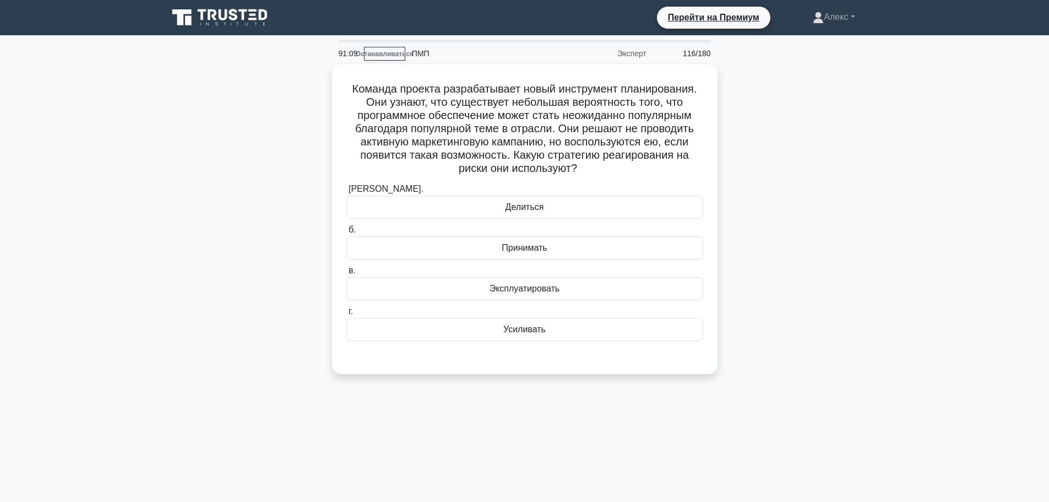
click at [761, 171] on div "Команда проекта разрабатывает новый инструмент планирования. Они узнают, что су…" at bounding box center [524, 225] width 727 height 323
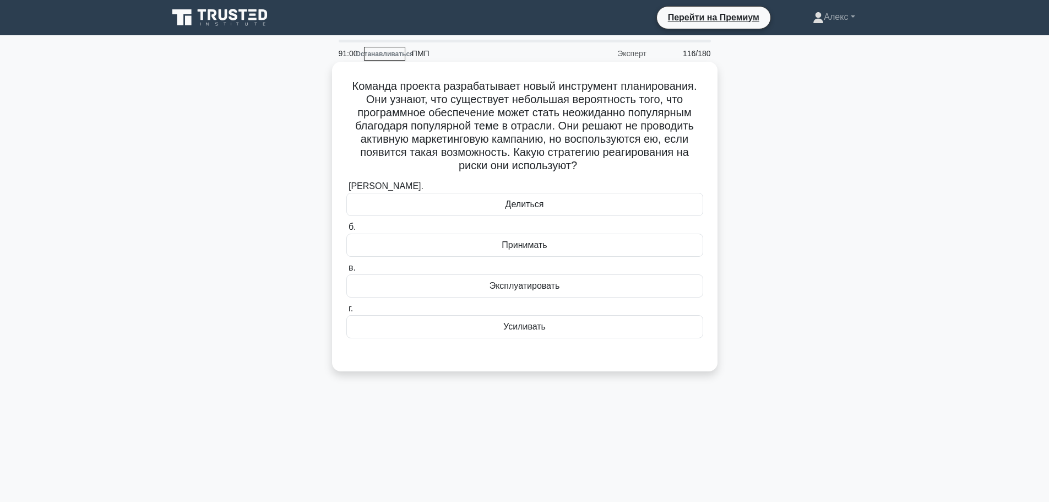
click at [599, 281] on div "Эксплуатировать" at bounding box center [524, 285] width 357 height 23
click at [346, 271] on input "в. Эксплуатировать" at bounding box center [346, 267] width 0 height 7
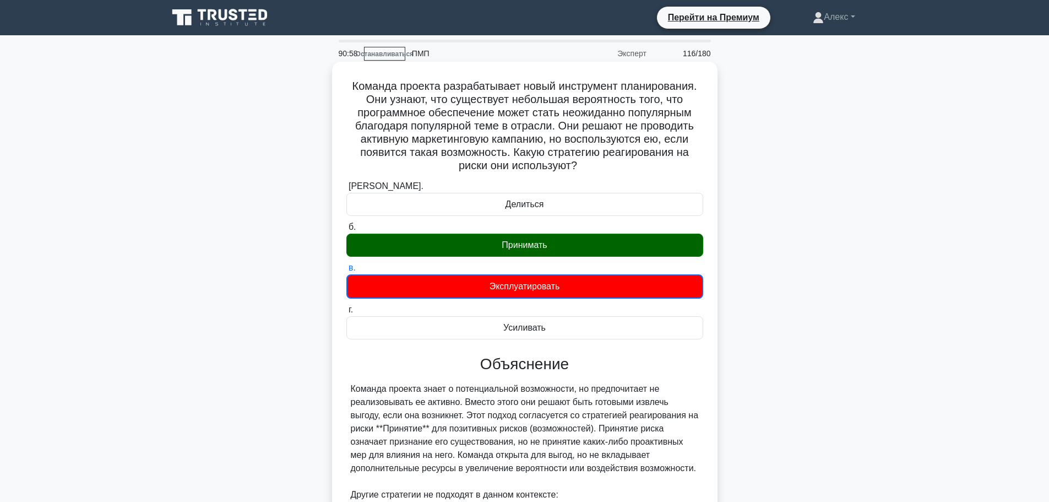
click at [584, 260] on div "[PERSON_NAME]. Делиться б. Принимать в. г." at bounding box center [525, 259] width 370 height 164
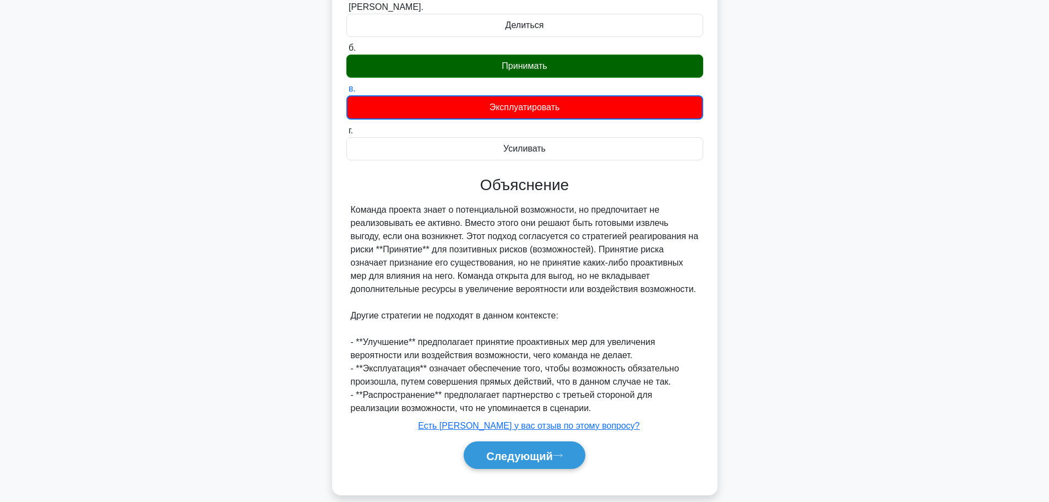
scroll to position [194, 0]
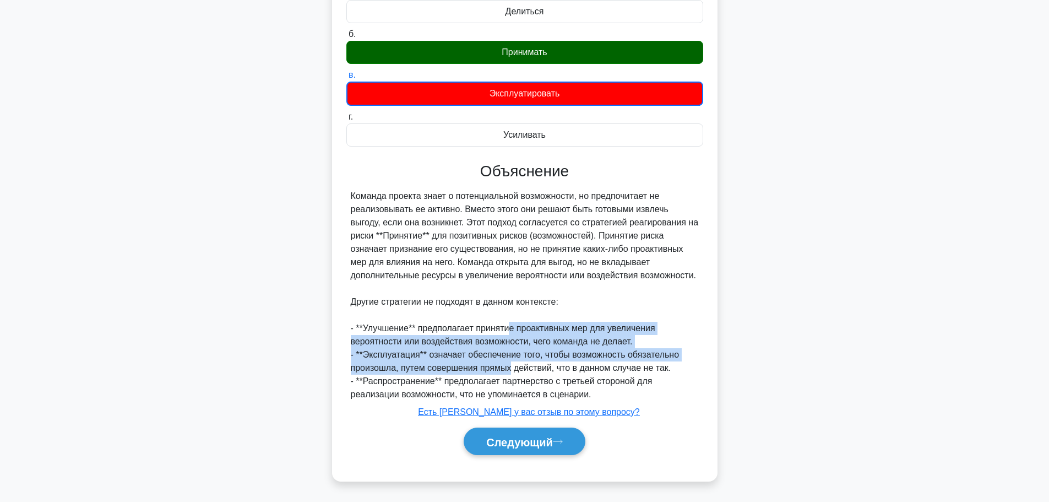
drag, startPoint x: 509, startPoint y: 362, endPoint x: 509, endPoint y: 330, distance: 31.9
click at [509, 330] on div "Команда проекта знает о потенциальной возможности, но предпочитает не реализовы…" at bounding box center [525, 294] width 348 height 211
click at [509, 330] on font "- **Улучшение** предполагает принятие проактивных мер для увеличения вероятност…" at bounding box center [503, 334] width 304 height 23
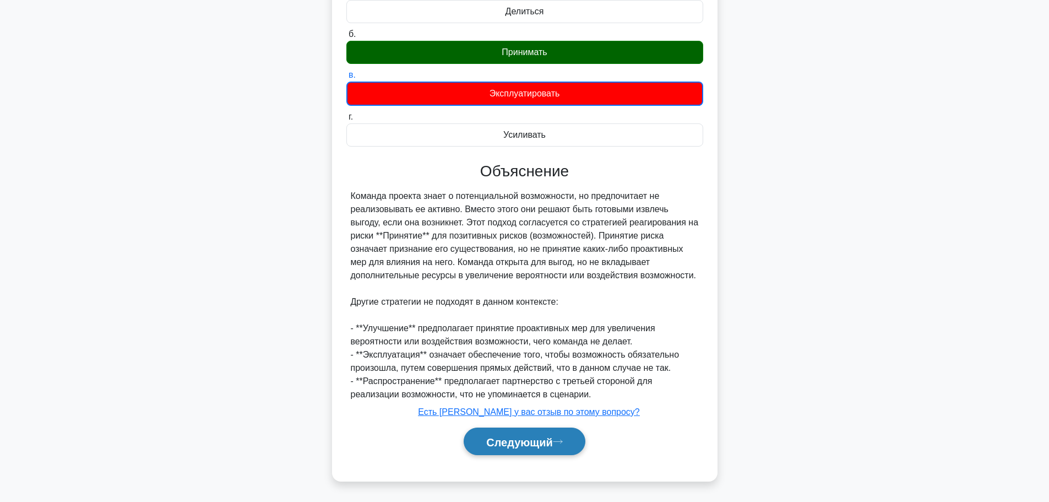
click at [515, 446] on font "Следующий" at bounding box center [519, 441] width 67 height 12
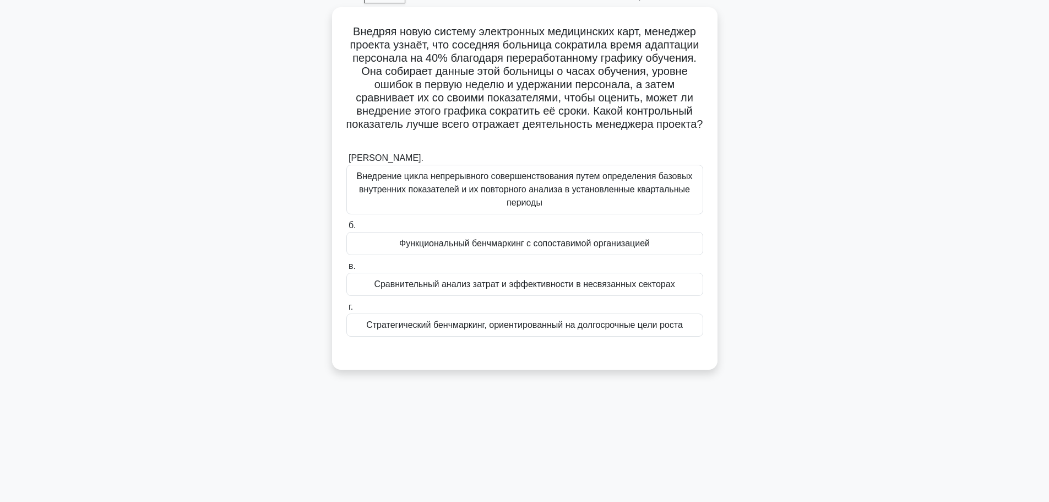
scroll to position [38, 0]
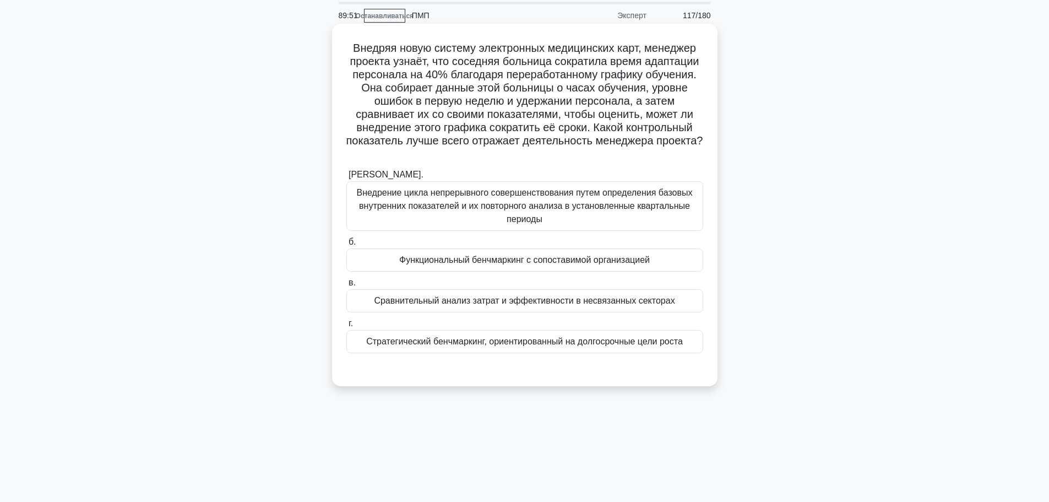
click at [417, 256] on font "Функциональный бенчмаркинг с сопоставимой организацией" at bounding box center [524, 259] width 250 height 9
click at [346, 246] on input "б. Функциональный бенчмаркинг с сопоставимой организацией" at bounding box center [346, 241] width 0 height 7
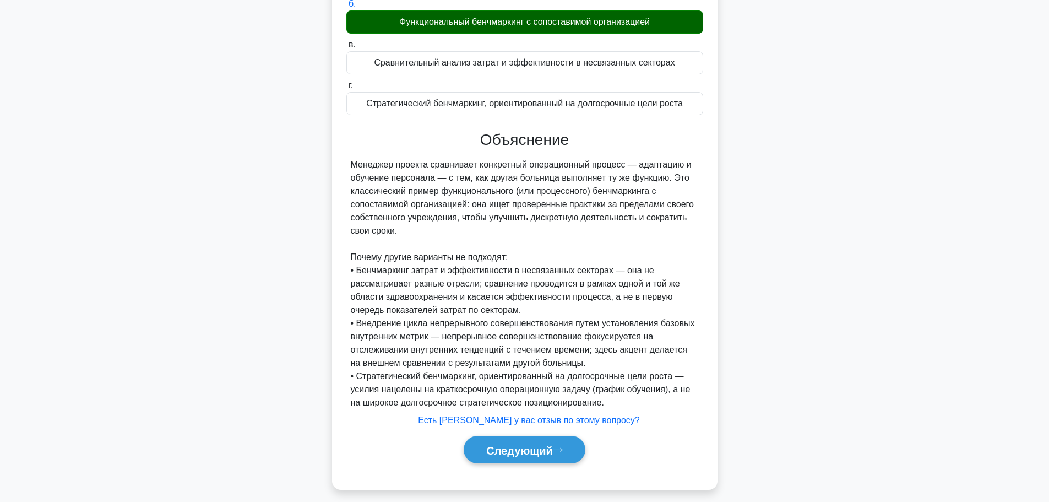
scroll to position [285, 0]
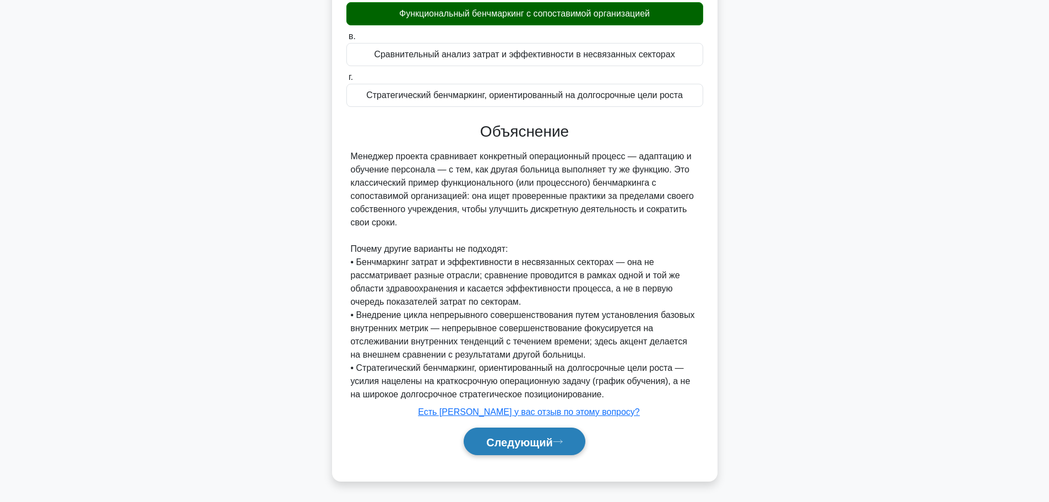
click at [515, 438] on font "Следующий" at bounding box center [519, 441] width 67 height 12
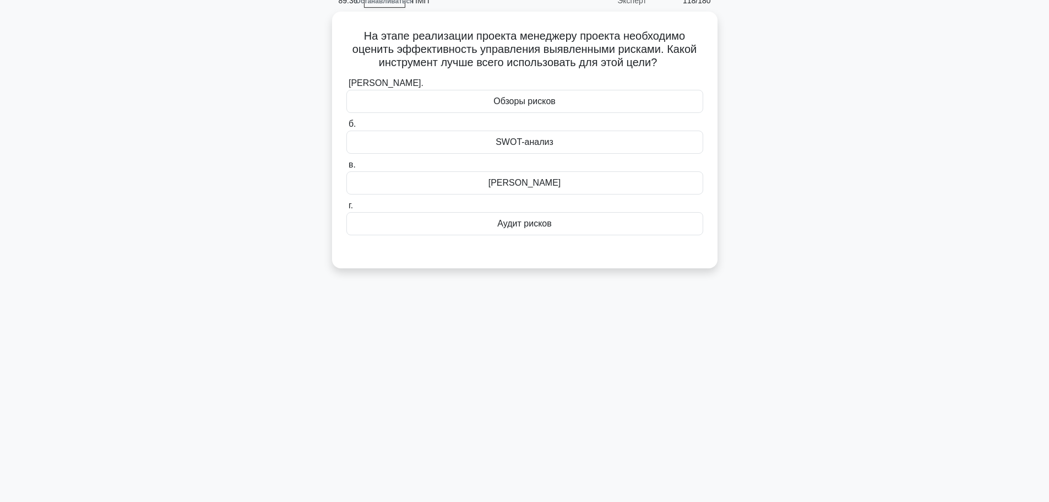
scroll to position [0, 0]
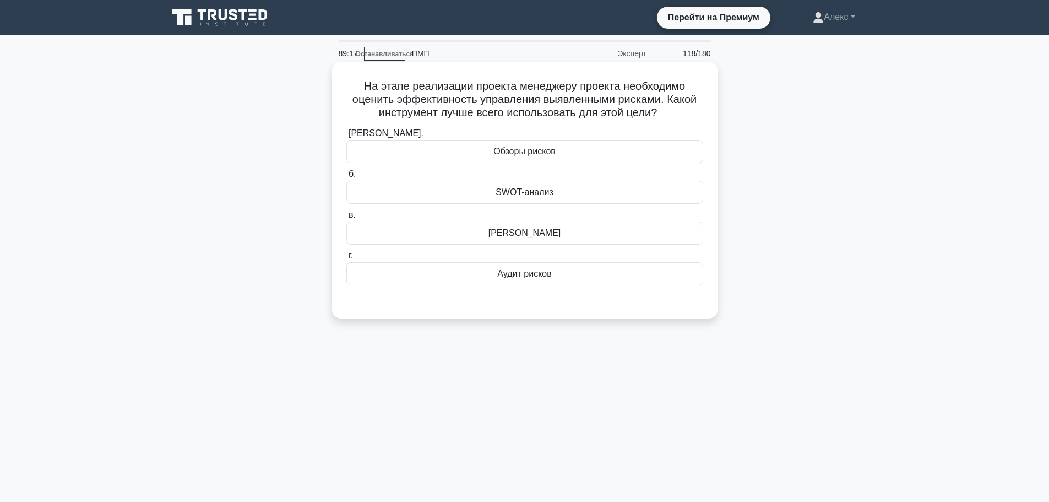
click at [571, 275] on div "Аудит рисков" at bounding box center [524, 273] width 357 height 23
click at [346, 259] on input "г. Аудит рисков" at bounding box center [346, 255] width 0 height 7
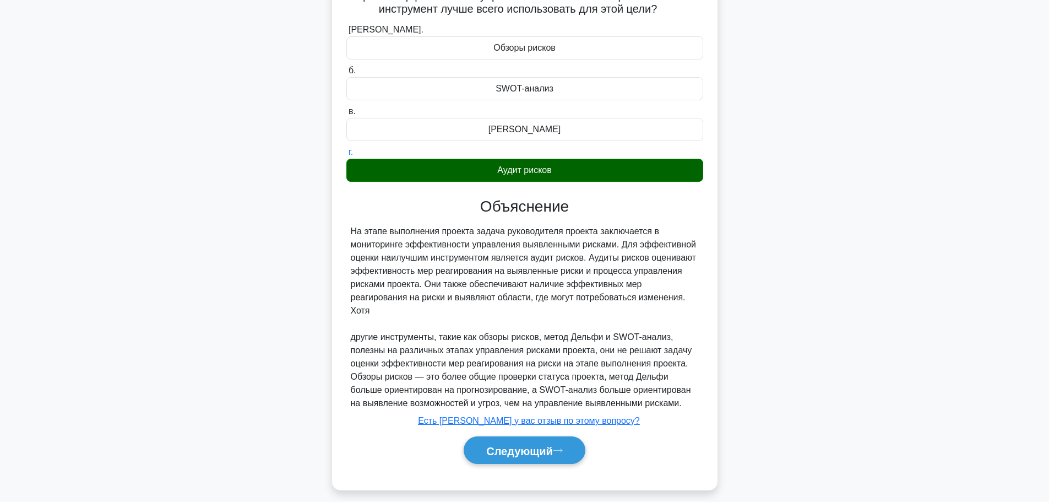
scroll to position [113, 0]
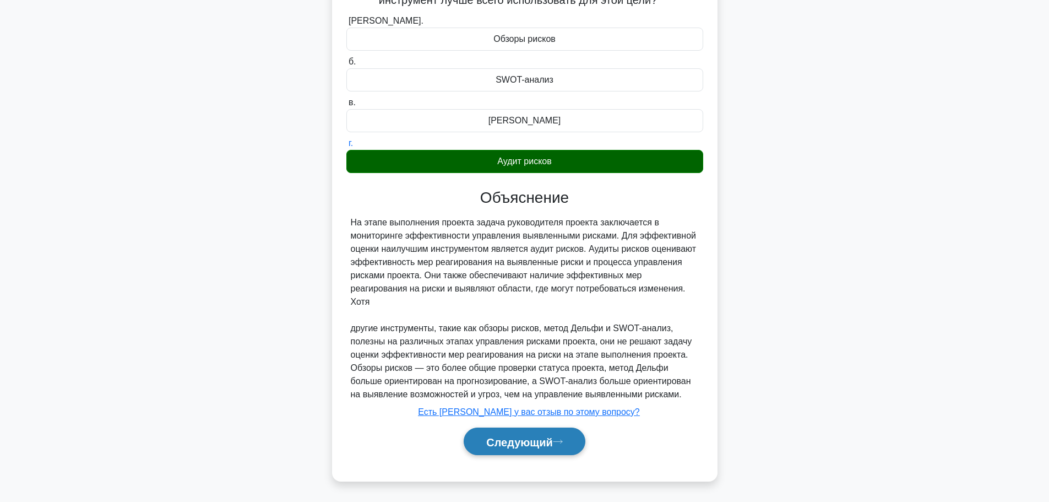
click at [518, 446] on font "Следующий" at bounding box center [519, 441] width 67 height 12
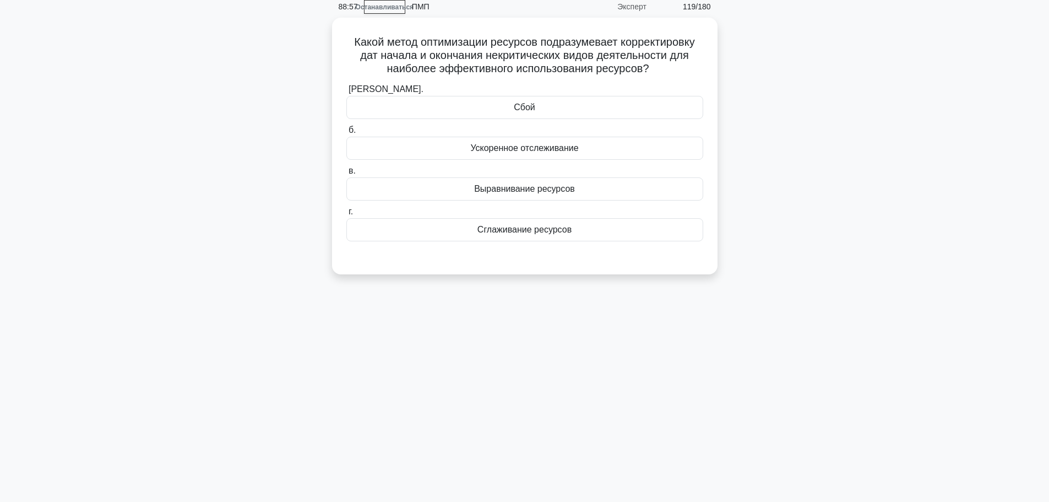
scroll to position [0, 0]
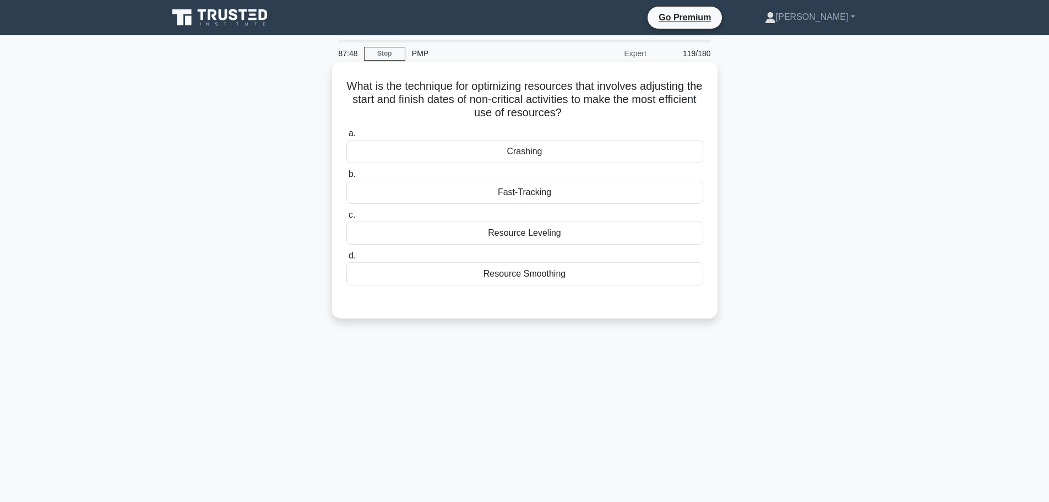
click at [573, 282] on div "Resource Smoothing" at bounding box center [524, 273] width 357 height 23
click at [346, 259] on input "d. Resource Smoothing" at bounding box center [346, 255] width 0 height 7
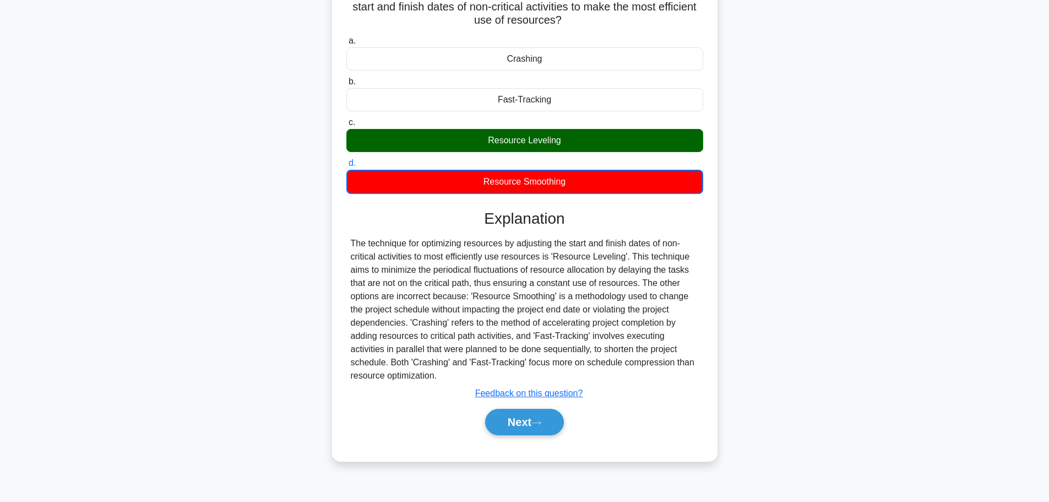
scroll to position [93, 0]
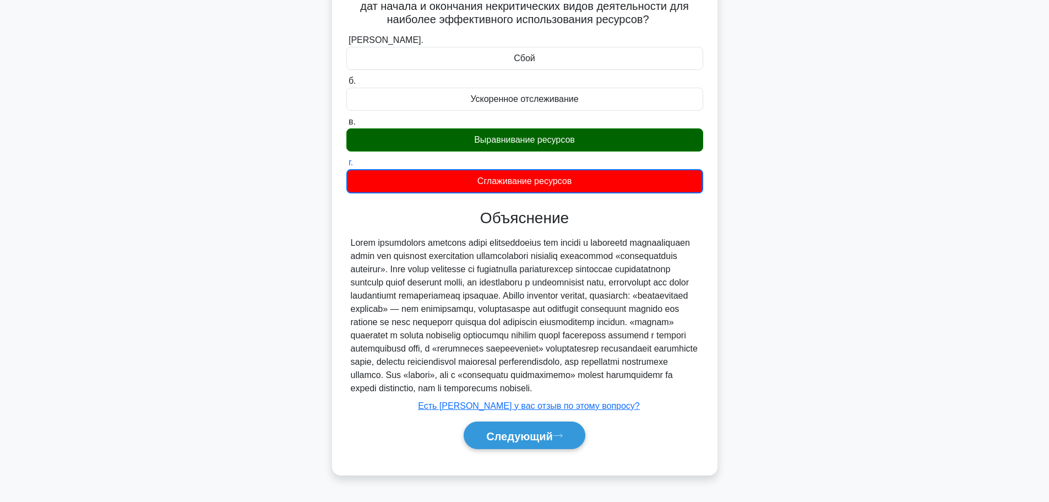
click at [537, 395] on div at bounding box center [525, 315] width 348 height 159
click at [525, 442] on font "Следующий" at bounding box center [519, 435] width 67 height 12
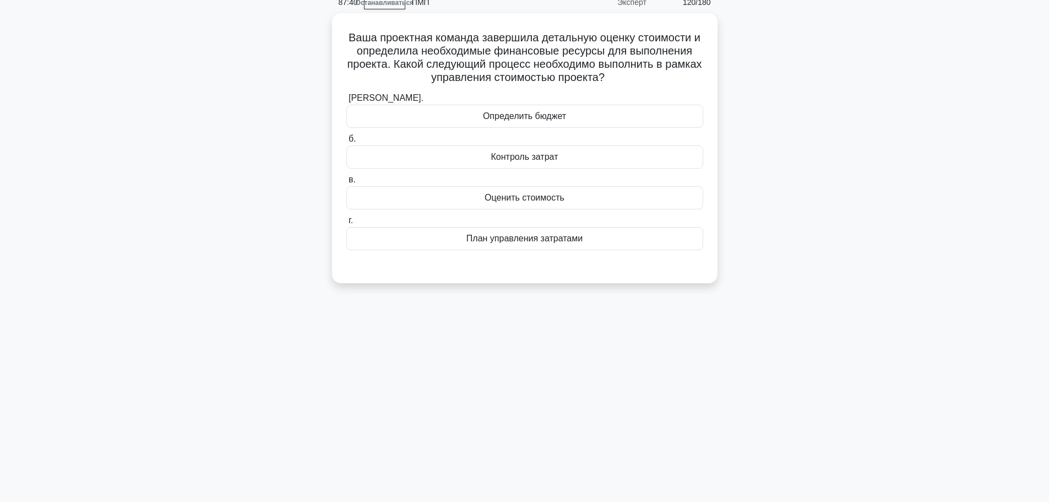
scroll to position [0, 0]
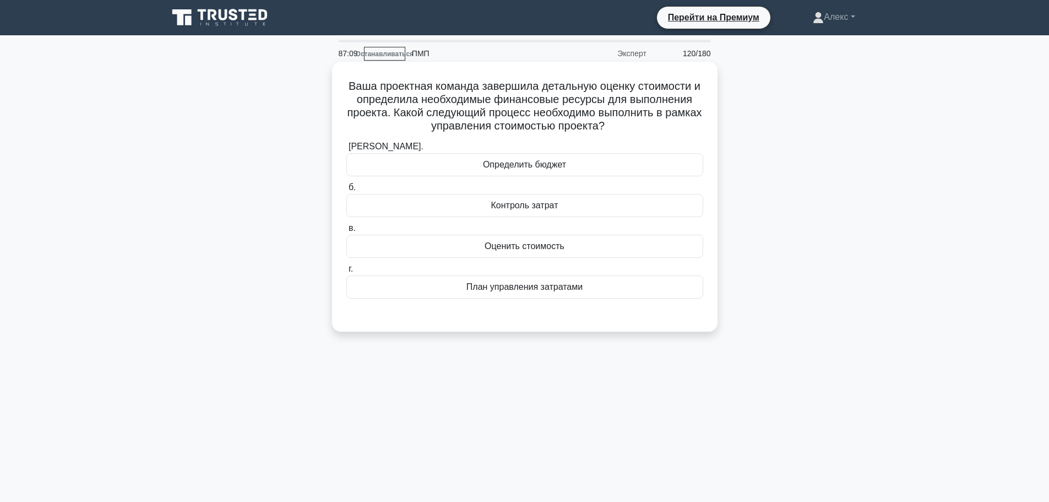
click at [593, 165] on div "Определить бюджет" at bounding box center [524, 164] width 357 height 23
click at [346, 150] on input "[PERSON_NAME]. Определить бюджет" at bounding box center [346, 146] width 0 height 7
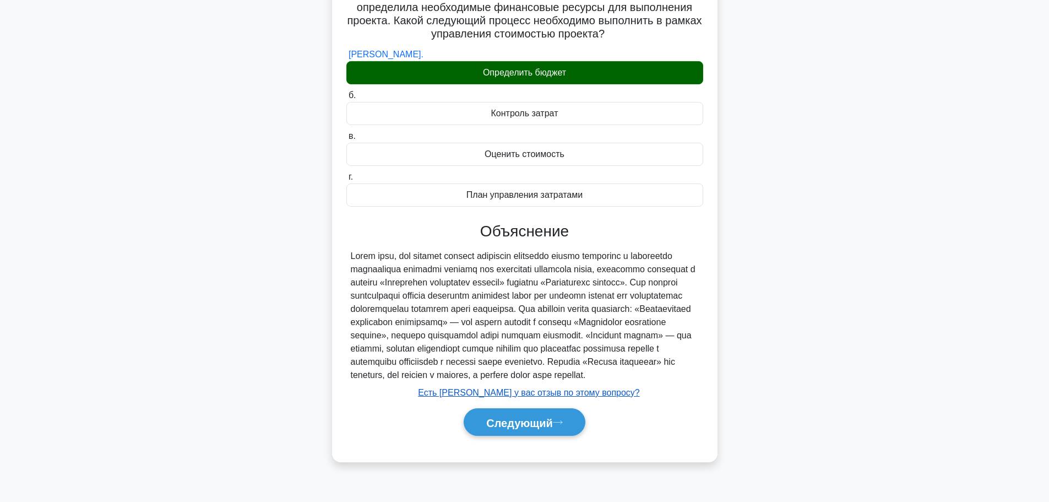
scroll to position [93, 0]
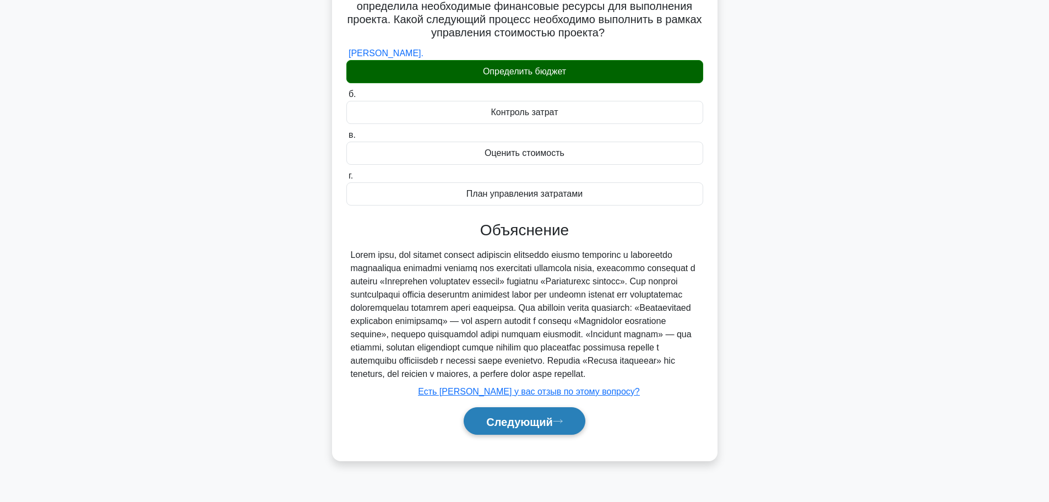
click at [556, 435] on button "Следующий" at bounding box center [525, 421] width 122 height 28
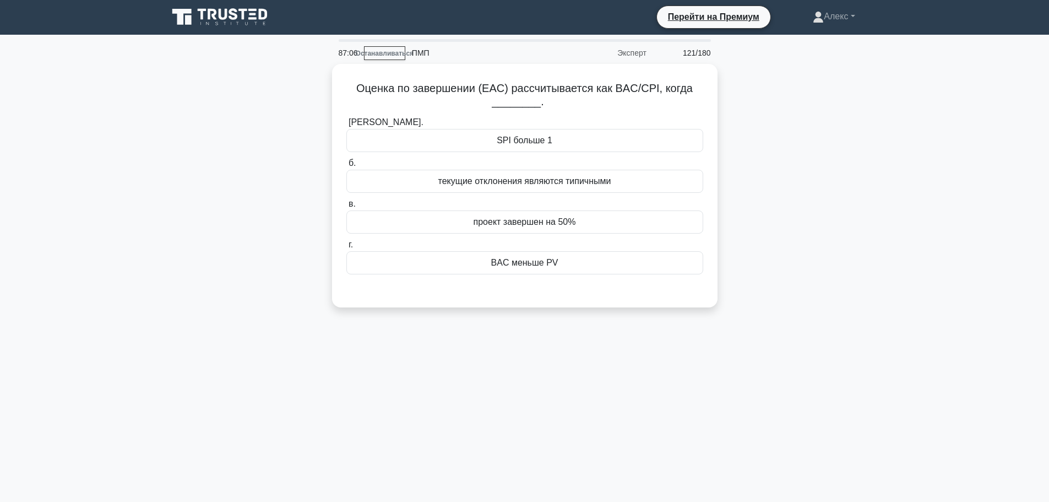
scroll to position [0, 0]
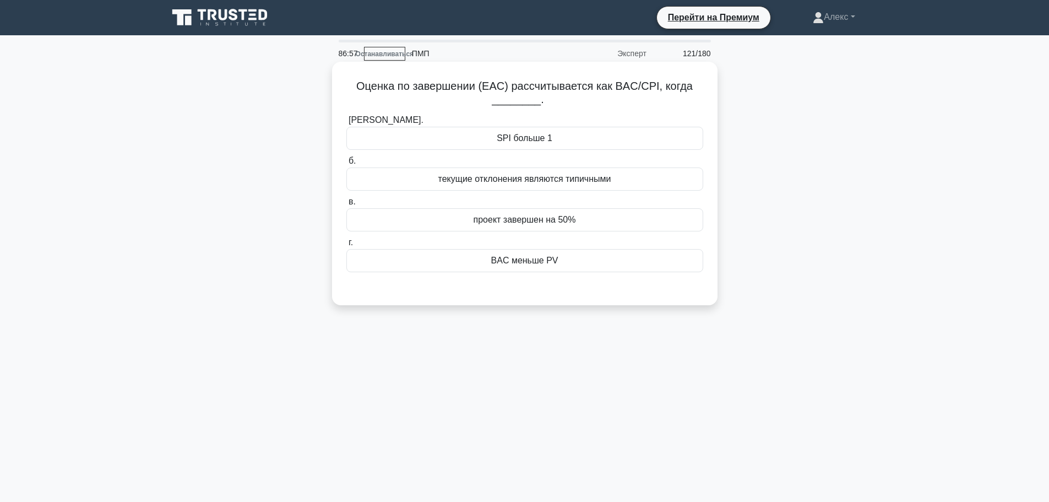
click at [586, 183] on font "текущие отклонения являются типичными" at bounding box center [524, 178] width 173 height 9
click at [346, 165] on input "б. текущие отклонения являются типичными" at bounding box center [346, 160] width 0 height 7
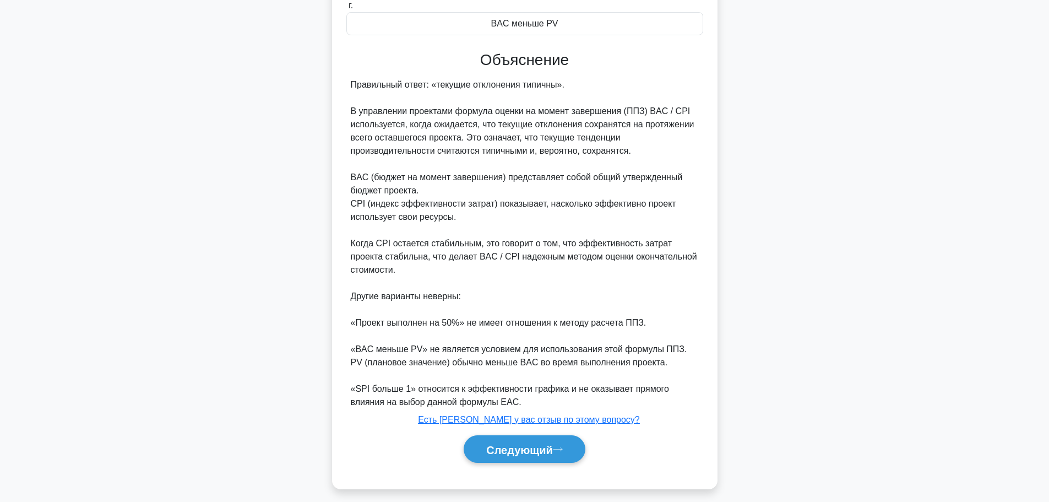
scroll to position [246, 0]
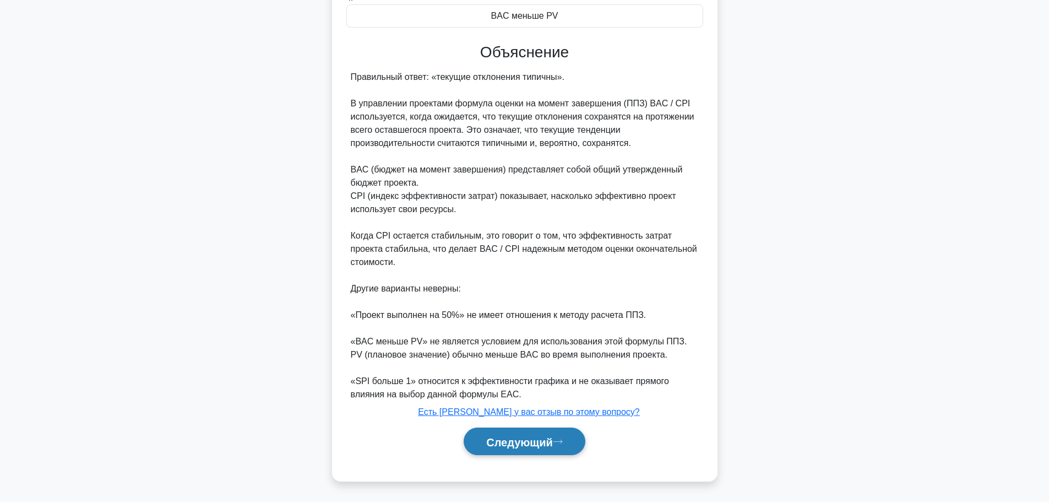
click at [527, 439] on font "Следующий" at bounding box center [519, 441] width 67 height 12
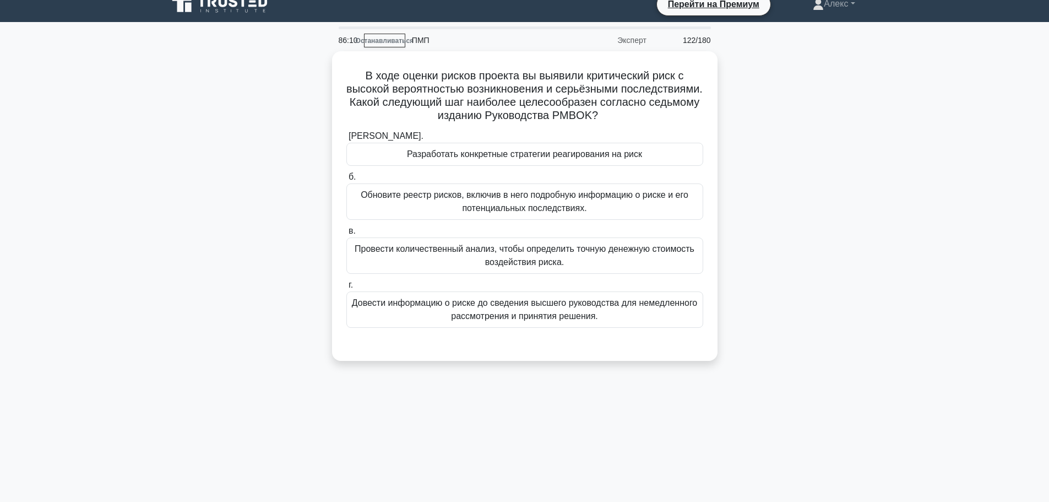
scroll to position [0, 0]
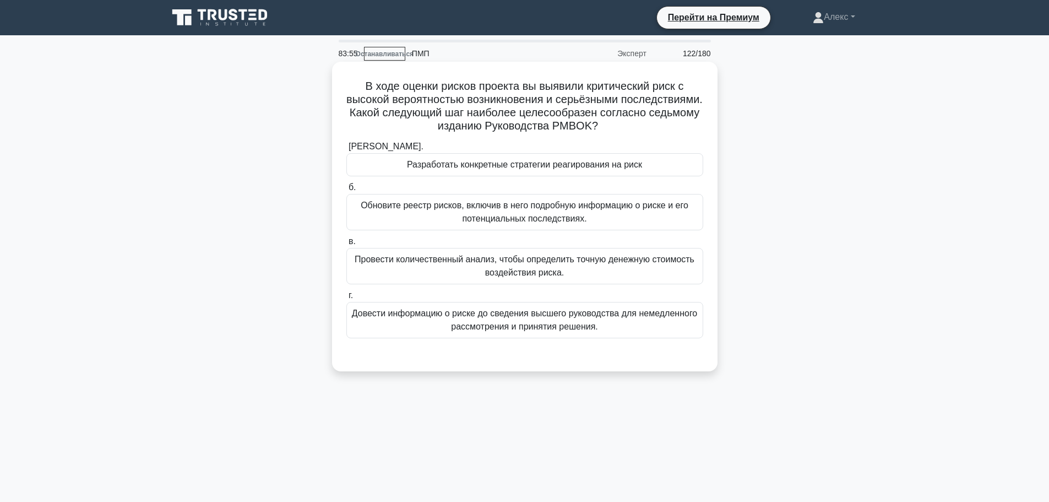
click at [559, 229] on div "Обновите реестр рисков, включив в него подробную информацию о риске и его потен…" at bounding box center [524, 212] width 357 height 36
click at [346, 191] on input "б. Обновите реестр рисков, включив в него подробную информацию о риске и его по…" at bounding box center [346, 187] width 0 height 7
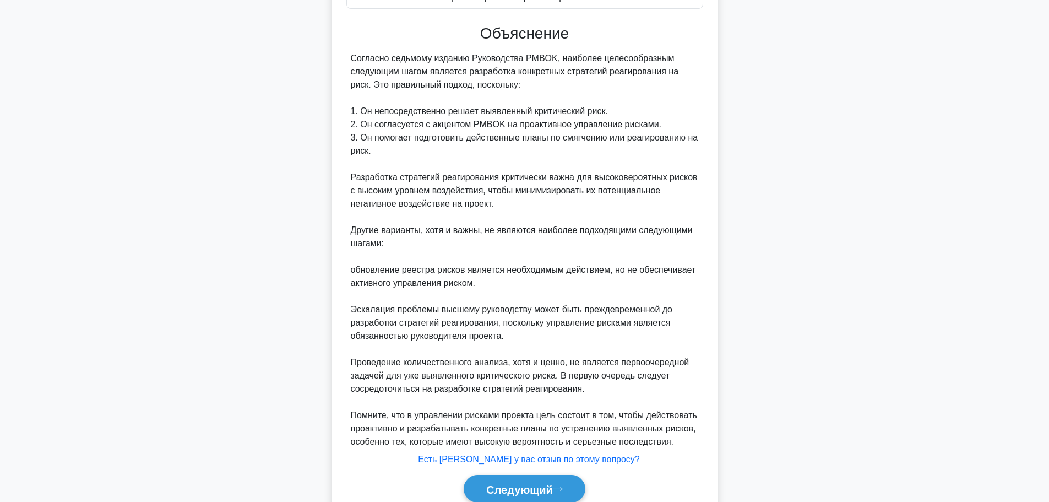
scroll to position [379, 0]
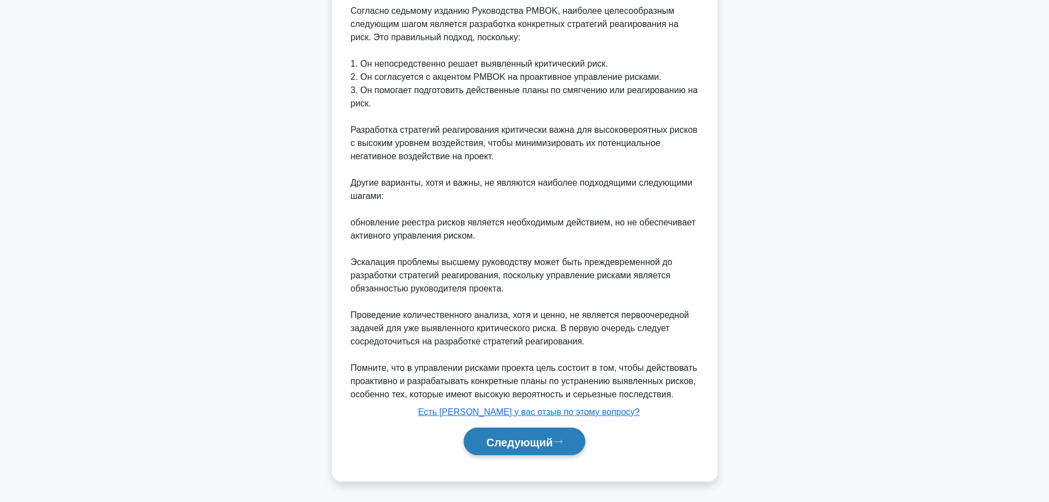
click at [545, 439] on font "Следующий" at bounding box center [519, 441] width 67 height 12
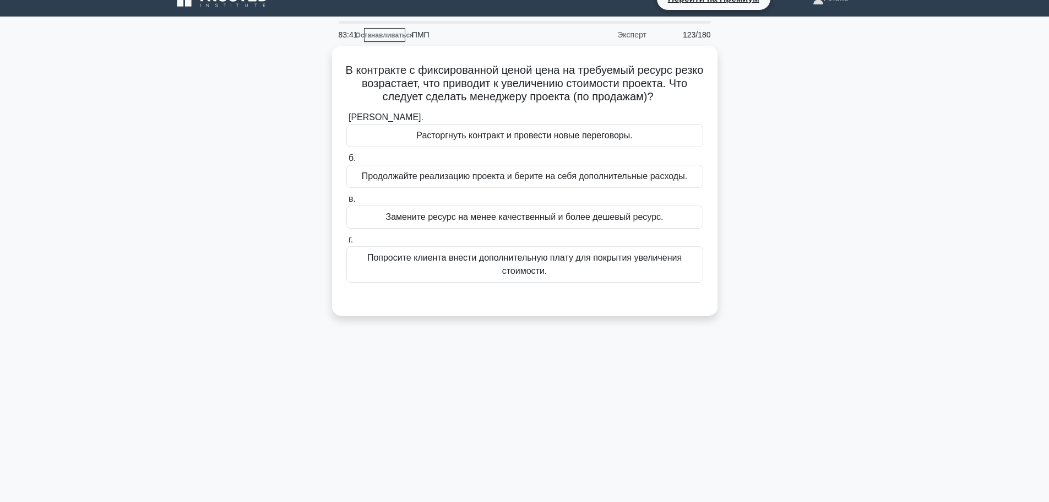
scroll to position [0, 0]
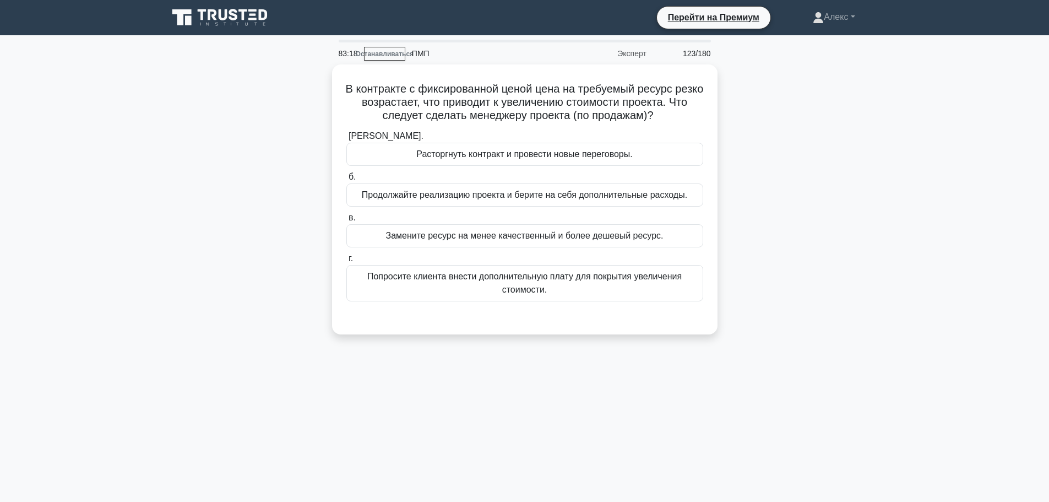
click at [894, 275] on main "83:18 Останавливаться ПМП Эксперт 123/180 а. б. в. г." at bounding box center [524, 314] width 1049 height 559
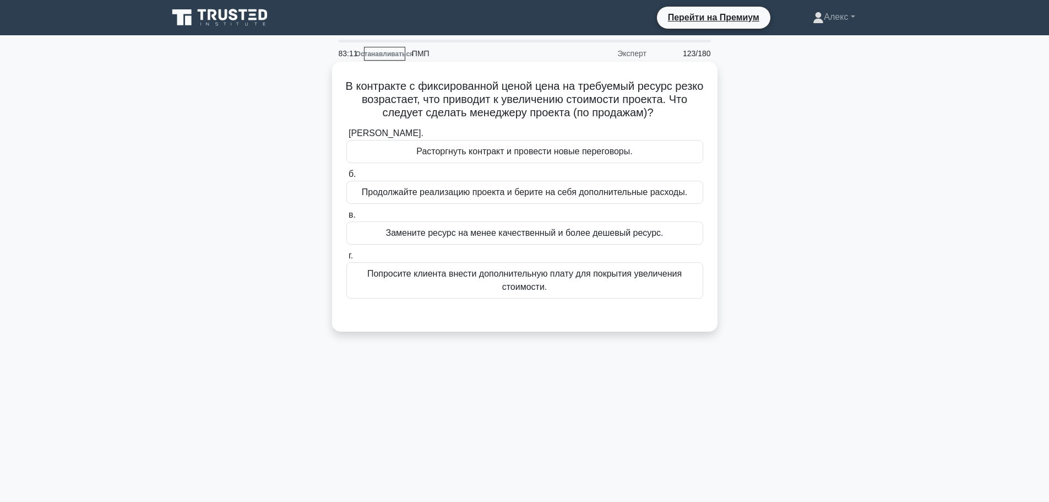
click at [607, 285] on font "Попросите клиента внести дополнительную плату для покрытия увеличения стоимости." at bounding box center [524, 280] width 347 height 26
click at [346, 259] on input "г. Попросите клиента внести дополнительную плату для покрытия увеличения стоимо…" at bounding box center [346, 255] width 0 height 7
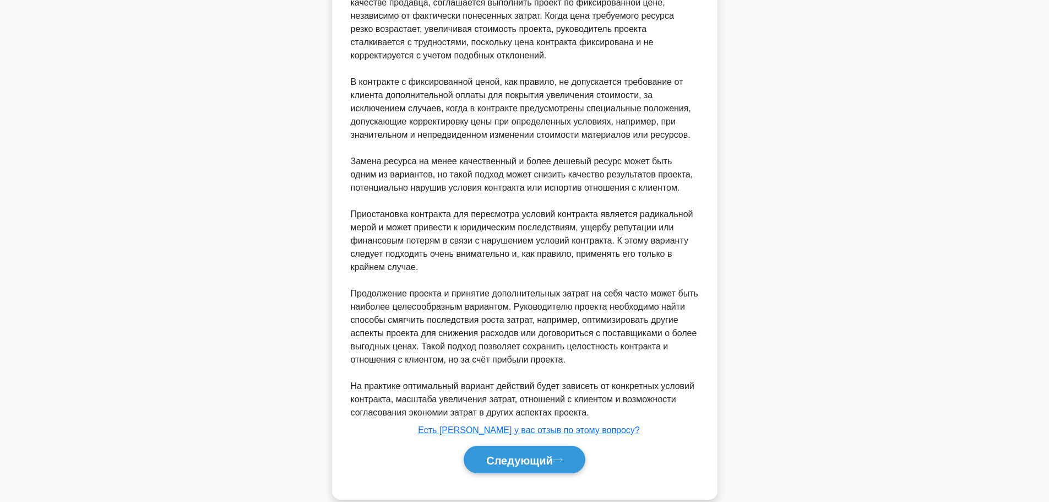
scroll to position [379, 0]
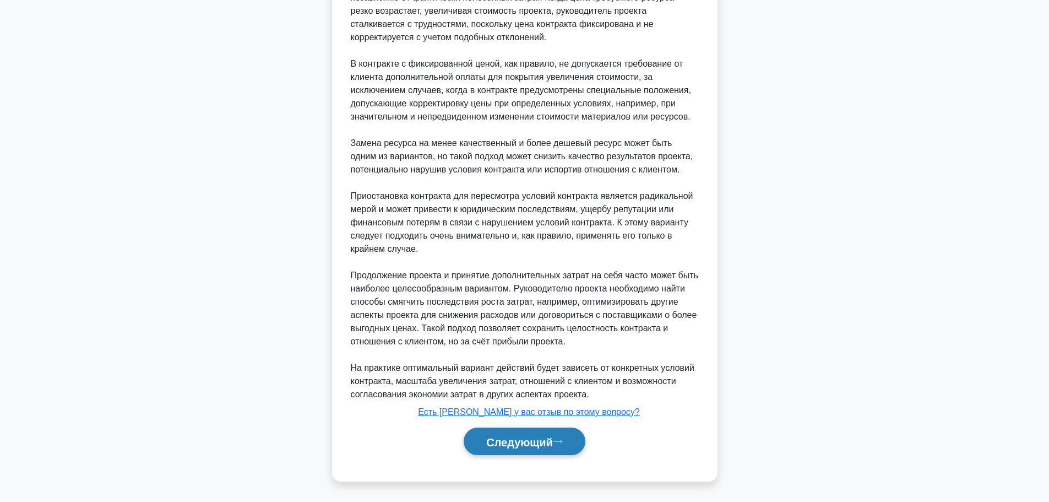
click at [515, 442] on font "Следующий" at bounding box center [519, 441] width 67 height 12
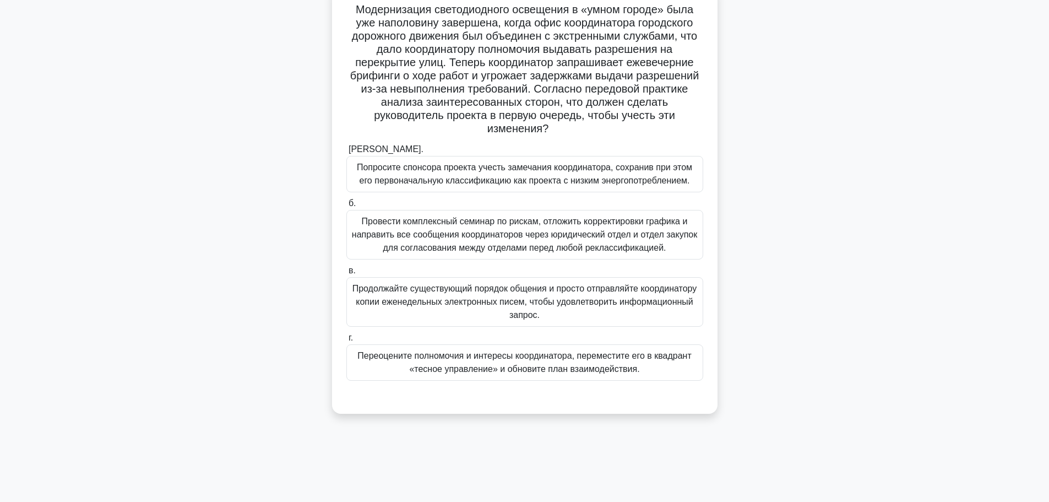
scroll to position [93, 0]
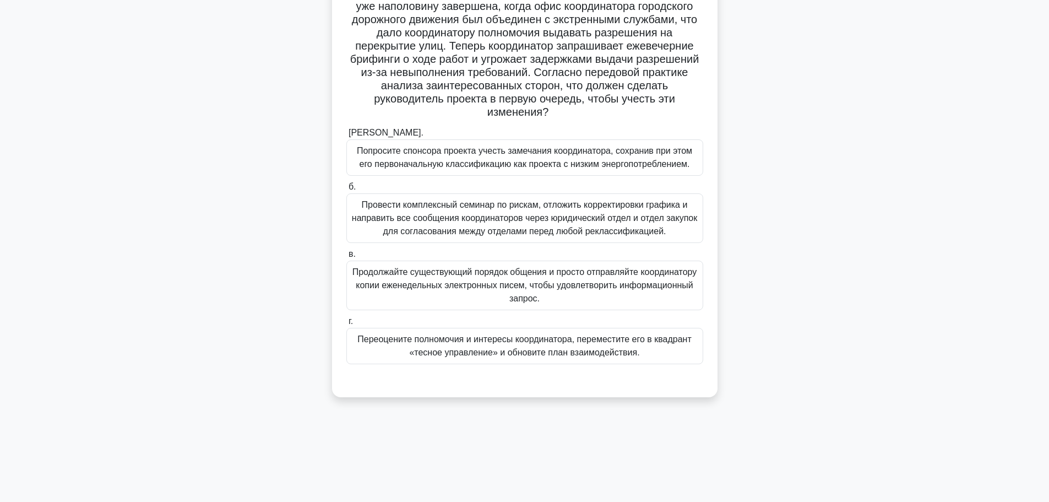
click at [445, 349] on font "Переоцените полномочия и интересы координатора, переместите его в квадрант «тес…" at bounding box center [524, 345] width 334 height 23
click at [346, 325] on input "г. Переоцените полномочия и интересы координатора, переместите его в квадрант «…" at bounding box center [346, 321] width 0 height 7
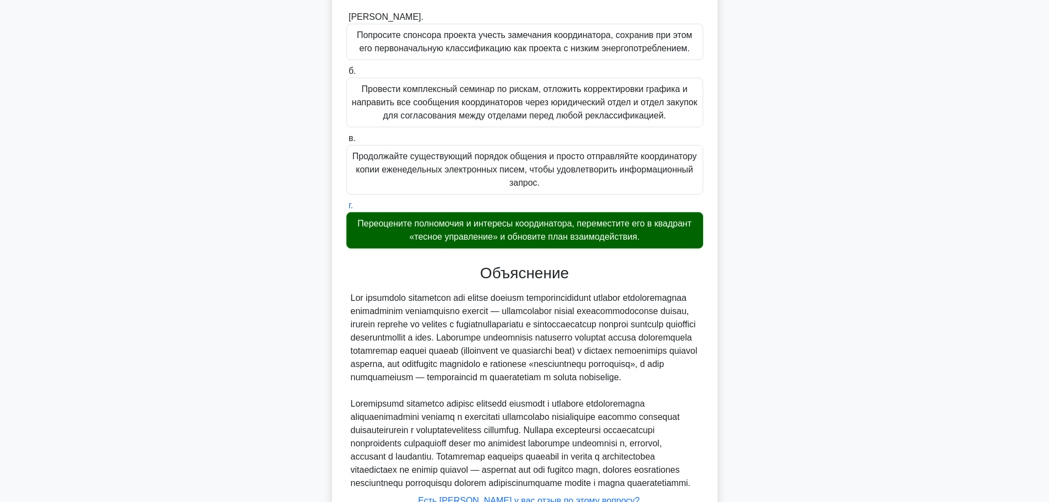
scroll to position [325, 0]
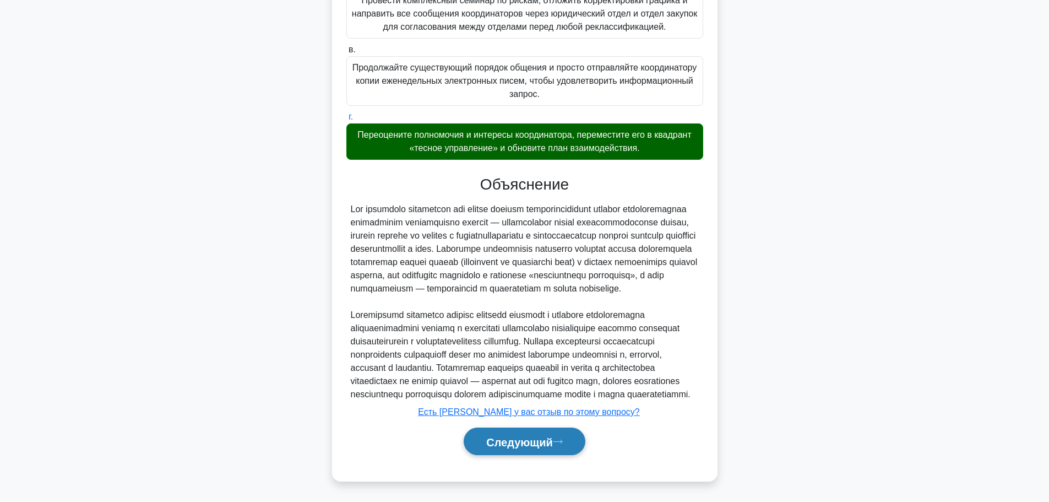
click at [525, 445] on font "Следующий" at bounding box center [519, 441] width 67 height 12
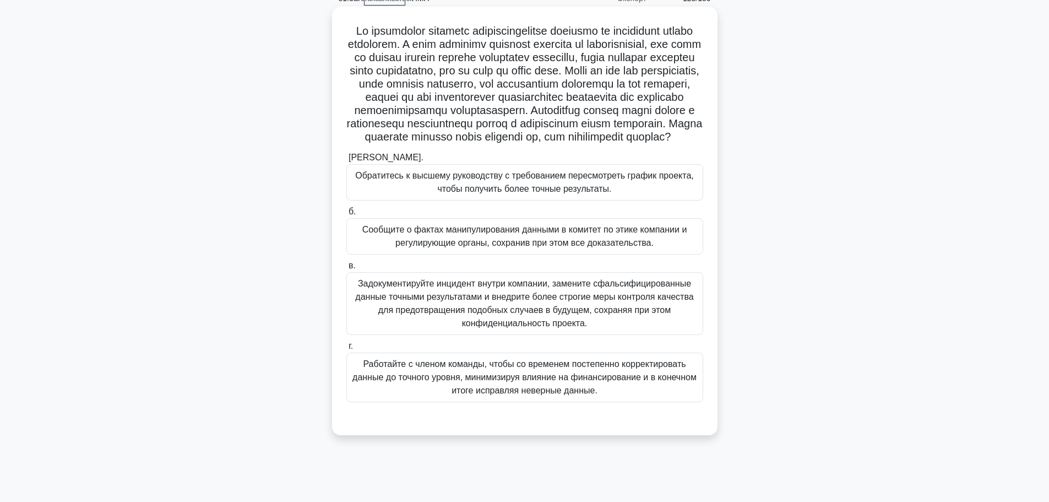
scroll to position [93, 0]
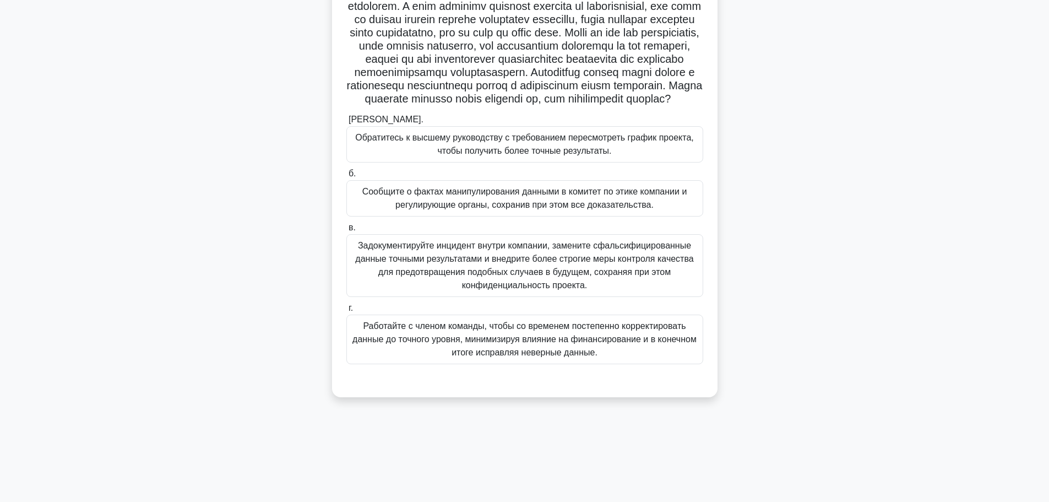
click at [423, 209] on font "Сообщите о фактах манипулирования данными в комитет по этике компании и регулир…" at bounding box center [524, 198] width 325 height 23
click at [346, 177] on input "б. Сообщите о фактах манипулирования данными в комитет по этике компании и регу…" at bounding box center [346, 173] width 0 height 7
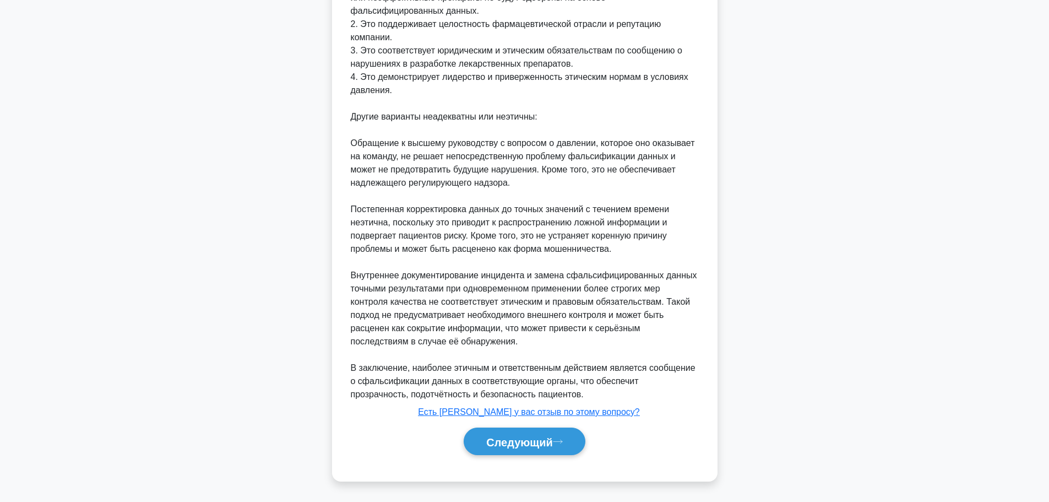
scroll to position [668, 0]
click at [522, 440] on font "Следующий" at bounding box center [519, 441] width 67 height 12
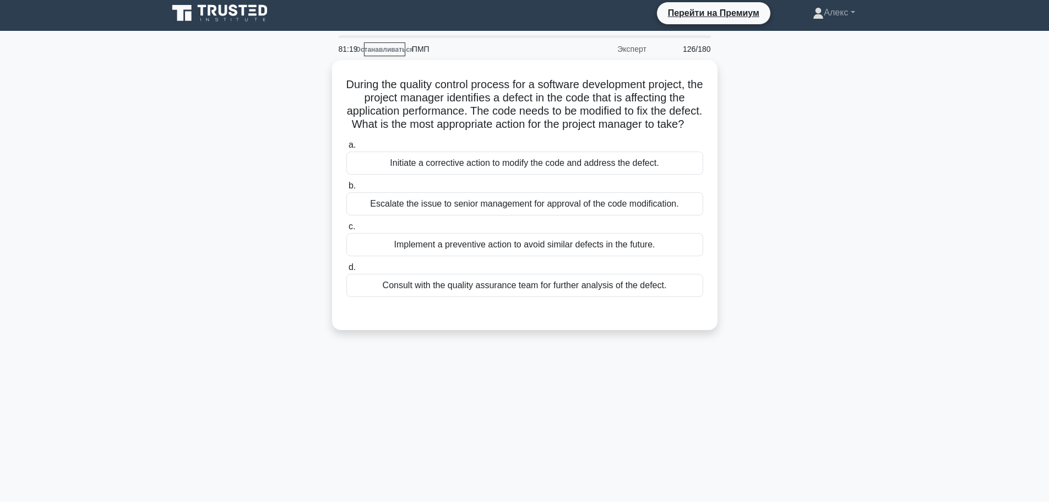
scroll to position [0, 0]
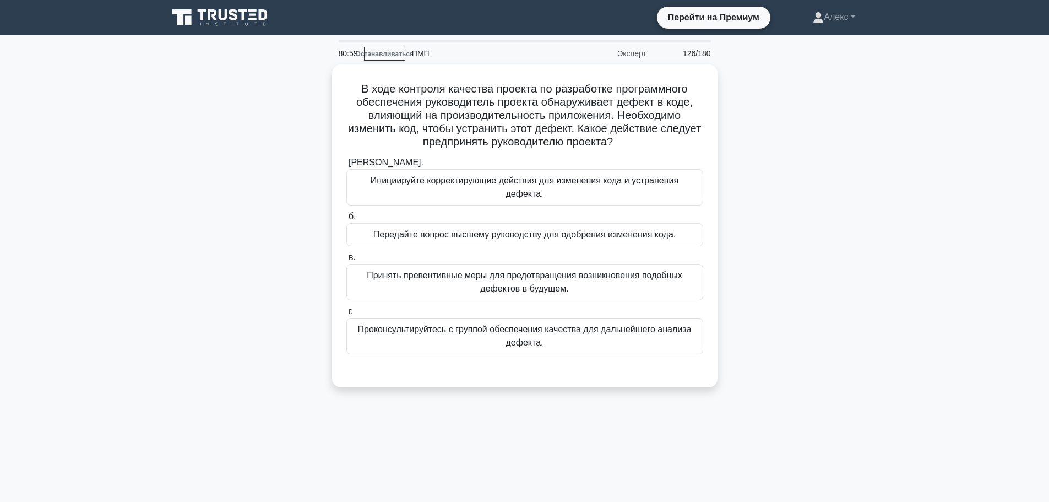
click at [843, 284] on div "В ходе контроля качества проекта по разработке программного обеспечения руковод…" at bounding box center [524, 232] width 727 height 336
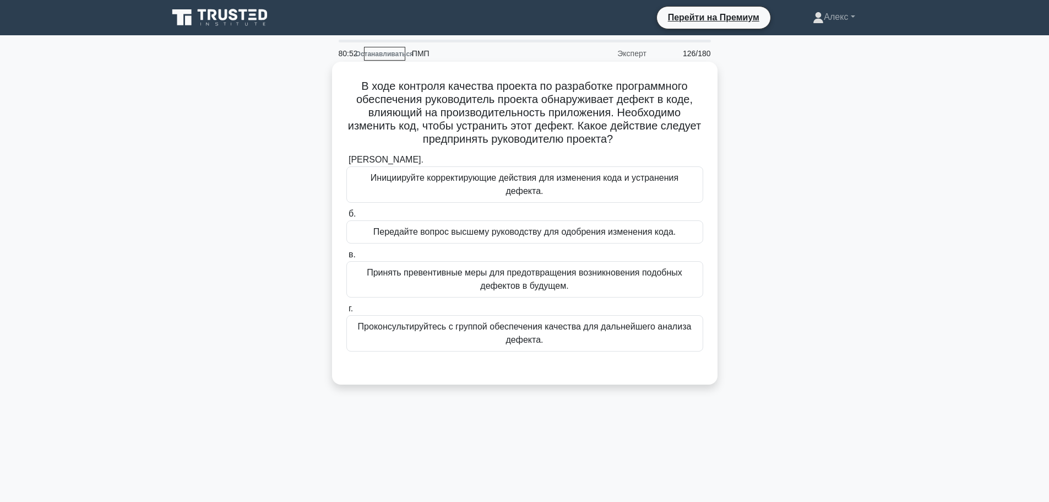
click at [638, 174] on font "Инициируйте корректирующие действия для изменения кода и устранения дефекта." at bounding box center [525, 184] width 308 height 23
click at [346, 164] on input "[PERSON_NAME]. Инициируйте корректирующие действия для изменения кода и устране…" at bounding box center [346, 159] width 0 height 7
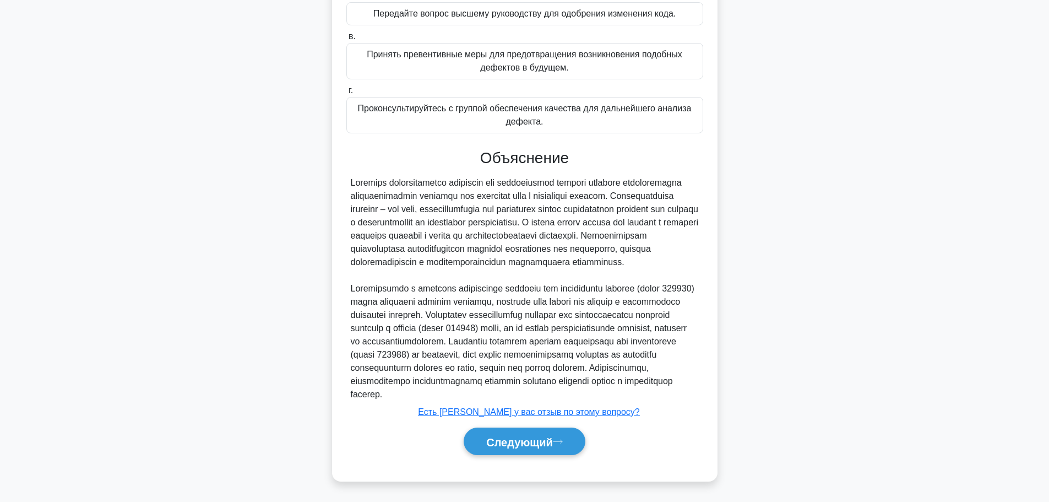
scroll to position [232, 0]
click at [551, 443] on font "Следующий" at bounding box center [519, 441] width 67 height 12
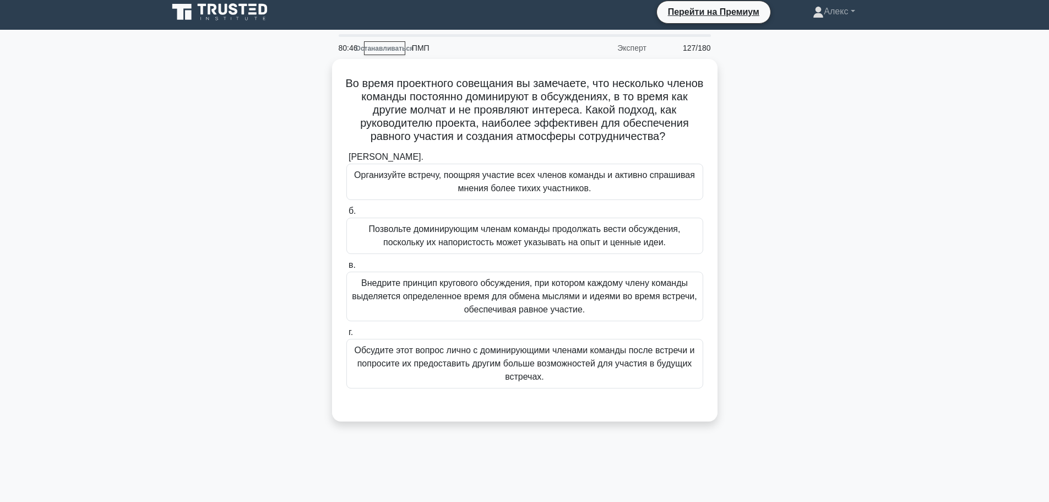
scroll to position [0, 0]
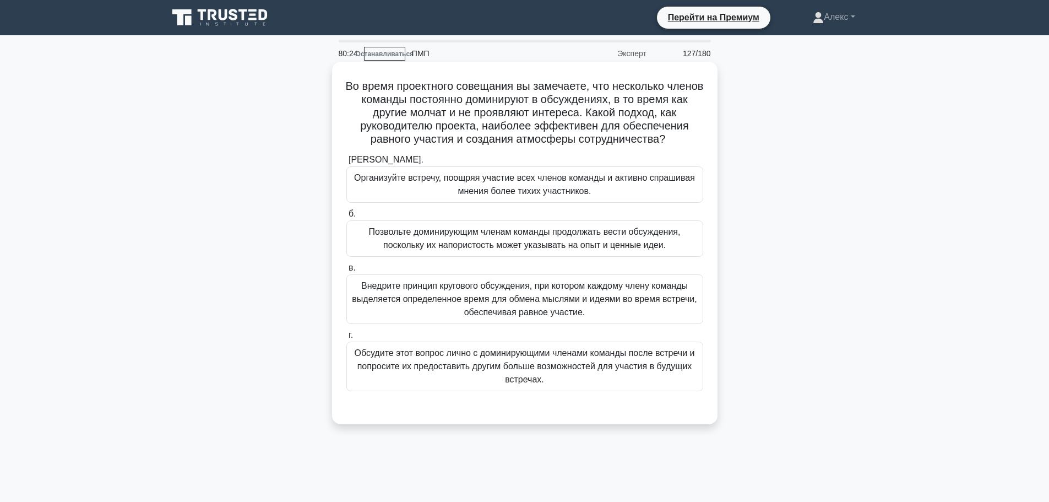
click at [582, 295] on font "Внедрите принцип кругового обсуждения, при котором каждому члену команды выделя…" at bounding box center [524, 299] width 345 height 36
click at [346, 271] on input "в. Внедрите принцип кругового обсуждения, при котором каждому члену команды выд…" at bounding box center [346, 267] width 0 height 7
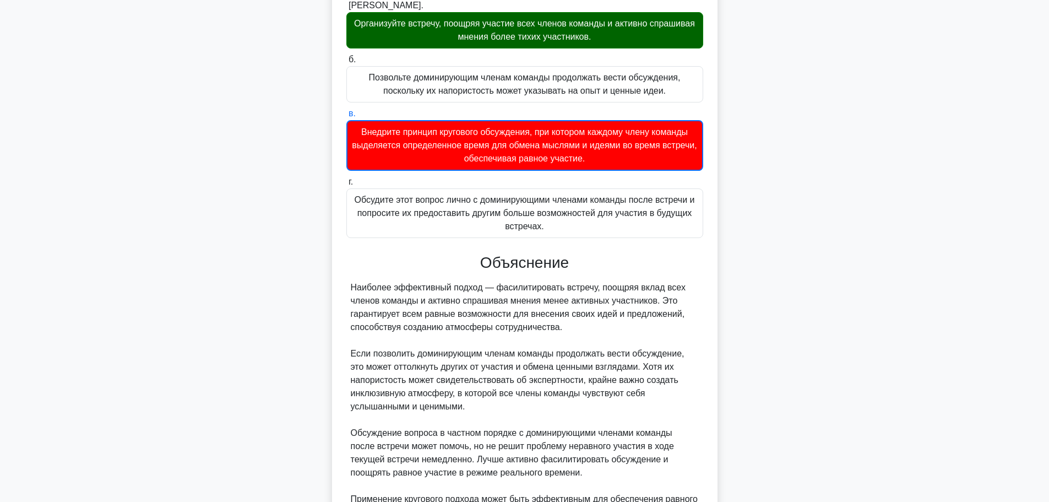
scroll to position [313, 0]
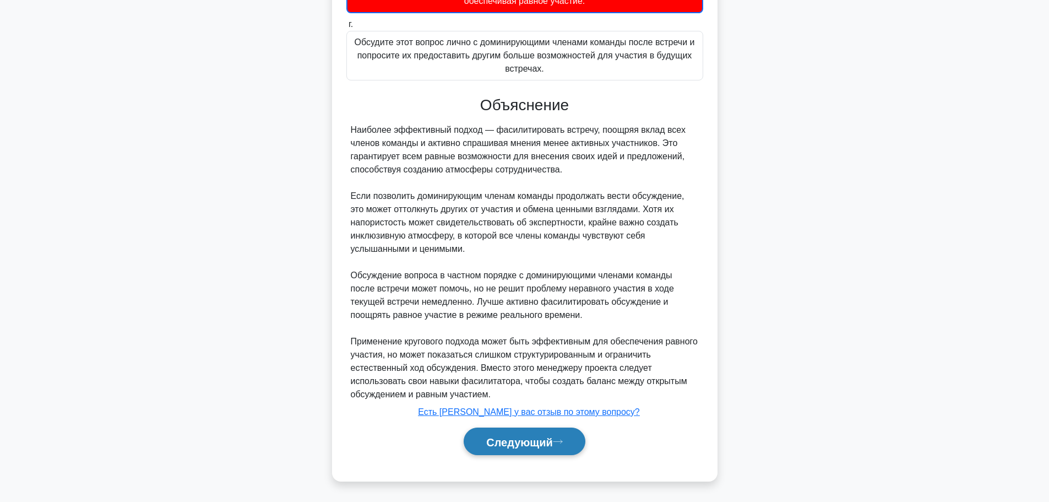
click at [544, 447] on font "Следующий" at bounding box center [519, 441] width 67 height 12
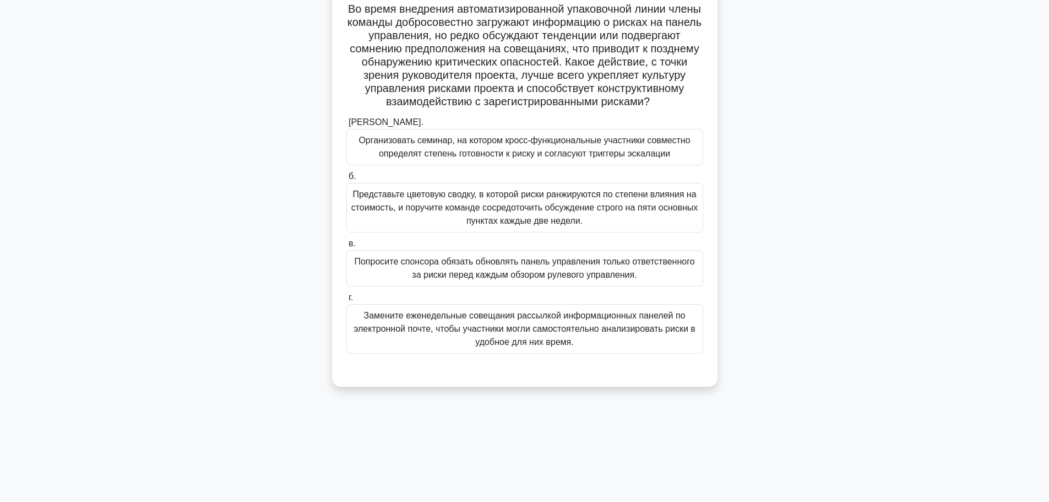
scroll to position [93, 0]
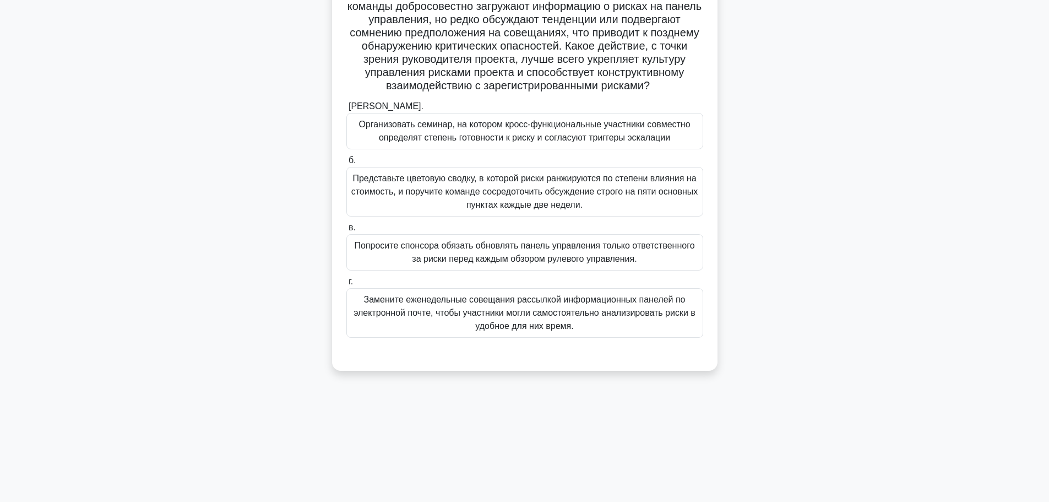
click at [692, 144] on font "Организовать семинар, на котором кросс-функциональные участники совместно опред…" at bounding box center [524, 131] width 347 height 26
click at [346, 110] on input "[PERSON_NAME]. Организовать семинар, на котором кросс-функциональные участники …" at bounding box center [346, 106] width 0 height 7
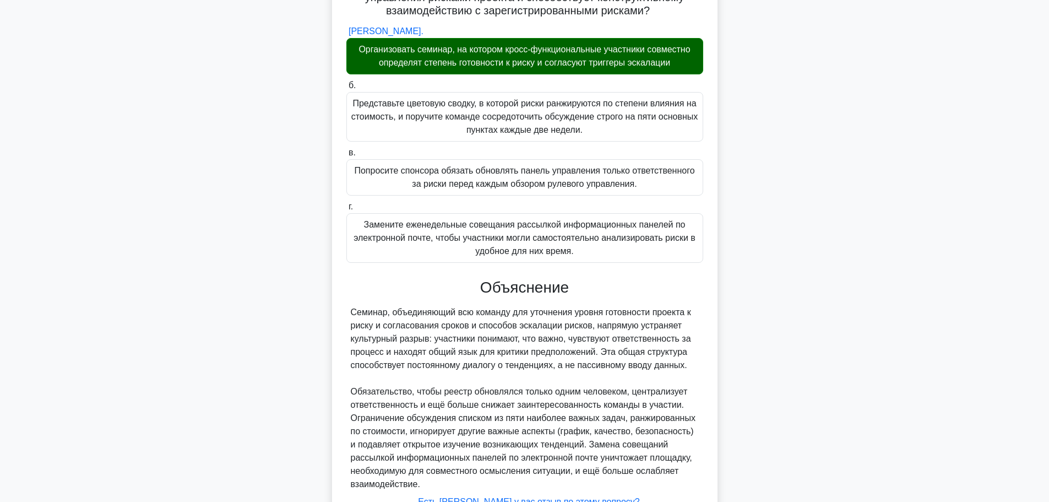
scroll to position [272, 0]
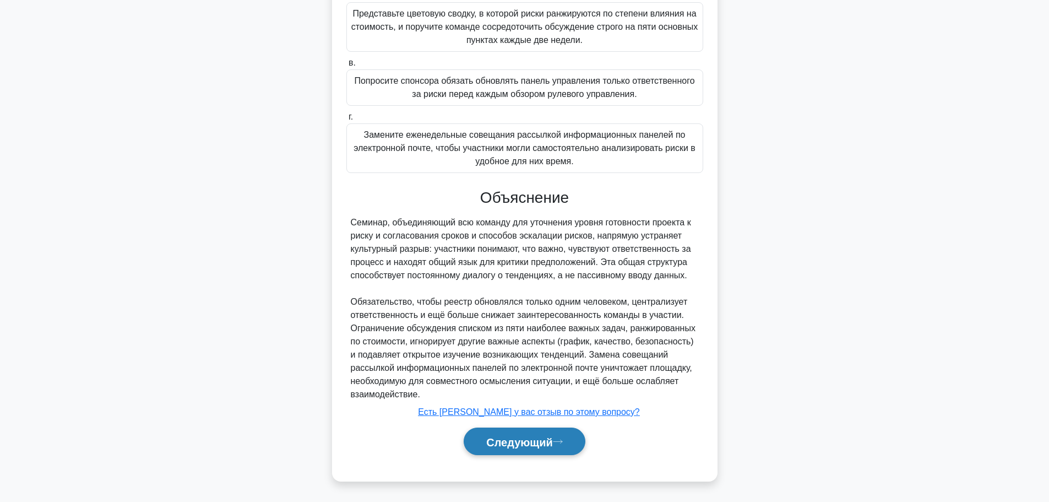
click at [553, 443] on font "Следующий" at bounding box center [519, 441] width 67 height 12
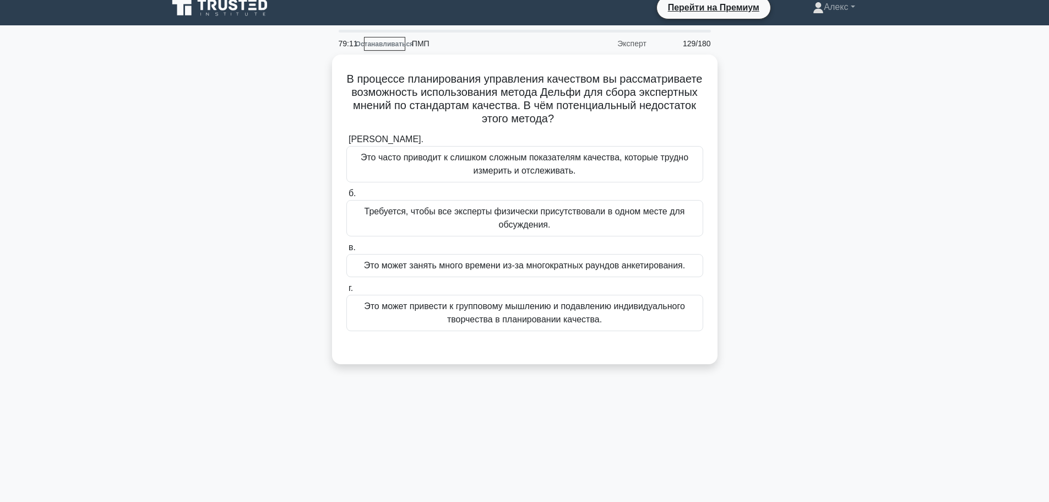
scroll to position [0, 0]
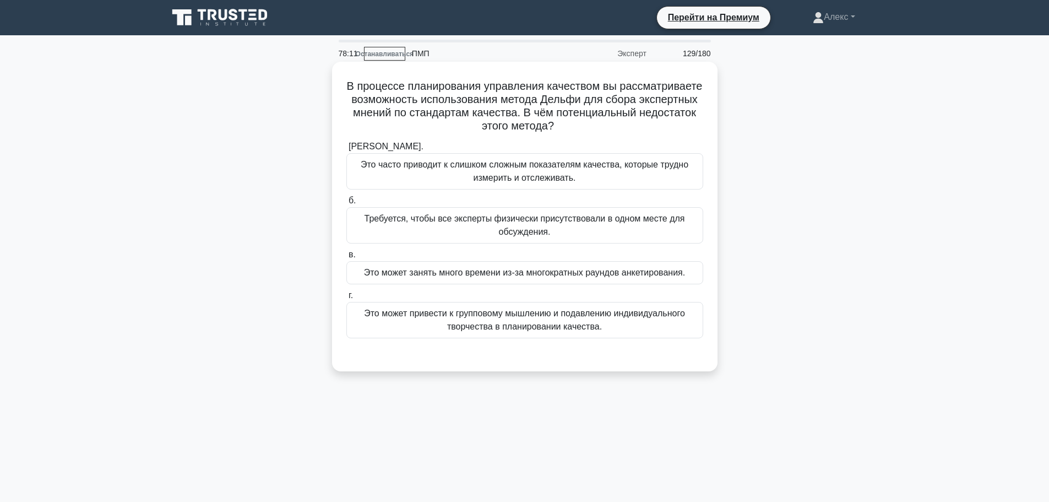
click at [542, 273] on font "Это может занять много времени из-за многократных раундов анкетирования." at bounding box center [524, 272] width 321 height 9
click at [346, 258] on input "в. Это может занять много времени из-за многократных раундов анкетирования." at bounding box center [346, 254] width 0 height 7
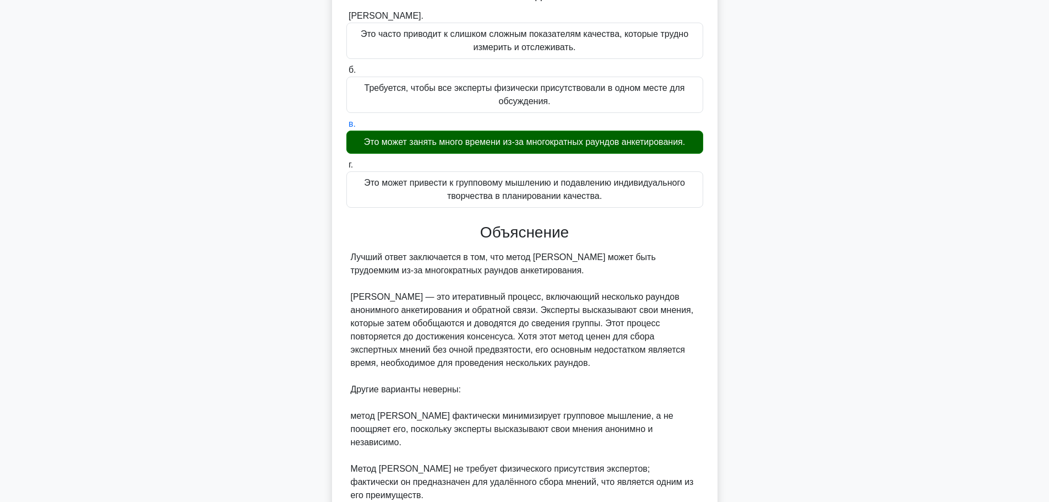
scroll to position [285, 0]
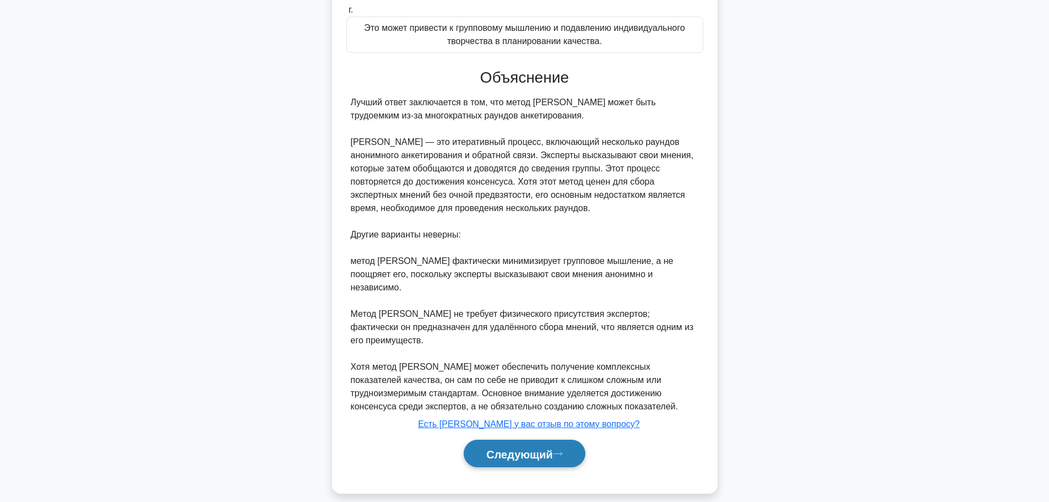
click at [521, 448] on font "Следующий" at bounding box center [519, 454] width 67 height 12
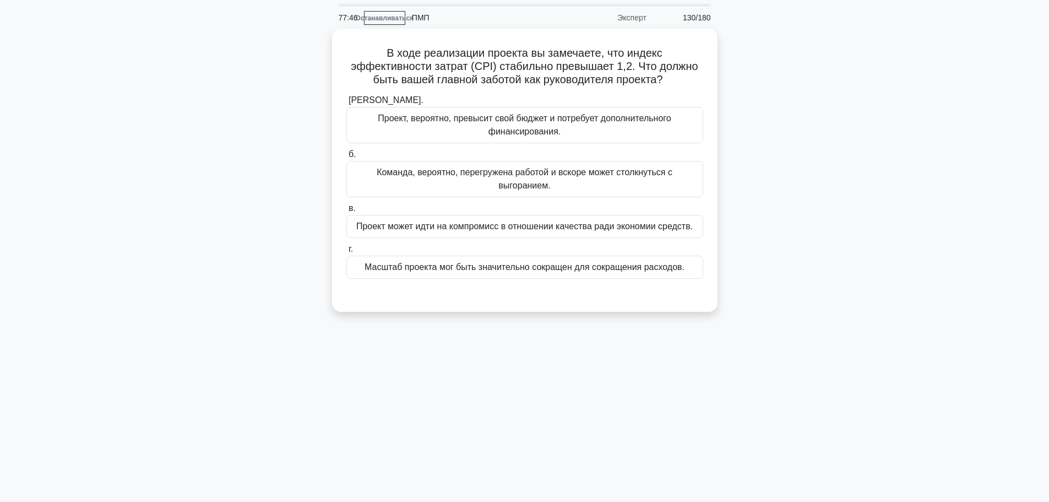
scroll to position [55, 0]
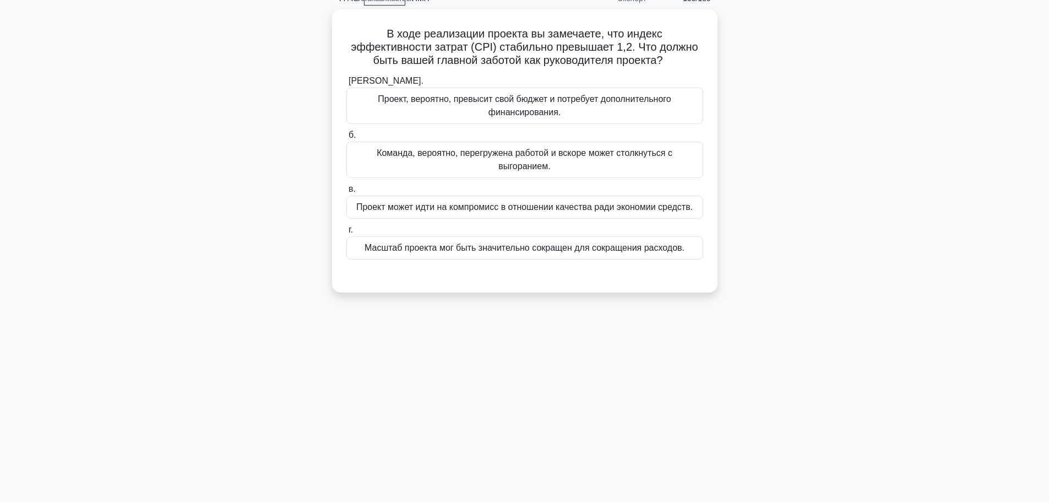
click at [699, 323] on div "77:45 Останавливаться ПМП Эксперт 130/180 а. б." at bounding box center [524, 260] width 727 height 551
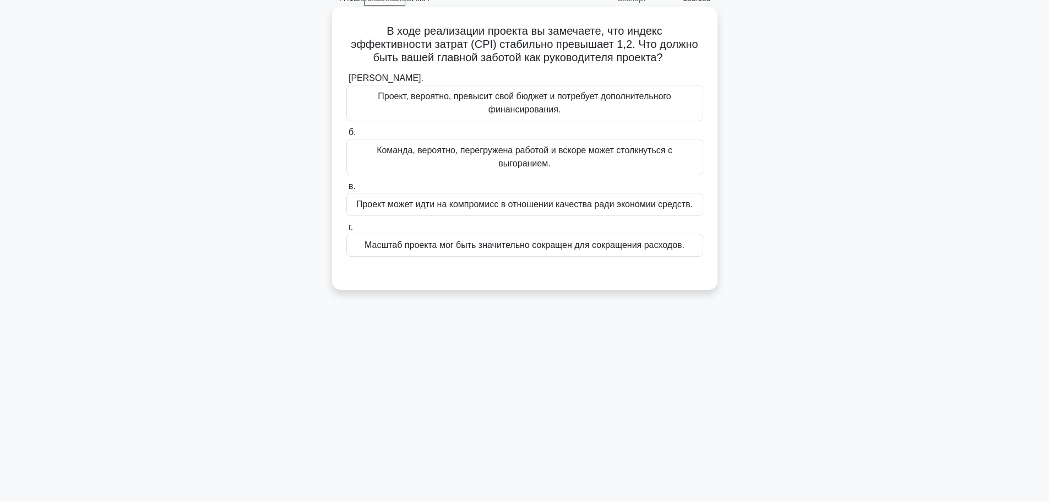
click at [613, 199] on font "Проект может идти на компромисс в отношении качества ради экономии средств." at bounding box center [524, 203] width 336 height 9
click at [346, 190] on input "в. Проект может идти на компромисс в отношении качества ради экономии средств." at bounding box center [346, 186] width 0 height 7
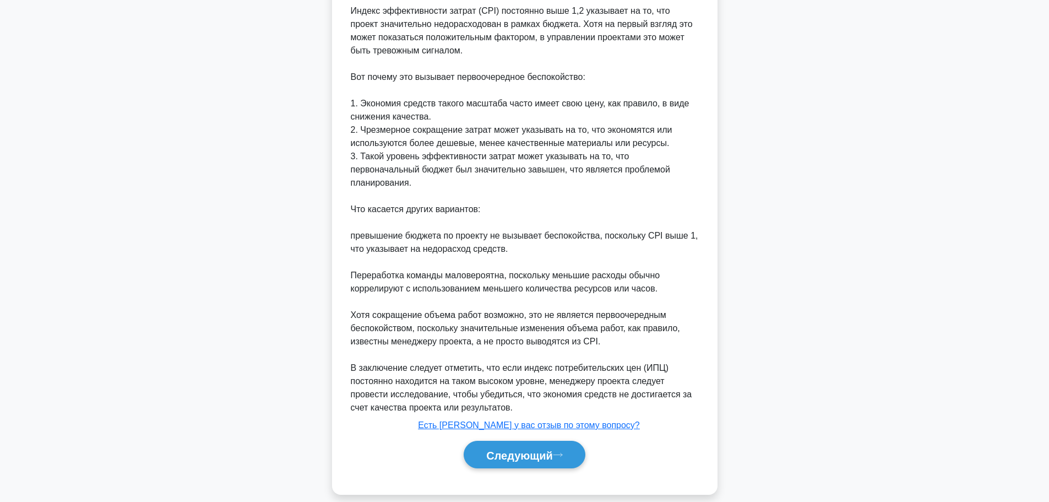
scroll to position [391, 0]
click at [524, 448] on font "Следующий" at bounding box center [519, 454] width 67 height 12
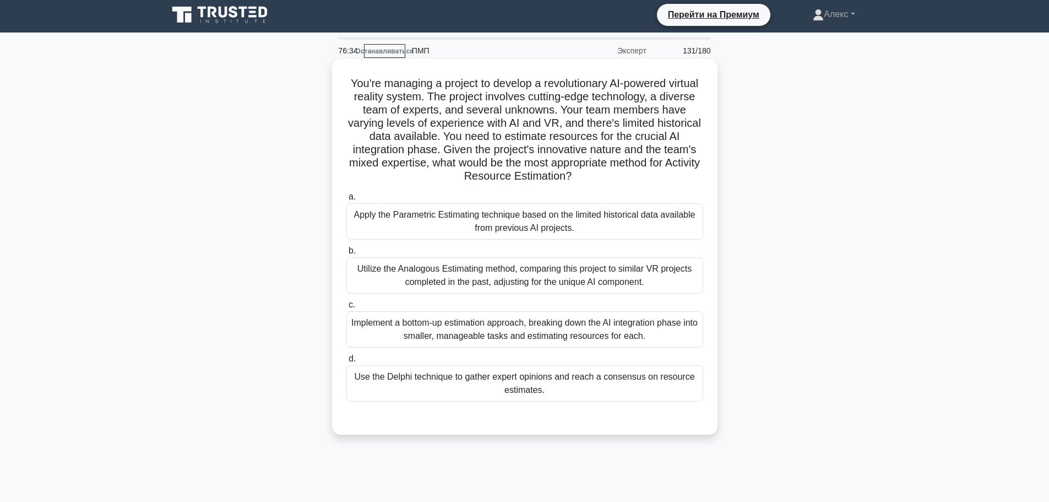
scroll to position [0, 0]
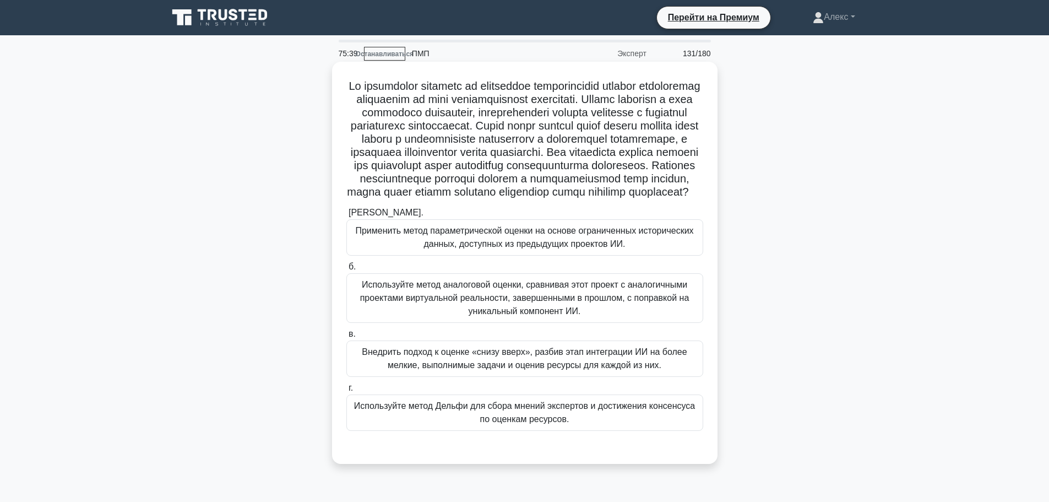
click at [368, 369] on font "Внедрить подход к оценке «снизу вверх», разбив этап интеграции ИИ на более мелк…" at bounding box center [524, 358] width 325 height 23
click at [346, 337] on input "в. Внедрить подход к оценке «снизу вверх», разбив этап интеграции ИИ на более м…" at bounding box center [346, 333] width 0 height 7
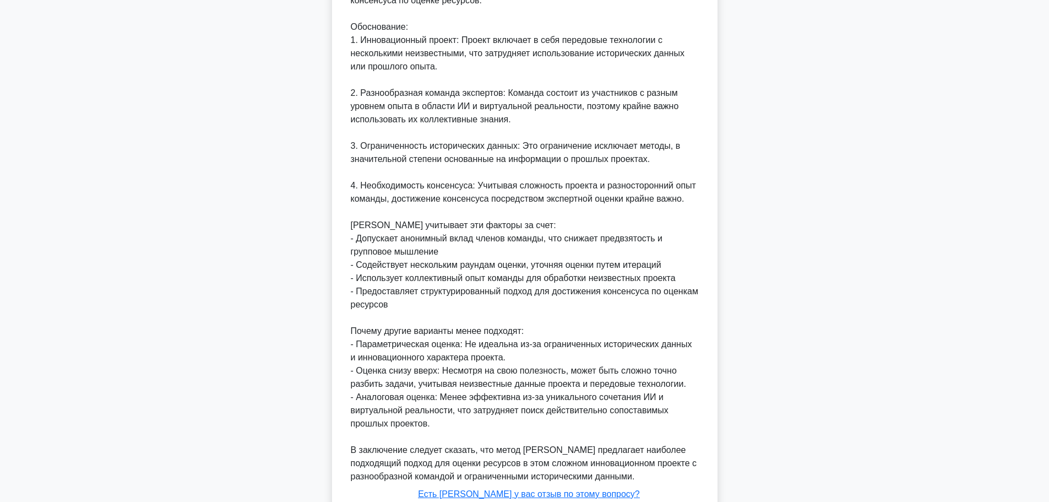
scroll to position [617, 0]
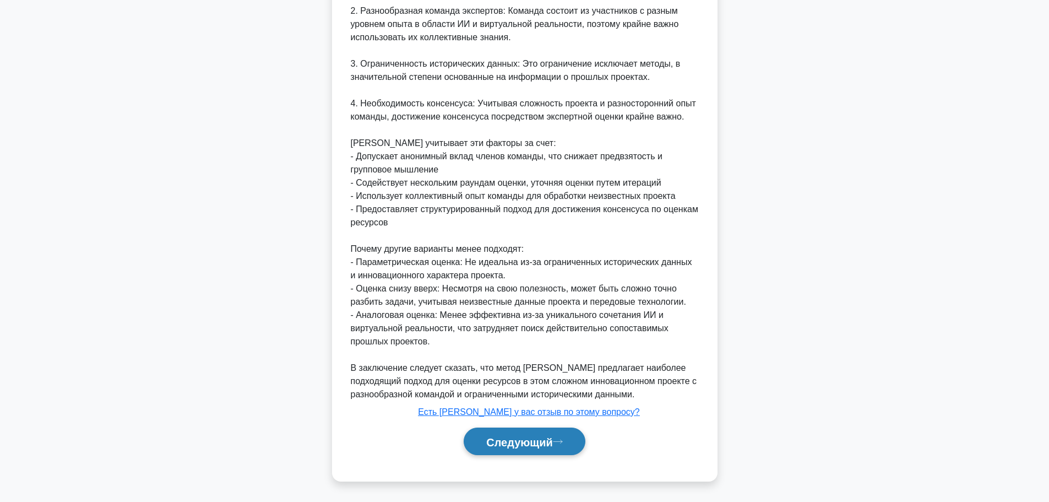
click at [487, 431] on button "Следующий" at bounding box center [525, 441] width 122 height 28
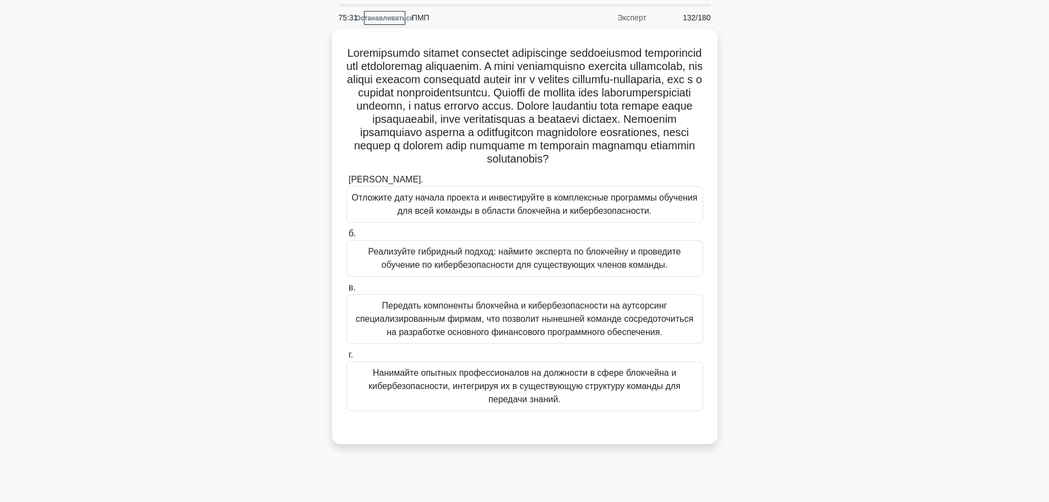
scroll to position [55, 0]
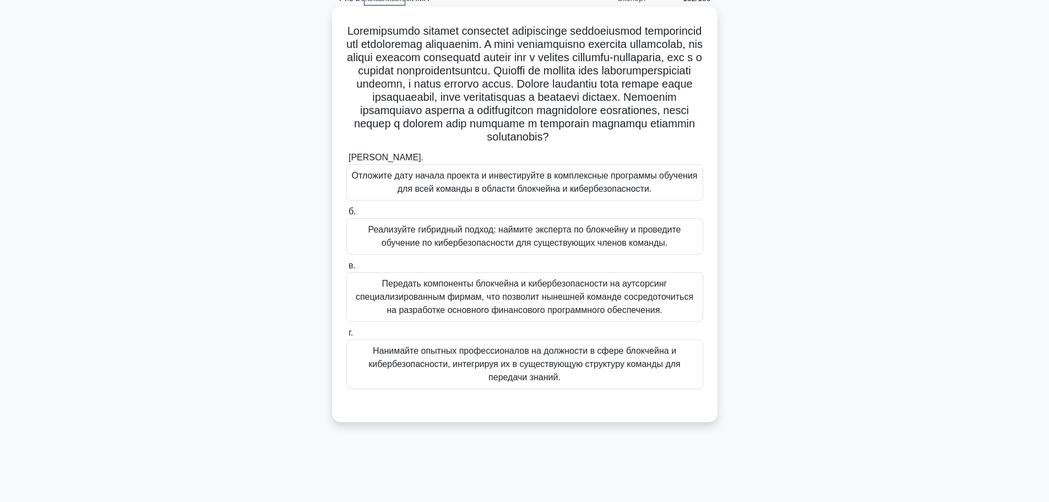
click at [529, 384] on font "Нанимайте опытных профессионалов на должности в сфере блокчейна и кибербезопасн…" at bounding box center [524, 364] width 347 height 40
click at [346, 336] on input "г. Нанимайте опытных профессионалов на должности в сфере блокчейна и кибербезоп…" at bounding box center [346, 332] width 0 height 7
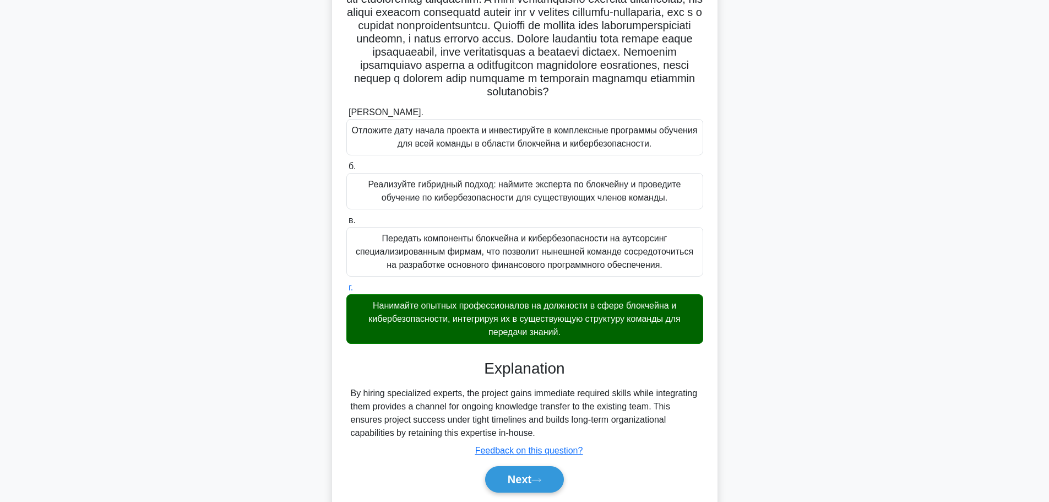
scroll to position [166, 0]
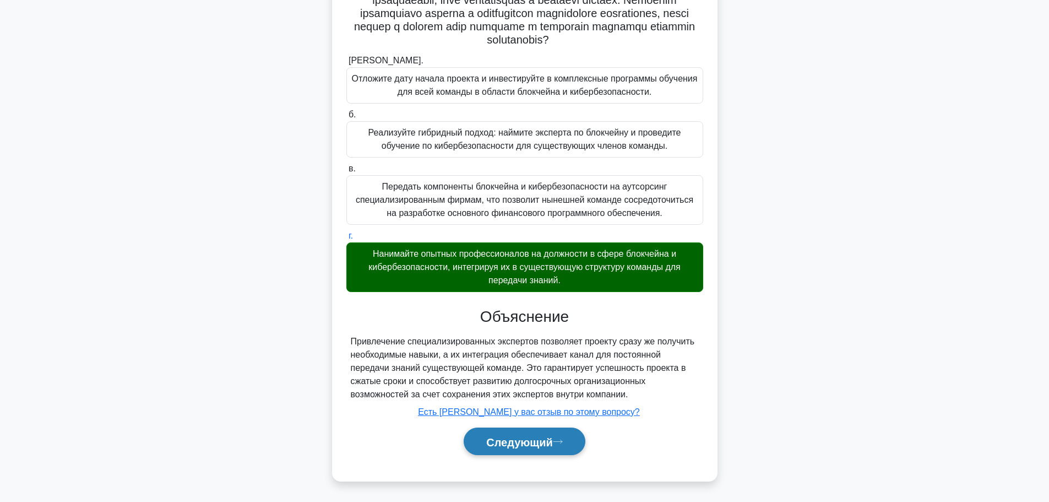
click at [504, 444] on font "Следующий" at bounding box center [519, 441] width 67 height 12
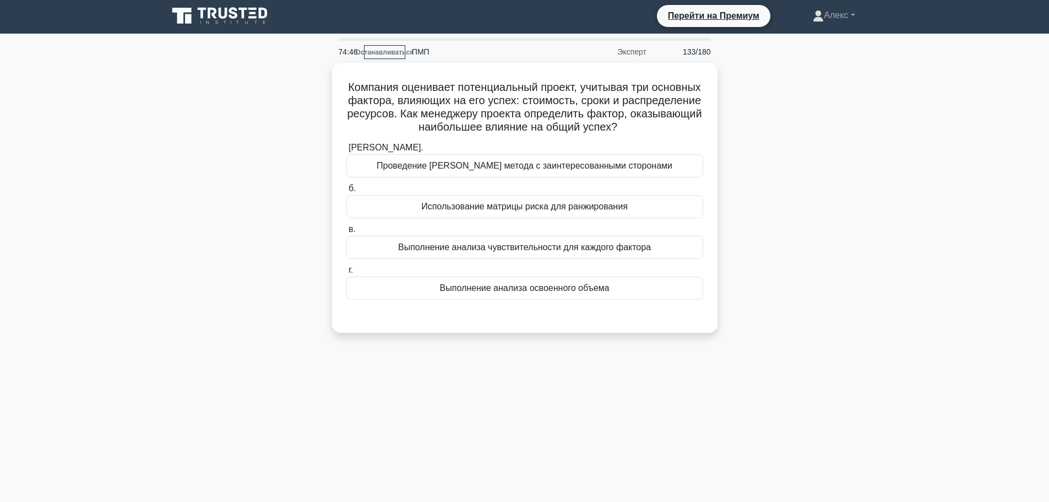
scroll to position [0, 0]
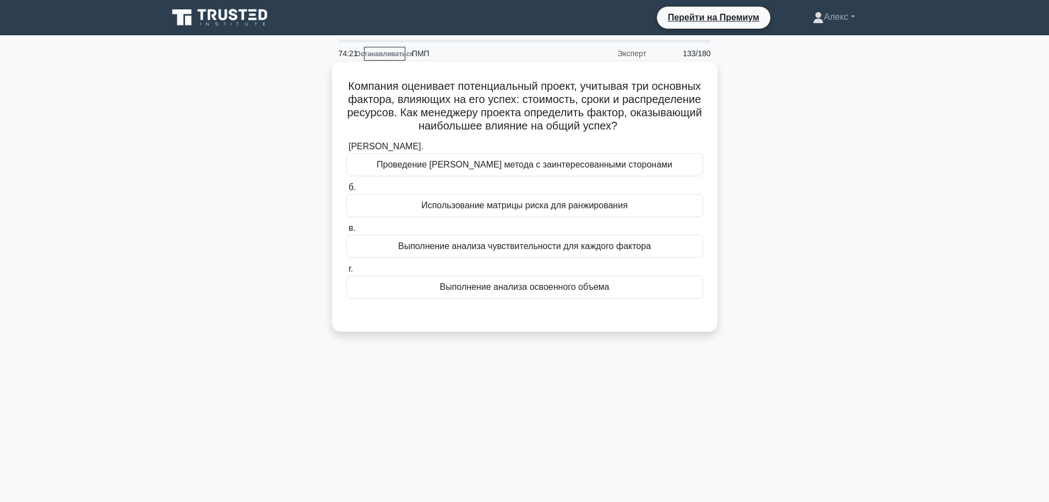
click at [650, 246] on div "Выполнение анализа чувствительности для каждого фактора" at bounding box center [524, 246] width 357 height 23
click at [346, 232] on input "в. Выполнение анализа чувствительности для каждого фактора" at bounding box center [346, 228] width 0 height 7
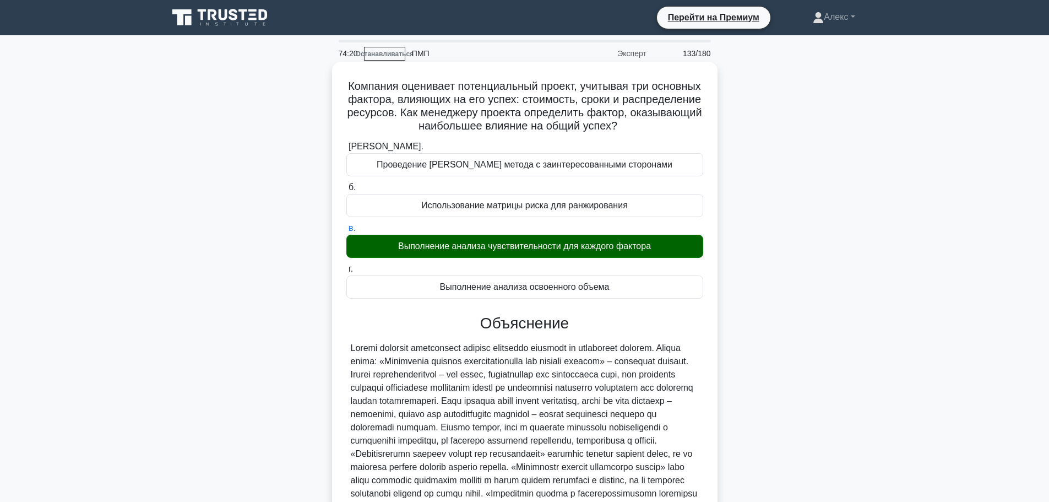
scroll to position [153, 0]
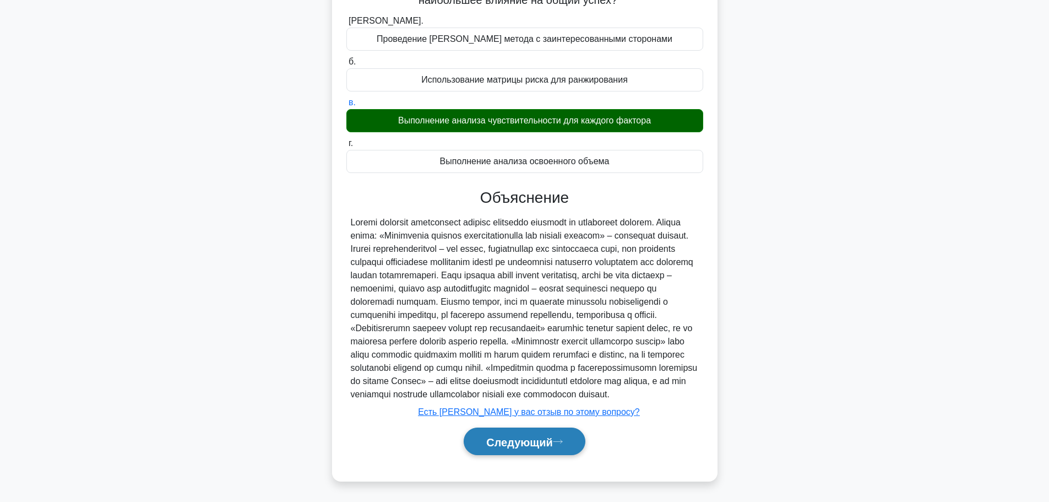
click at [526, 444] on font "Следующий" at bounding box center [519, 441] width 67 height 12
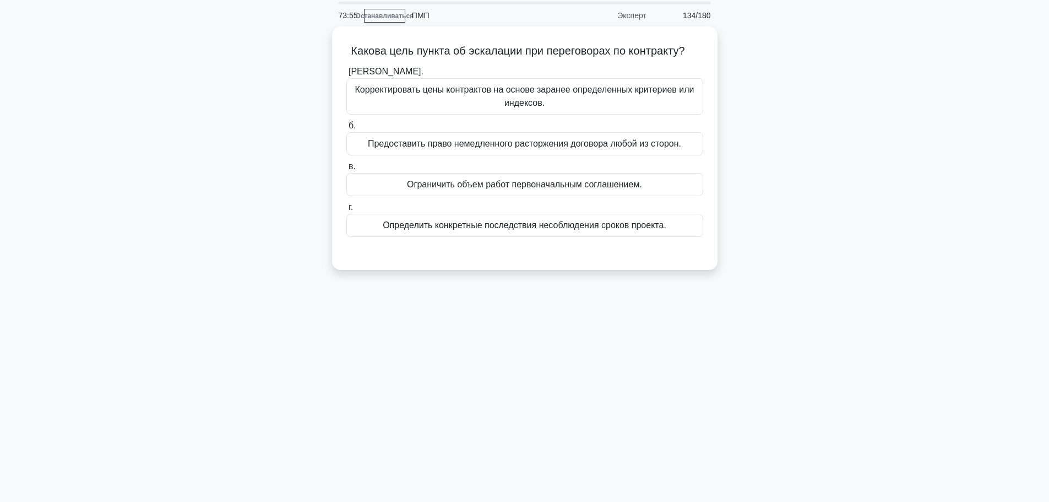
scroll to position [0, 0]
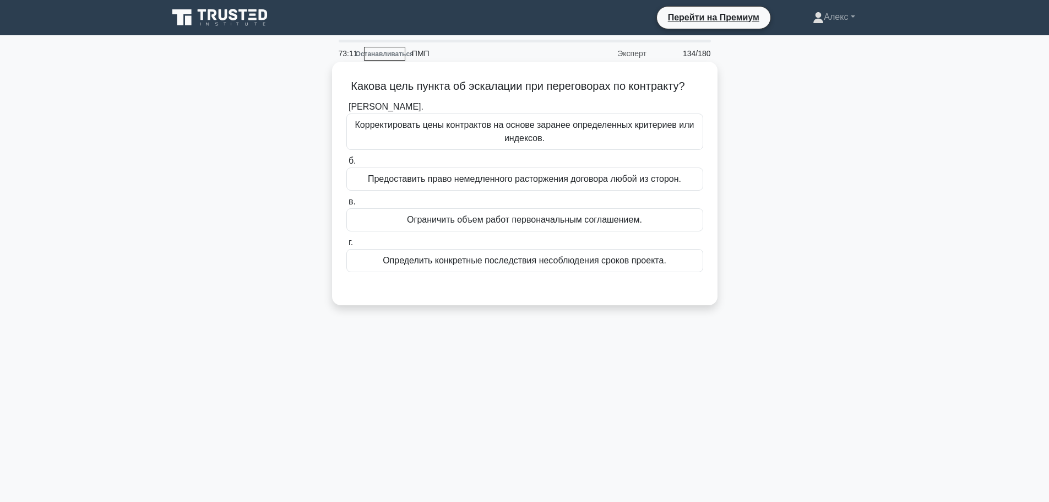
click at [594, 265] on font "Определить конкретные последствия несоблюдения сроков проекта." at bounding box center [525, 259] width 284 height 9
click at [346, 246] on input "г. Определить конкретные последствия несоблюдения сроков проекта." at bounding box center [346, 242] width 0 height 7
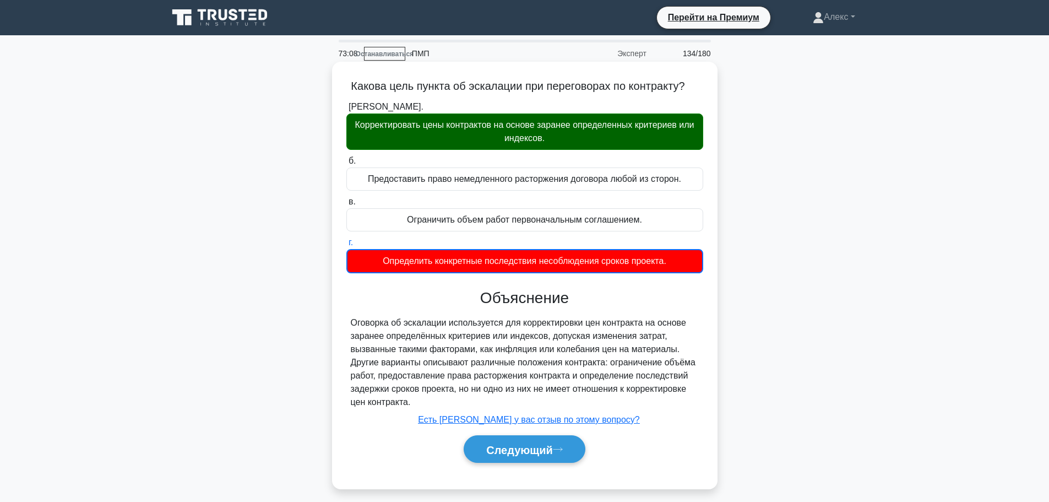
scroll to position [93, 0]
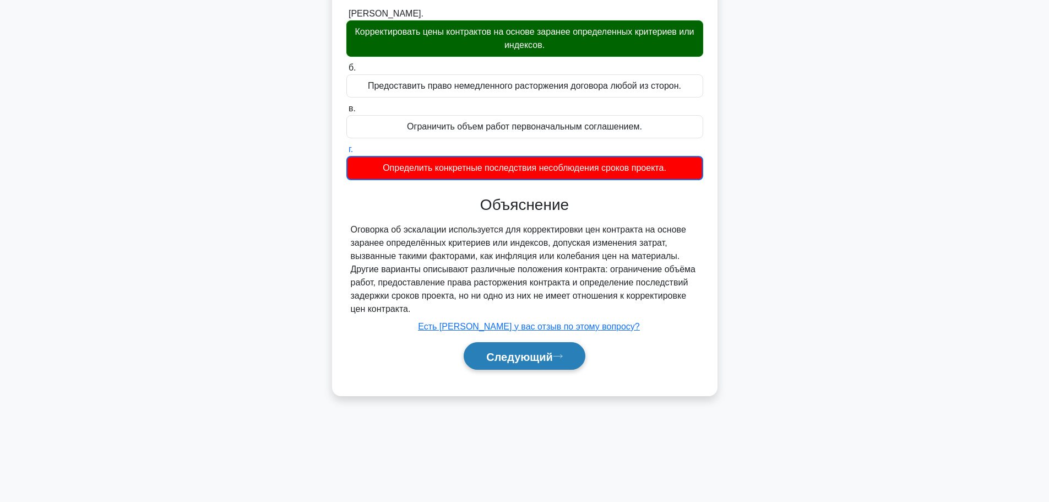
click at [499, 362] on font "Следующий" at bounding box center [519, 356] width 67 height 12
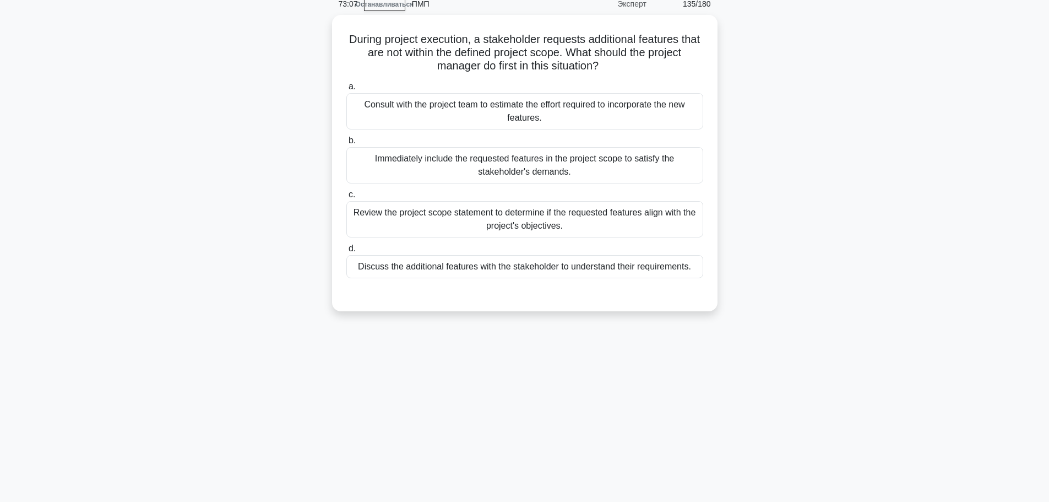
scroll to position [0, 0]
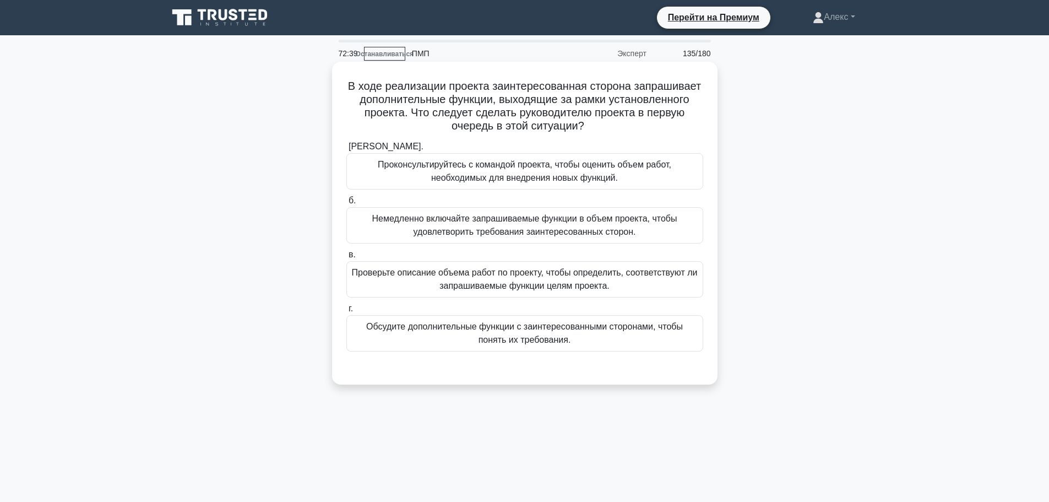
click at [542, 330] on font "Обсудите дополнительные функции с заинтересованными сторонами, чтобы понять их …" at bounding box center [524, 333] width 317 height 23
click at [346, 312] on input "г. Обсудите дополнительные функции с заинтересованными сторонами, чтобы понять …" at bounding box center [346, 308] width 0 height 7
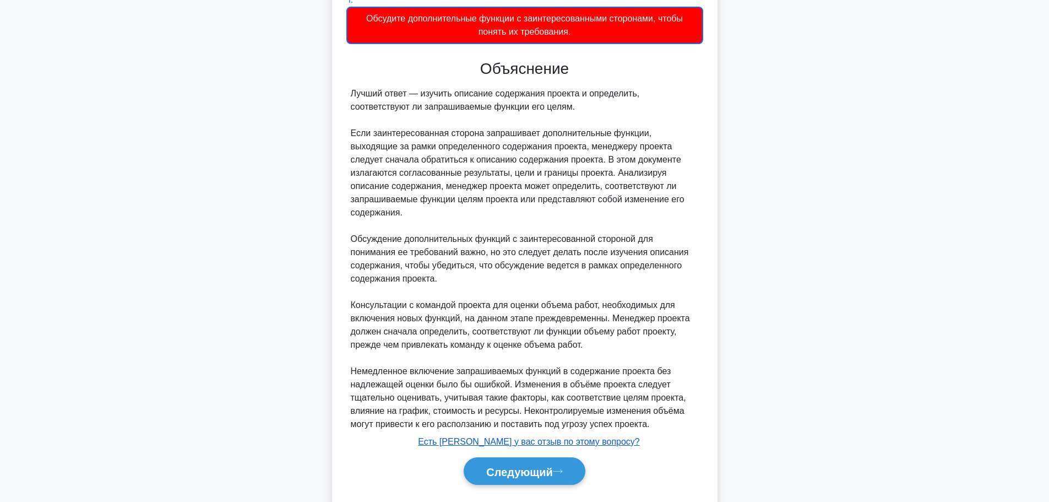
scroll to position [339, 0]
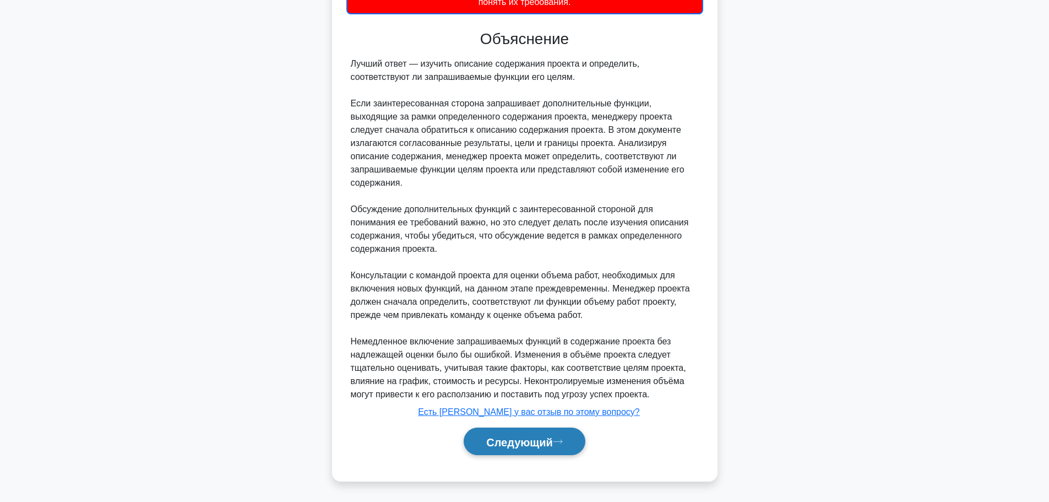
click at [525, 447] on font "Следующий" at bounding box center [519, 441] width 67 height 12
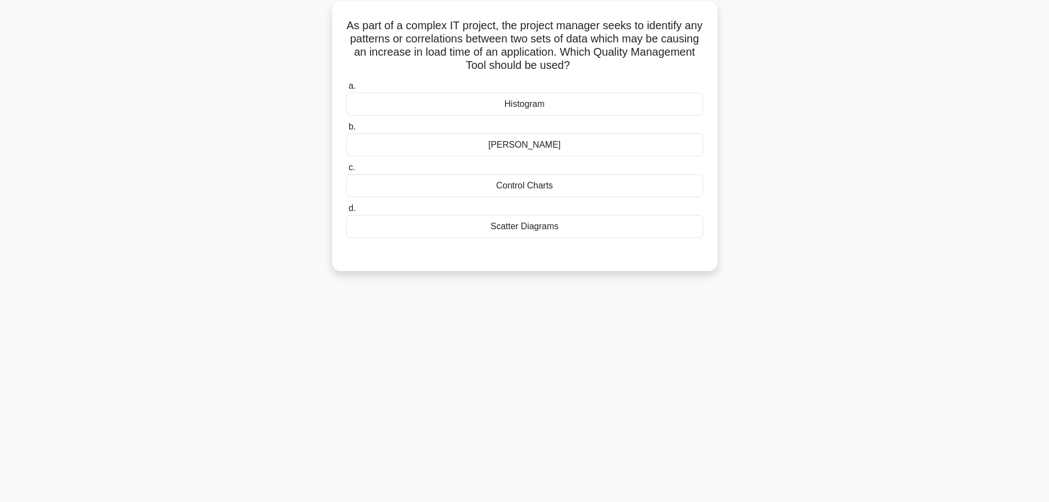
scroll to position [0, 0]
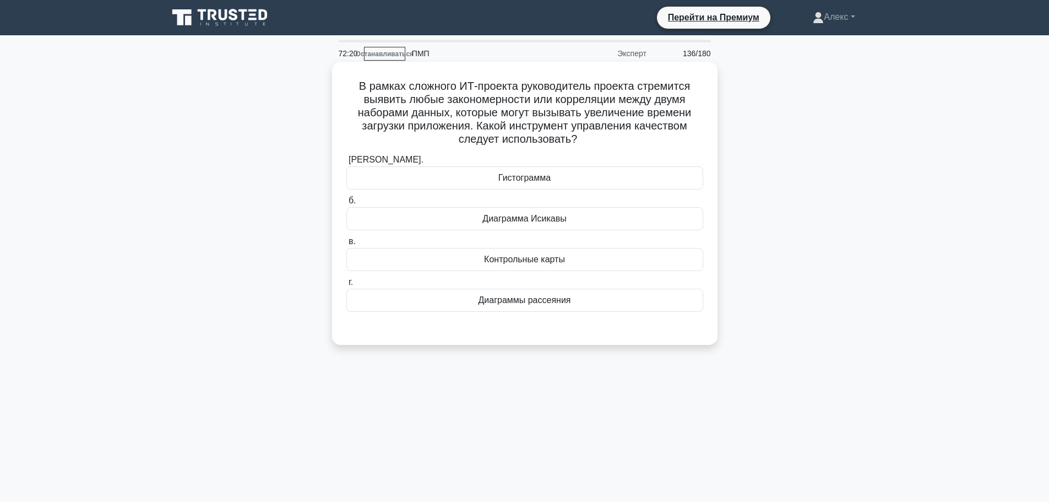
click at [519, 293] on div "Диаграммы рассеяния" at bounding box center [524, 299] width 357 height 23
click at [346, 286] on input "г. Диаграммы рассеяния" at bounding box center [346, 282] width 0 height 7
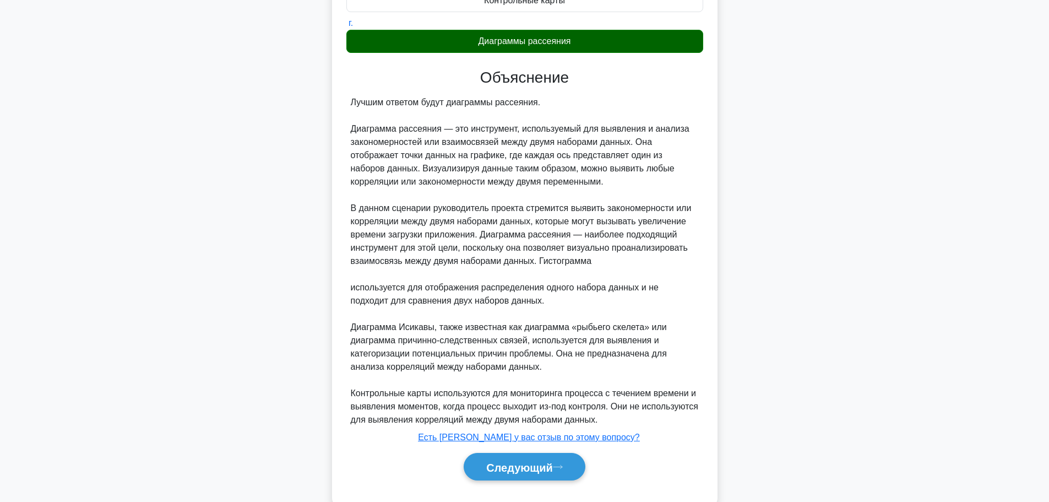
scroll to position [275, 0]
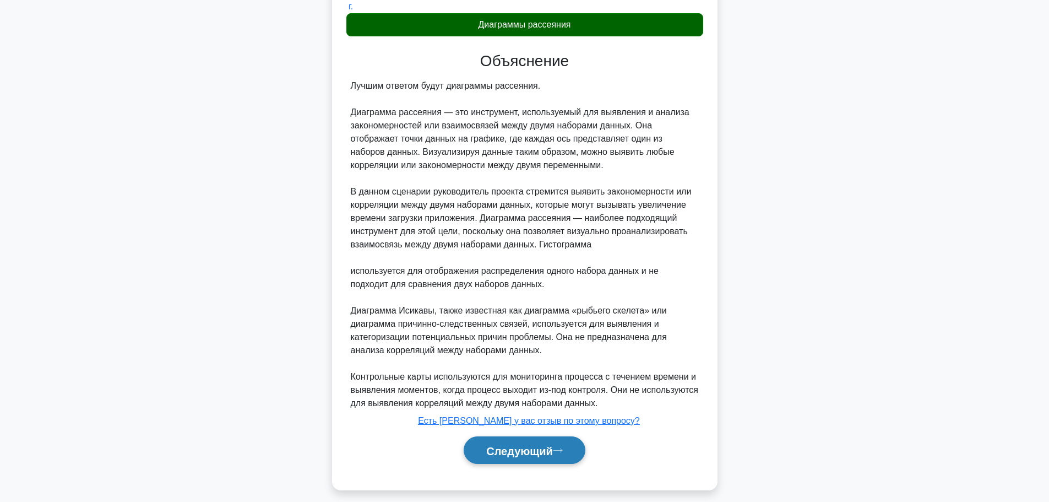
click at [502, 450] on font "Следующий" at bounding box center [519, 450] width 67 height 12
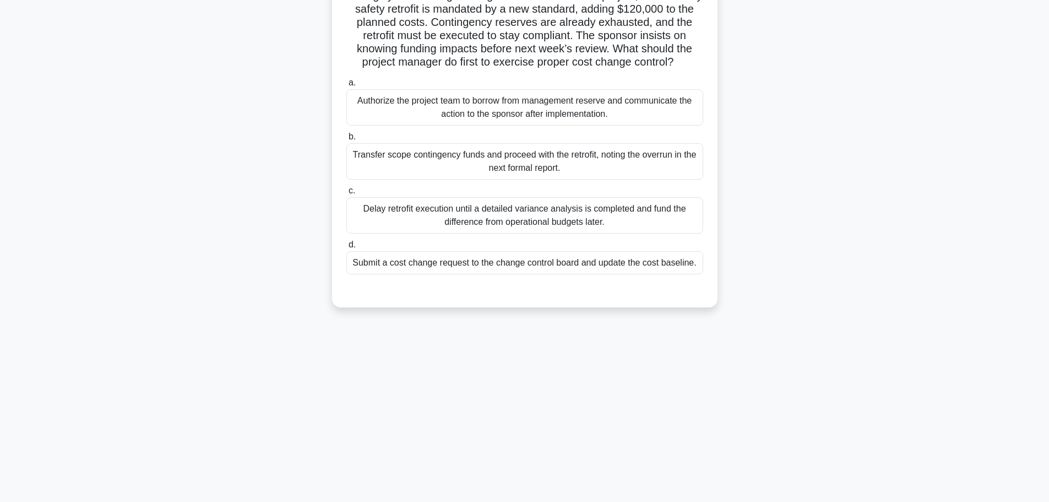
click at [501, 451] on div "72:02 Останавливаться ПМП Эксперт 137/180 a. b. c. d." at bounding box center [524, 222] width 727 height 551
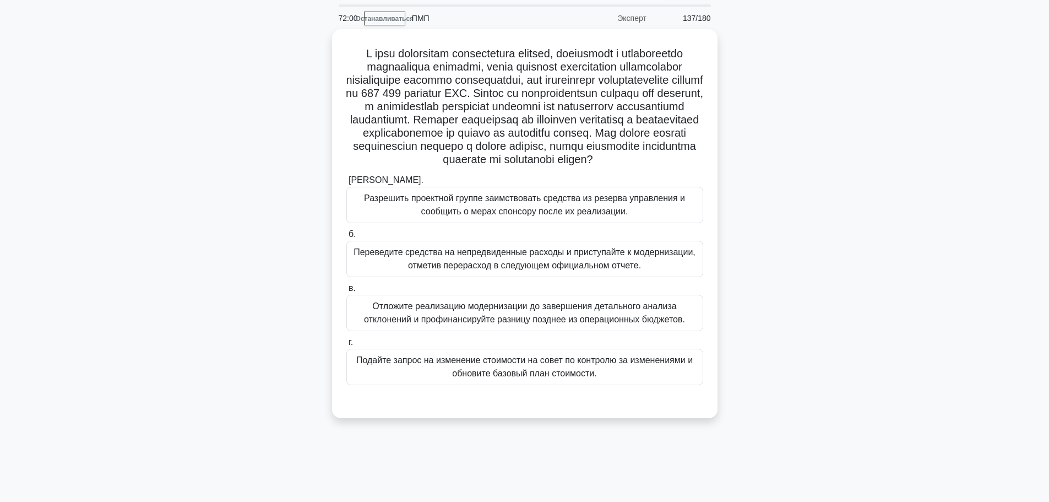
scroll to position [55, 0]
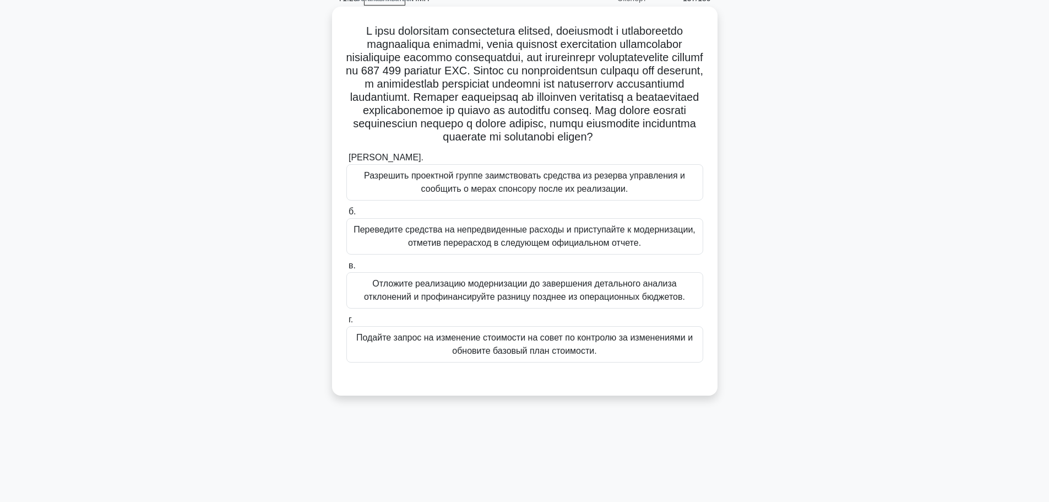
click at [450, 357] on font "Подайте запрос на изменение стоимости на совет по контролю за изменениями и обн…" at bounding box center [524, 344] width 347 height 26
click at [346, 323] on input "г. Подайте запрос на изменение стоимости на совет по контролю за изменениями и …" at bounding box center [346, 319] width 0 height 7
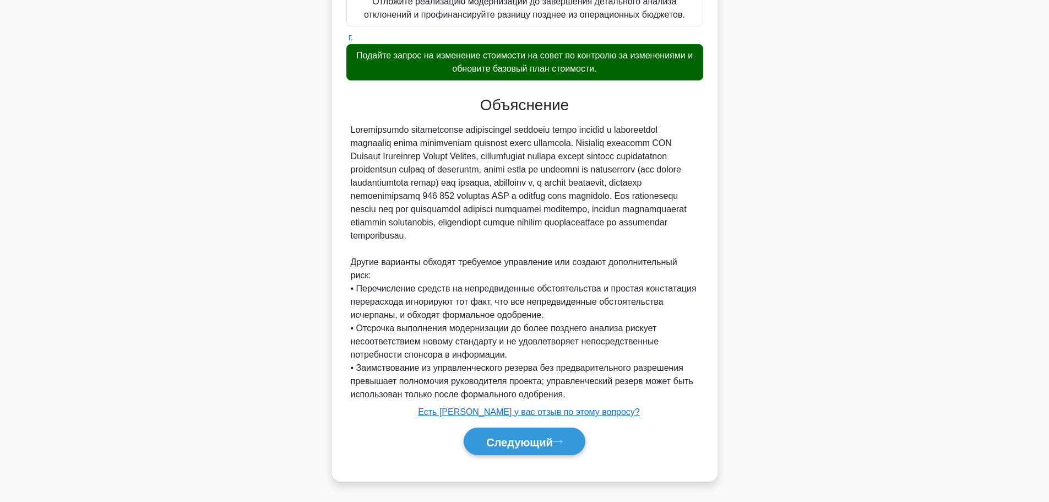
scroll to position [351, 0]
click at [501, 440] on font "Следующий" at bounding box center [519, 441] width 67 height 12
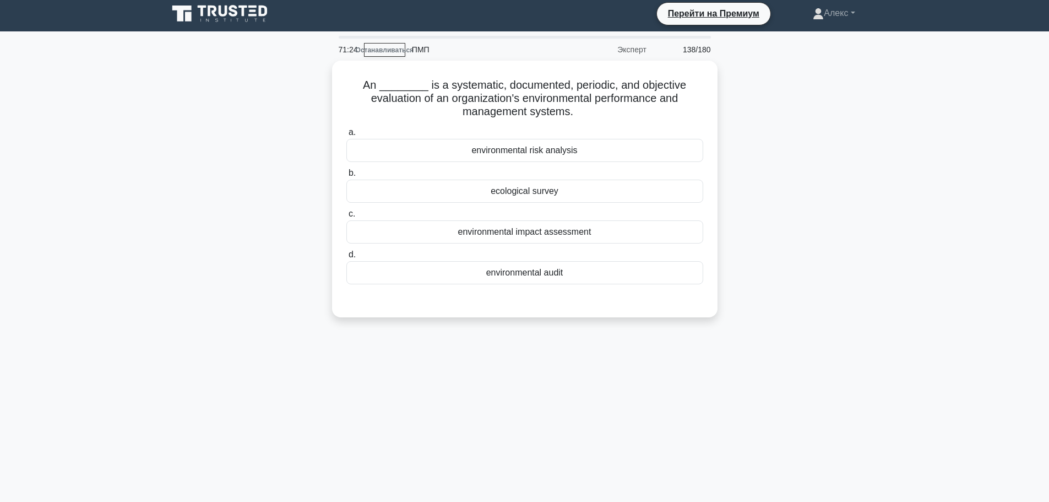
scroll to position [0, 0]
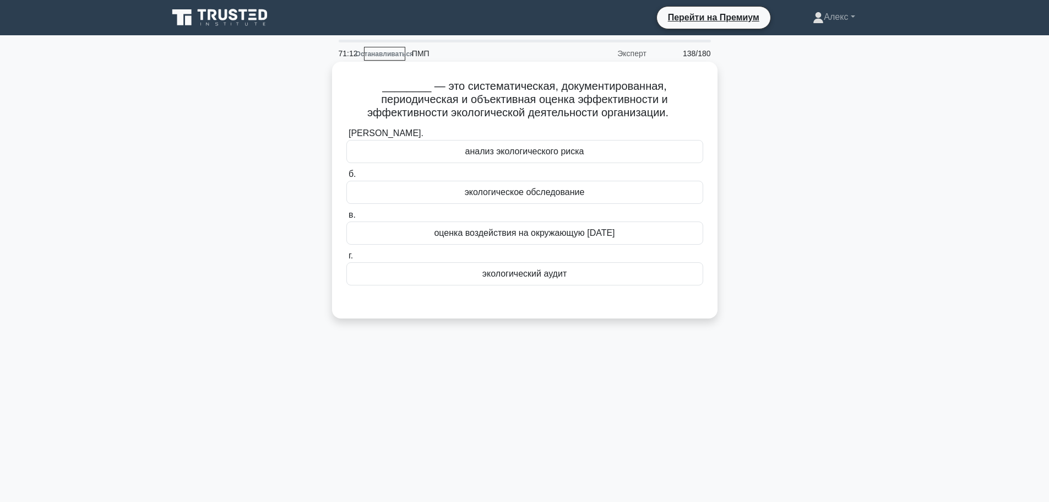
click at [586, 285] on div "экологический аудит" at bounding box center [524, 273] width 357 height 23
click at [346, 259] on input "г. экологический аудит" at bounding box center [346, 255] width 0 height 7
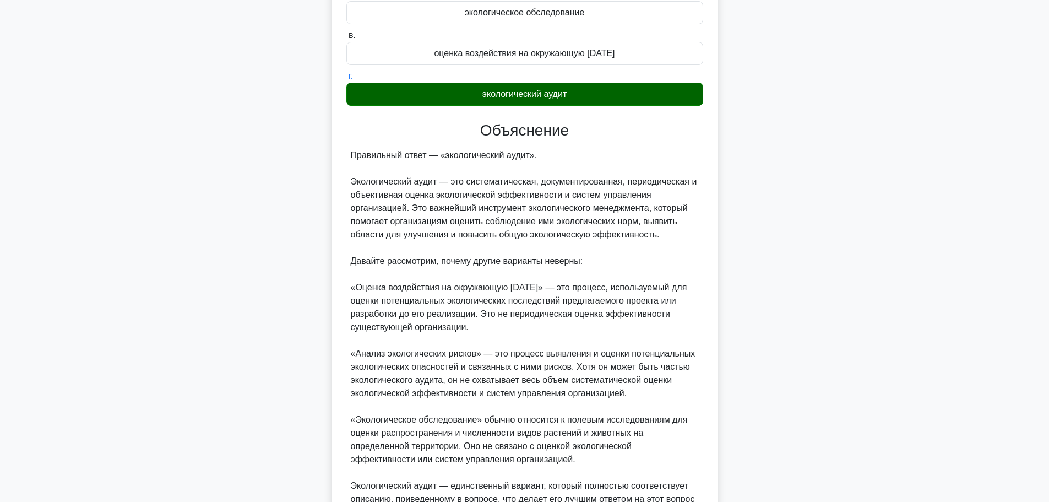
scroll to position [298, 0]
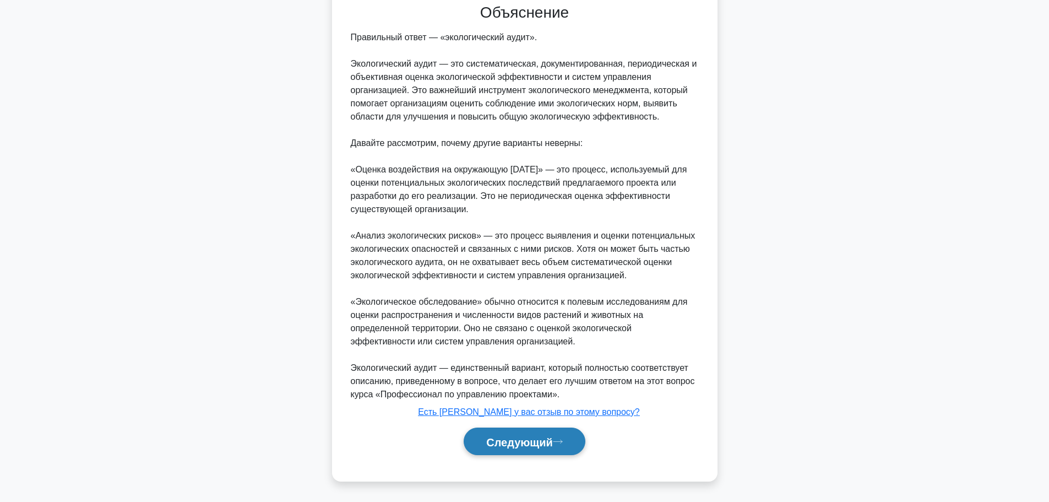
click at [506, 454] on button "Следующий" at bounding box center [525, 441] width 122 height 28
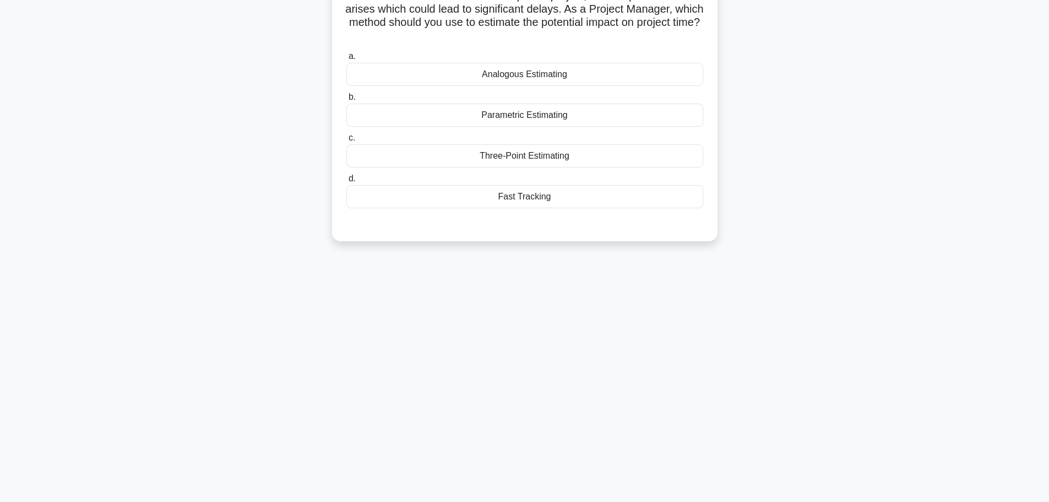
scroll to position [93, 0]
click at [508, 442] on div "71:08 Останавливаться ПМП Эксперт 139/180 a. b." at bounding box center [524, 222] width 727 height 551
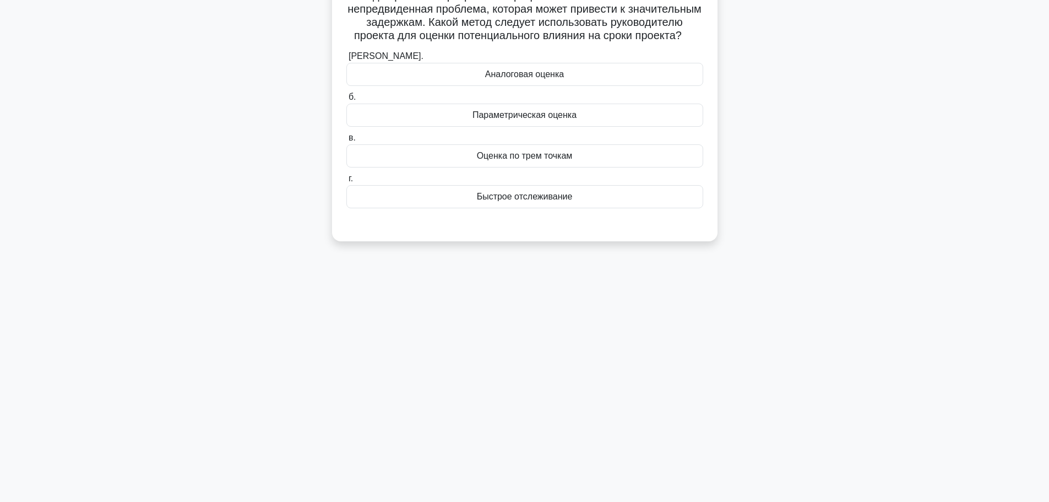
scroll to position [0, 0]
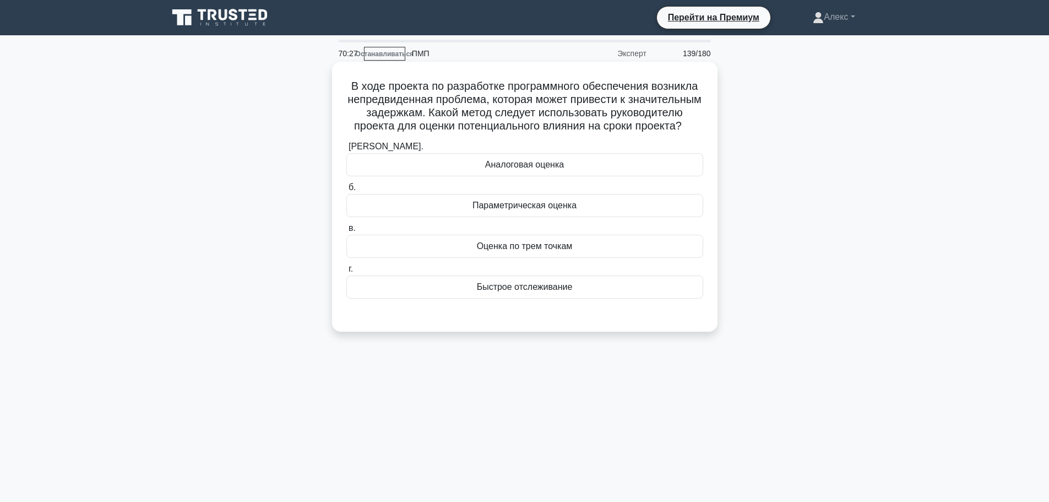
click at [617, 217] on div "Параметрическая оценка" at bounding box center [524, 205] width 357 height 23
click at [346, 191] on input "б. Параметрическая оценка" at bounding box center [346, 187] width 0 height 7
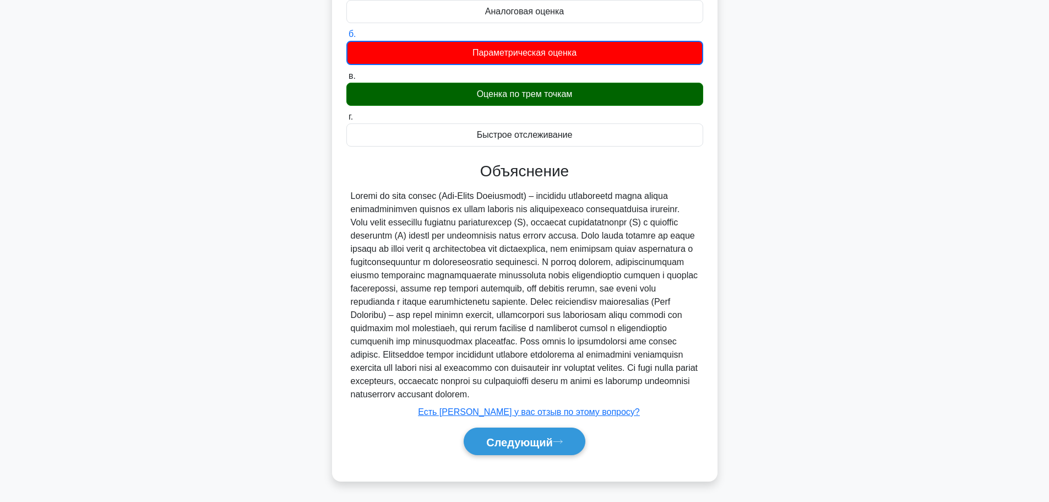
scroll to position [194, 0]
click at [524, 449] on button "Следующий" at bounding box center [525, 441] width 122 height 28
click at [524, 448] on button "Следующий" at bounding box center [525, 441] width 122 height 28
click at [525, 446] on font "Следующий" at bounding box center [519, 441] width 67 height 12
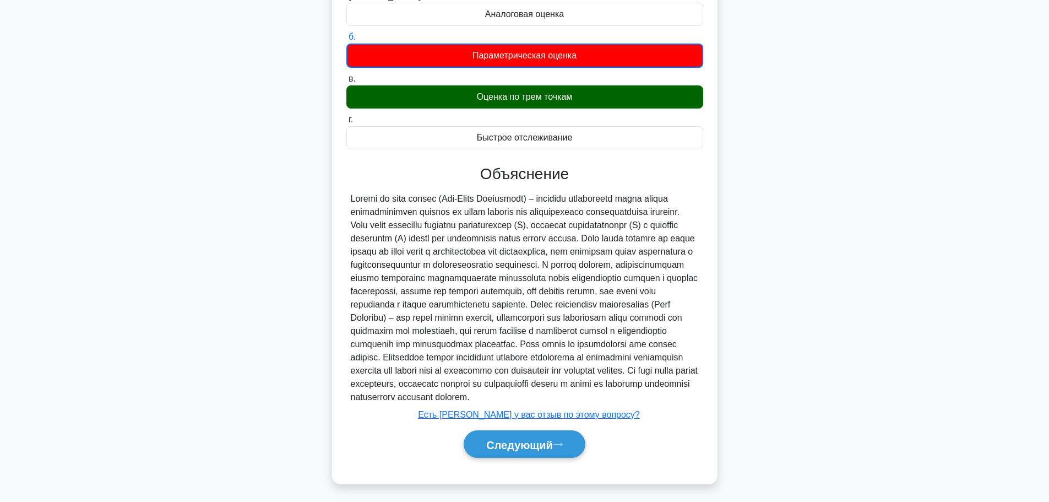
scroll to position [93, 0]
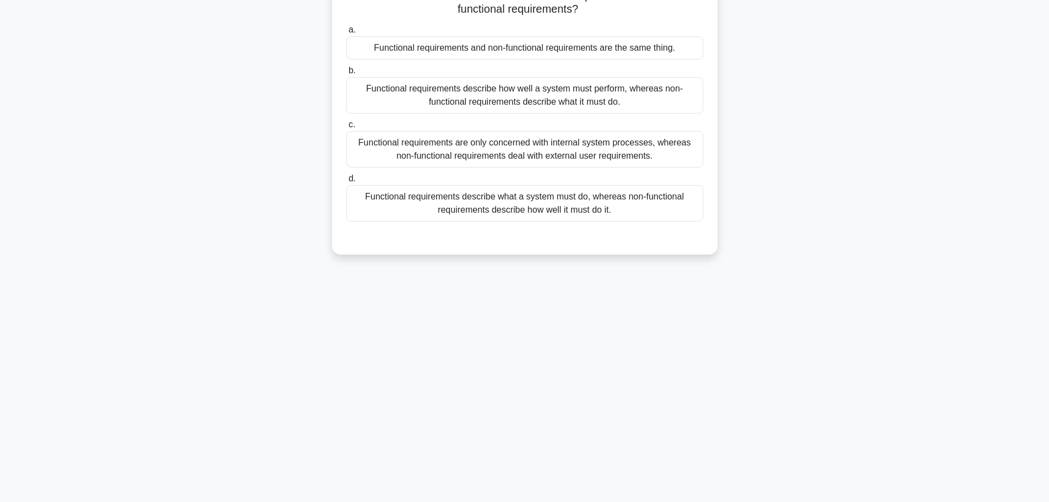
click at [551, 297] on div "70:18 Останавливаться ПМП Эксперт 140/180" at bounding box center [524, 222] width 727 height 551
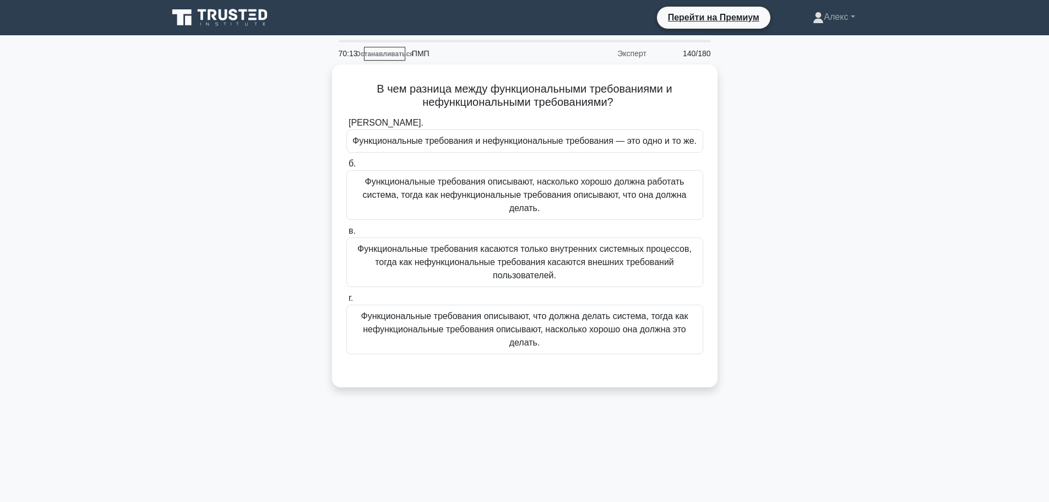
scroll to position [55, 0]
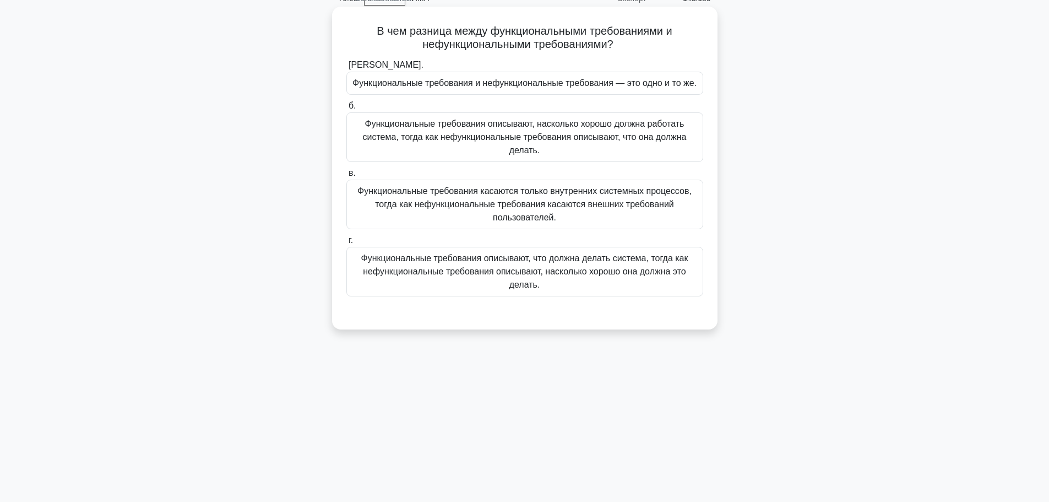
click at [496, 279] on font "Функциональные требования описывают, что должна делать система, тогда как нефун…" at bounding box center [524, 272] width 347 height 40
click at [346, 244] on input "г. Функциональные требования описывают, что должна делать система, тогда как не…" at bounding box center [346, 240] width 0 height 7
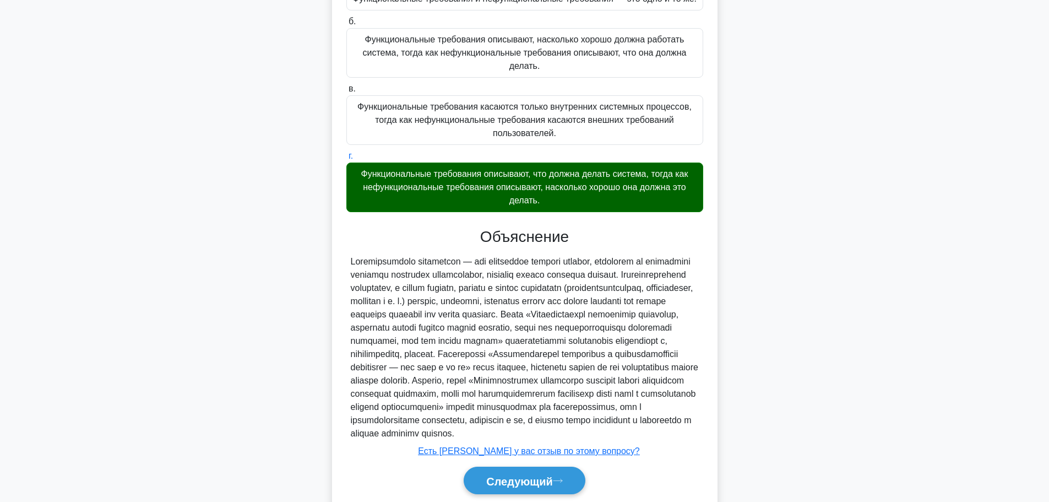
scroll to position [206, 0]
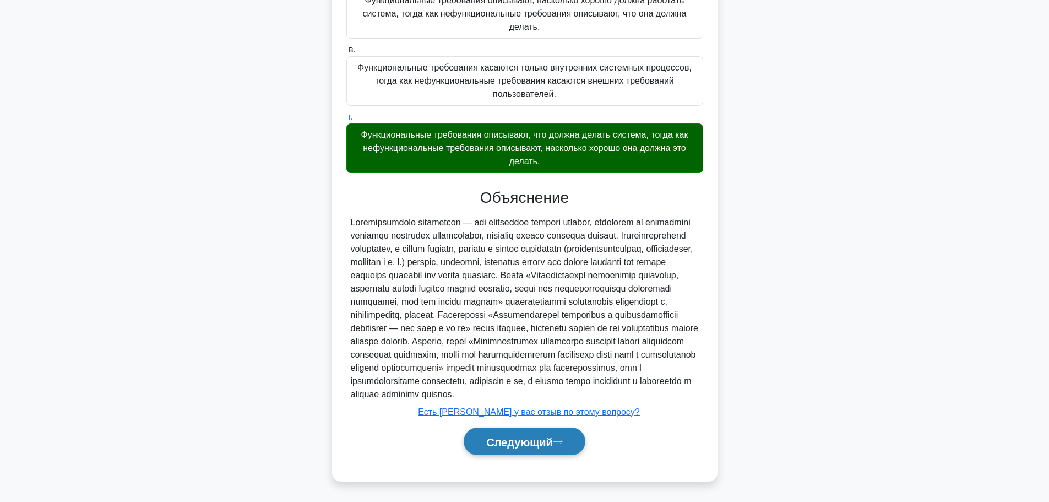
click at [515, 435] on font "Следующий" at bounding box center [519, 441] width 67 height 12
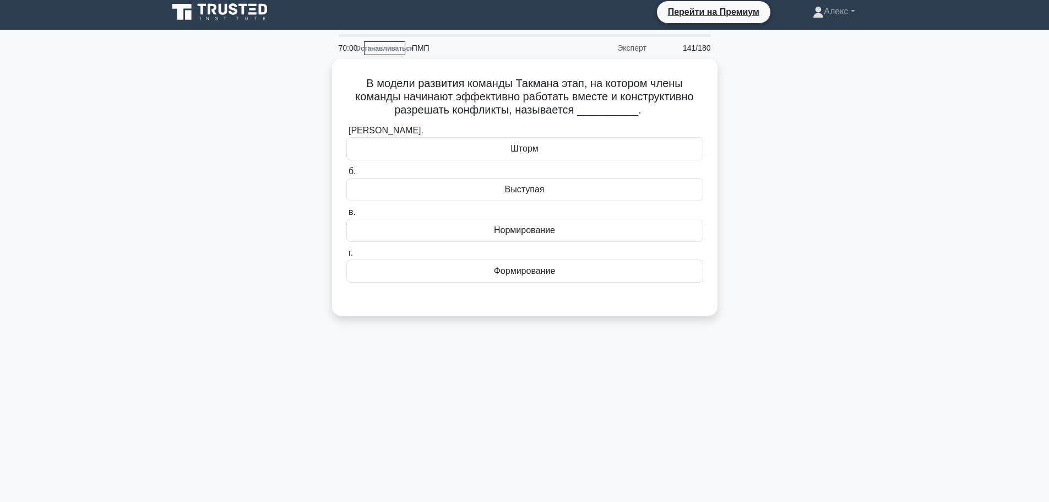
scroll to position [0, 0]
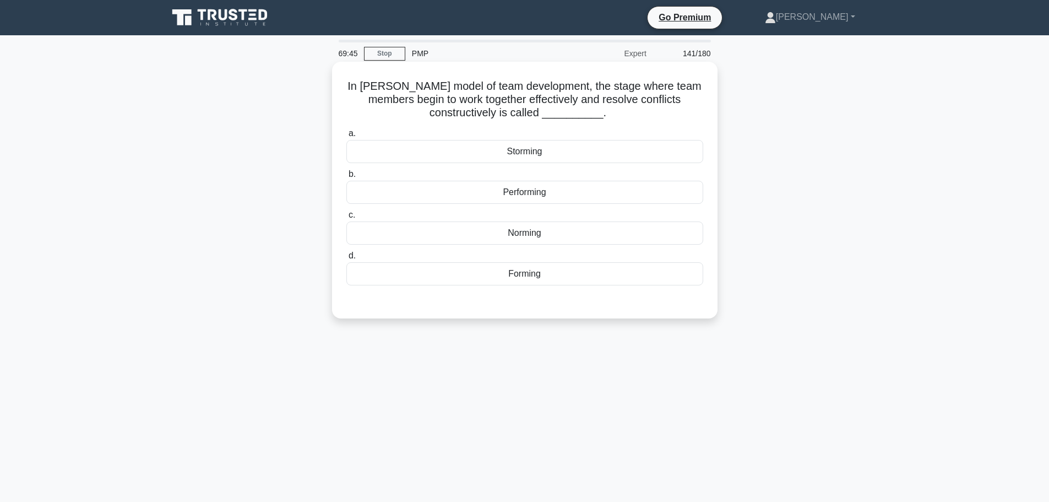
click at [582, 234] on div "Norming" at bounding box center [524, 232] width 357 height 23
click at [346, 219] on input "c. Norming" at bounding box center [346, 214] width 0 height 7
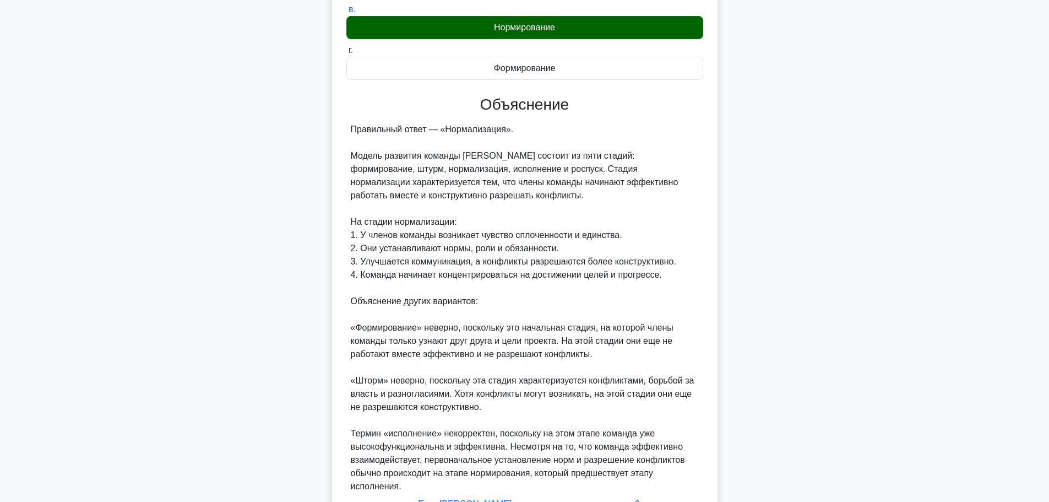
scroll to position [298, 0]
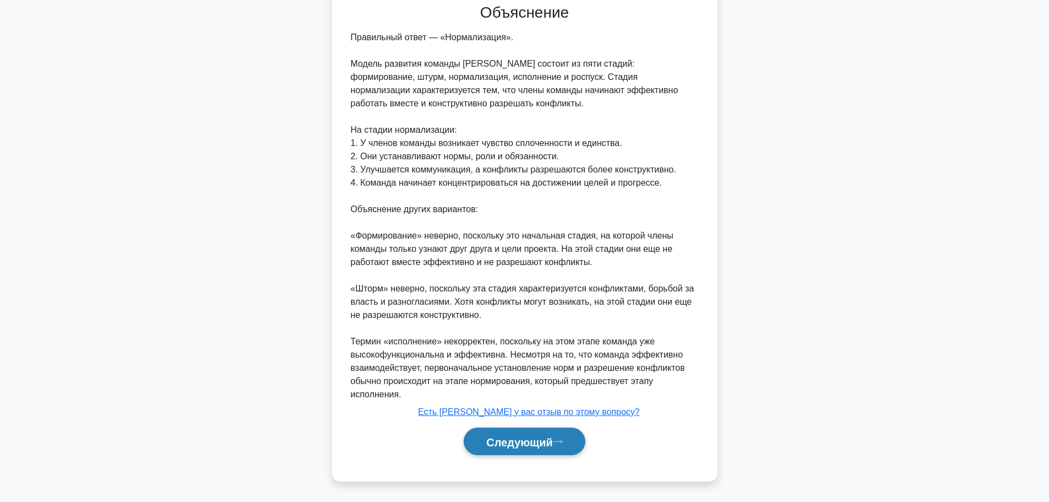
click at [508, 450] on button "Следующий" at bounding box center [525, 441] width 122 height 28
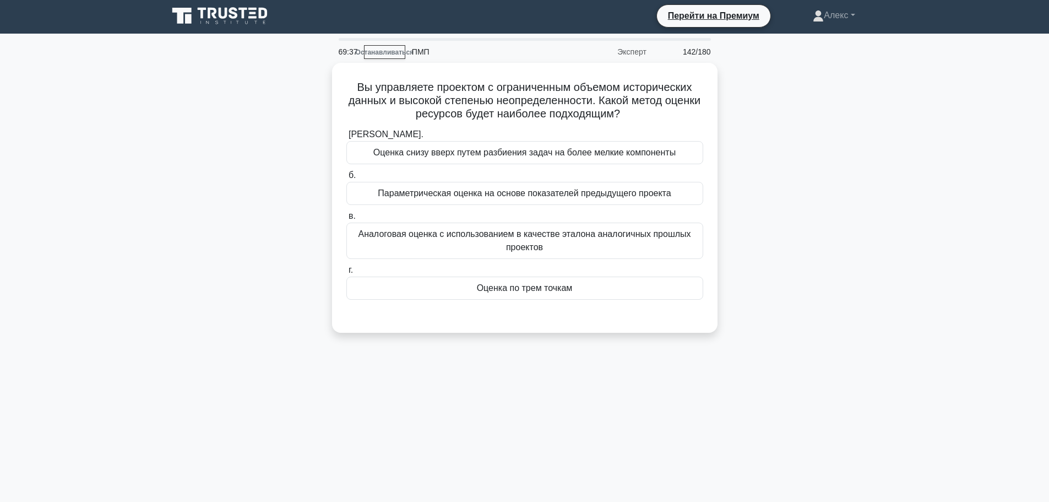
scroll to position [0, 0]
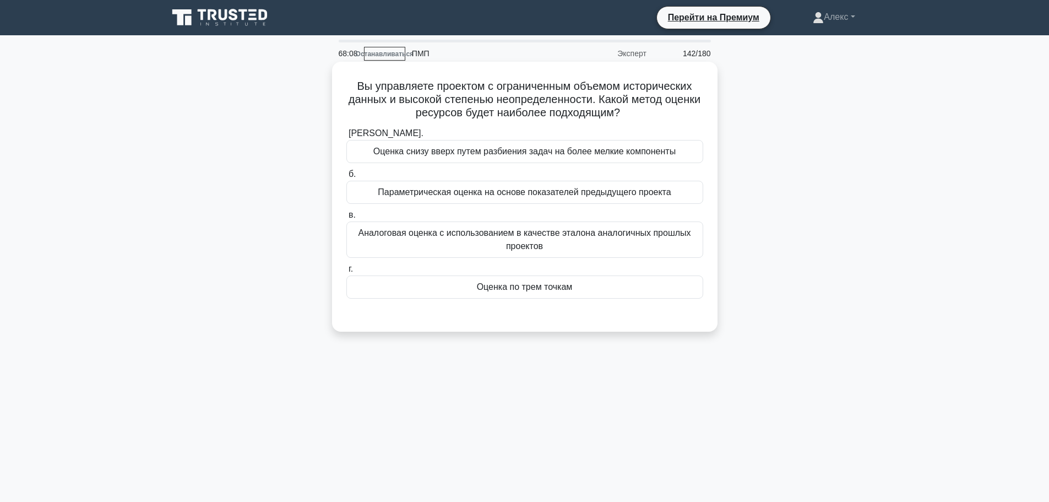
drag, startPoint x: 592, startPoint y: 154, endPoint x: 583, endPoint y: 162, distance: 12.9
click at [593, 154] on font "Оценка снизу вверх путем разбиения задач на более мелкие компоненты" at bounding box center [524, 150] width 302 height 9
click at [346, 137] on input "[PERSON_NAME]. Оценка снизу вверх путем разбиения задач на более мелкие компоне…" at bounding box center [346, 133] width 0 height 7
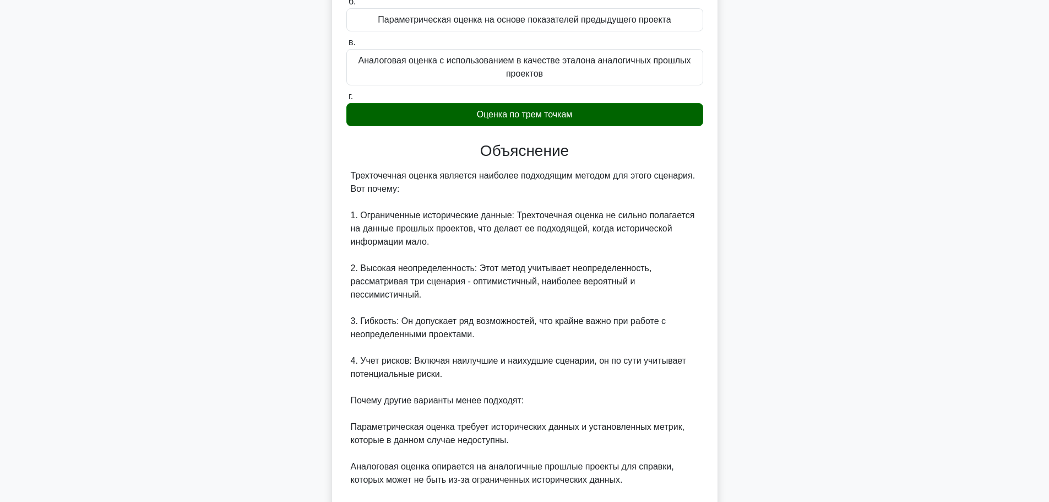
scroll to position [299, 0]
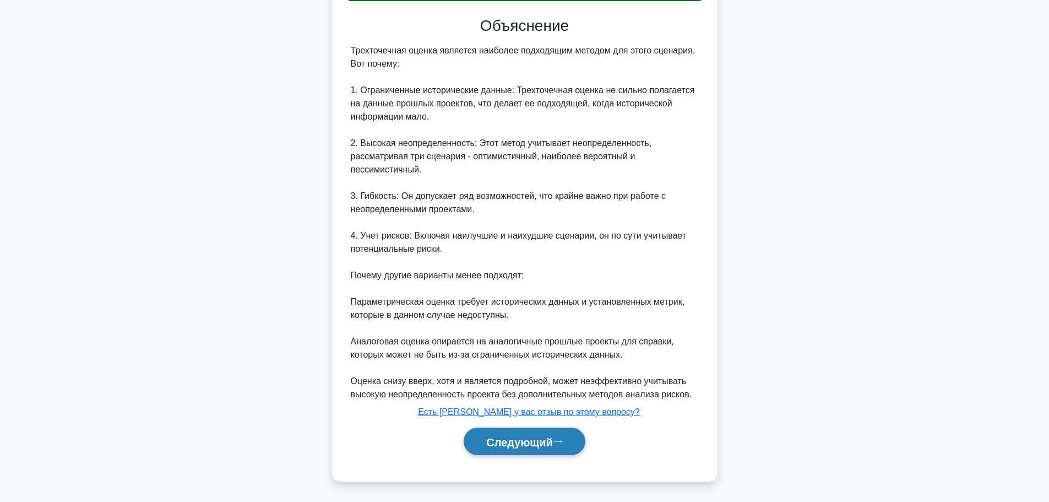
click at [531, 431] on button "Следующий" at bounding box center [525, 441] width 122 height 28
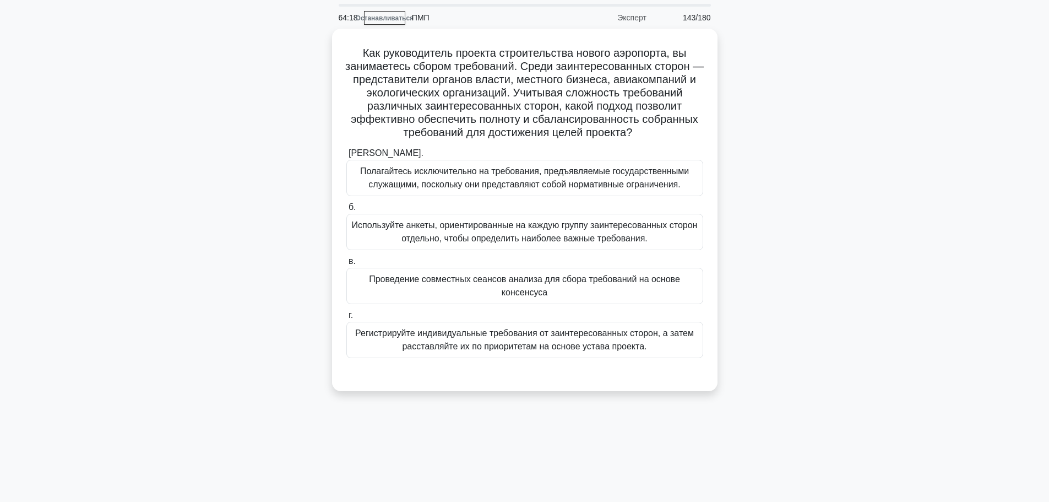
scroll to position [55, 0]
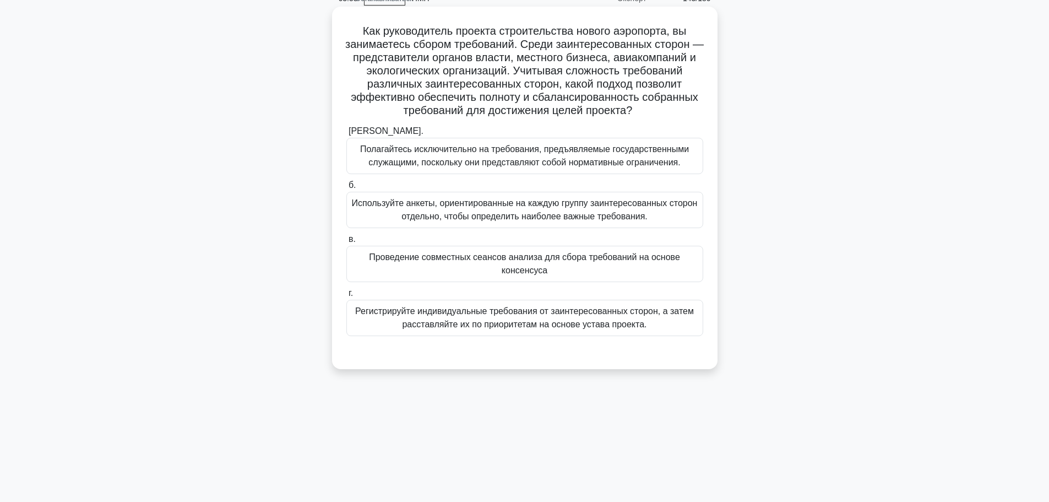
click at [532, 219] on font "Используйте анкеты, ориентированные на каждую группу заинтересованных сторон от…" at bounding box center [525, 209] width 346 height 23
click at [346, 189] on input "б. Используйте анкеты, ориентированные на каждую группу заинтересованных сторон…" at bounding box center [346, 185] width 0 height 7
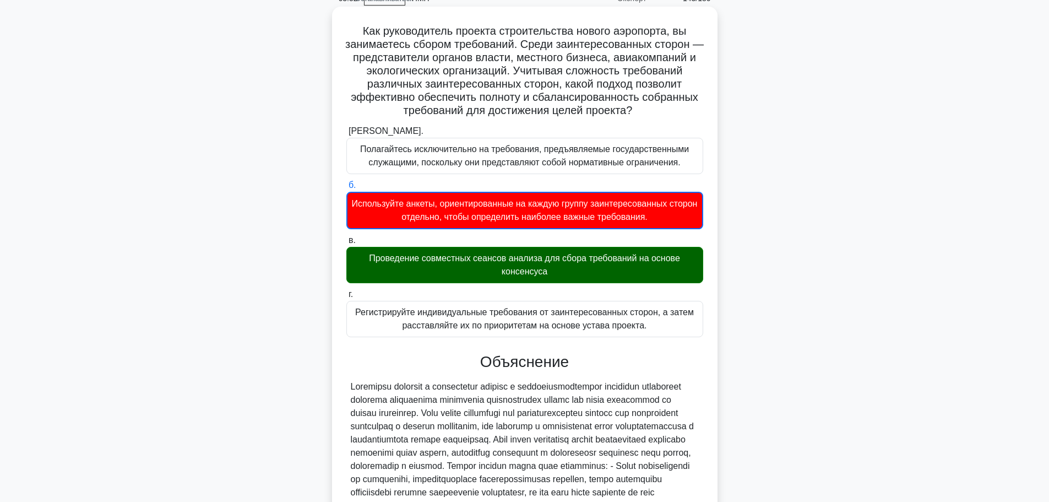
click at [540, 261] on font "Проведение совместных сеансов анализа для сбора требований на основе консенсуса" at bounding box center [524, 264] width 311 height 23
click at [346, 244] on input "в. Проведение совместных сеансов анализа для сбора требований на основе консенс…" at bounding box center [346, 240] width 0 height 7
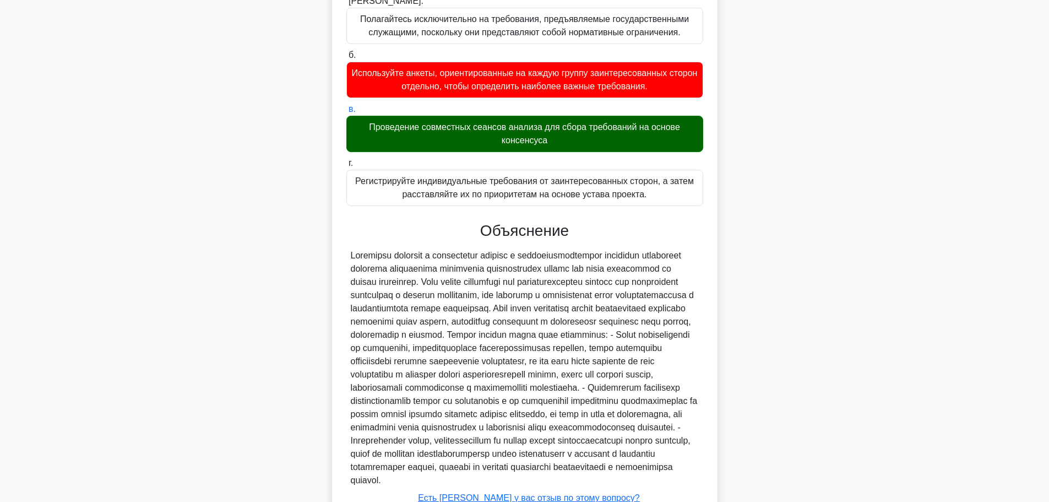
scroll to position [298, 0]
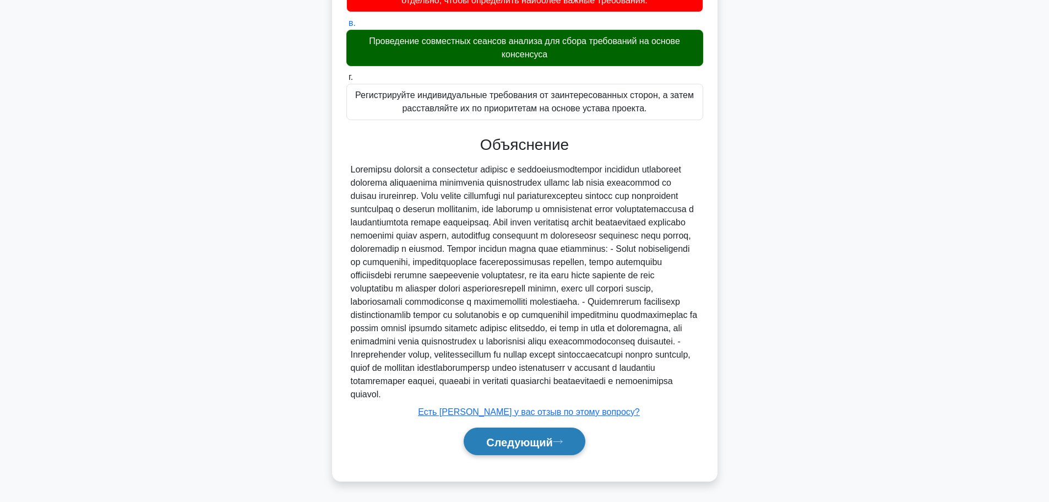
click at [539, 438] on font "Следующий" at bounding box center [519, 441] width 67 height 12
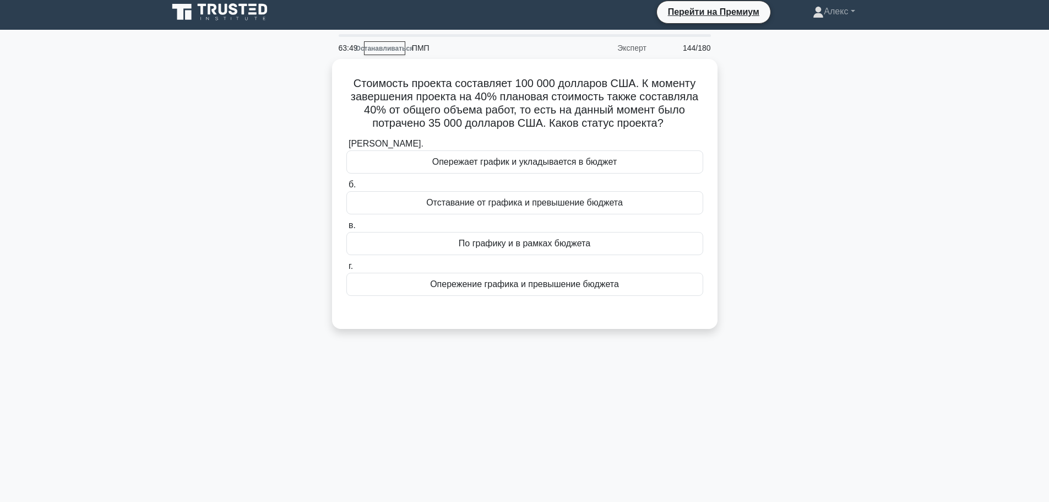
scroll to position [0, 0]
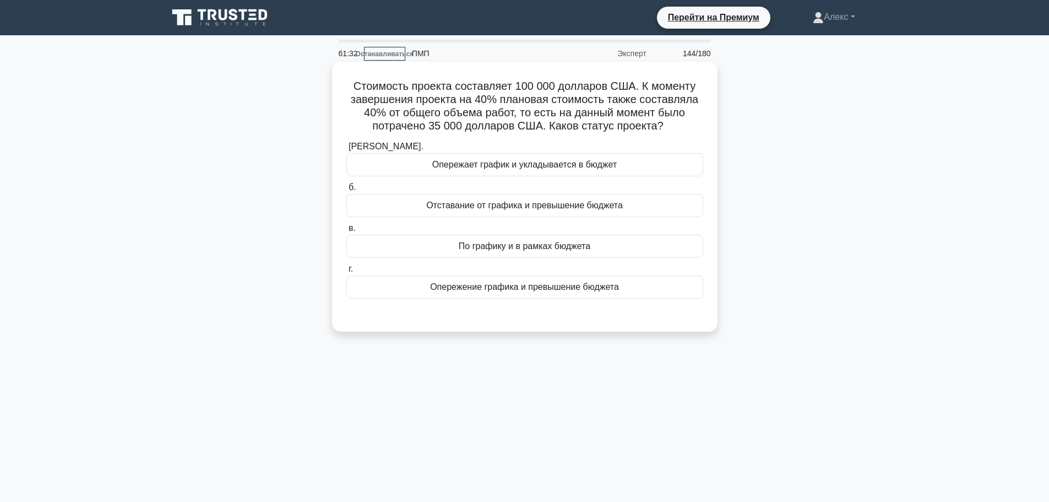
click at [547, 249] on font "По графику и в рамках бюджета" at bounding box center [525, 245] width 132 height 9
click at [346, 232] on input "в. По графику и в рамках бюджета" at bounding box center [346, 228] width 0 height 7
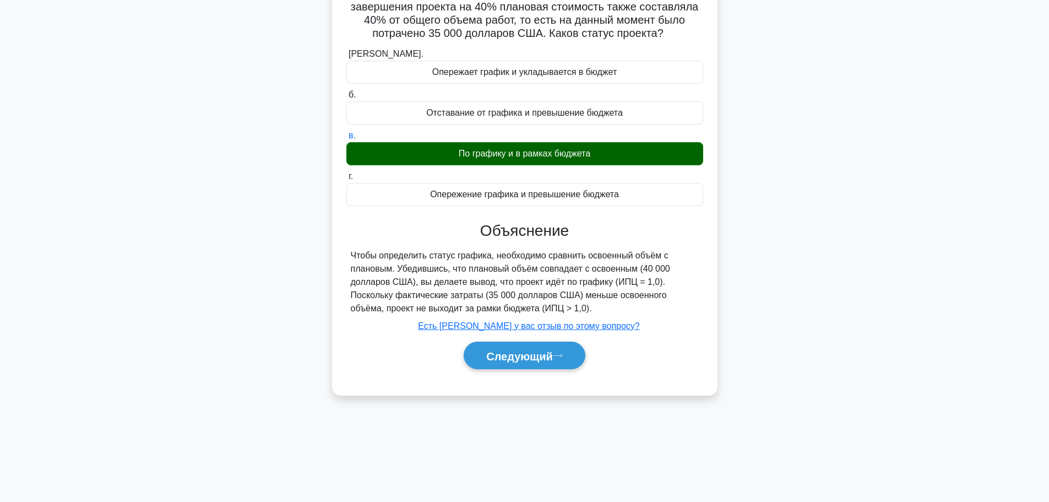
scroll to position [93, 0]
click at [562, 355] on icon at bounding box center [558, 355] width 10 height 6
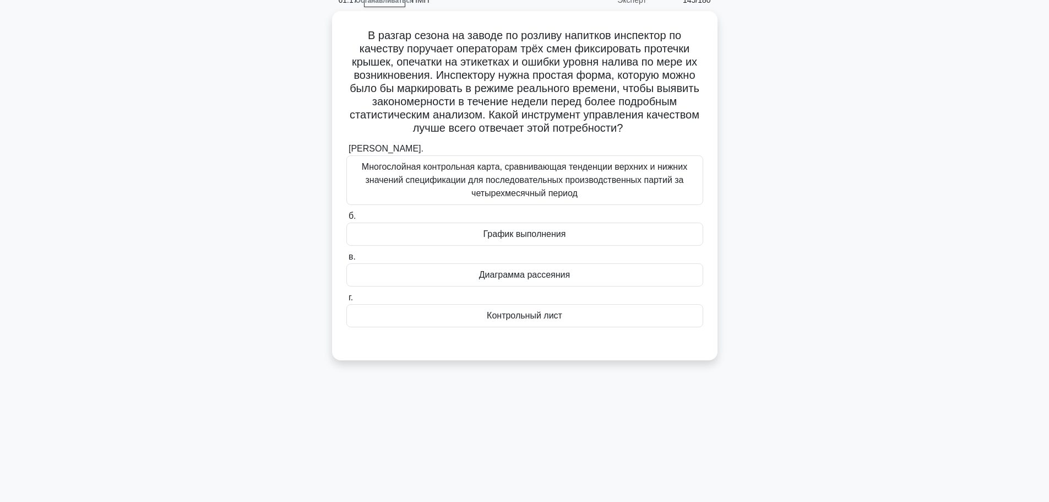
scroll to position [0, 0]
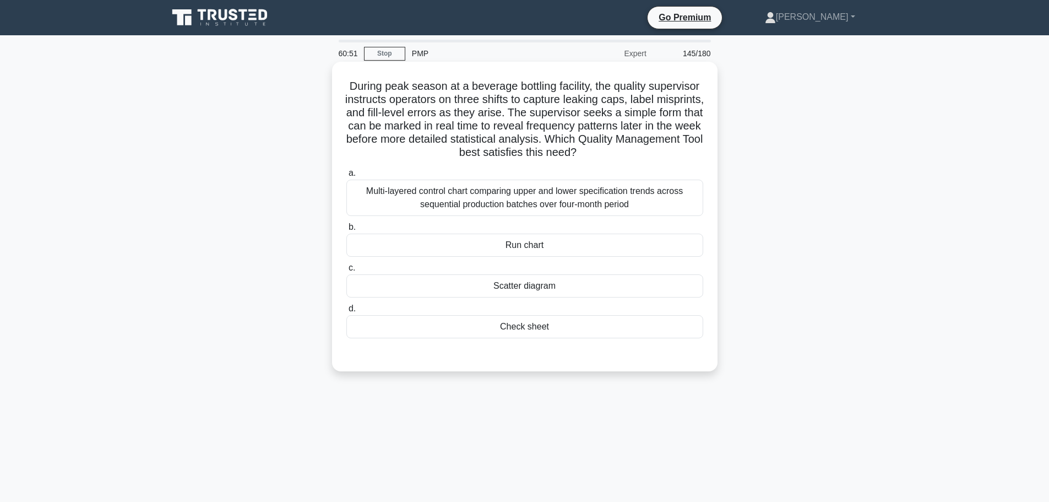
click at [540, 335] on div "Check sheet" at bounding box center [524, 326] width 357 height 23
click at [346, 312] on input "d. Check sheet" at bounding box center [346, 308] width 0 height 7
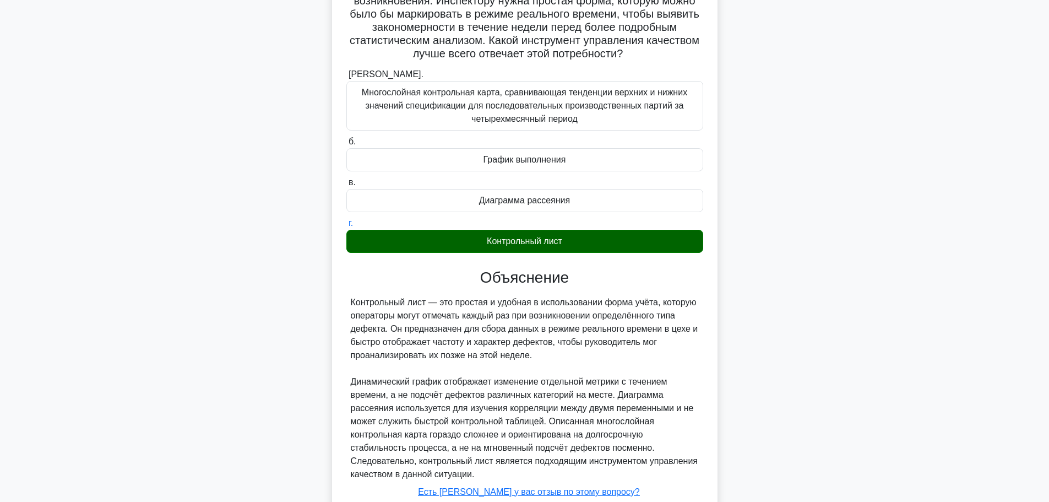
scroll to position [206, 0]
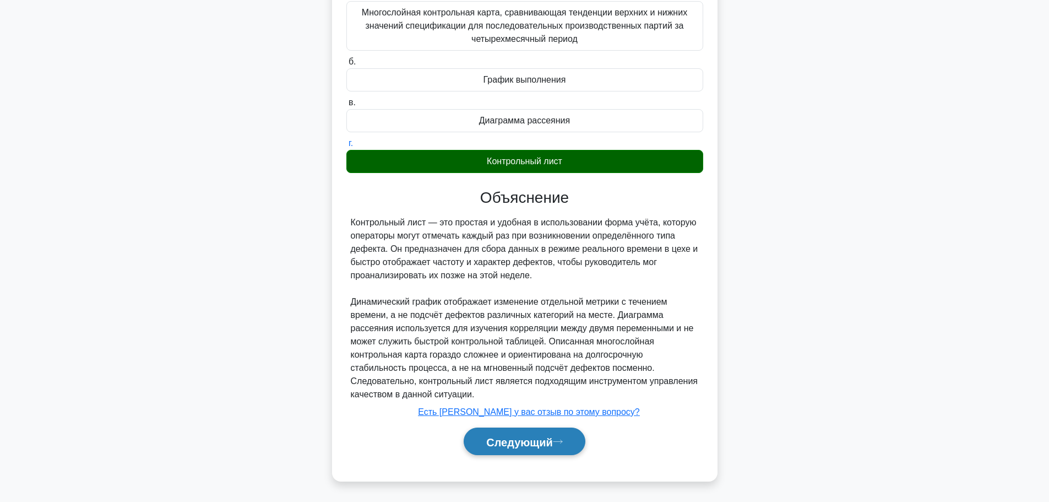
click at [514, 437] on font "Следующий" at bounding box center [519, 441] width 67 height 12
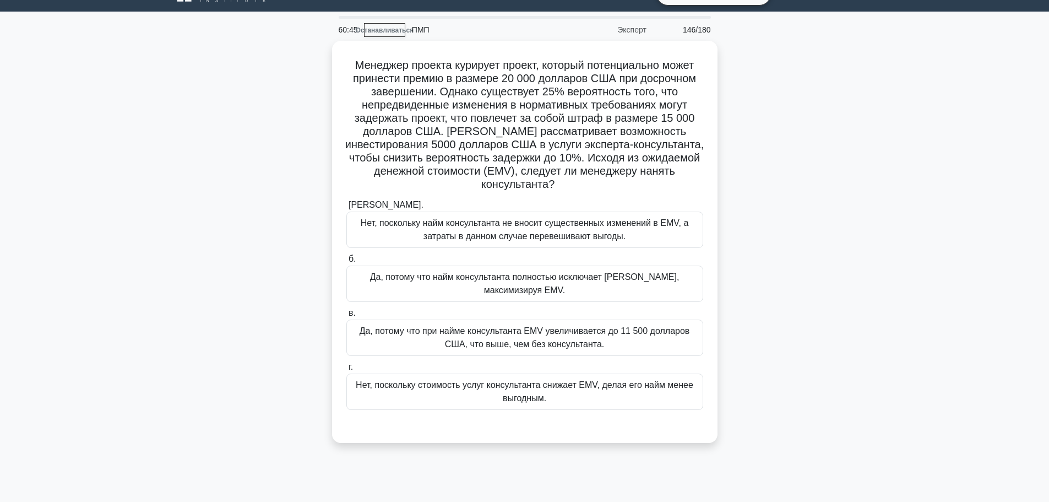
scroll to position [0, 0]
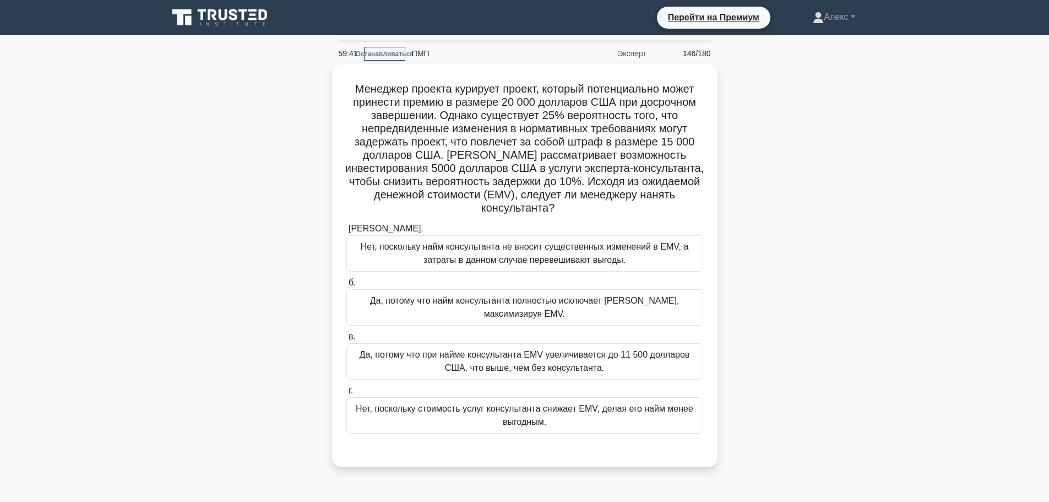
click at [912, 320] on main "59:41 Останавливаться ПМП Эксперт 146/180 а. б." at bounding box center [524, 314] width 1049 height 559
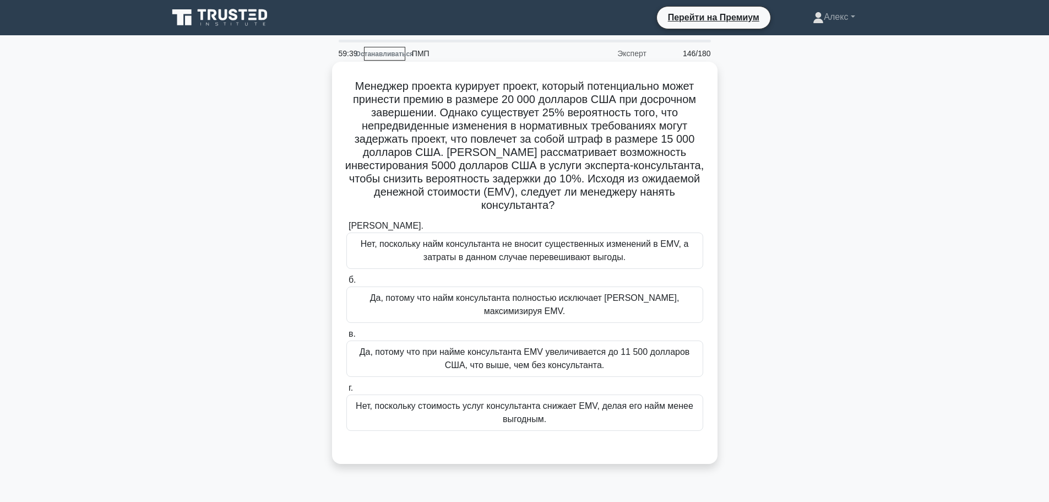
drag, startPoint x: 629, startPoint y: 248, endPoint x: 649, endPoint y: 255, distance: 21.4
click at [629, 249] on font "Нет, поскольку найм консультанта не вносит существенных изменений в EMV, а затр…" at bounding box center [525, 250] width 328 height 23
click at [346, 230] on input "[PERSON_NAME]. Нет, поскольку найм консультанта не вносит существенных изменени…" at bounding box center [346, 225] width 0 height 7
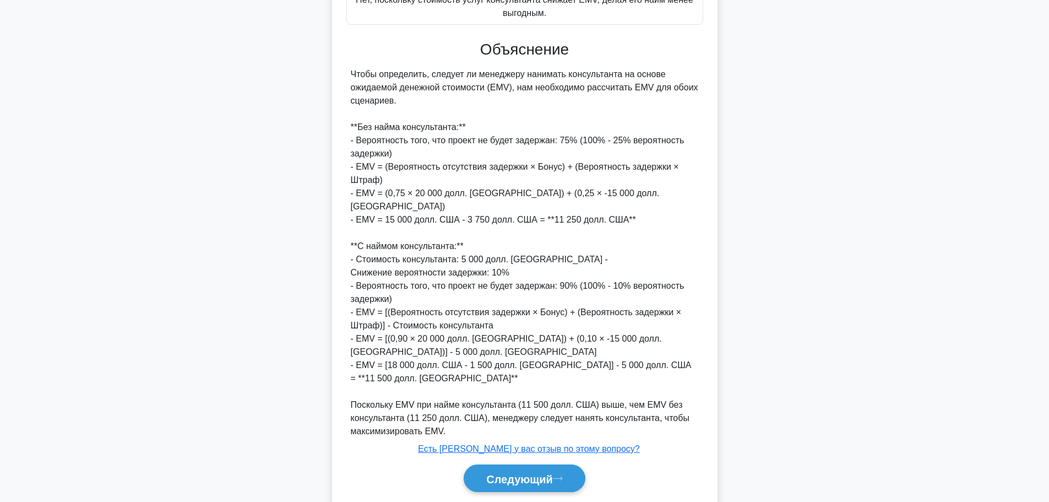
scroll to position [418, 0]
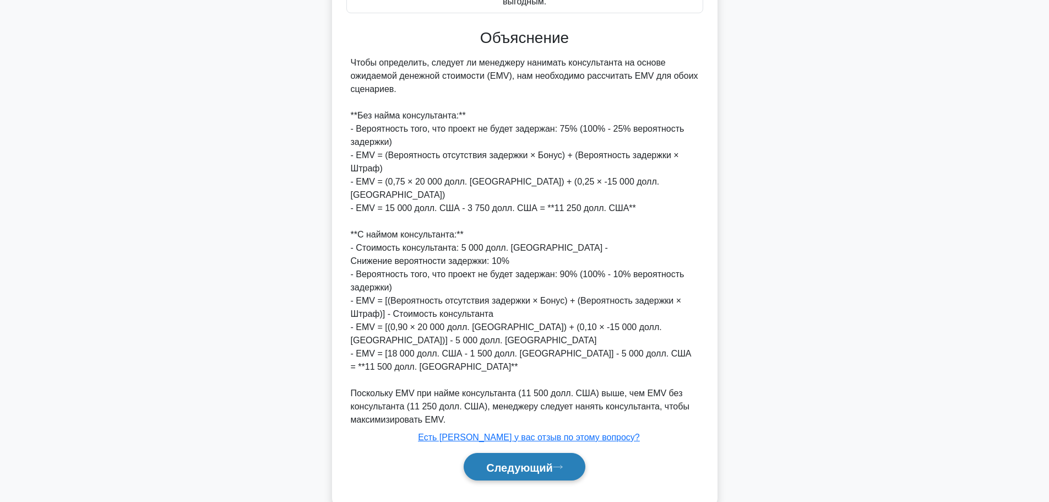
click at [516, 461] on font "Следующий" at bounding box center [519, 467] width 67 height 12
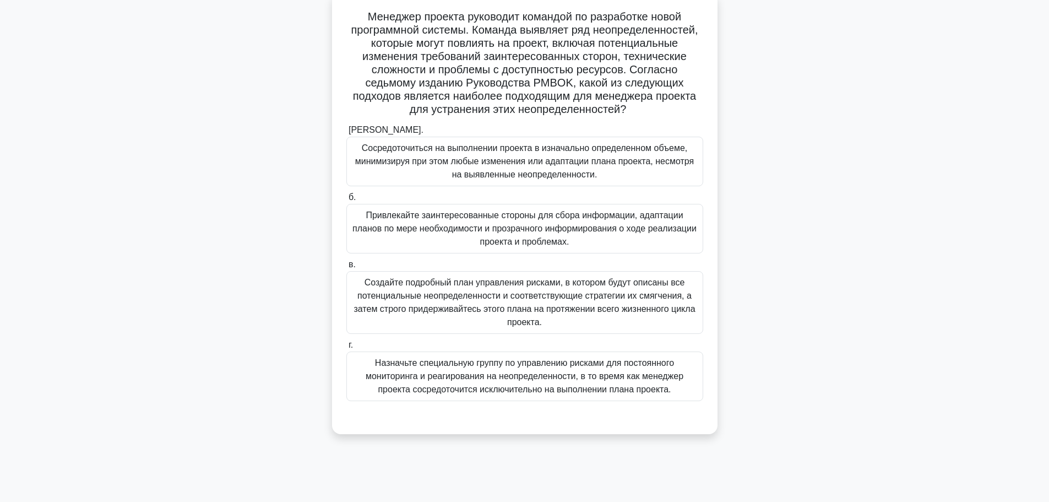
scroll to position [45, 0]
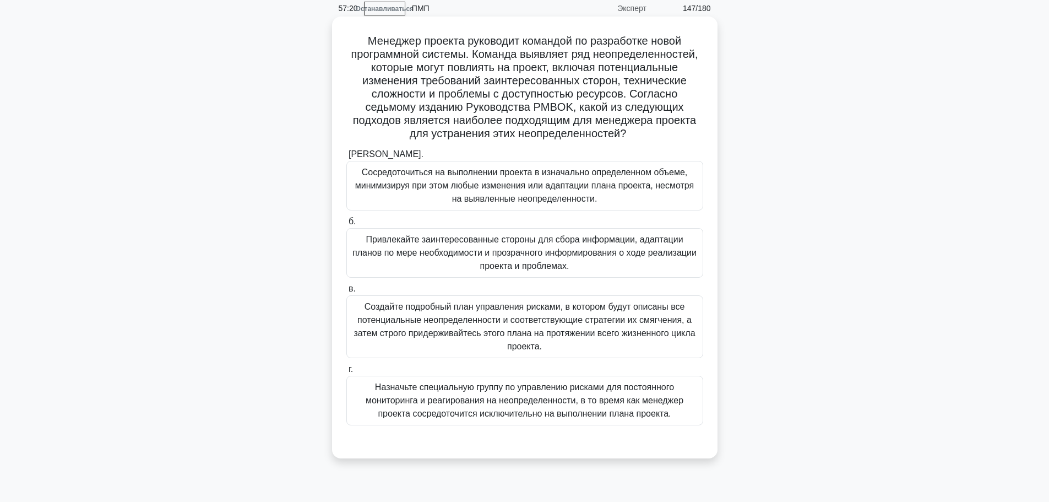
click at [568, 263] on font "Привлекайте заинтересованные стороны для сбора информации, адаптации планов по …" at bounding box center [524, 253] width 344 height 36
click at [346, 225] on input "б. Привлекайте заинтересованные стороны для сбора информации, адаптации планов …" at bounding box center [346, 221] width 0 height 7
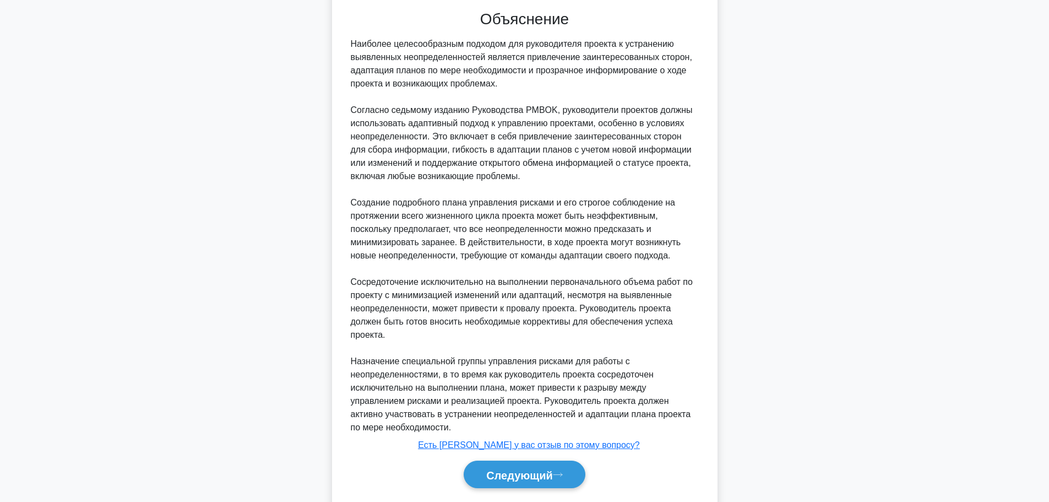
scroll to position [510, 0]
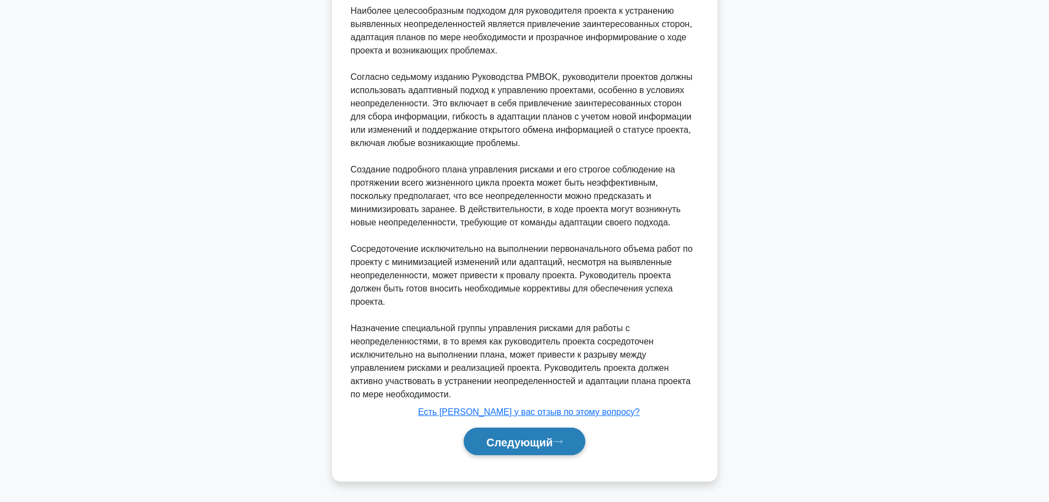
click at [557, 451] on button "Следующий" at bounding box center [525, 441] width 122 height 28
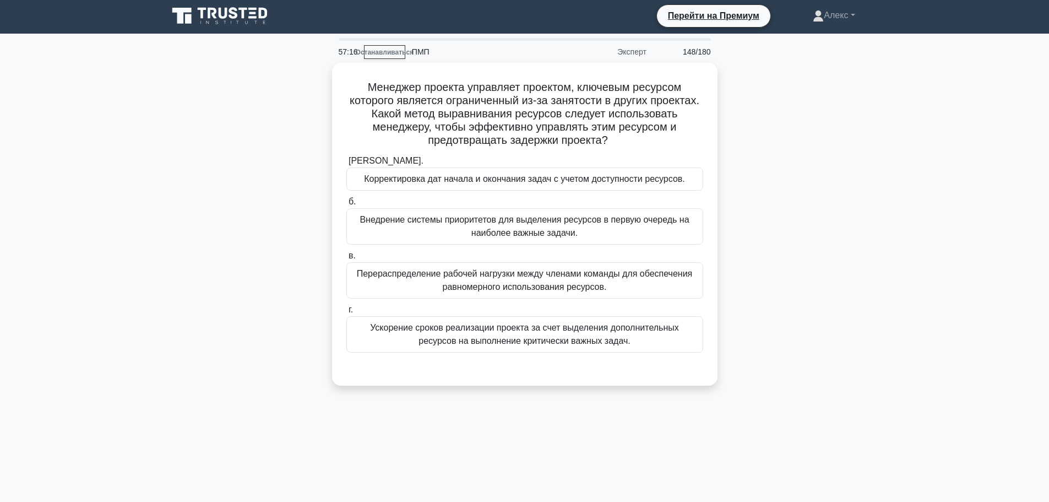
scroll to position [0, 0]
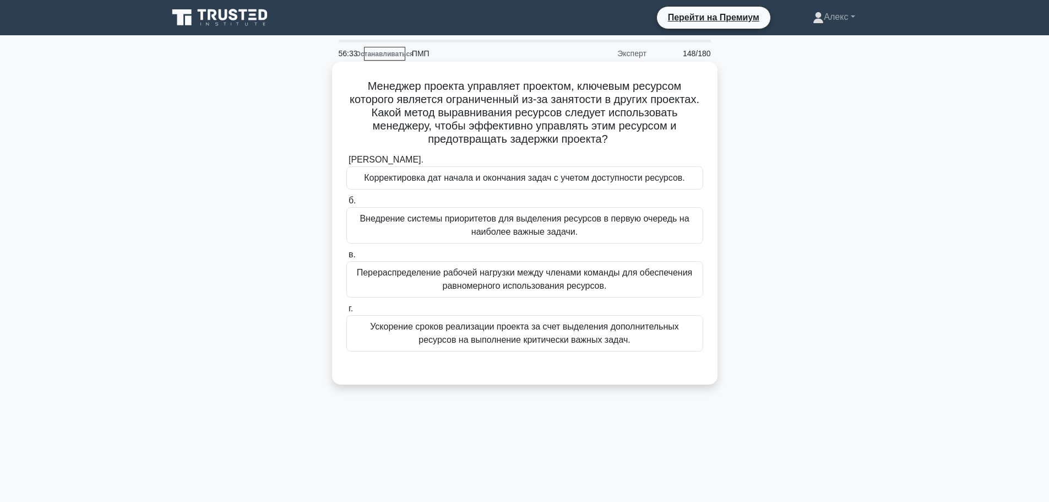
click at [654, 172] on font "Корректировка дат начала и окончания задач с учетом доступности ресурсов." at bounding box center [524, 177] width 321 height 13
click at [346, 164] on input "[PERSON_NAME]. Корректировка дат начала и окончания задач с учетом доступности …" at bounding box center [346, 159] width 0 height 7
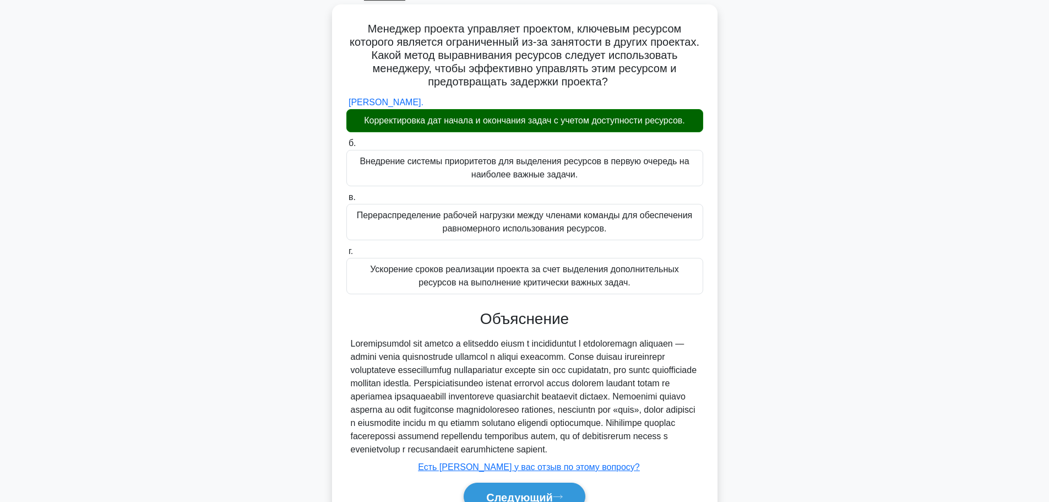
scroll to position [127, 0]
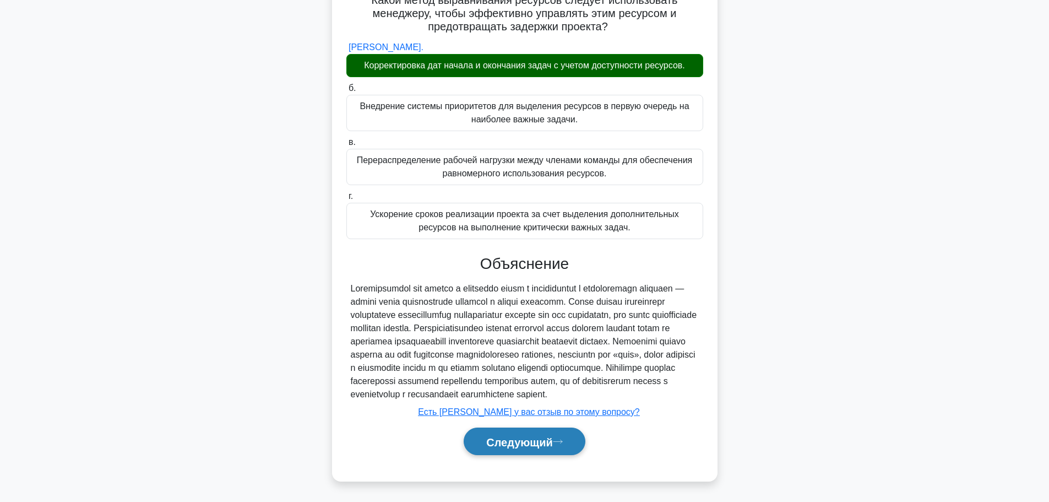
click at [508, 441] on font "Следующий" at bounding box center [519, 441] width 67 height 12
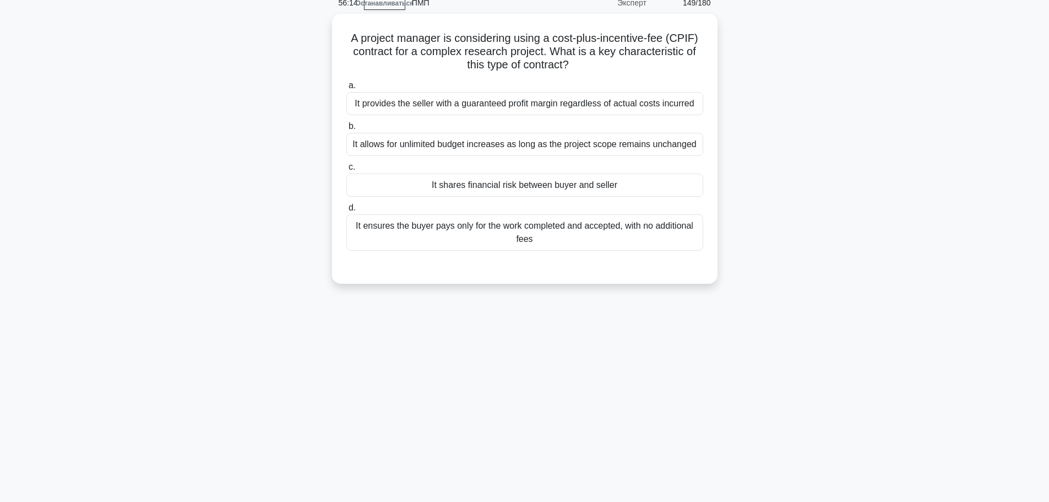
scroll to position [0, 0]
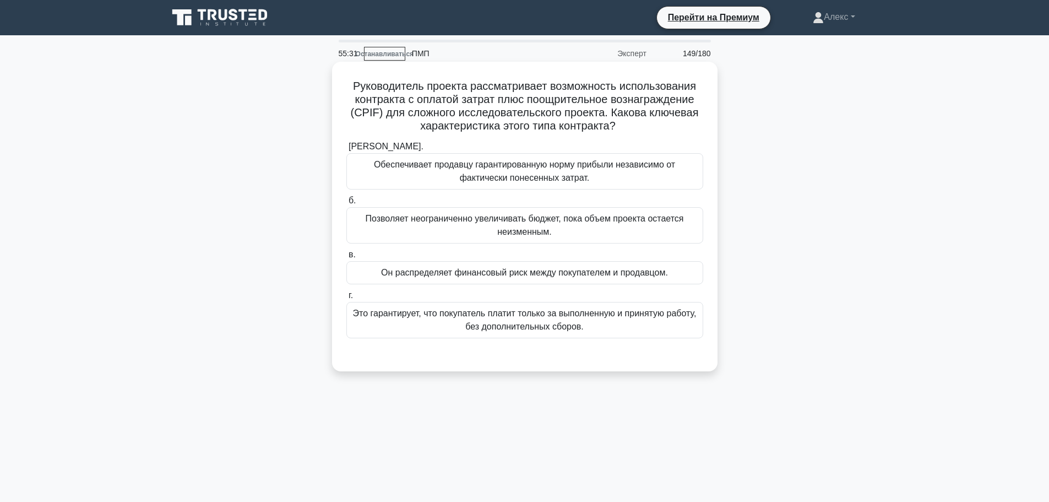
click at [621, 177] on font "Обеспечивает продавцу гарантированную норму прибыли независимо от фактически по…" at bounding box center [524, 171] width 347 height 26
click at [346, 150] on input "[PERSON_NAME]. Обеспечивает продавцу гарантированную норму прибыли независимо о…" at bounding box center [346, 146] width 0 height 7
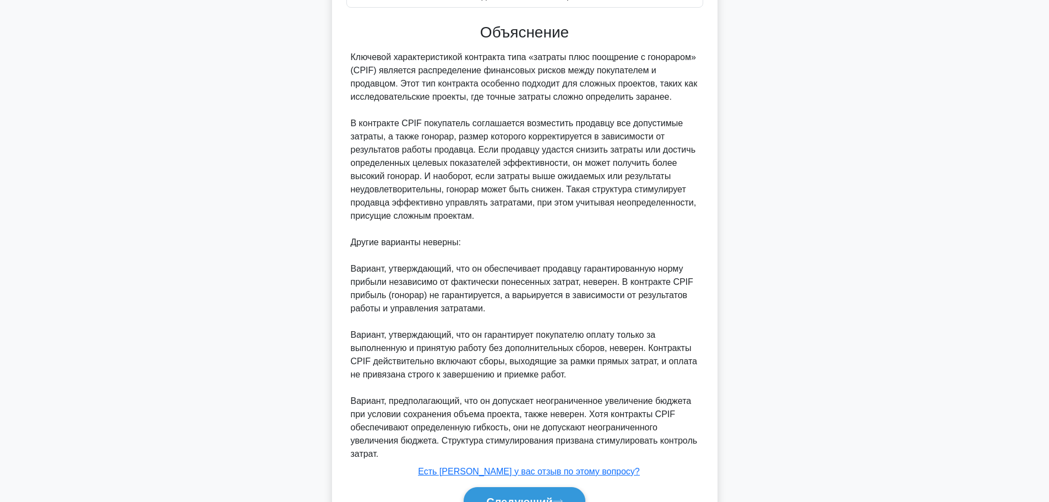
scroll to position [385, 0]
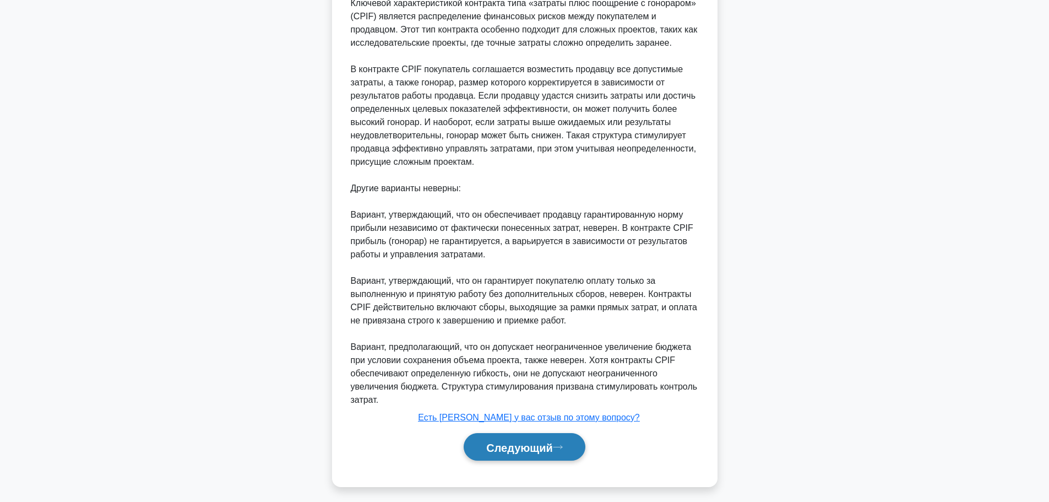
click at [528, 450] on font "Следующий" at bounding box center [519, 447] width 67 height 12
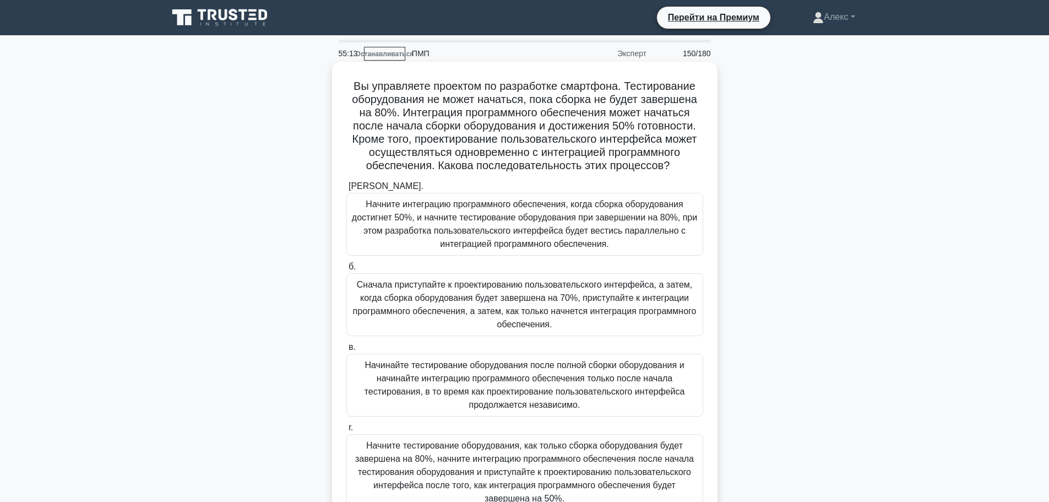
scroll to position [55, 0]
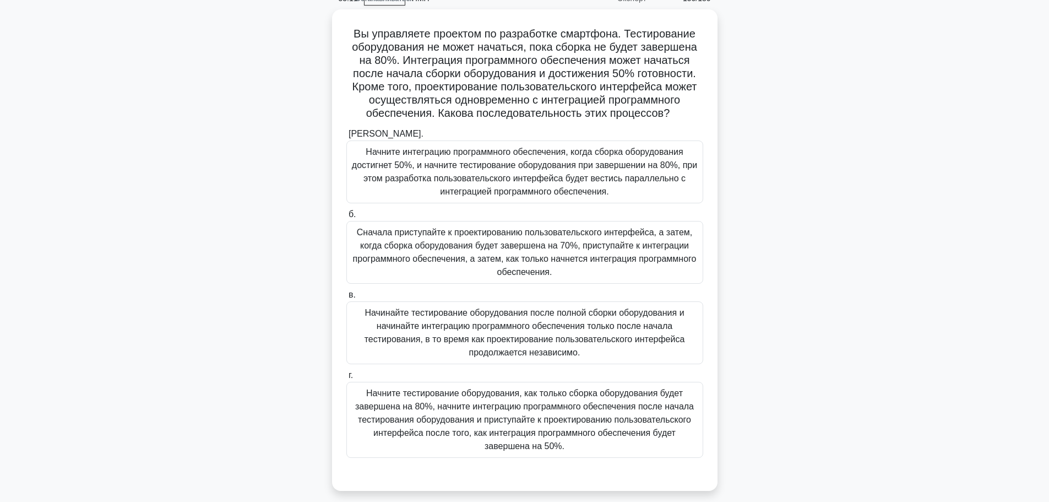
click at [847, 312] on div "Вы управляете проектом по разработке смартфона. Тестирование оборудования не мо…" at bounding box center [524, 256] width 727 height 494
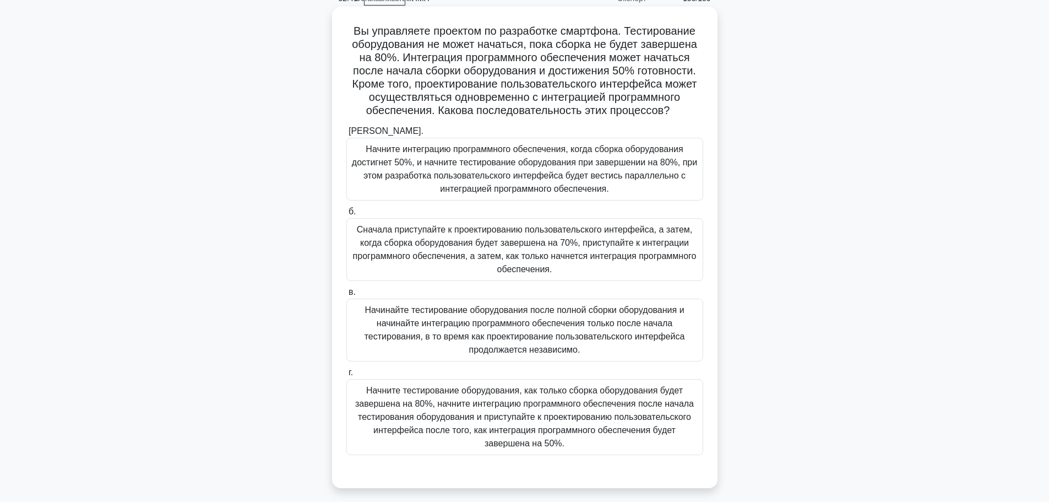
click at [439, 159] on font "Начните интеграцию программного обеспечения, когда сборка оборудования достигне…" at bounding box center [524, 168] width 345 height 49
click at [346, 135] on input "[PERSON_NAME]. Начните интеграцию программного обеспечения, когда сборка оборуд…" at bounding box center [346, 131] width 0 height 7
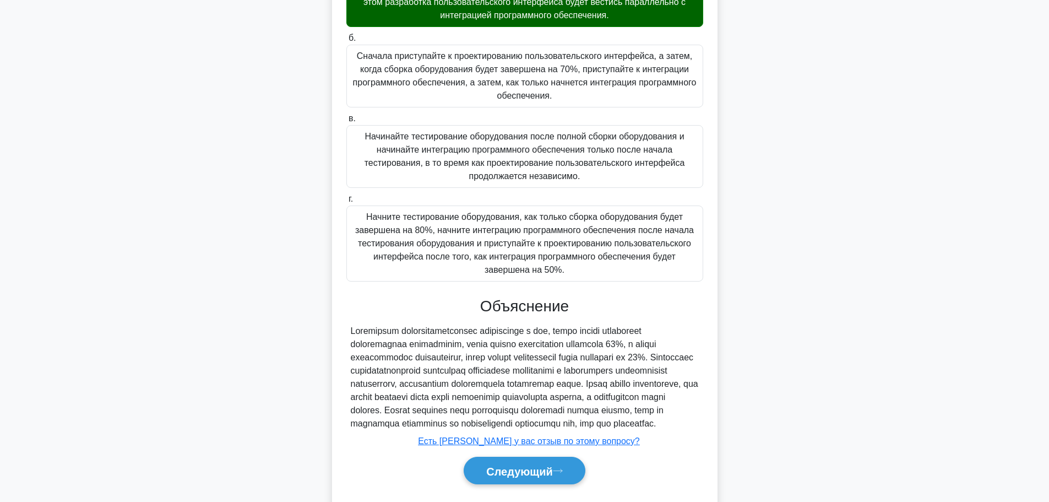
scroll to position [272, 0]
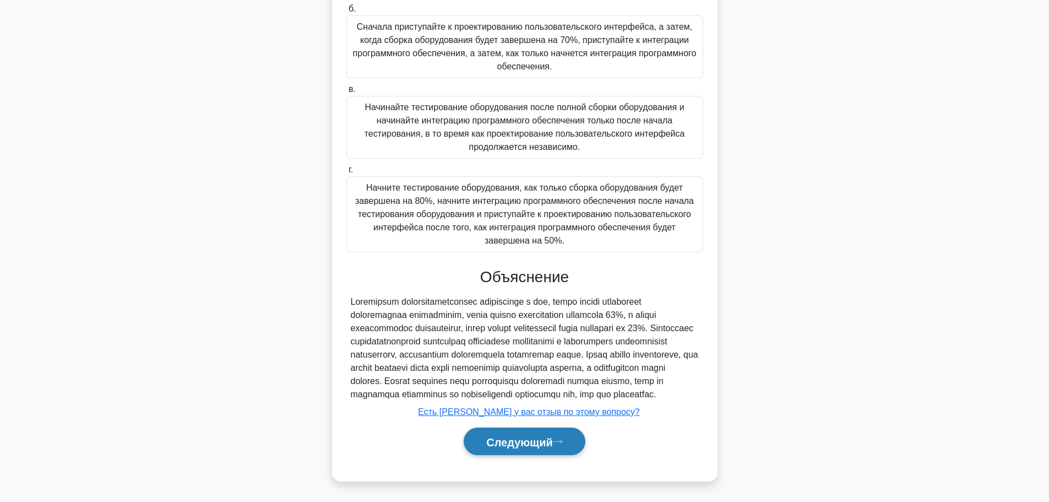
click at [534, 455] on div "Следующий" at bounding box center [524, 441] width 357 height 37
click at [534, 449] on button "Следующий" at bounding box center [525, 441] width 122 height 28
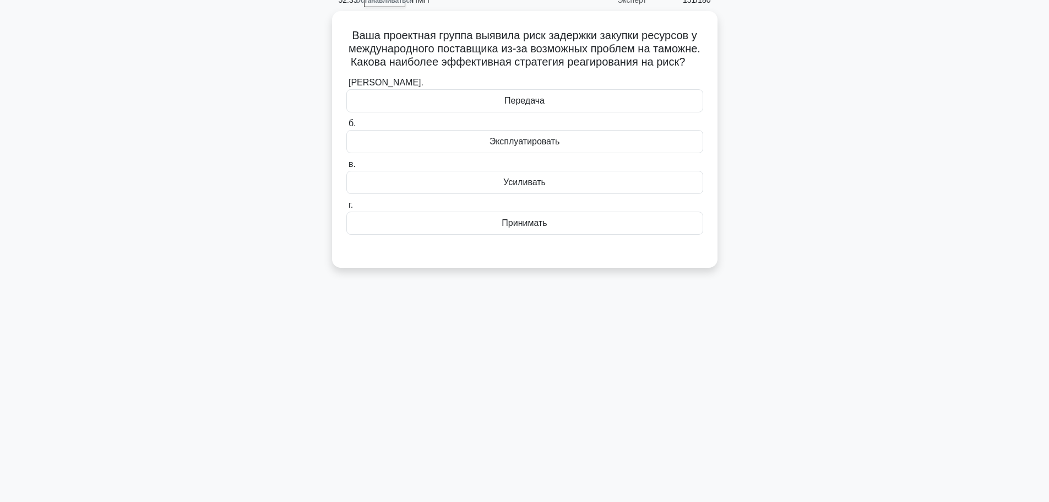
scroll to position [0, 0]
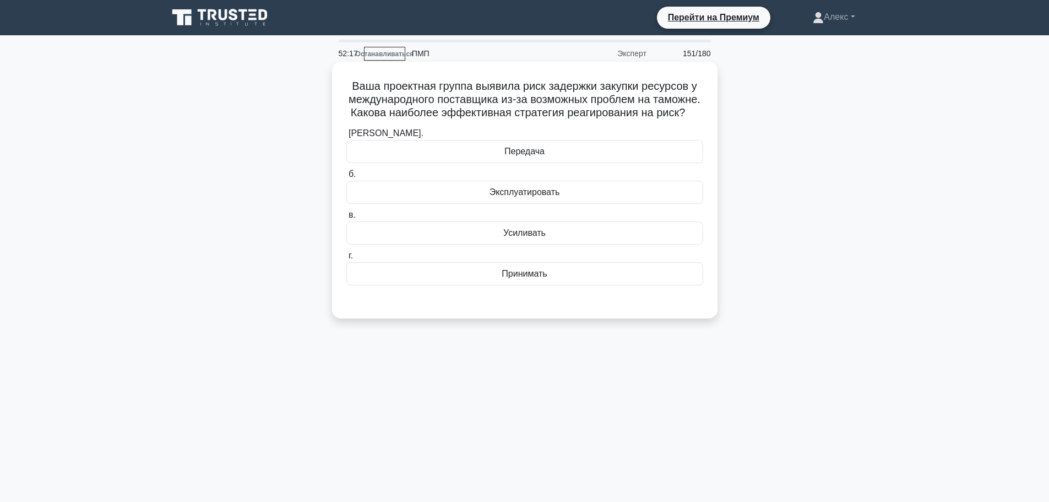
click at [637, 154] on div "Передача" at bounding box center [524, 151] width 357 height 23
click at [346, 137] on input "[PERSON_NAME]. [GEOGRAPHIC_DATA]" at bounding box center [346, 133] width 0 height 7
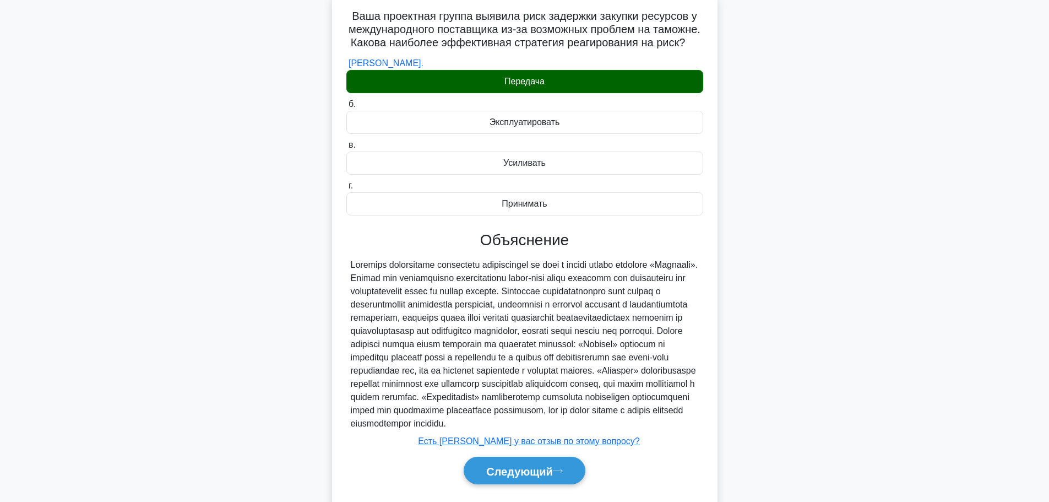
scroll to position [140, 0]
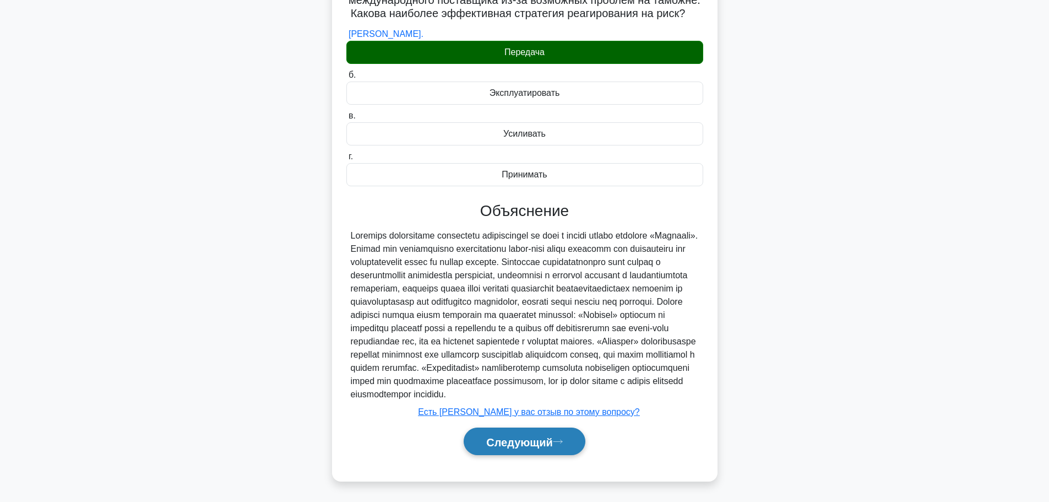
click at [527, 449] on button "Следующий" at bounding box center [525, 441] width 122 height 28
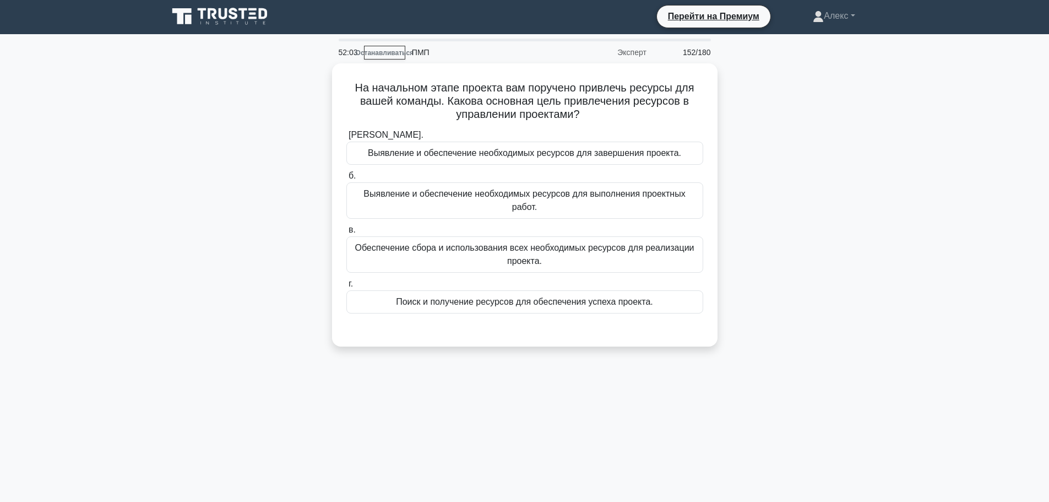
scroll to position [0, 0]
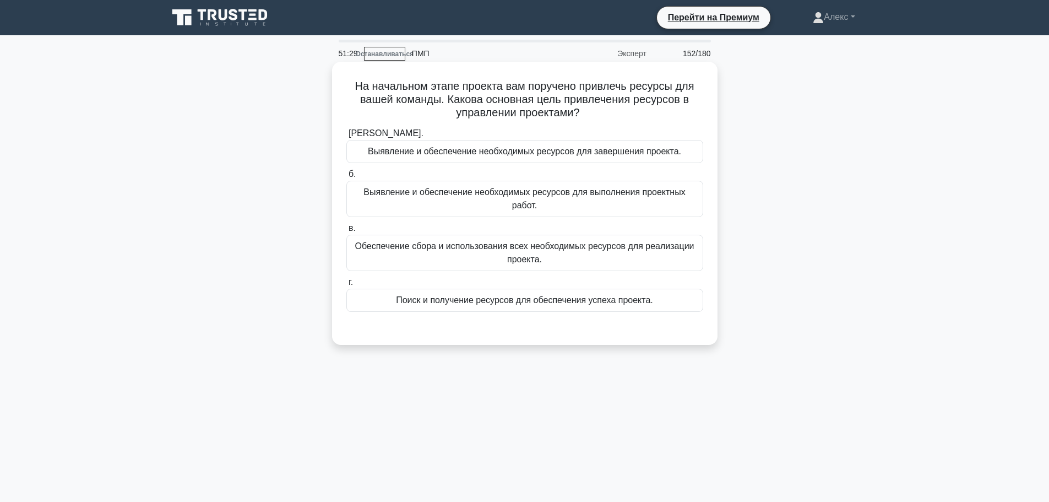
click at [606, 196] on font "Выявление и обеспечение необходимых ресурсов для выполнения проектных работ." at bounding box center [524, 198] width 322 height 23
click at [346, 178] on input "б. Выявление и обеспечение необходимых ресурсов для выполнения проектных работ." at bounding box center [346, 174] width 0 height 7
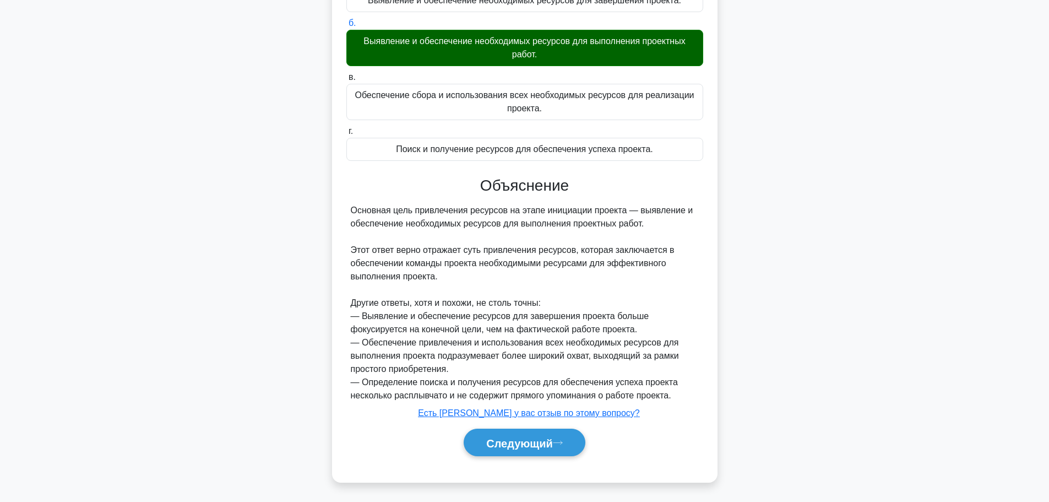
scroll to position [153, 0]
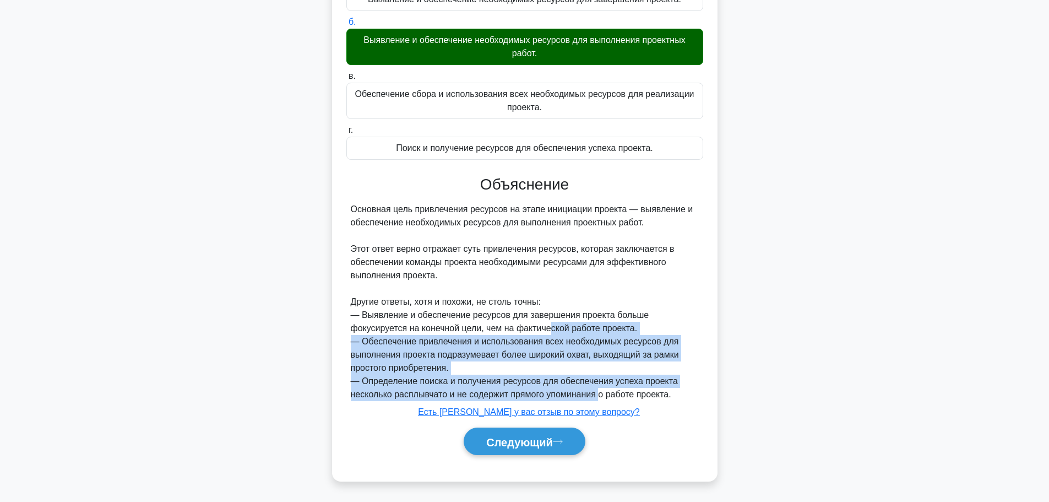
drag, startPoint x: 600, startPoint y: 389, endPoint x: 551, endPoint y: 326, distance: 80.1
click at [551, 326] on div "Основная цель привлечения ресурсов на этапе инициации проекта — выявление и обе…" at bounding box center [525, 302] width 348 height 198
click at [551, 326] on font "— Выявление и обеспечение ресурсов для завершения проекта больше фокусируется н…" at bounding box center [500, 321] width 298 height 23
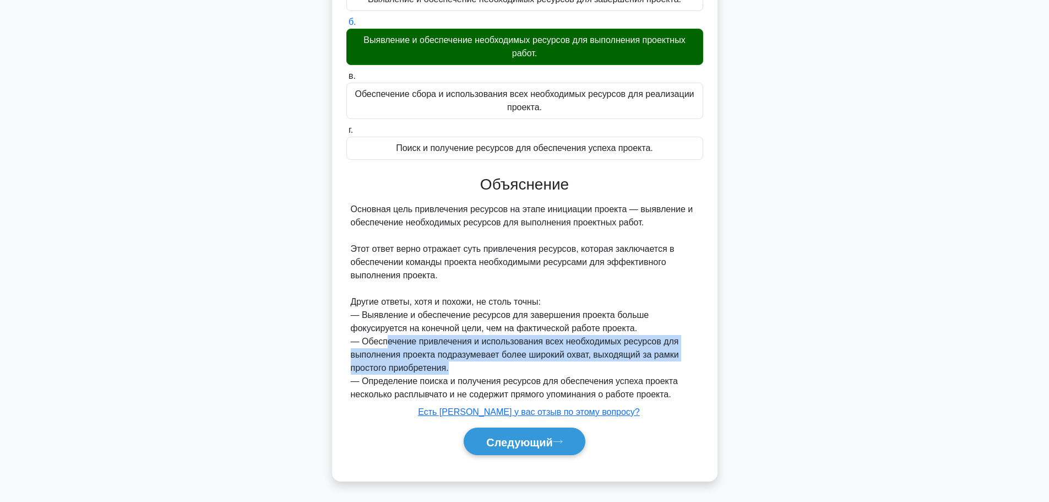
drag, startPoint x: 513, startPoint y: 363, endPoint x: 386, endPoint y: 343, distance: 128.3
click at [386, 343] on div "Основная цель привлечения ресурсов на этапе инициации проекта — выявление и обе…" at bounding box center [525, 302] width 348 height 198
click at [386, 343] on font "— Обеспечение привлечения и использования всех необходимых ресурсов для выполне…" at bounding box center [515, 354] width 328 height 36
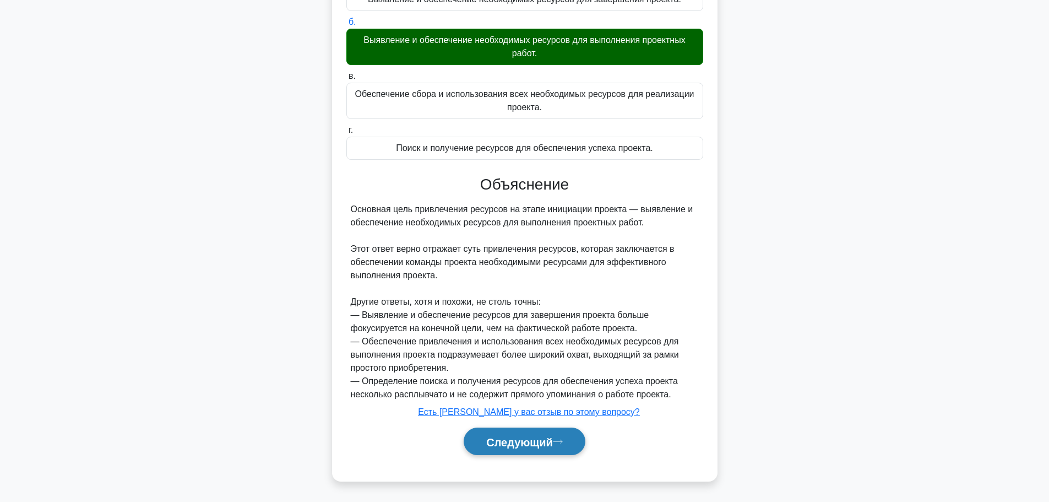
click at [500, 449] on button "Следующий" at bounding box center [525, 441] width 122 height 28
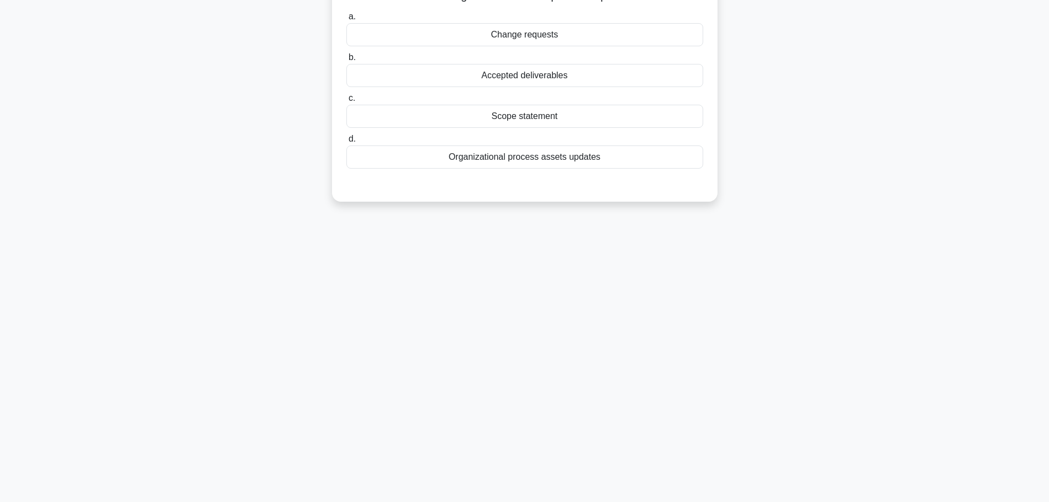
scroll to position [93, 0]
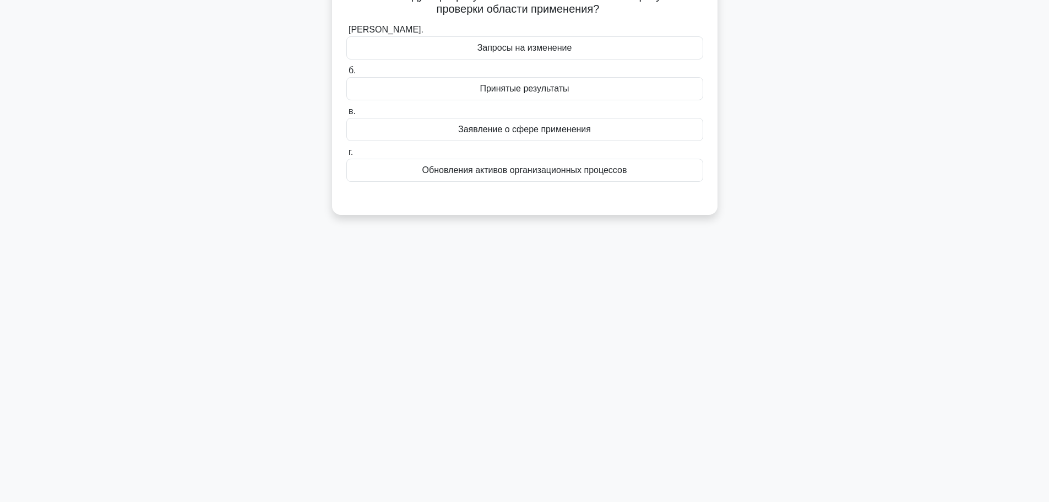
click at [256, 141] on div "Какой из следующих результатов не является основным результатом проверки област…" at bounding box center [524, 99] width 727 height 257
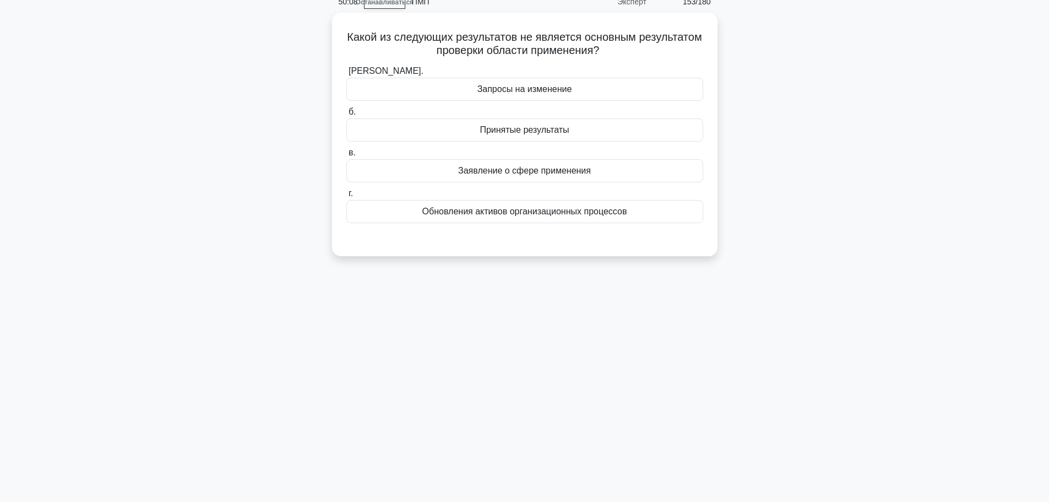
scroll to position [0, 0]
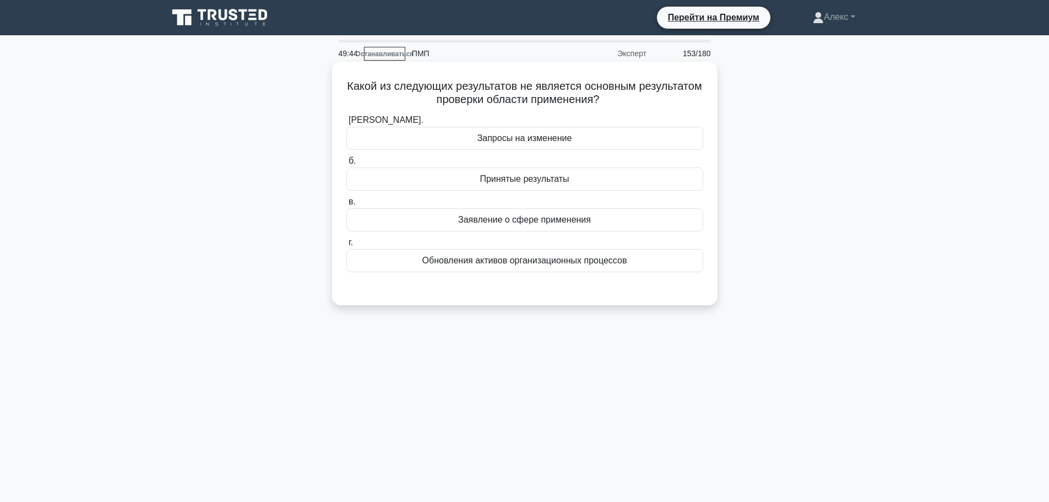
click at [508, 272] on div "Обновления активов организационных процессов" at bounding box center [524, 260] width 357 height 23
click at [346, 246] on input "г. Обновления активов организационных процессов" at bounding box center [346, 242] width 0 height 7
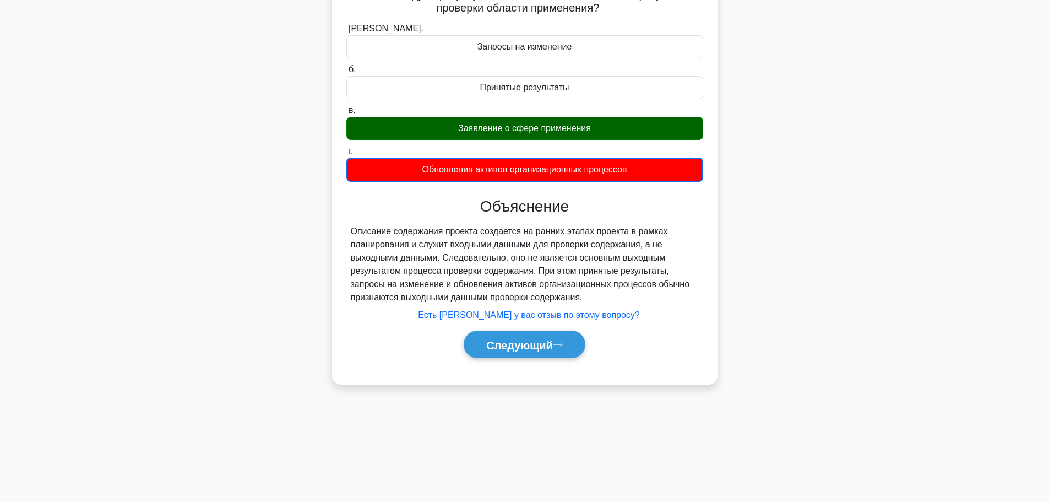
scroll to position [93, 0]
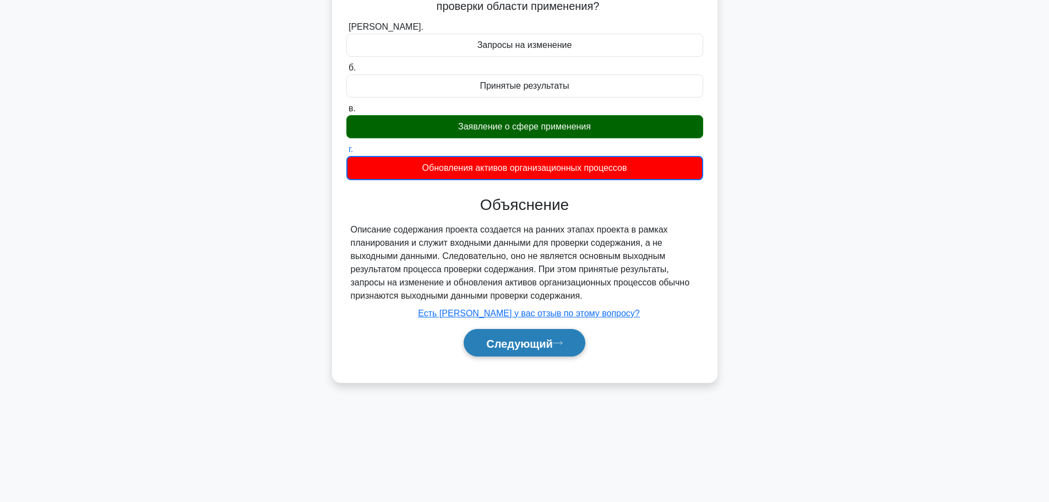
click at [513, 349] on font "Следующий" at bounding box center [519, 343] width 67 height 12
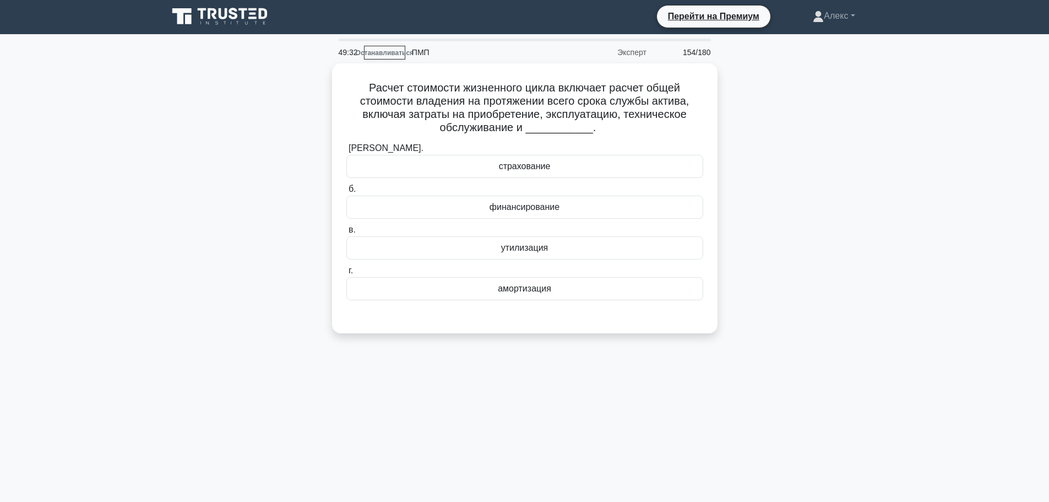
scroll to position [0, 0]
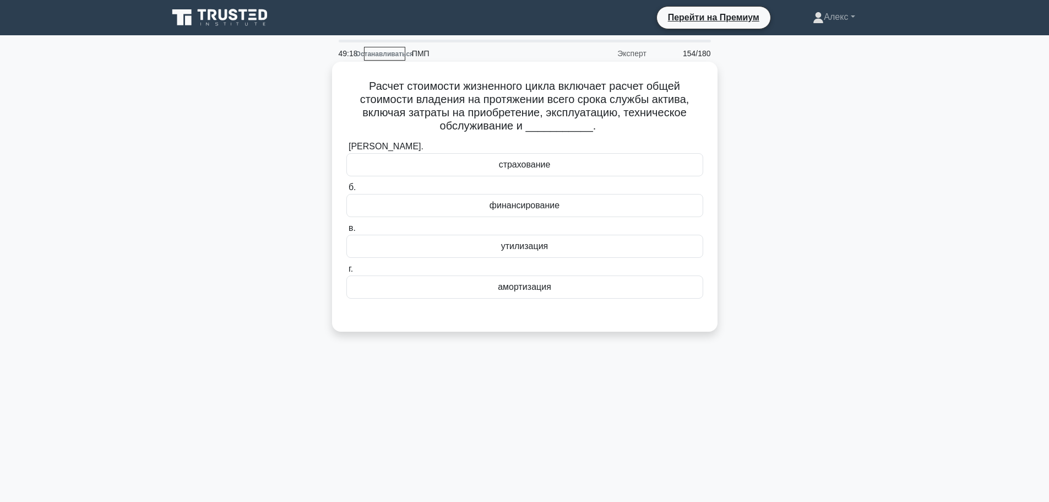
click at [568, 247] on div "утилизация" at bounding box center [524, 246] width 357 height 23
click at [346, 232] on input "в. утилизация" at bounding box center [346, 228] width 0 height 7
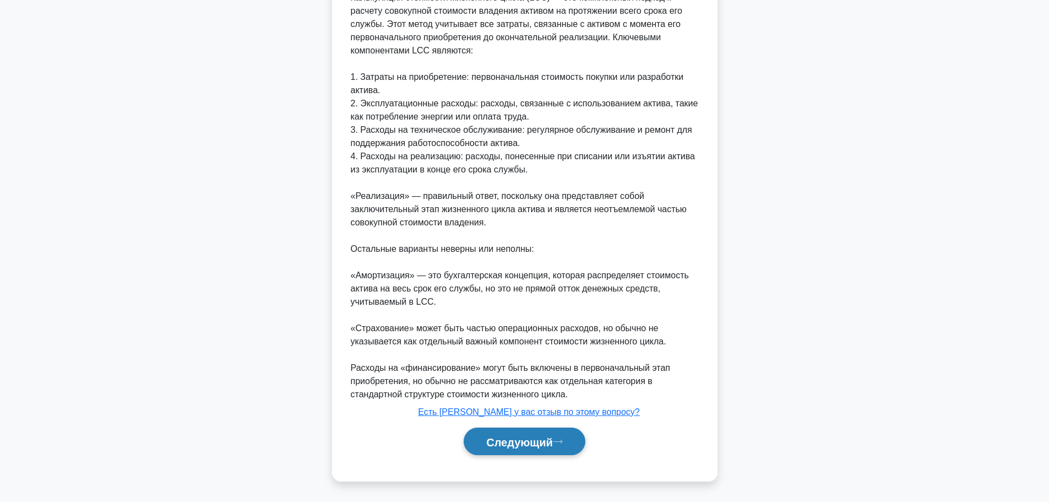
click at [544, 438] on font "Следующий" at bounding box center [519, 441] width 67 height 12
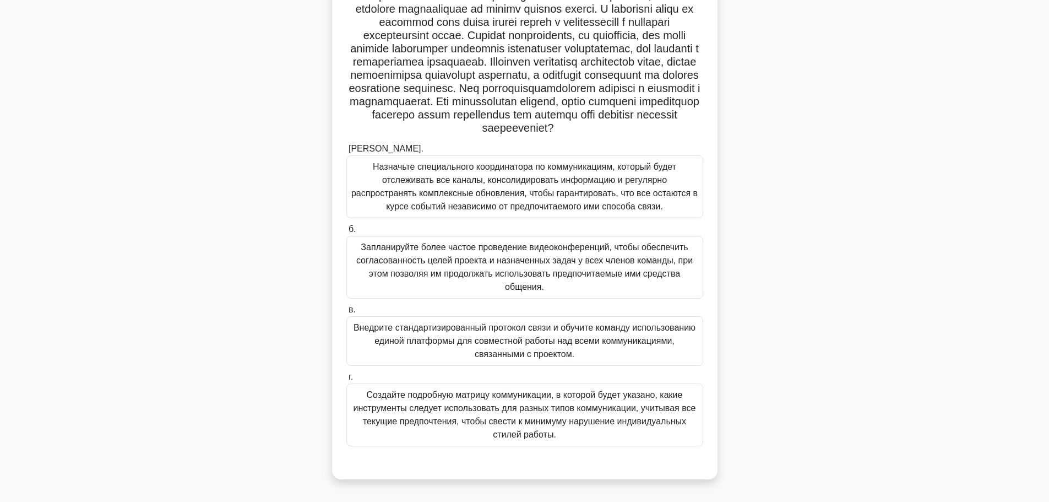
scroll to position [115, 0]
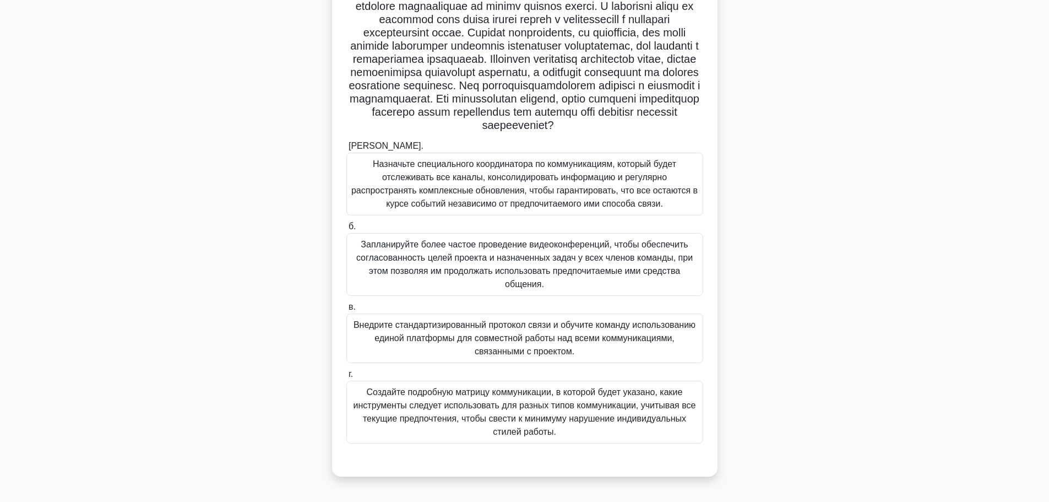
click at [593, 351] on font "Внедрите стандартизированный протокол связи и обучите команду использованию еди…" at bounding box center [524, 338] width 347 height 40
click at [346, 311] on input "в. Внедрите стандартизированный протокол связи и обучите команду использованию …" at bounding box center [346, 306] width 0 height 7
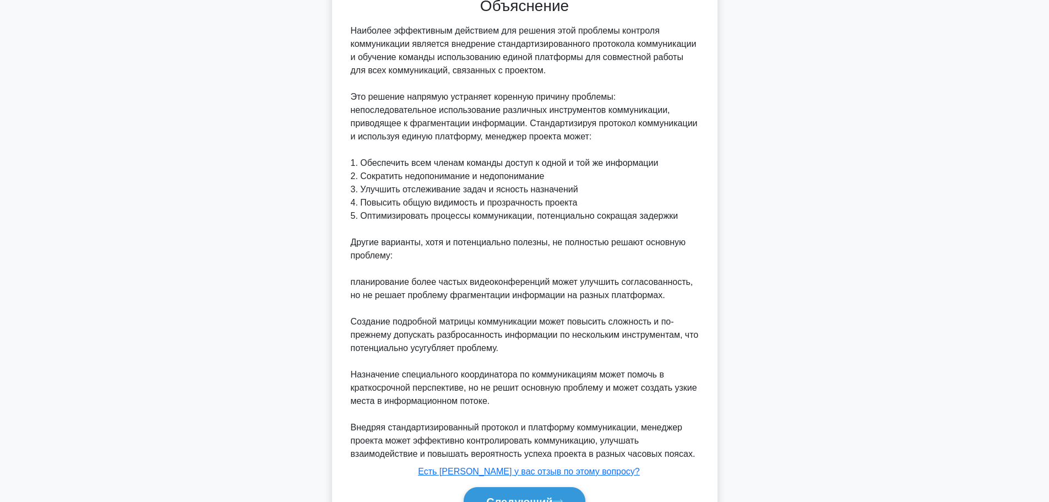
scroll to position [642, 0]
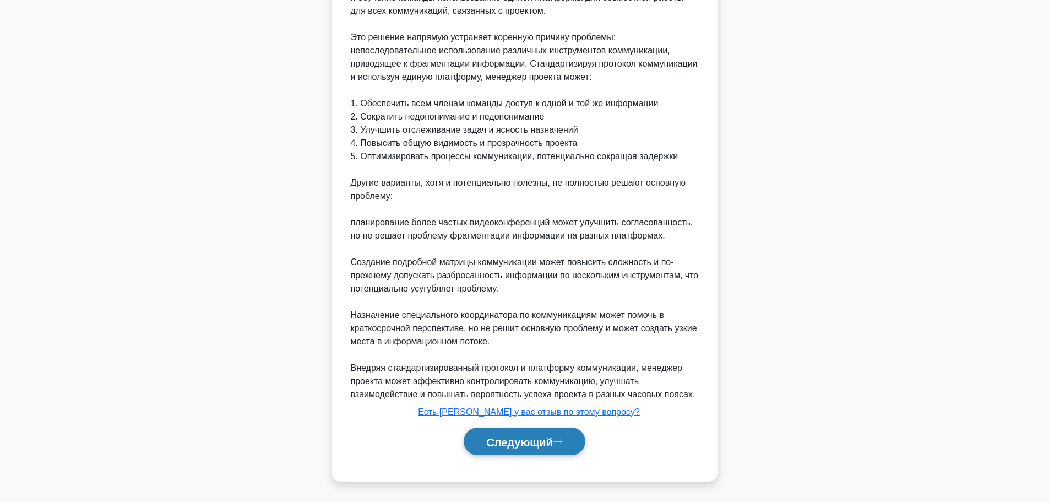
click at [530, 449] on button "Следующий" at bounding box center [525, 441] width 122 height 28
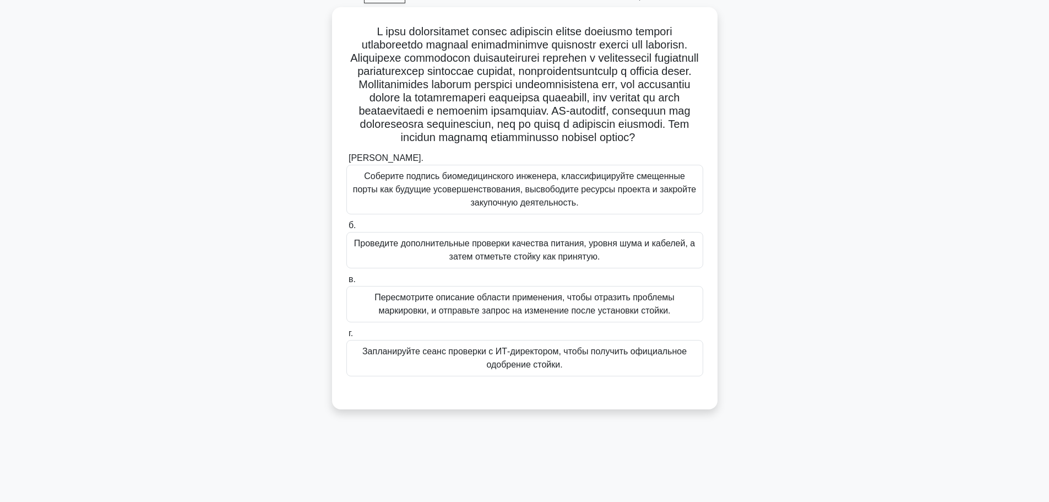
scroll to position [38, 0]
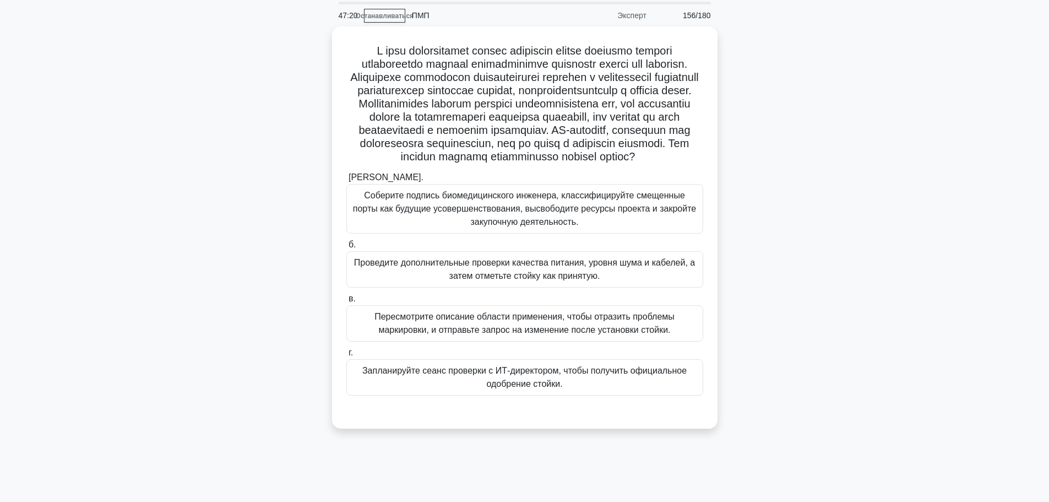
click at [826, 228] on div ".spinner_0XTQ{transform-origin:center;animation:spinner_y6GP .75s linear infini…" at bounding box center [524, 233] width 727 height 415
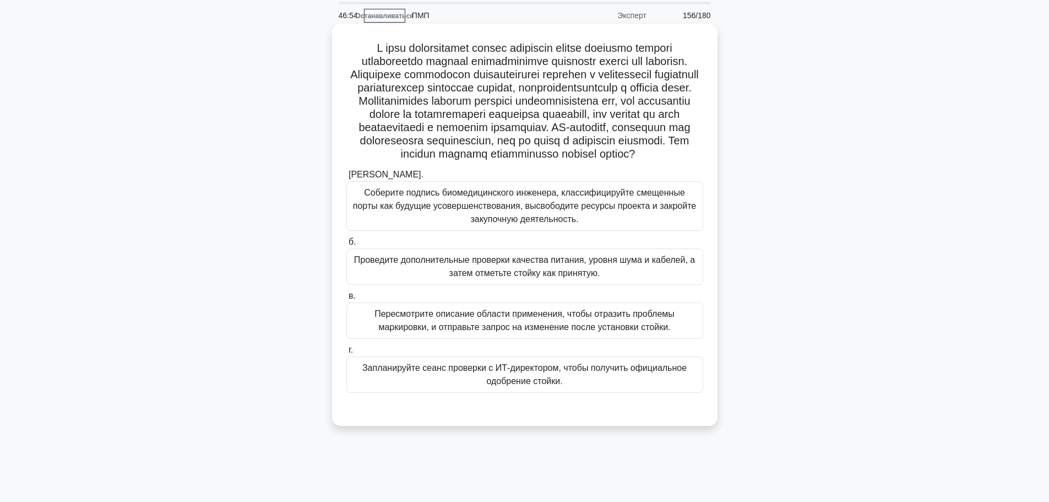
click at [634, 334] on font "Пересмотрите описание области применения, чтобы отразить проблемы маркировки, и…" at bounding box center [524, 320] width 347 height 26
click at [346, 299] on input "в. Пересмотрите описание области применения, чтобы отразить проблемы маркировки…" at bounding box center [346, 295] width 0 height 7
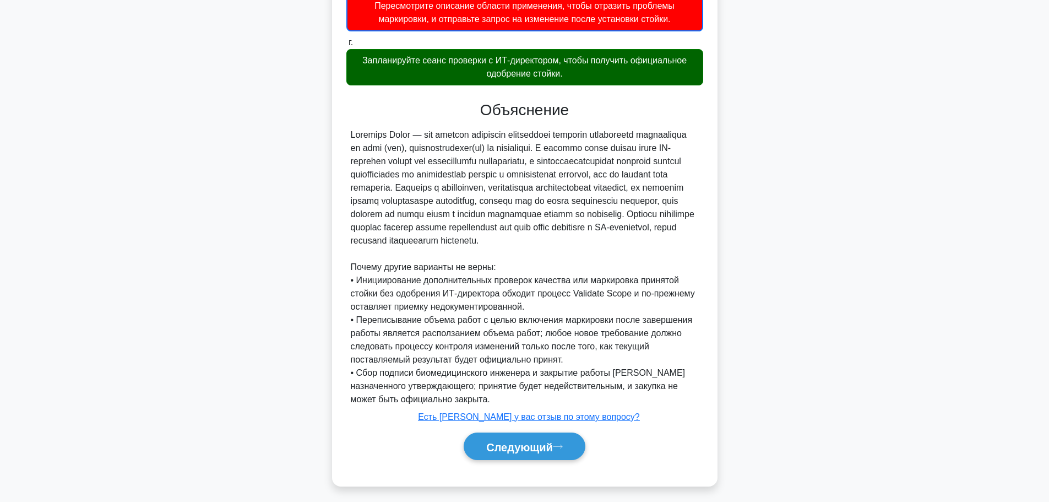
scroll to position [379, 0]
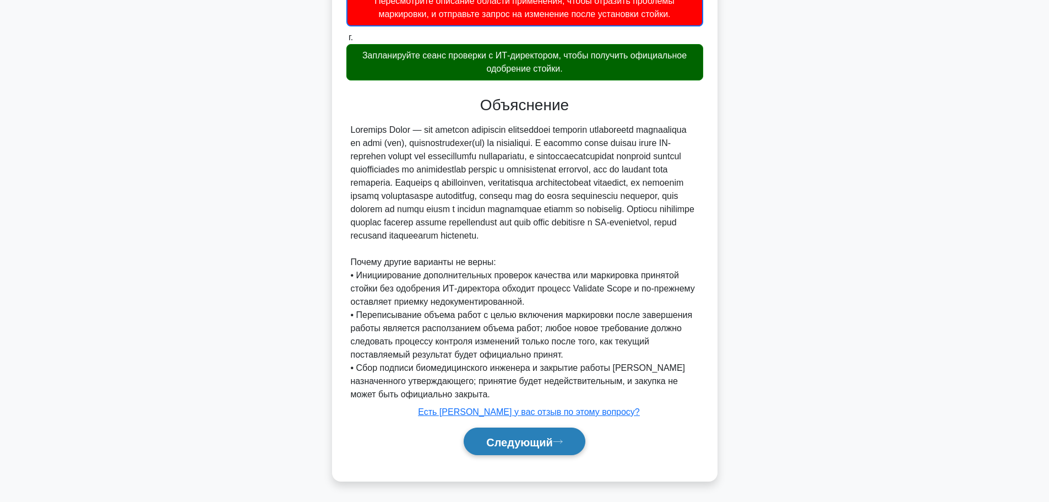
click at [510, 448] on button "Следующий" at bounding box center [525, 441] width 122 height 28
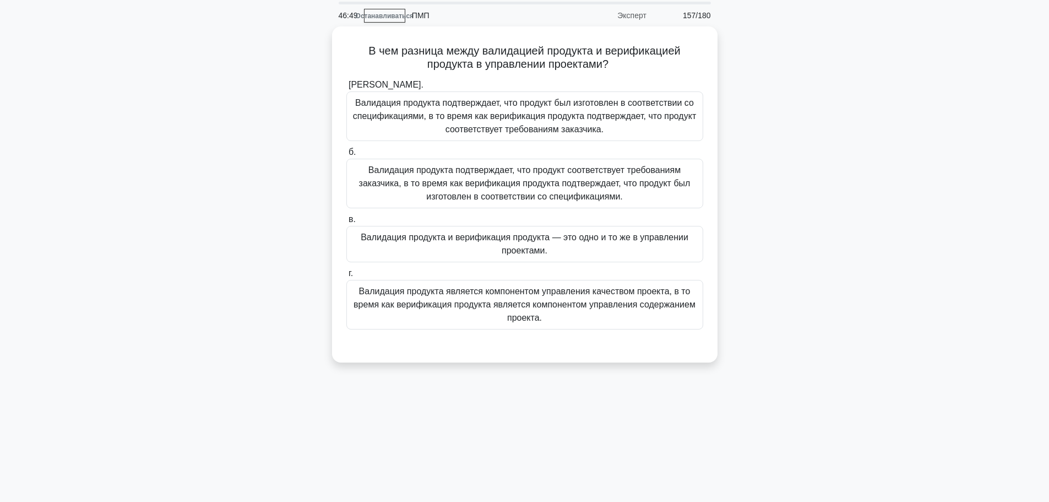
scroll to position [0, 0]
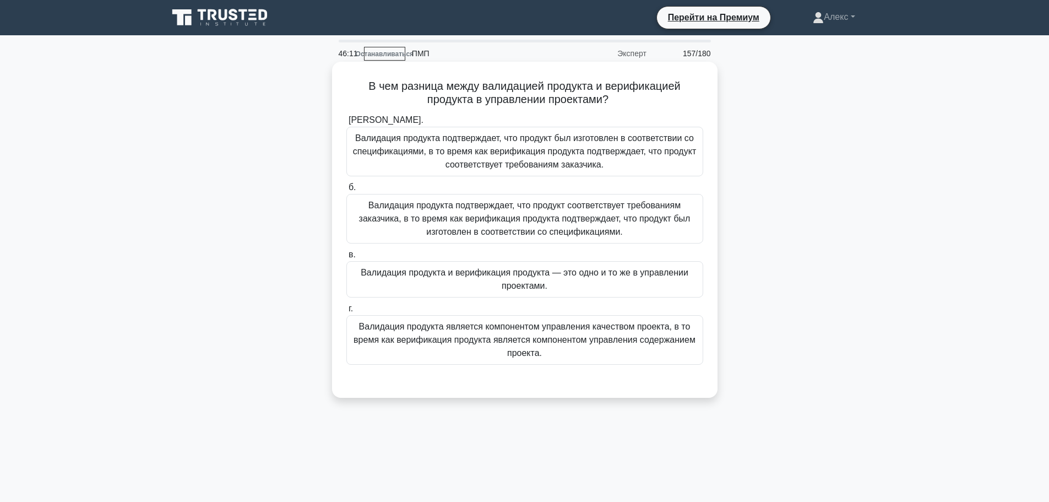
click at [505, 155] on font "Валидация продукта подтверждает, что продукт был изготовлен в соответствии со с…" at bounding box center [524, 151] width 343 height 36
click at [346, 124] on input "[PERSON_NAME]. Валидация продукта подтверждает, что продукт был изготовлен в со…" at bounding box center [346, 120] width 0 height 7
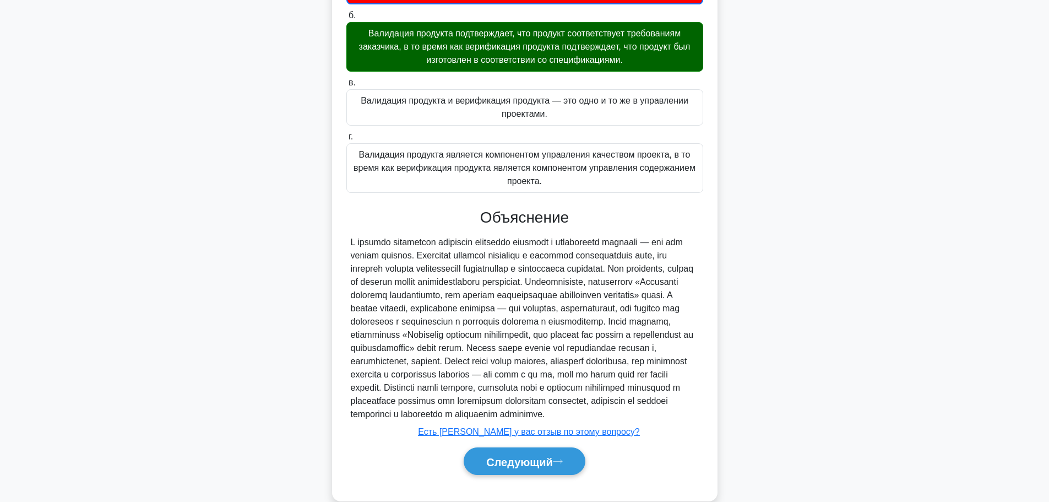
scroll to position [192, 0]
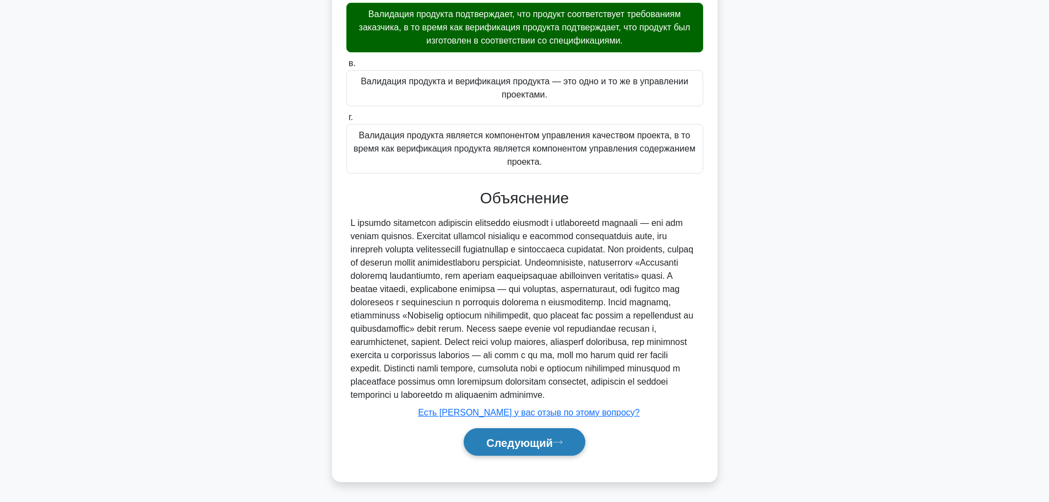
click at [537, 448] on font "Следующий" at bounding box center [519, 442] width 67 height 12
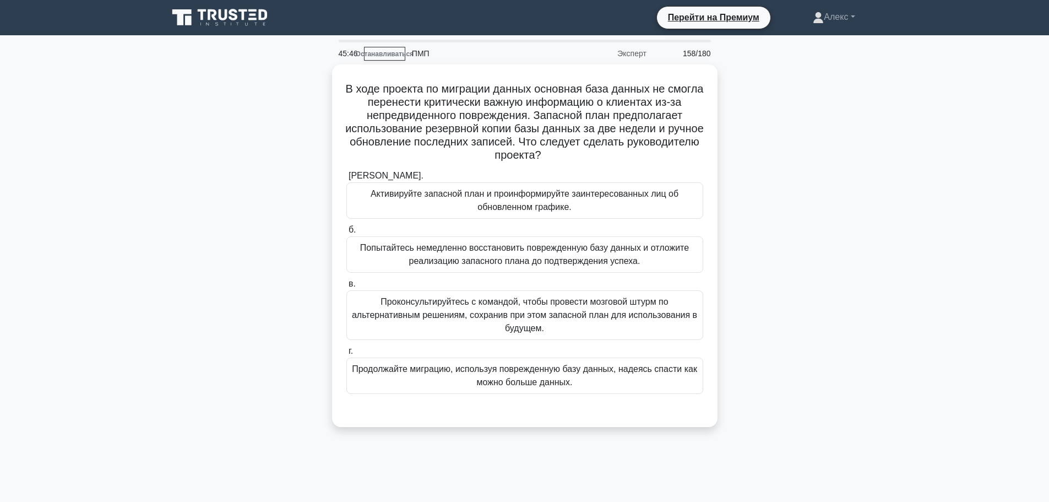
scroll to position [55, 0]
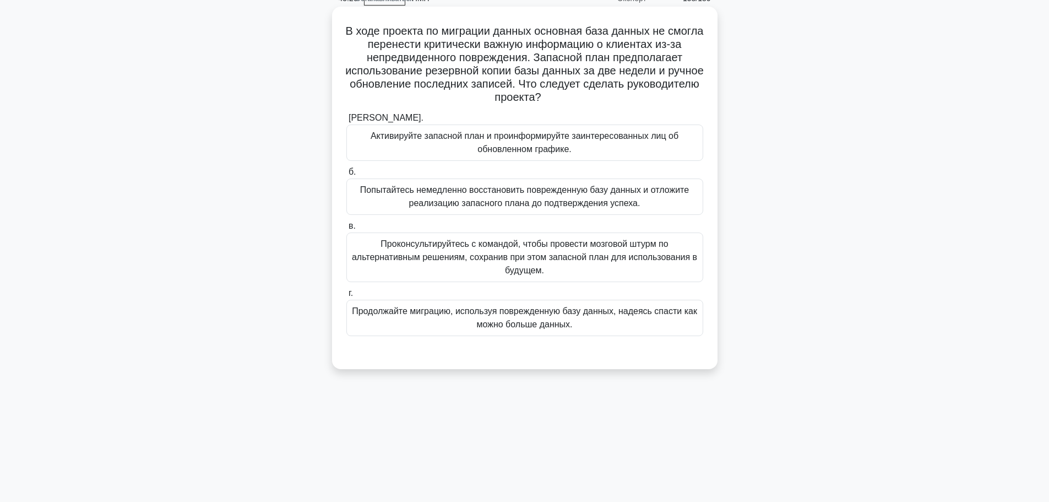
click at [635, 140] on font "Активируйте запасной план и проинформируйте заинтересованных лиц об обновленном…" at bounding box center [525, 142] width 308 height 23
click at [346, 122] on input "[PERSON_NAME]. Активируйте запасной план и проинформируйте заинтересованных лиц…" at bounding box center [346, 118] width 0 height 7
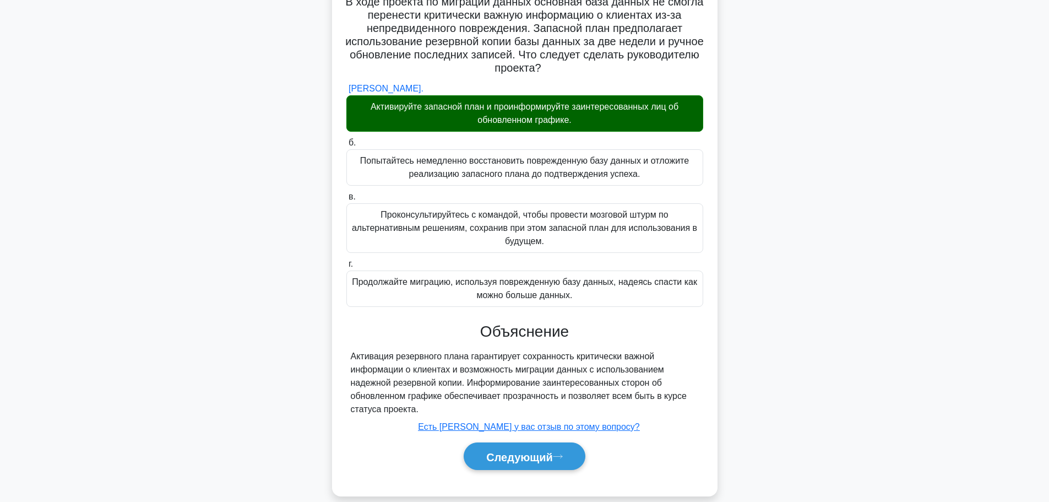
scroll to position [100, 0]
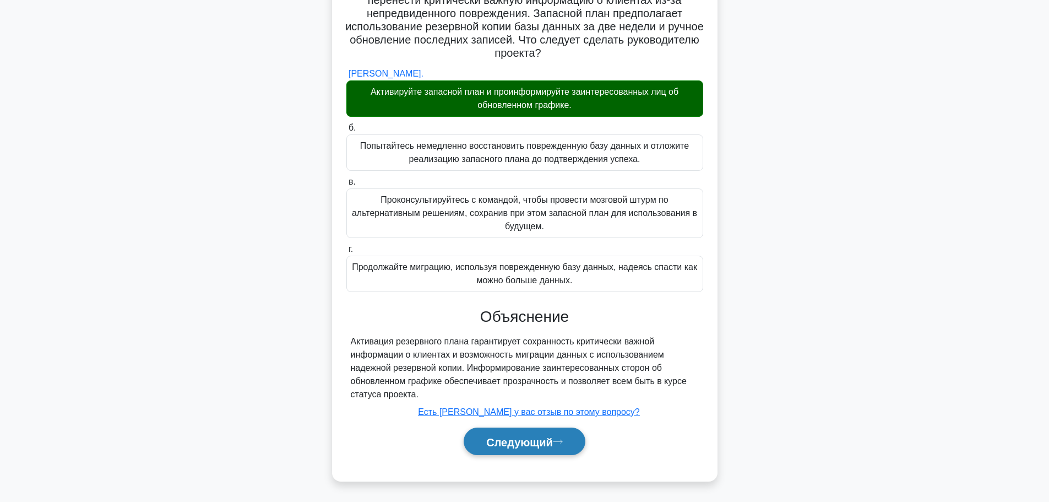
click at [497, 447] on font "Следующий" at bounding box center [519, 441] width 67 height 12
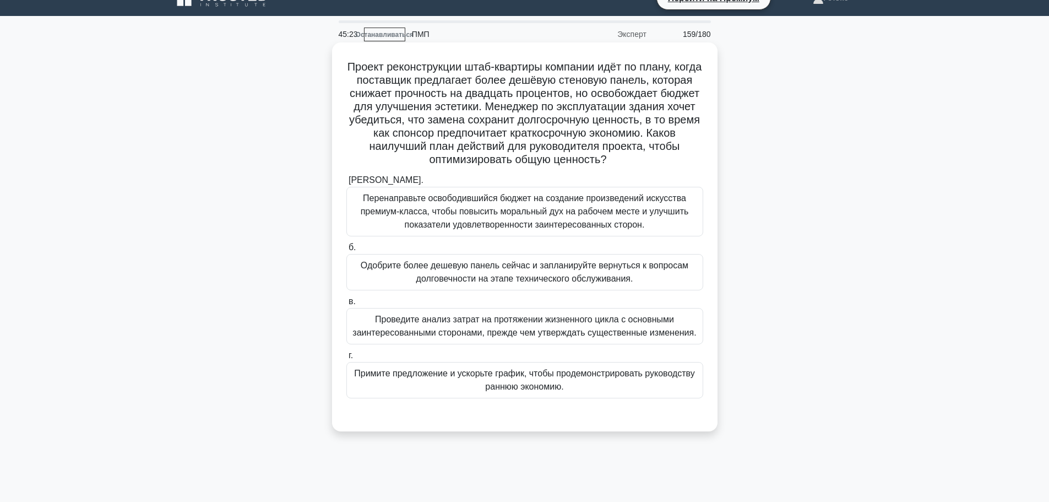
scroll to position [0, 0]
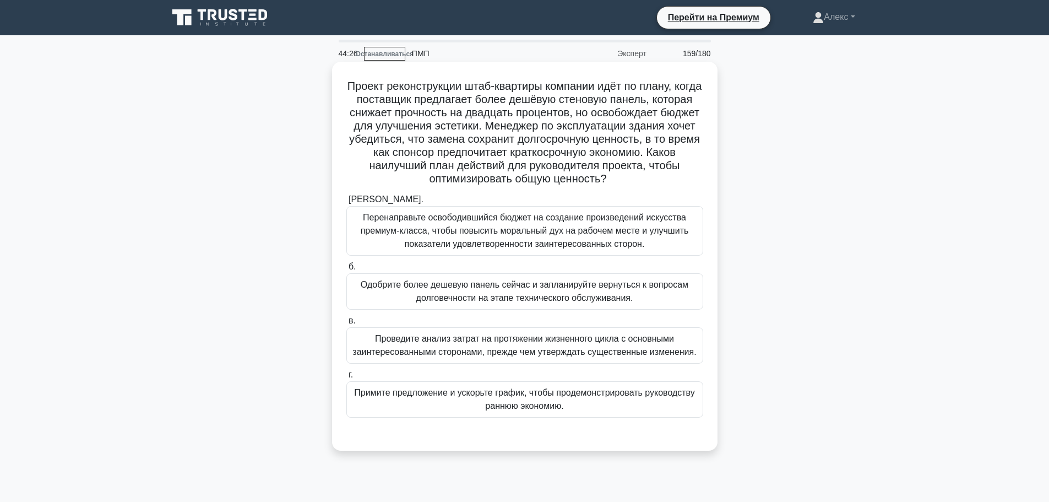
click at [613, 346] on font "Проведите анализ затрат на протяжении жизненного цикла с основными заинтересова…" at bounding box center [524, 345] width 344 height 23
click at [346, 324] on input "в. Проведите анализ затрат на протяжении жизненного цикла с основными заинтерес…" at bounding box center [346, 320] width 0 height 7
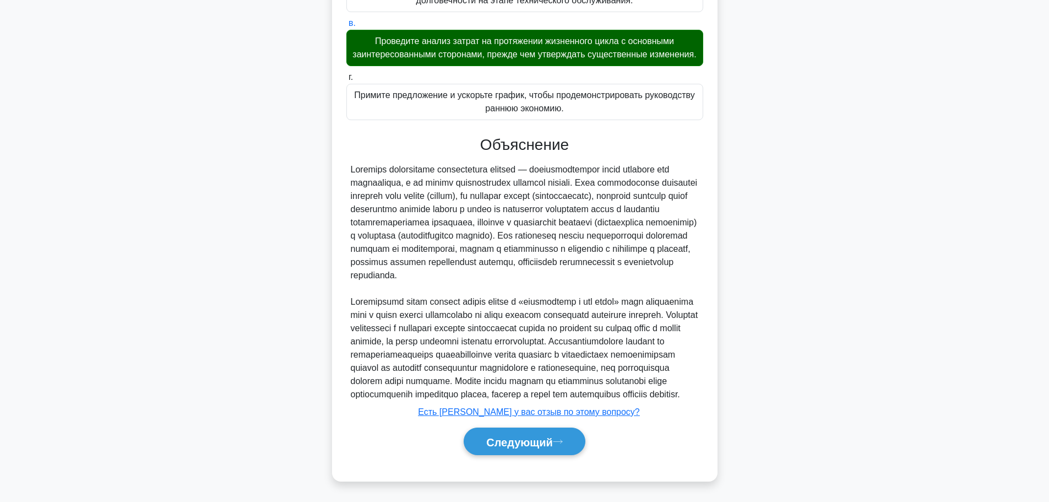
scroll to position [351, 0]
click at [565, 446] on button "Следующий" at bounding box center [525, 441] width 122 height 28
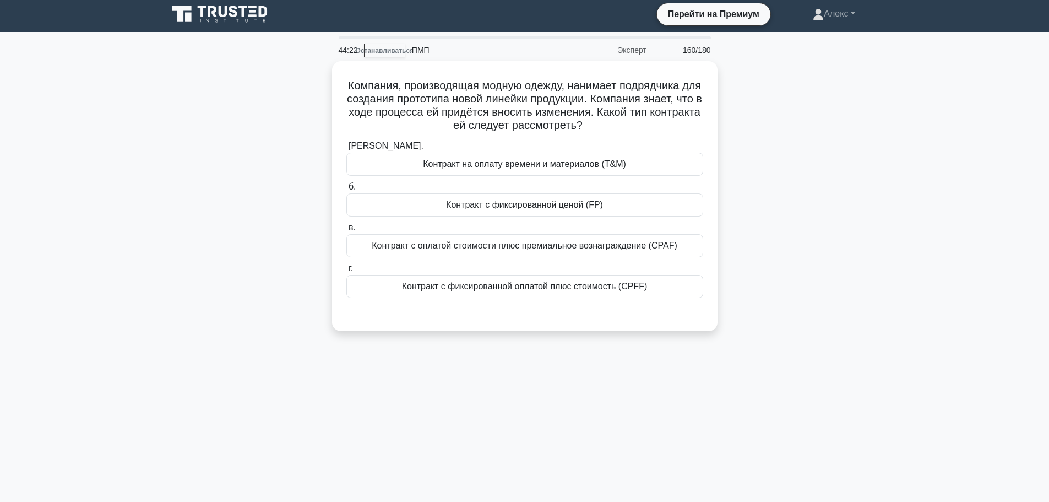
scroll to position [0, 0]
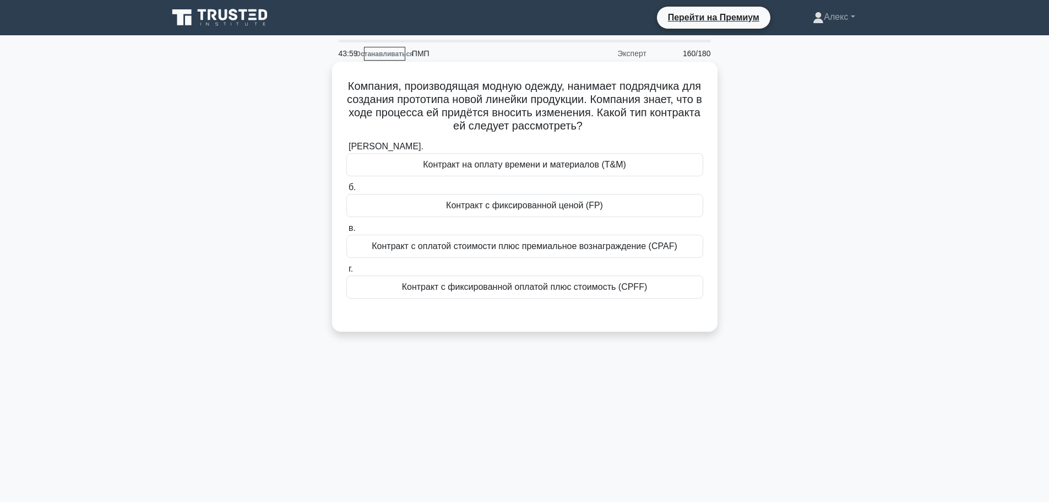
click at [631, 161] on div "Контракт на оплату времени и материалов (T&M)" at bounding box center [524, 164] width 357 height 23
click at [346, 150] on input "[PERSON_NAME]. Контракт на оплату времени и материалов (T&M)" at bounding box center [346, 146] width 0 height 7
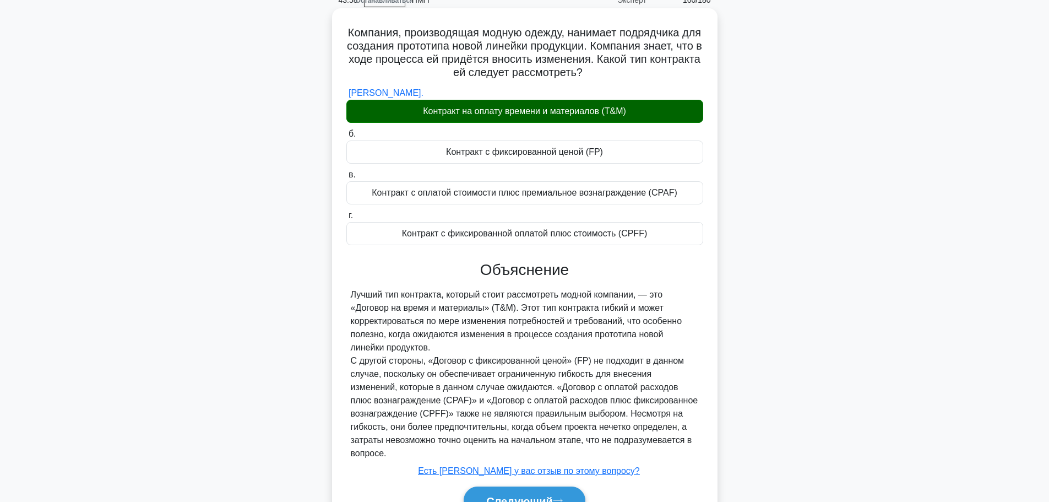
scroll to position [113, 0]
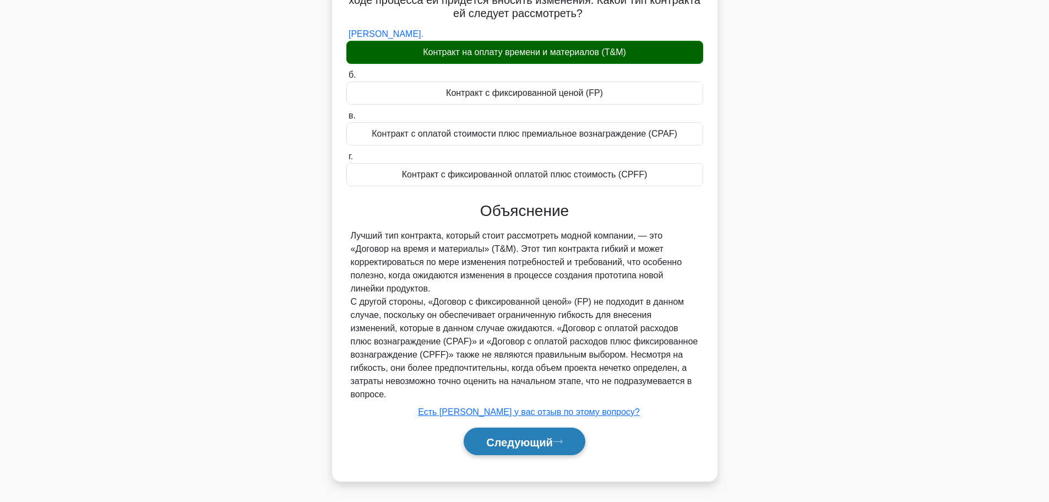
click at [516, 448] on button "Следующий" at bounding box center [525, 441] width 122 height 28
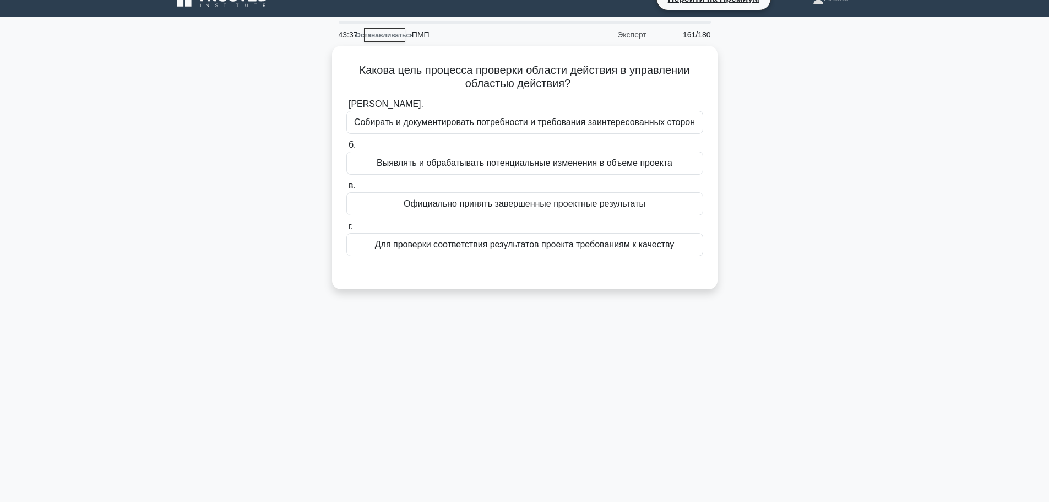
scroll to position [0, 0]
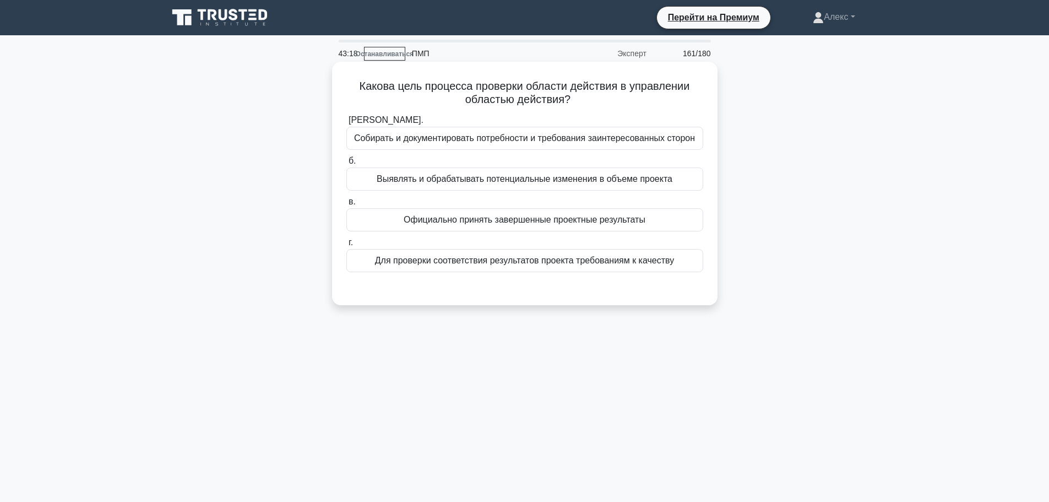
click at [628, 224] on font "Официально принять завершенные проектные результаты" at bounding box center [525, 219] width 242 height 9
click at [346, 205] on input "в. Официально принять завершенные проектные результаты" at bounding box center [346, 201] width 0 height 7
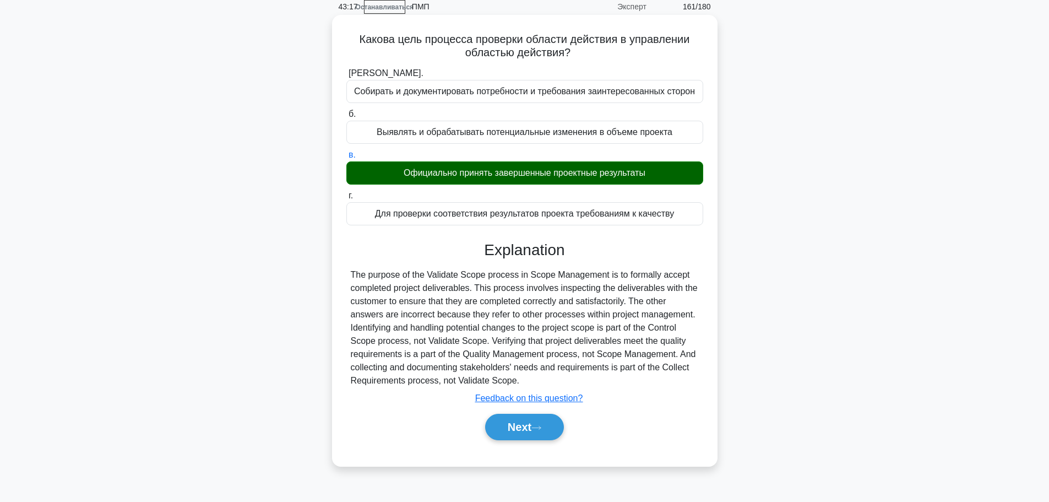
scroll to position [93, 0]
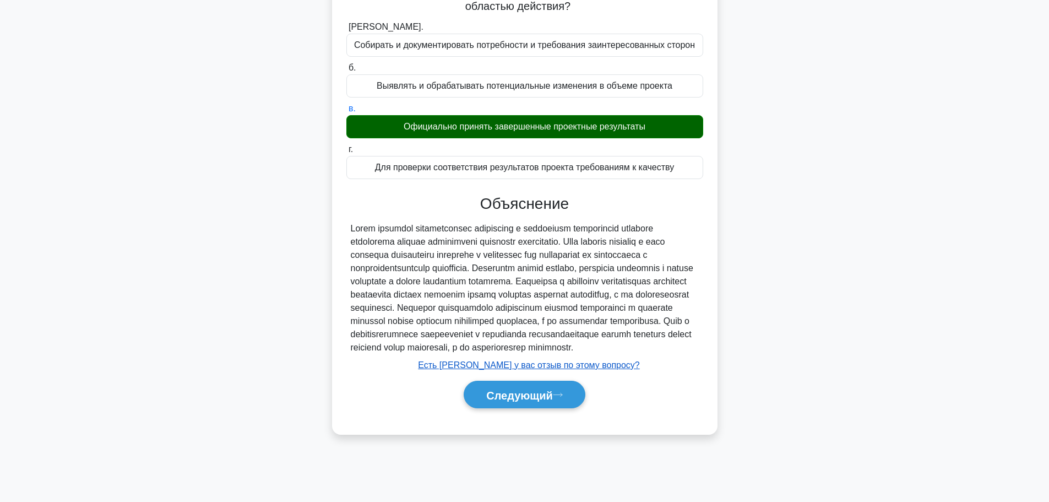
click at [541, 369] on font "Есть [PERSON_NAME] у вас отзыв по этому вопросу?" at bounding box center [528, 364] width 221 height 9
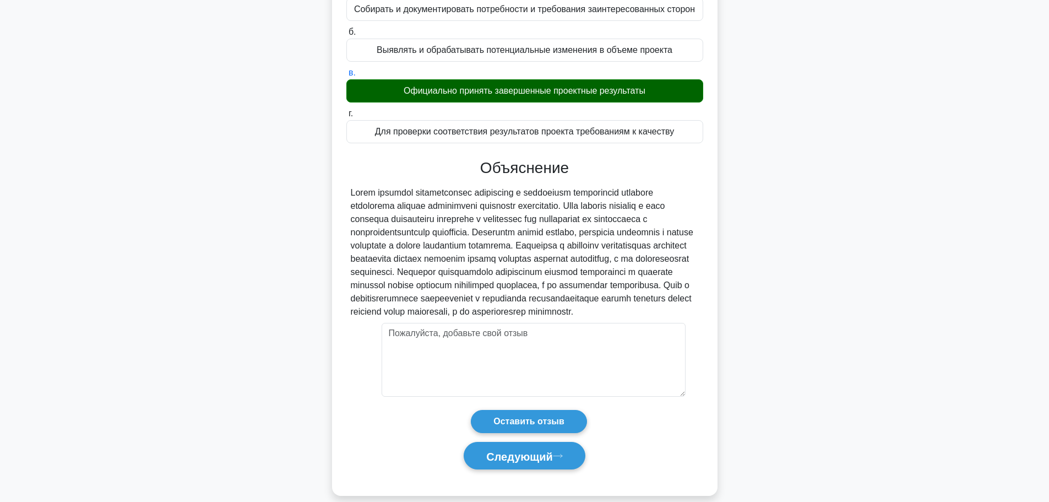
scroll to position [157, 0]
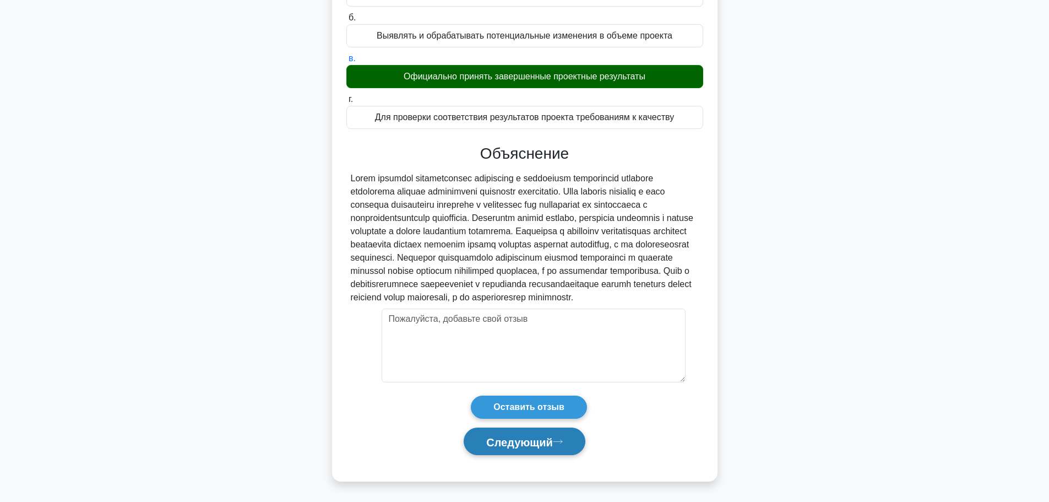
click at [549, 442] on font "Следующий" at bounding box center [519, 441] width 67 height 12
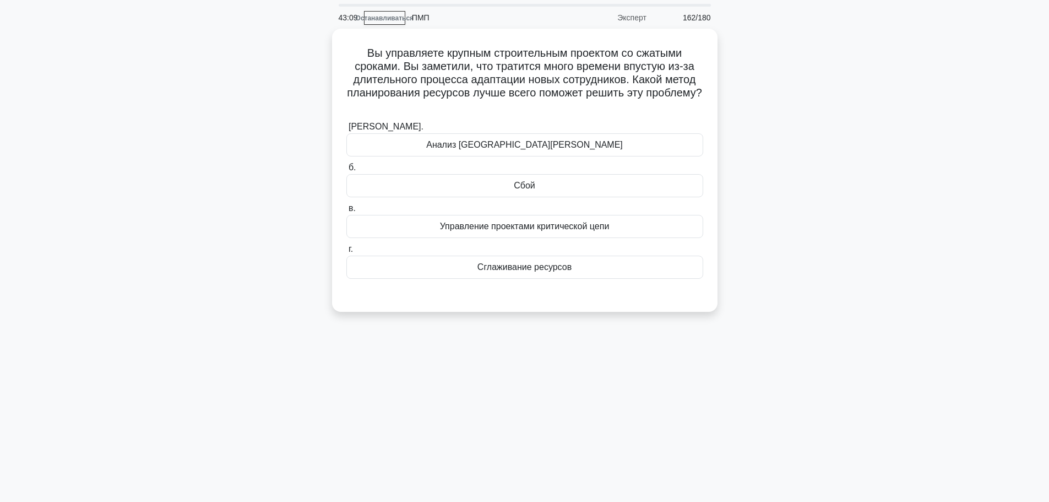
scroll to position [55, 0]
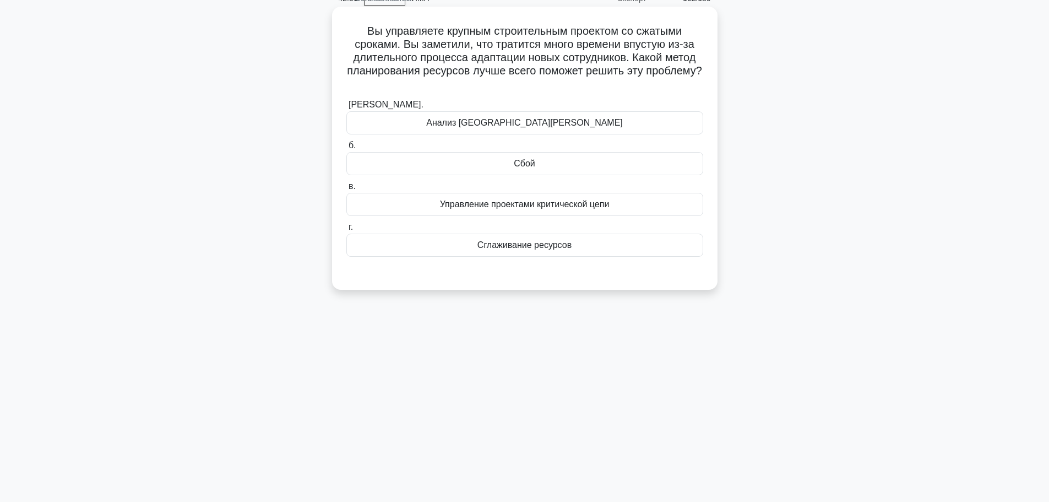
click at [611, 246] on div "Сглаживание ресурсов" at bounding box center [524, 244] width 357 height 23
click at [346, 231] on input "г. Сглаживание ресурсов" at bounding box center [346, 227] width 0 height 7
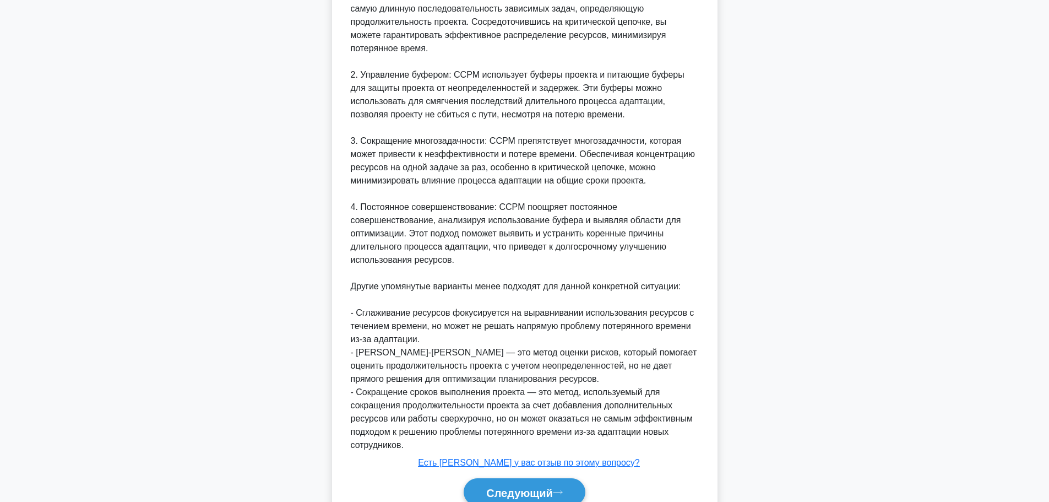
scroll to position [603, 0]
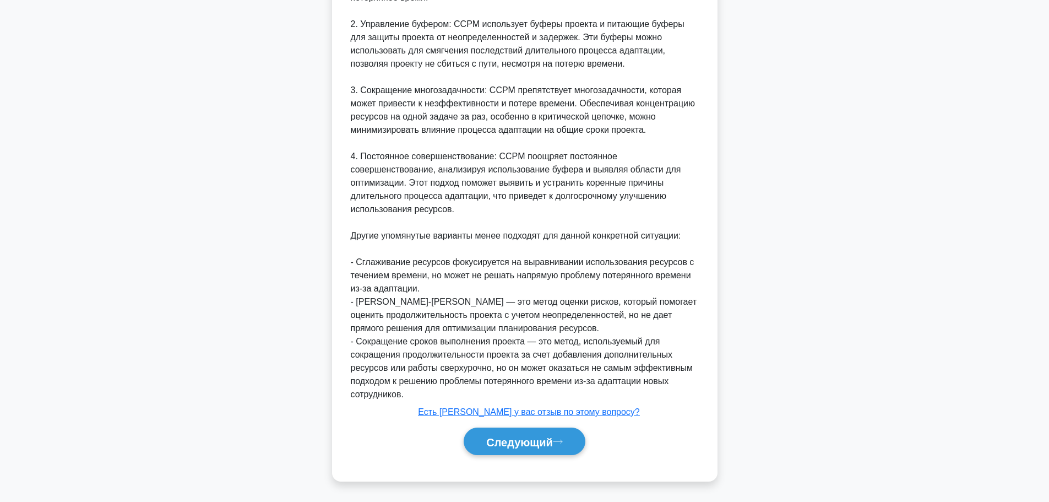
click at [503, 418] on div "Объяснение Чтобы оптимизировать проблему потерянного времени из-за длительного …" at bounding box center [524, 92] width 357 height 733
click at [502, 428] on button "Следующий" at bounding box center [525, 441] width 122 height 28
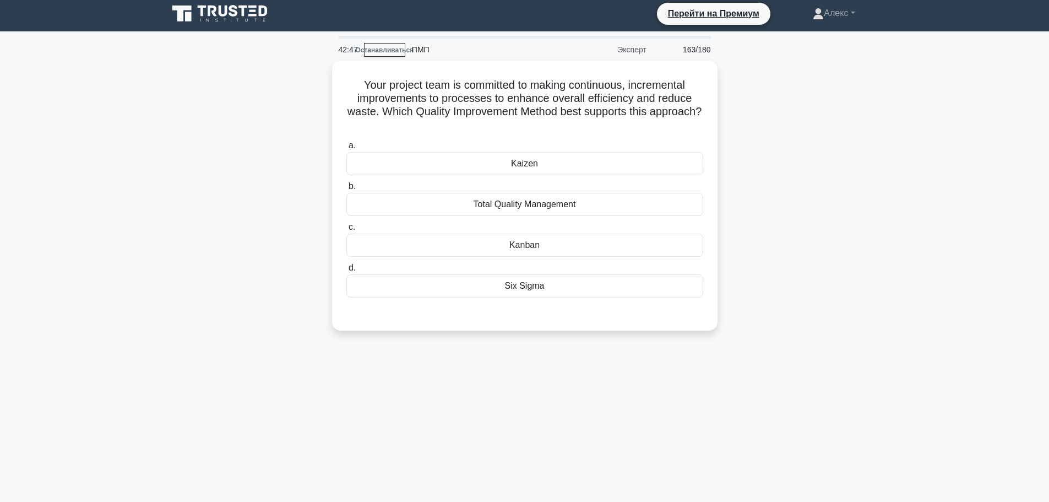
scroll to position [0, 0]
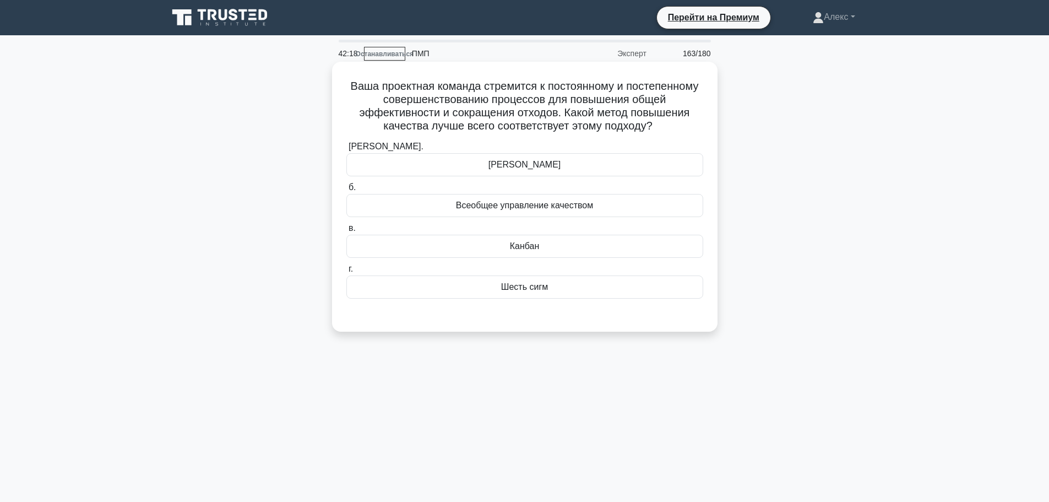
click at [543, 287] on font "Шесть сигм" at bounding box center [524, 286] width 47 height 9
click at [346, 273] on input "г. Шесть сигм" at bounding box center [346, 268] width 0 height 7
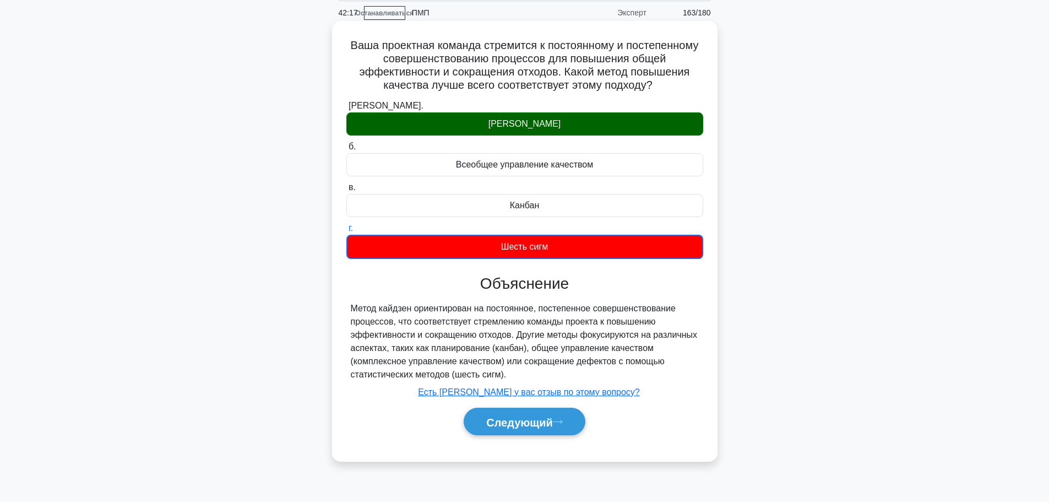
scroll to position [93, 0]
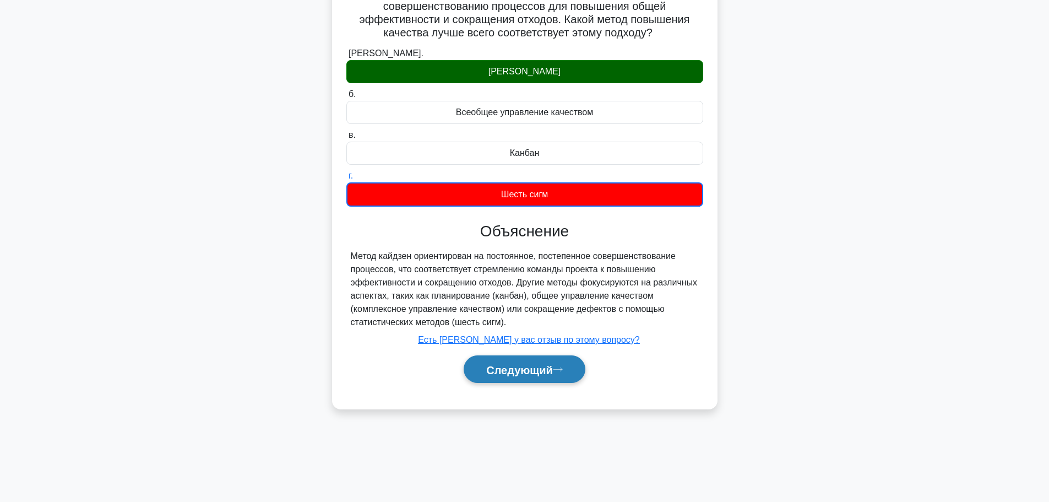
click at [552, 367] on font "Следующий" at bounding box center [519, 369] width 67 height 12
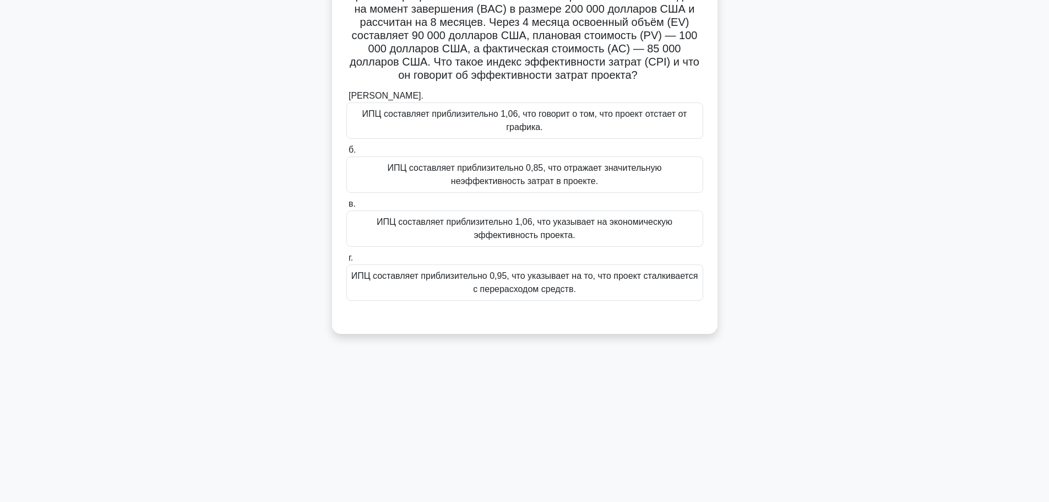
scroll to position [0, 0]
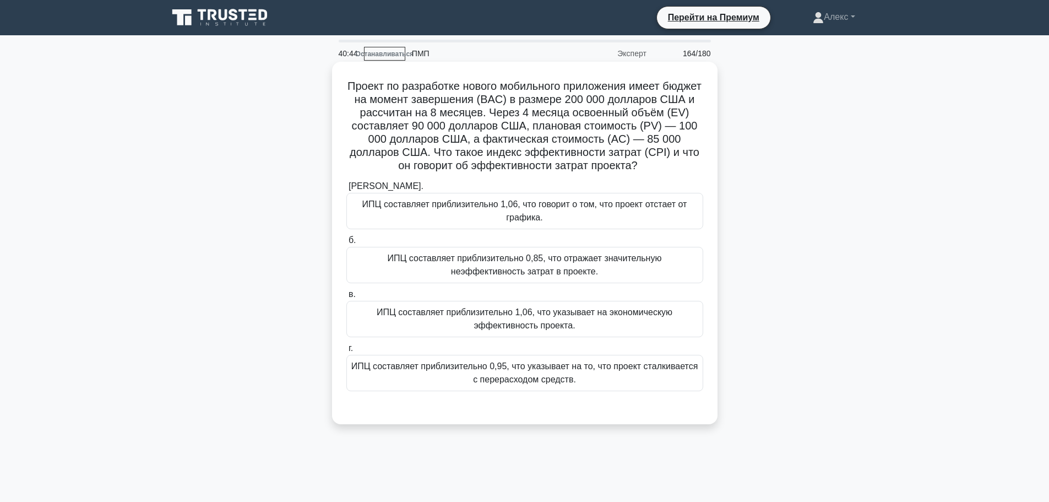
click at [513, 328] on font "ИПЦ составляет приблизительно 1,06, что указывает на экономическую эффективност…" at bounding box center [525, 318] width 296 height 23
click at [346, 298] on input "в. ИПЦ составляет приблизительно 1,06, что указывает на экономическую эффективн…" at bounding box center [346, 294] width 0 height 7
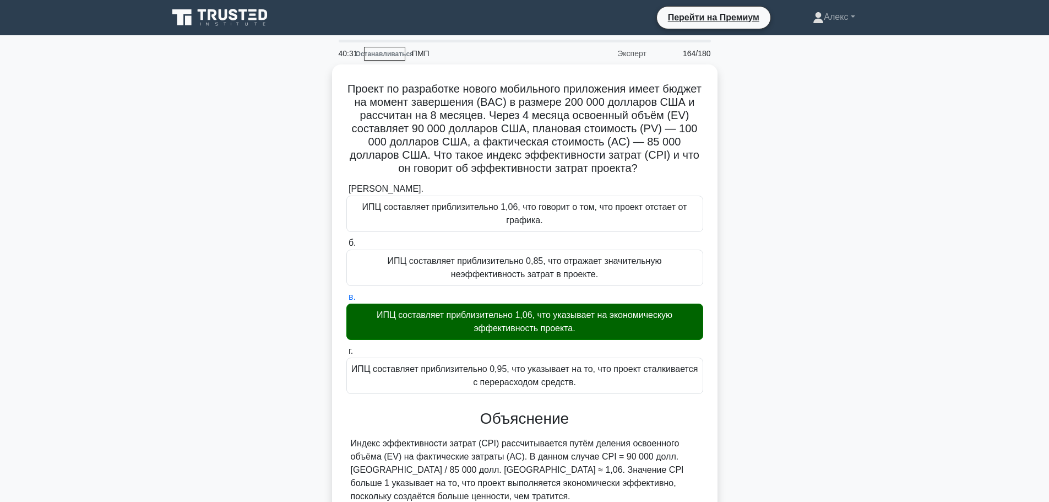
click at [938, 325] on main "40:31 Останавливаться ПМП Эксперт 164/180" at bounding box center [524, 317] width 1049 height 565
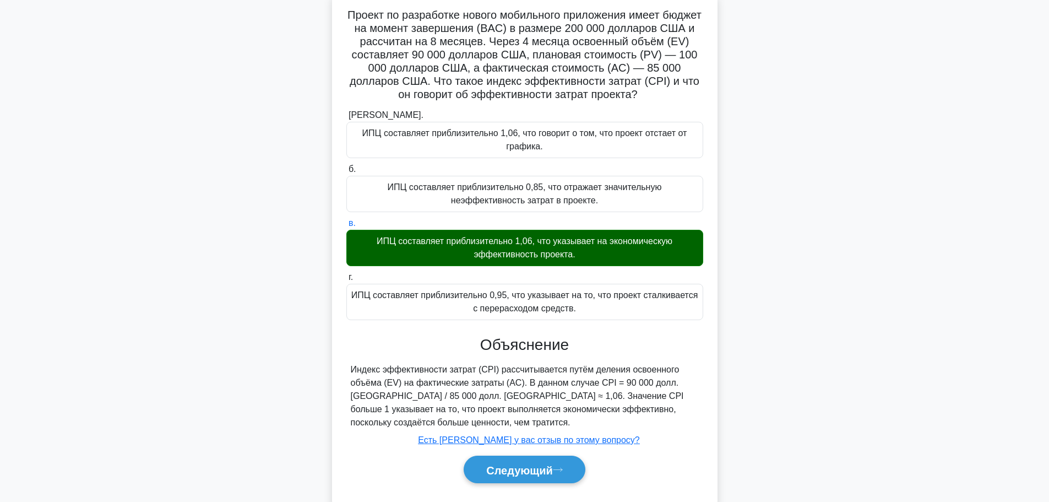
scroll to position [100, 0]
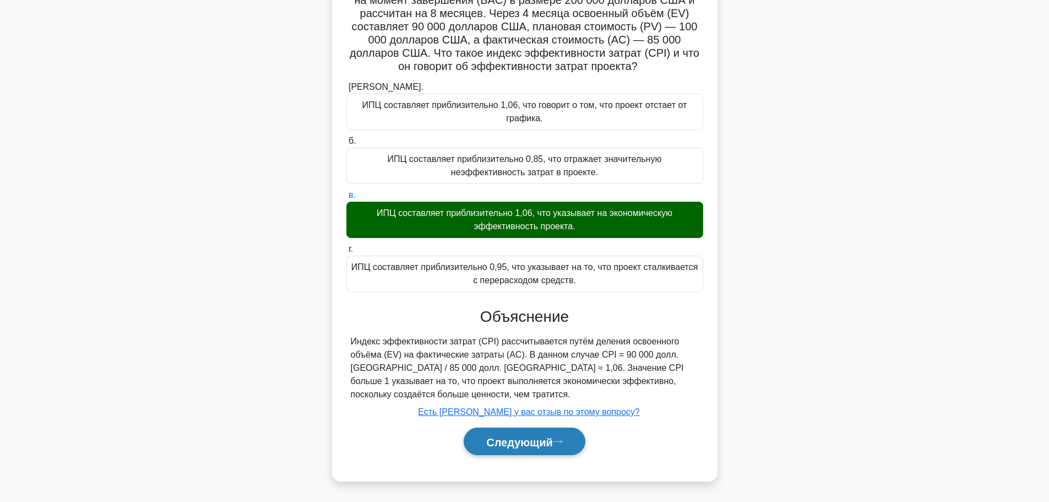
click at [534, 437] on font "Следующий" at bounding box center [519, 441] width 67 height 12
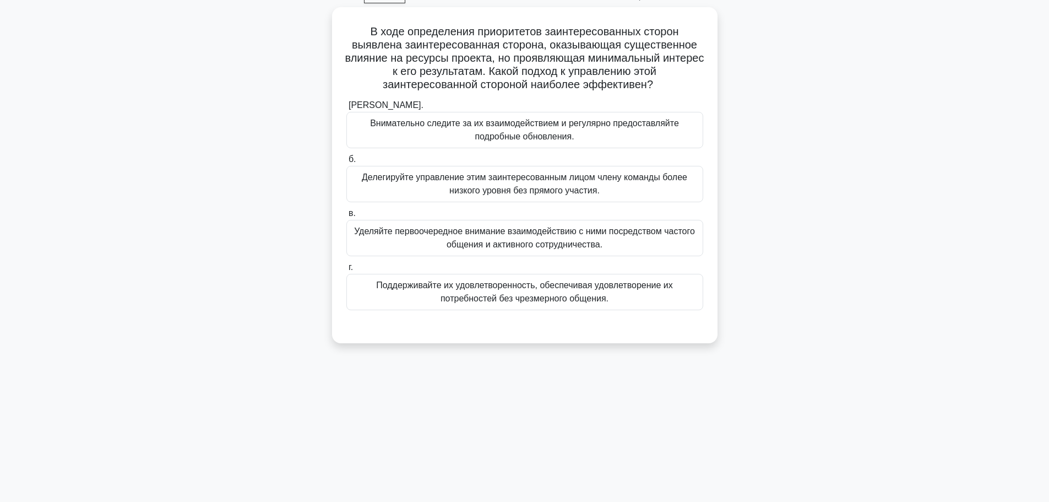
scroll to position [38, 0]
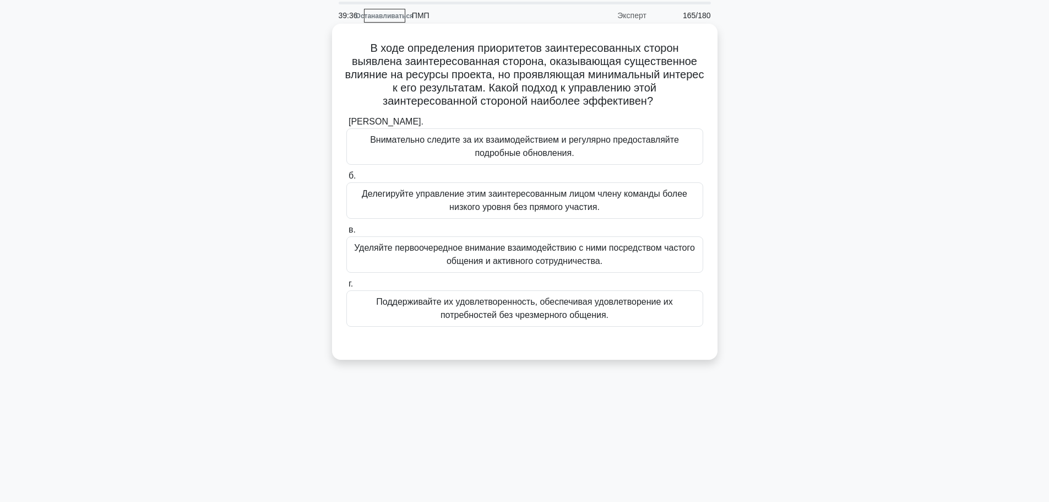
click at [565, 148] on font "Внимательно следите за их взаимодействием и регулярно предоставляйте подробные …" at bounding box center [524, 146] width 309 height 23
click at [346, 126] on input "[PERSON_NAME]. Внимательно следите за их взаимодействием и регулярно предоставл…" at bounding box center [346, 121] width 0 height 7
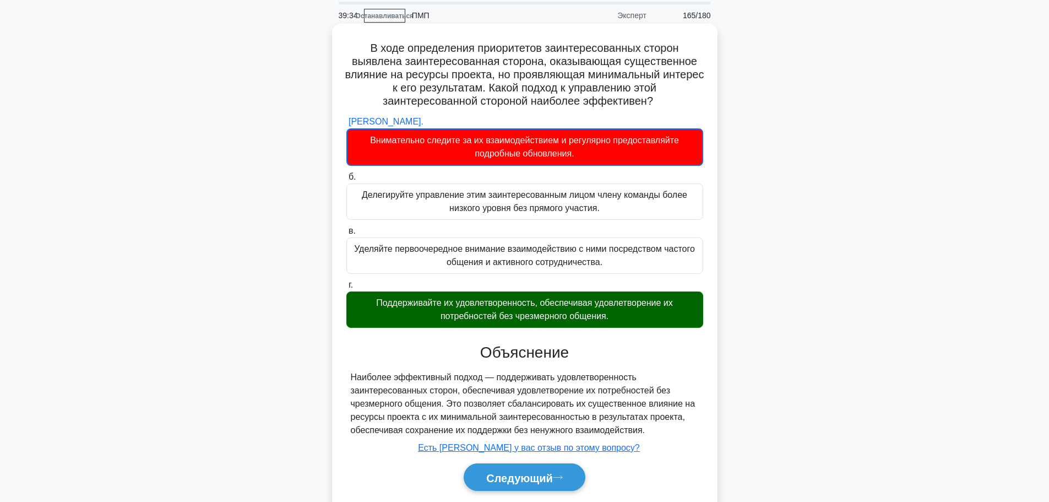
scroll to position [93, 0]
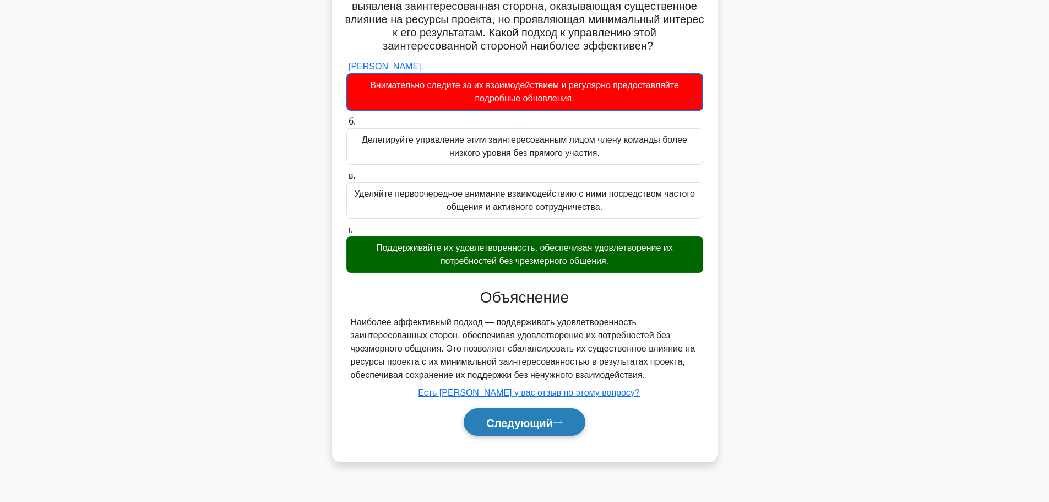
click at [533, 421] on font "Следующий" at bounding box center [519, 422] width 67 height 12
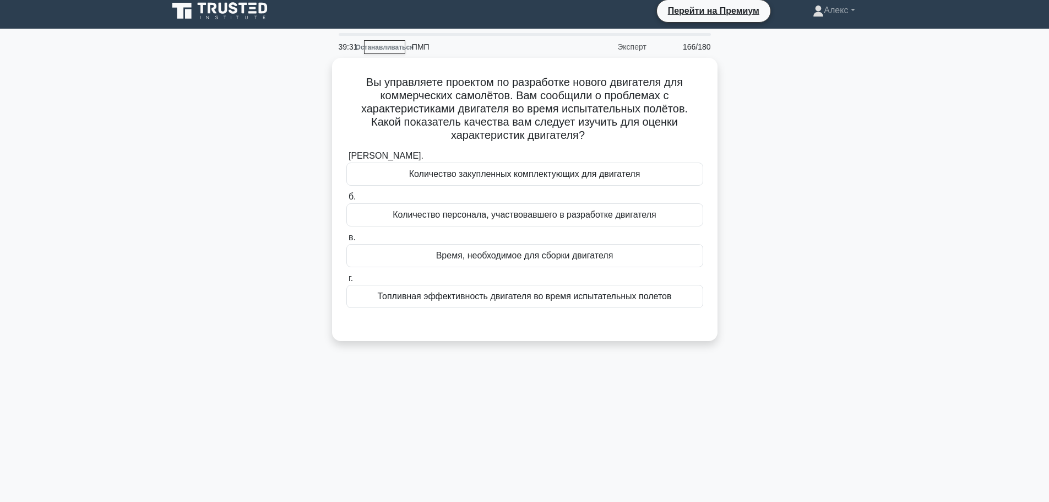
scroll to position [0, 0]
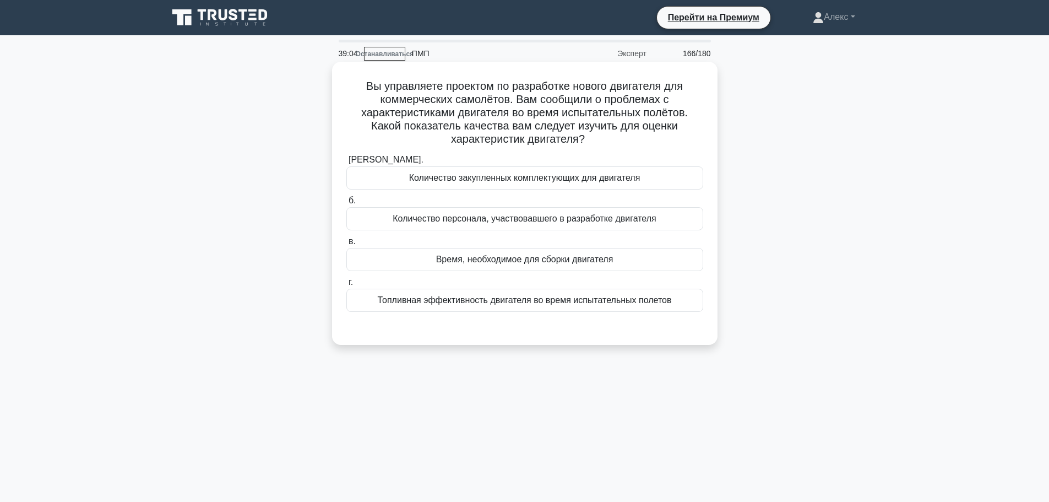
click at [586, 301] on font "Топливная эффективность двигателя во время испытательных полетов" at bounding box center [525, 299] width 294 height 9
click at [346, 286] on input "г. Топливная эффективность двигателя во время испытательных полетов" at bounding box center [346, 282] width 0 height 7
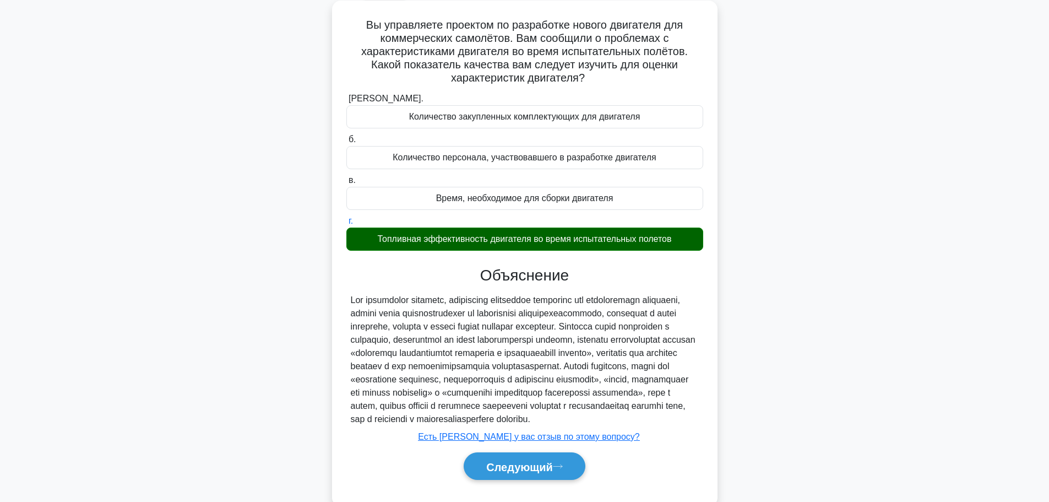
scroll to position [100, 0]
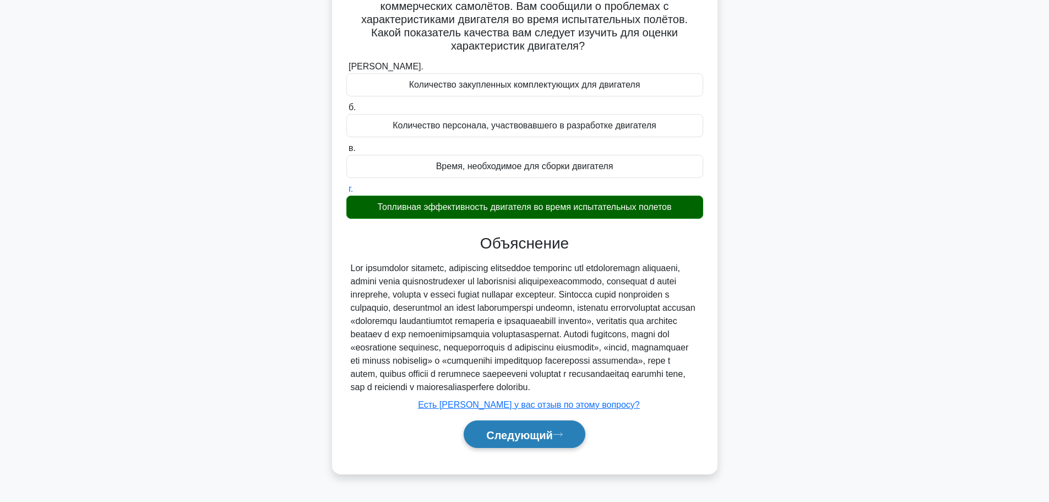
click at [544, 440] on font "Следующий" at bounding box center [519, 434] width 67 height 12
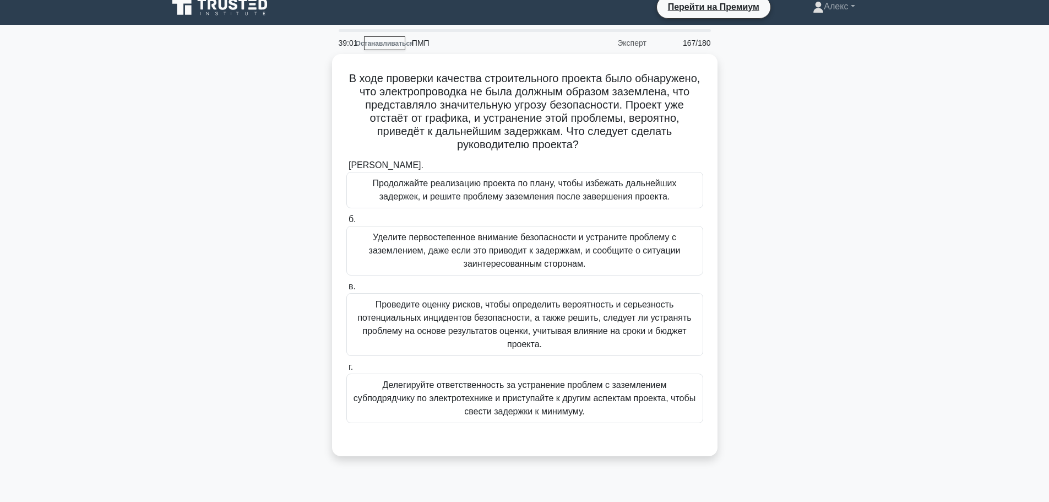
scroll to position [0, 0]
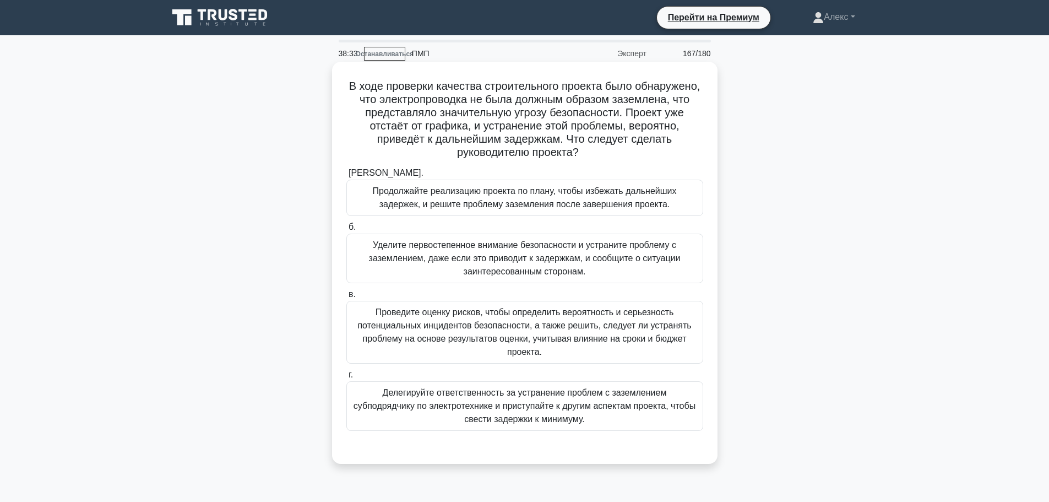
click at [535, 265] on font "Уделите первостепенное внимание безопасности и устраните проблему с заземлением…" at bounding box center [524, 258] width 347 height 40
click at [346, 231] on input "б. Уделите первостепенное внимание безопасности и устраните проблему с заземлен…" at bounding box center [346, 227] width 0 height 7
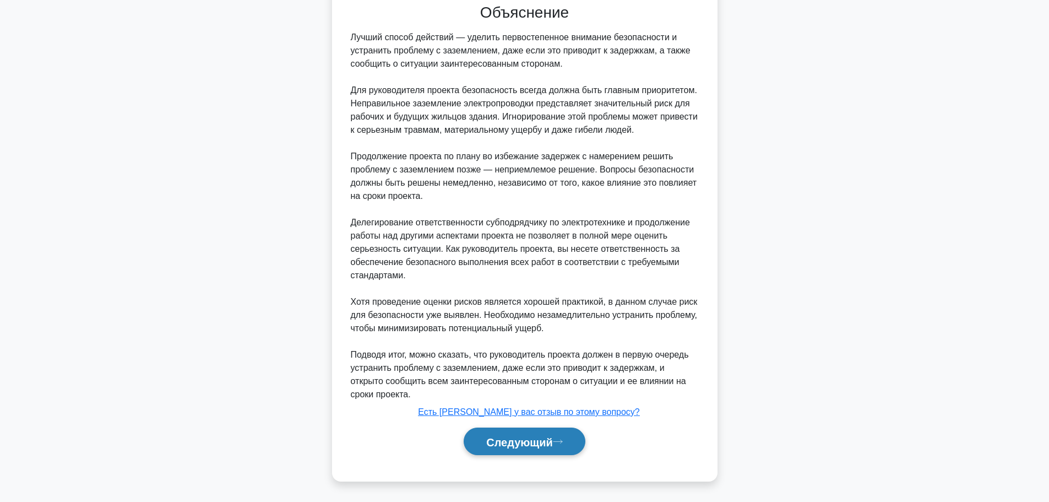
click at [523, 449] on button "Следующий" at bounding box center [525, 441] width 122 height 28
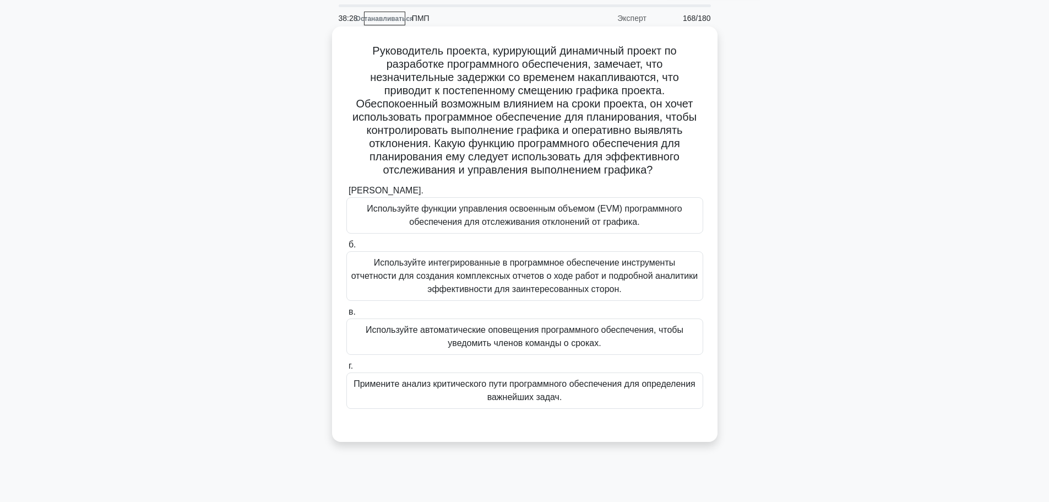
scroll to position [55, 0]
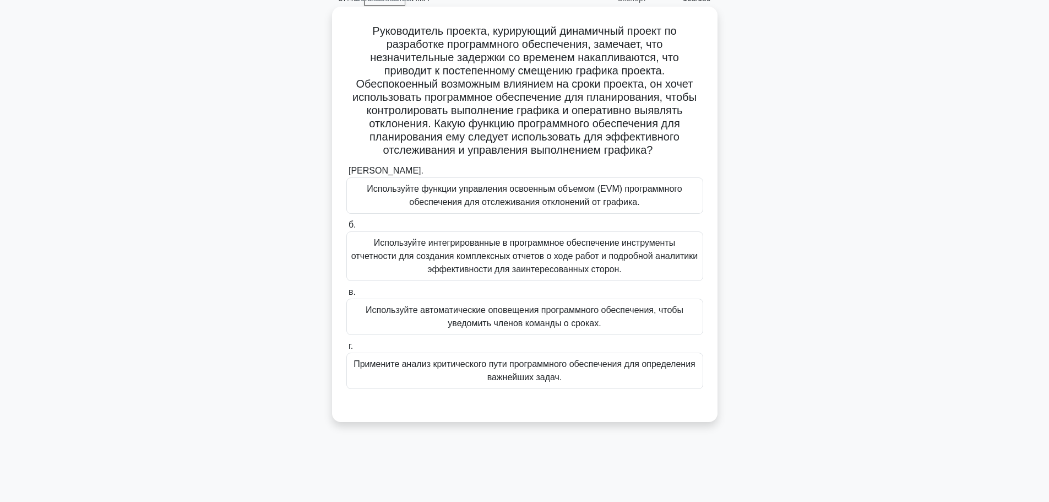
click at [527, 190] on font "Используйте функции управления освоенным объемом (EVM) программного обеспечения…" at bounding box center [524, 195] width 315 height 23
click at [346, 175] on input "[PERSON_NAME]. Используйте функции управления освоенным объемом (EVM) программн…" at bounding box center [346, 170] width 0 height 7
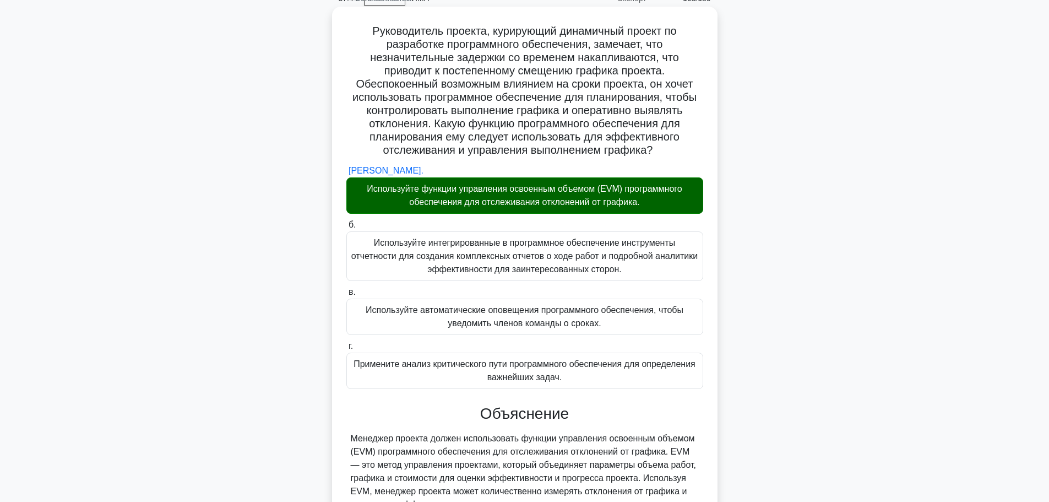
scroll to position [179, 0]
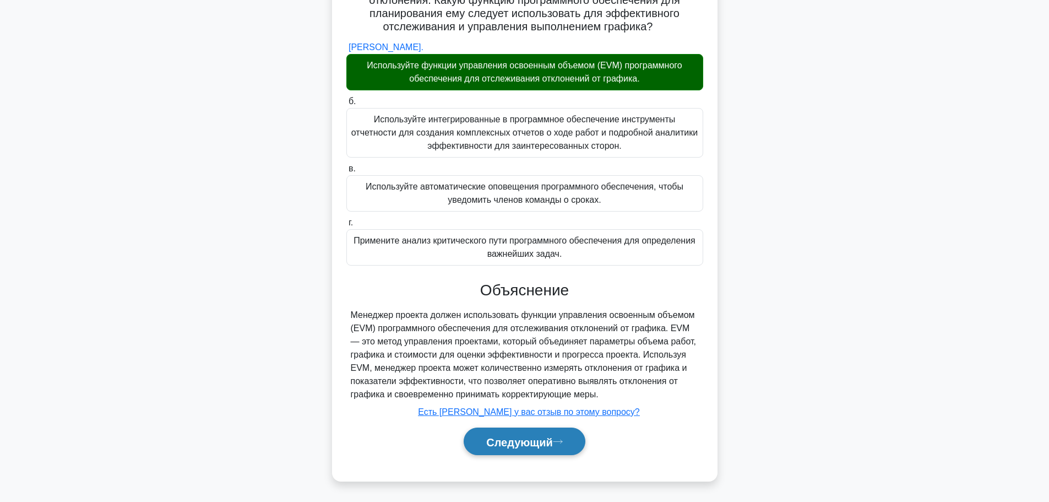
click at [521, 452] on button "Следующий" at bounding box center [525, 441] width 122 height 28
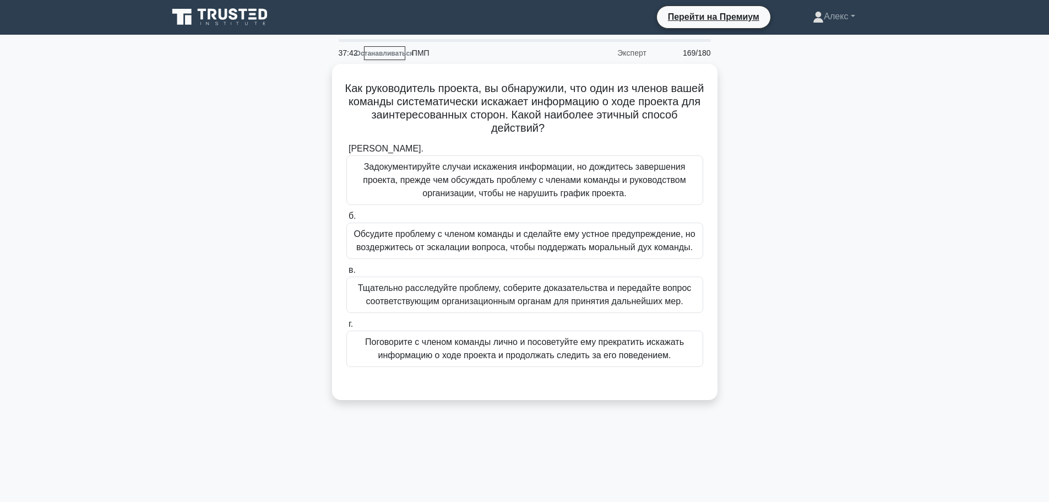
scroll to position [0, 0]
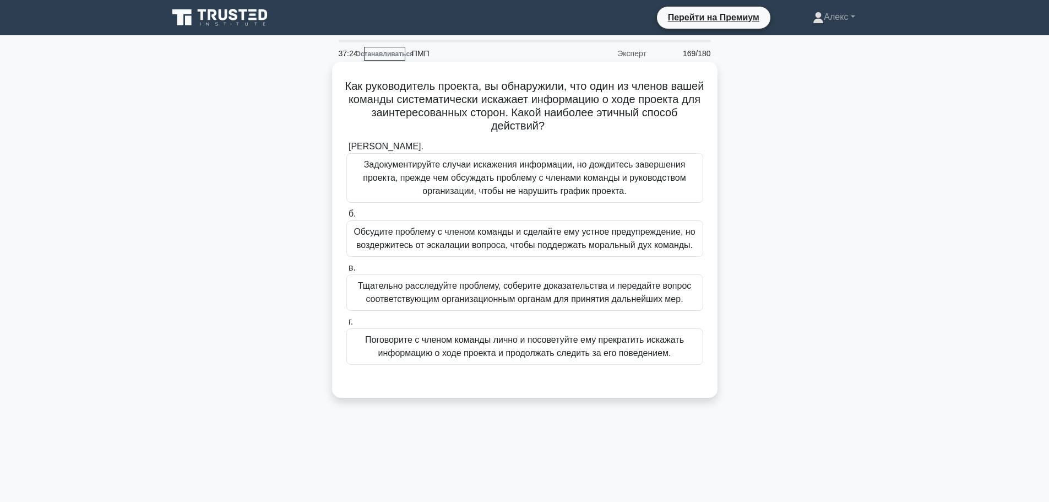
click at [489, 289] on font "Тщательно расследуйте проблему, соберите доказательства и передайте вопрос соот…" at bounding box center [525, 292] width 334 height 23
click at [346, 271] on input "в. Тщательно расследуйте проблему, соберите доказательства и передайте вопрос с…" at bounding box center [346, 267] width 0 height 7
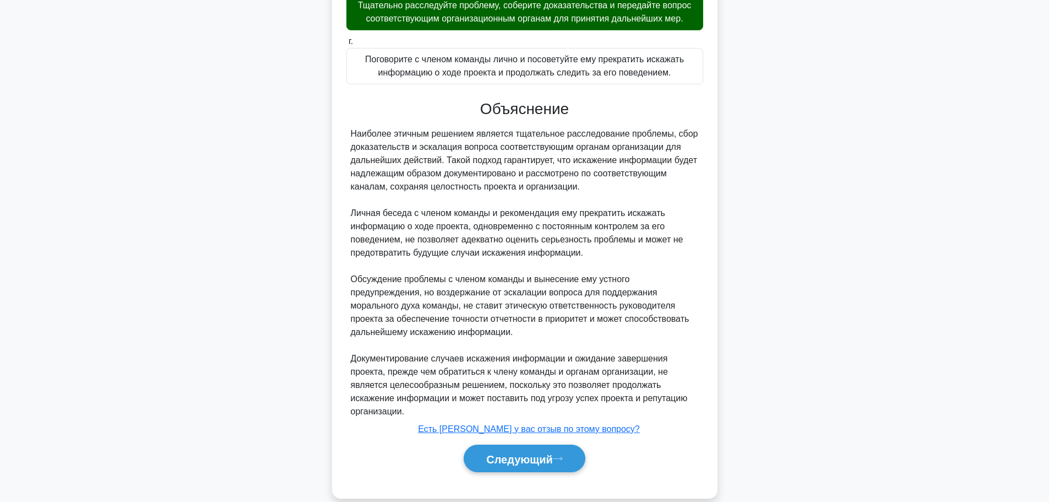
scroll to position [298, 0]
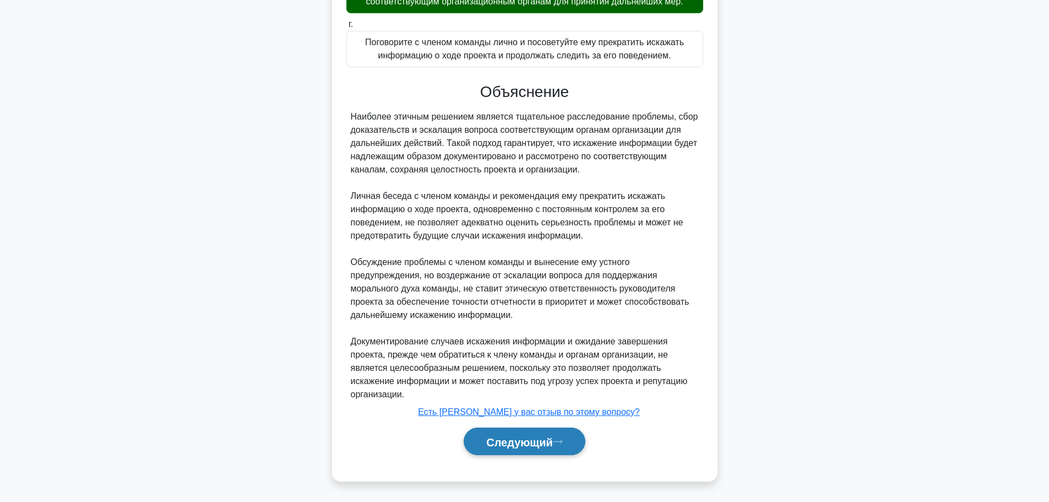
click at [525, 437] on font "Следующий" at bounding box center [519, 441] width 67 height 12
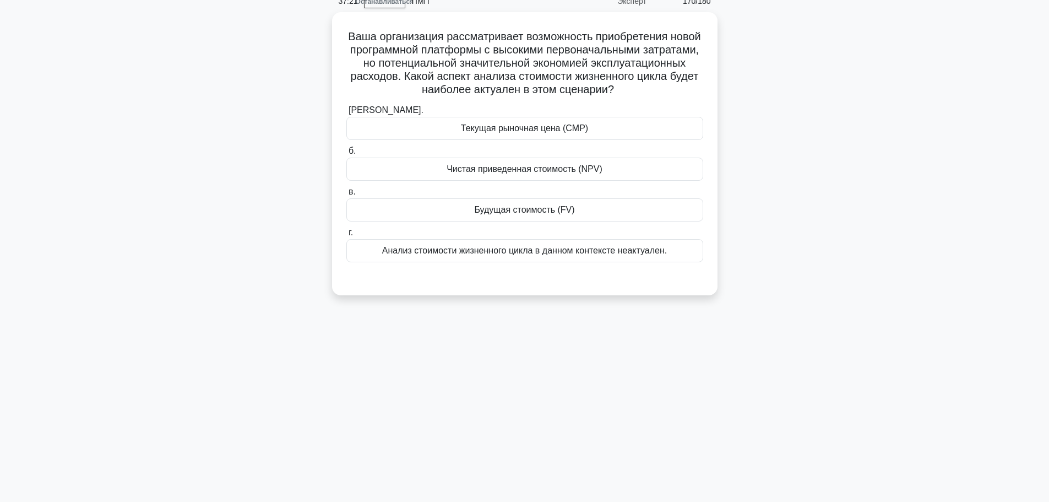
scroll to position [0, 0]
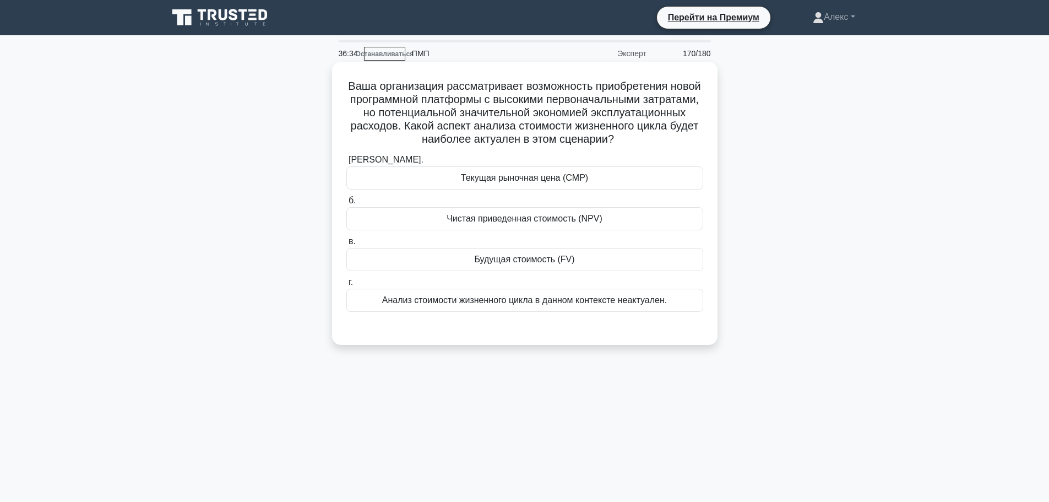
click at [567, 216] on font "Чистая приведенная стоимость (NPV)" at bounding box center [524, 218] width 156 height 9
click at [346, 204] on input "б. Чистая приведенная стоимость (NPV)" at bounding box center [346, 200] width 0 height 7
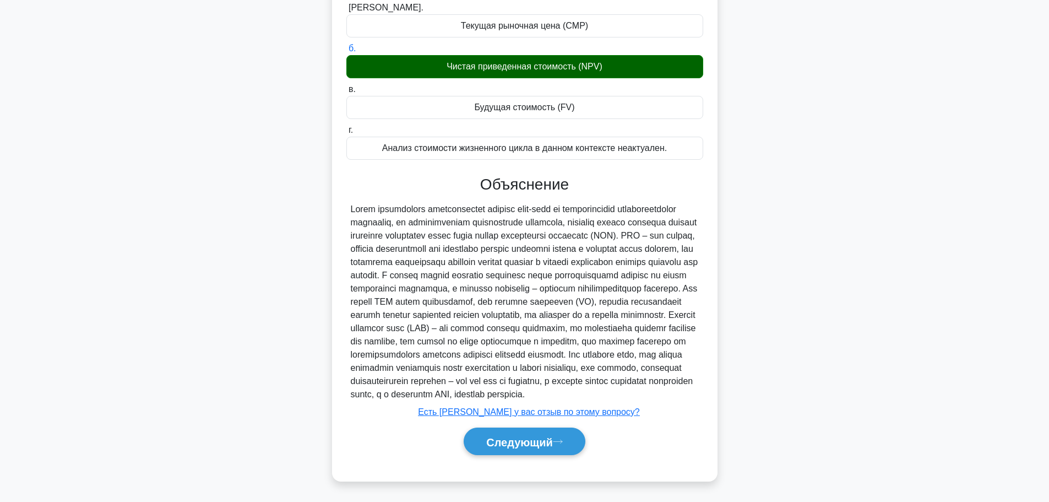
scroll to position [179, 0]
click at [529, 445] on font "Следующий" at bounding box center [519, 441] width 67 height 12
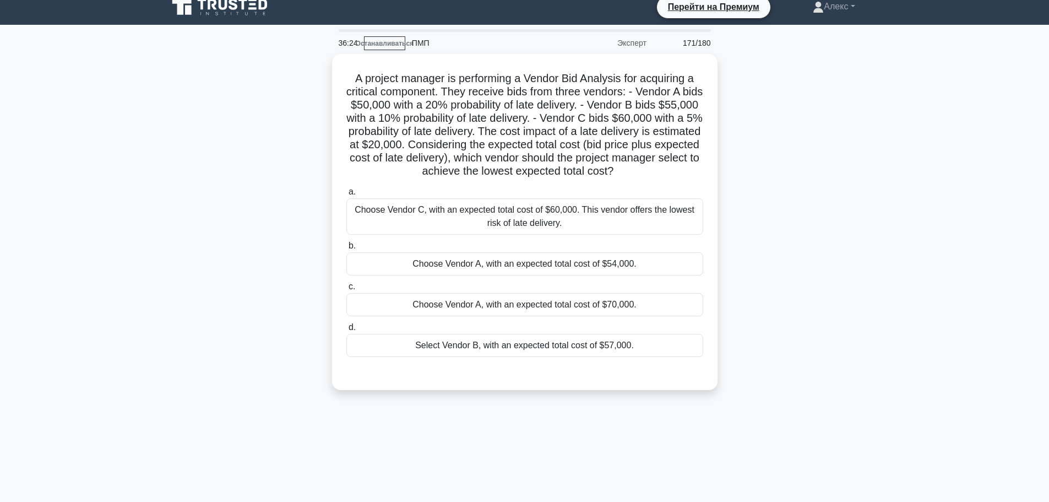
scroll to position [0, 0]
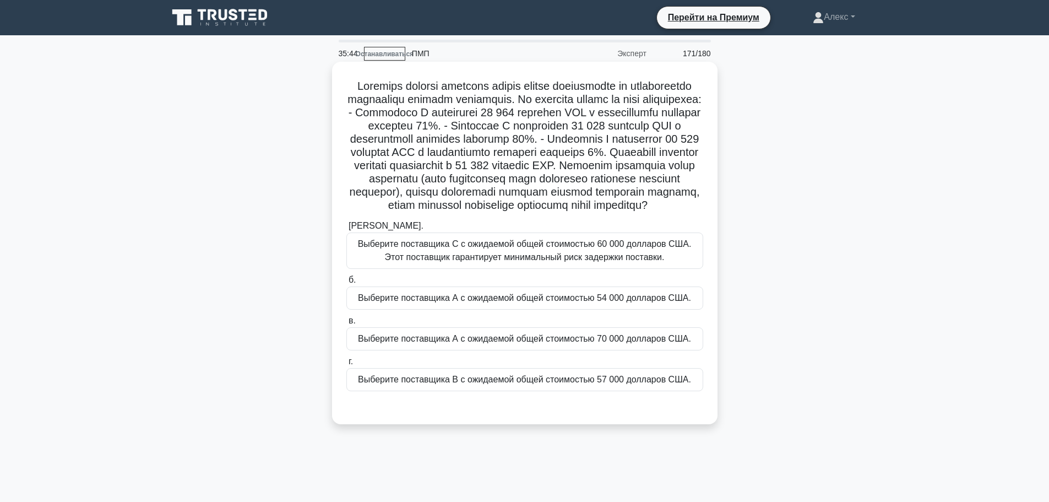
click at [577, 262] on font "Выберите поставщика C с ожидаемой общей стоимостью 60 000 долларов США. Этот по…" at bounding box center [525, 250] width 334 height 23
click at [346, 230] on input "[PERSON_NAME]. Выберите поставщика C с ожидаемой общей стоимостью 60 000 доллар…" at bounding box center [346, 225] width 0 height 7
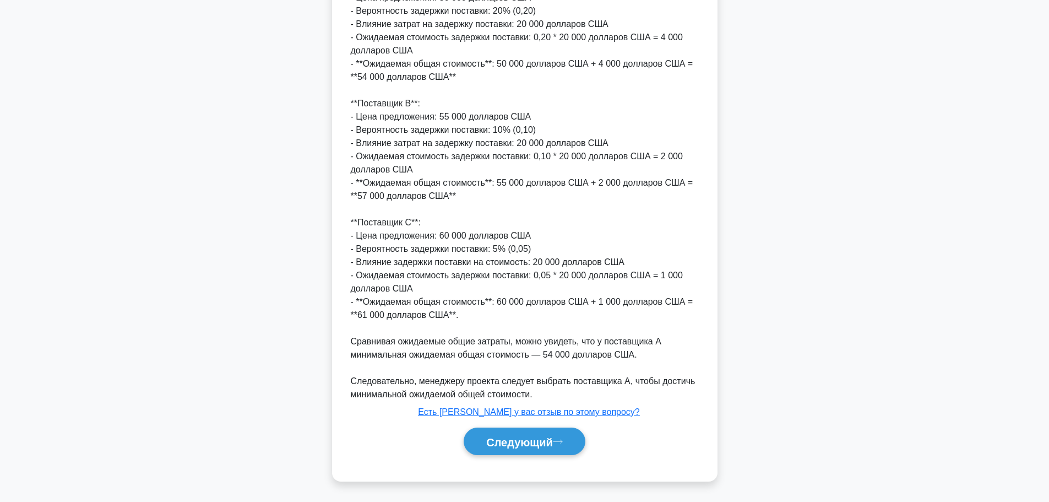
scroll to position [537, 0]
click at [528, 439] on font "Следующий" at bounding box center [519, 441] width 67 height 12
click at [535, 442] on font "Следующий" at bounding box center [519, 441] width 67 height 12
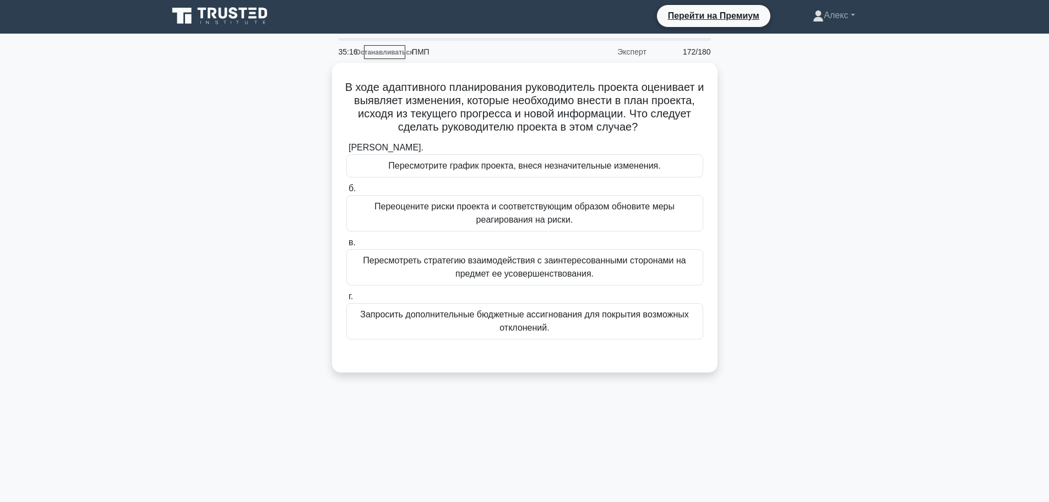
scroll to position [0, 0]
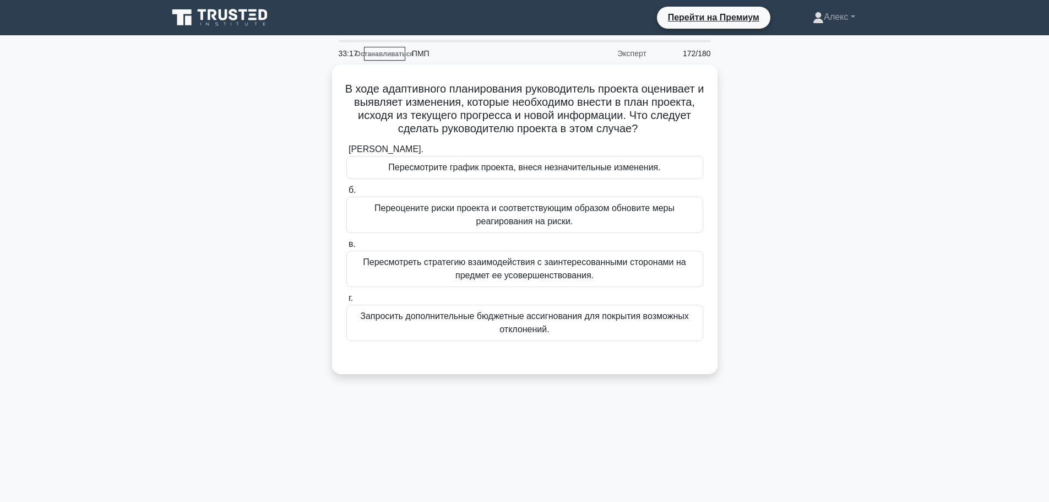
click at [826, 226] on div "В ходе адаптивного планирования руководитель проекта оценивает и выявляет измен…" at bounding box center [524, 225] width 727 height 323
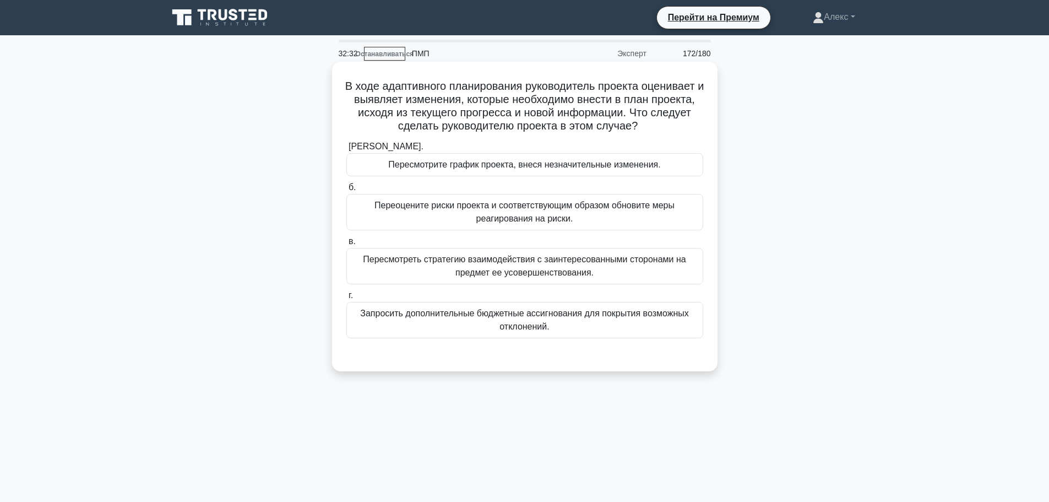
click at [642, 326] on font "Запросить дополнительные бюджетные ассигнования для покрытия возможных отклонен…" at bounding box center [524, 320] width 347 height 26
click at [346, 299] on input "г. Запросить дополнительные бюджетные ассигнования для покрытия возможных откло…" at bounding box center [346, 295] width 0 height 7
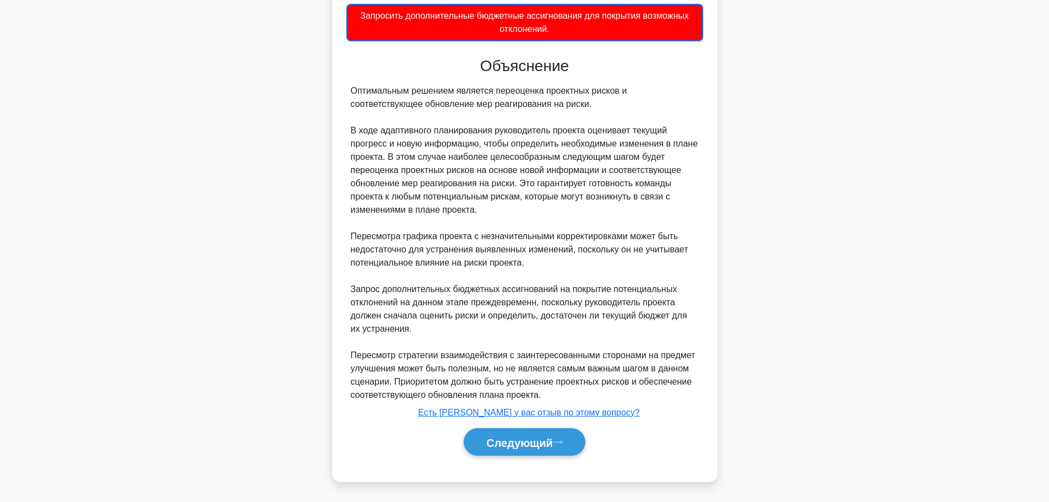
scroll to position [299, 0]
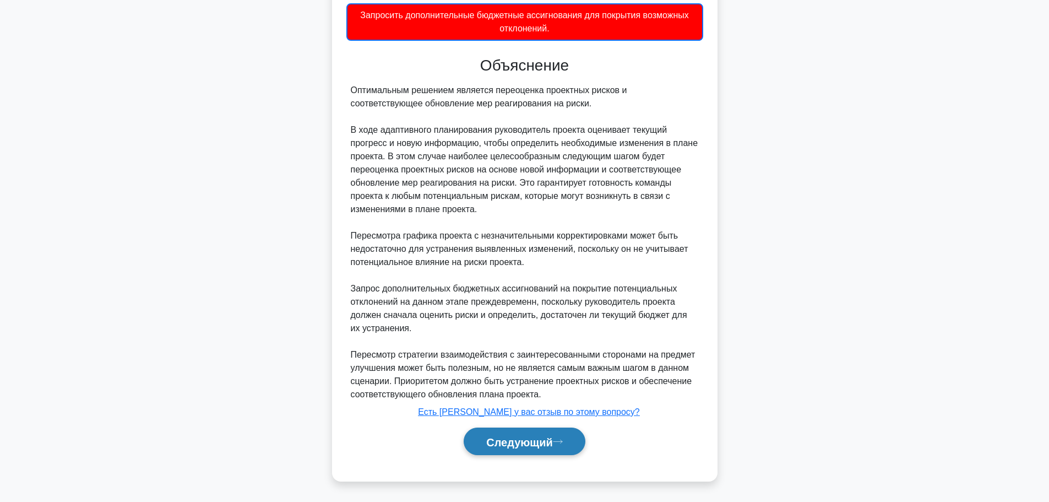
click at [541, 437] on font "Следующий" at bounding box center [519, 441] width 67 height 12
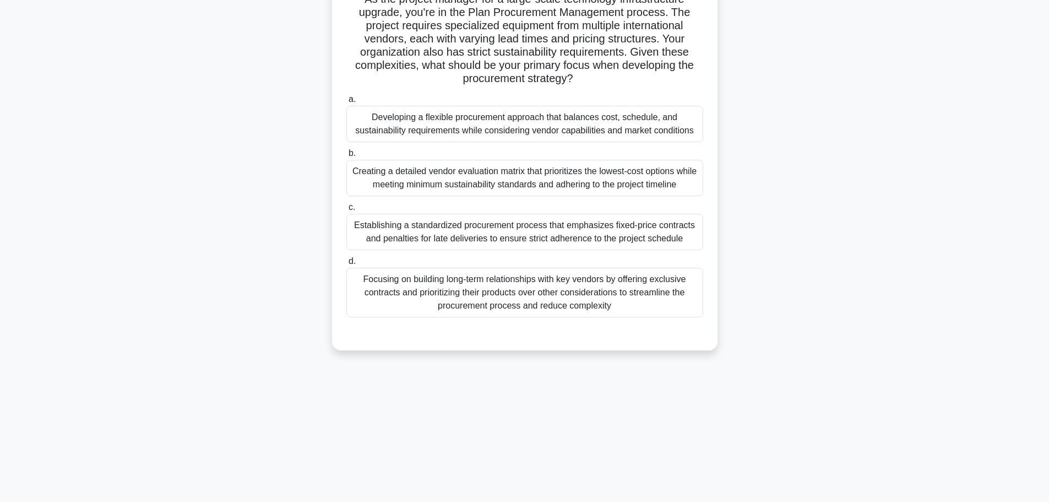
scroll to position [38, 0]
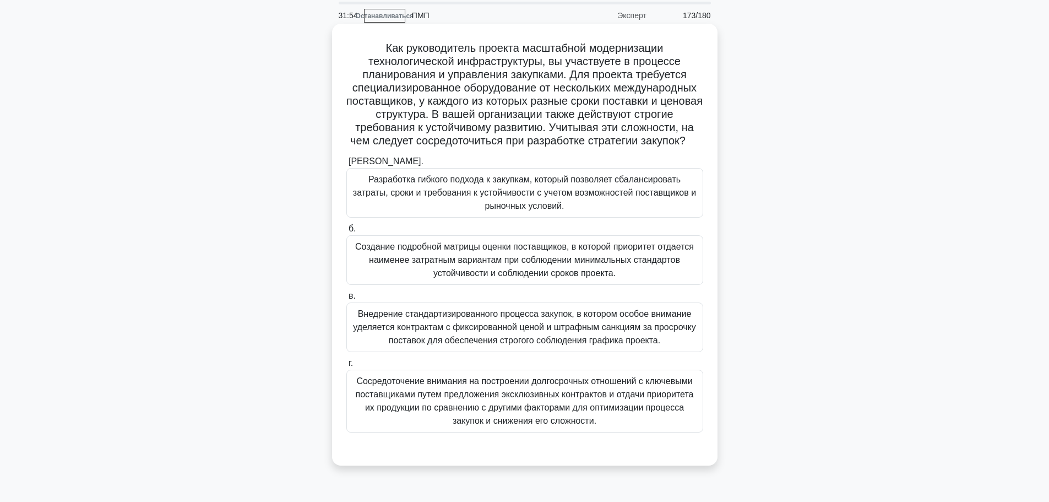
click at [614, 190] on font "Разработка гибкого подхода к закупкам, который позволяет сбалансировать затраты…" at bounding box center [524, 193] width 343 height 36
click at [346, 165] on input "[PERSON_NAME]. Разработка гибкого подхода к закупкам, который позволяет сбаланс…" at bounding box center [346, 161] width 0 height 7
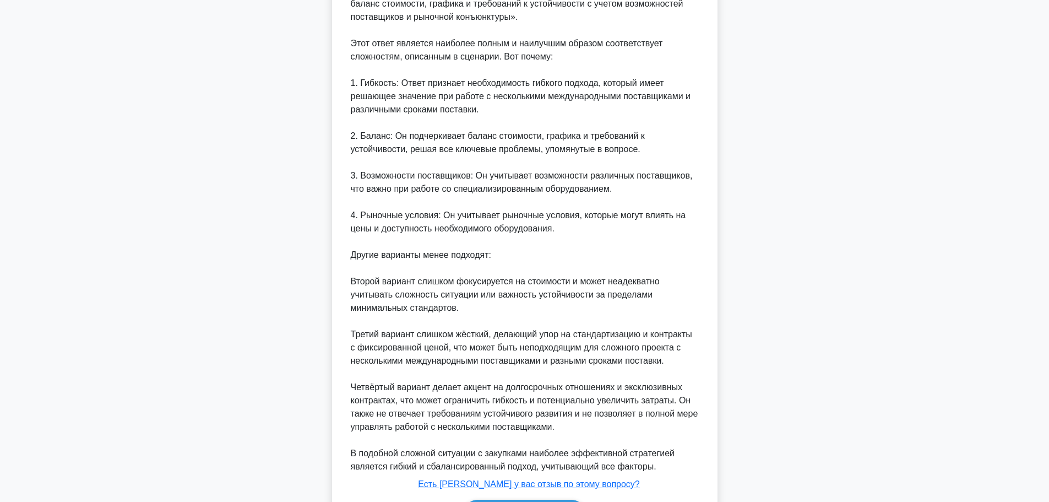
scroll to position [602, 0]
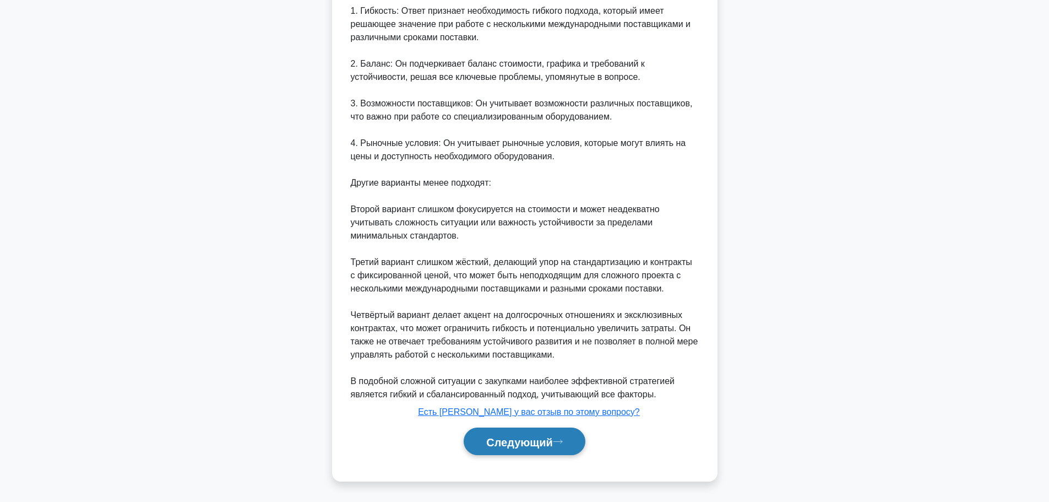
click at [513, 439] on font "Следующий" at bounding box center [519, 441] width 67 height 12
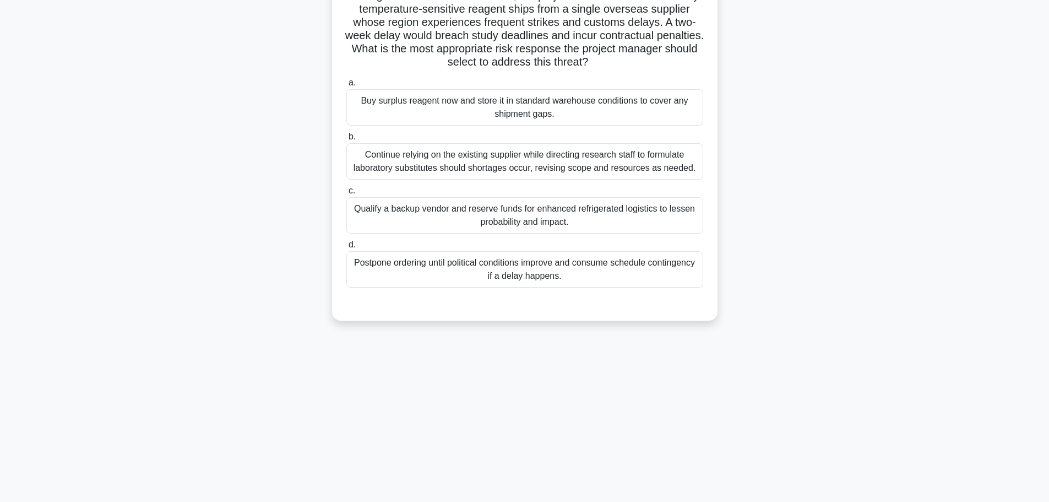
scroll to position [0, 0]
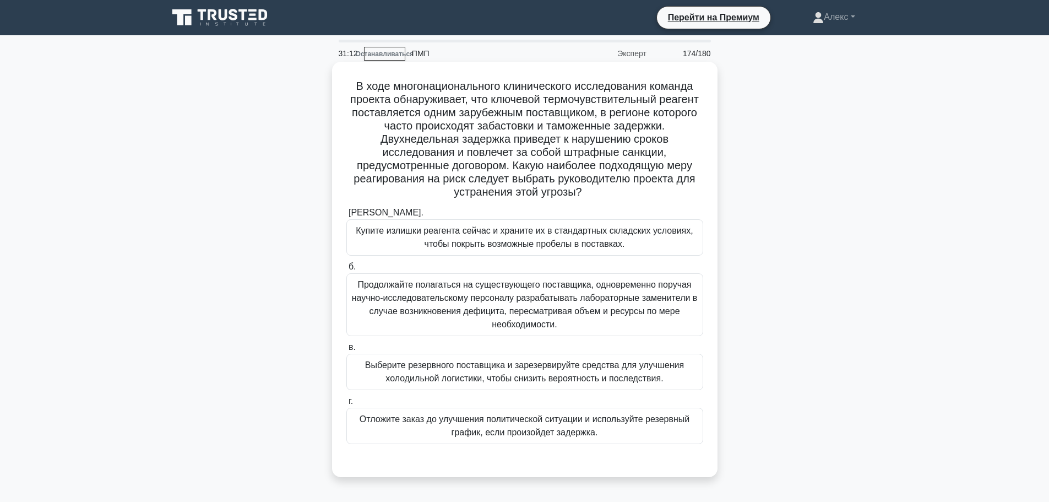
click at [574, 232] on font "Купите излишки реагента сейчас и храните их в стандартных складских условиях, ч…" at bounding box center [524, 237] width 337 height 23
click at [346, 216] on input "[PERSON_NAME]. Купите излишки реагента сейчас и храните их в стандартных складс…" at bounding box center [346, 212] width 0 height 7
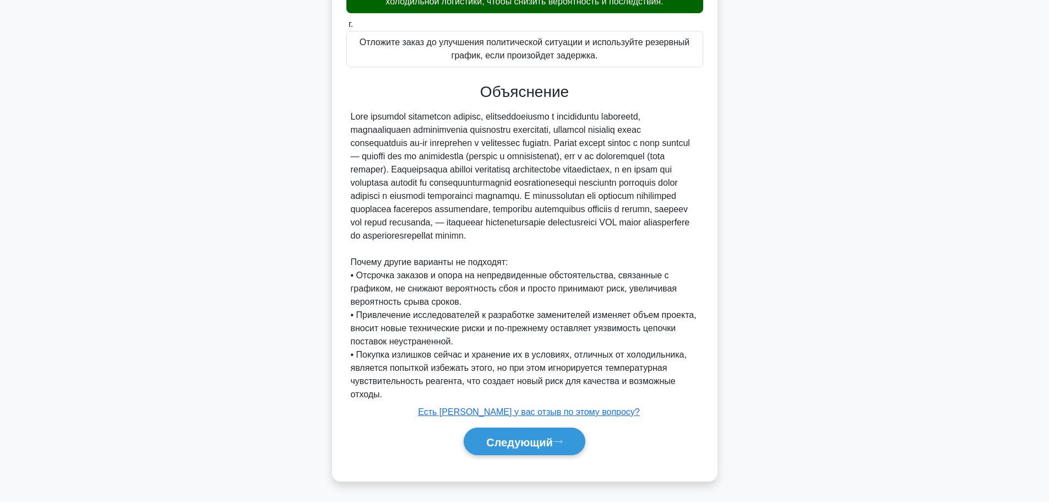
scroll to position [392, 0]
click at [514, 442] on font "Следующий" at bounding box center [519, 441] width 67 height 12
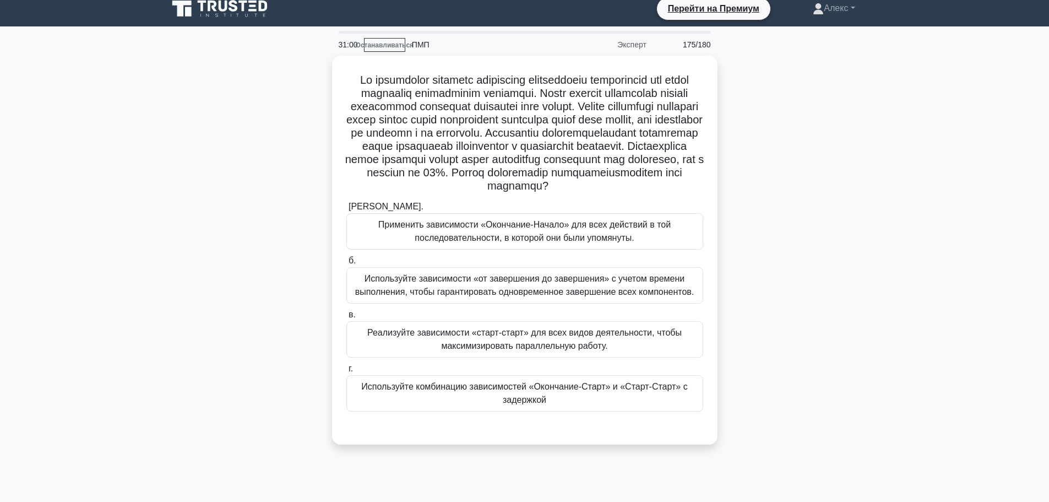
scroll to position [0, 0]
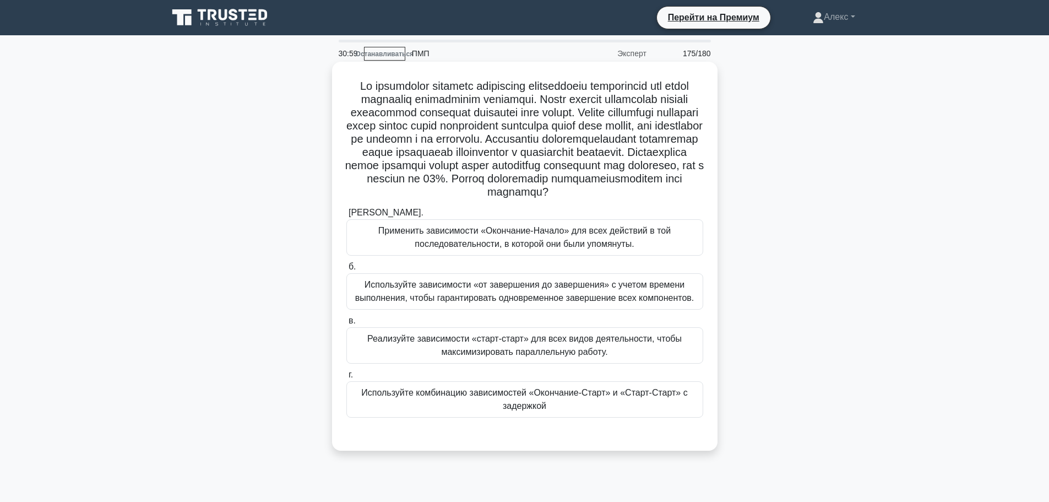
click at [514, 437] on div "[PERSON_NAME]. Применить зависимости «Окончание-Начало» для всех действий в той…" at bounding box center [524, 320] width 359 height 233
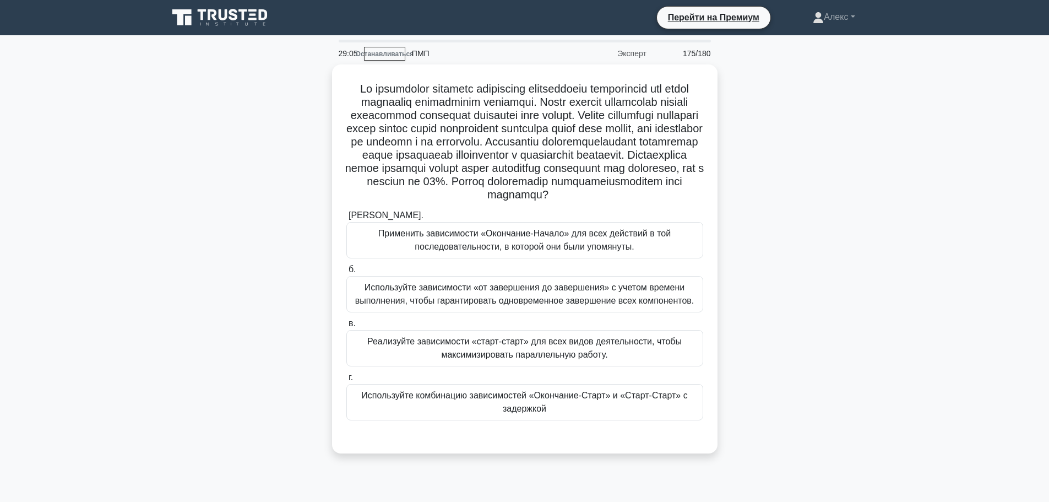
click at [887, 239] on div ".spinner_0XTQ{transform-origin:center;animation:spinner_y6GP .75s linear infini…" at bounding box center [524, 265] width 727 height 402
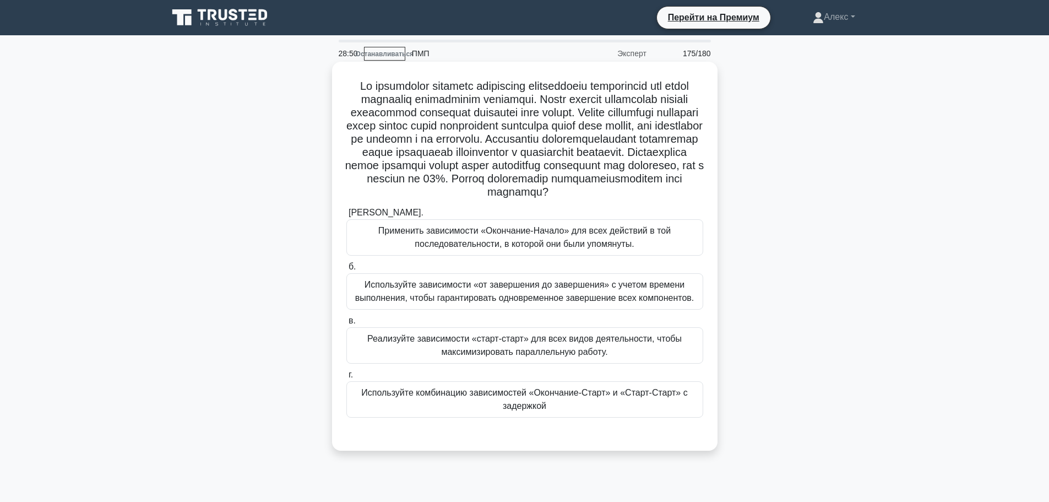
click at [642, 406] on font "Используйте комбинацию зависимостей «Окончание-Старт» и «Старт-Старт» с задержк…" at bounding box center [524, 399] width 326 height 23
click at [346, 378] on input "г. Используйте комбинацию зависимостей «Окончание-Старт» и «Старт-Старт» с заде…" at bounding box center [346, 374] width 0 height 7
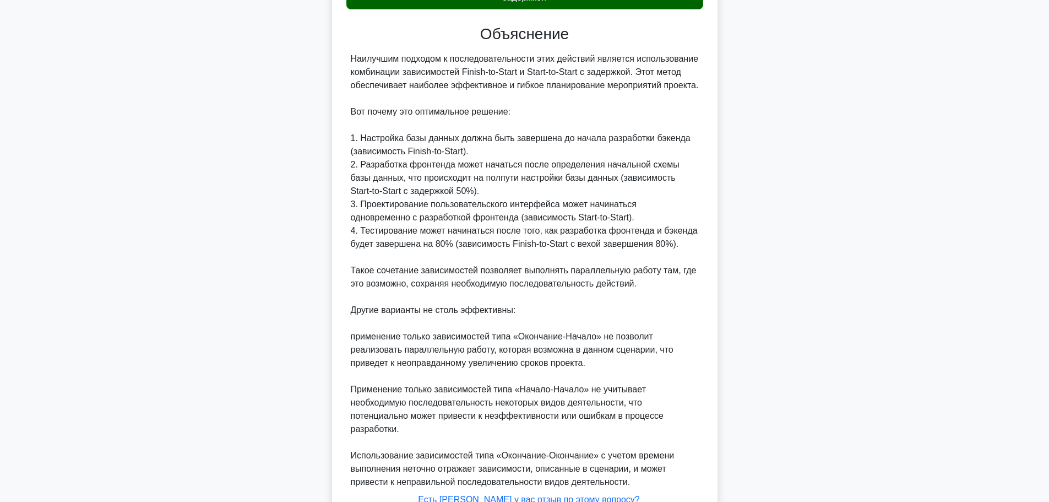
scroll to position [510, 0]
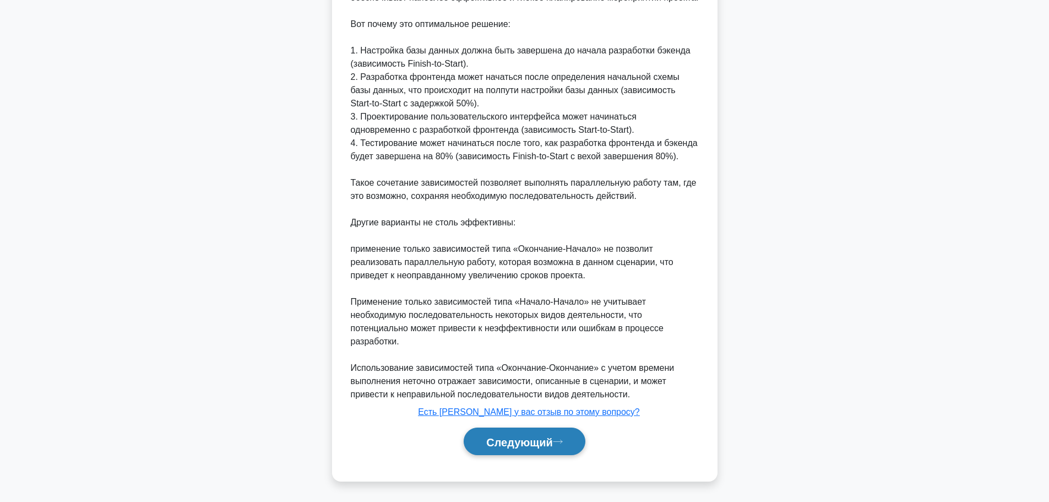
click at [508, 439] on font "Следующий" at bounding box center [519, 441] width 67 height 12
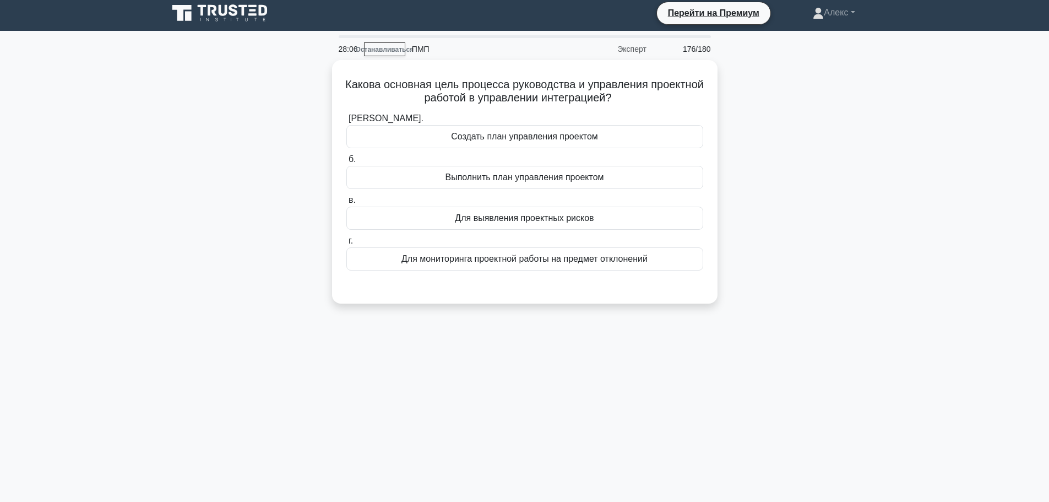
scroll to position [0, 0]
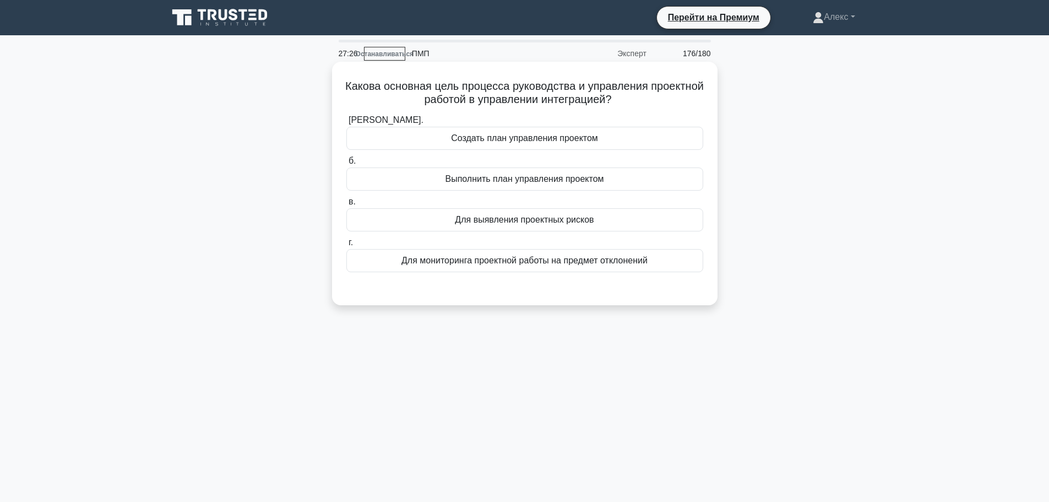
drag, startPoint x: 608, startPoint y: 166, endPoint x: 600, endPoint y: 178, distance: 14.5
click at [608, 166] on label "б. Выполнить план управления проектом" at bounding box center [524, 172] width 357 height 36
click at [346, 165] on input "б. Выполнить план управления проектом" at bounding box center [346, 160] width 0 height 7
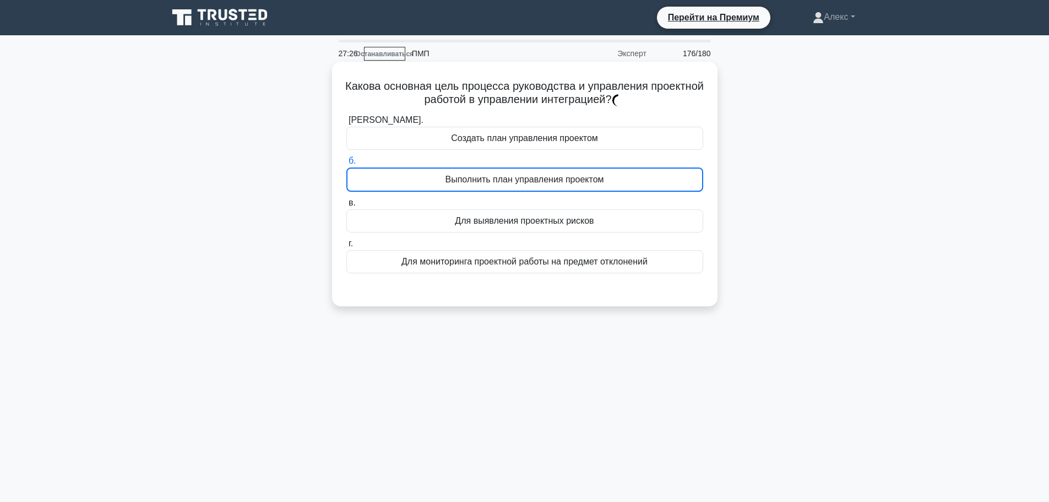
click at [597, 181] on font "Выполнить план управления проектом" at bounding box center [524, 179] width 159 height 9
click at [346, 165] on input "б. Выполнить план управления проектом" at bounding box center [346, 160] width 0 height 7
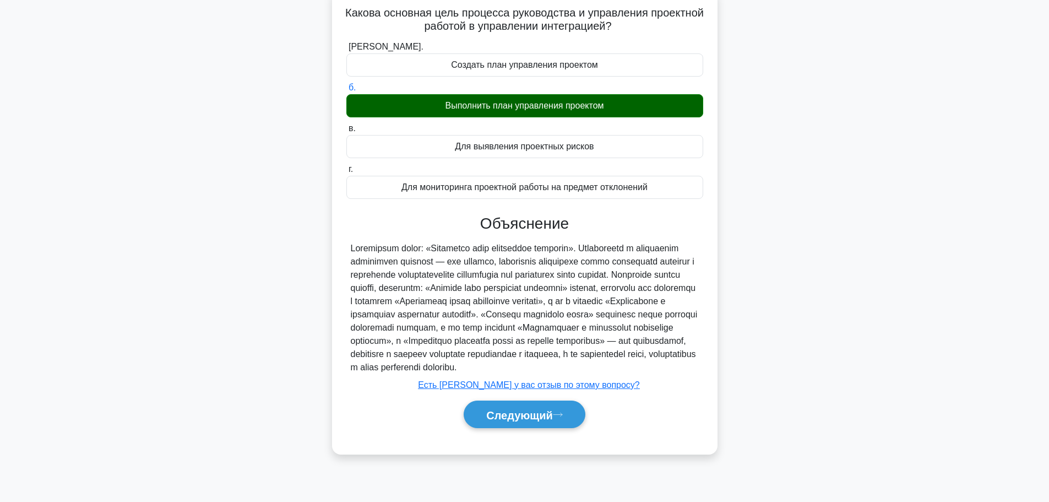
scroll to position [93, 0]
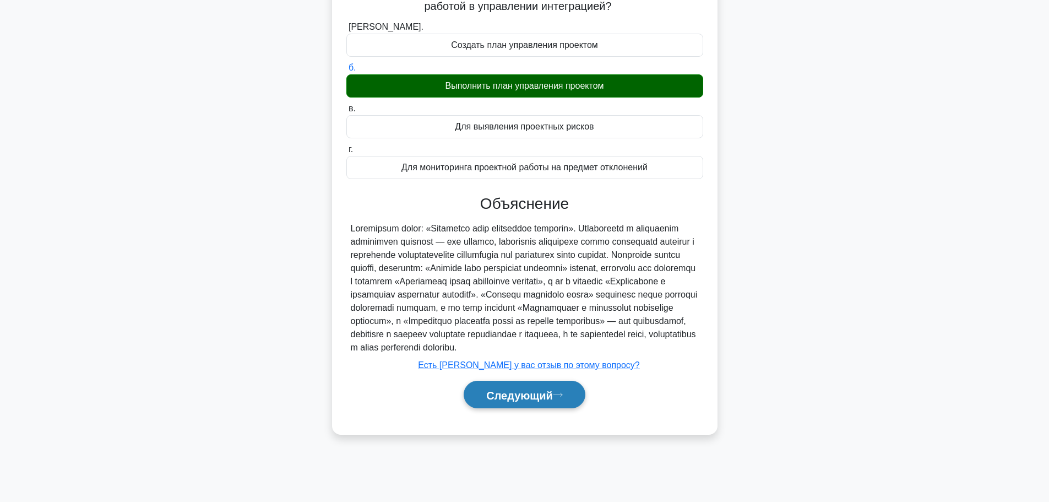
click at [536, 401] on font "Следующий" at bounding box center [519, 395] width 67 height 12
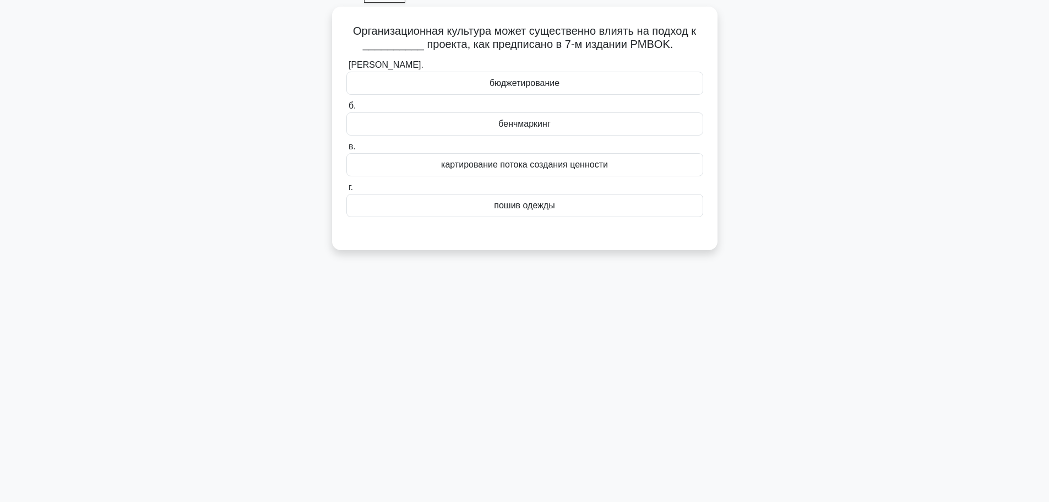
scroll to position [38, 0]
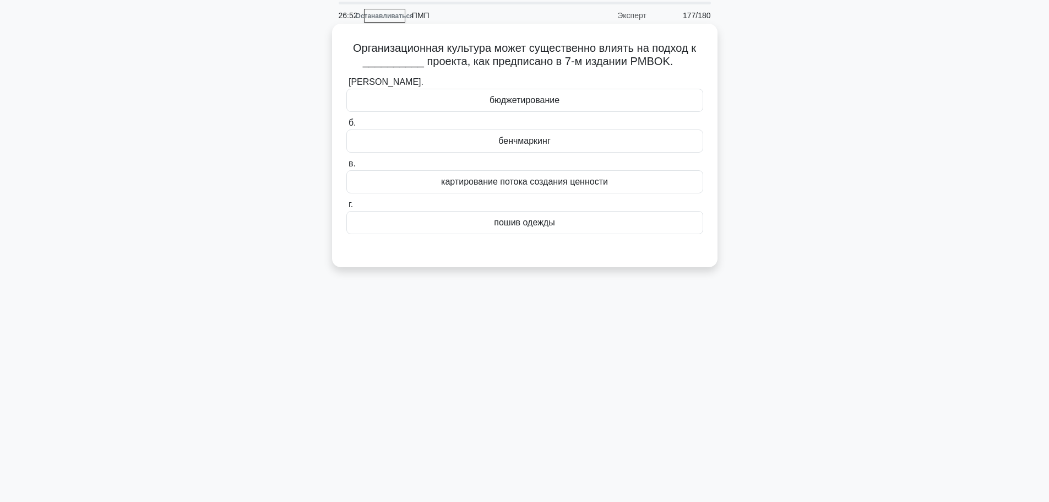
click at [505, 173] on div "картирование потока создания ценности" at bounding box center [524, 181] width 357 height 23
click at [346, 167] on input "в. картирование потока создания ценности" at bounding box center [346, 163] width 0 height 7
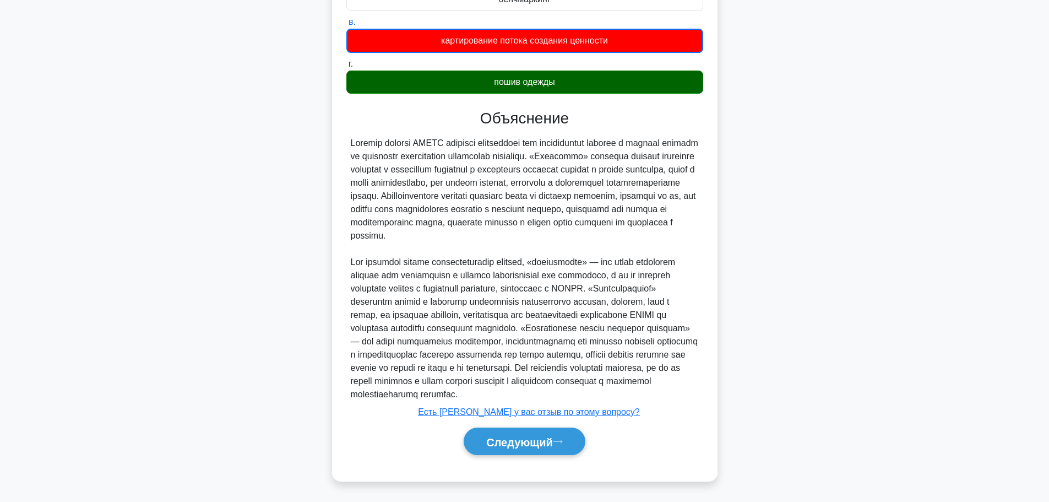
scroll to position [207, 0]
click at [522, 441] on font "Следующий" at bounding box center [519, 441] width 67 height 12
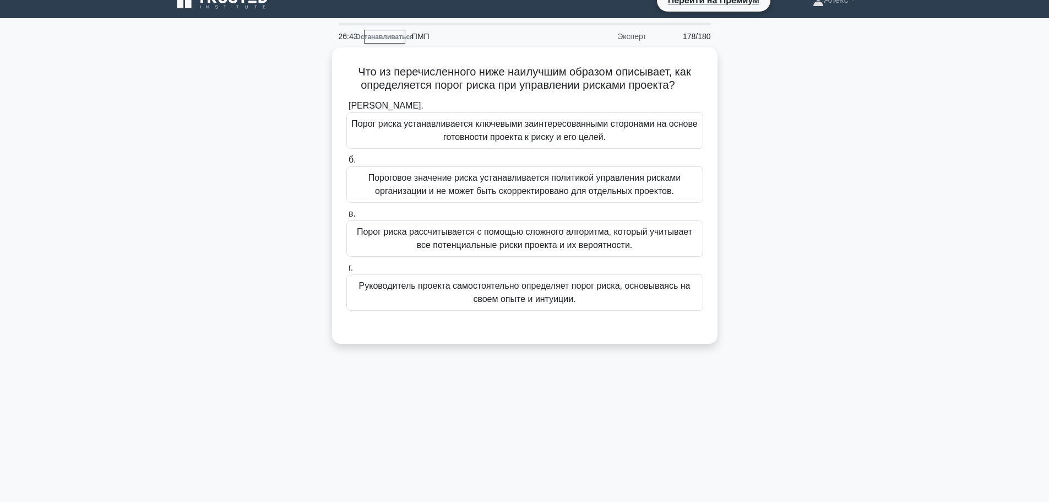
scroll to position [0, 0]
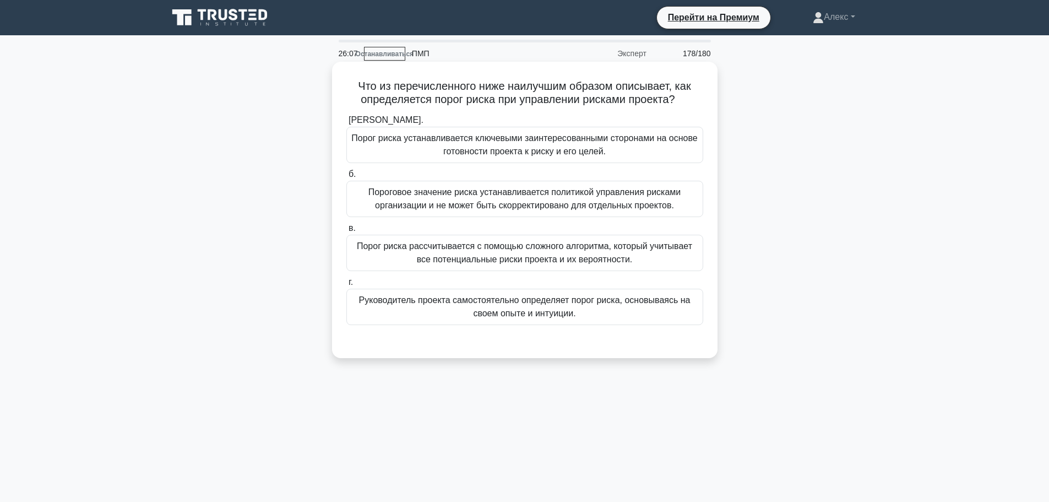
click at [611, 139] on font "Порог риска устанавливается ключевыми заинтересованными сторонами на основе гот…" at bounding box center [524, 144] width 346 height 23
click at [346, 124] on input "[PERSON_NAME]. Порог риска устанавливается ключевыми заинтересованными сторонам…" at bounding box center [346, 120] width 0 height 7
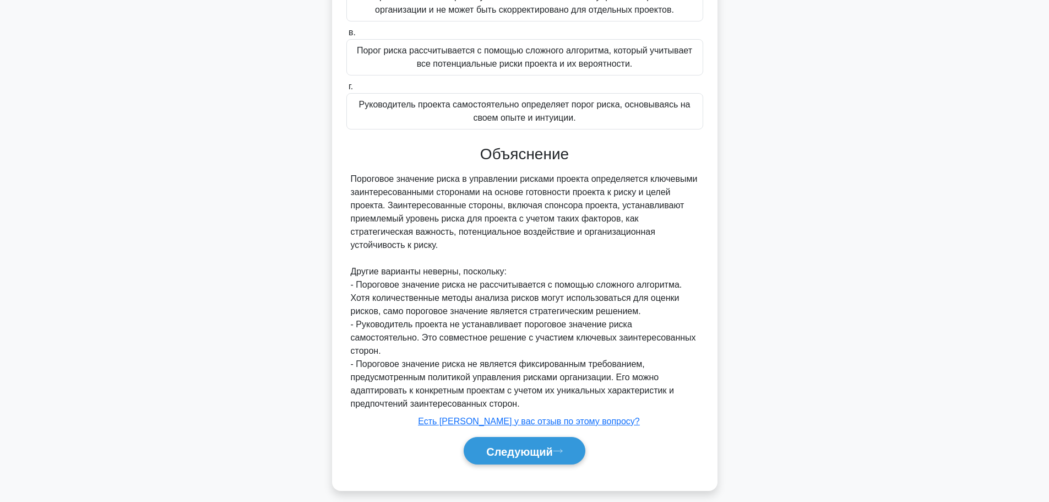
scroll to position [206, 0]
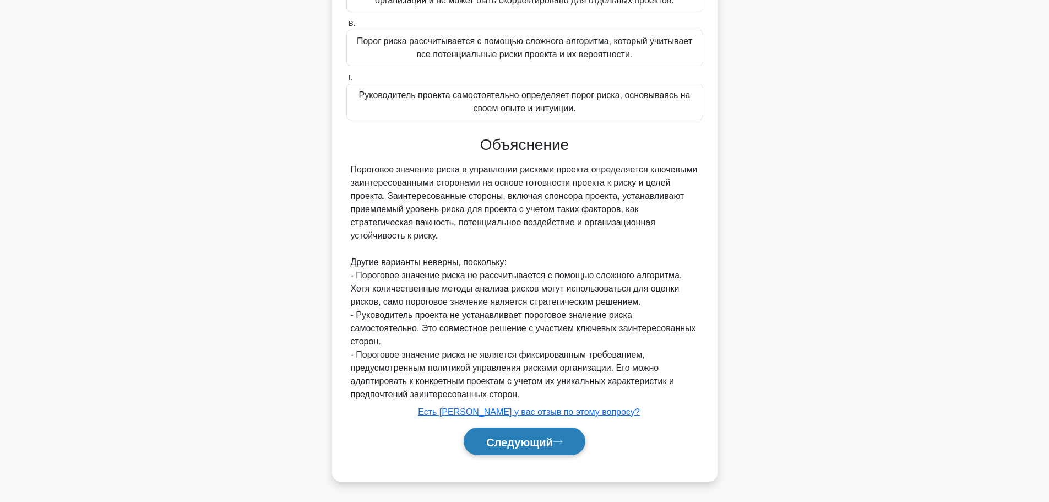
click at [545, 436] on font "Следующий" at bounding box center [519, 441] width 67 height 12
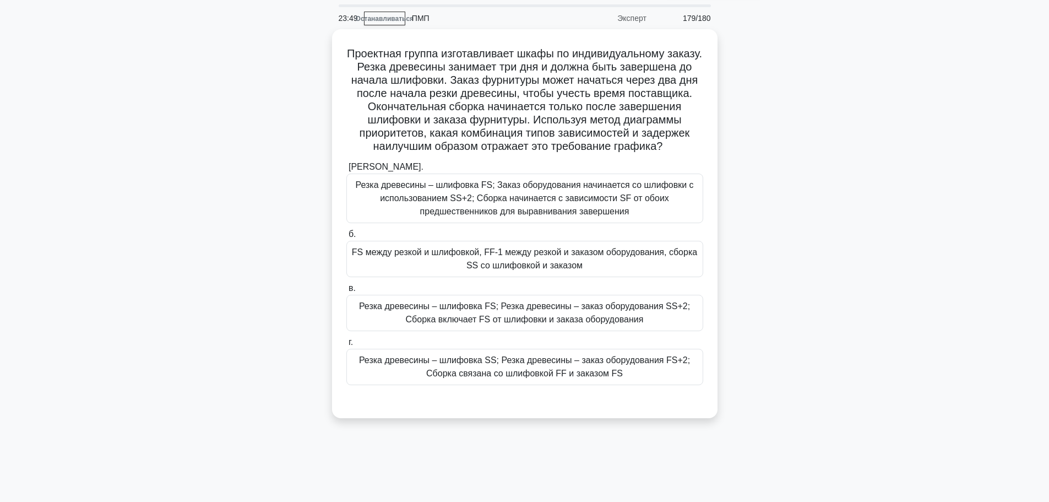
scroll to position [55, 0]
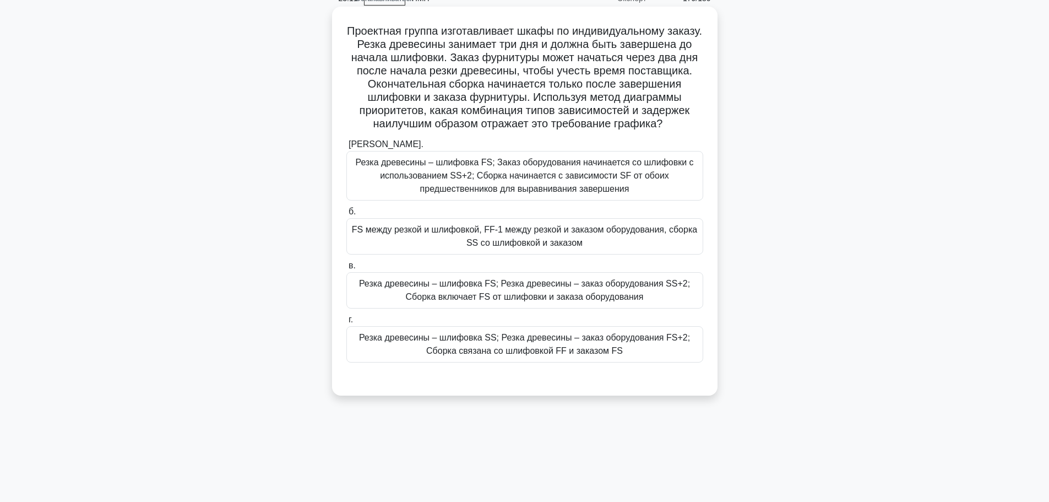
click at [489, 301] on font "Резка древесины – шлифовка FS; Резка древесины – заказ оборудования SS+2; Сборк…" at bounding box center [524, 290] width 331 height 23
click at [346, 269] on input "в. Резка древесины – шлифовка FS; Резка древесины – заказ оборудования SS+2; Сб…" at bounding box center [346, 265] width 0 height 7
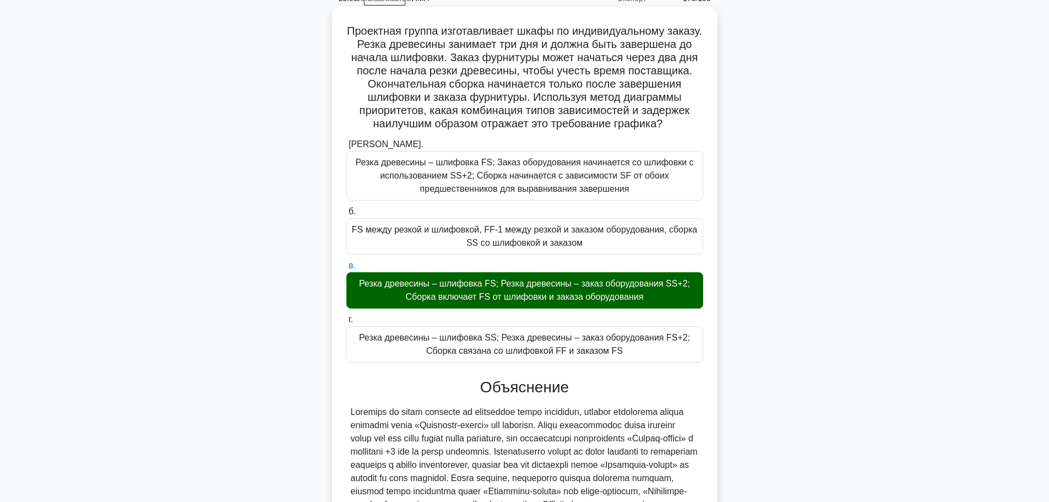
scroll to position [232, 0]
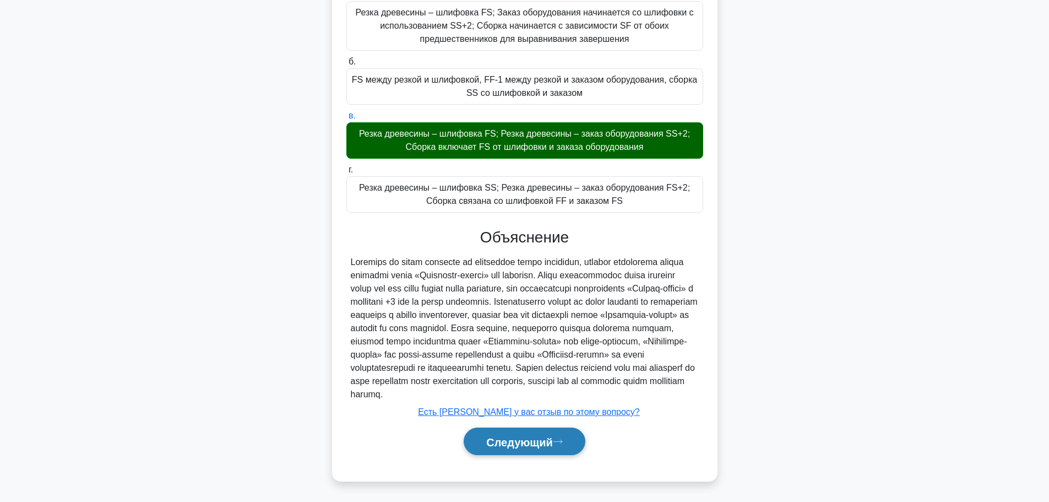
click at [541, 435] on font "Следующий" at bounding box center [519, 441] width 67 height 12
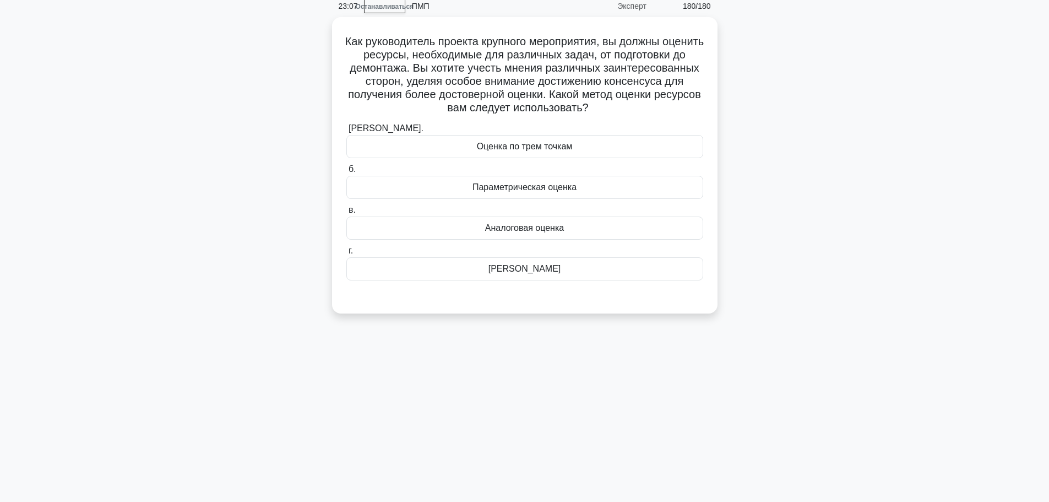
scroll to position [0, 0]
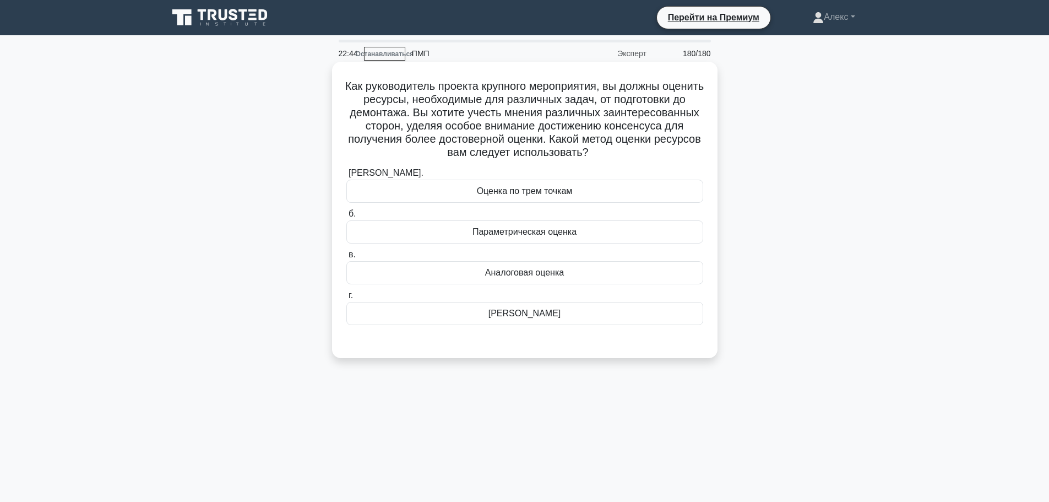
click at [488, 311] on div "[PERSON_NAME]" at bounding box center [524, 313] width 357 height 23
click at [346, 299] on input "г. [PERSON_NAME]" at bounding box center [346, 295] width 0 height 7
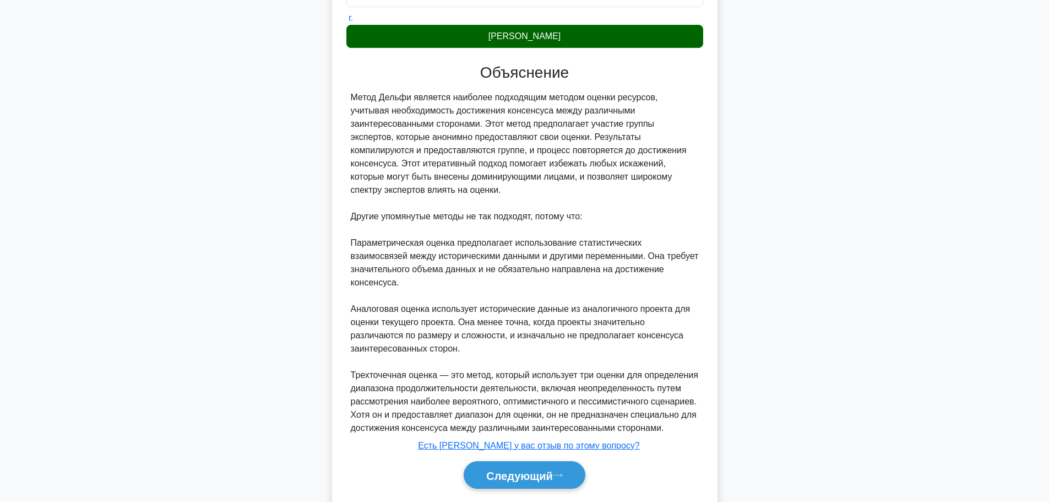
scroll to position [312, 0]
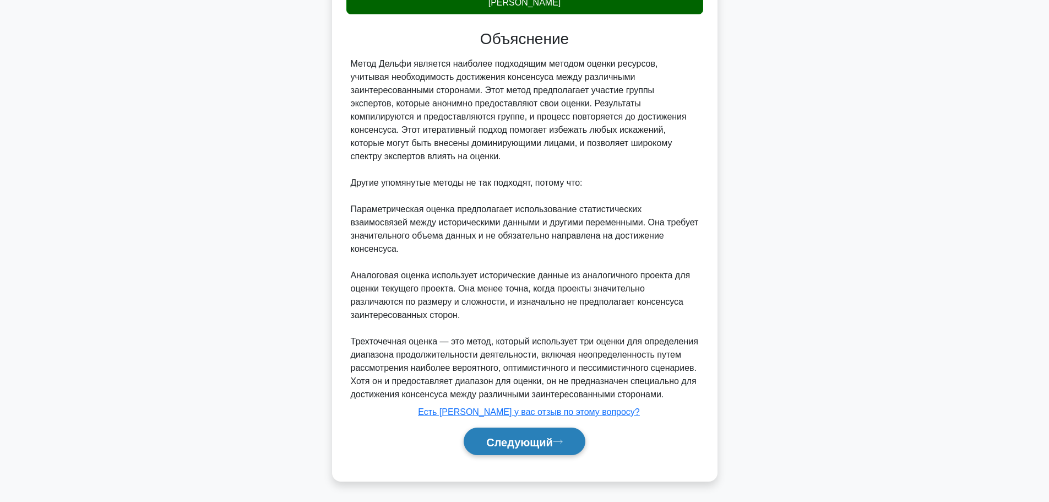
click at [565, 449] on button "Следующий" at bounding box center [525, 441] width 122 height 28
click at [536, 442] on font "Следующий" at bounding box center [519, 441] width 67 height 12
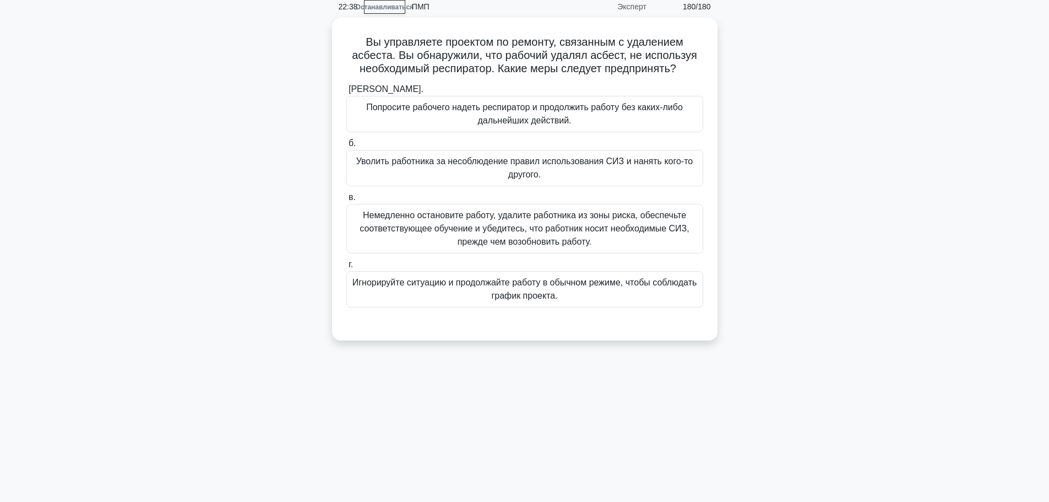
scroll to position [0, 0]
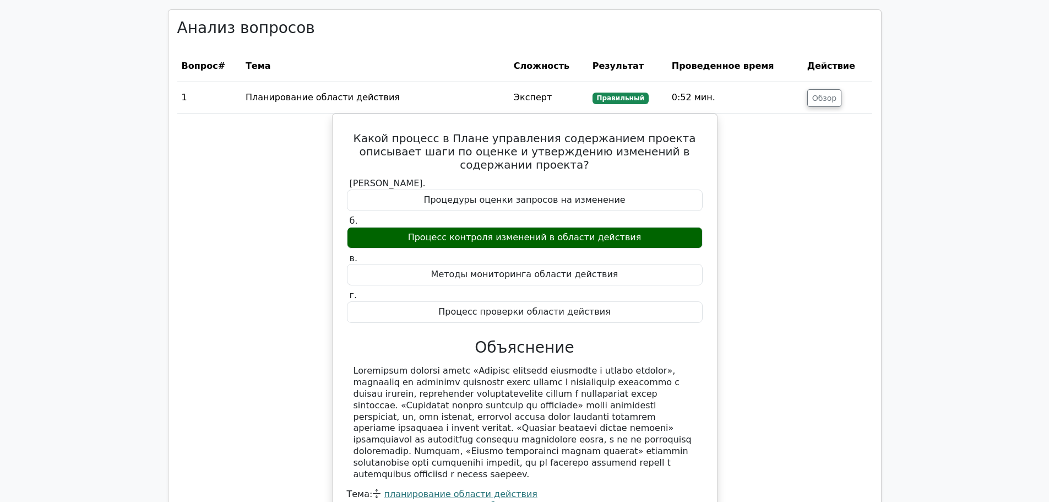
scroll to position [1762, 0]
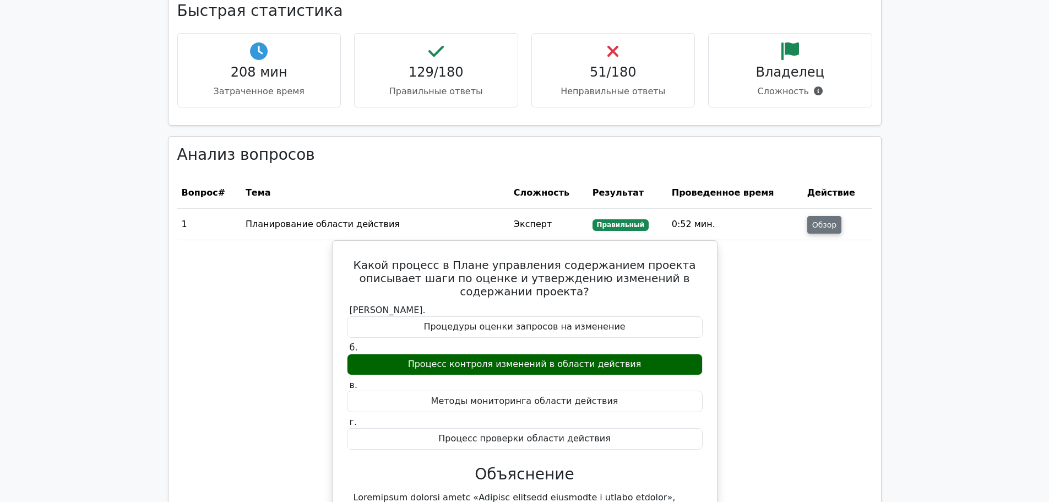
click at [820, 220] on font "Обзор" at bounding box center [824, 224] width 25 height 9
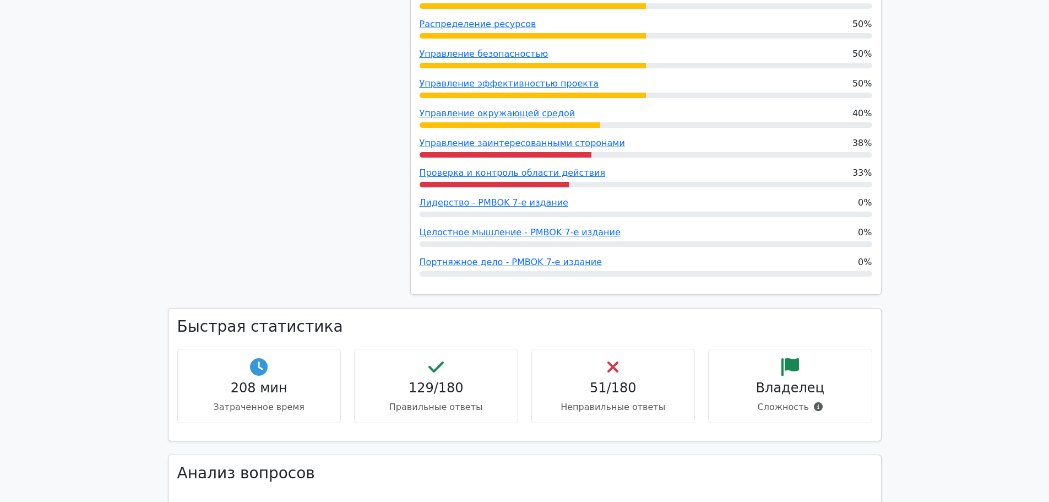
scroll to position [1431, 0]
